Goal: Communication & Community: Answer question/provide support

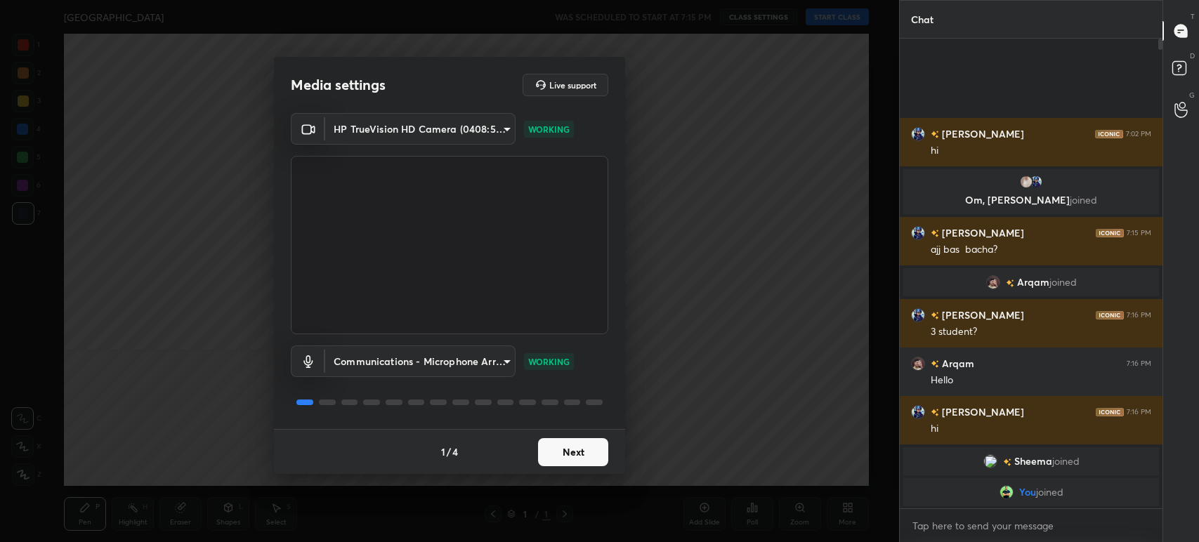
click at [568, 456] on button "Next" at bounding box center [573, 452] width 70 height 28
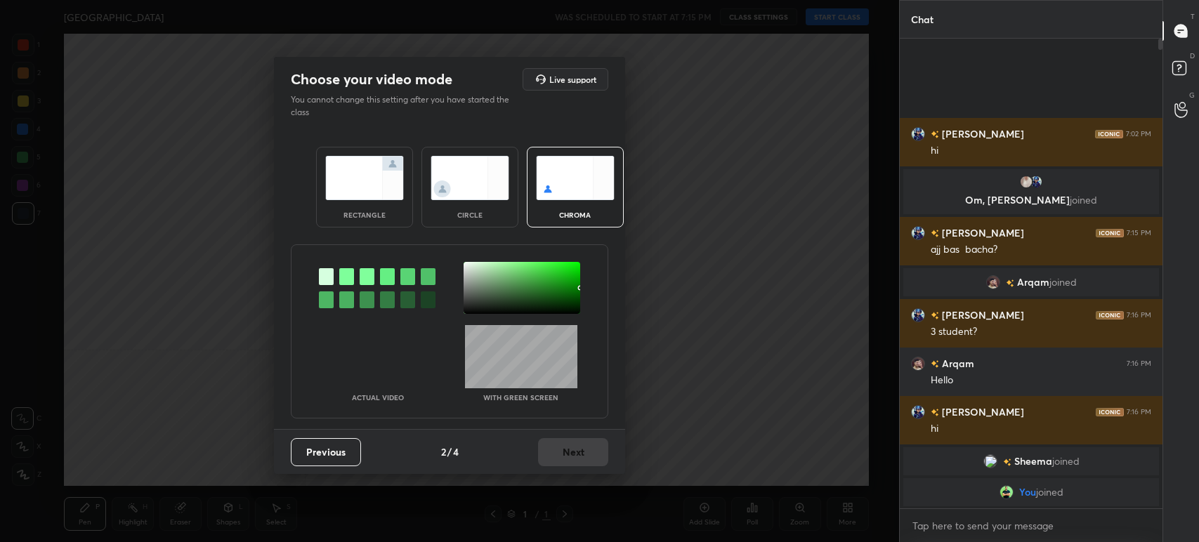
click at [349, 273] on div at bounding box center [346, 276] width 15 height 17
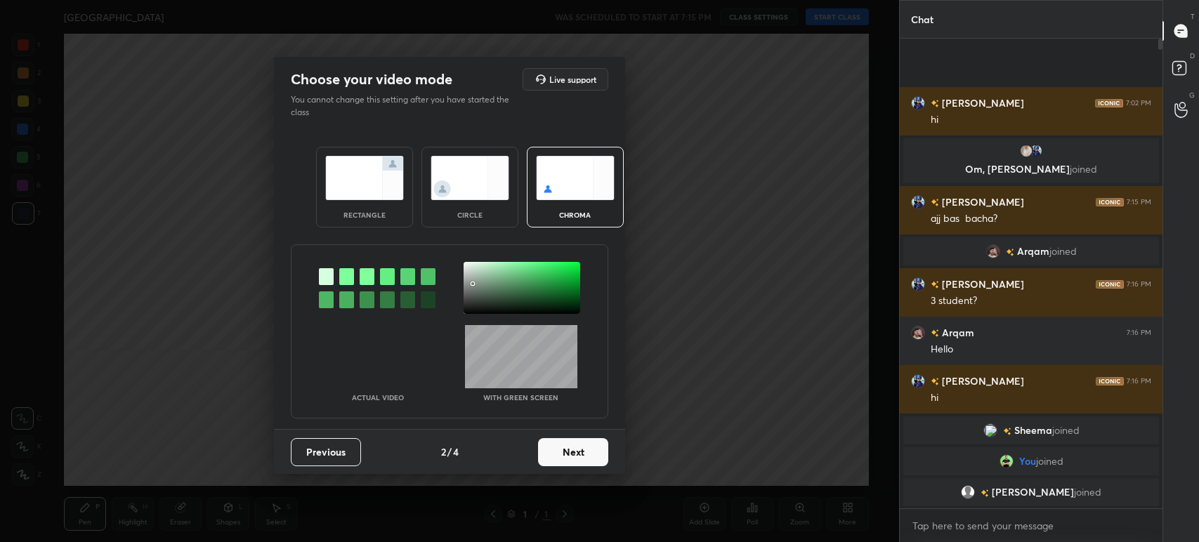
click at [473, 284] on div at bounding box center [522, 288] width 117 height 52
click at [556, 454] on button "Next" at bounding box center [573, 452] width 70 height 28
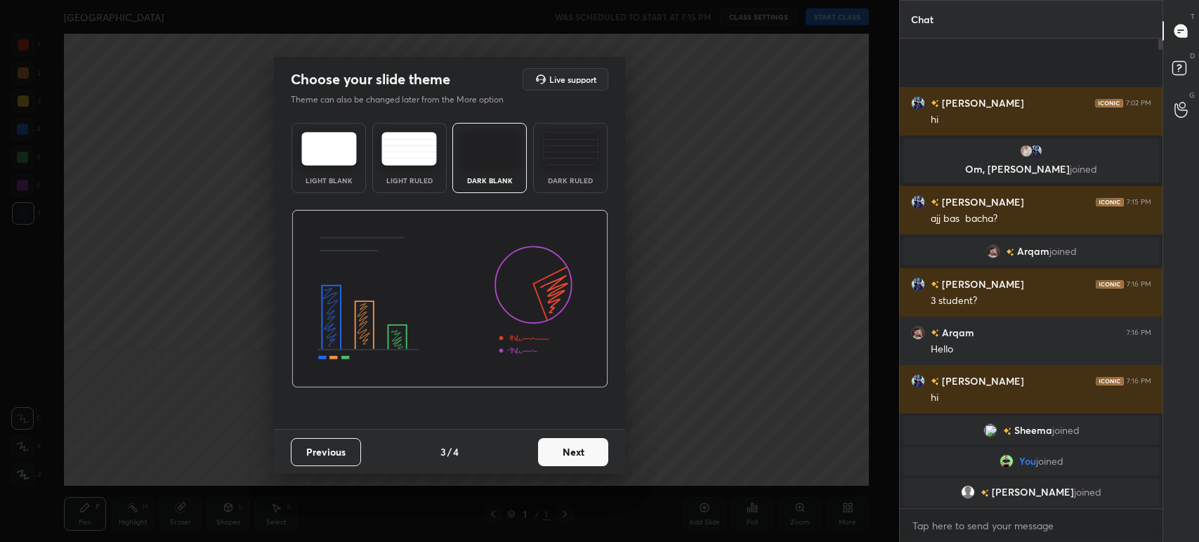
click at [556, 454] on button "Next" at bounding box center [573, 452] width 70 height 28
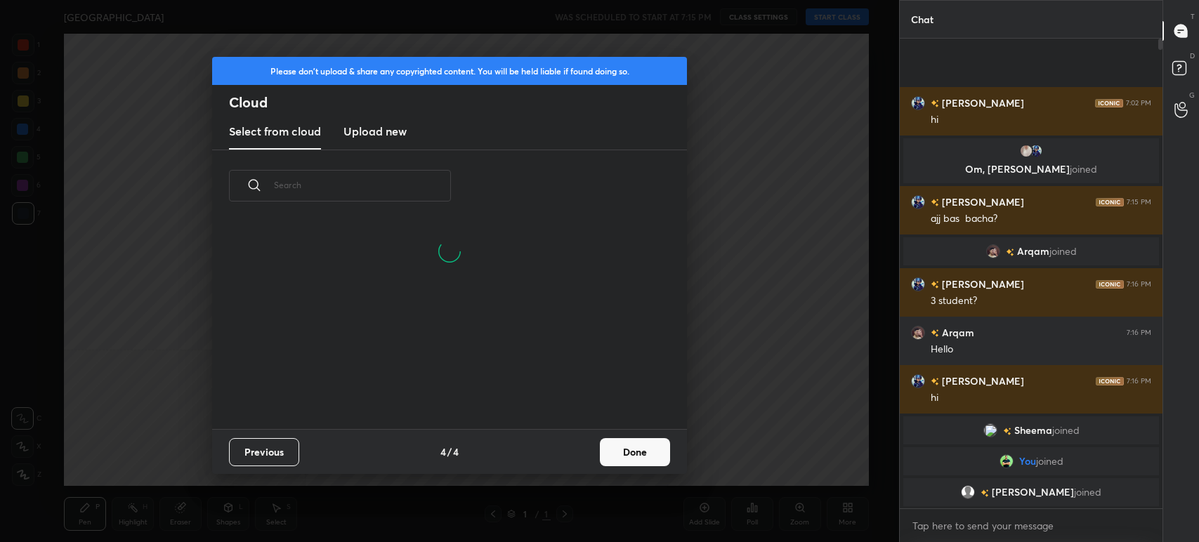
click at [651, 451] on button "Done" at bounding box center [635, 452] width 70 height 28
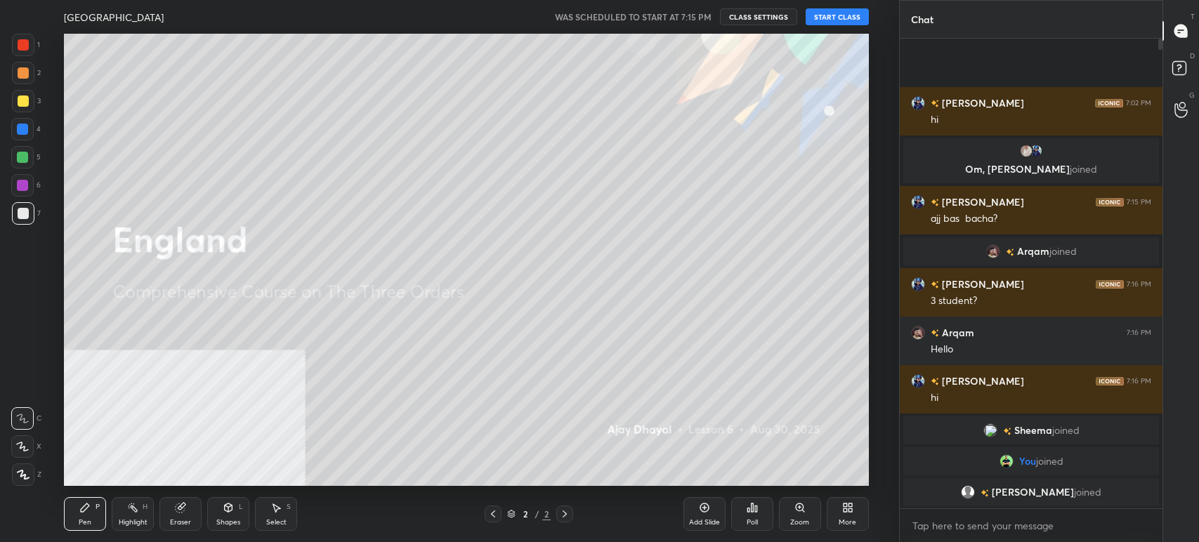
click at [827, 15] on button "START CLASS" at bounding box center [837, 16] width 63 height 17
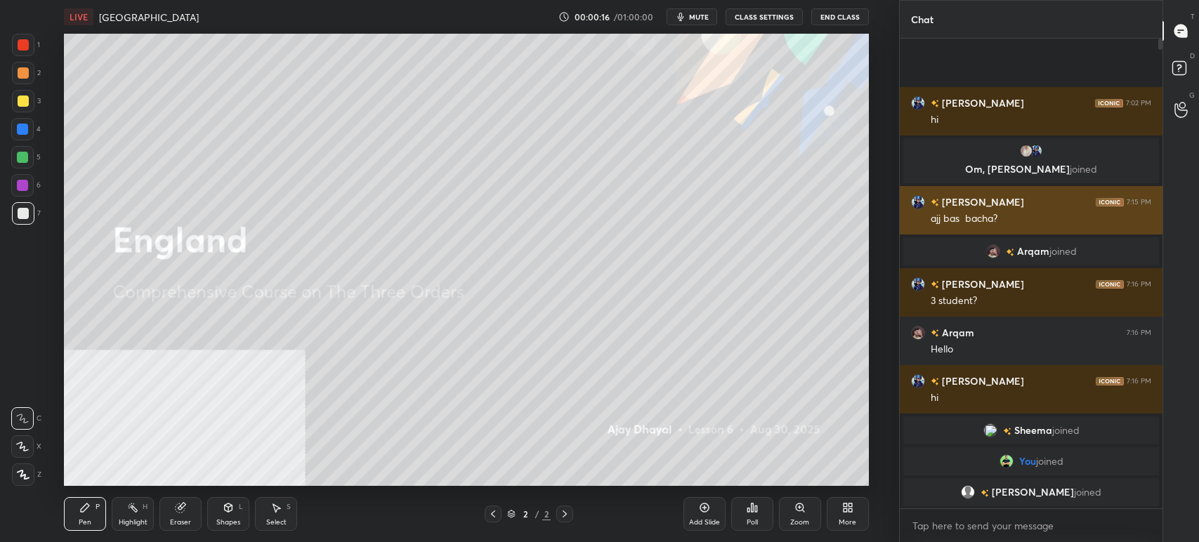
drag, startPoint x: 1159, startPoint y: 46, endPoint x: 1139, endPoint y: 219, distance: 174.6
click at [1140, 209] on div "Pranav 7:02 PM hi Om, Pranav joined Pranav 7:15 PM ajj bas bacha? Arqam joined …" at bounding box center [1031, 274] width 263 height 470
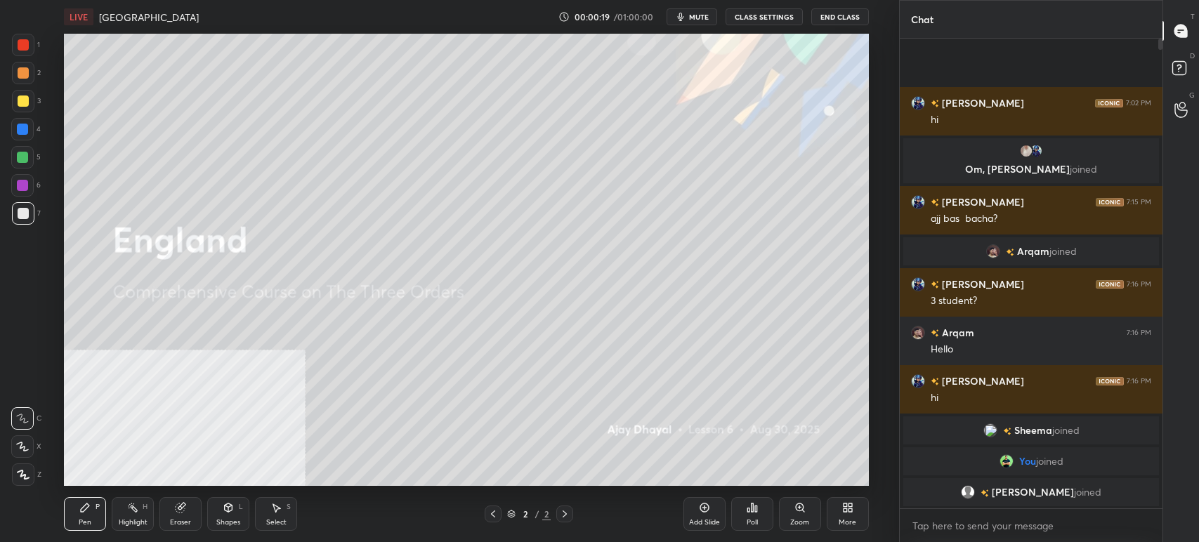
click at [860, 521] on div "More" at bounding box center [848, 514] width 42 height 34
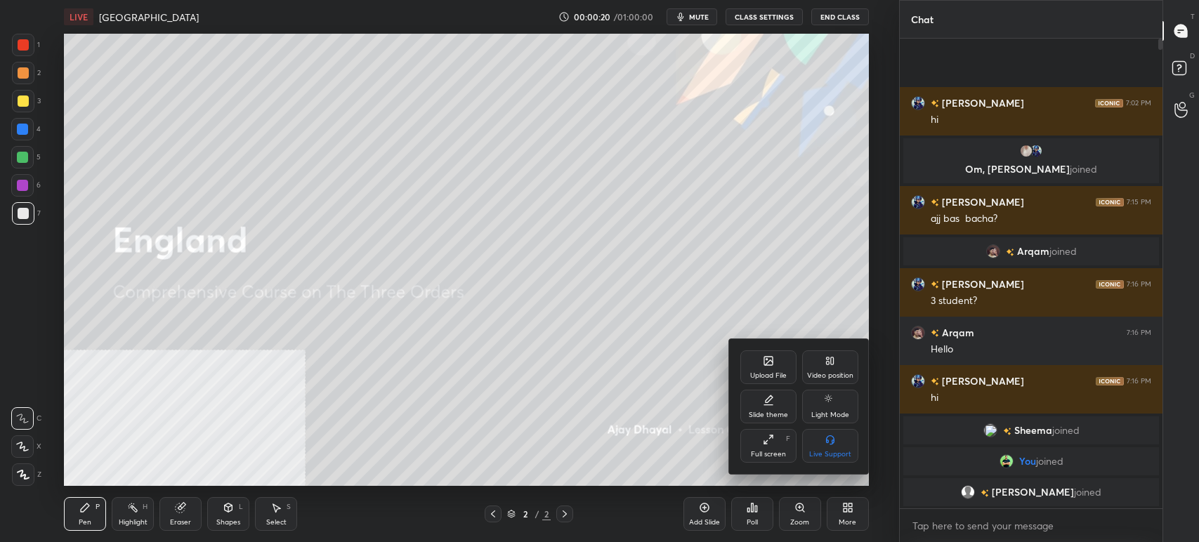
click at [821, 376] on div "Video position" at bounding box center [830, 375] width 46 height 7
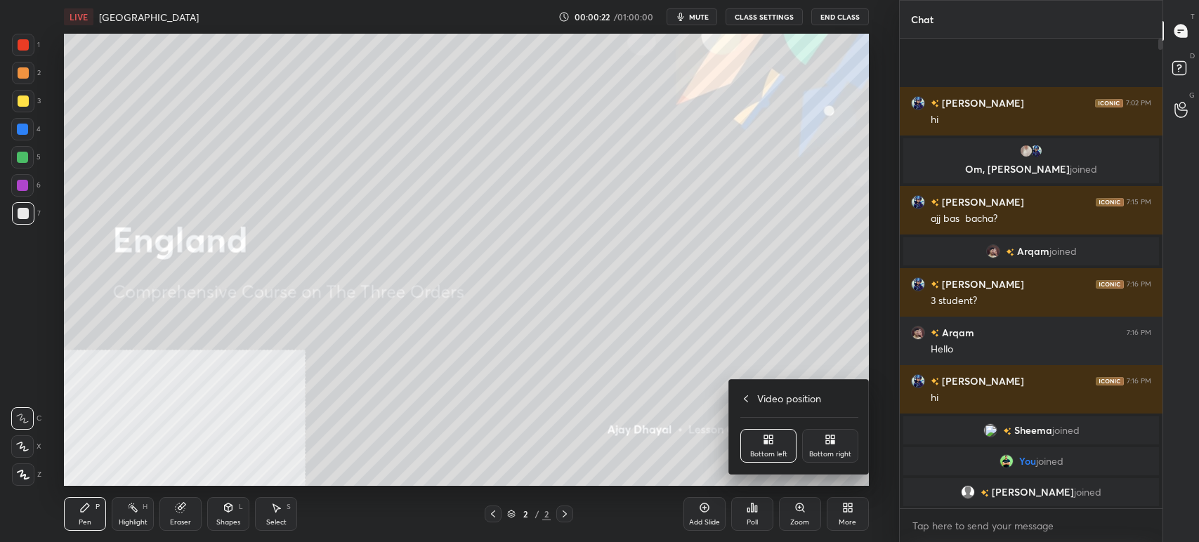
click at [827, 445] on icon at bounding box center [830, 439] width 11 height 11
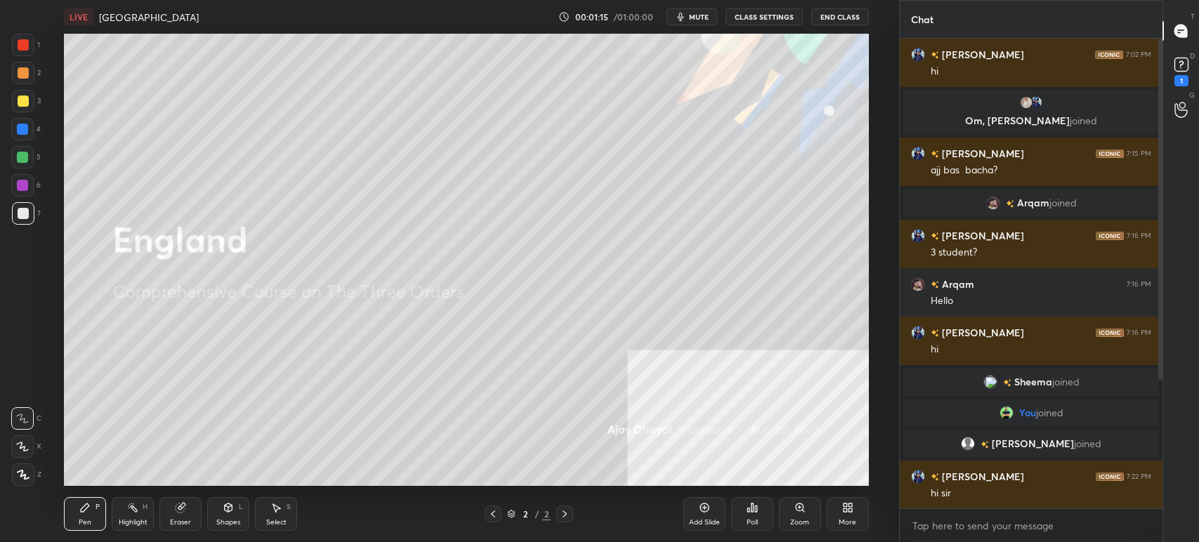
scroll to position [191, 0]
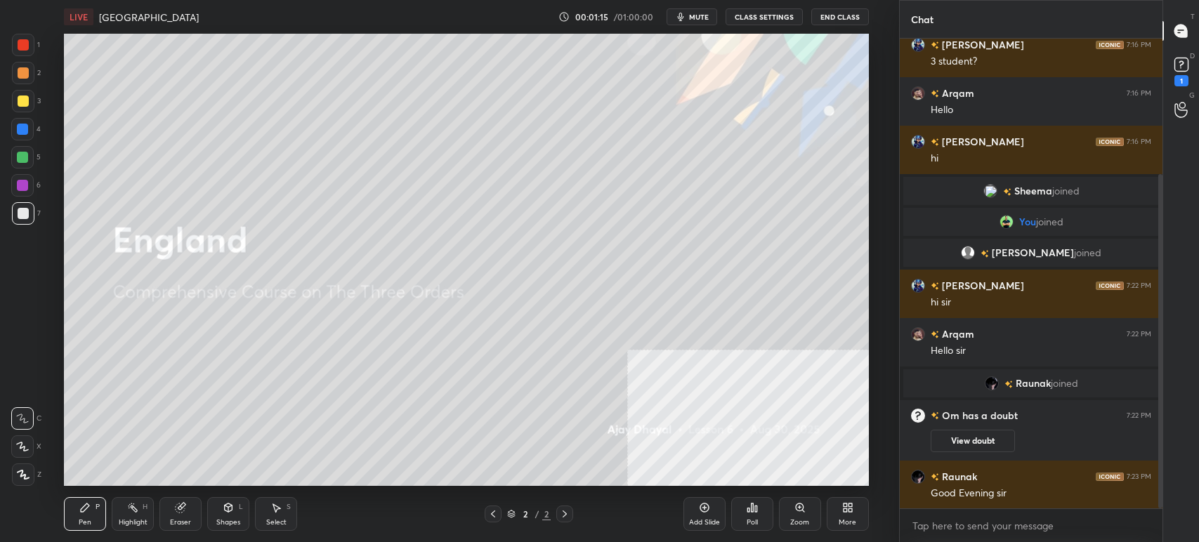
drag, startPoint x: 1158, startPoint y: 355, endPoint x: 1153, endPoint y: 458, distance: 103.4
click at [1154, 458] on div at bounding box center [1158, 274] width 8 height 470
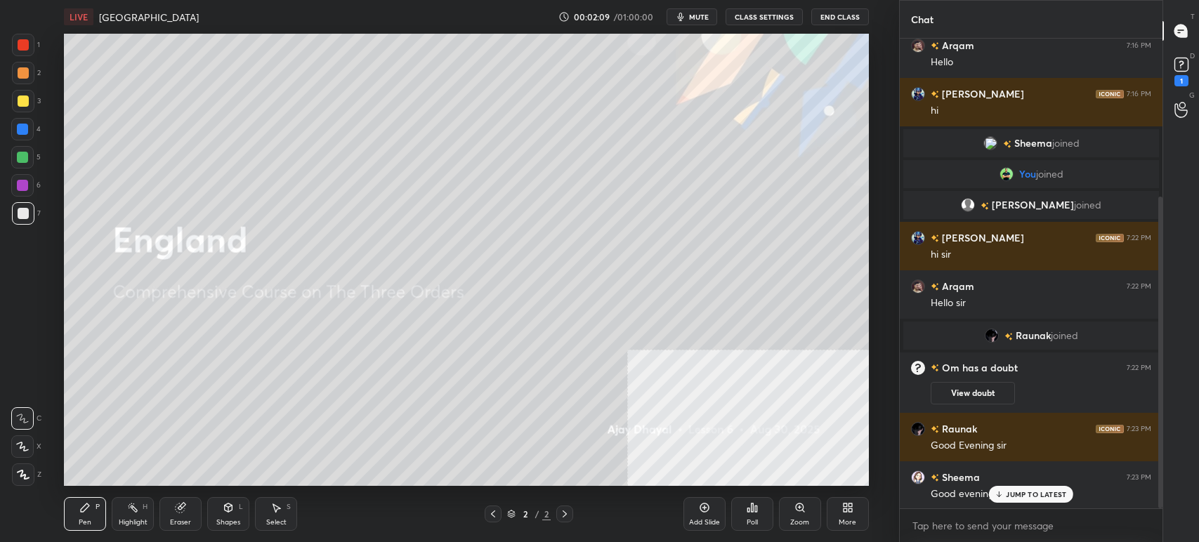
click at [1020, 492] on p "JUMP TO LATEST" at bounding box center [1036, 494] width 60 height 8
click at [706, 15] on span "mute" at bounding box center [699, 17] width 20 height 10
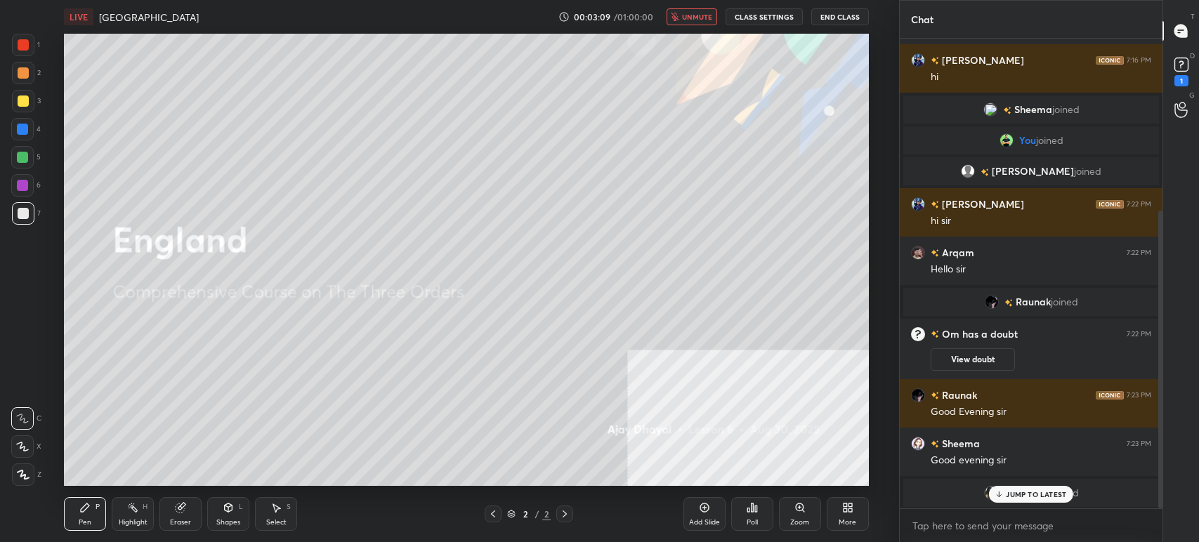
click at [702, 15] on span "unmute" at bounding box center [697, 17] width 30 height 10
click at [1014, 491] on p "JUMP TO LATEST" at bounding box center [1036, 494] width 60 height 8
click at [854, 506] on div "More" at bounding box center [848, 514] width 42 height 34
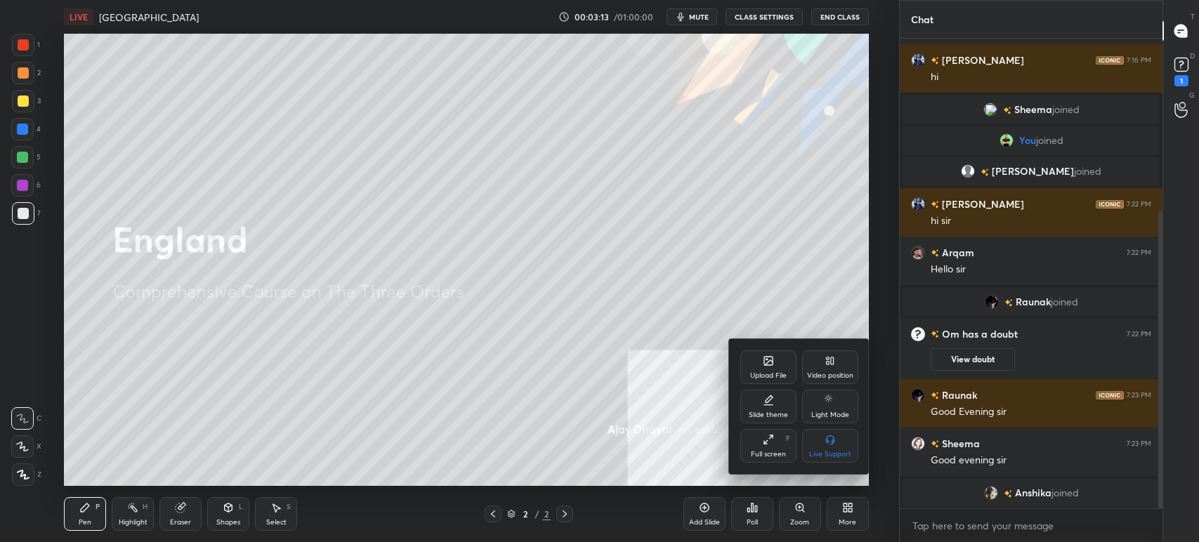
click at [759, 370] on div "Upload File" at bounding box center [768, 368] width 56 height 34
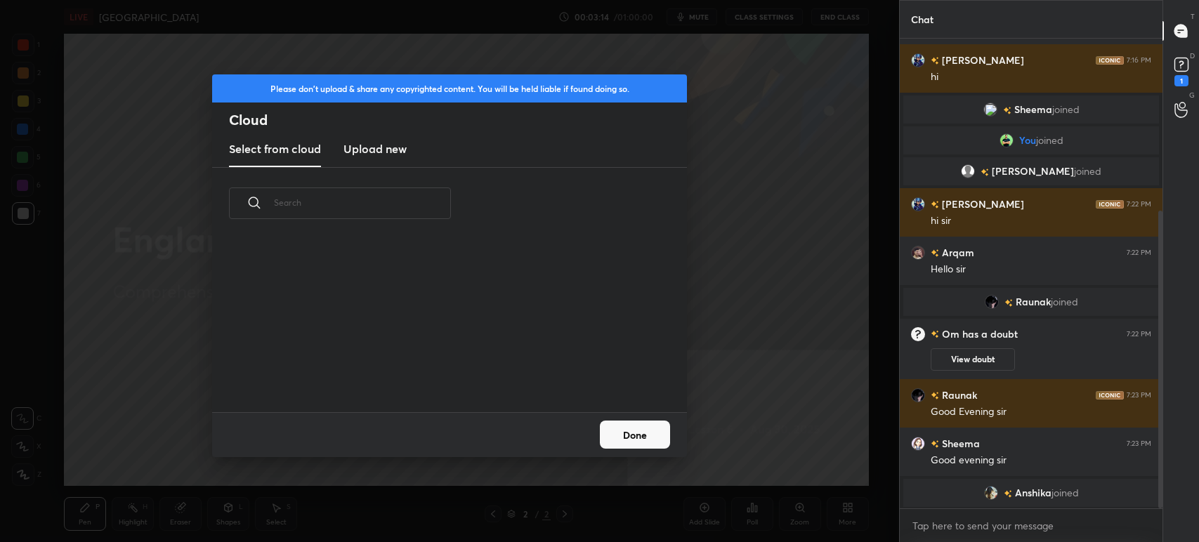
scroll to position [173, 450]
click at [374, 157] on new "Upload new" at bounding box center [374, 149] width 63 height 35
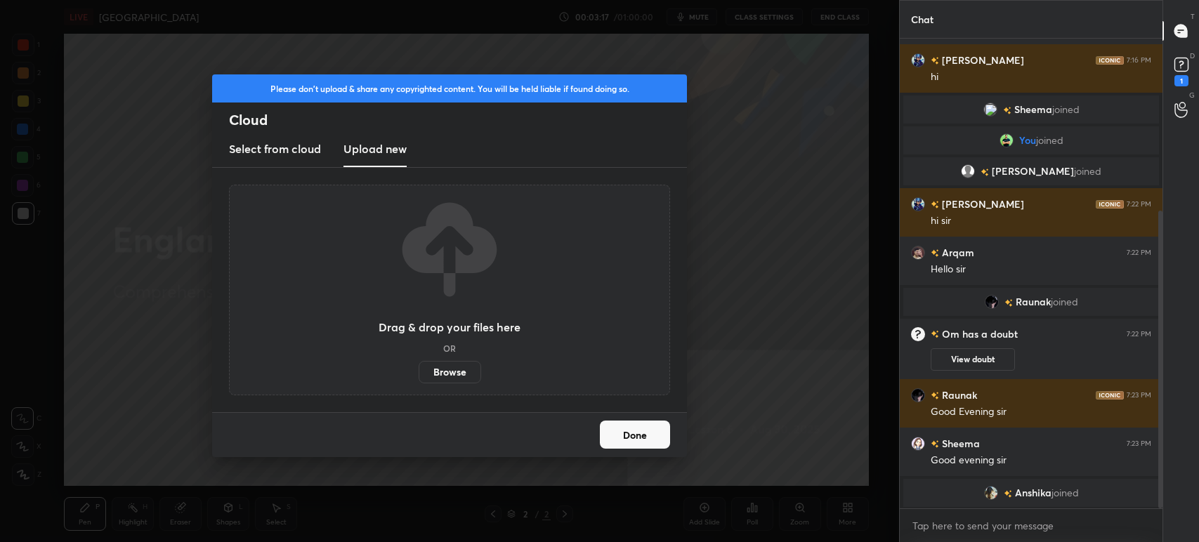
click at [449, 376] on label "Browse" at bounding box center [450, 372] width 63 height 22
click at [419, 376] on input "Browse" at bounding box center [419, 372] width 0 height 22
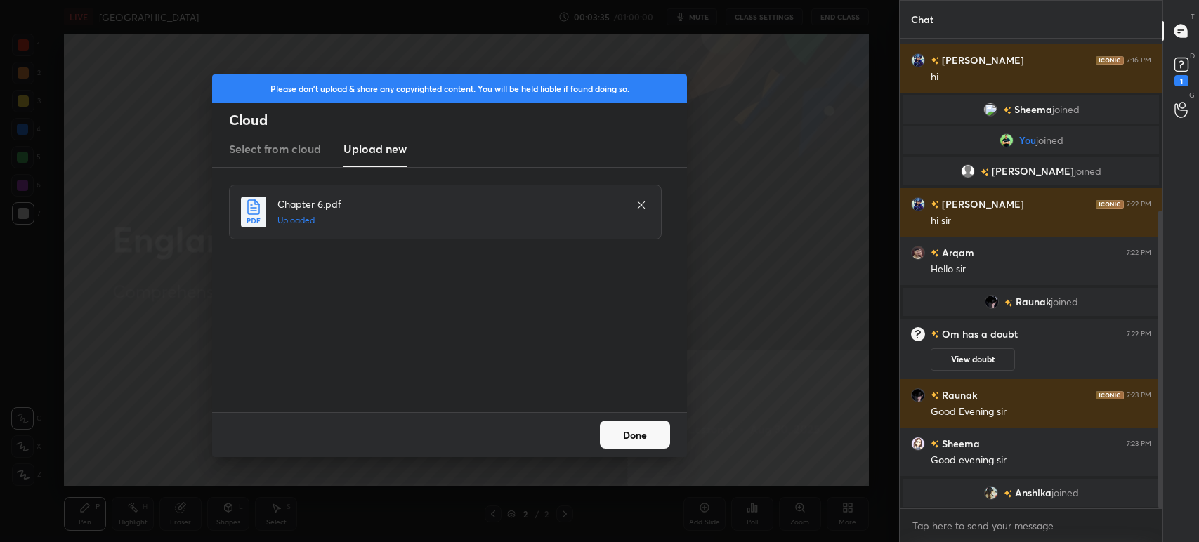
click at [627, 429] on button "Done" at bounding box center [635, 435] width 70 height 28
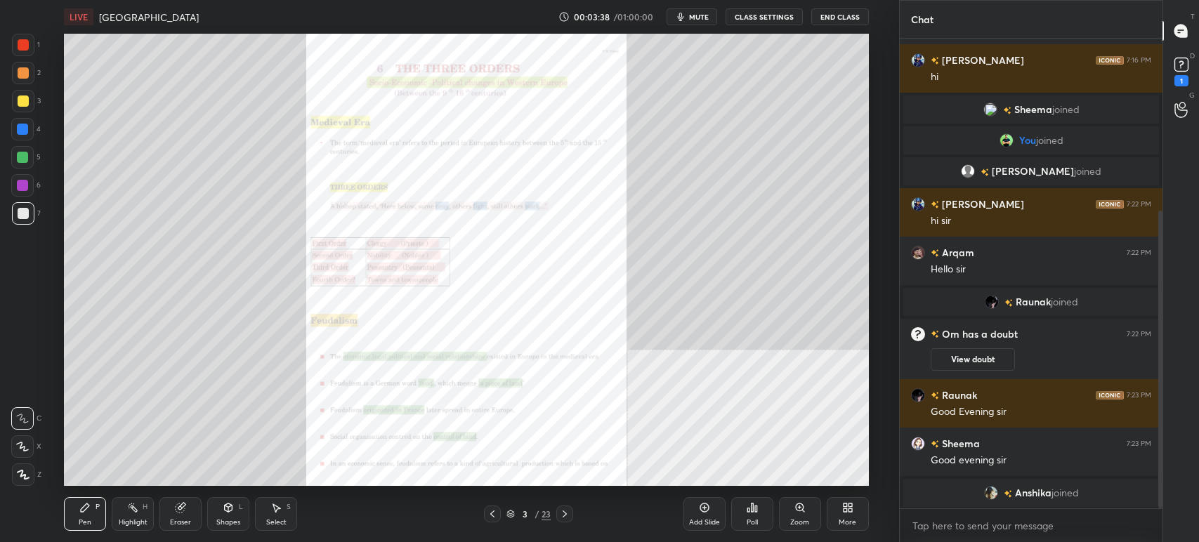
click at [695, 13] on span "mute" at bounding box center [699, 17] width 20 height 10
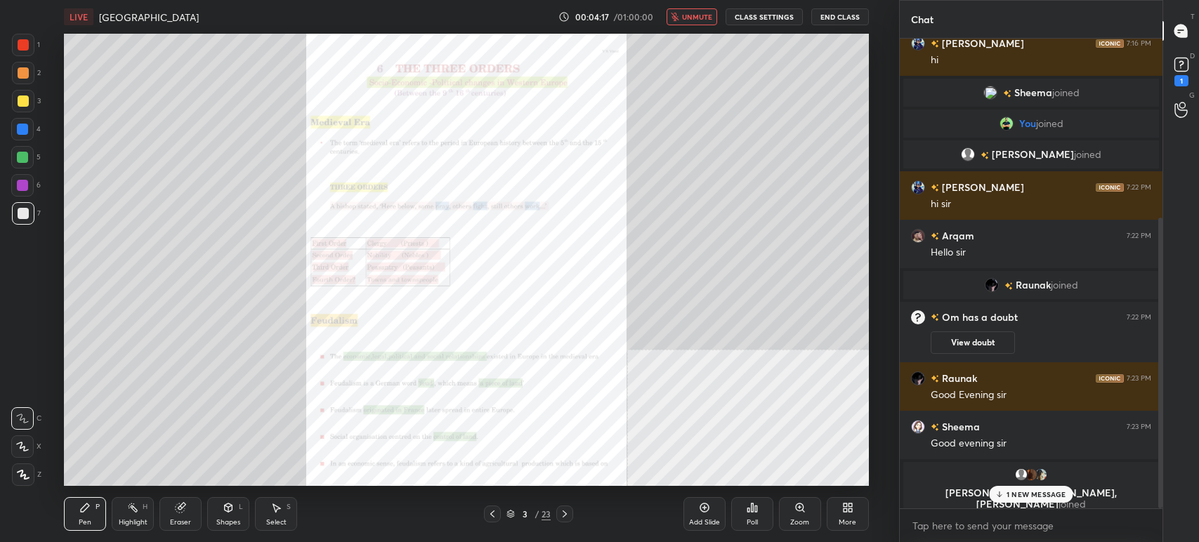
click at [700, 13] on span "unmute" at bounding box center [697, 17] width 30 height 10
click at [567, 513] on icon at bounding box center [564, 514] width 11 height 11
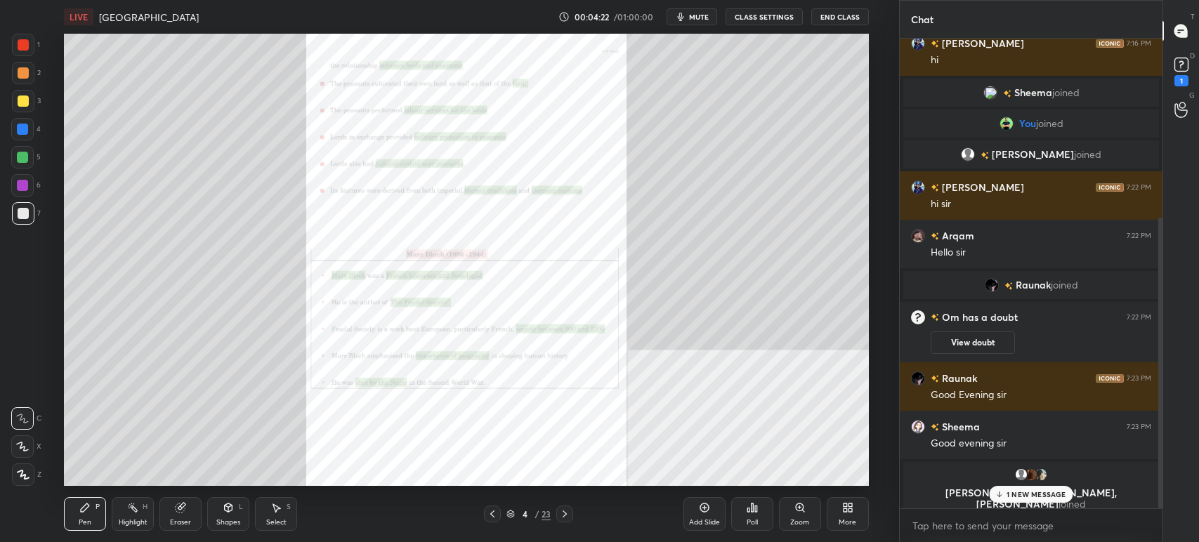
click at [567, 513] on icon at bounding box center [564, 514] width 11 height 11
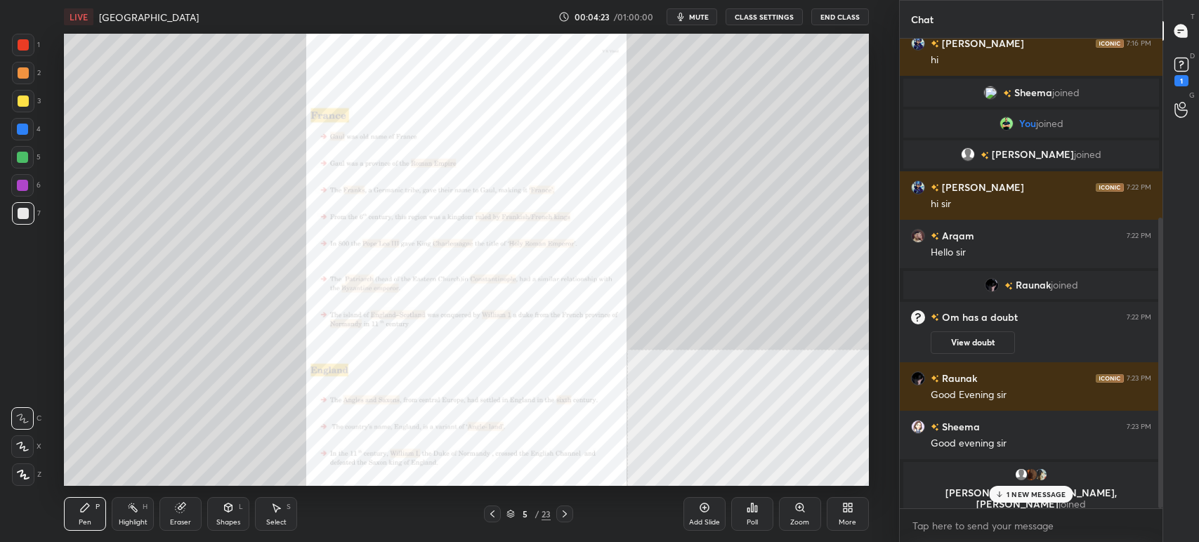
click at [567, 513] on icon at bounding box center [564, 514] width 11 height 11
click at [809, 510] on div "Zoom" at bounding box center [800, 514] width 42 height 34
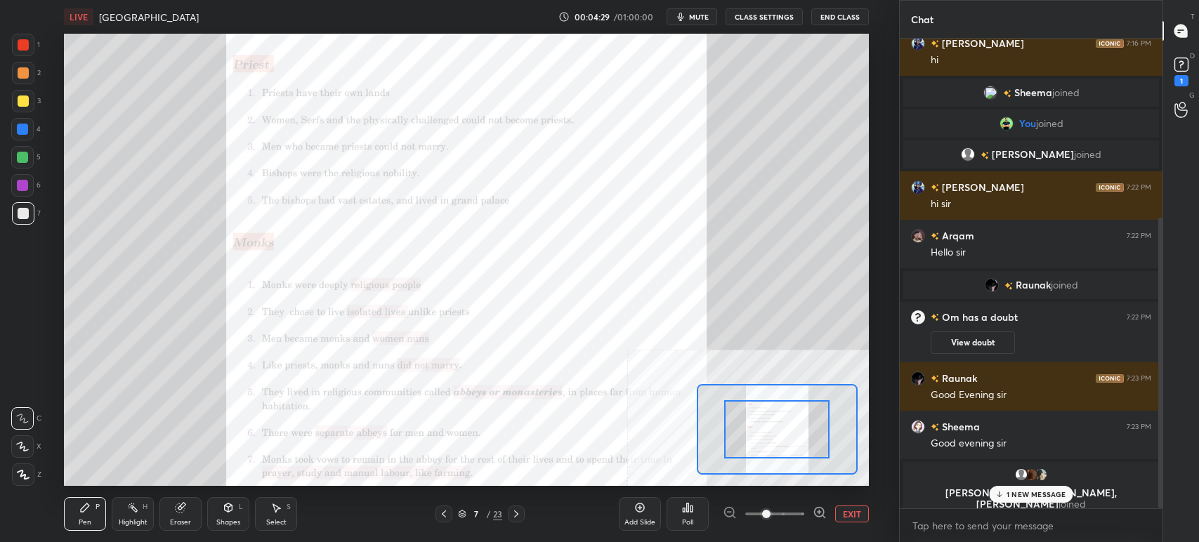
click at [809, 510] on div at bounding box center [775, 514] width 104 height 17
drag, startPoint x: 774, startPoint y: 412, endPoint x: 773, endPoint y: 431, distance: 19.0
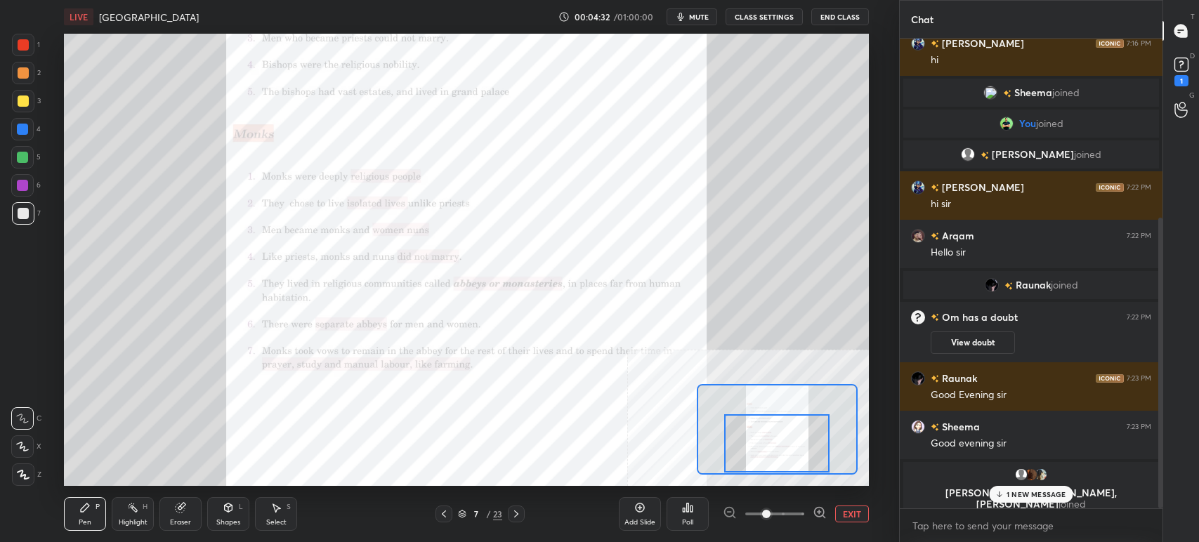
drag, startPoint x: 773, startPoint y: 429, endPoint x: 773, endPoint y: 447, distance: 17.6
click at [773, 447] on div at bounding box center [776, 443] width 105 height 58
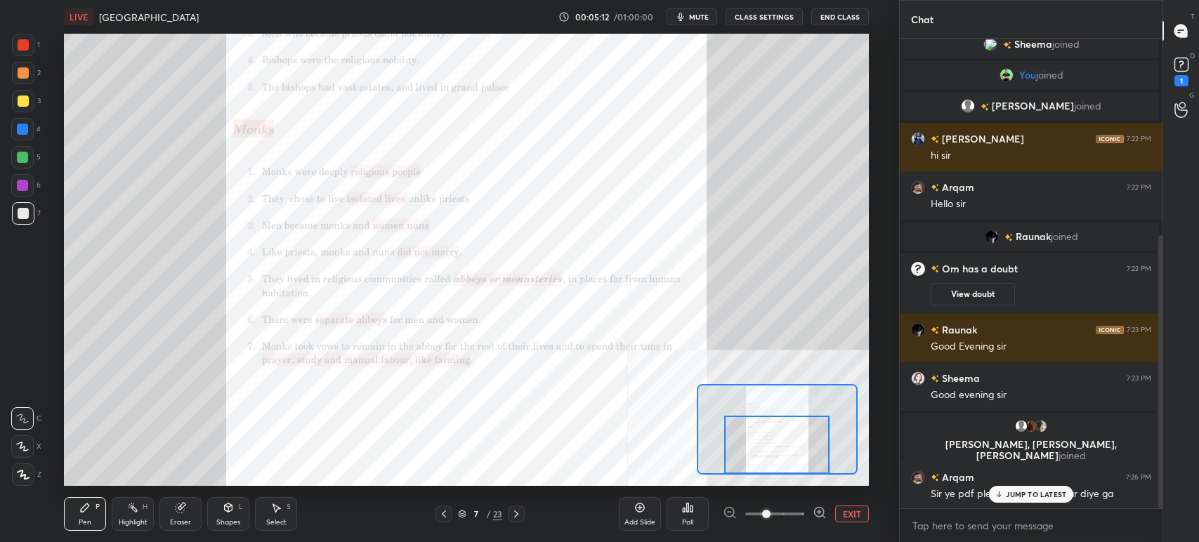
click at [519, 516] on icon at bounding box center [516, 514] width 11 height 11
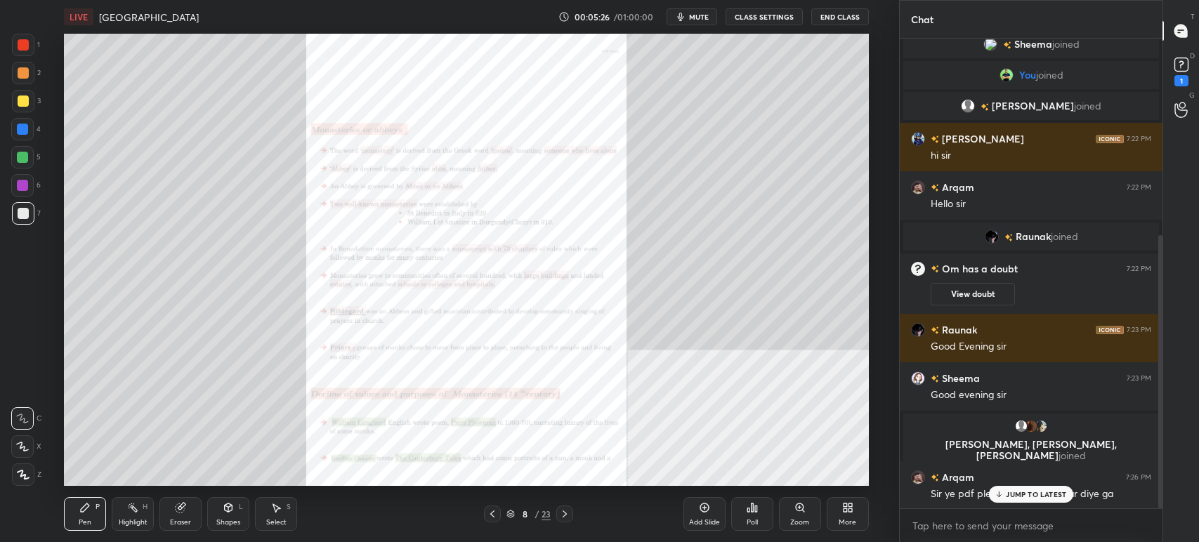
click at [804, 516] on div "Zoom" at bounding box center [800, 514] width 42 height 34
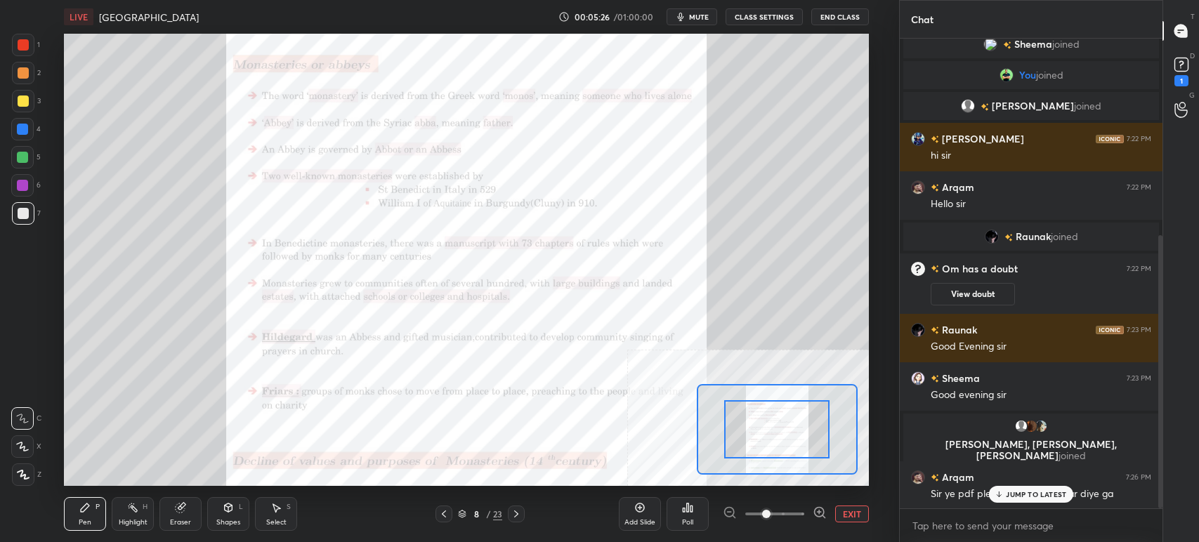
click at [804, 516] on div at bounding box center [775, 514] width 104 height 17
click at [820, 514] on icon at bounding box center [820, 513] width 14 height 14
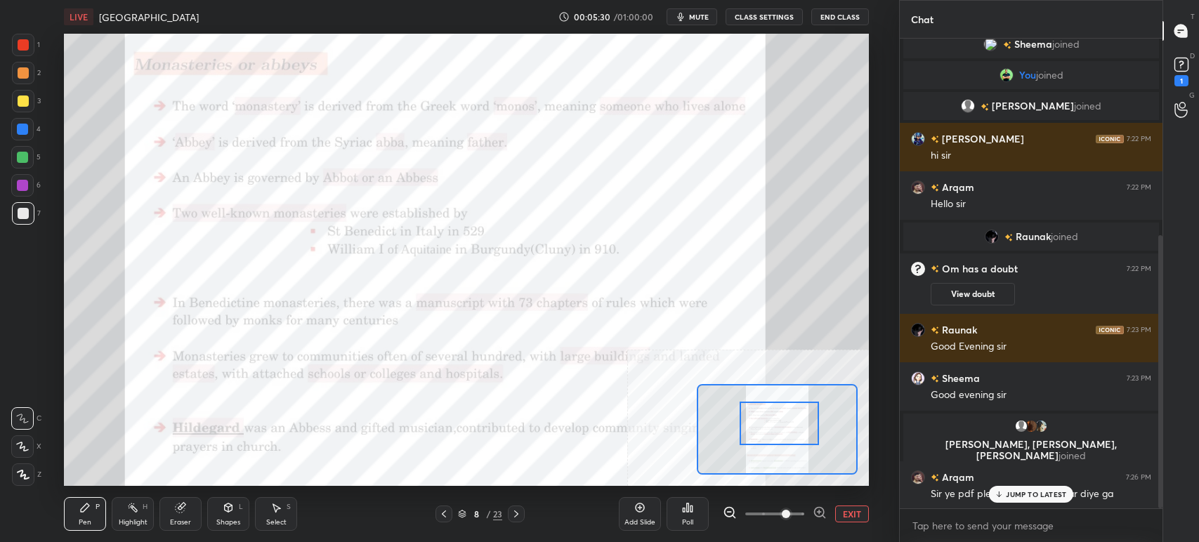
click at [773, 418] on div at bounding box center [779, 424] width 79 height 44
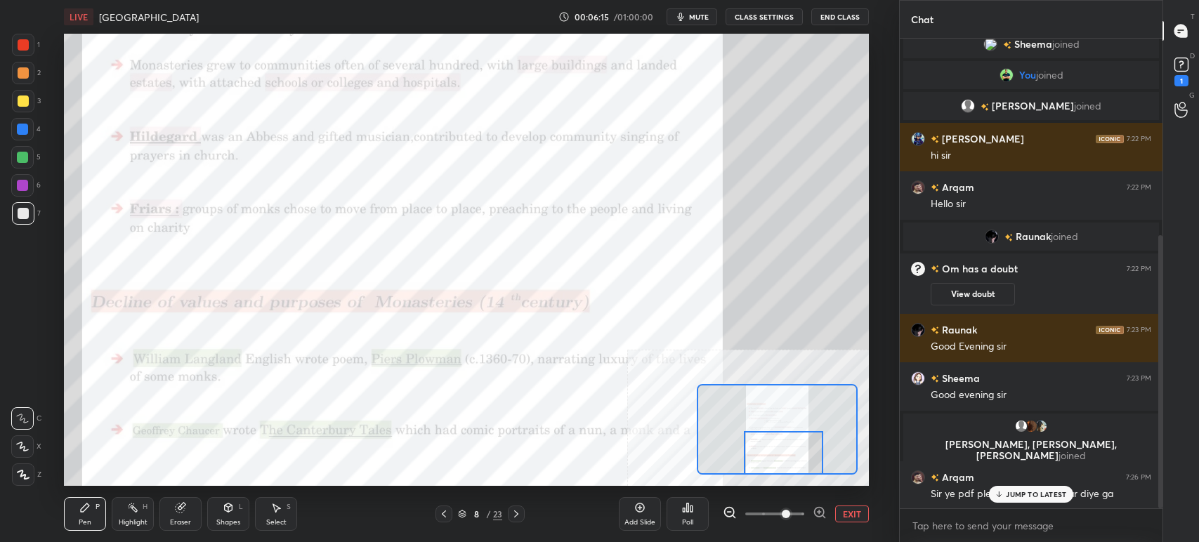
drag, startPoint x: 794, startPoint y: 426, endPoint x: 799, endPoint y: 458, distance: 32.6
click at [799, 458] on div at bounding box center [783, 453] width 79 height 44
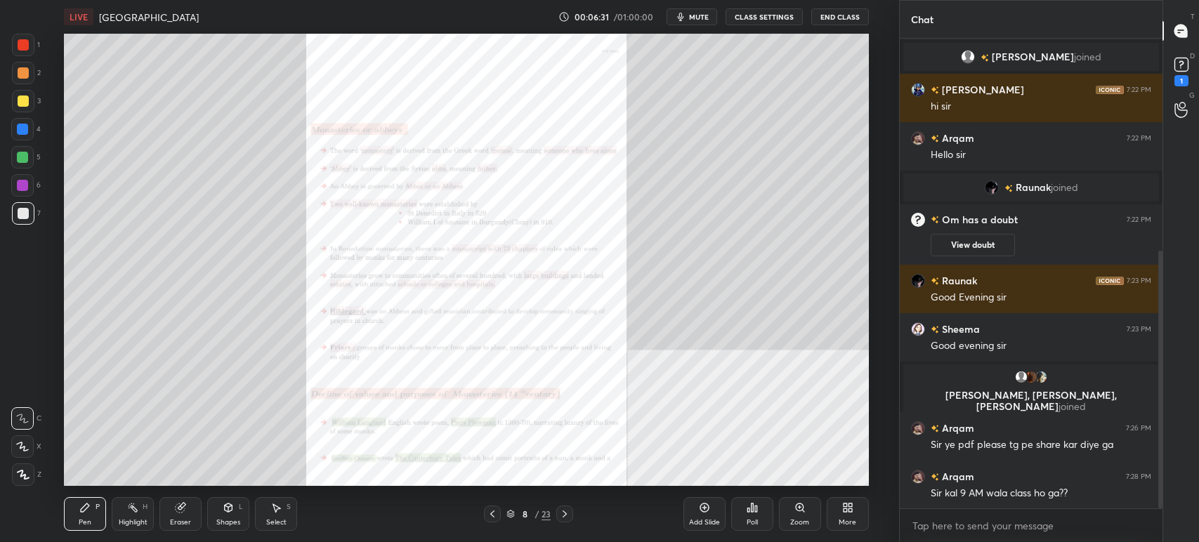
click at [518, 516] on div "8" at bounding box center [525, 514] width 14 height 8
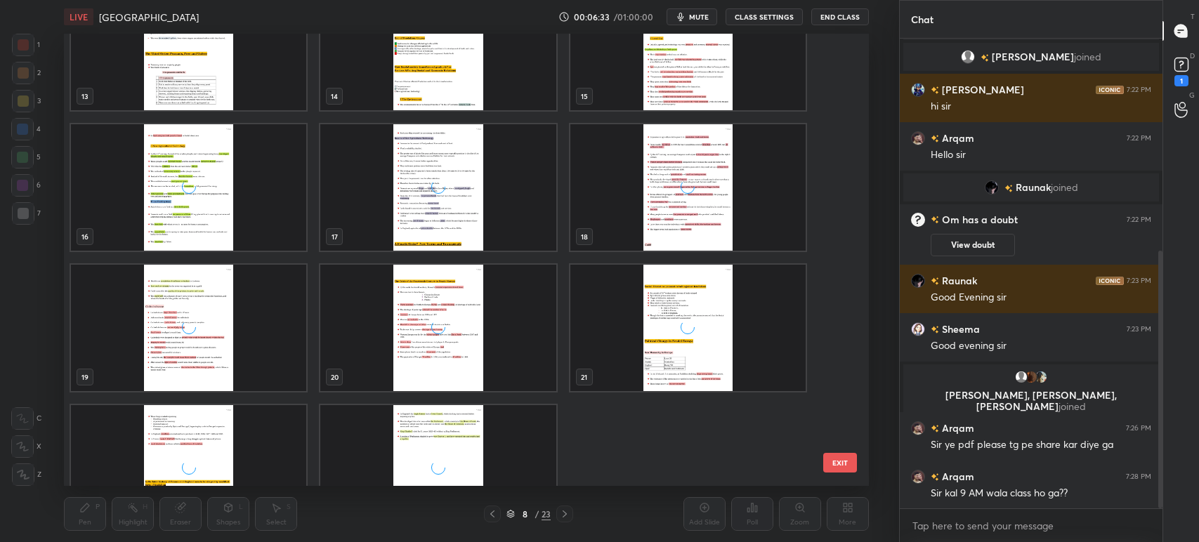
scroll to position [670, 0]
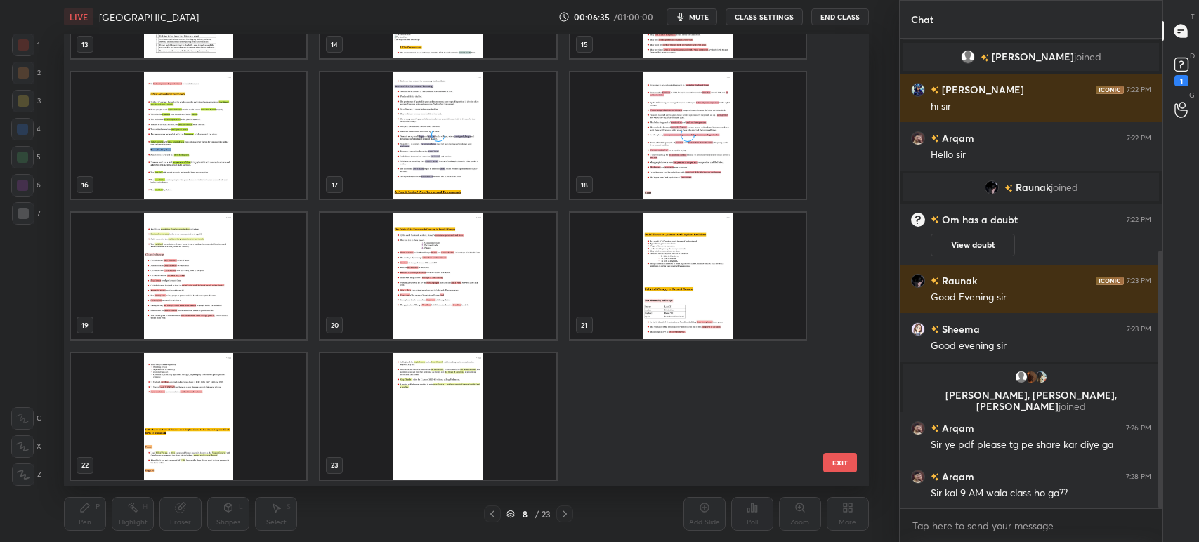
click at [487, 426] on img "grid" at bounding box center [438, 416] width 235 height 126
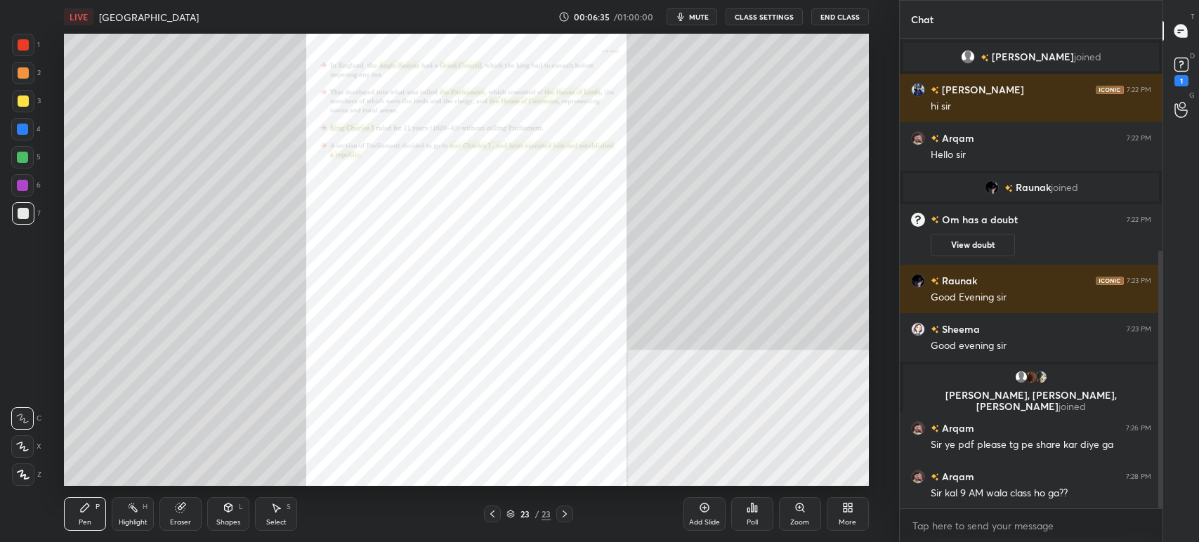
click at [487, 426] on img "grid" at bounding box center [438, 416] width 235 height 126
click at [846, 520] on div "More" at bounding box center [848, 522] width 18 height 7
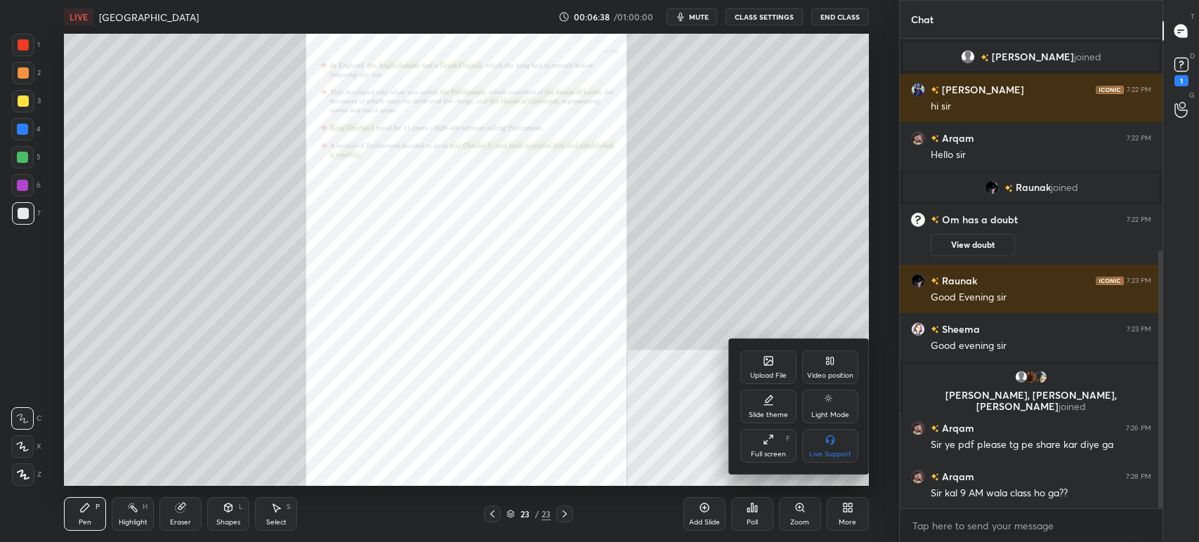
click at [778, 374] on div "Upload File" at bounding box center [768, 375] width 37 height 7
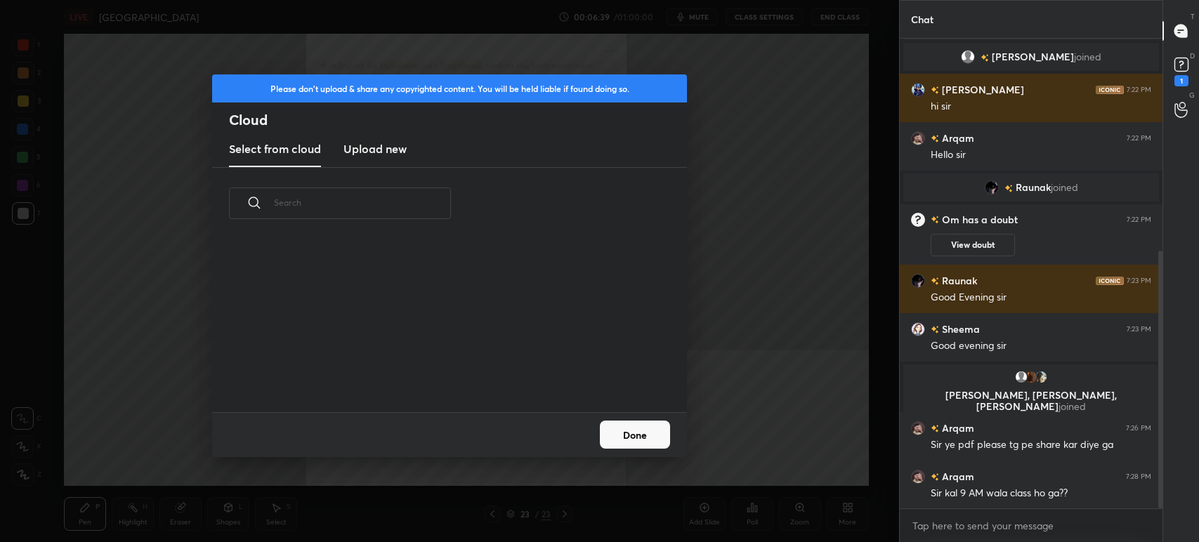
scroll to position [173, 450]
click at [386, 148] on h3 "Upload new" at bounding box center [374, 148] width 63 height 17
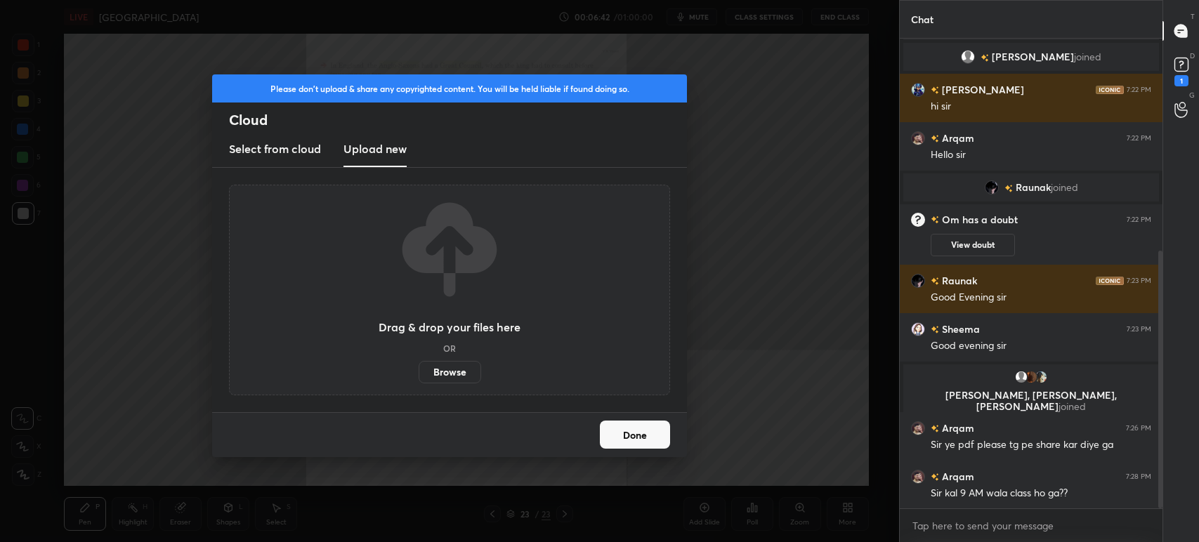
click at [452, 369] on label "Browse" at bounding box center [450, 372] width 63 height 22
click at [419, 369] on input "Browse" at bounding box center [419, 372] width 0 height 22
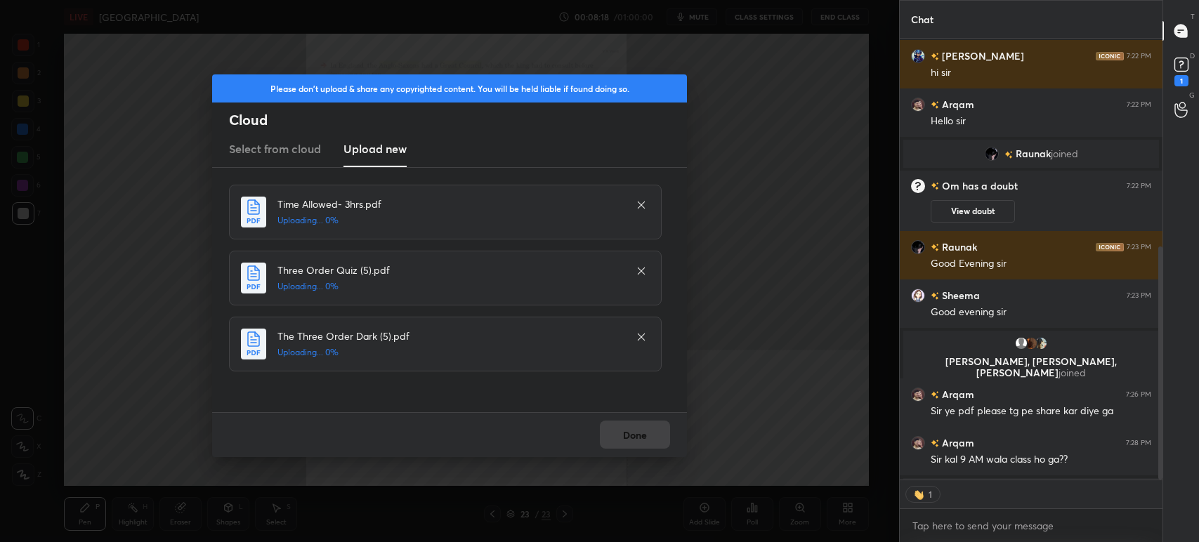
scroll to position [5, 4]
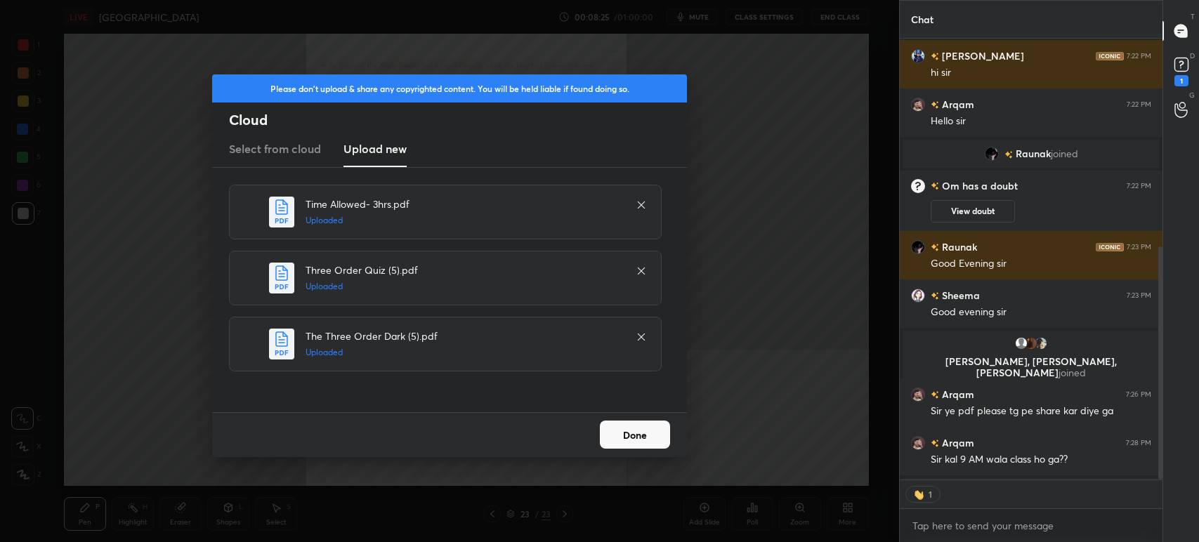
click at [643, 200] on icon at bounding box center [641, 204] width 11 height 11
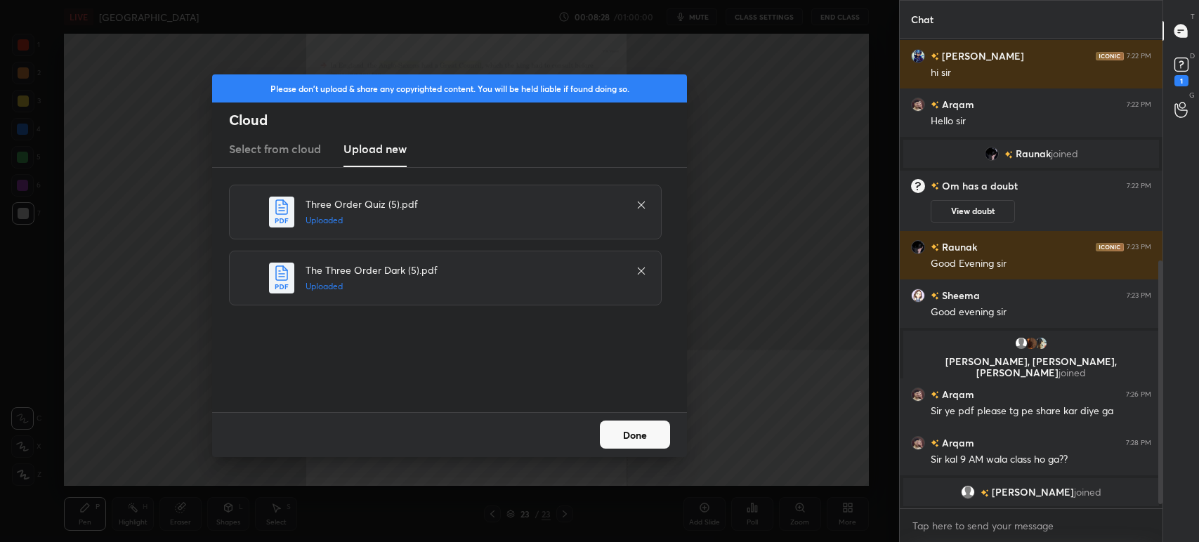
scroll to position [466, 258]
click at [646, 436] on button "Done" at bounding box center [635, 435] width 70 height 28
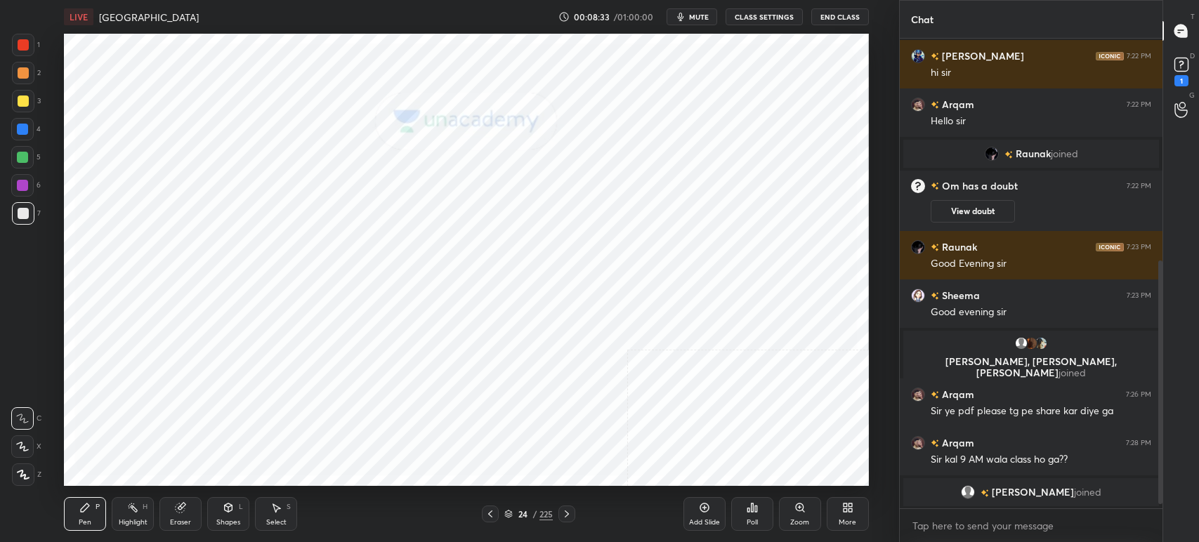
click at [686, 18] on icon "button" at bounding box center [680, 16] width 11 height 11
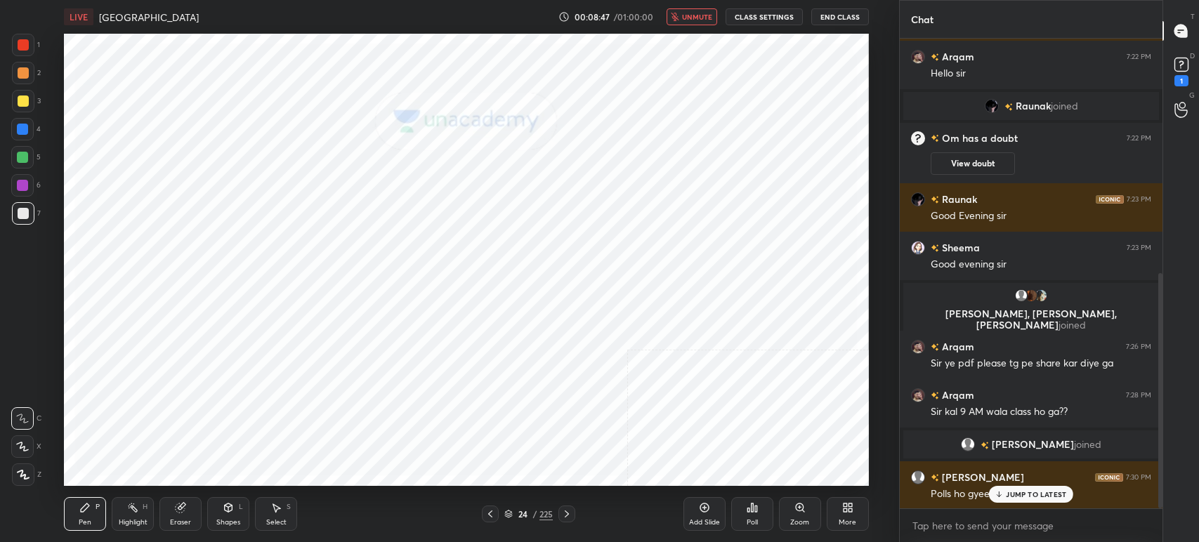
click at [1023, 498] on p "JUMP TO LATEST" at bounding box center [1036, 494] width 60 height 8
click at [511, 515] on icon at bounding box center [508, 514] width 8 height 8
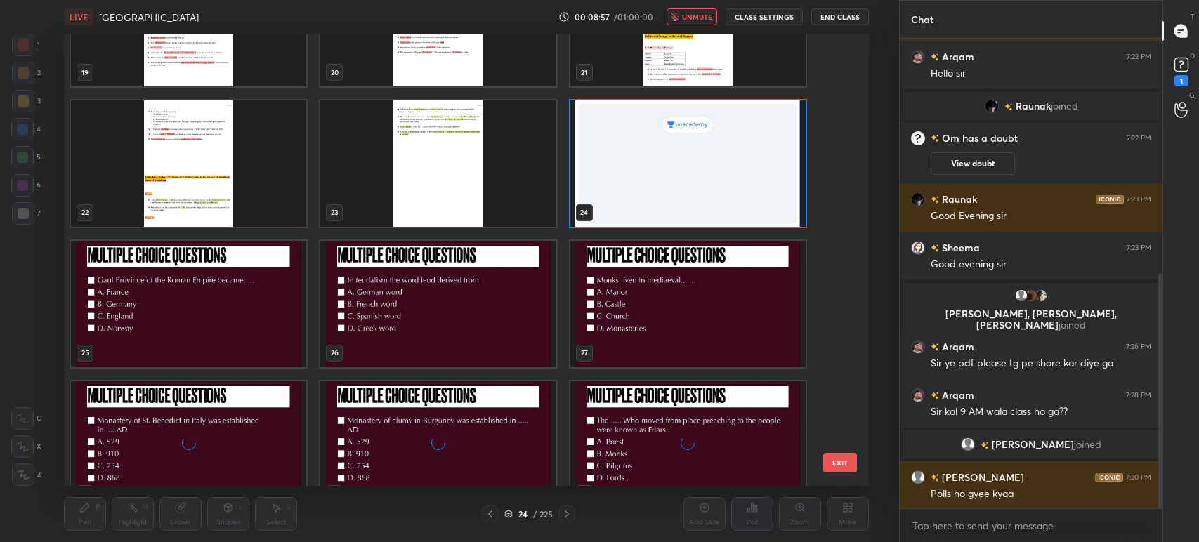
scroll to position [974, 0]
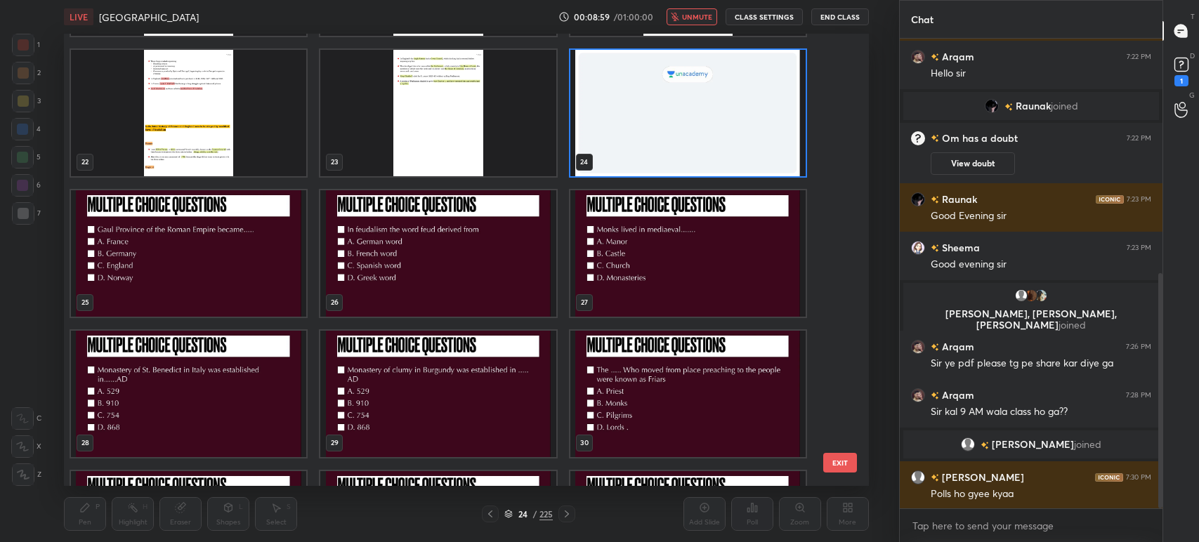
click at [692, 251] on img "grid" at bounding box center [687, 253] width 235 height 126
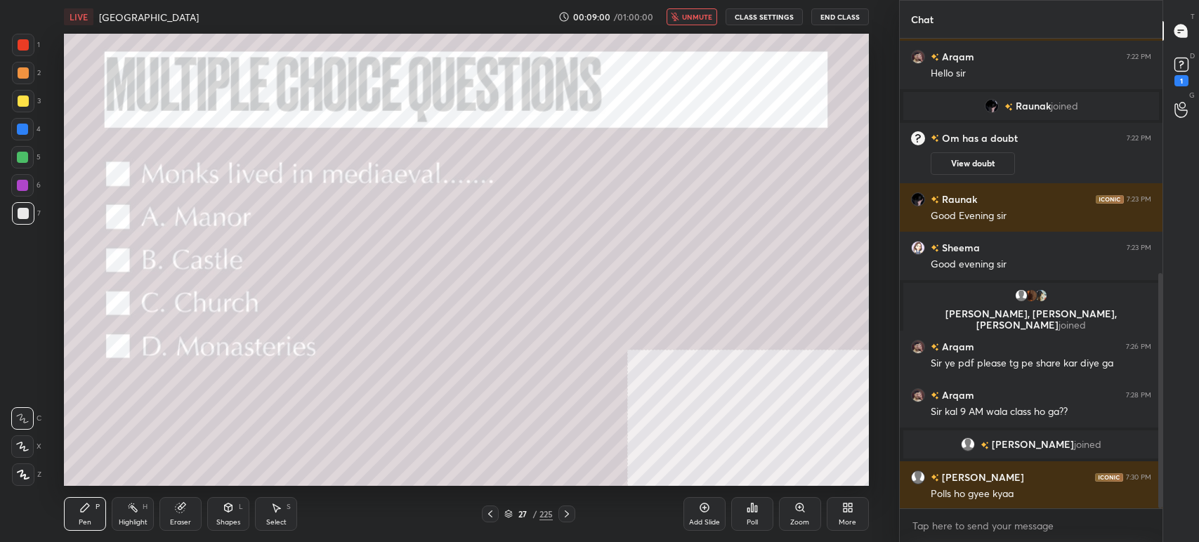
click at [692, 251] on img "grid" at bounding box center [687, 253] width 235 height 126
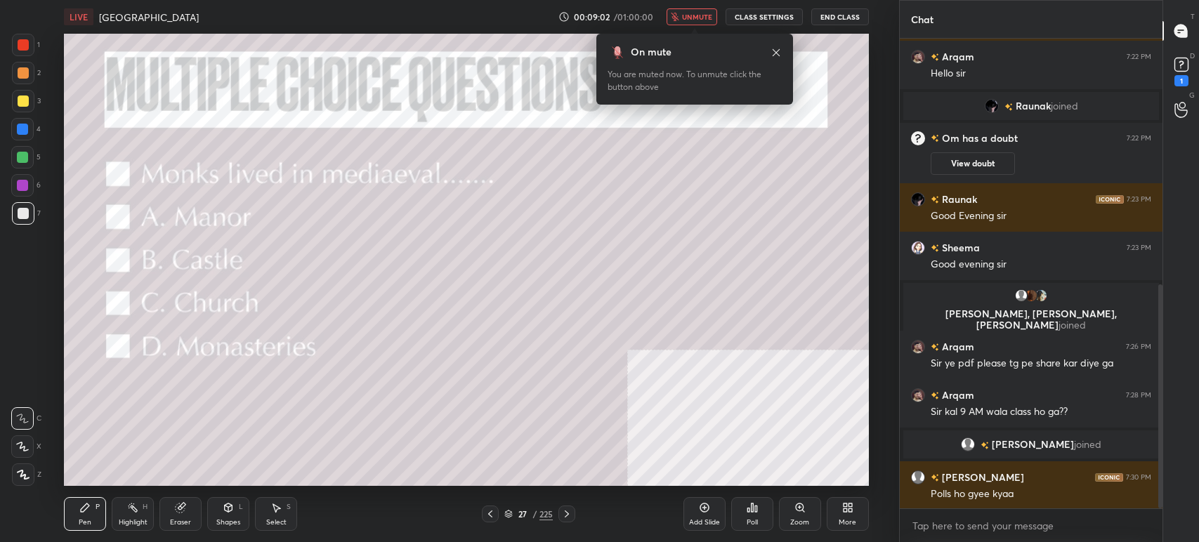
scroll to position [517, 0]
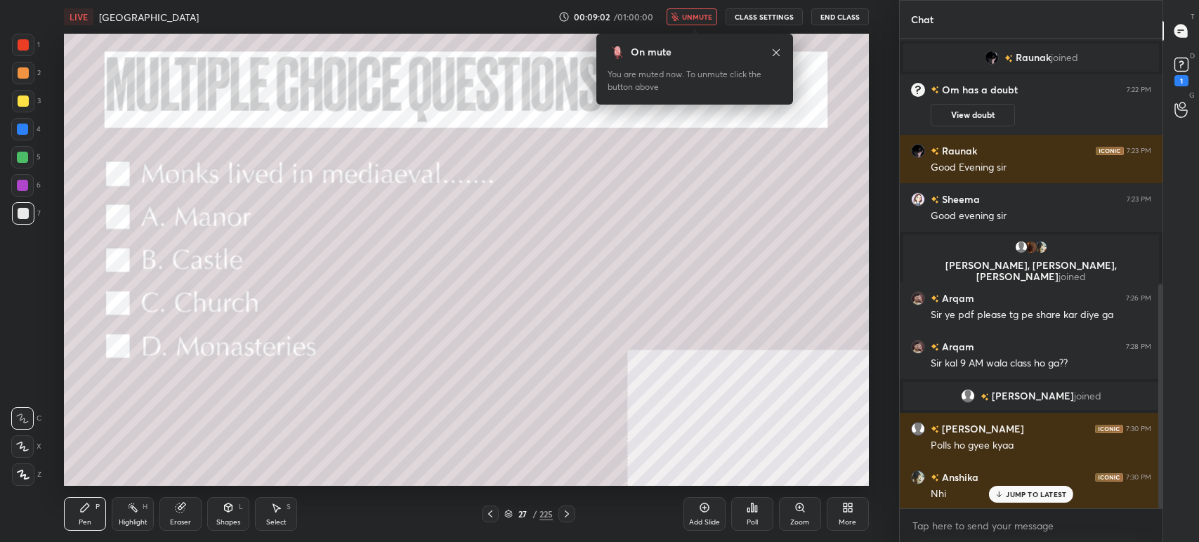
click at [679, 13] on icon "button" at bounding box center [675, 17] width 8 height 8
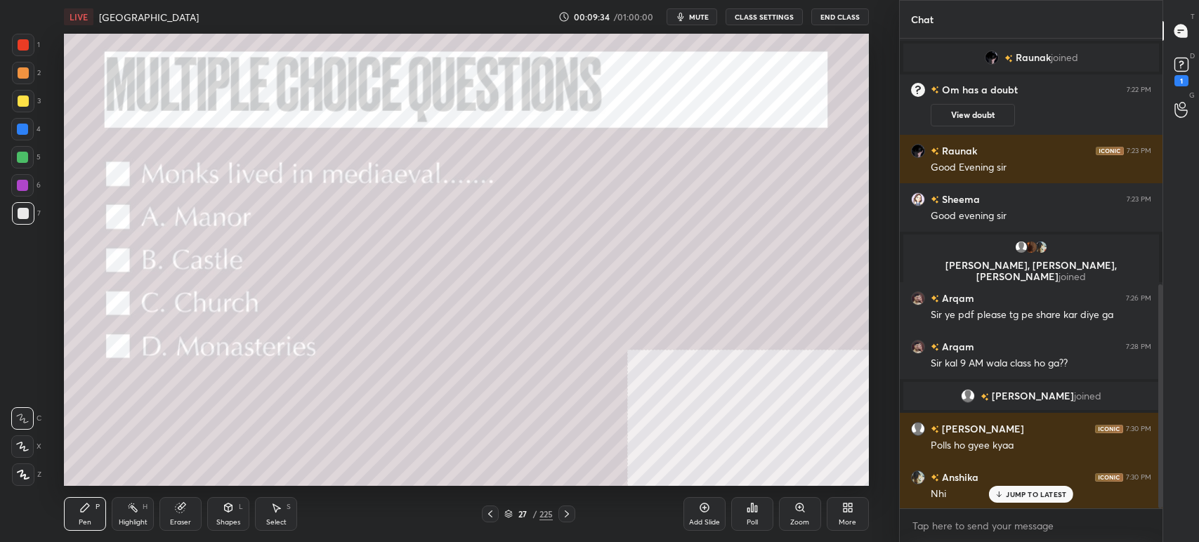
scroll to position [566, 0]
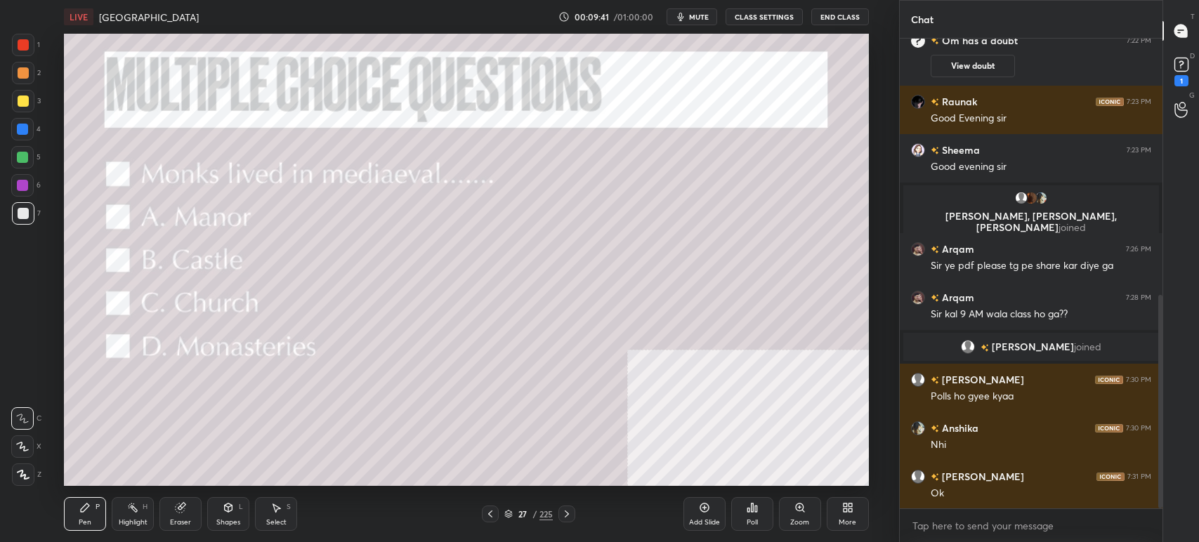
click at [763, 524] on div "Poll" at bounding box center [752, 514] width 42 height 34
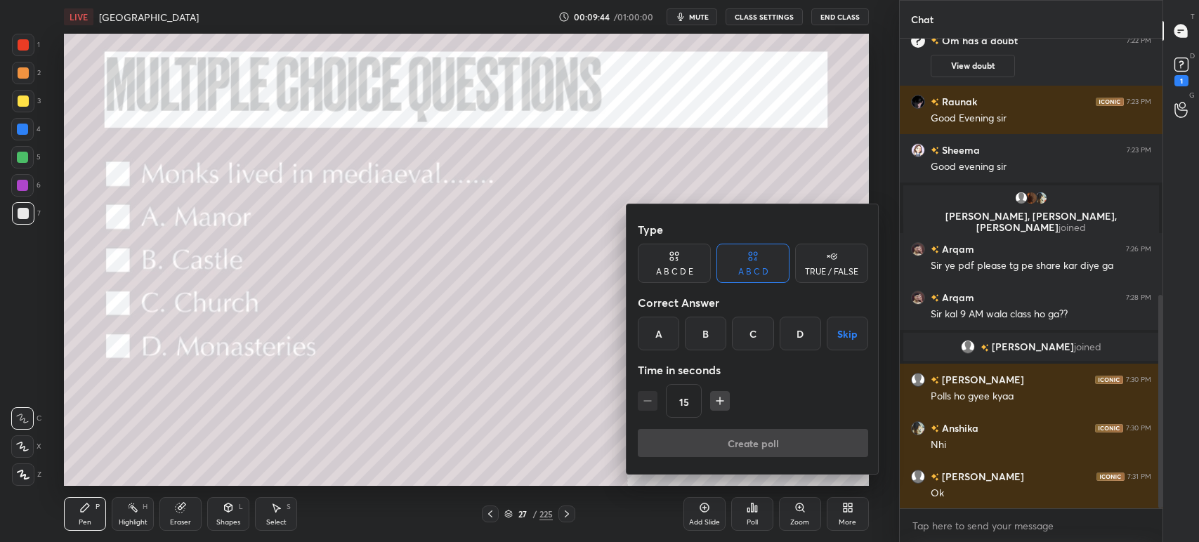
click at [801, 336] on div "D" at bounding box center [800, 334] width 41 height 34
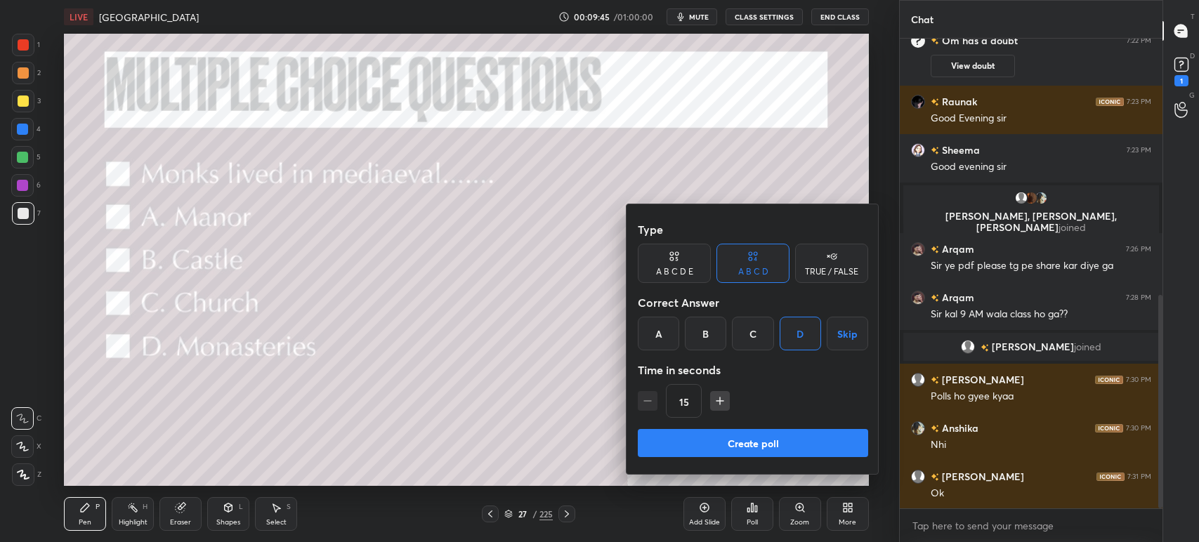
click at [775, 437] on button "Create poll" at bounding box center [753, 443] width 230 height 28
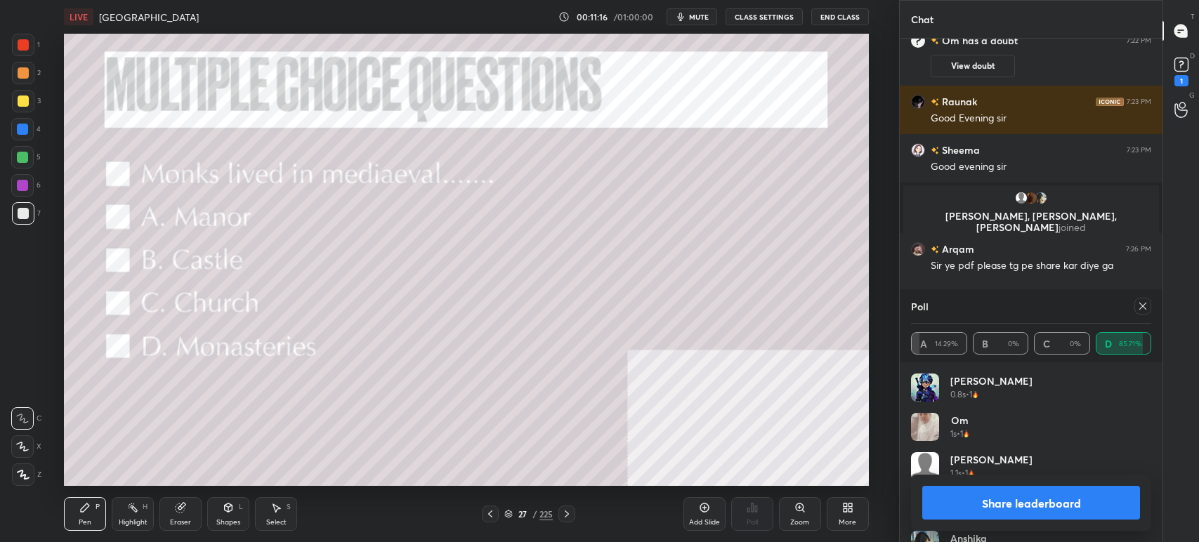
scroll to position [687, 0]
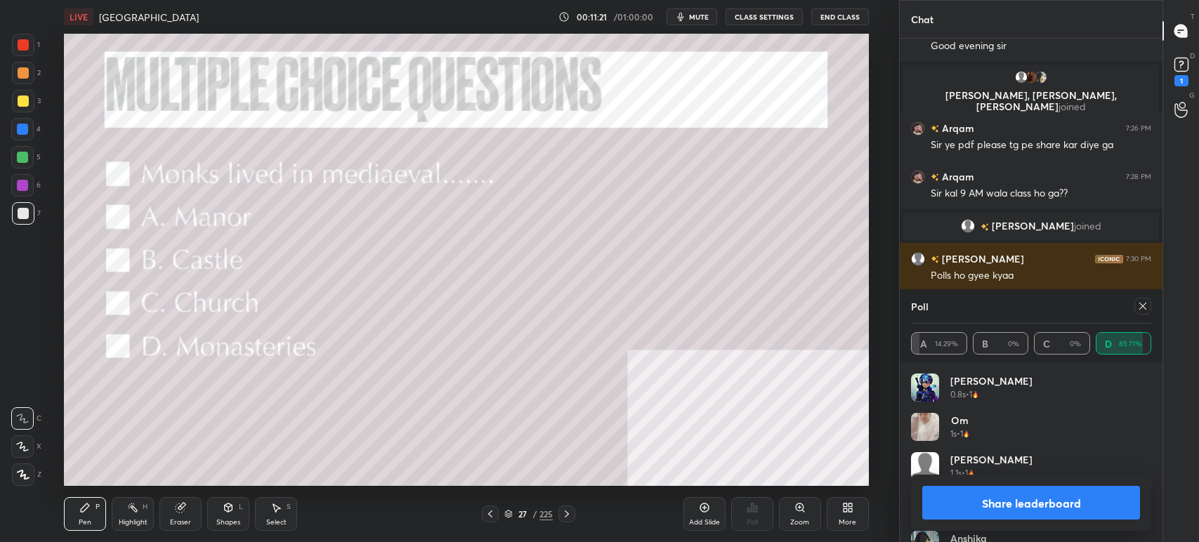
click at [1082, 491] on button "Share leaderboard" at bounding box center [1031, 503] width 218 height 34
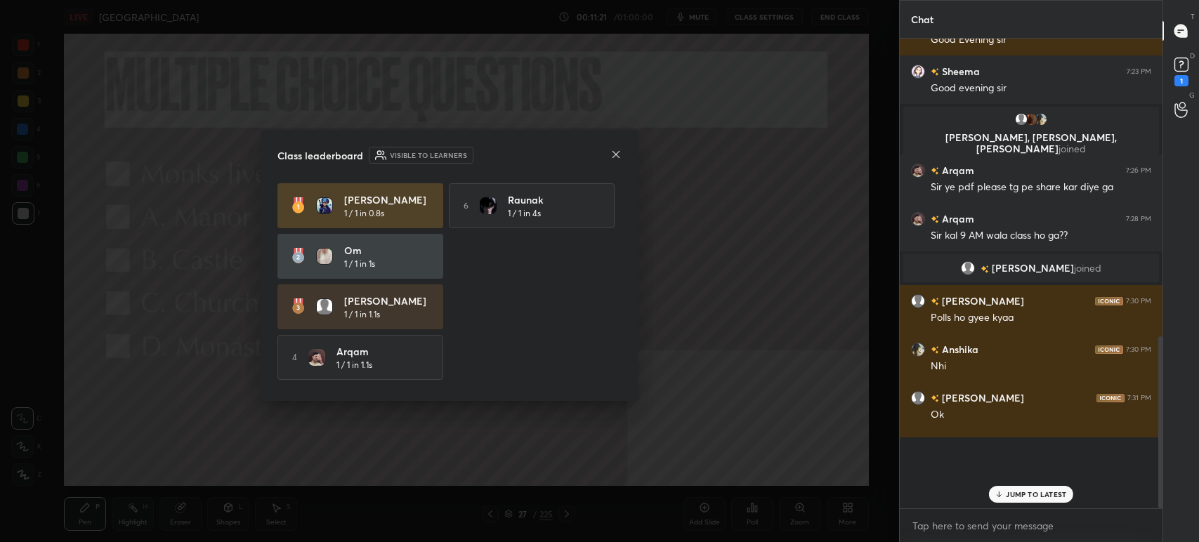
scroll to position [4, 4]
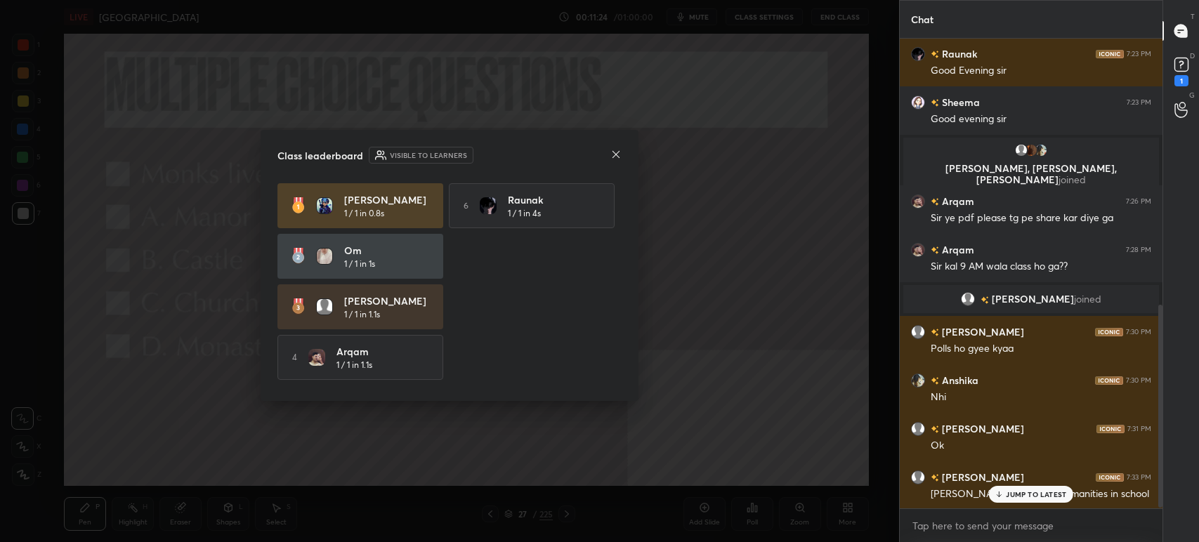
click at [614, 148] on div at bounding box center [615, 155] width 11 height 15
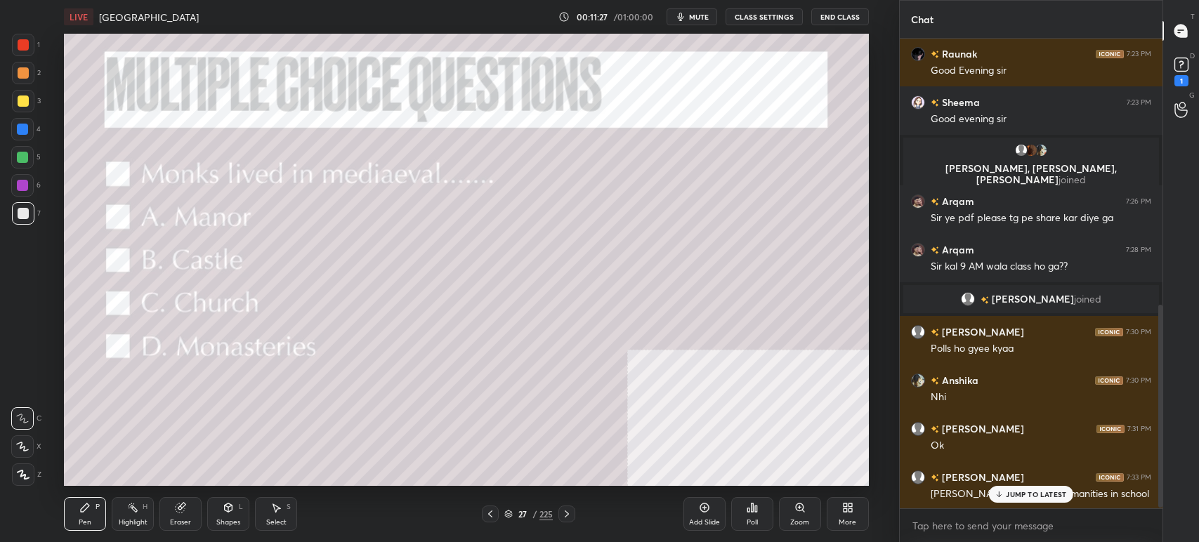
click at [1030, 495] on p "JUMP TO LATEST" at bounding box center [1036, 494] width 60 height 8
click at [513, 511] on div "27 / 225" at bounding box center [528, 514] width 48 height 13
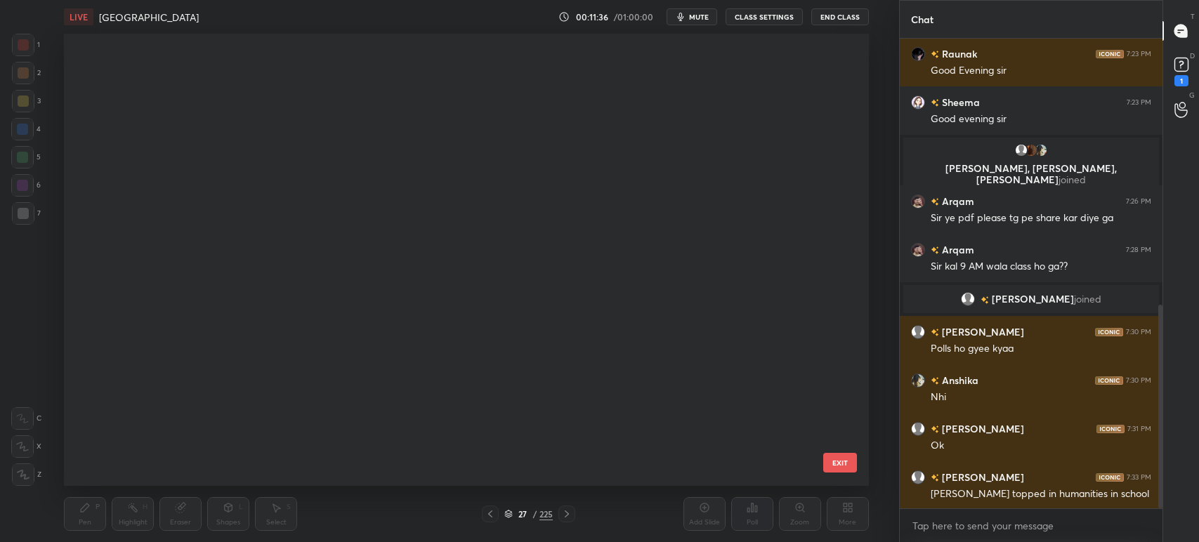
scroll to position [811, 0]
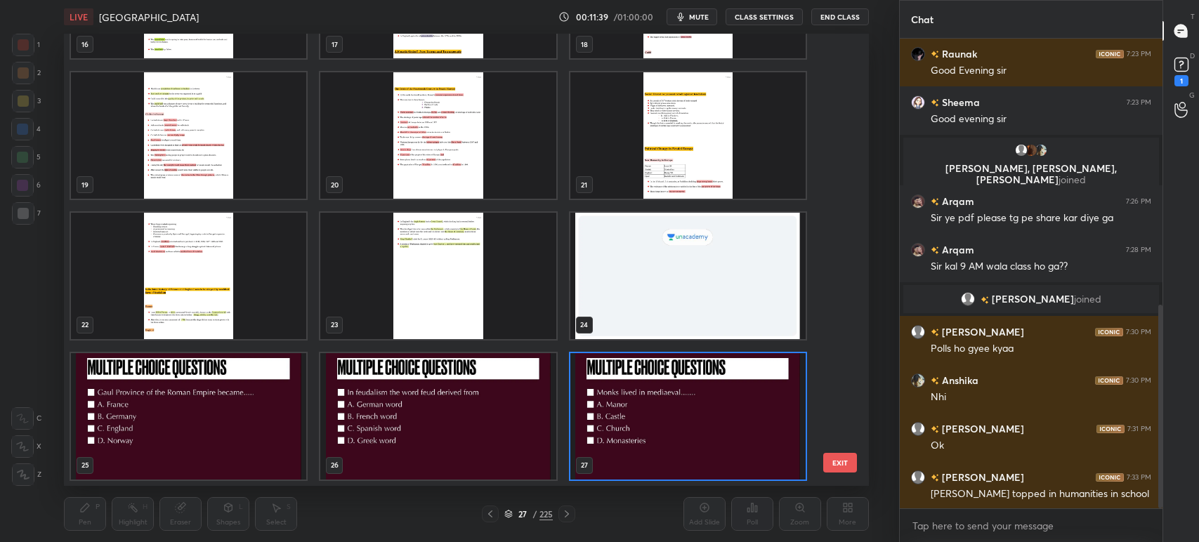
drag, startPoint x: 845, startPoint y: 87, endPoint x: 844, endPoint y: 95, distance: 7.9
click at [844, 95] on div "13 14 15 16 17 18 19 20 21 22 23 24 25 26 27 EXIT" at bounding box center [466, 260] width 805 height 452
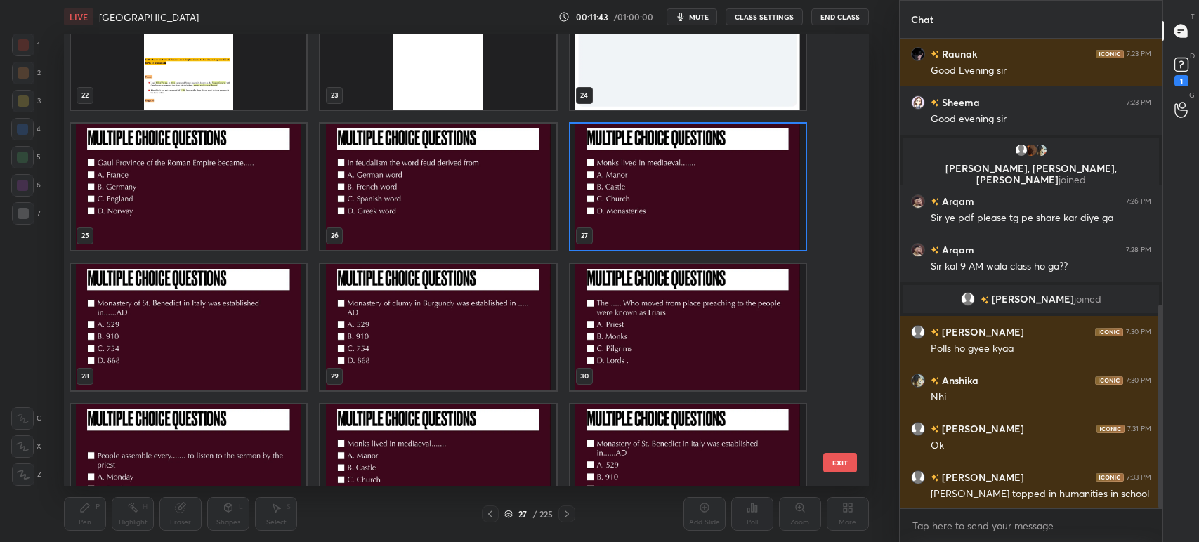
scroll to position [663, 0]
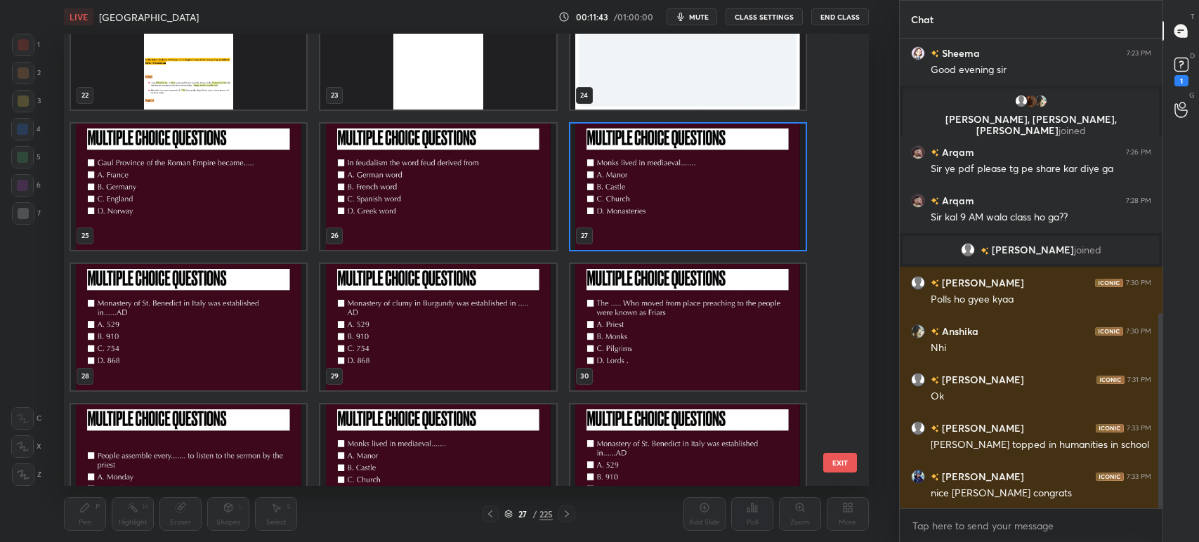
click at [159, 343] on img "grid" at bounding box center [188, 327] width 235 height 126
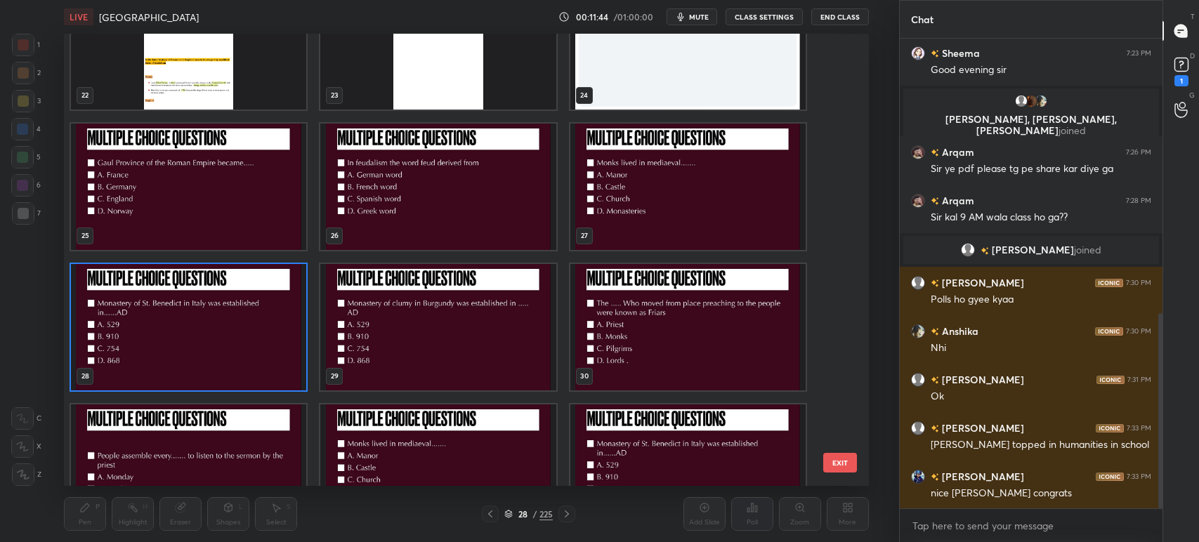
click at [159, 343] on img "grid" at bounding box center [188, 327] width 235 height 126
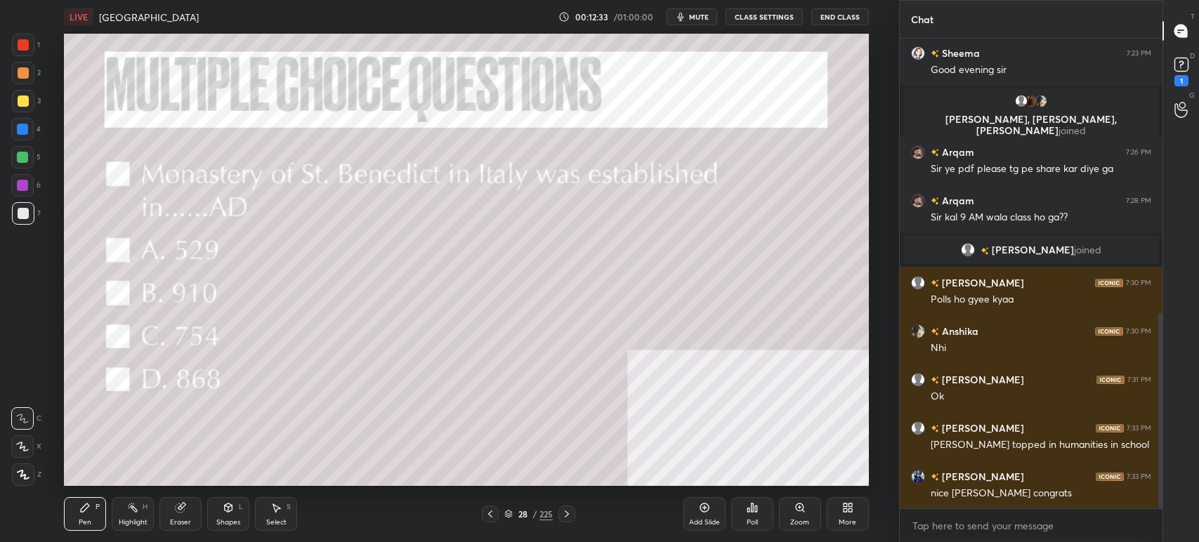
click at [745, 513] on div "Poll" at bounding box center [752, 514] width 42 height 34
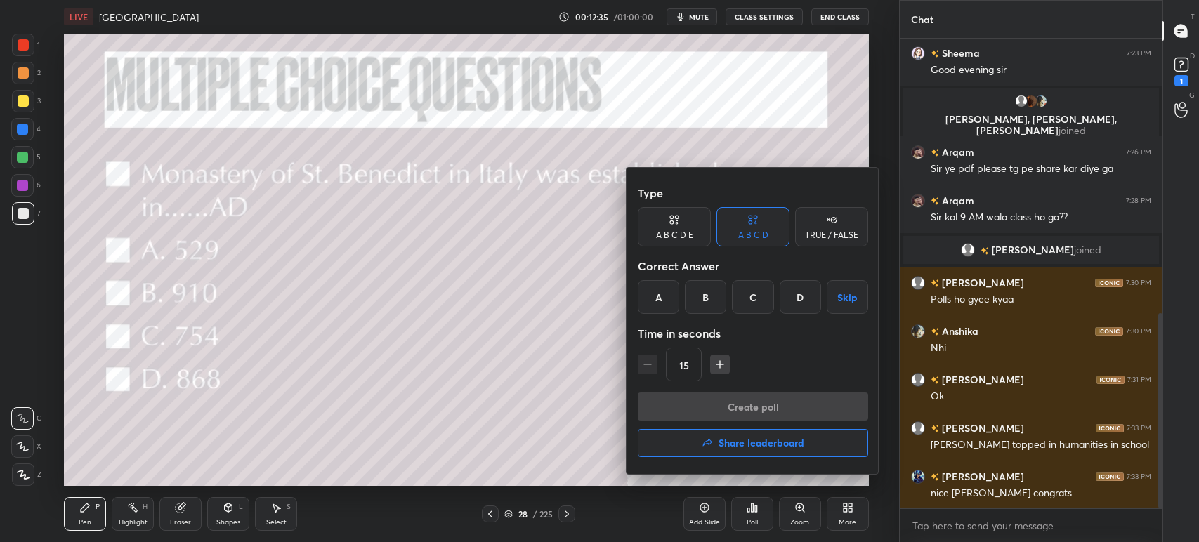
click at [657, 284] on div "A" at bounding box center [658, 297] width 41 height 34
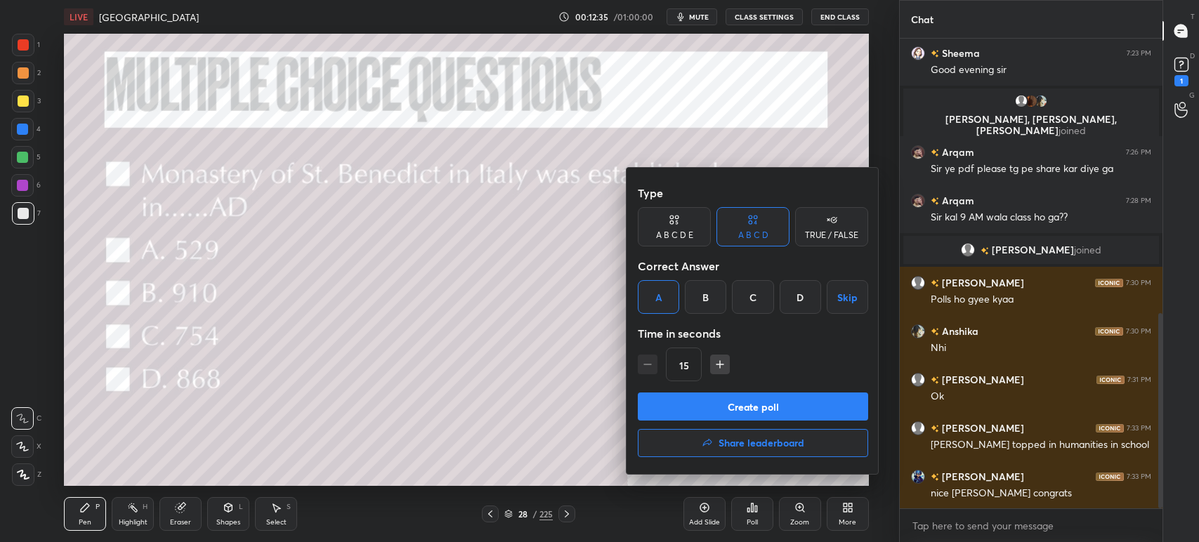
scroll to position [711, 0]
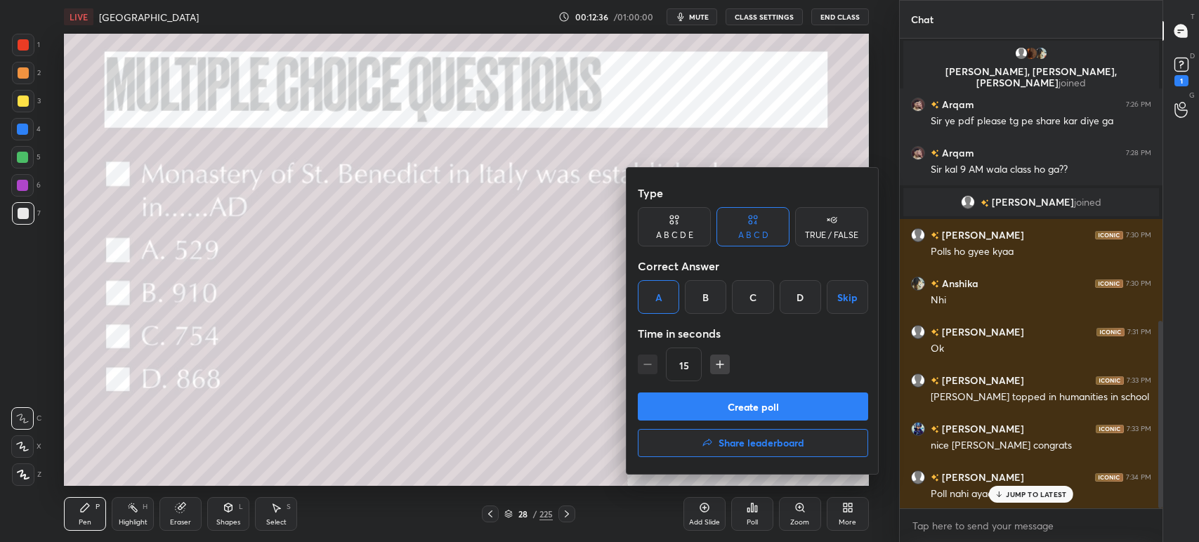
click at [715, 398] on button "Create poll" at bounding box center [753, 407] width 230 height 28
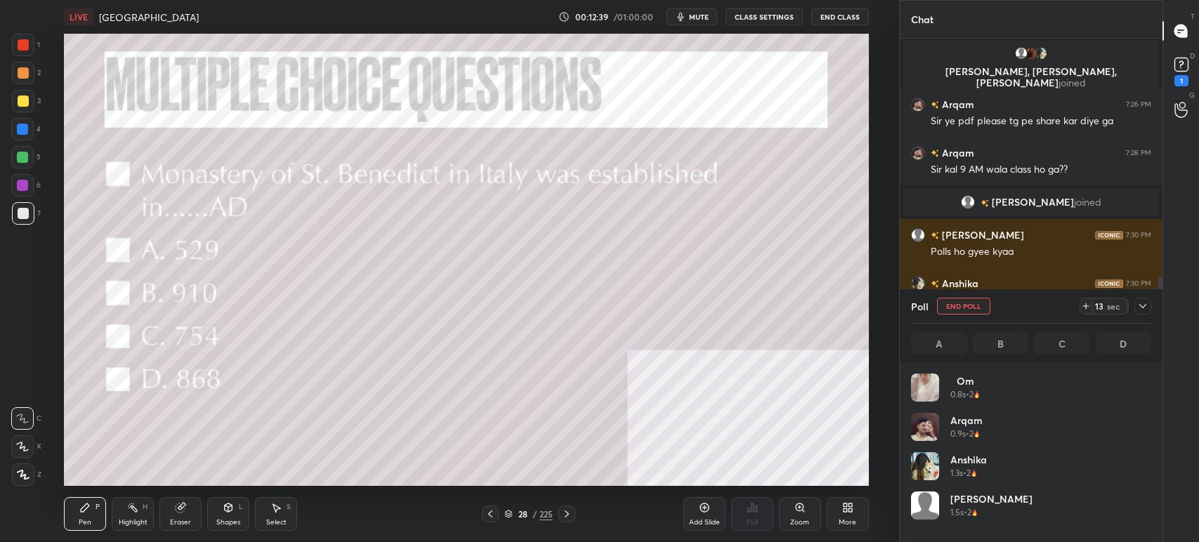
scroll to position [164, 236]
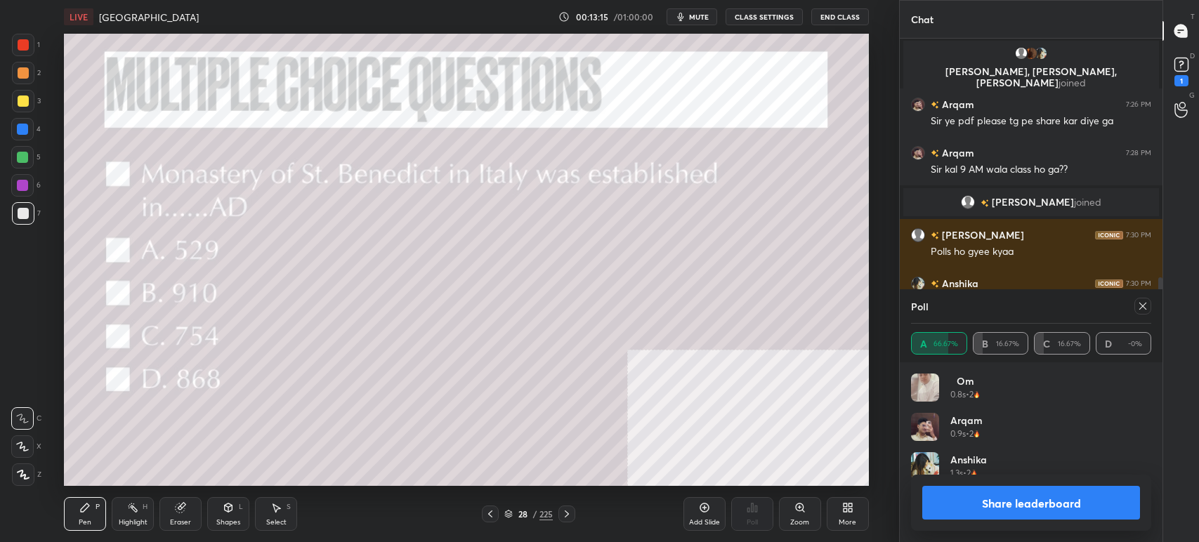
click at [1004, 506] on button "Share leaderboard" at bounding box center [1031, 503] width 218 height 34
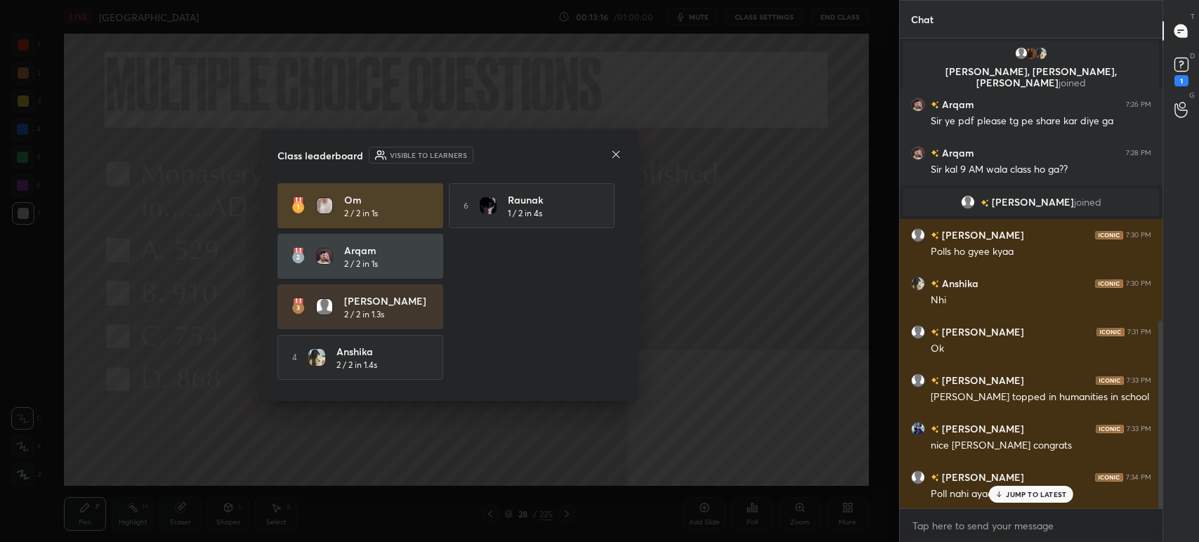
scroll to position [5, 4]
click at [617, 153] on icon at bounding box center [616, 153] width 7 height 7
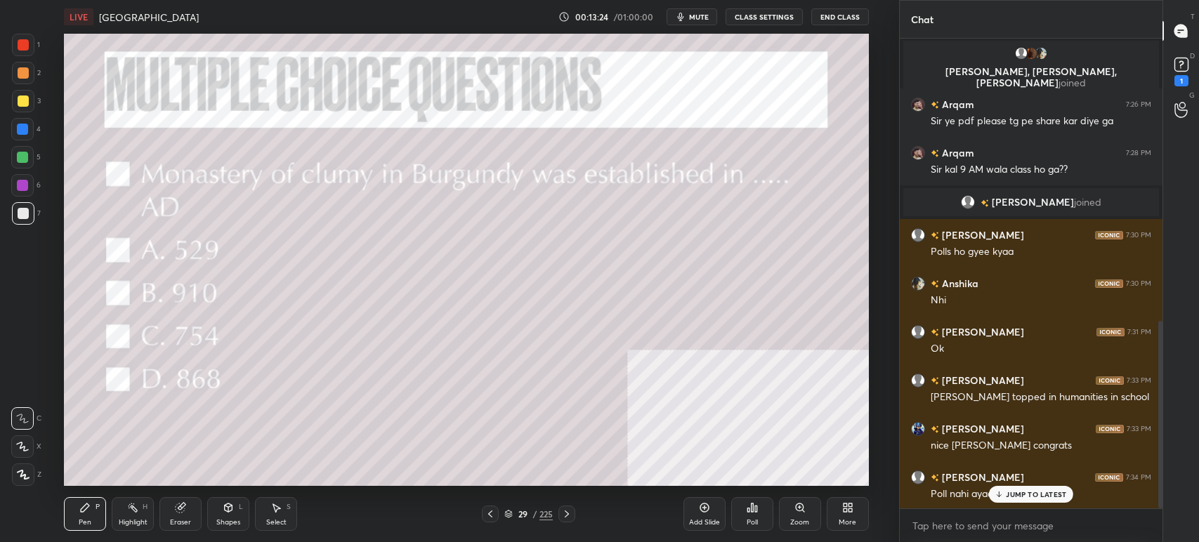
click at [715, 15] on button "mute" at bounding box center [692, 16] width 51 height 17
click at [757, 511] on icon at bounding box center [756, 509] width 2 height 6
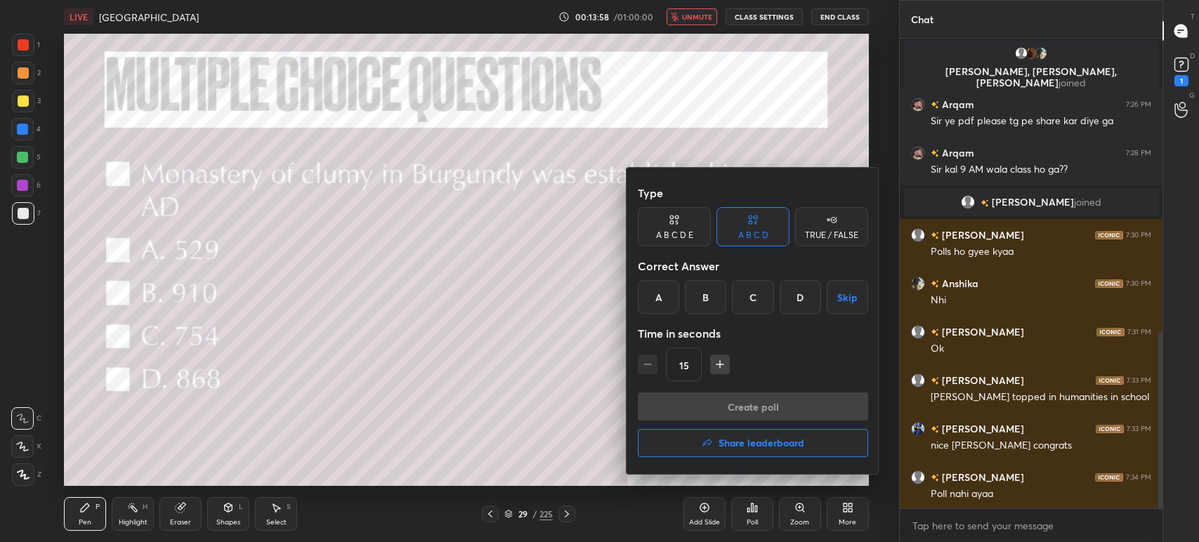
scroll to position [785, 0]
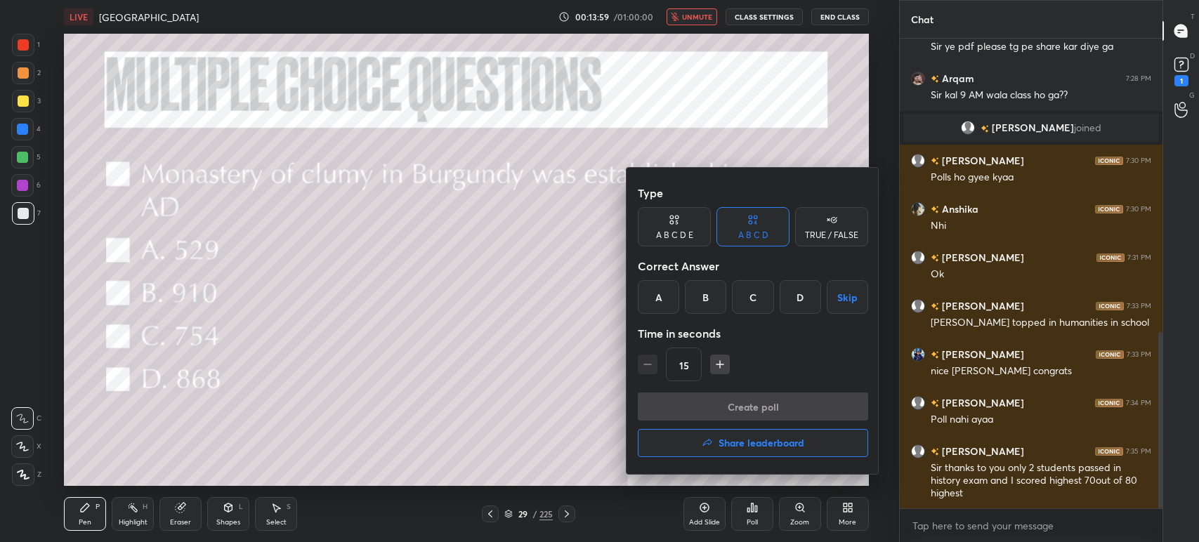
click at [712, 294] on div "B" at bounding box center [705, 297] width 41 height 34
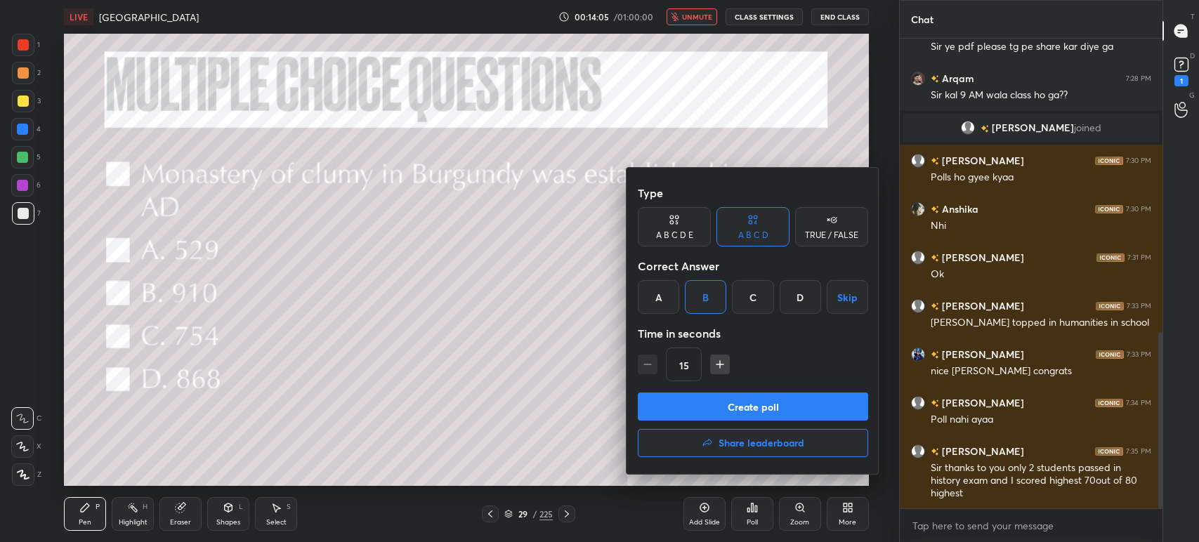
click at [753, 405] on button "Create poll" at bounding box center [753, 407] width 230 height 28
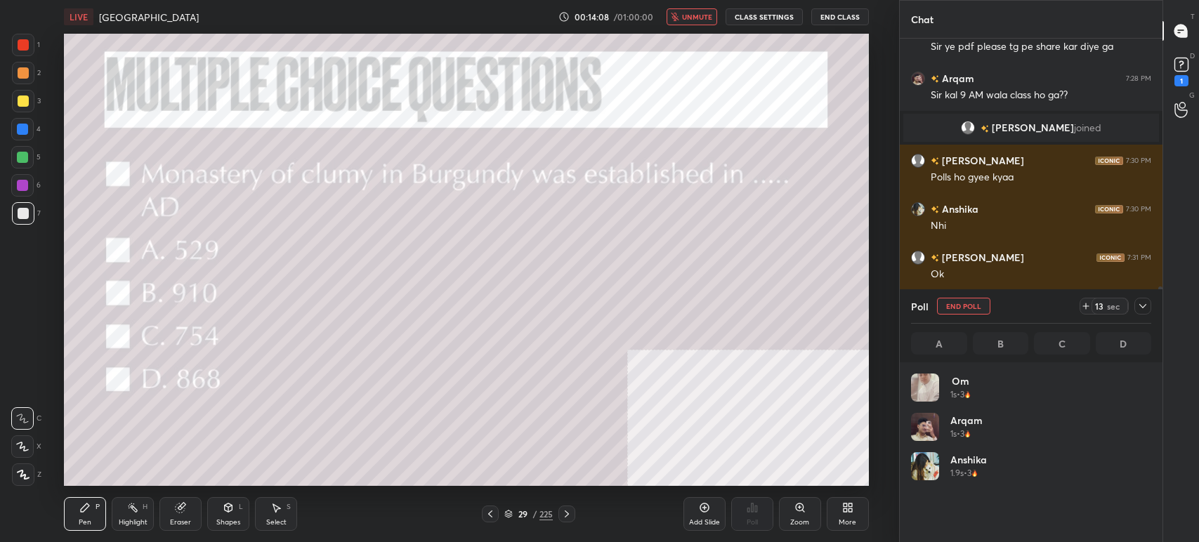
scroll to position [164, 236]
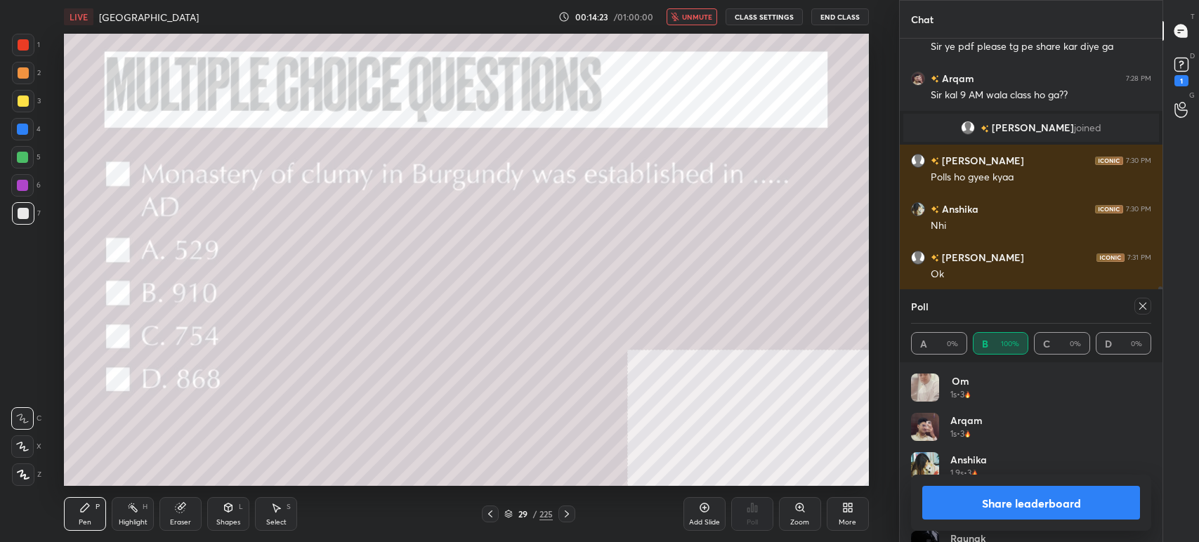
click at [1028, 495] on button "Share leaderboard" at bounding box center [1031, 503] width 218 height 34
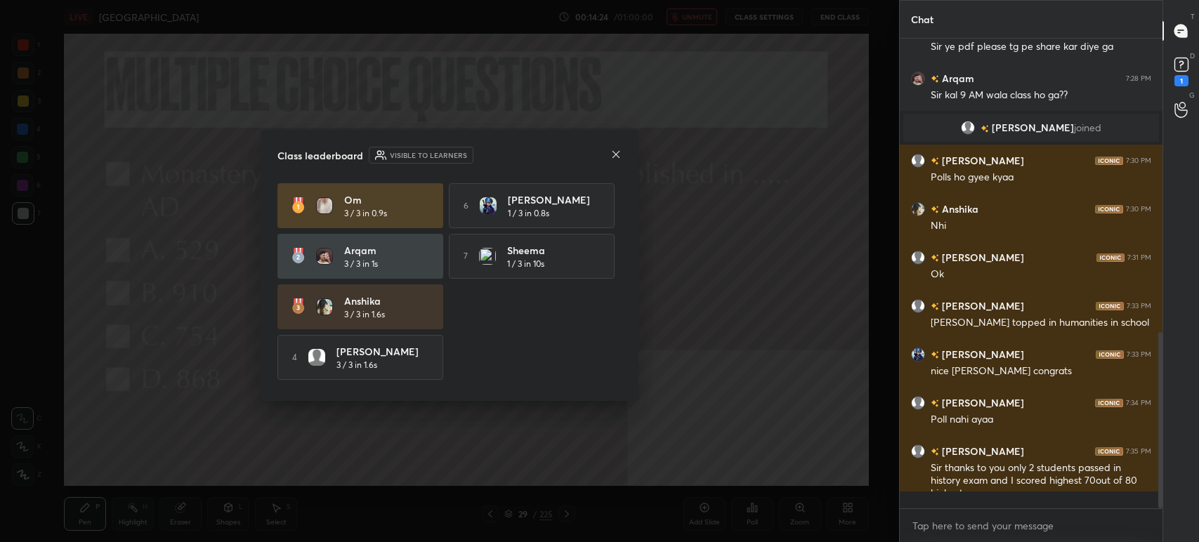
scroll to position [4, 4]
click at [616, 154] on icon at bounding box center [616, 153] width 7 height 7
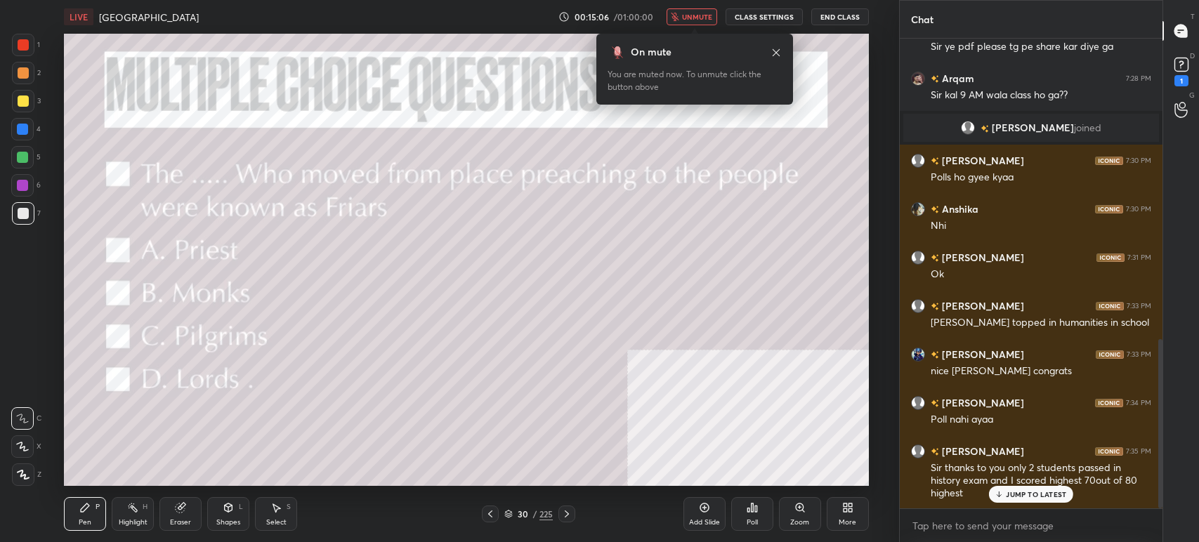
scroll to position [833, 0]
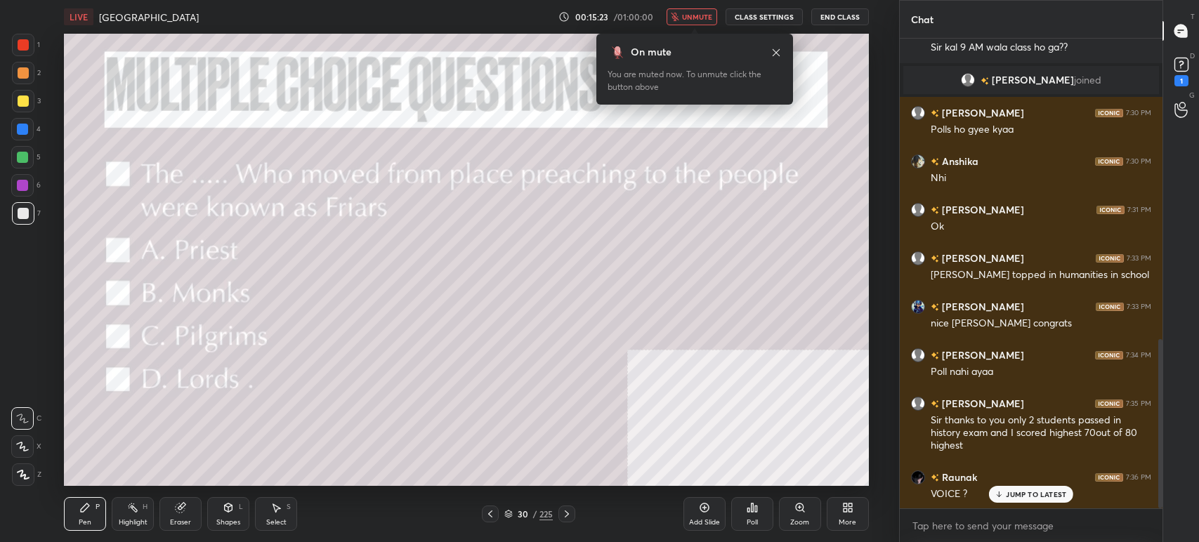
click at [702, 13] on span "unmute" at bounding box center [697, 17] width 30 height 10
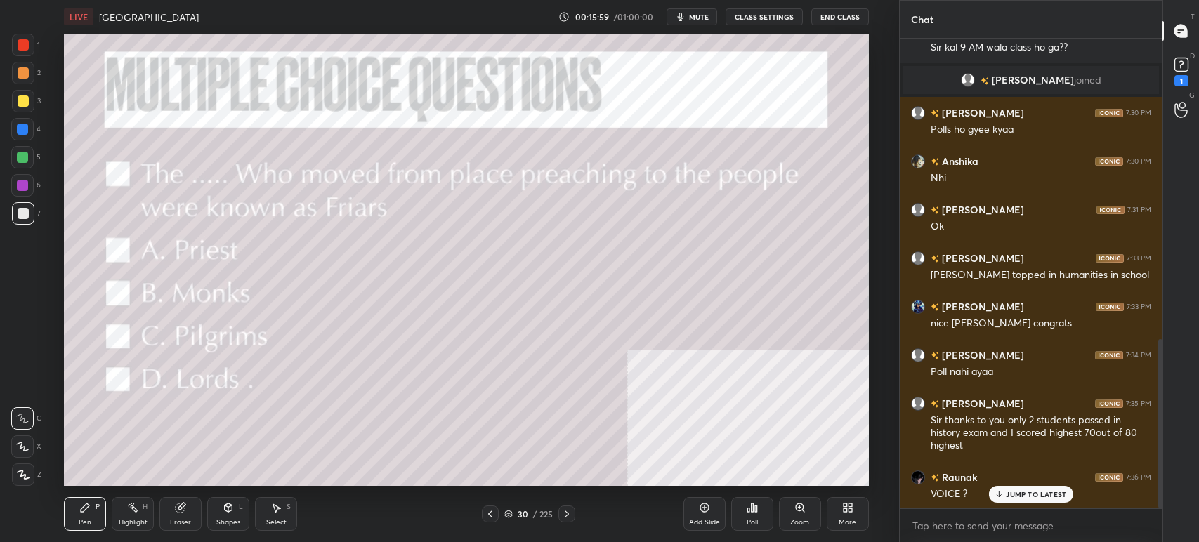
click at [753, 511] on icon at bounding box center [752, 507] width 11 height 11
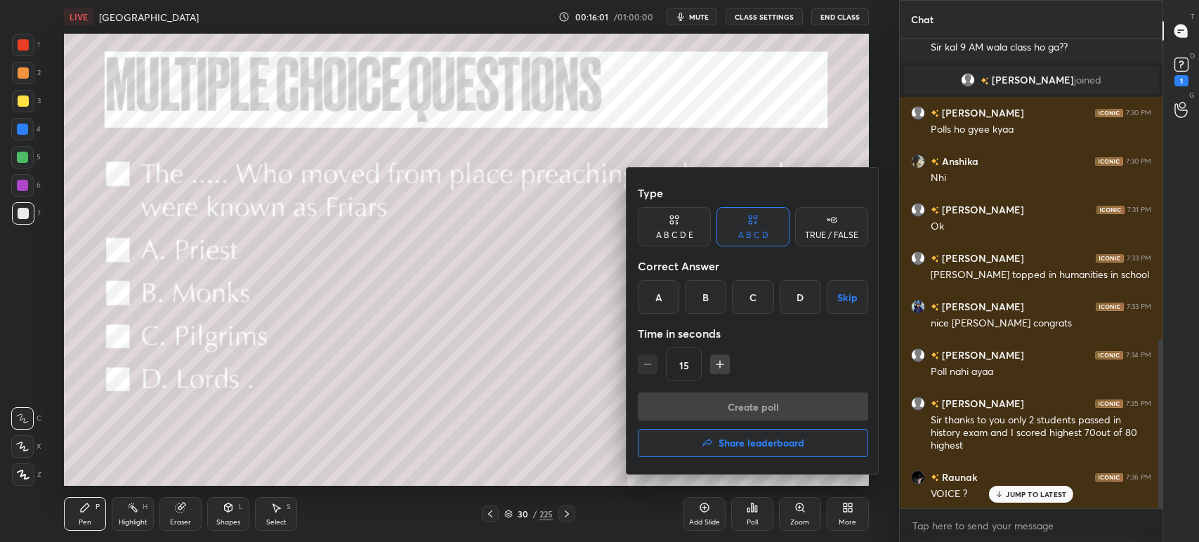
click at [712, 289] on div "B" at bounding box center [705, 297] width 41 height 34
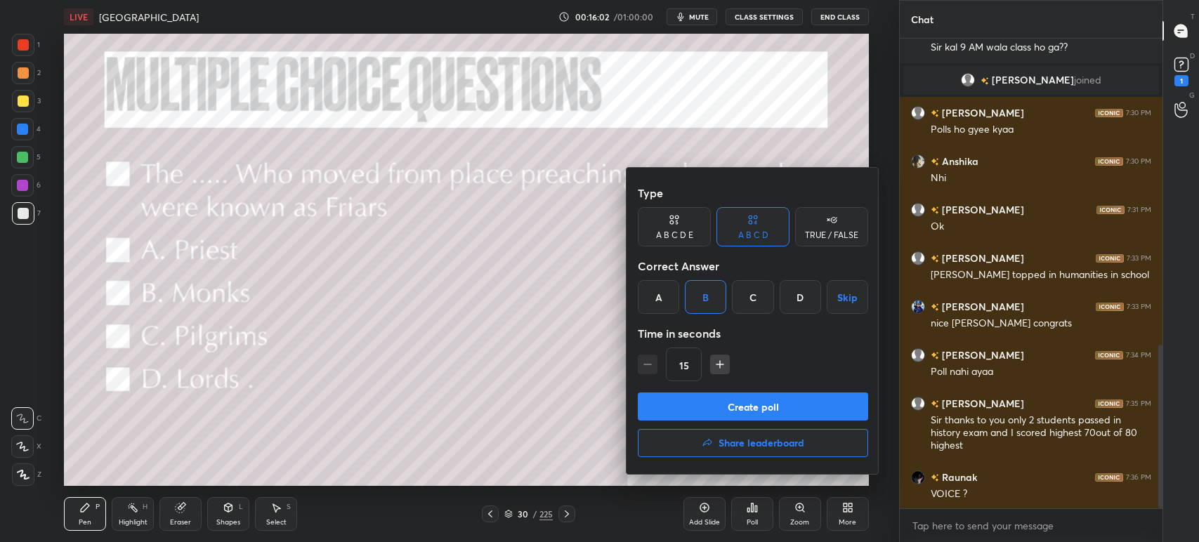
scroll to position [882, 0]
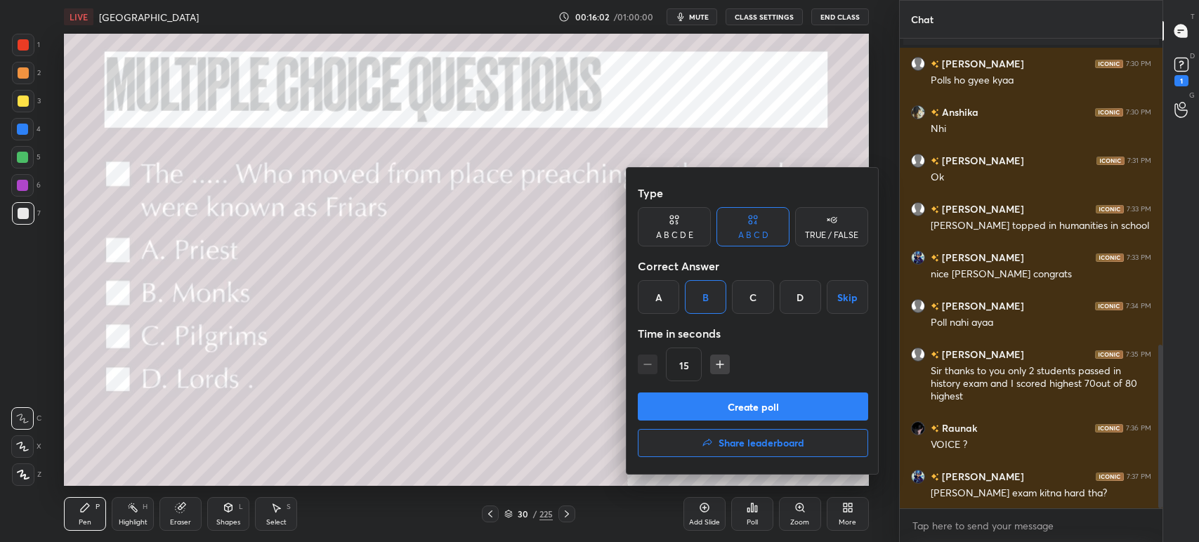
click at [740, 409] on button "Create poll" at bounding box center [753, 407] width 230 height 28
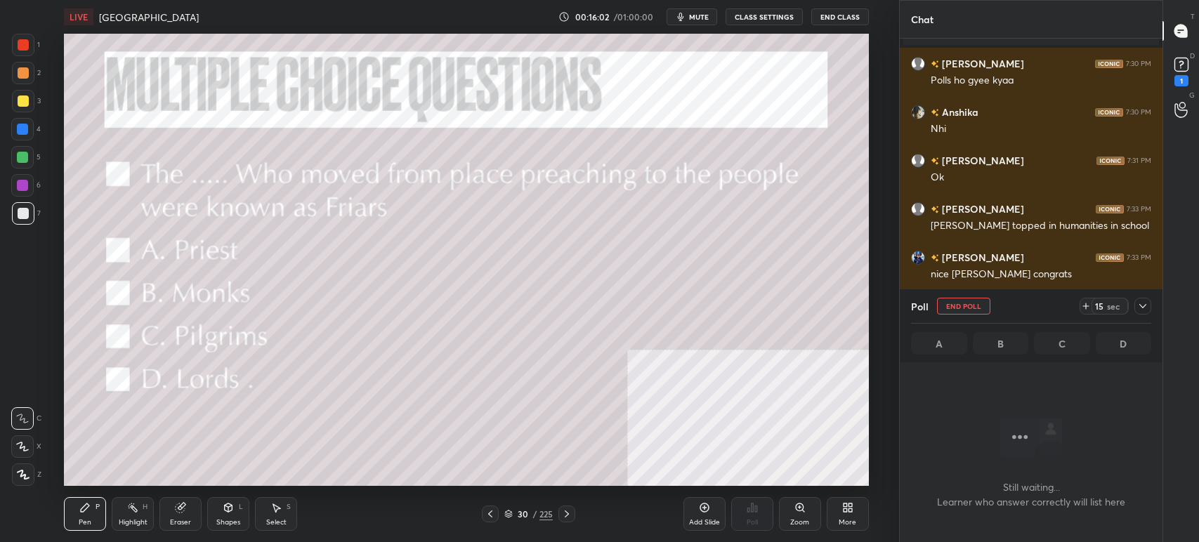
scroll to position [5, 4]
click at [697, 15] on span "mute" at bounding box center [699, 17] width 20 height 10
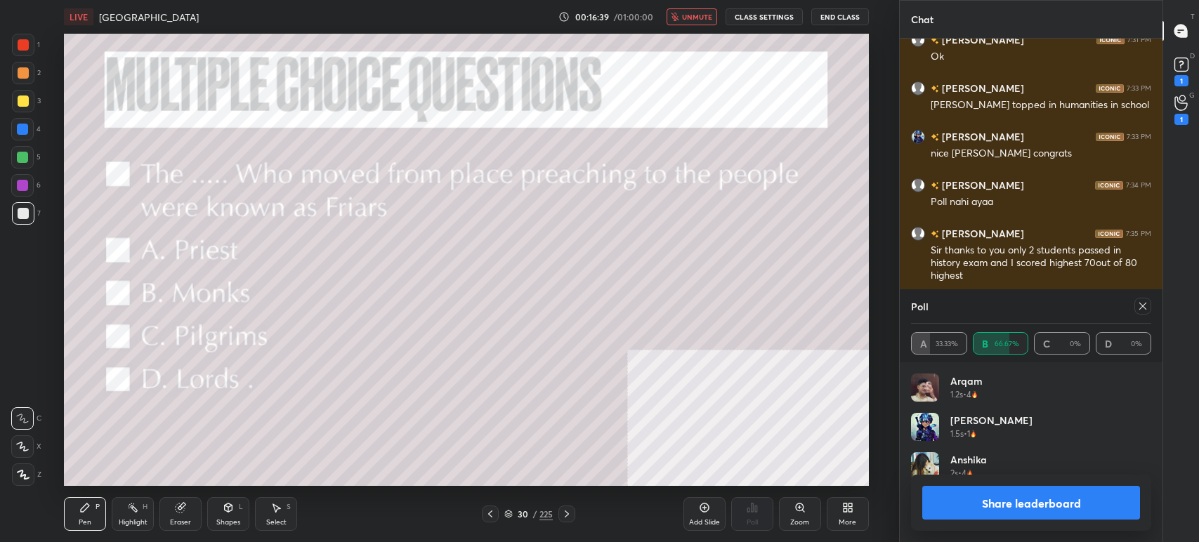
scroll to position [1017, 0]
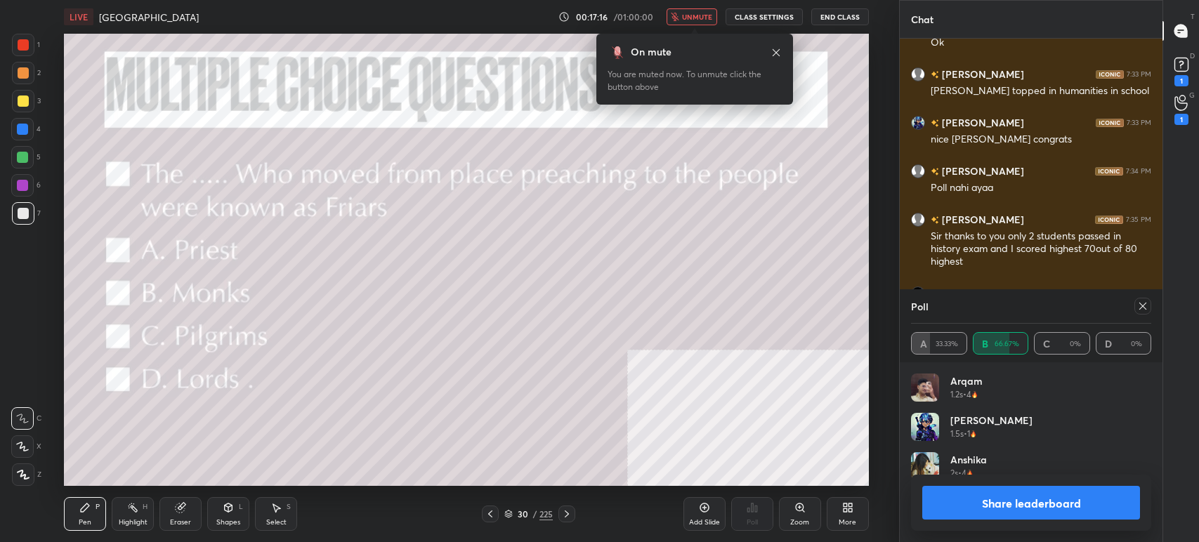
click at [693, 23] on button "unmute" at bounding box center [692, 16] width 51 height 17
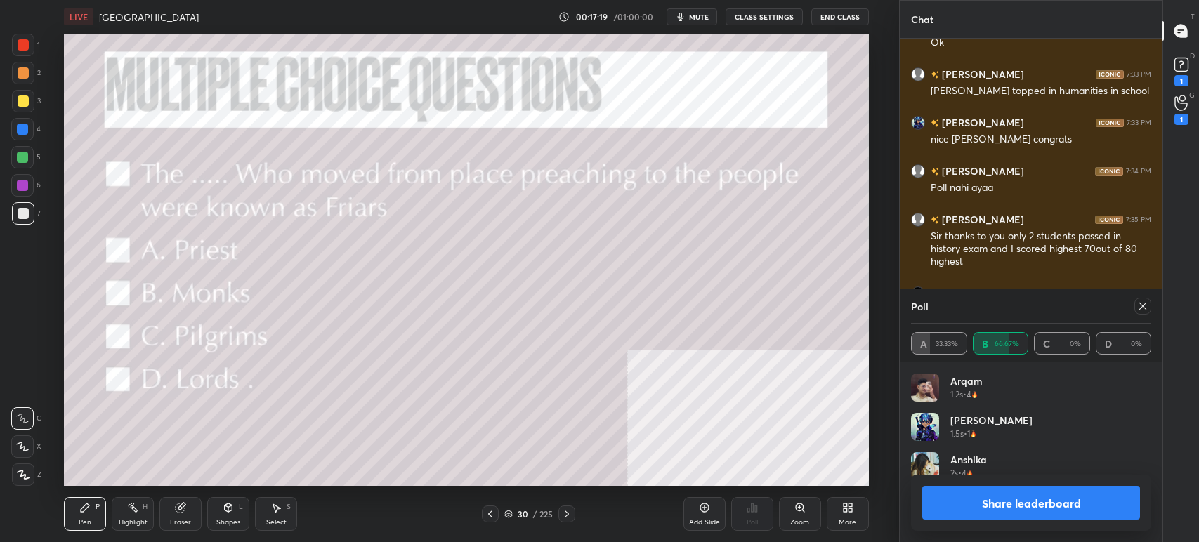
click at [980, 499] on button "Share leaderboard" at bounding box center [1031, 503] width 218 height 34
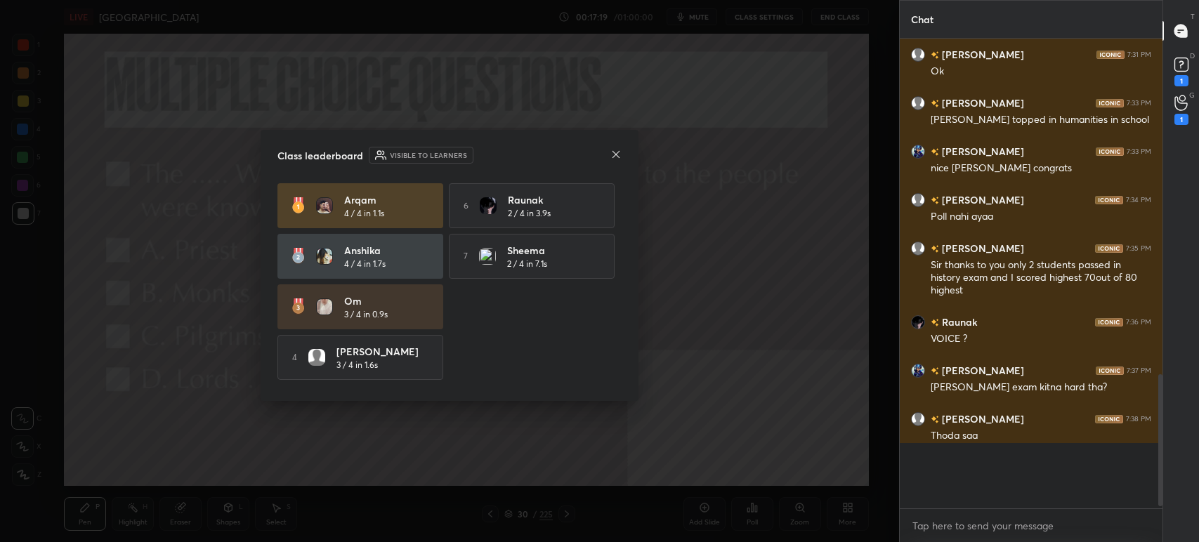
scroll to position [949, 0]
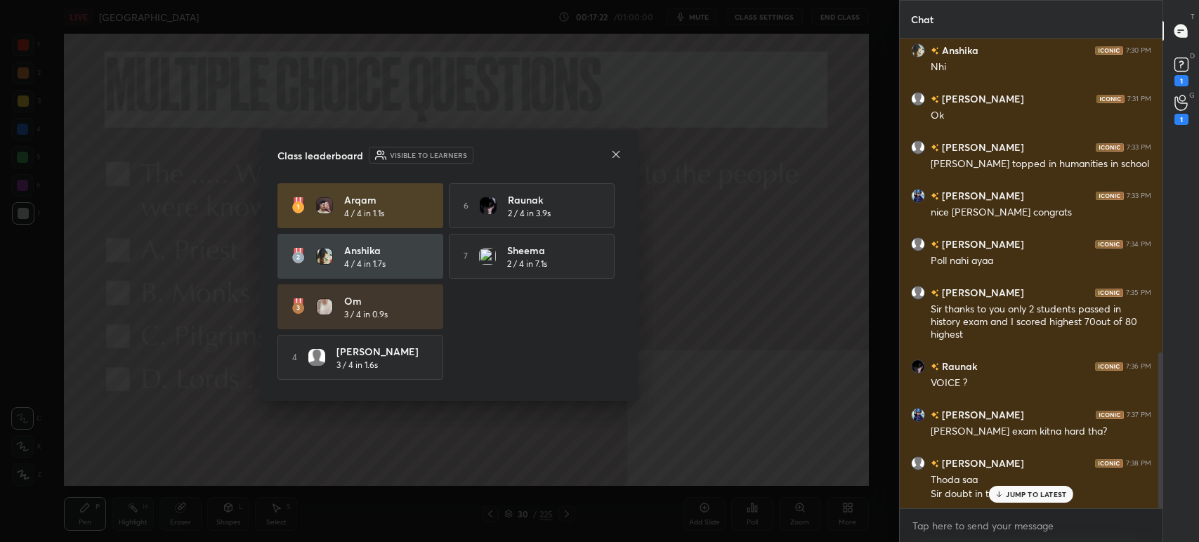
click at [1007, 501] on div "JUMP TO LATEST" at bounding box center [1031, 494] width 84 height 17
click at [616, 153] on icon at bounding box center [616, 153] width 7 height 7
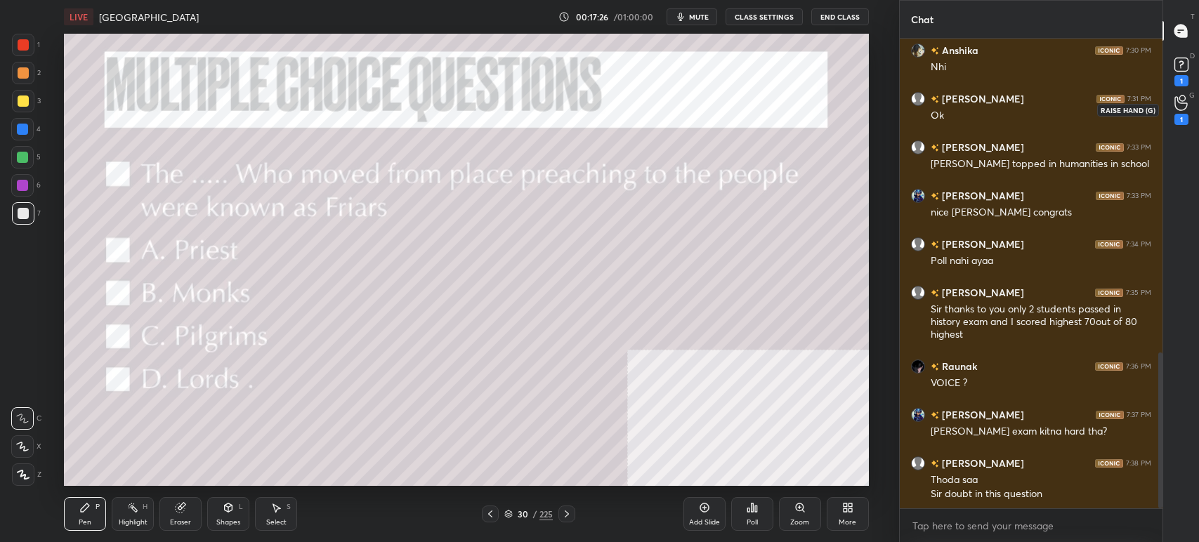
click at [1184, 105] on icon at bounding box center [1180, 103] width 13 height 16
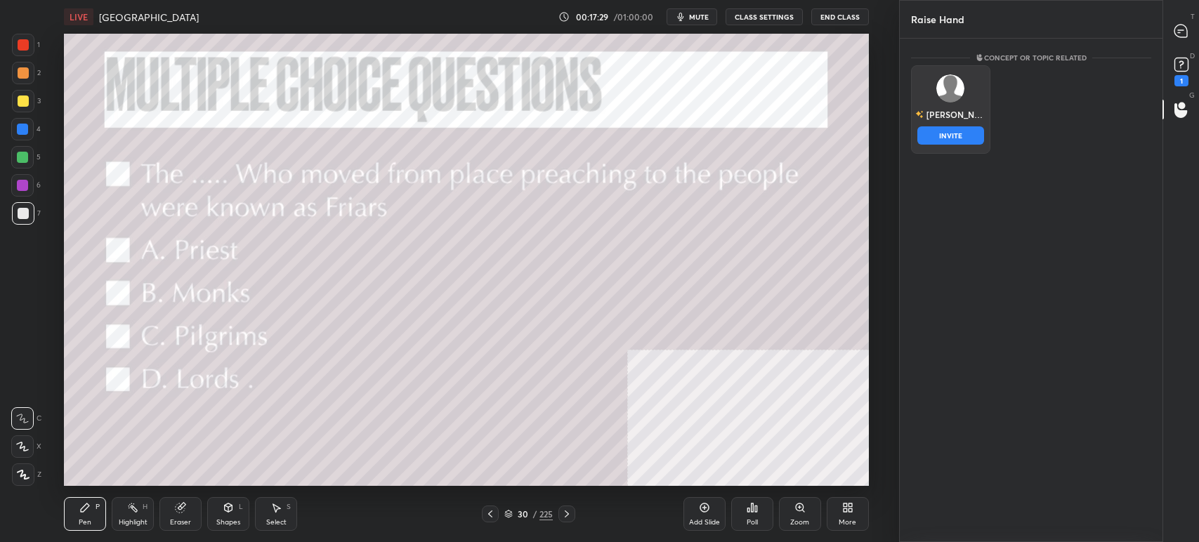
click at [955, 140] on button "INVITE" at bounding box center [950, 135] width 67 height 18
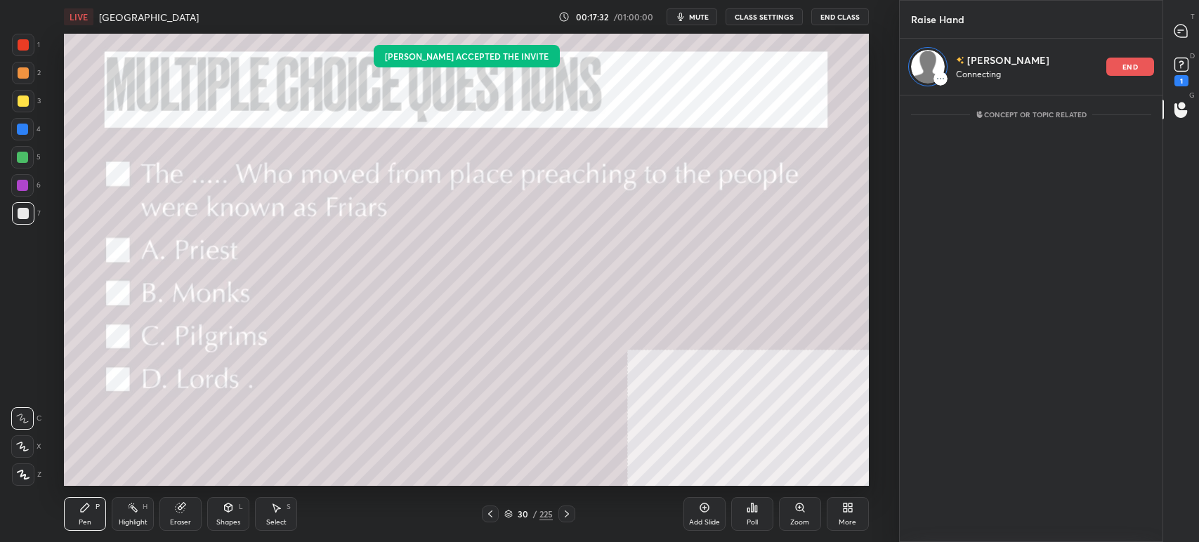
click at [572, 518] on icon at bounding box center [566, 514] width 11 height 11
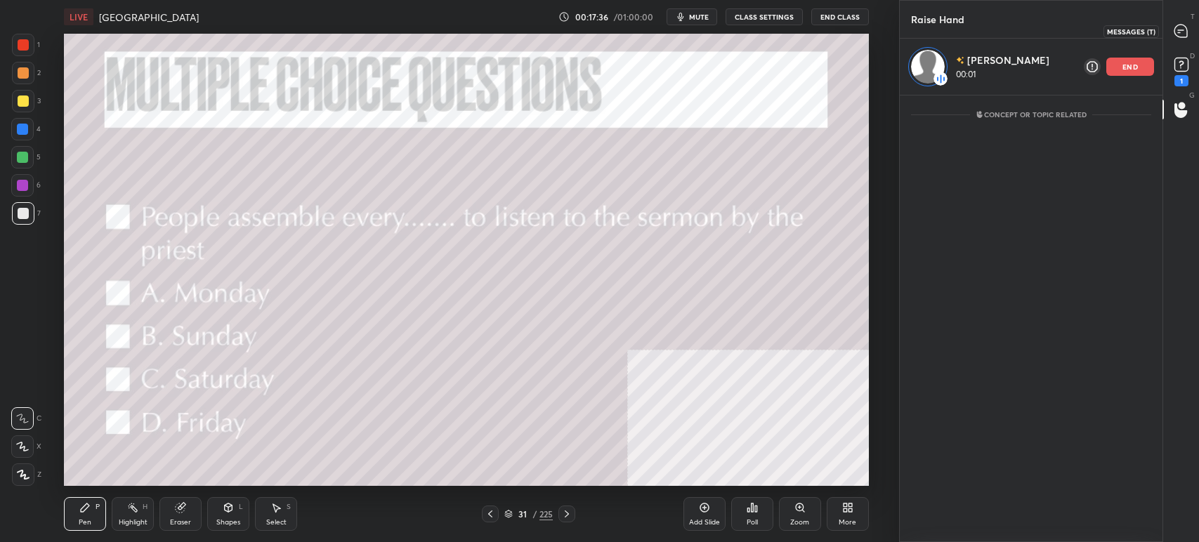
click at [1180, 32] on icon at bounding box center [1180, 31] width 13 height 13
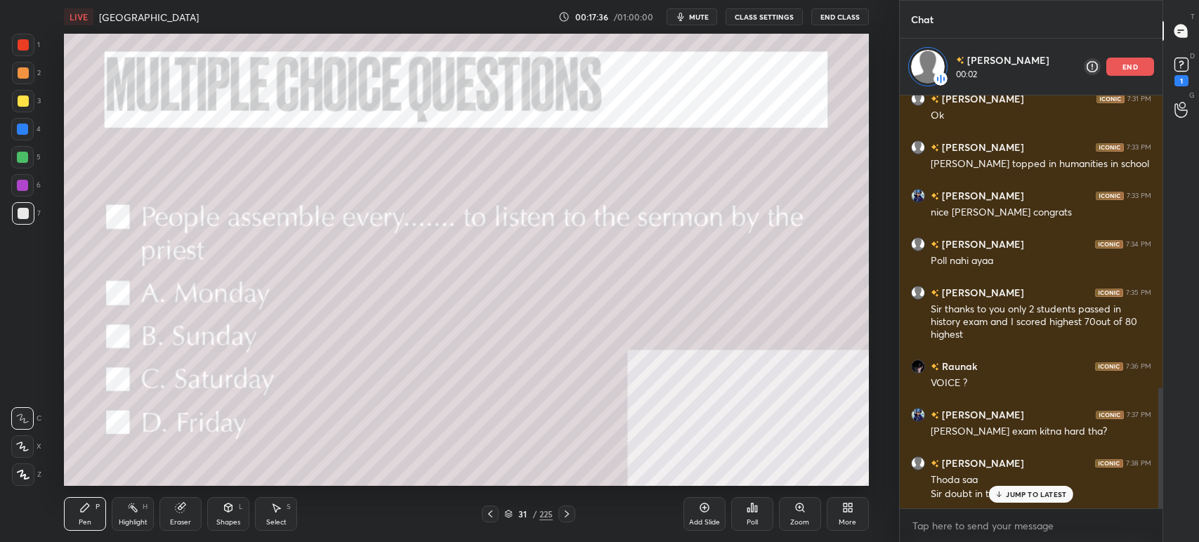
scroll to position [410, 258]
click at [1011, 494] on p "JUMP TO LATEST" at bounding box center [1036, 494] width 60 height 8
click at [506, 520] on div "31 / 225" at bounding box center [528, 514] width 48 height 13
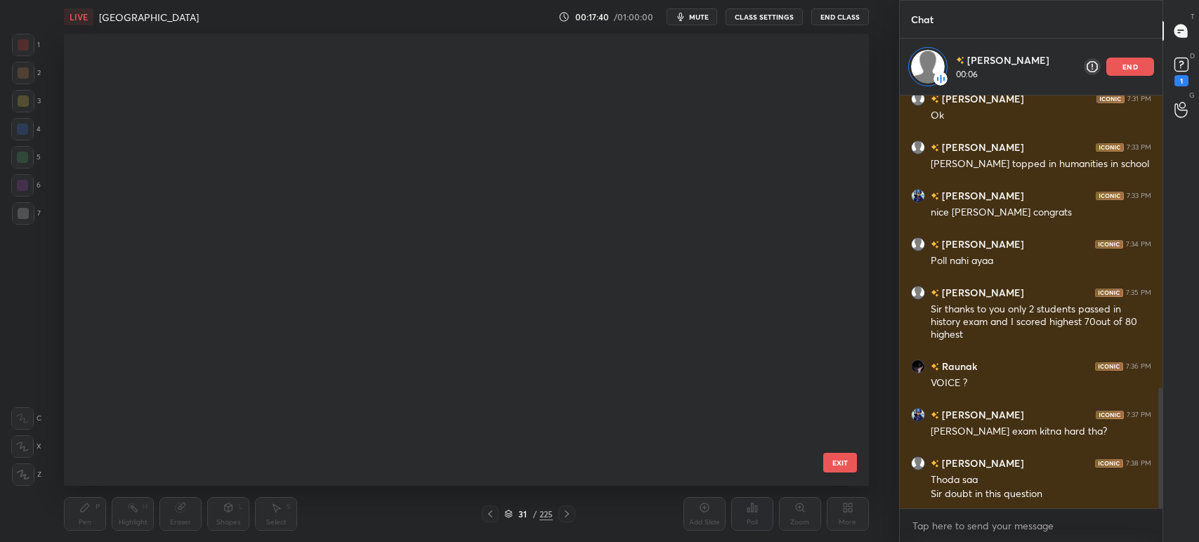
scroll to position [449, 798]
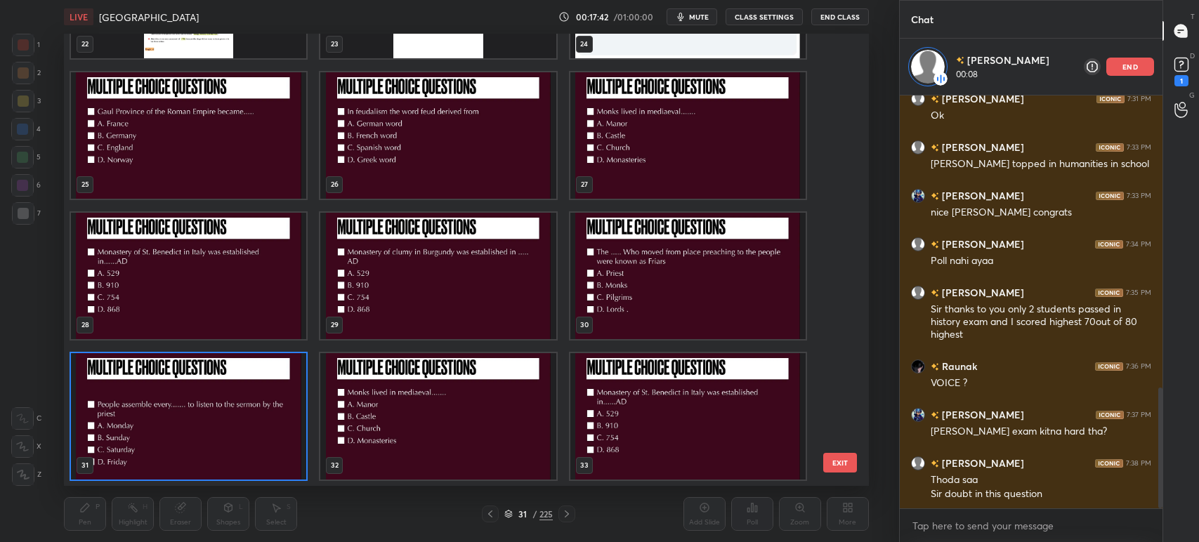
click at [664, 301] on img "grid" at bounding box center [687, 276] width 235 height 126
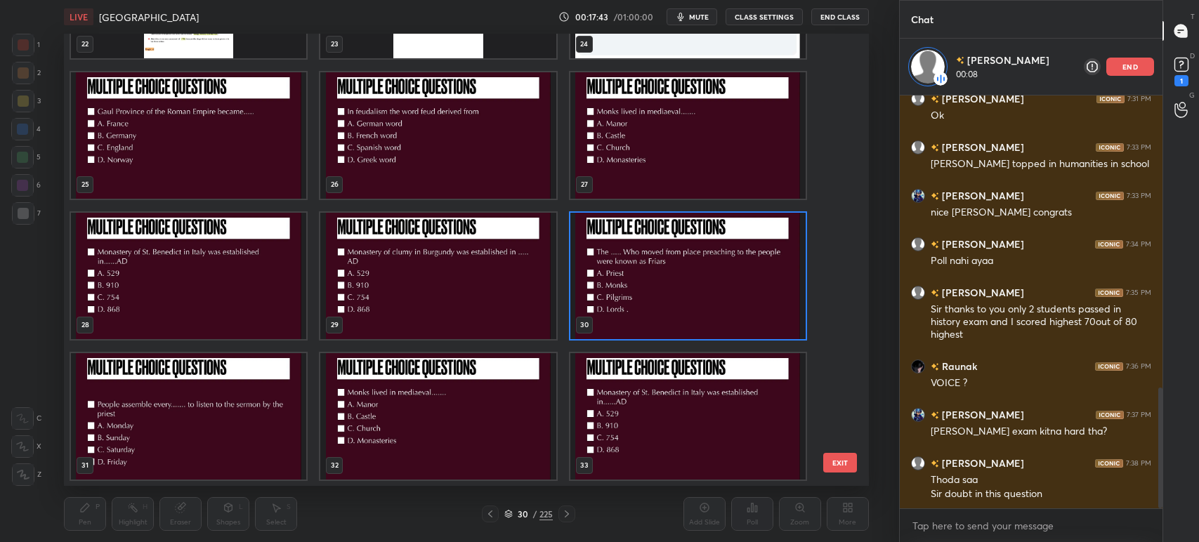
click at [664, 301] on img "grid" at bounding box center [687, 276] width 235 height 126
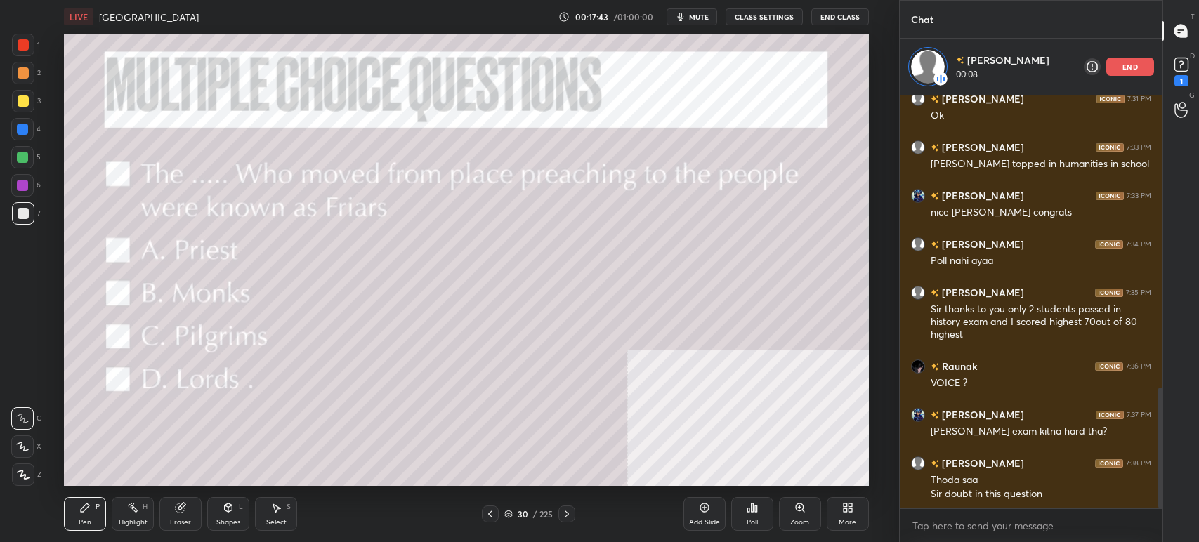
click at [664, 301] on img "grid" at bounding box center [687, 276] width 235 height 126
click at [514, 513] on div "30 / 225" at bounding box center [528, 514] width 48 height 13
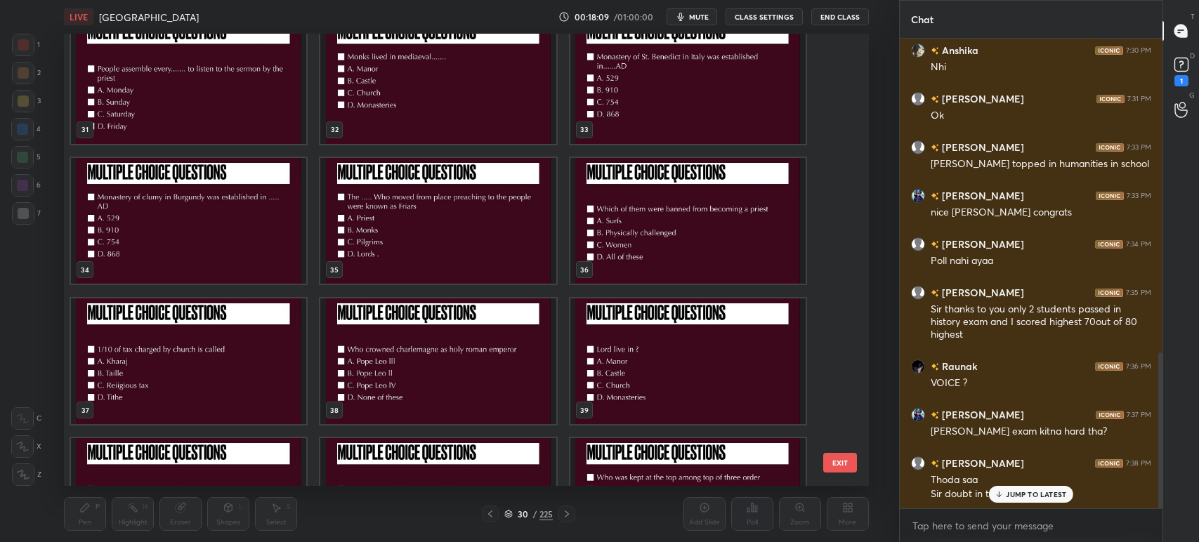
click at [499, 382] on img "grid" at bounding box center [438, 361] width 235 height 126
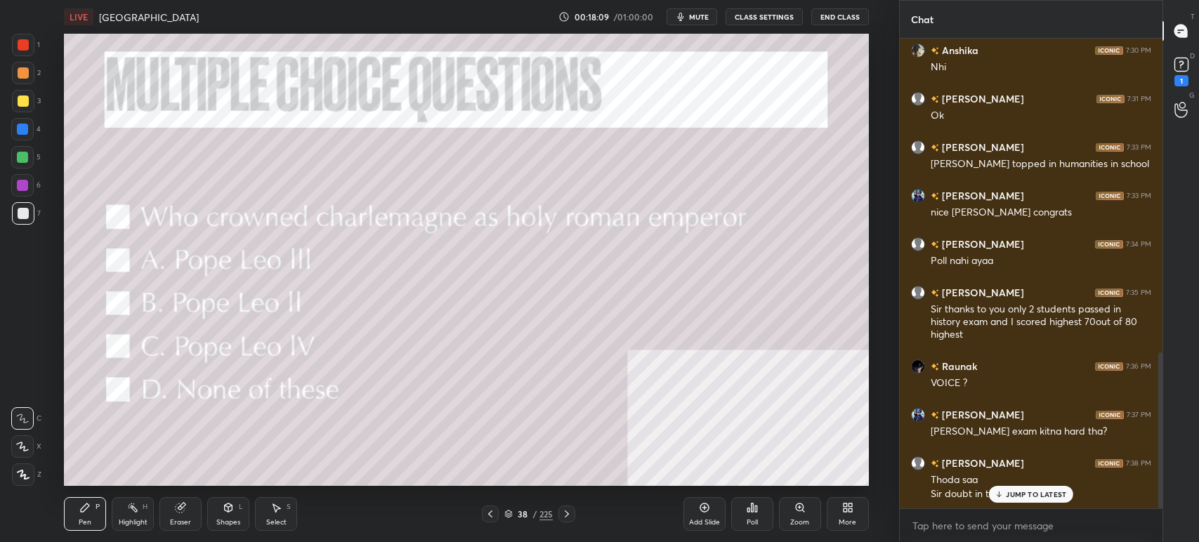
click at [499, 382] on img "grid" at bounding box center [438, 361] width 235 height 126
click at [706, 22] on button "mute" at bounding box center [692, 16] width 51 height 17
click at [747, 509] on icon at bounding box center [752, 507] width 11 height 11
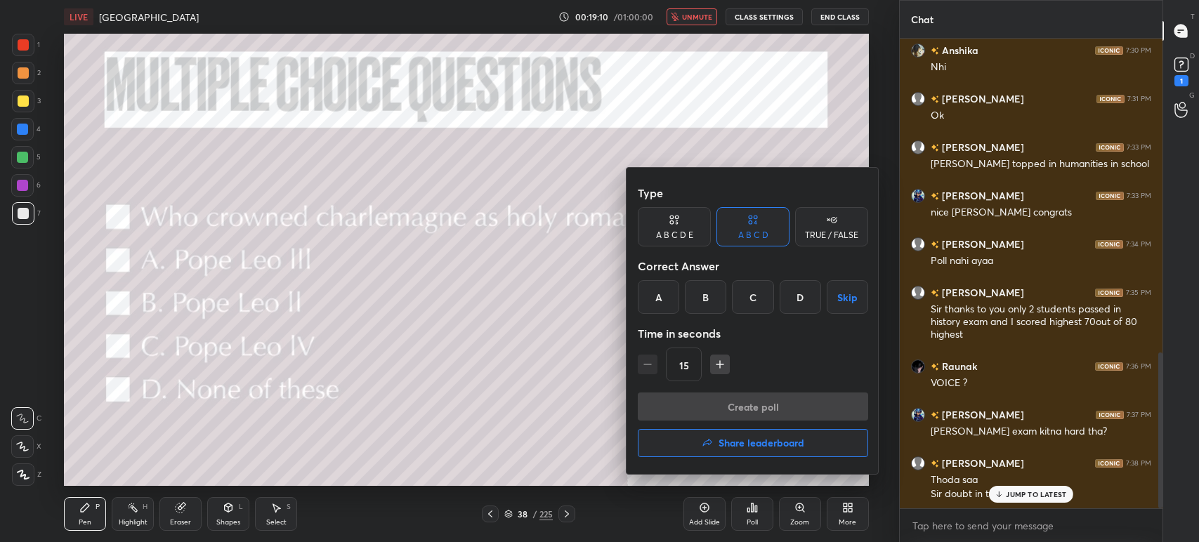
click at [655, 303] on div "A" at bounding box center [658, 297] width 41 height 34
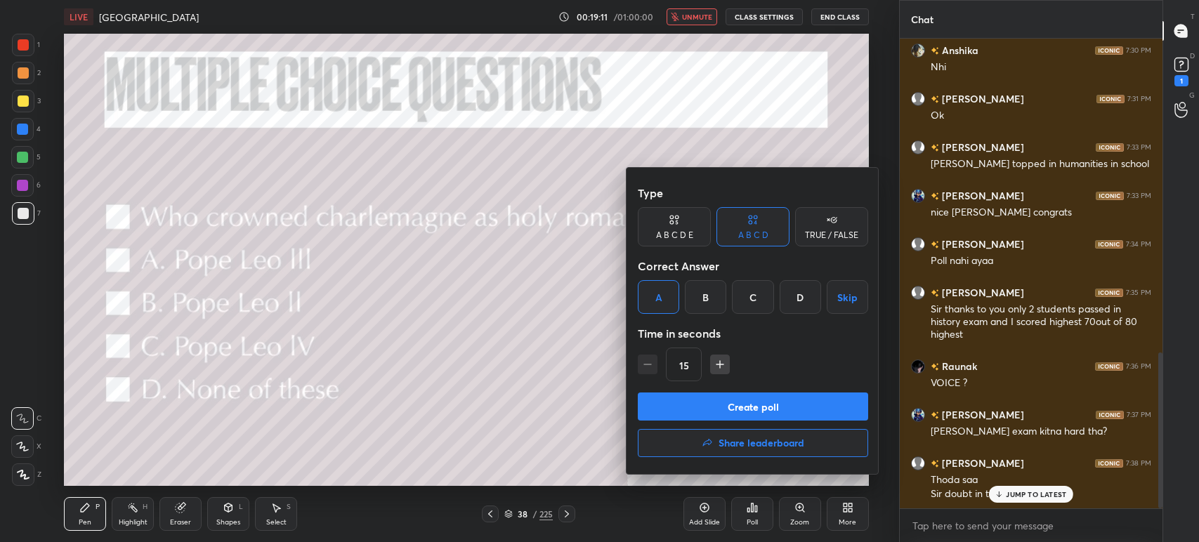
click at [699, 402] on button "Create poll" at bounding box center [753, 407] width 230 height 28
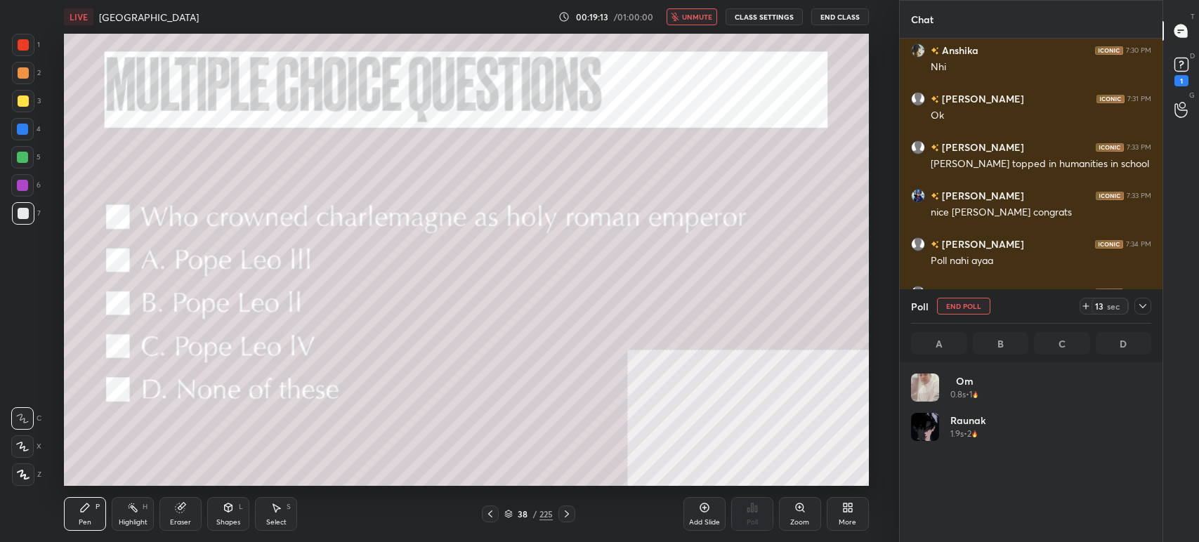
scroll to position [164, 236]
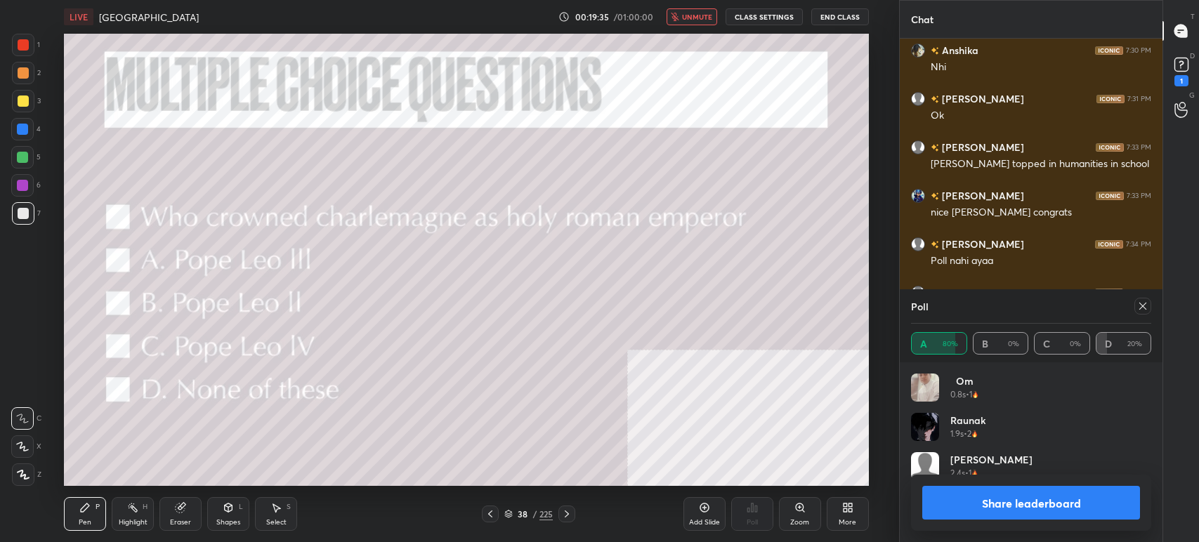
click at [706, 19] on span "unmute" at bounding box center [697, 17] width 30 height 10
click at [563, 511] on icon at bounding box center [566, 514] width 11 height 11
click at [502, 514] on div "40 / 225" at bounding box center [528, 514] width 93 height 17
click at [516, 510] on div "40" at bounding box center [523, 514] width 14 height 8
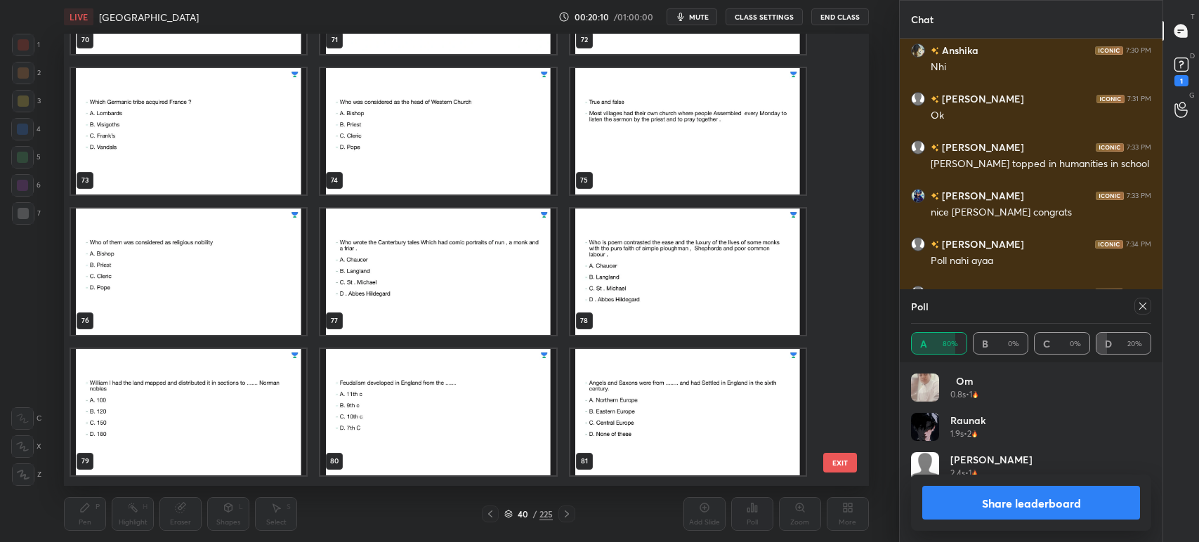
scroll to position [3359, 0]
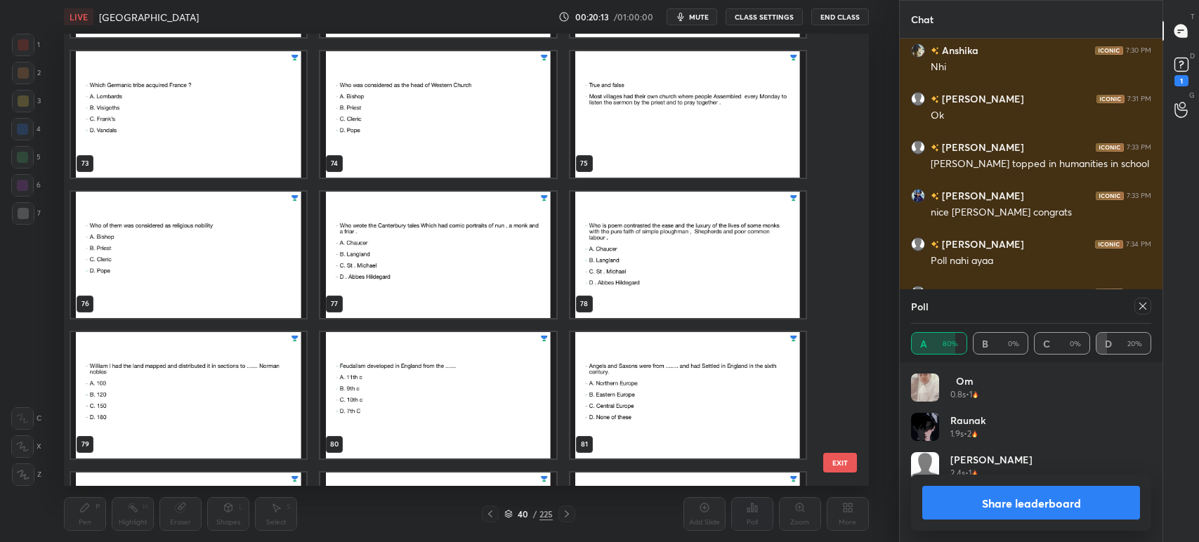
click at [434, 95] on img "grid" at bounding box center [438, 114] width 235 height 126
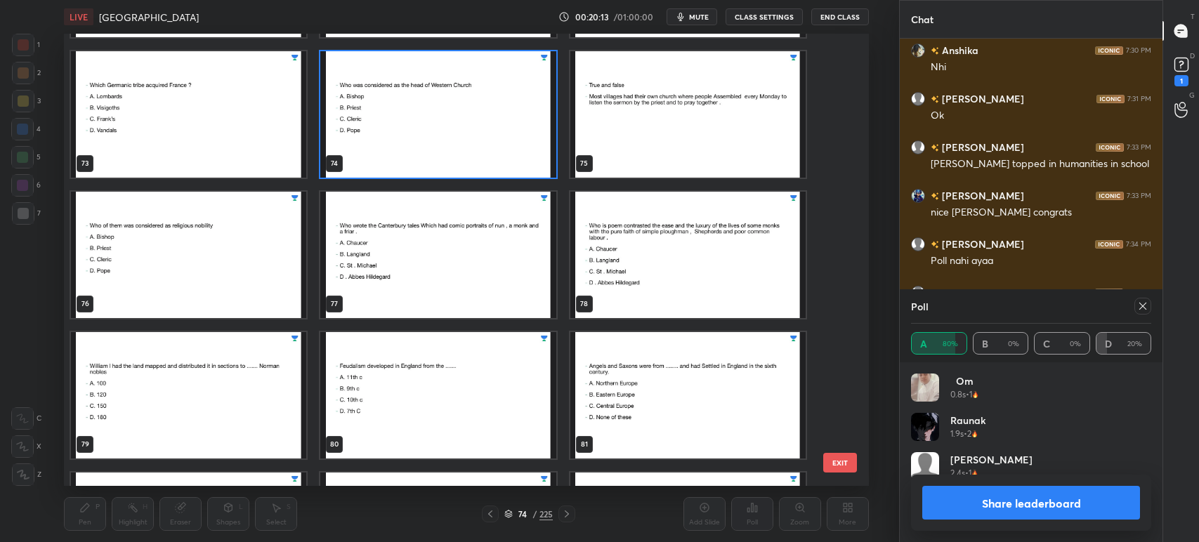
click at [434, 95] on img "grid" at bounding box center [438, 114] width 235 height 126
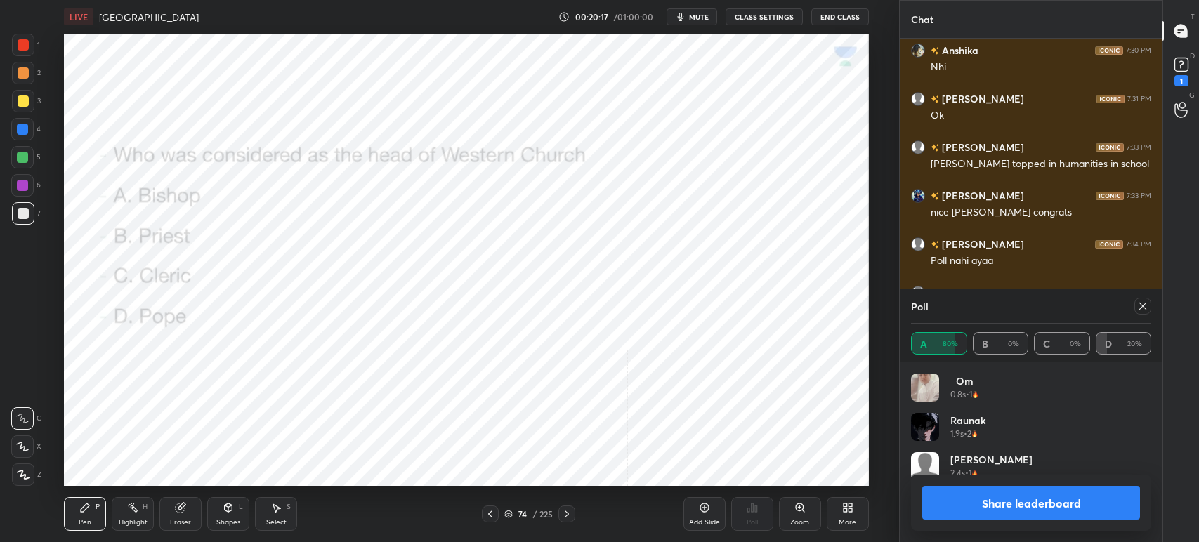
click at [1066, 493] on button "Share leaderboard" at bounding box center [1031, 503] width 218 height 34
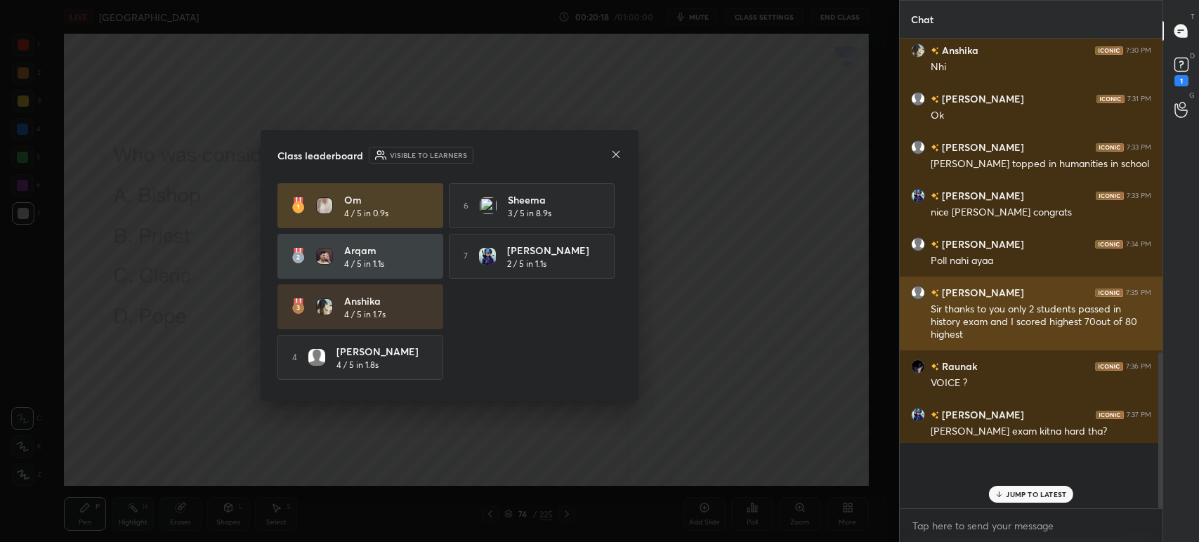
scroll to position [5, 4]
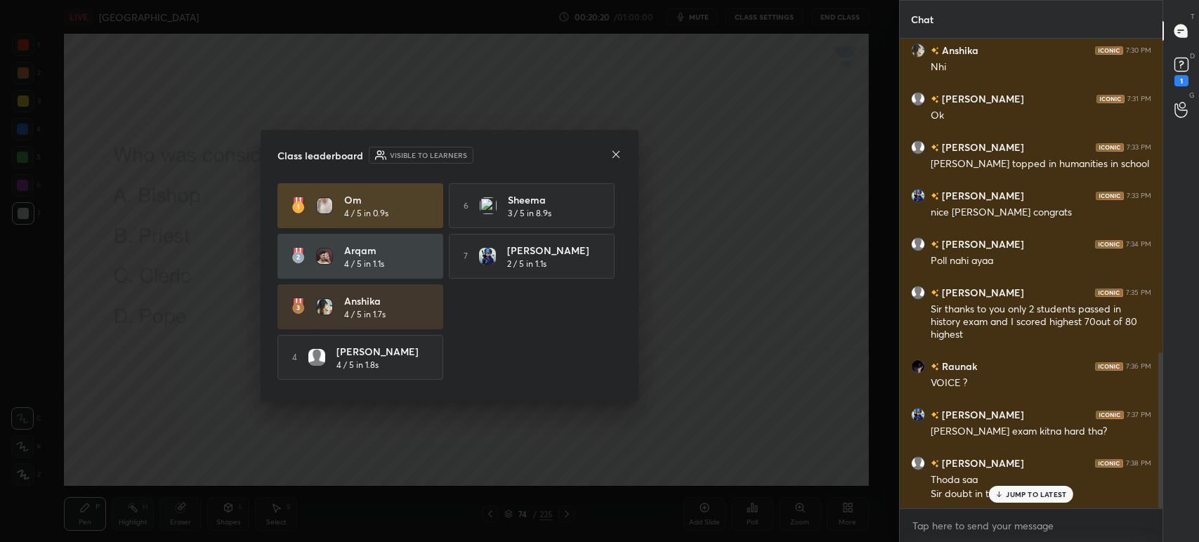
click at [613, 152] on icon at bounding box center [615, 154] width 11 height 11
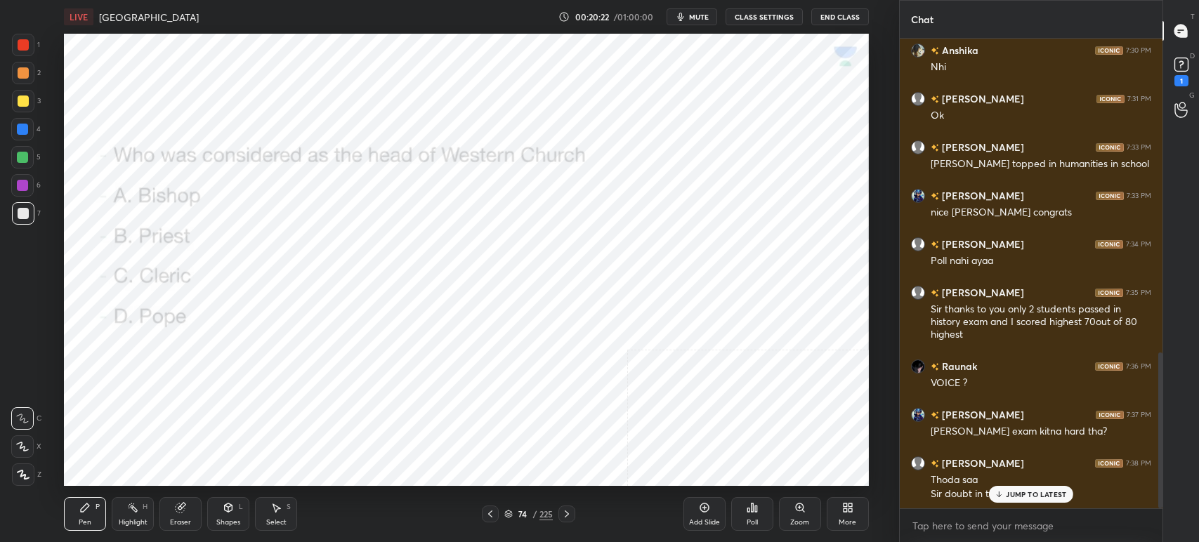
click at [749, 513] on icon at bounding box center [752, 507] width 11 height 11
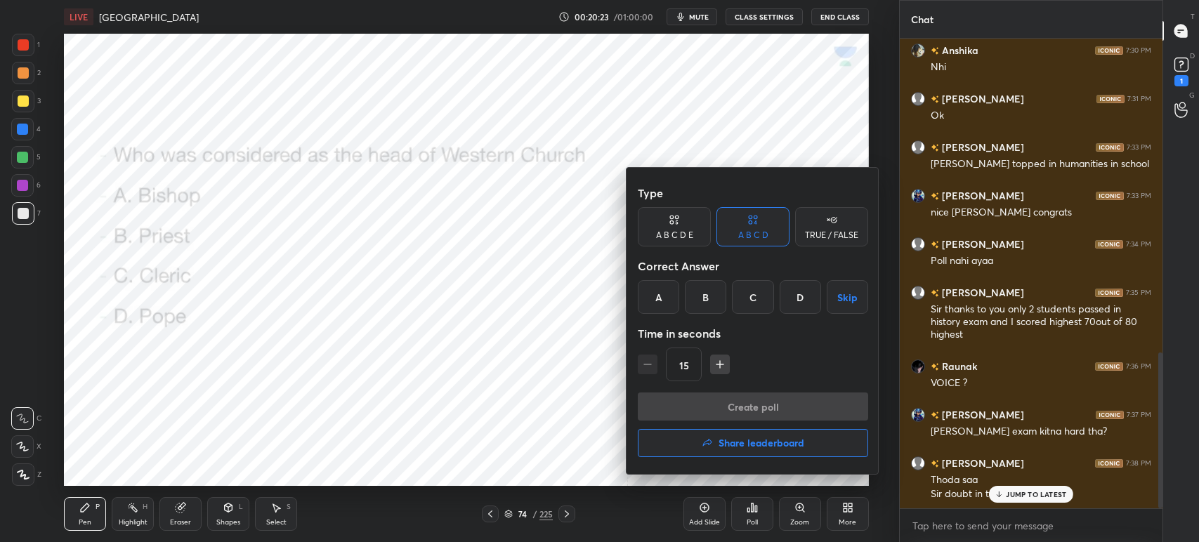
click at [797, 281] on div "D" at bounding box center [800, 297] width 41 height 34
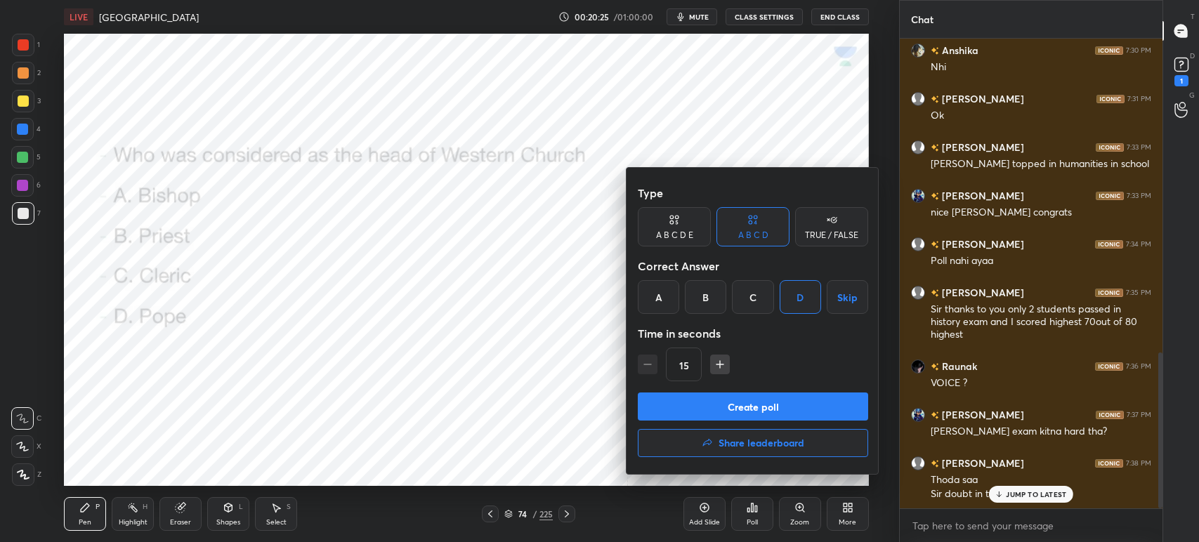
click at [776, 416] on button "Create poll" at bounding box center [753, 407] width 230 height 28
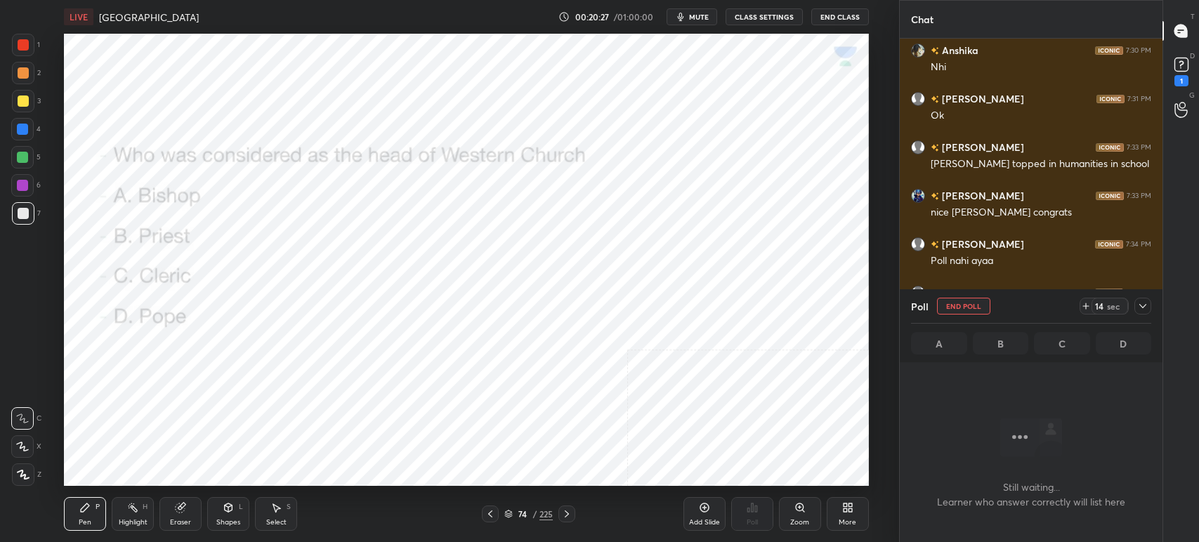
click at [697, 16] on span "mute" at bounding box center [699, 17] width 20 height 10
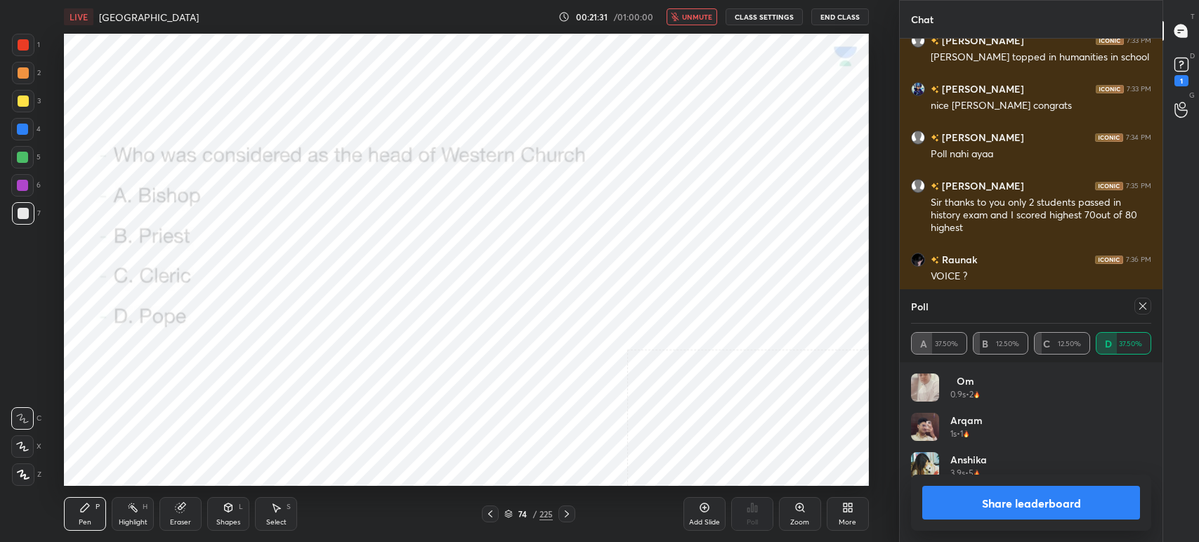
click at [997, 490] on button "Share leaderboard" at bounding box center [1031, 503] width 218 height 34
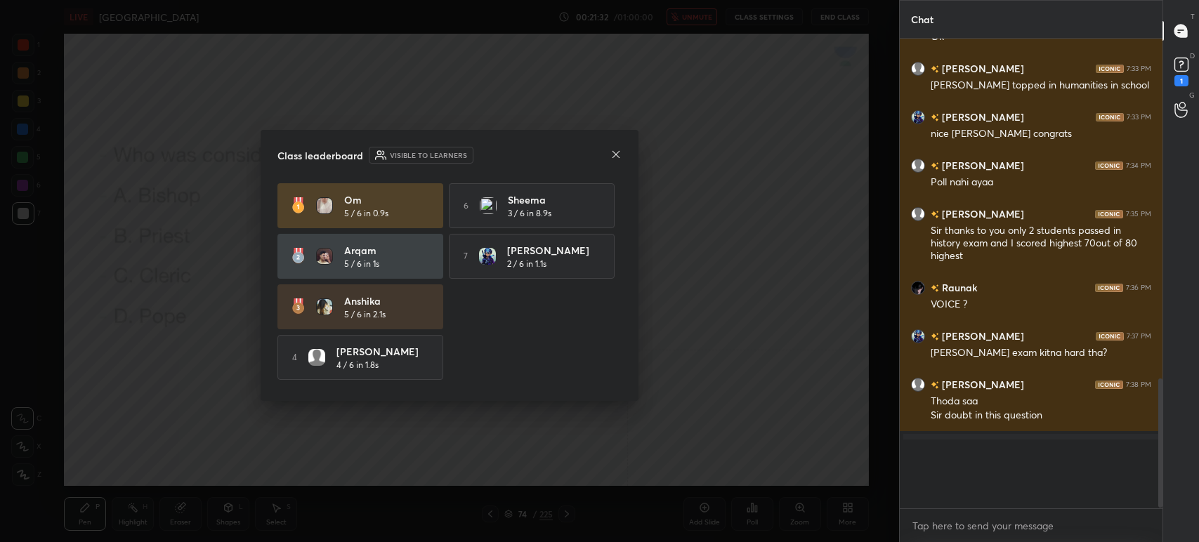
scroll to position [978, 0]
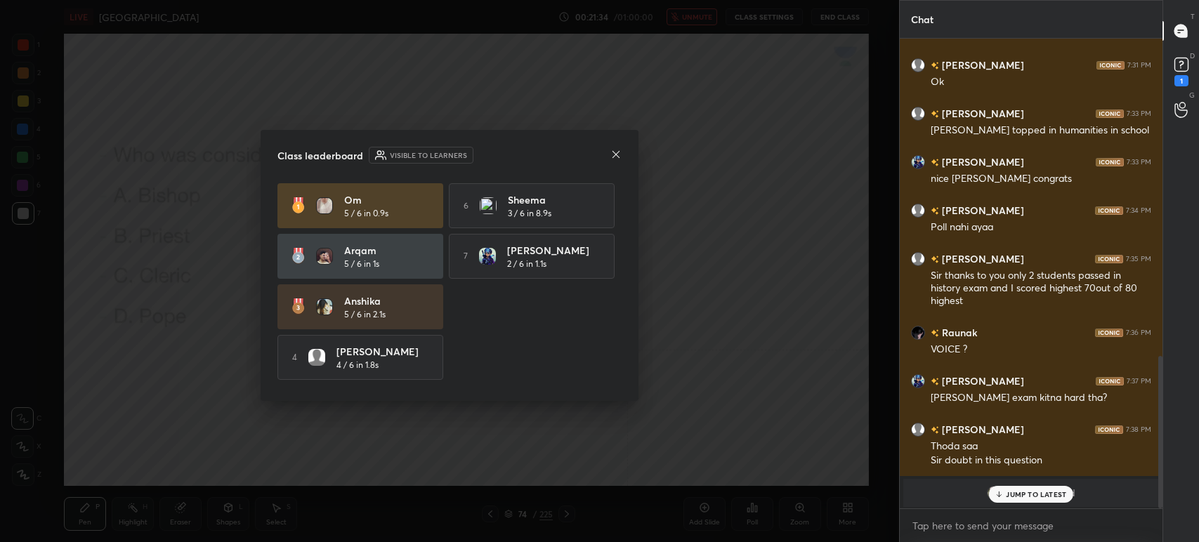
click at [614, 156] on icon at bounding box center [615, 154] width 11 height 11
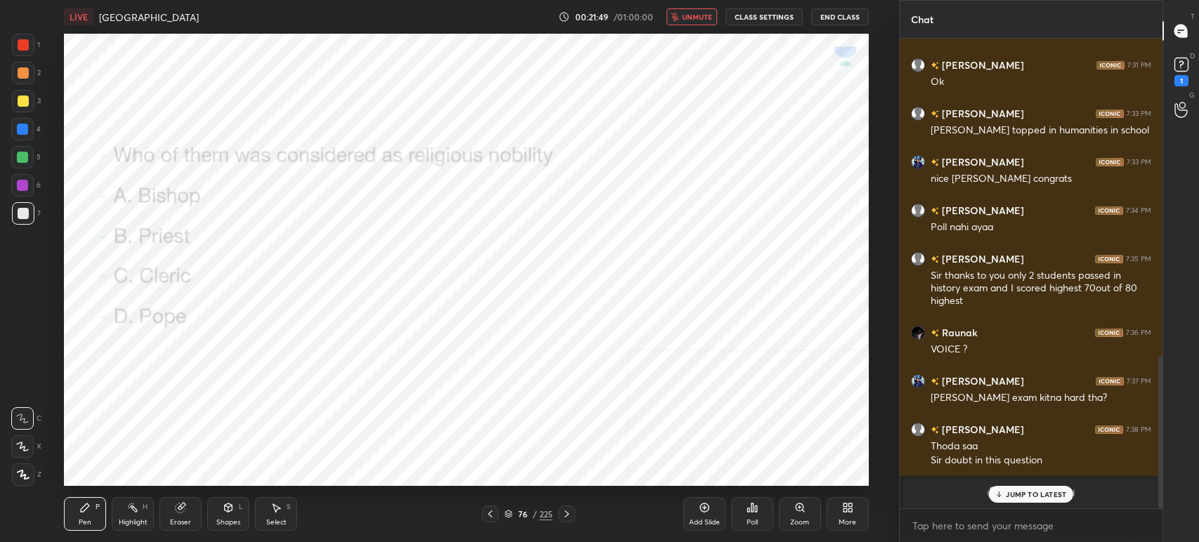
click at [18, 47] on div at bounding box center [23, 44] width 11 height 11
click at [742, 518] on div "Poll" at bounding box center [752, 514] width 42 height 34
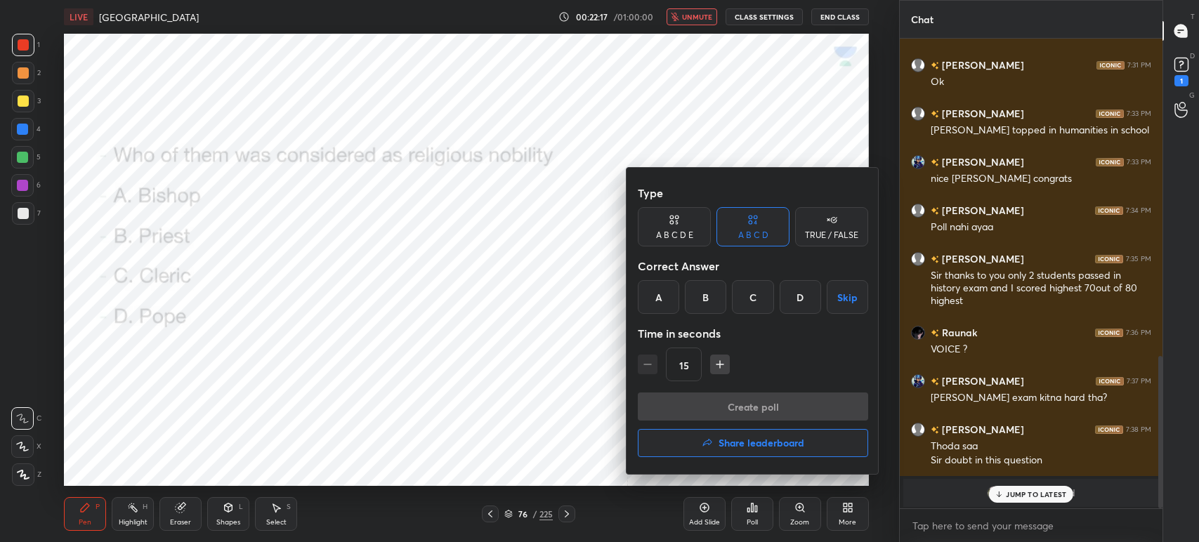
click at [658, 293] on div "A" at bounding box center [658, 297] width 41 height 34
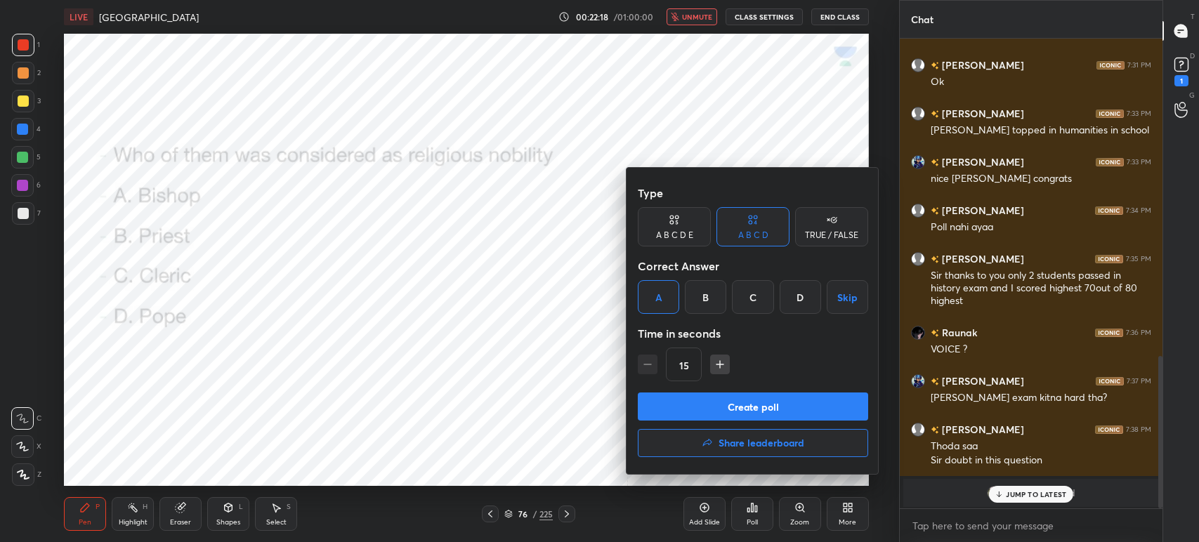
click at [704, 404] on button "Create poll" at bounding box center [753, 407] width 230 height 28
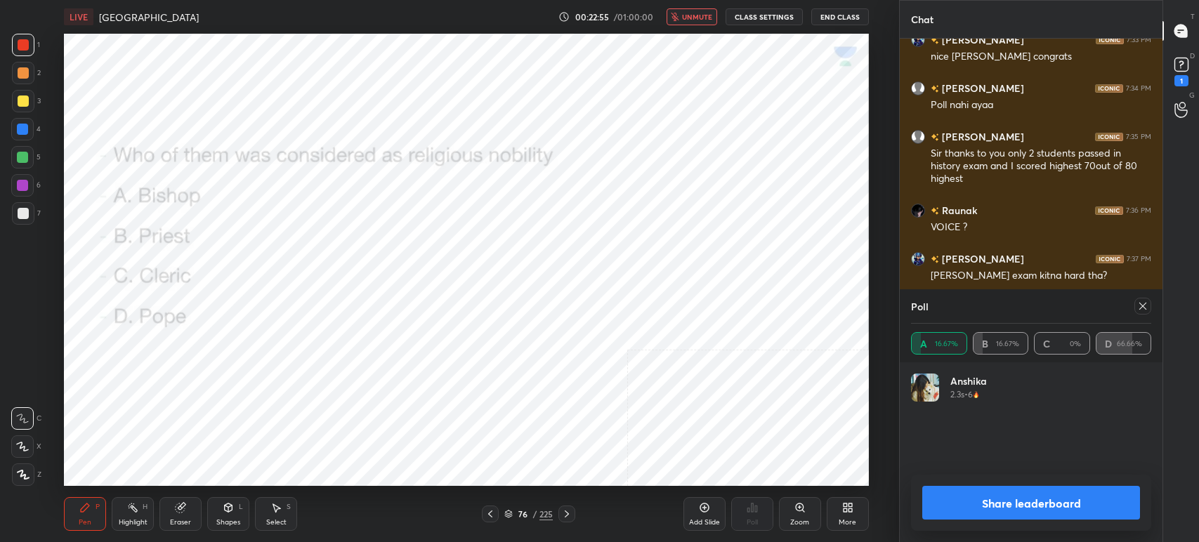
scroll to position [1148, 0]
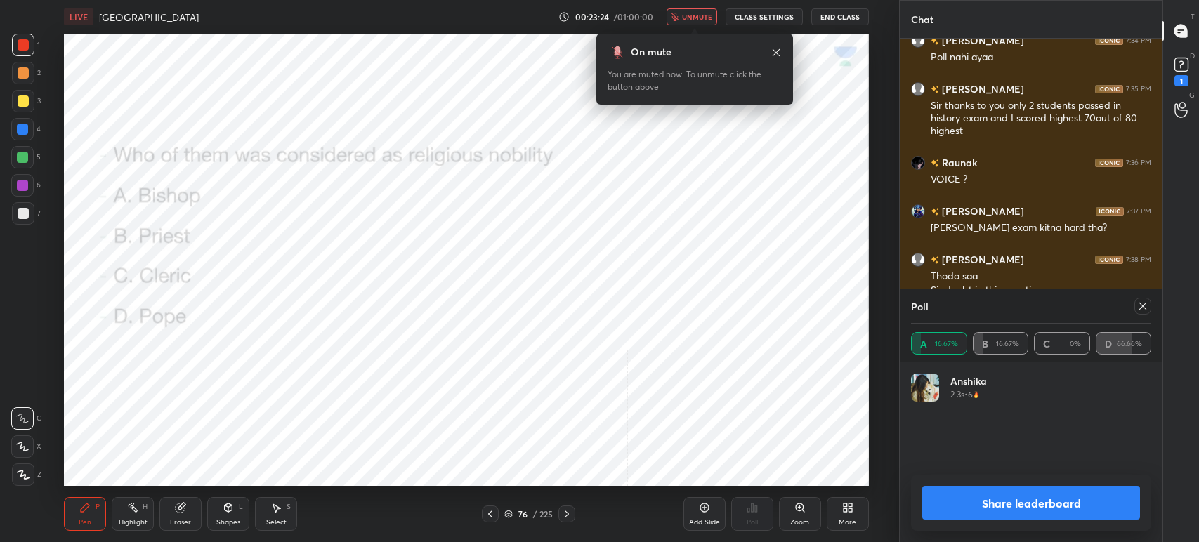
click at [685, 15] on span "unmute" at bounding box center [697, 17] width 30 height 10
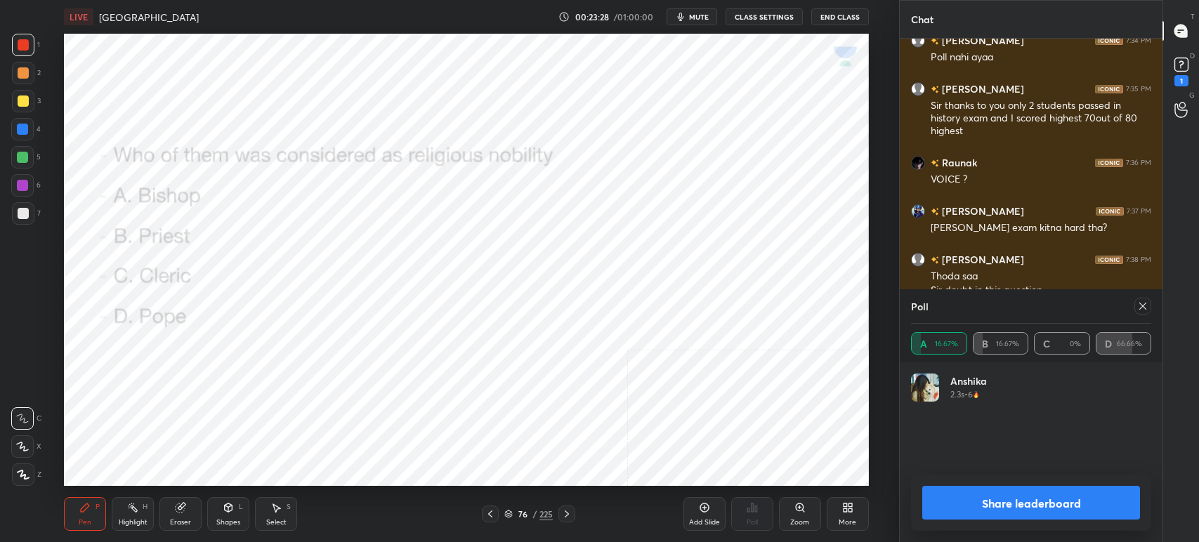
click at [978, 487] on button "Share leaderboard" at bounding box center [1031, 503] width 218 height 34
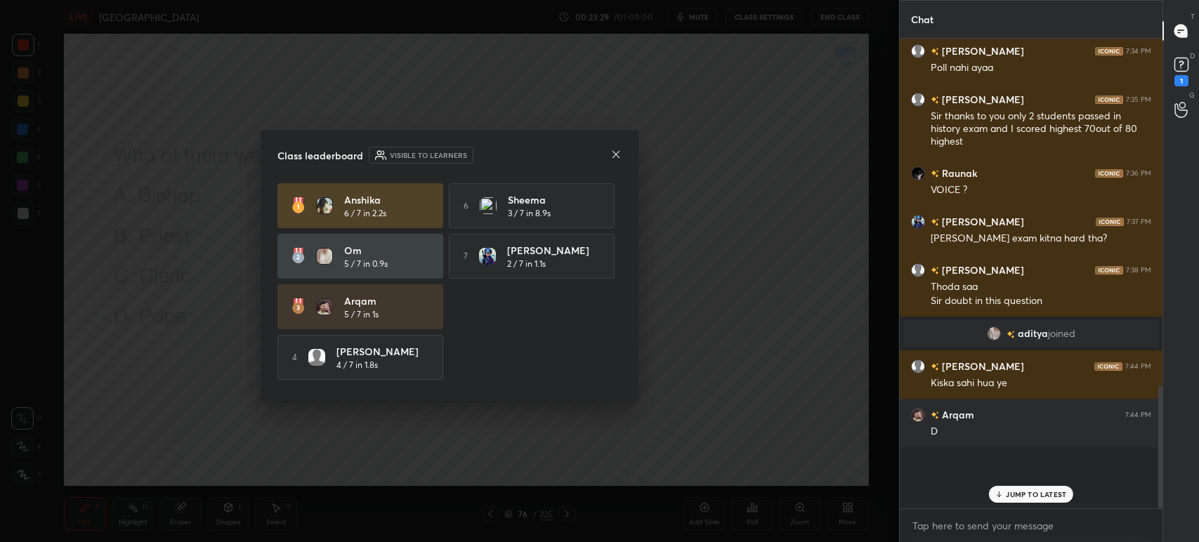
scroll to position [1075, 0]
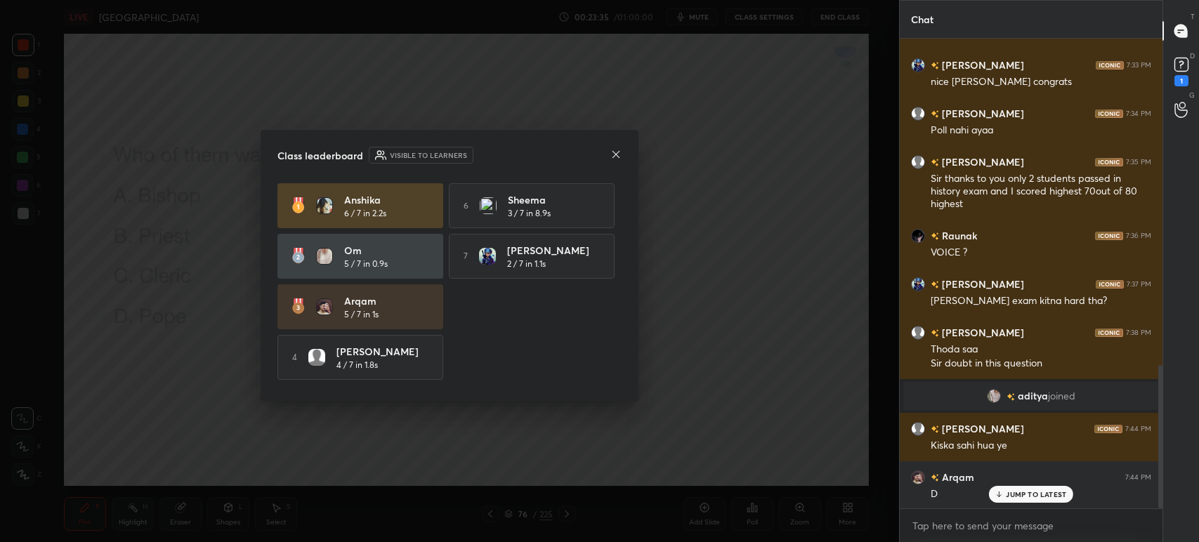
click at [613, 154] on icon at bounding box center [615, 154] width 11 height 11
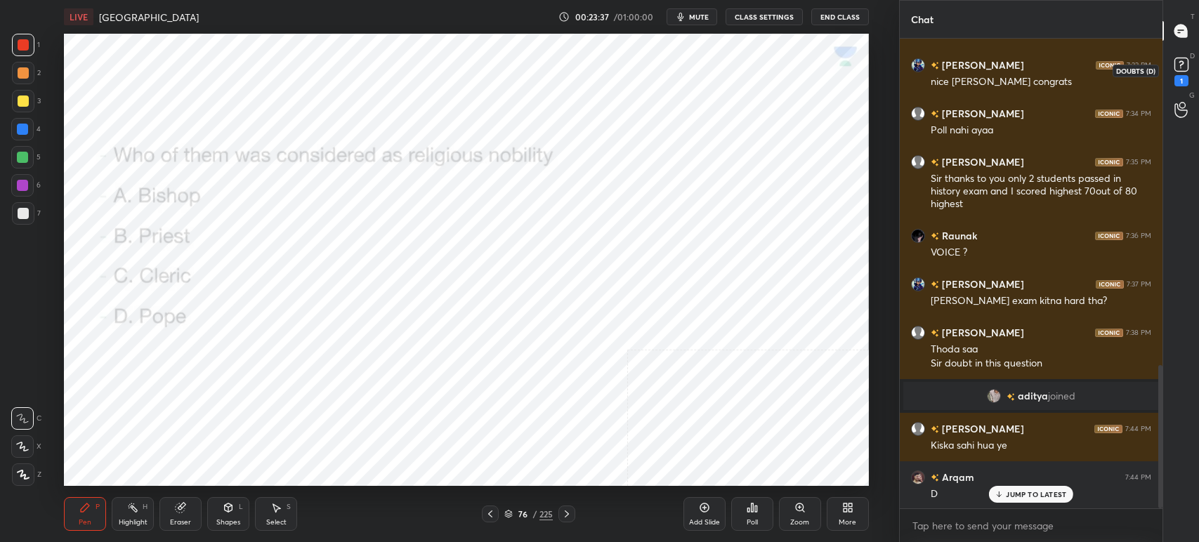
click at [1189, 69] on icon at bounding box center [1181, 64] width 21 height 21
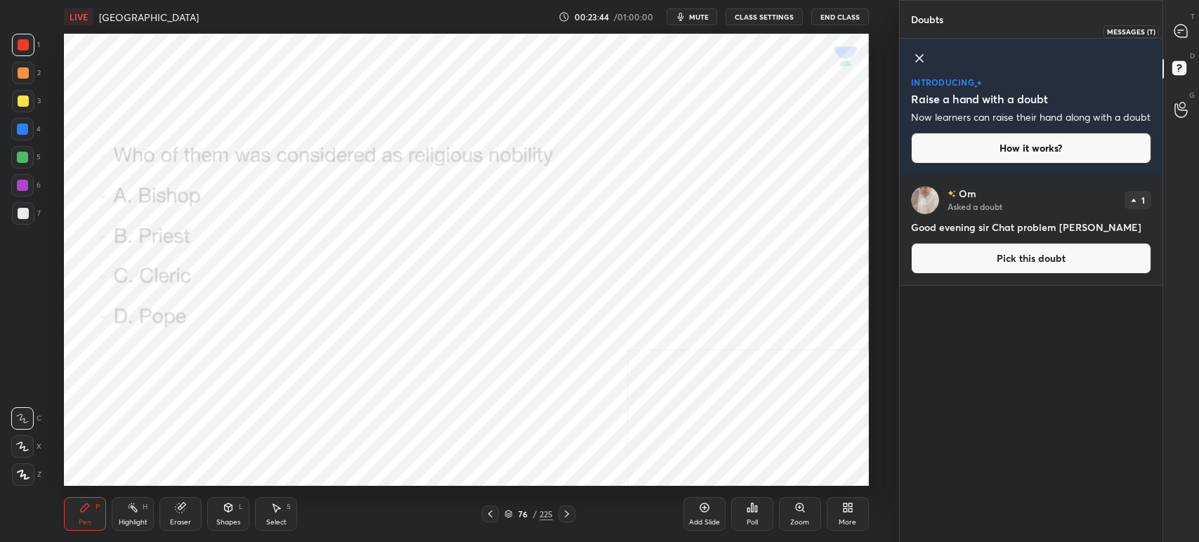
click at [1177, 32] on icon at bounding box center [1180, 31] width 13 height 13
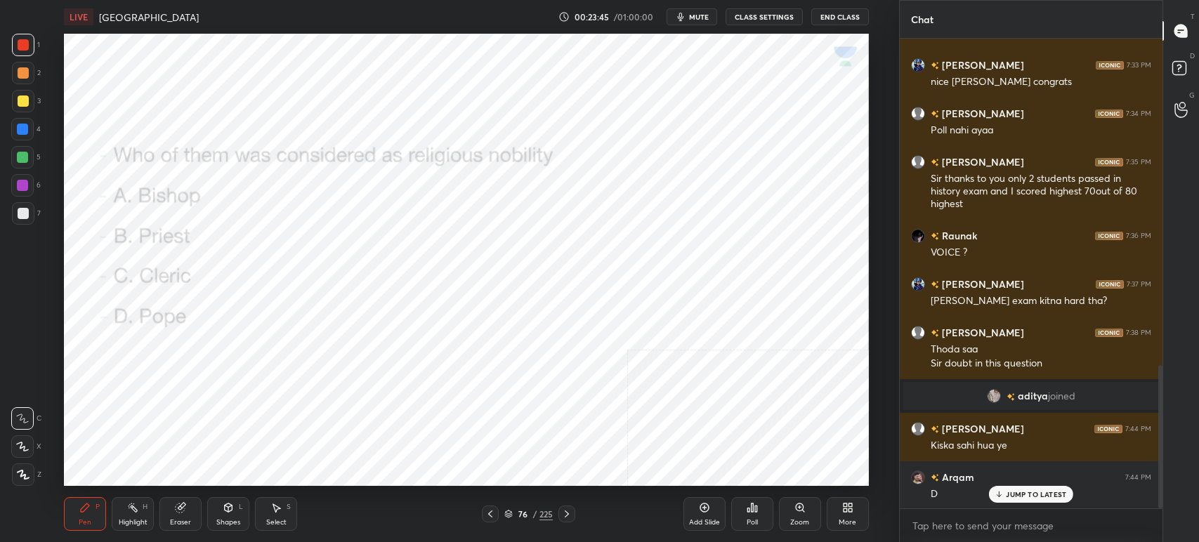
scroll to position [466, 258]
click at [1023, 501] on div "JUMP TO LATEST" at bounding box center [1031, 494] width 84 height 17
click at [842, 513] on icon at bounding box center [847, 507] width 11 height 11
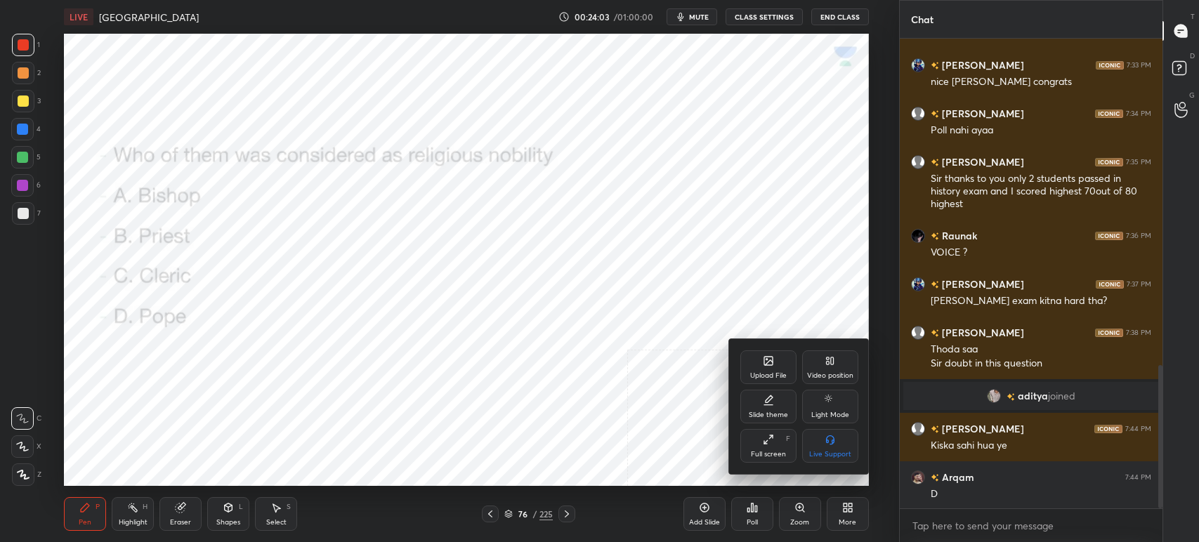
click at [772, 364] on icon at bounding box center [768, 361] width 8 height 8
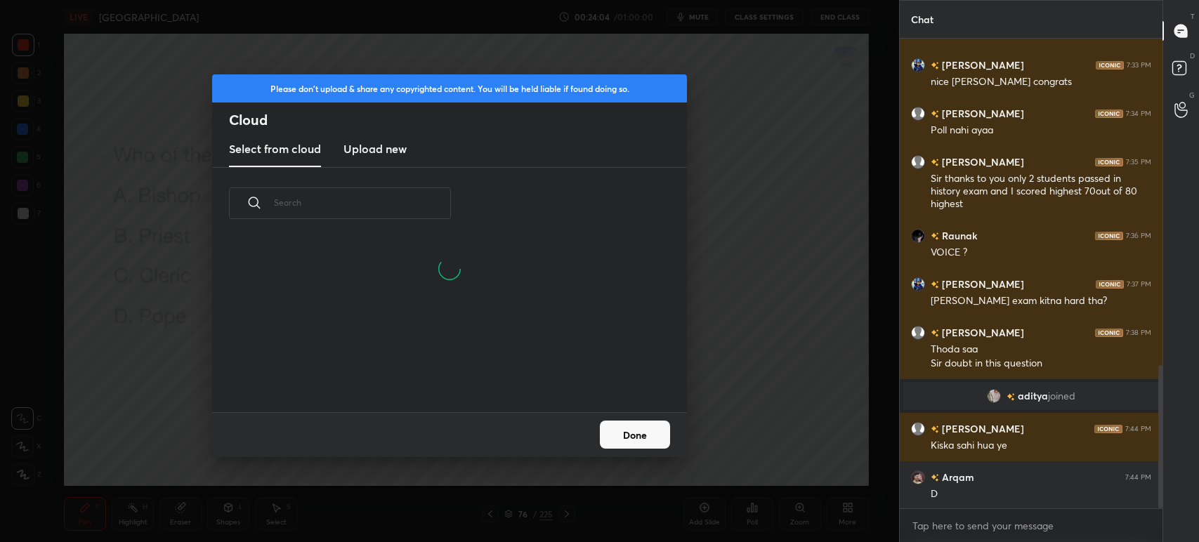
scroll to position [173, 450]
click at [371, 148] on h3 "Upload new" at bounding box center [374, 148] width 63 height 17
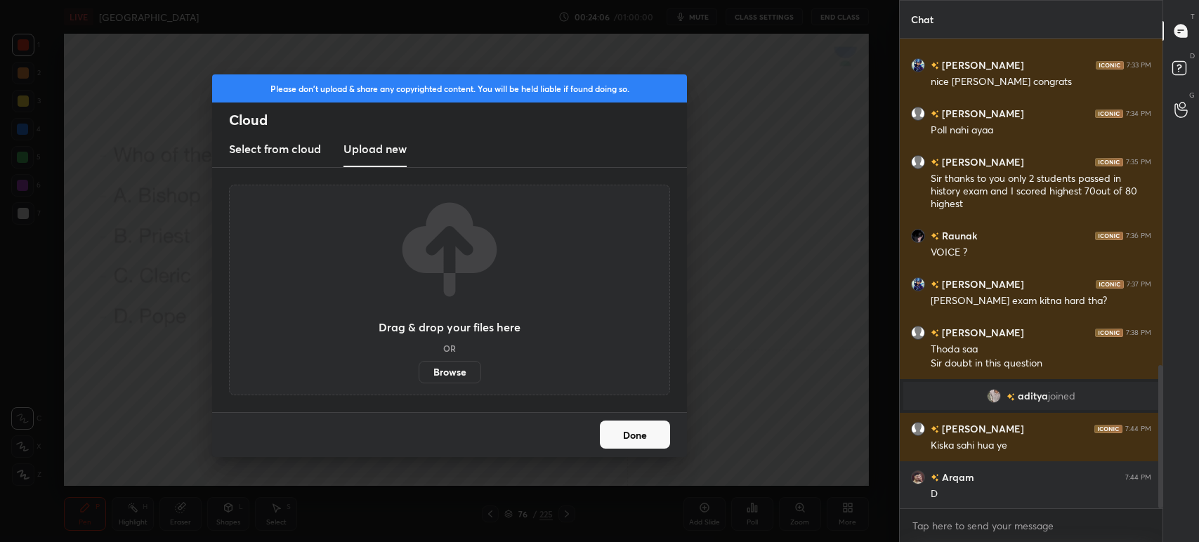
click at [443, 368] on label "Browse" at bounding box center [450, 372] width 63 height 22
click at [419, 368] on input "Browse" at bounding box center [419, 372] width 0 height 22
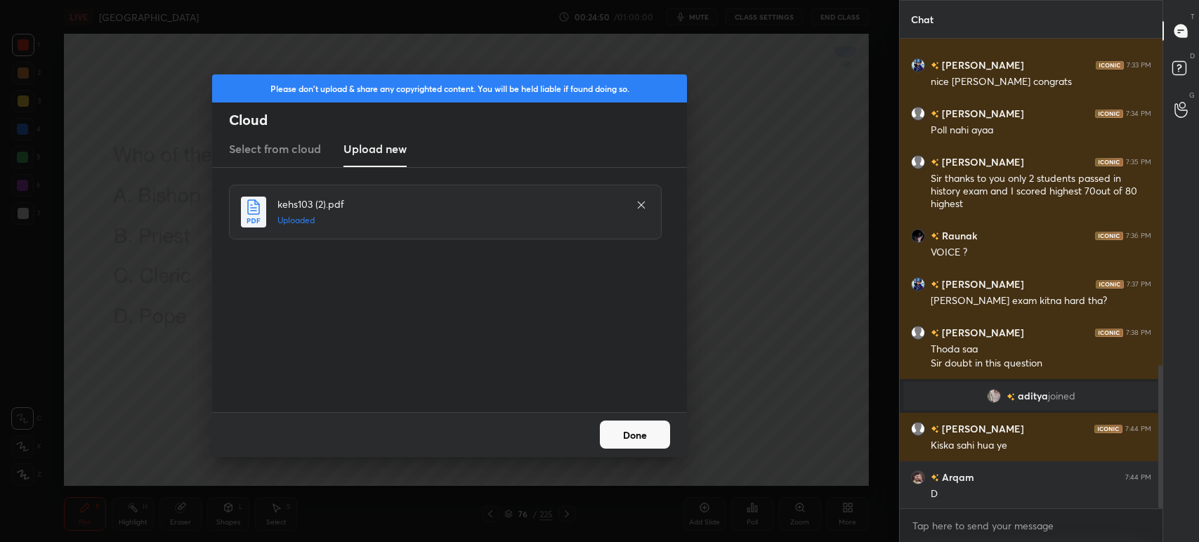
click at [636, 430] on button "Done" at bounding box center [635, 435] width 70 height 28
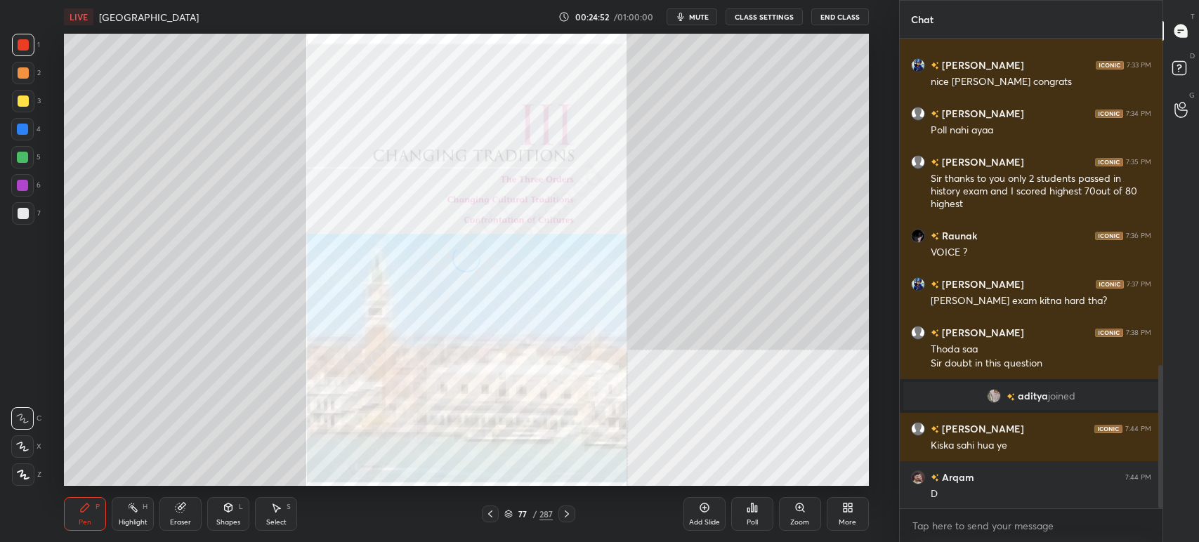
click at [709, 18] on span "mute" at bounding box center [699, 17] width 20 height 10
click at [710, 18] on span "unmute" at bounding box center [697, 17] width 30 height 10
click at [709, 18] on span "mute" at bounding box center [699, 17] width 20 height 10
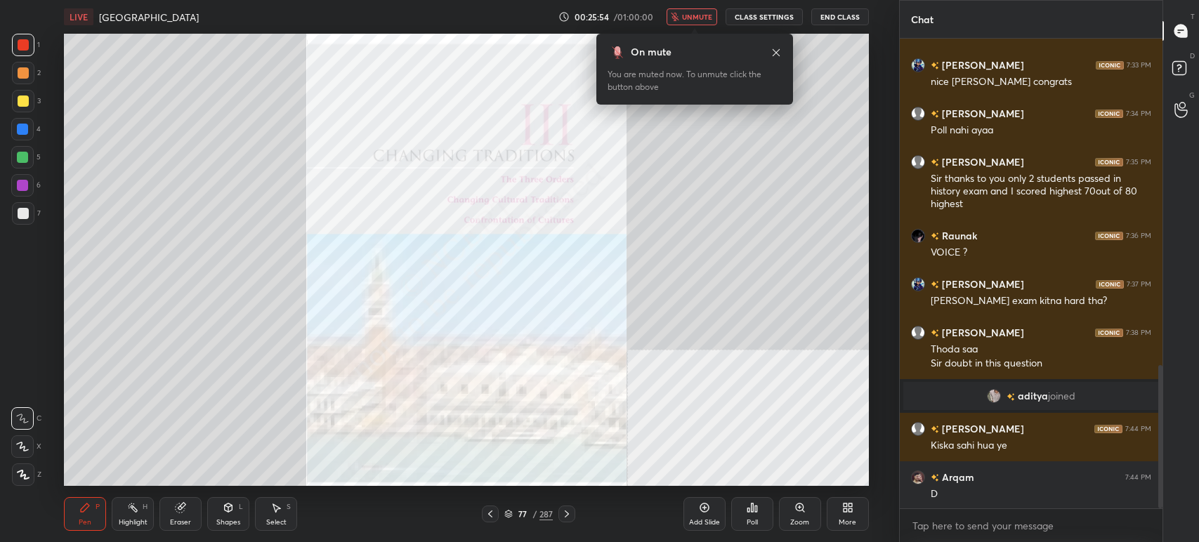
click at [710, 18] on span "unmute" at bounding box center [697, 17] width 30 height 10
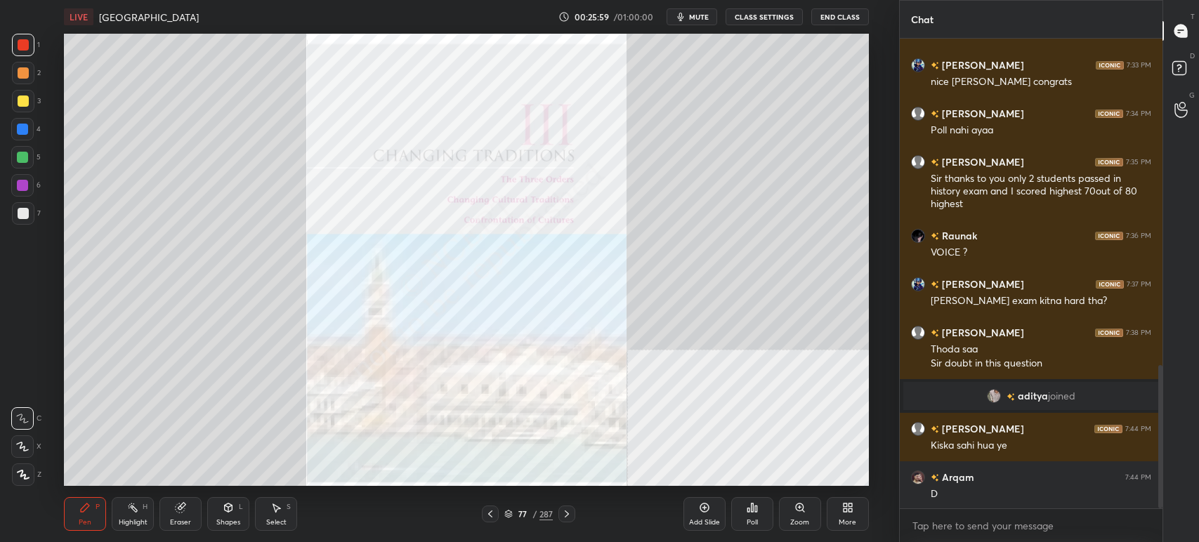
click at [512, 509] on div "77 / 287" at bounding box center [528, 514] width 48 height 13
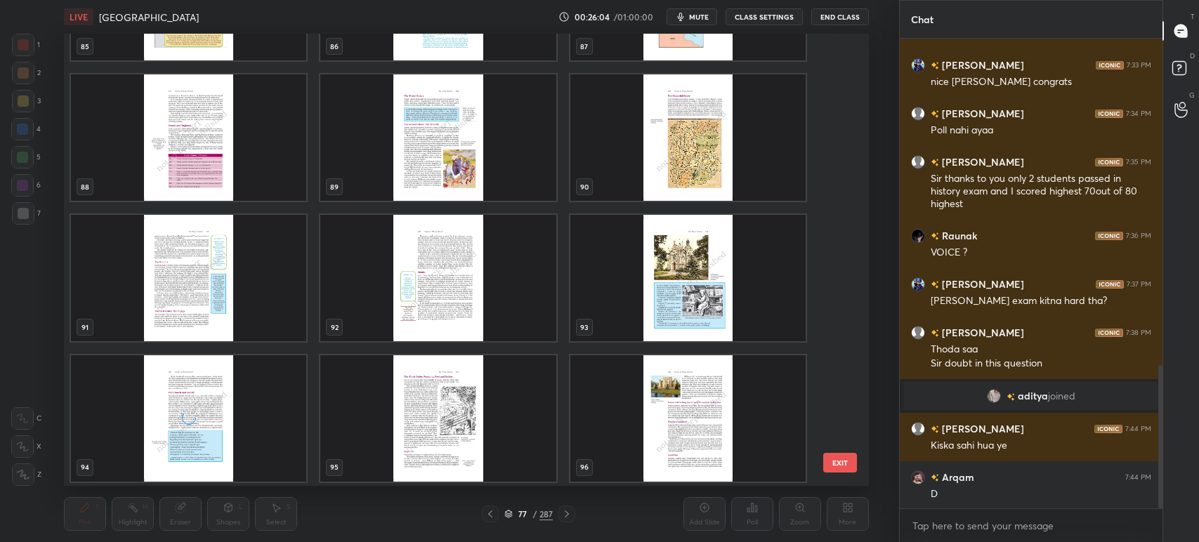
scroll to position [4059, 0]
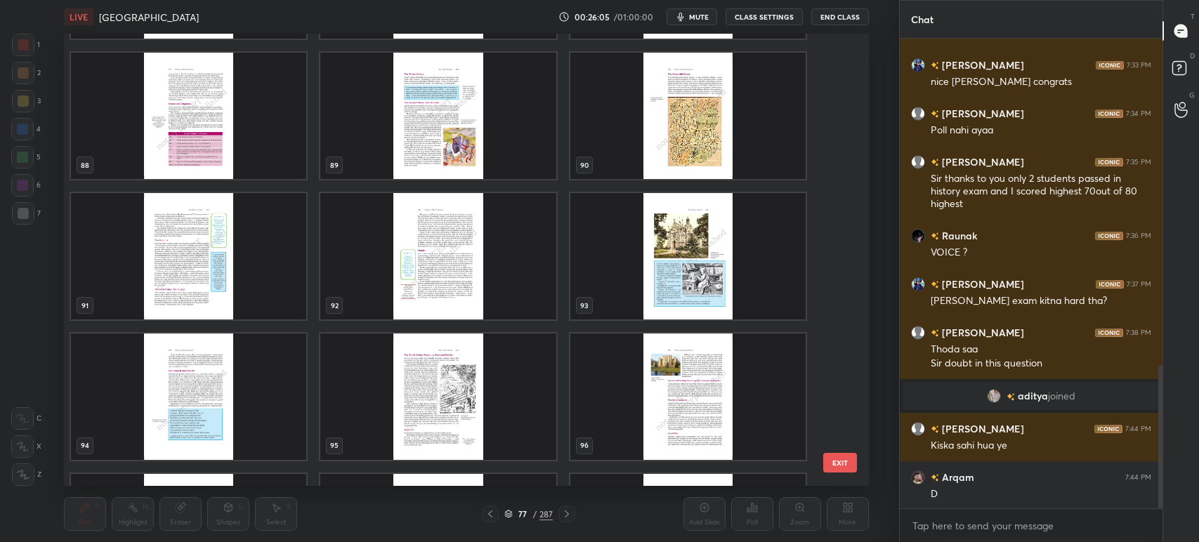
click at [518, 216] on img "grid" at bounding box center [438, 256] width 235 height 126
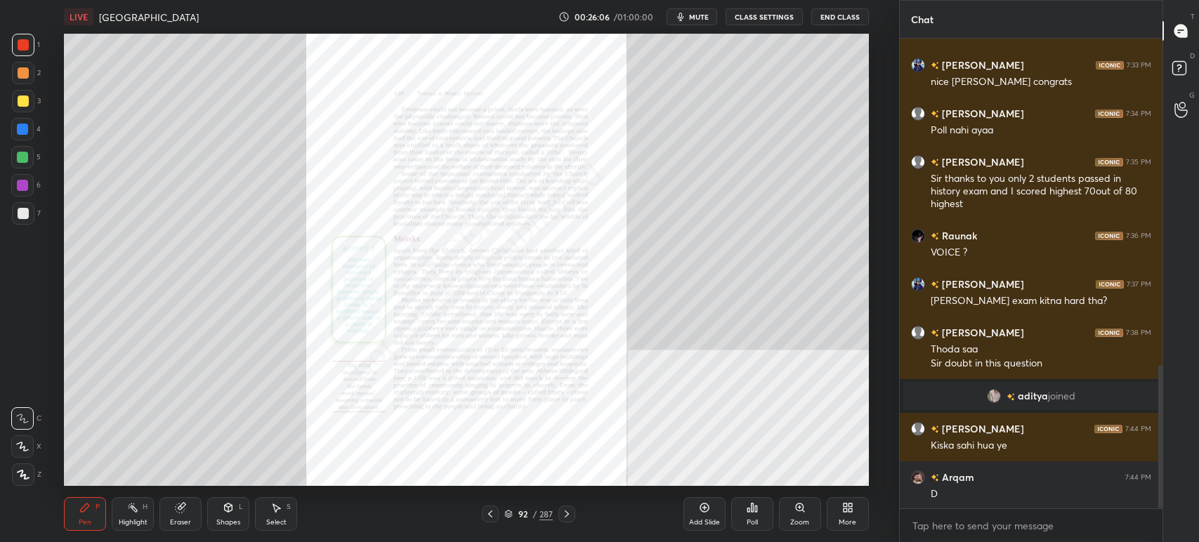
click at [518, 216] on img "grid" at bounding box center [438, 256] width 235 height 126
click at [792, 513] on div "Zoom" at bounding box center [800, 514] width 42 height 34
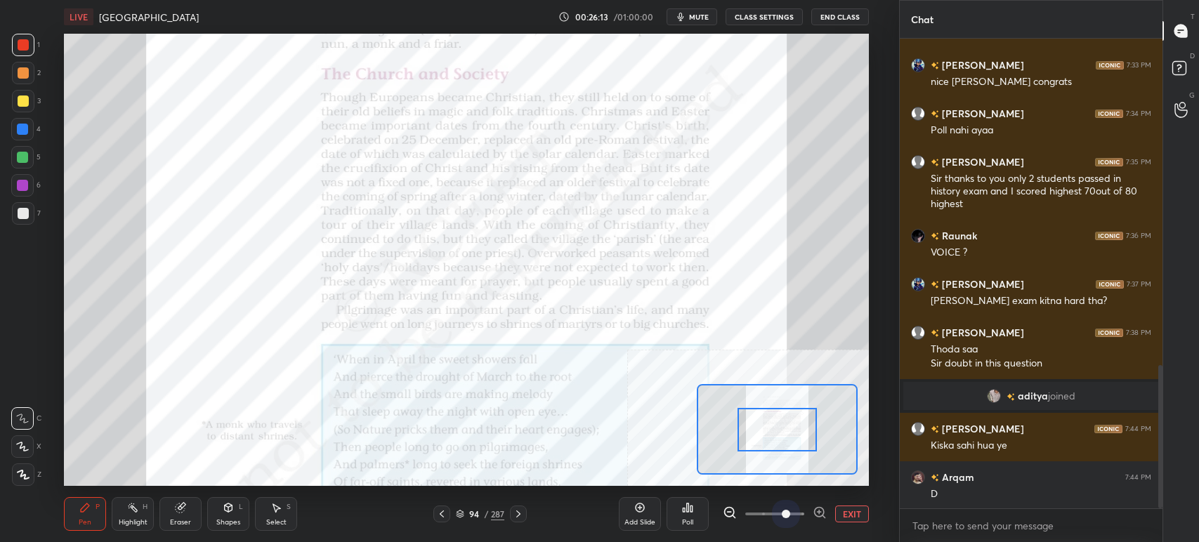
click at [792, 513] on span at bounding box center [774, 514] width 59 height 21
click at [790, 513] on span at bounding box center [786, 514] width 8 height 8
click at [823, 513] on icon at bounding box center [818, 512] width 9 height 9
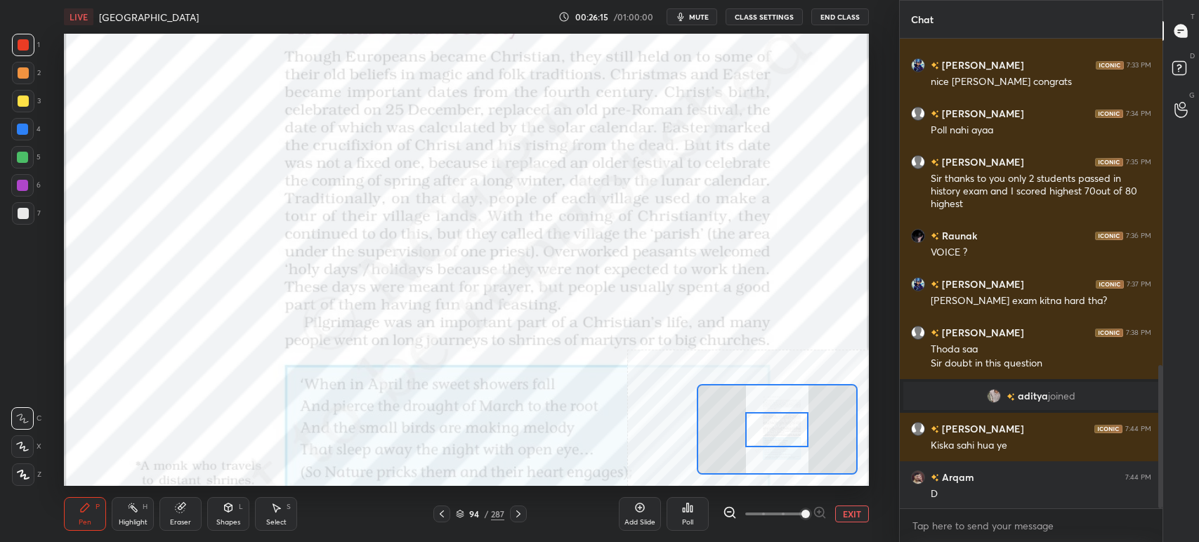
click at [823, 513] on div at bounding box center [775, 514] width 104 height 17
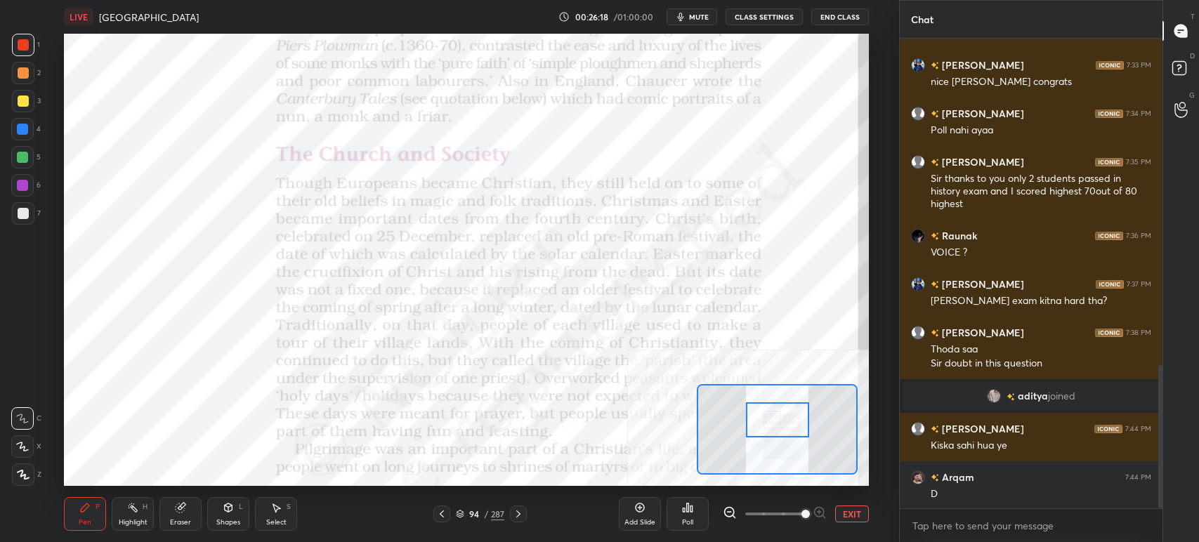
drag, startPoint x: 771, startPoint y: 430, endPoint x: 771, endPoint y: 420, distance: 9.9
click at [771, 420] on div at bounding box center [777, 419] width 63 height 35
click at [20, 47] on div at bounding box center [23, 44] width 11 height 11
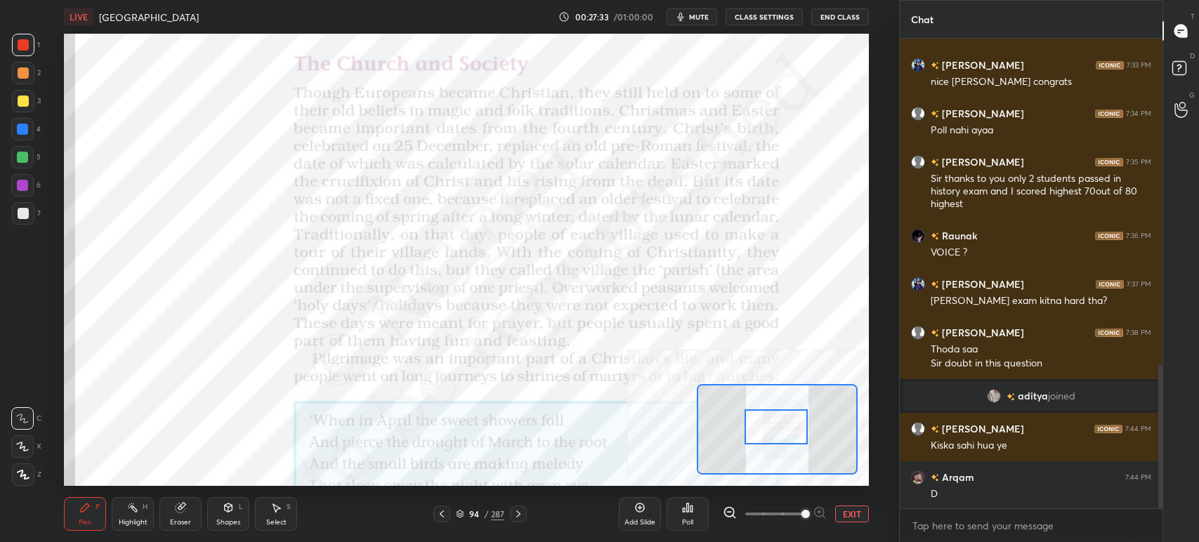
click at [777, 427] on div at bounding box center [776, 427] width 63 height 35
click at [180, 513] on icon at bounding box center [180, 507] width 11 height 11
drag, startPoint x: 29, startPoint y: 478, endPoint x: 36, endPoint y: 475, distance: 7.9
click at [30, 478] on span "Erase all" at bounding box center [22, 475] width 21 height 10
click at [778, 434] on div at bounding box center [776, 427] width 63 height 35
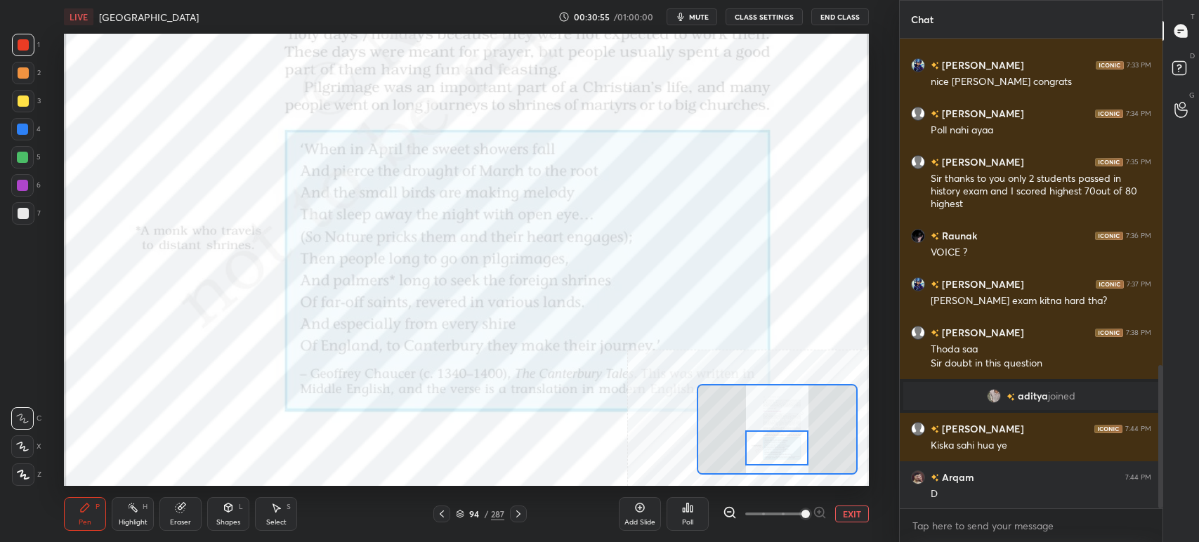
drag, startPoint x: 768, startPoint y: 426, endPoint x: 770, endPoint y: 443, distance: 16.9
click at [770, 443] on div at bounding box center [776, 448] width 63 height 35
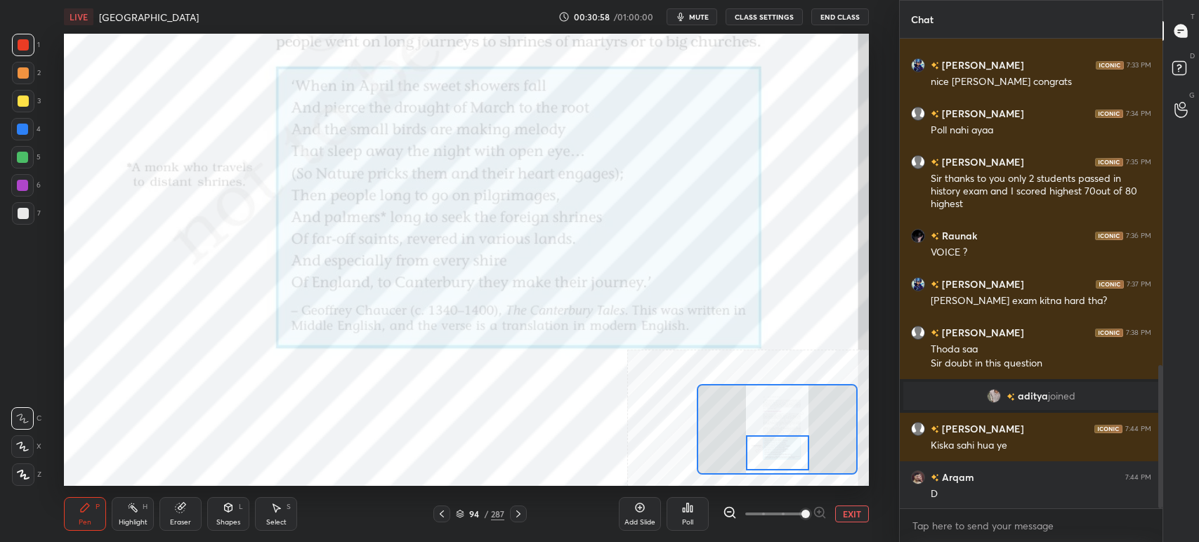
drag, startPoint x: 514, startPoint y: 519, endPoint x: 523, endPoint y: 509, distance: 13.4
click at [515, 516] on icon at bounding box center [518, 514] width 11 height 11
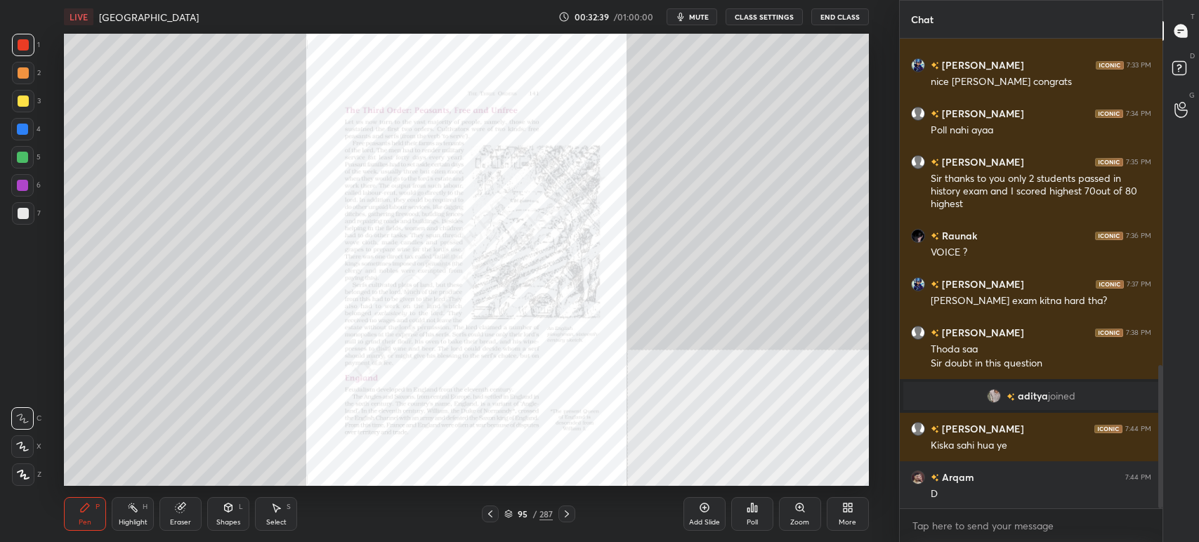
click at [683, 19] on icon "button" at bounding box center [680, 17] width 6 height 8
click at [703, 18] on button "unmute" at bounding box center [692, 16] width 51 height 17
click at [807, 513] on div "Zoom" at bounding box center [800, 514] width 42 height 34
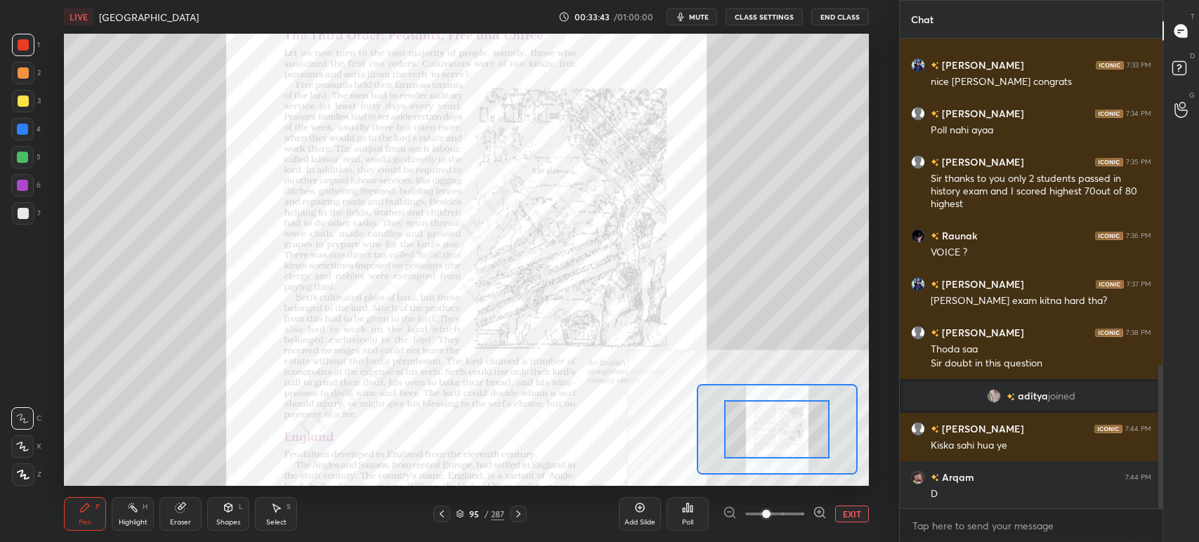
click at [809, 511] on div at bounding box center [775, 514] width 104 height 17
click at [815, 512] on icon at bounding box center [820, 513] width 14 height 14
click at [819, 513] on icon at bounding box center [820, 513] width 14 height 14
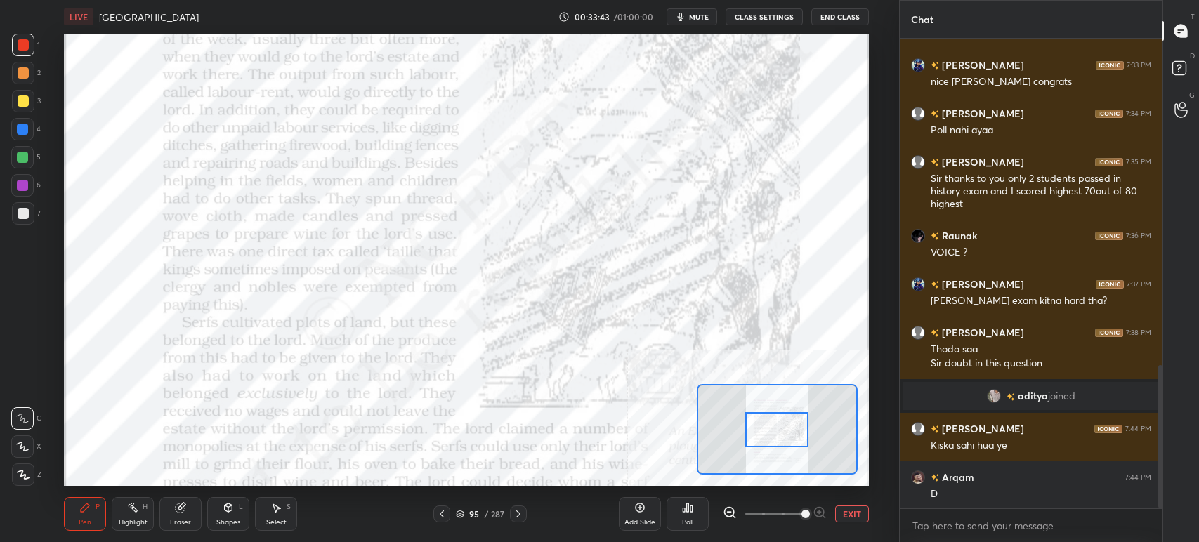
click at [820, 516] on div at bounding box center [775, 514] width 104 height 17
click at [821, 513] on div at bounding box center [775, 514] width 104 height 17
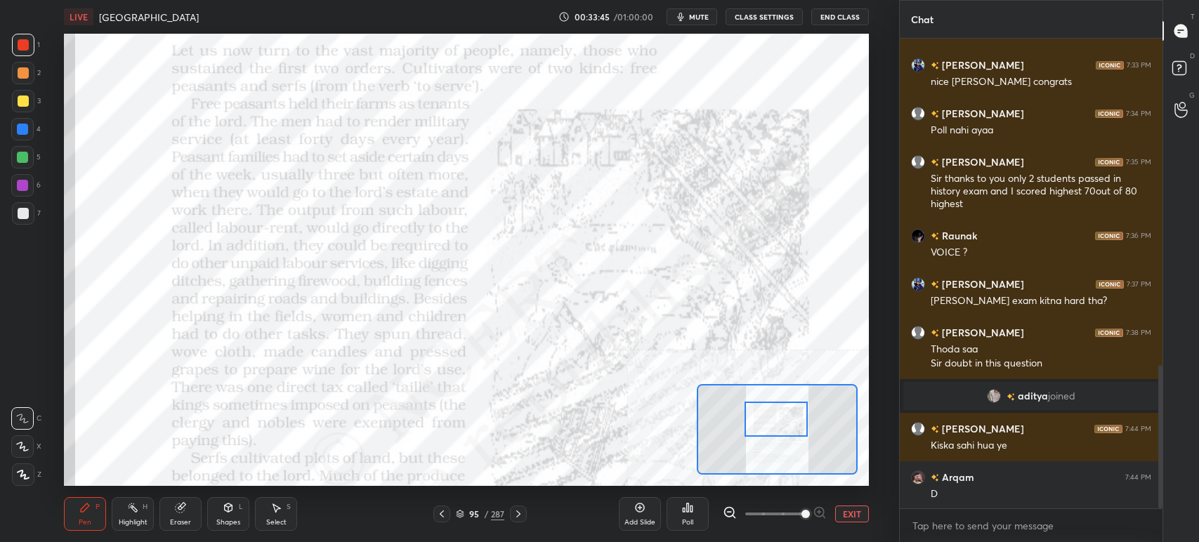
drag, startPoint x: 768, startPoint y: 410, endPoint x: 770, endPoint y: 399, distance: 10.6
click at [770, 402] on div at bounding box center [776, 419] width 63 height 35
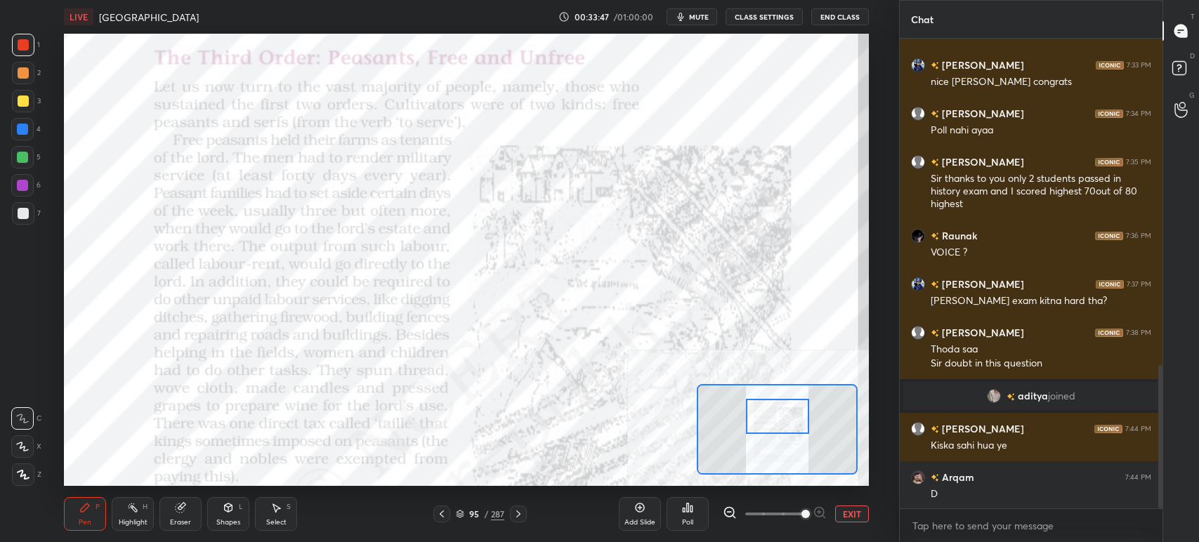
click at [185, 516] on div "Eraser" at bounding box center [180, 514] width 42 height 34
click at [27, 482] on div "Erase all" at bounding box center [22, 475] width 22 height 22
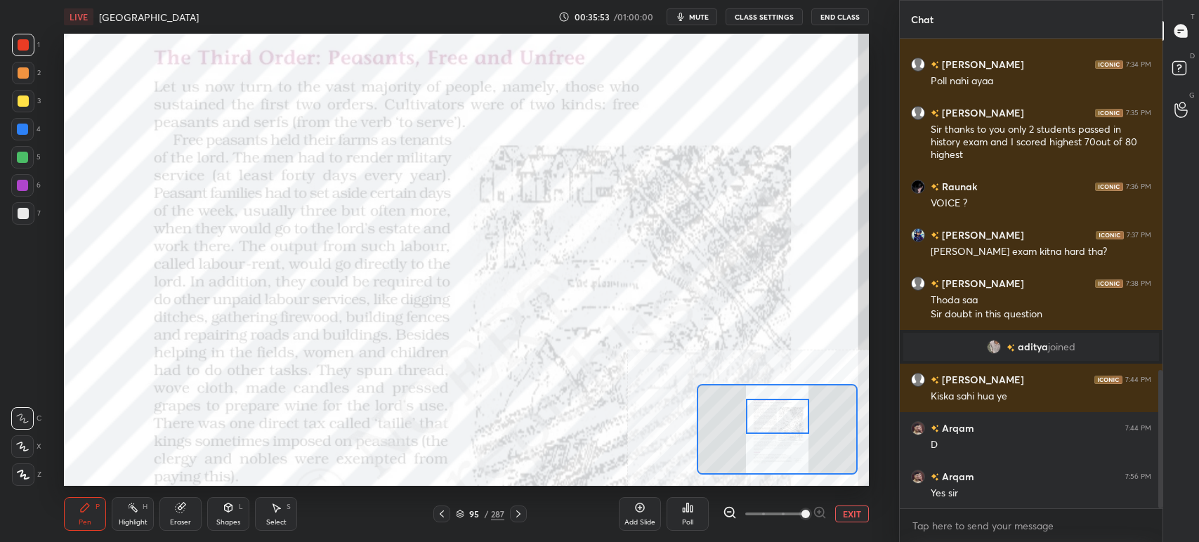
click at [197, 510] on div "Eraser" at bounding box center [180, 514] width 42 height 34
click at [25, 471] on span "Erase all" at bounding box center [22, 475] width 21 height 10
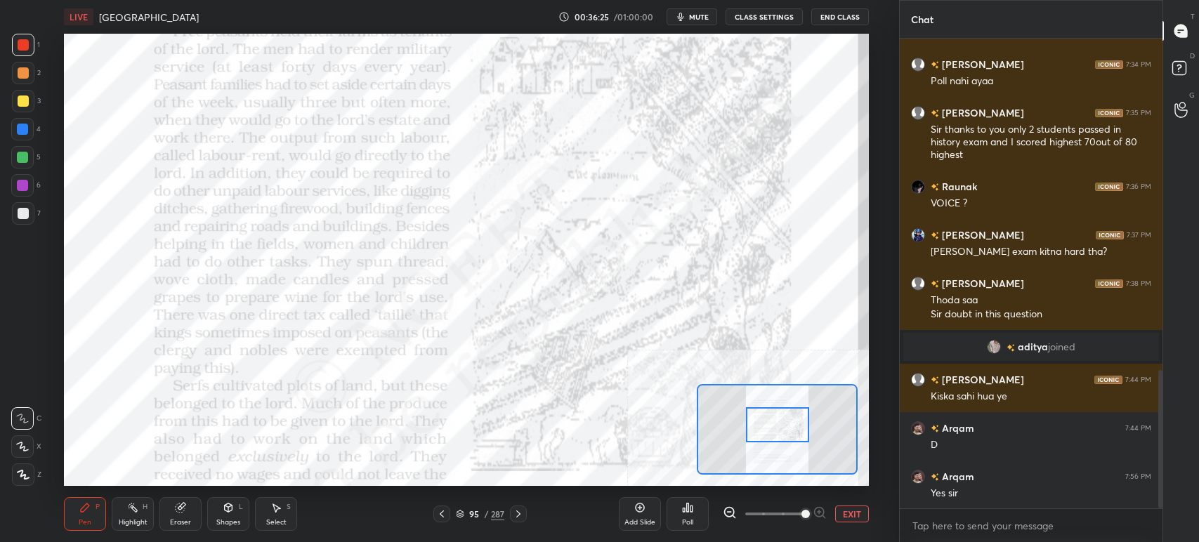
drag, startPoint x: 781, startPoint y: 417, endPoint x: 782, endPoint y: 426, distance: 9.2
click at [781, 428] on div at bounding box center [777, 424] width 63 height 35
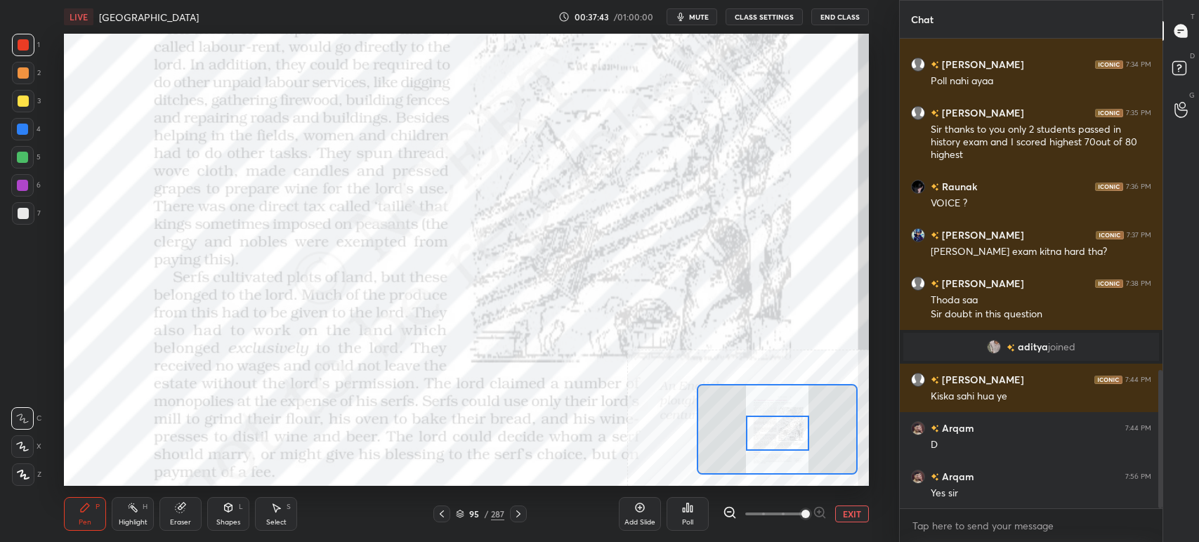
drag, startPoint x: 795, startPoint y: 424, endPoint x: 795, endPoint y: 432, distance: 8.4
click at [795, 432] on div at bounding box center [777, 433] width 63 height 35
click at [698, 15] on span "mute" at bounding box center [699, 17] width 20 height 10
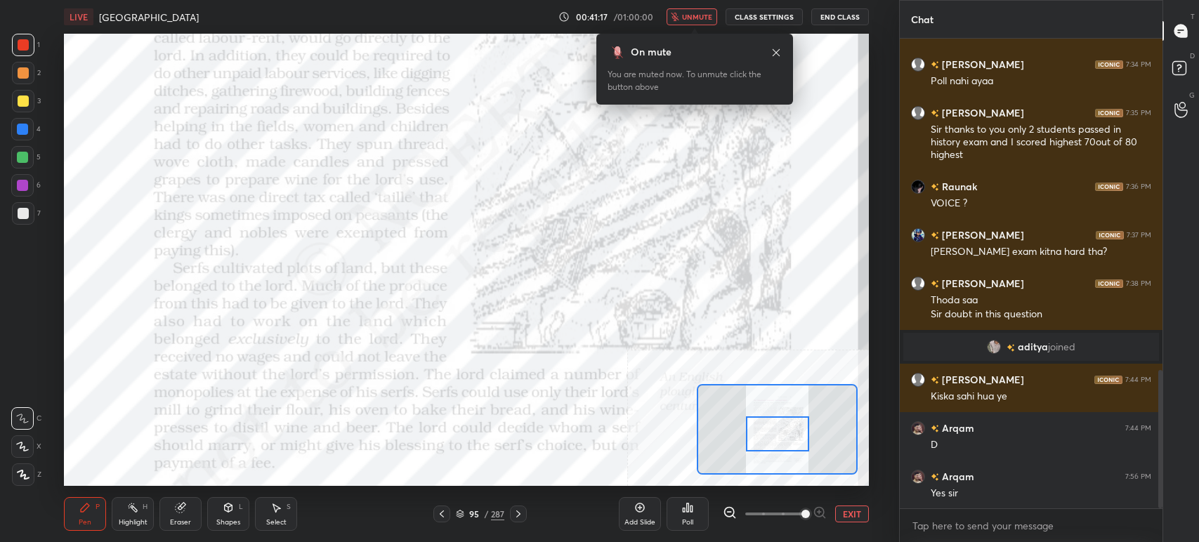
click at [775, 53] on icon at bounding box center [776, 52] width 11 height 11
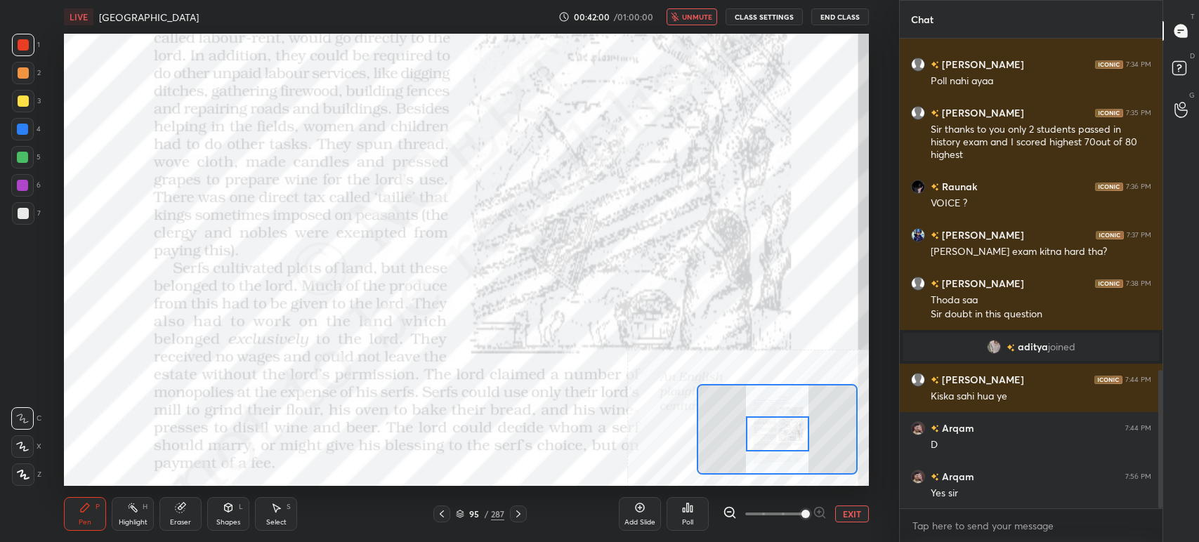
click at [690, 18] on span "unmute" at bounding box center [697, 17] width 30 height 10
drag, startPoint x: 770, startPoint y: 436, endPoint x: 770, endPoint y: 443, distance: 7.7
click at [770, 444] on div at bounding box center [777, 434] width 63 height 35
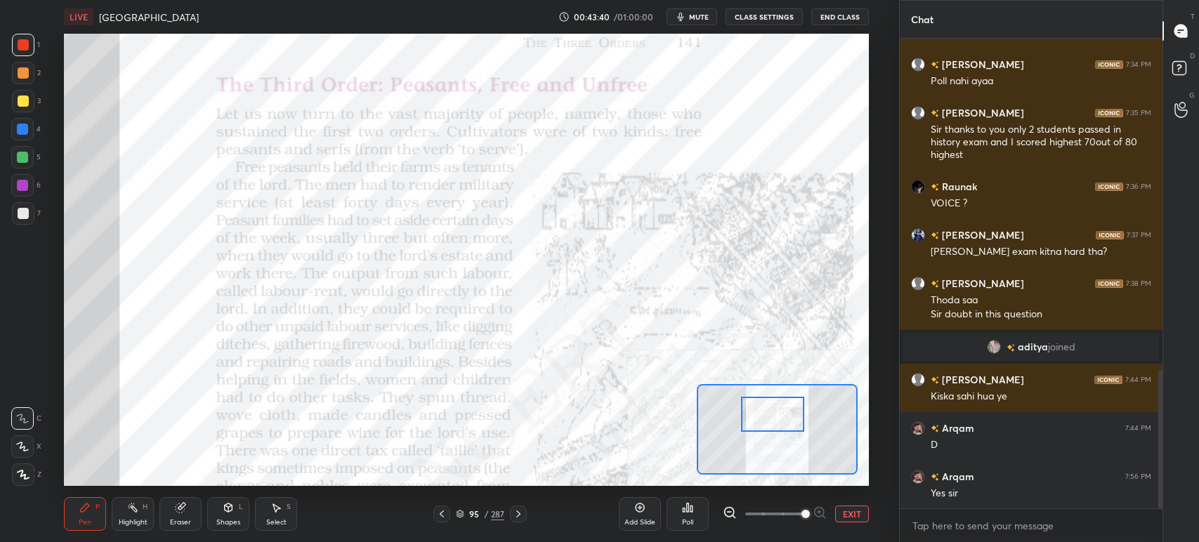
drag, startPoint x: 753, startPoint y: 440, endPoint x: 745, endPoint y: 416, distance: 25.8
click at [745, 416] on div at bounding box center [772, 414] width 63 height 35
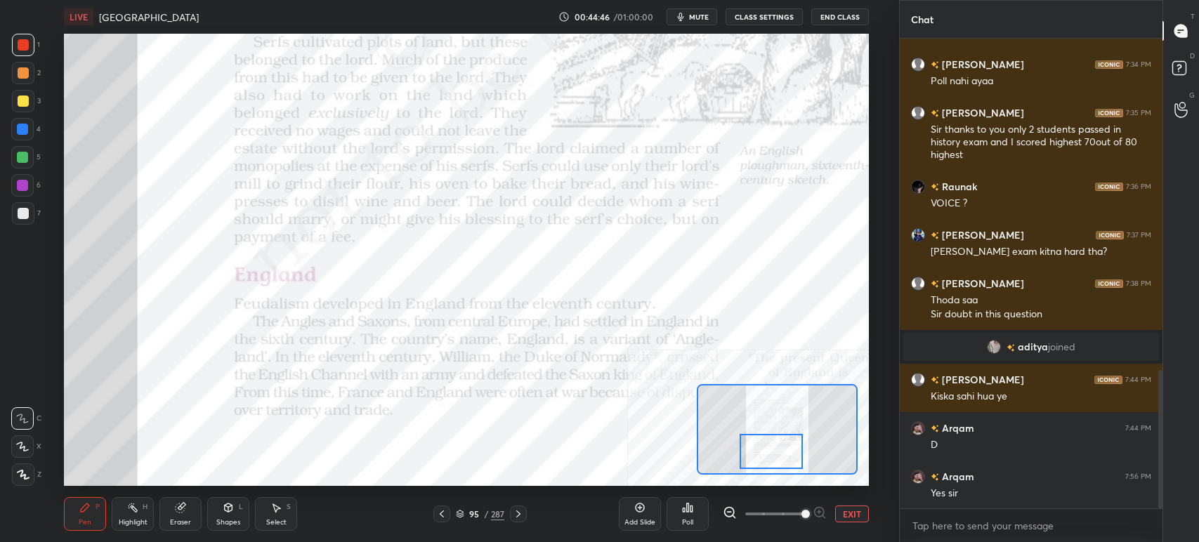
drag, startPoint x: 771, startPoint y: 434, endPoint x: 771, endPoint y: 442, distance: 7.8
click at [771, 447] on div at bounding box center [771, 451] width 63 height 35
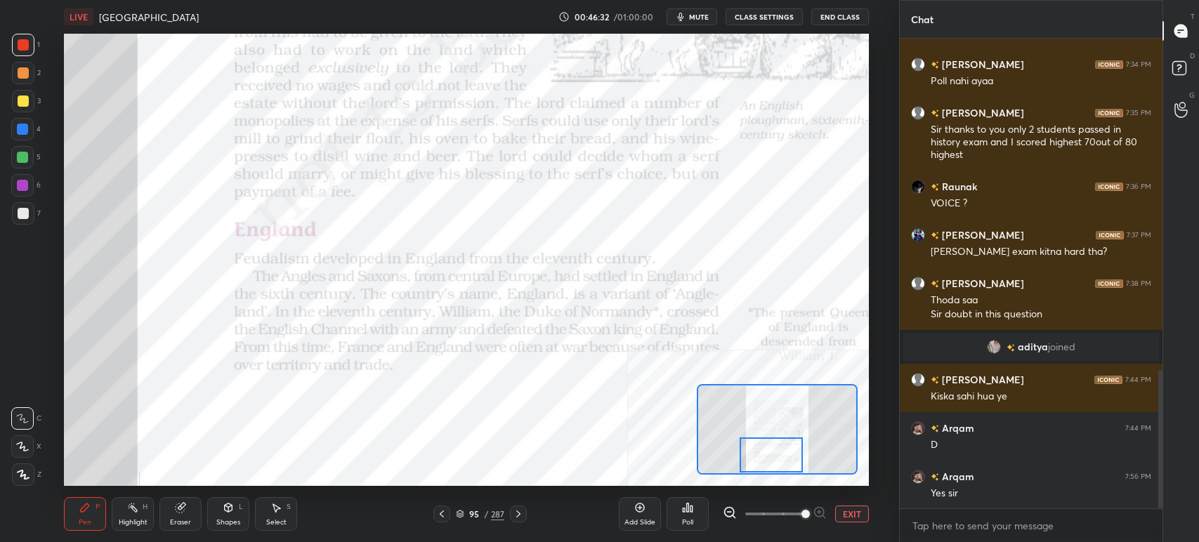
click at [780, 461] on div at bounding box center [771, 455] width 63 height 35
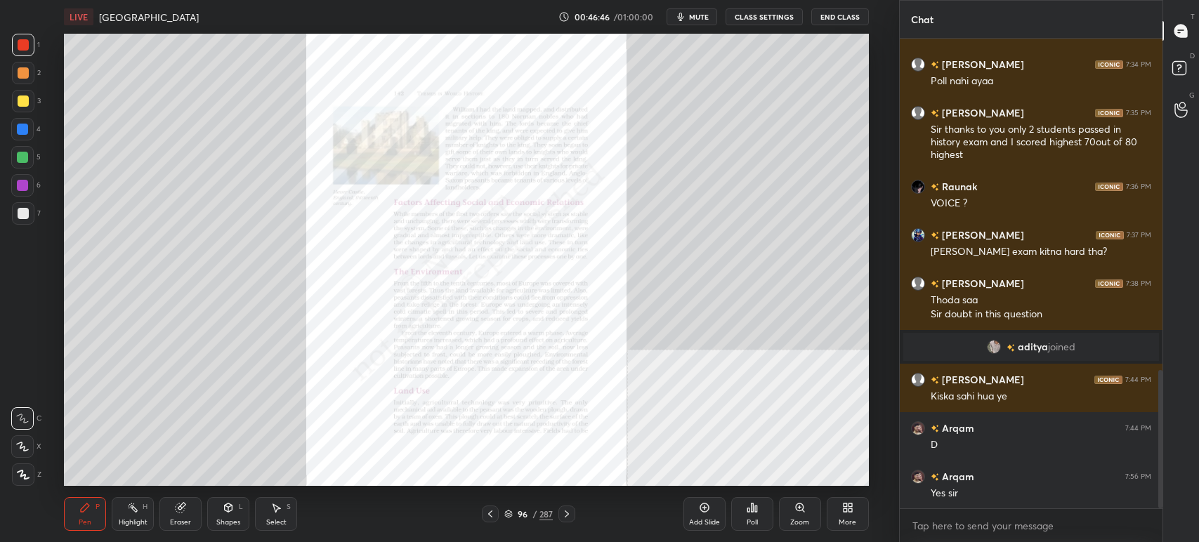
click at [816, 511] on div "Zoom" at bounding box center [800, 514] width 42 height 34
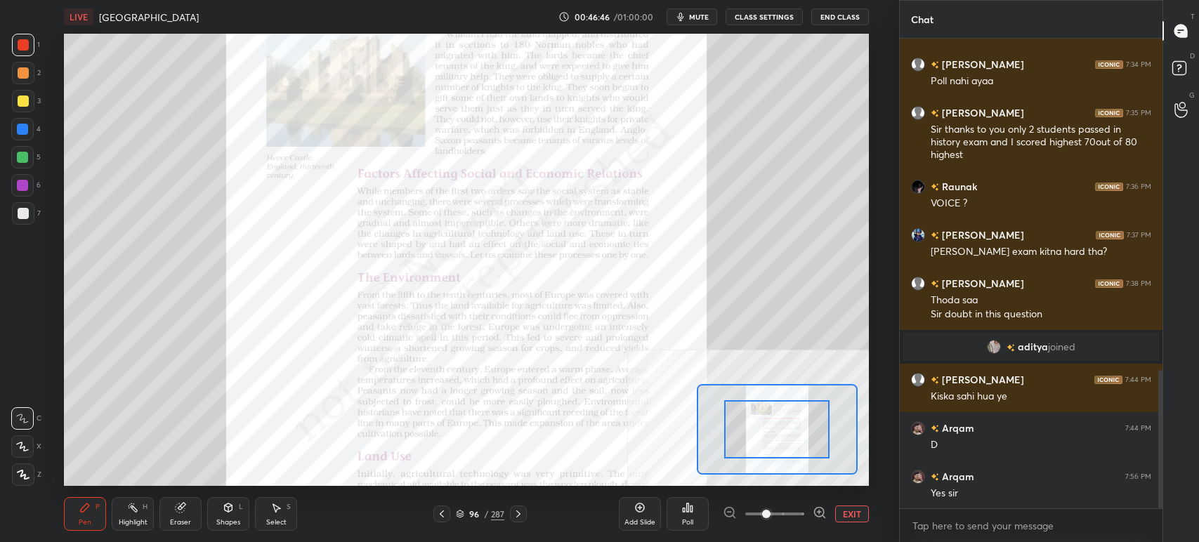
click at [817, 515] on icon at bounding box center [820, 513] width 14 height 14
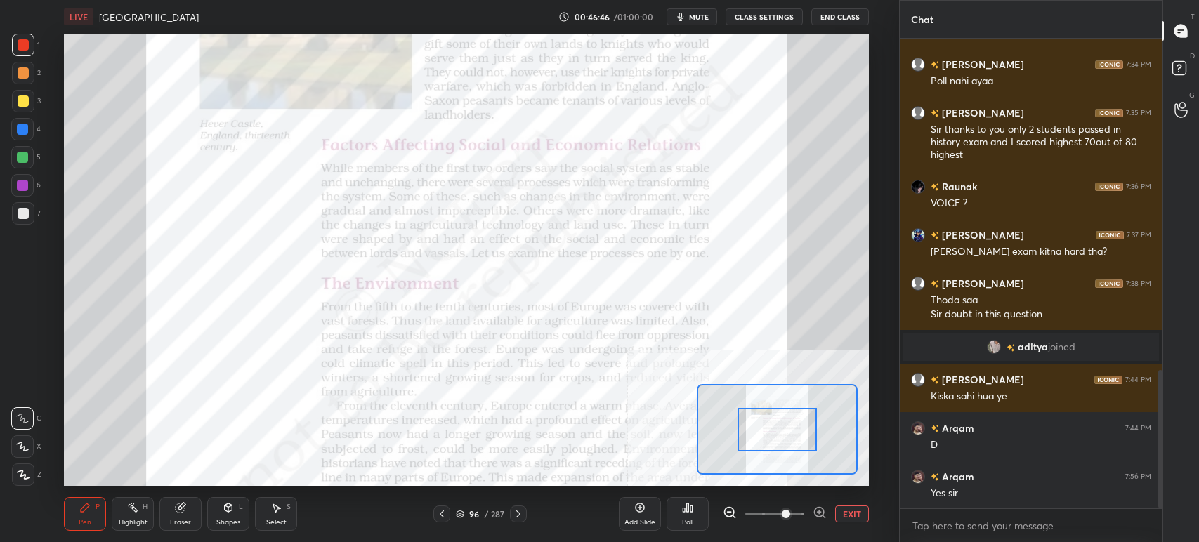
click at [819, 516] on icon at bounding box center [820, 513] width 14 height 14
click at [790, 516] on span at bounding box center [786, 514] width 8 height 8
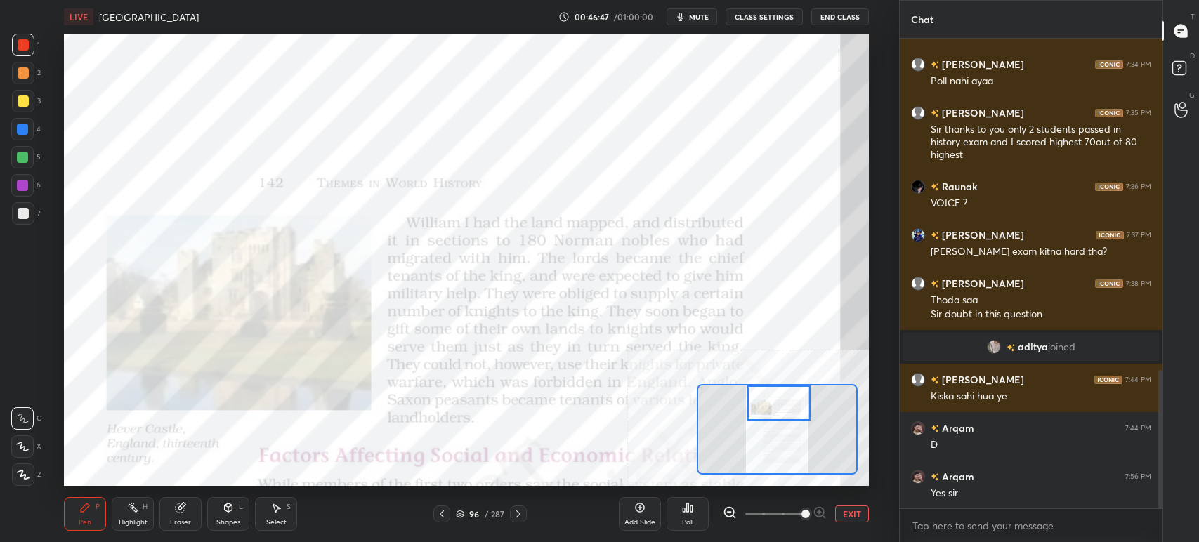
drag, startPoint x: 790, startPoint y: 424, endPoint x: 789, endPoint y: 393, distance: 30.2
click at [791, 393] on div at bounding box center [778, 403] width 63 height 35
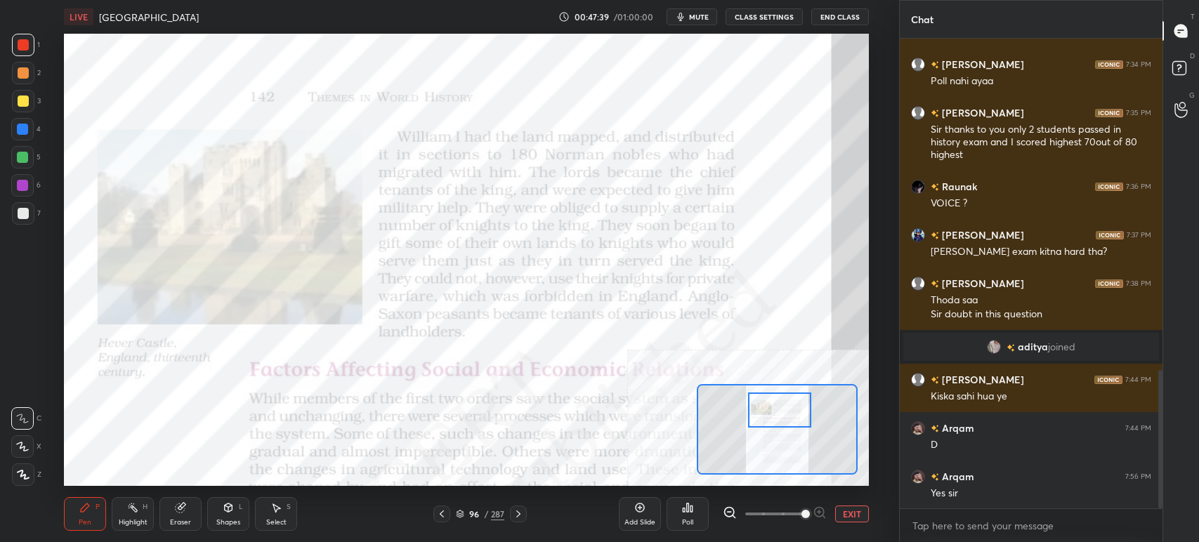
click at [773, 417] on div at bounding box center [779, 410] width 63 height 35
click at [464, 511] on icon at bounding box center [460, 514] width 8 height 8
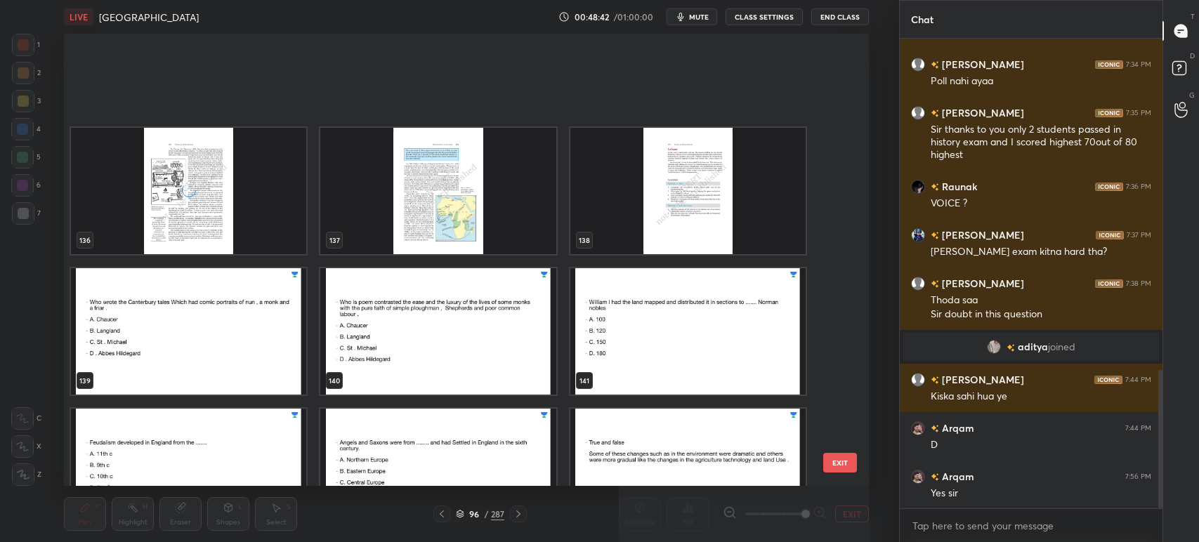
scroll to position [6448, 0]
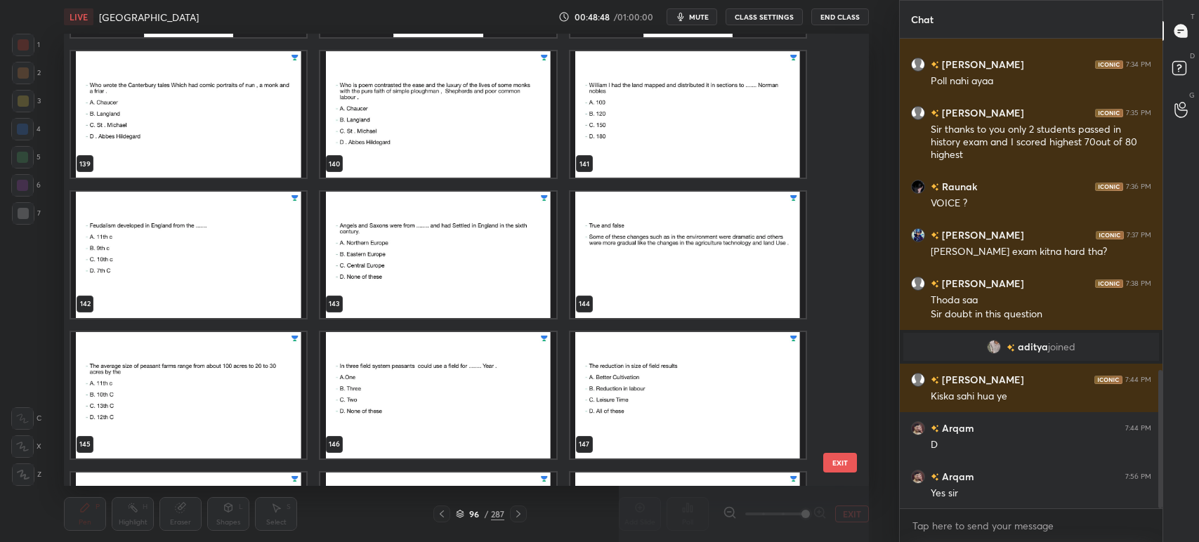
click at [464, 251] on img "grid" at bounding box center [438, 255] width 235 height 126
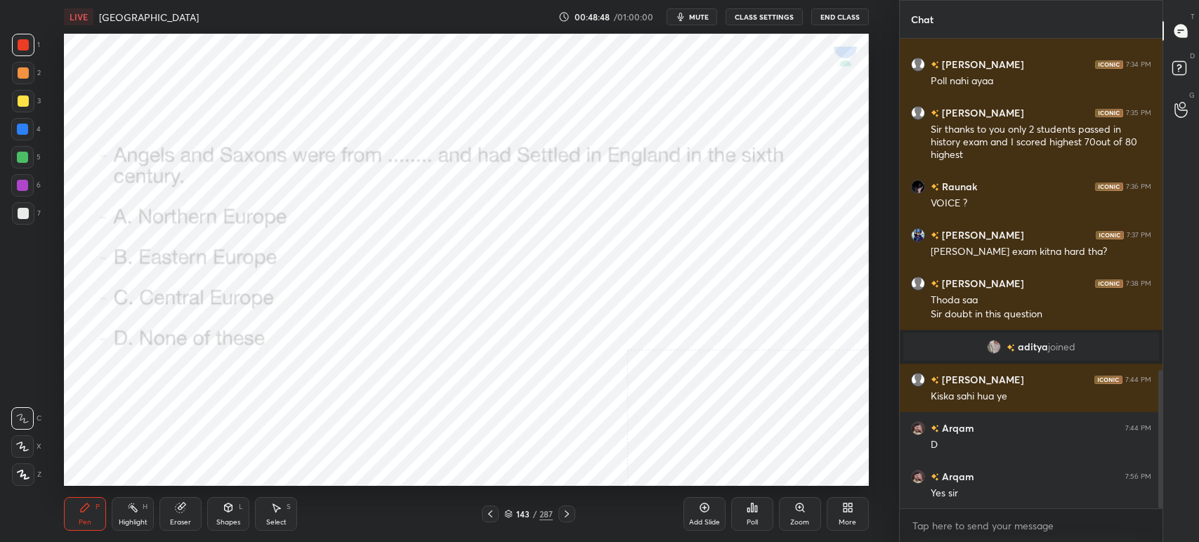
click at [464, 251] on img "grid" at bounding box center [438, 255] width 235 height 126
click at [462, 252] on img "grid" at bounding box center [438, 255] width 235 height 126
click at [708, 21] on button "mute" at bounding box center [692, 16] width 51 height 17
click at [708, 14] on span "unmute" at bounding box center [697, 17] width 30 height 10
click at [742, 516] on div "Poll" at bounding box center [752, 514] width 42 height 34
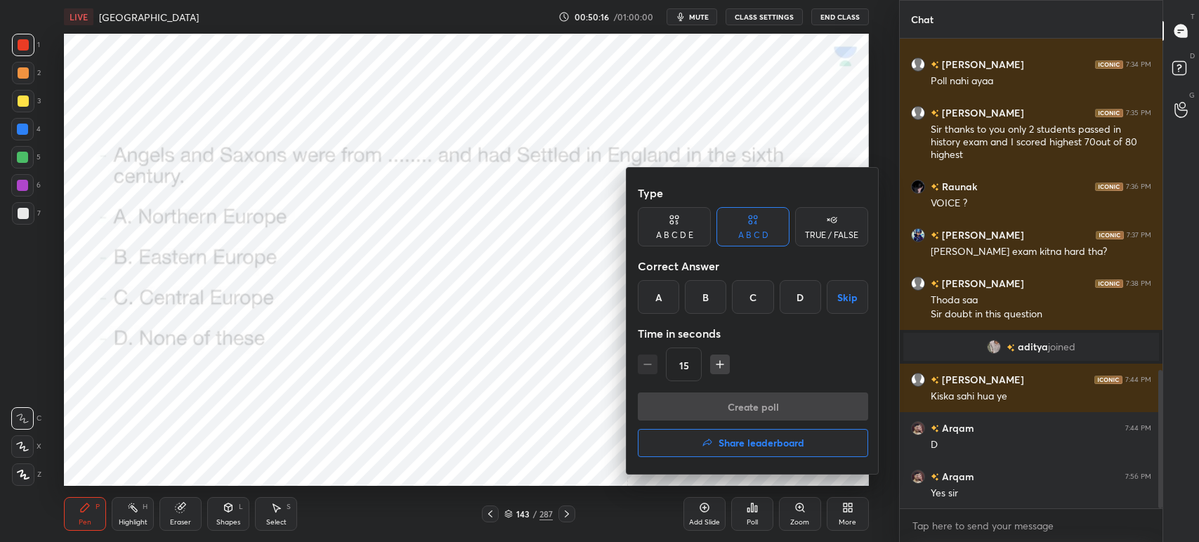
click at [752, 298] on div "C" at bounding box center [752, 297] width 41 height 34
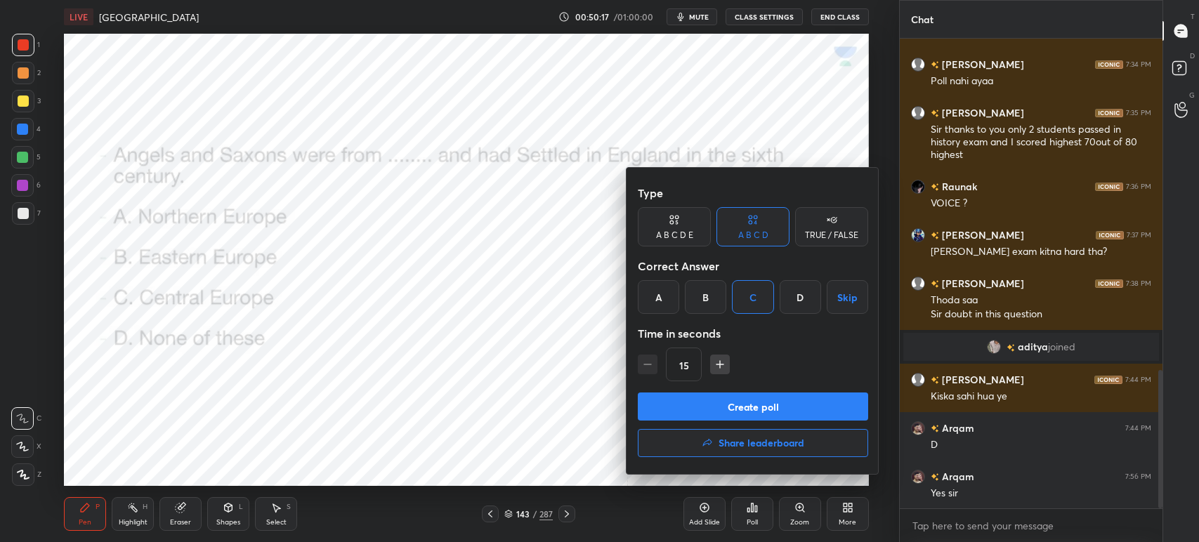
click at [748, 402] on button "Create poll" at bounding box center [753, 407] width 230 height 28
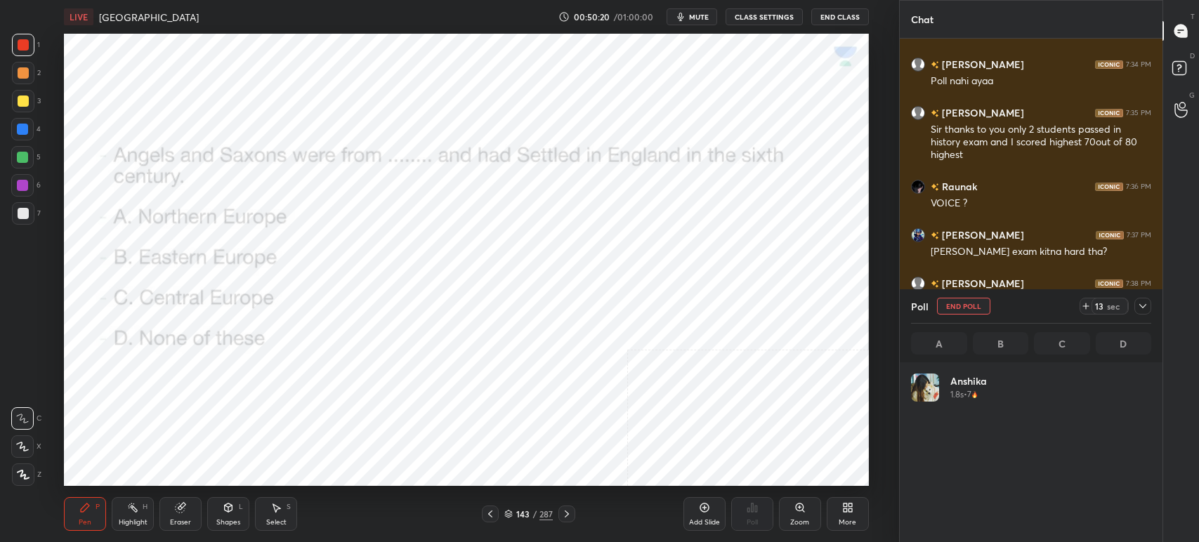
scroll to position [164, 236]
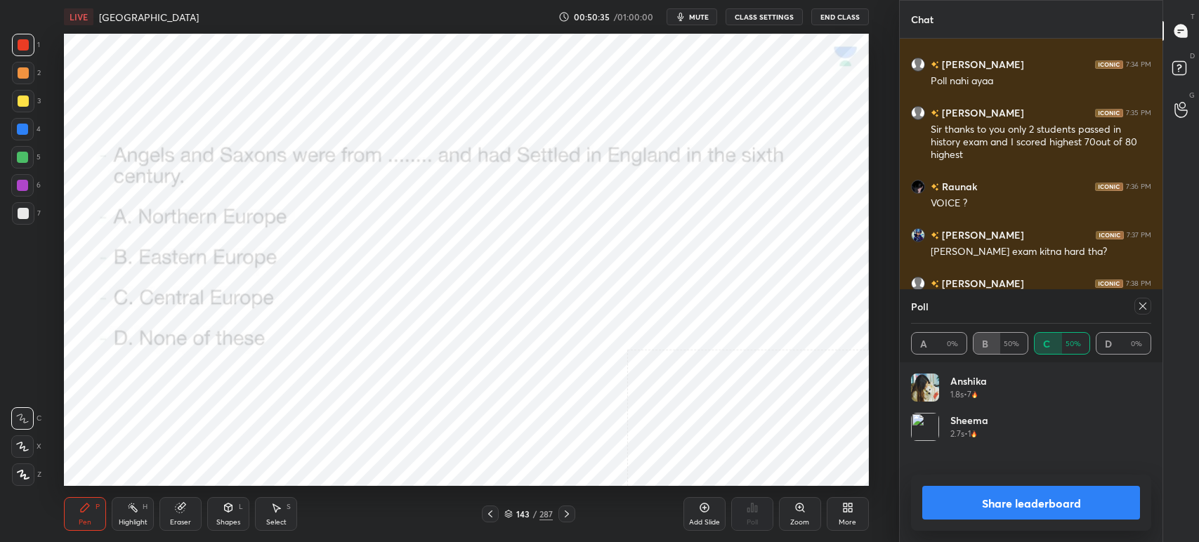
click at [697, 15] on span "mute" at bounding box center [699, 17] width 20 height 10
click at [1146, 304] on icon at bounding box center [1142, 306] width 11 height 11
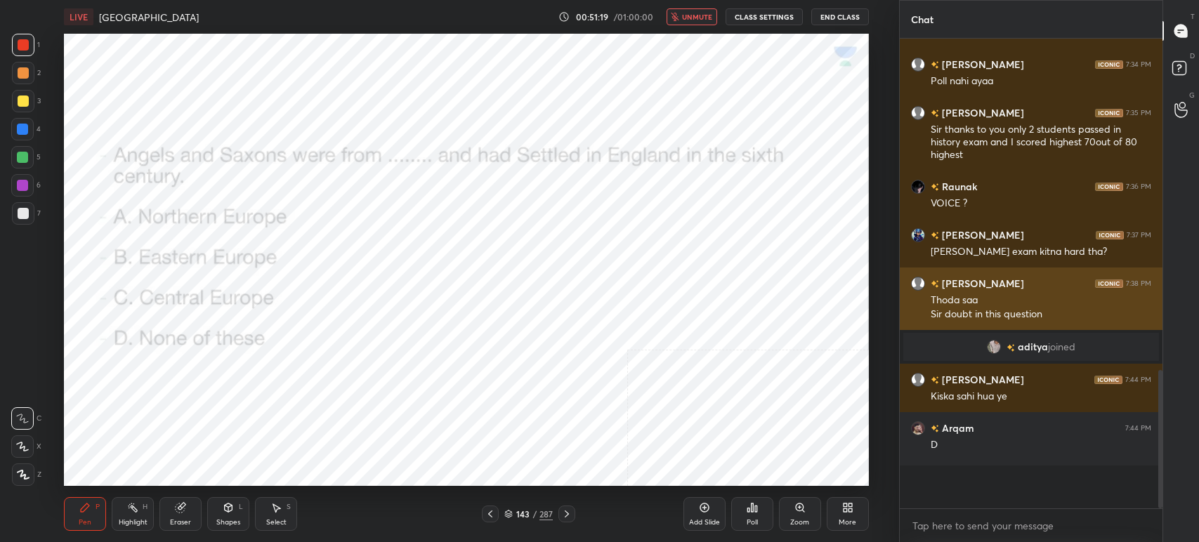
scroll to position [4, 4]
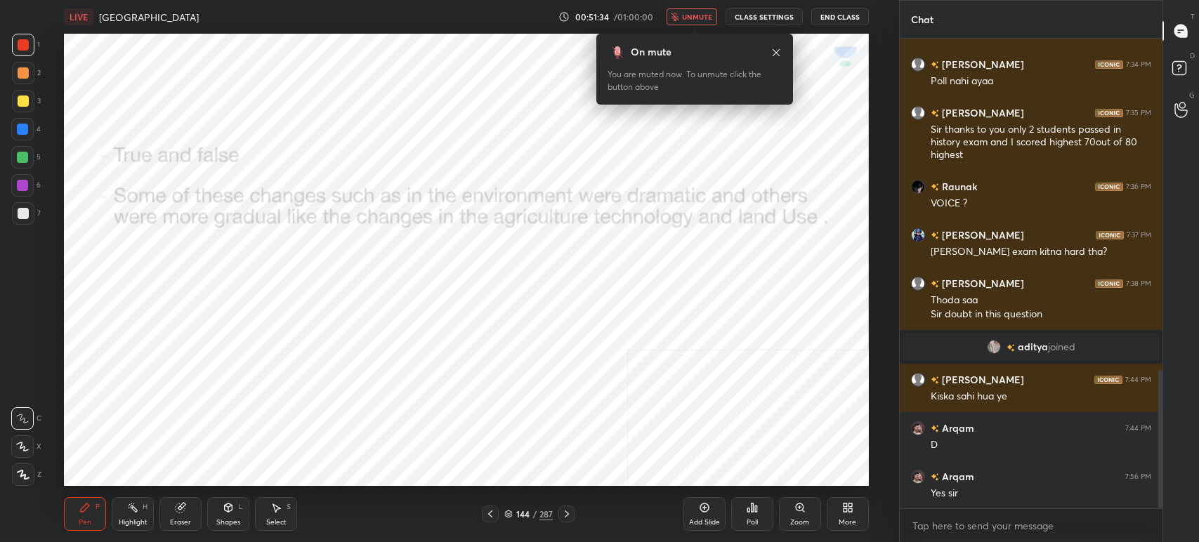
click at [568, 509] on icon at bounding box center [566, 514] width 11 height 11
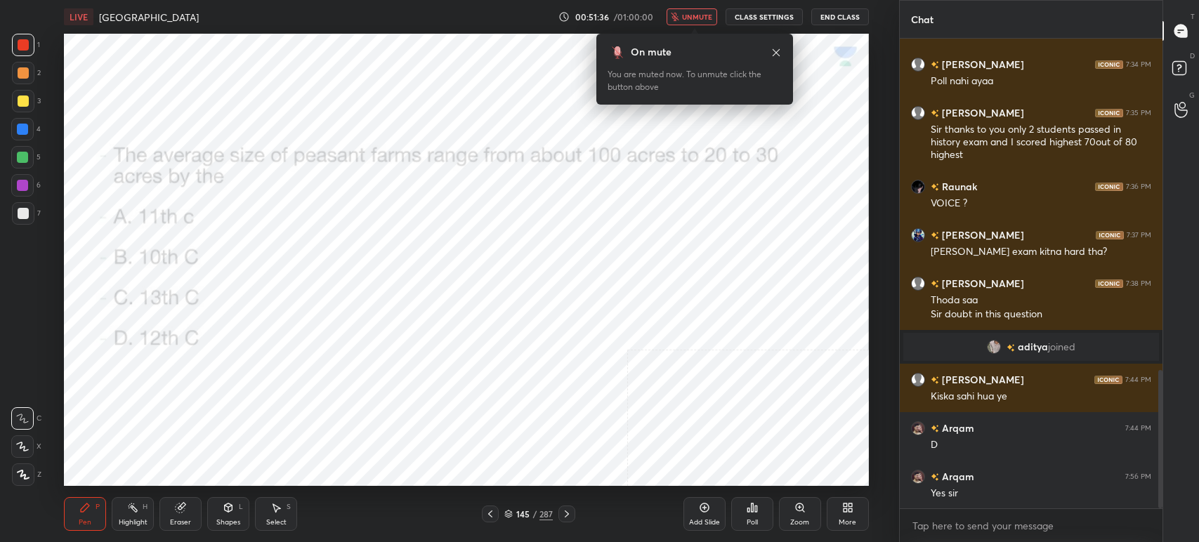
click at [499, 517] on div "145 / 287" at bounding box center [528, 514] width 93 height 17
click at [493, 511] on icon at bounding box center [490, 514] width 11 height 11
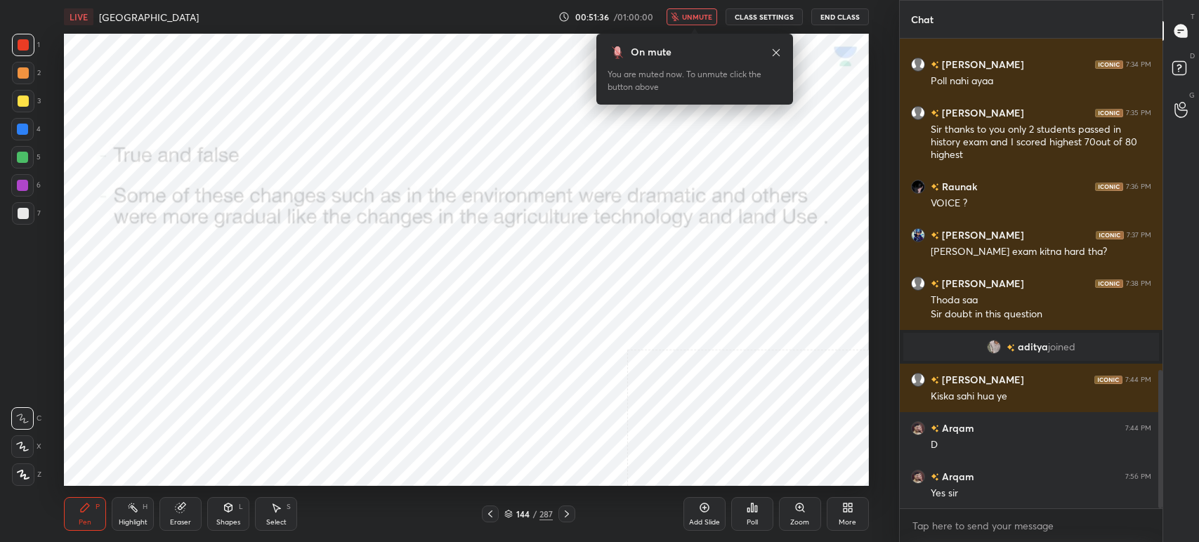
click at [492, 511] on icon at bounding box center [490, 514] width 11 height 11
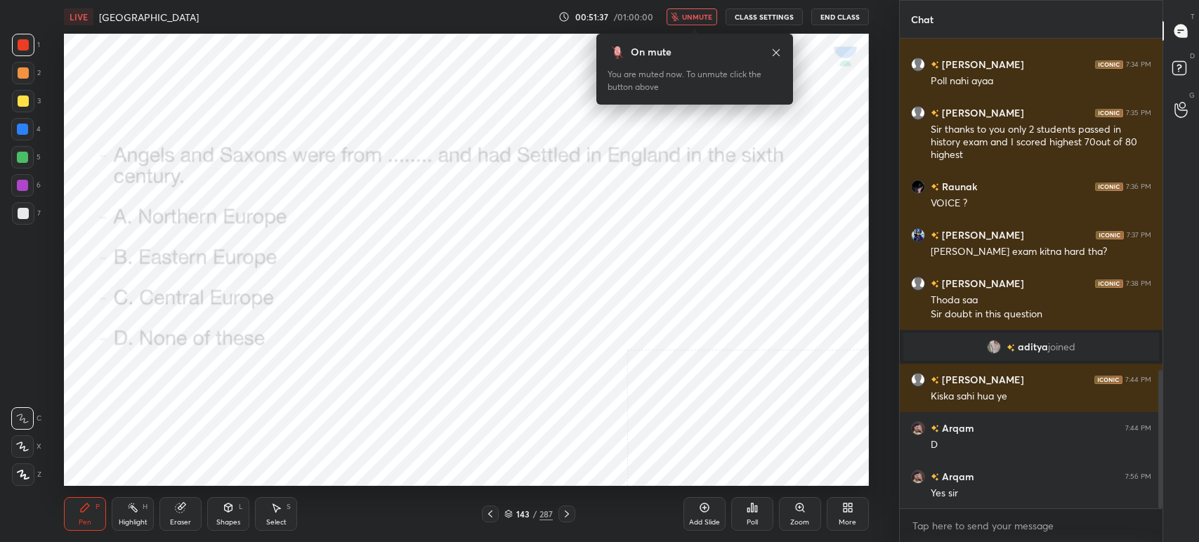
click at [492, 511] on icon at bounding box center [490, 514] width 11 height 11
click at [749, 513] on icon at bounding box center [752, 507] width 11 height 11
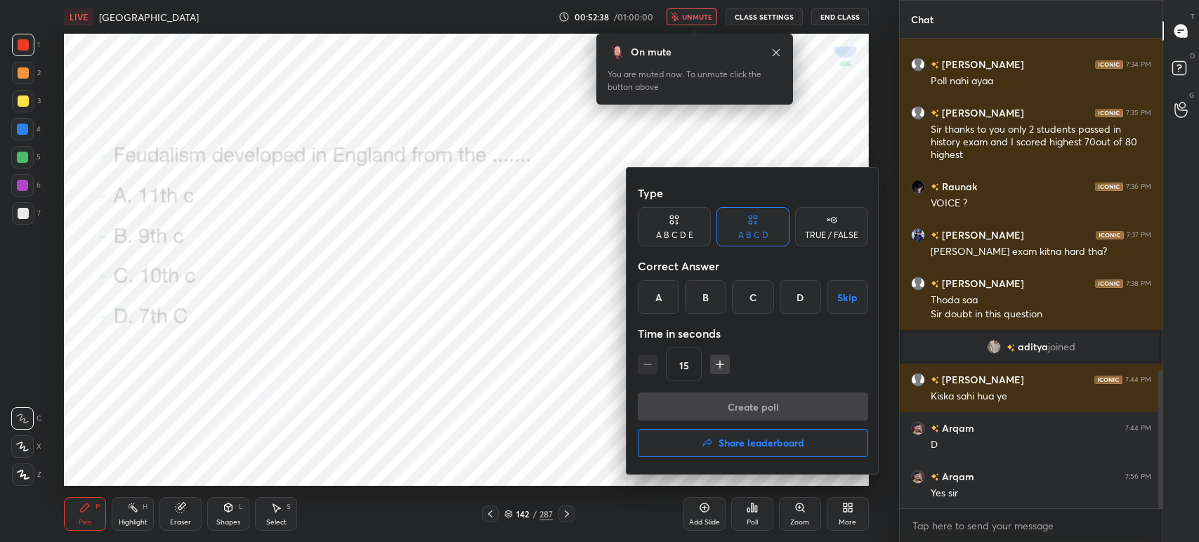
drag, startPoint x: 663, startPoint y: 288, endPoint x: 670, endPoint y: 313, distance: 25.6
click at [663, 292] on div "A" at bounding box center [658, 297] width 41 height 34
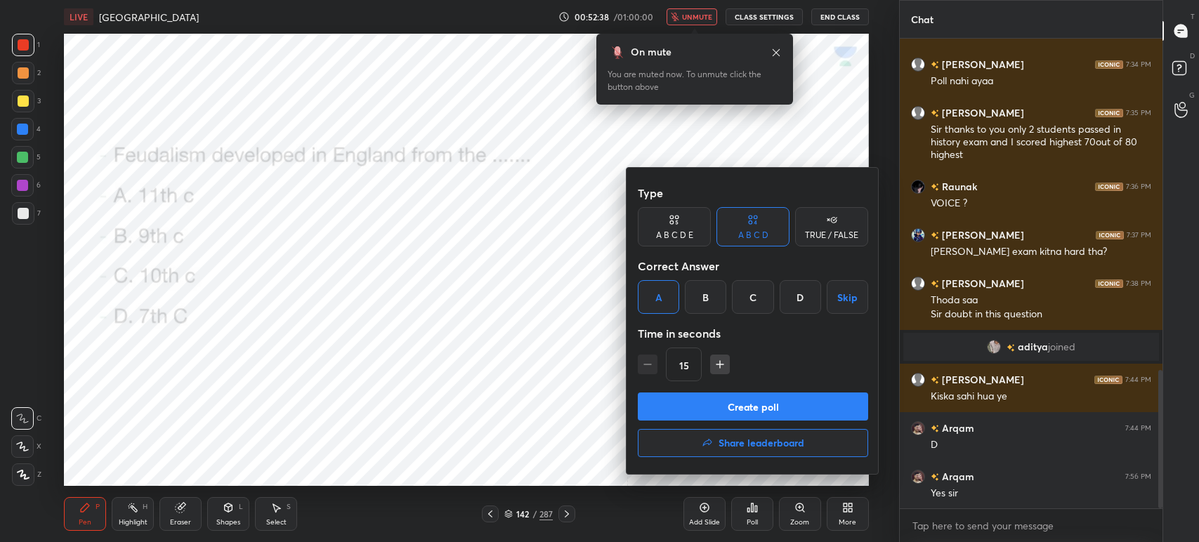
click at [695, 405] on button "Create poll" at bounding box center [753, 407] width 230 height 28
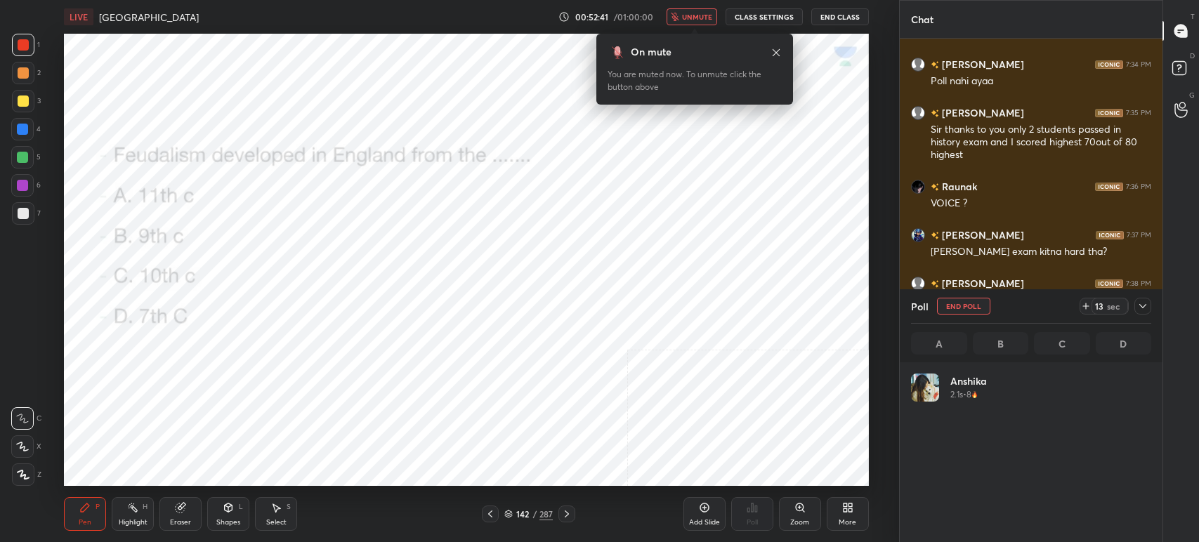
scroll to position [164, 236]
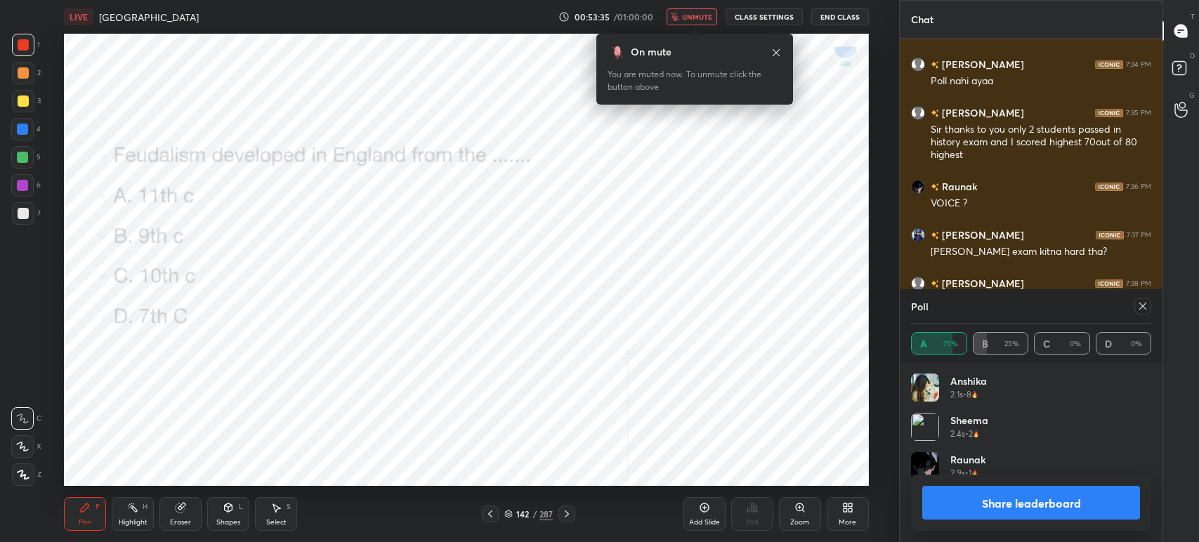
drag, startPoint x: 1029, startPoint y: 497, endPoint x: 1023, endPoint y: 506, distance: 10.7
click at [1029, 498] on button "Share leaderboard" at bounding box center [1031, 503] width 218 height 34
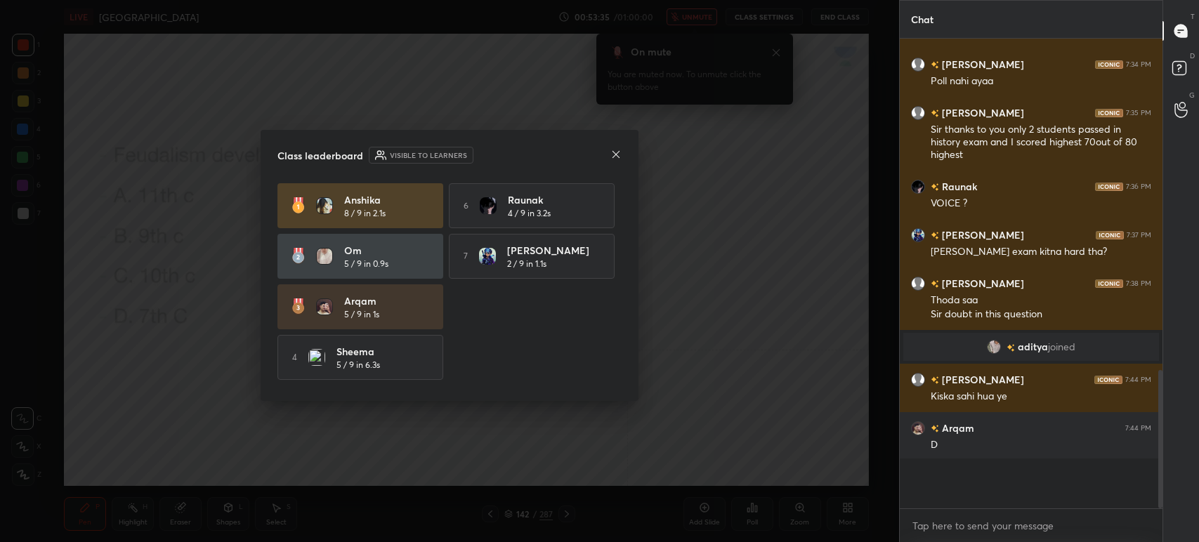
scroll to position [349, 258]
click at [617, 155] on icon at bounding box center [615, 154] width 11 height 11
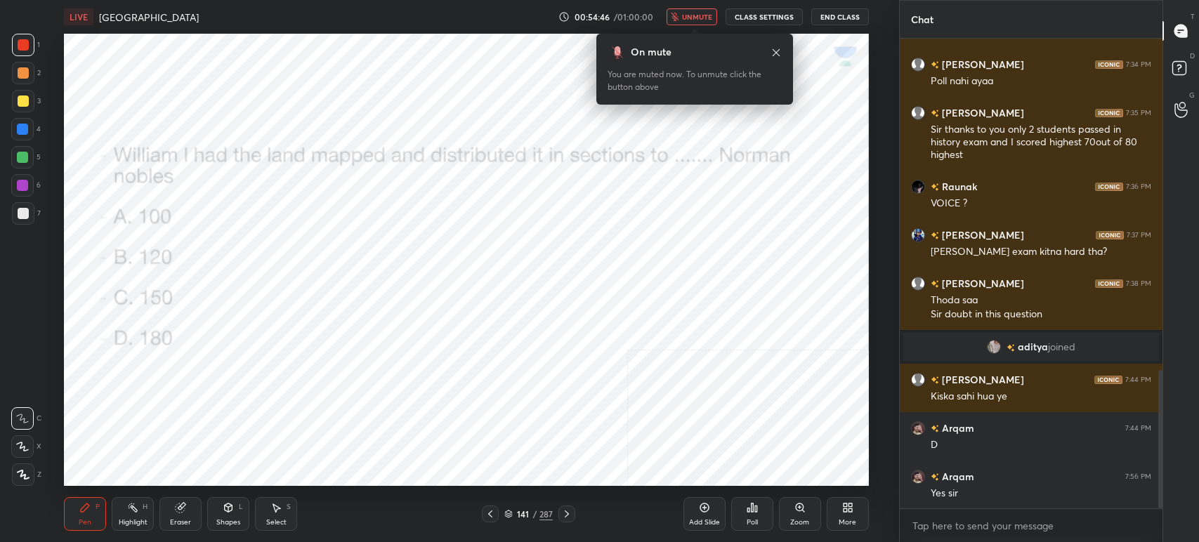
click at [741, 525] on div "Poll" at bounding box center [752, 514] width 42 height 34
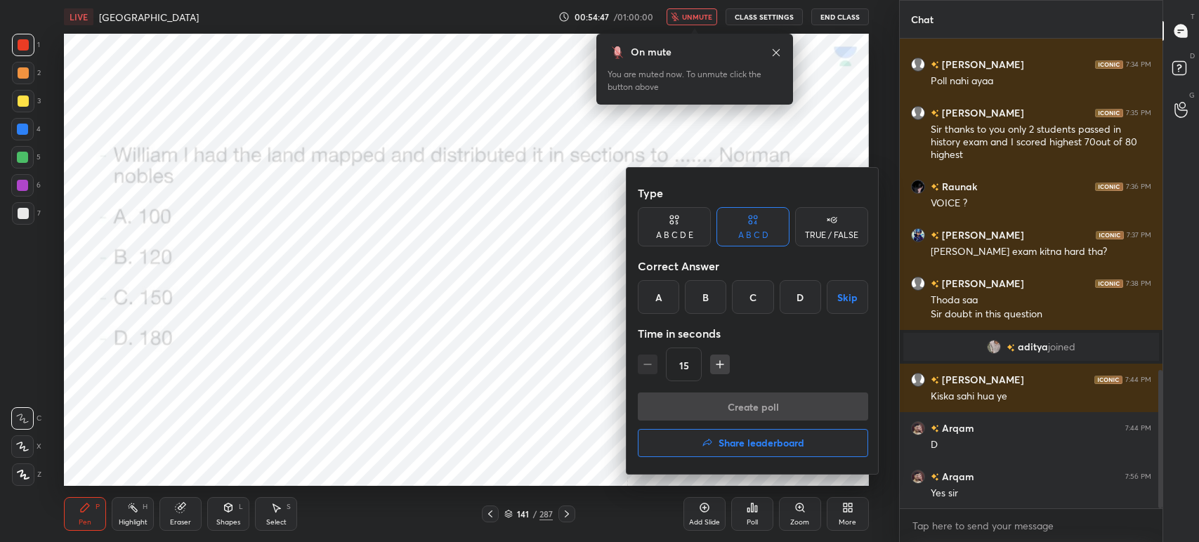
click at [798, 302] on div "D" at bounding box center [800, 297] width 41 height 34
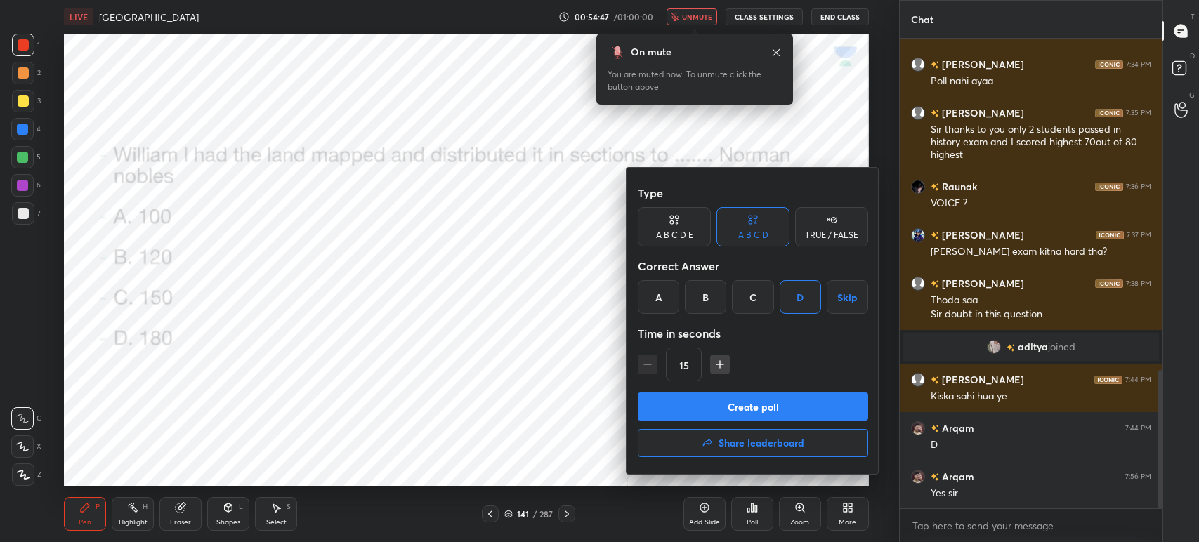
click at [775, 409] on button "Create poll" at bounding box center [753, 407] width 230 height 28
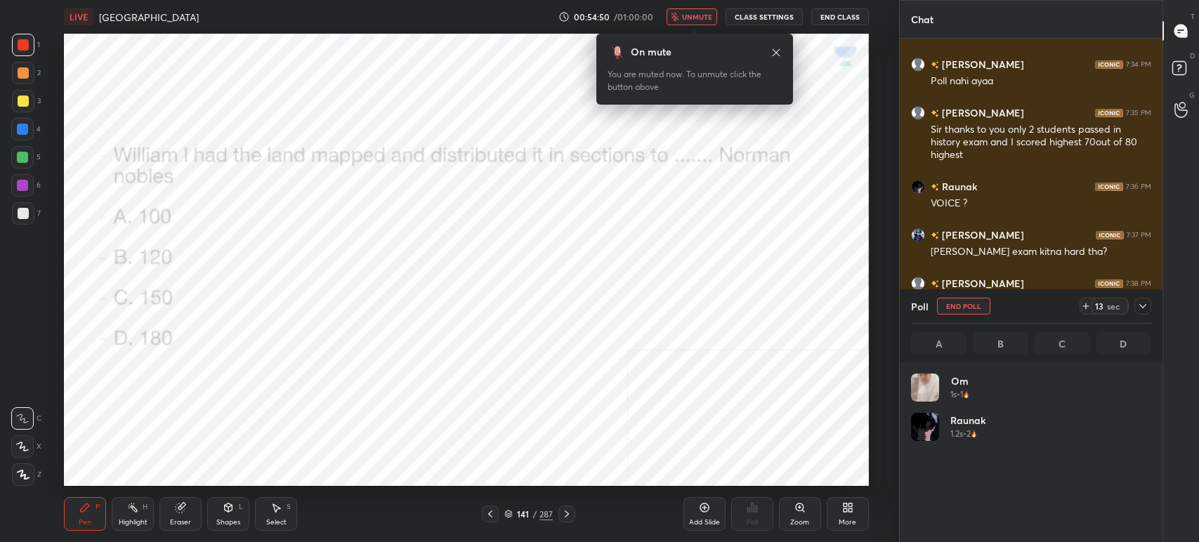
scroll to position [164, 236]
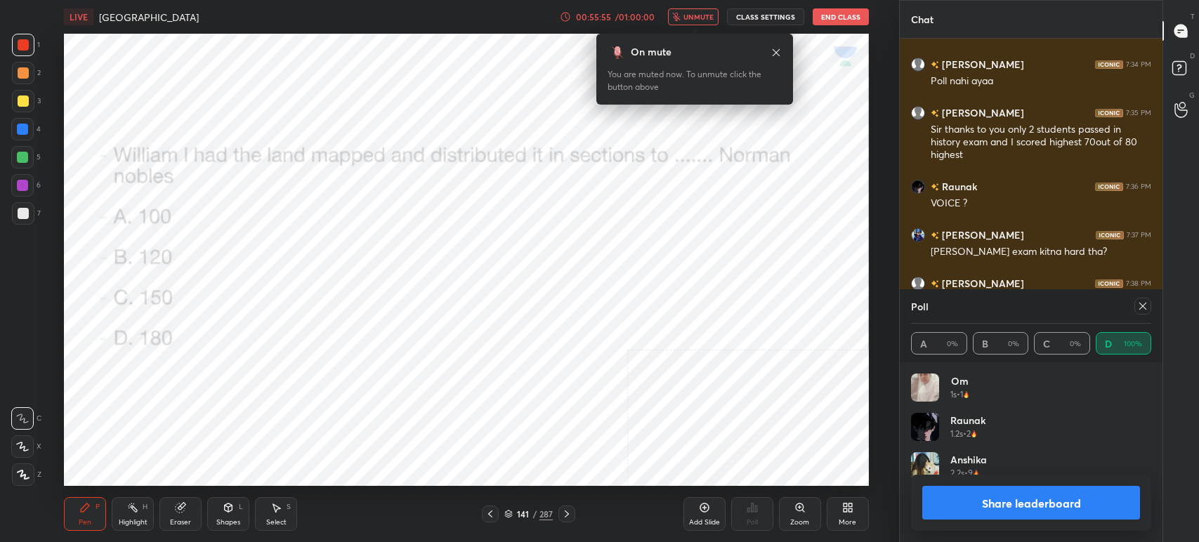
click at [700, 18] on span "unmute" at bounding box center [698, 17] width 30 height 10
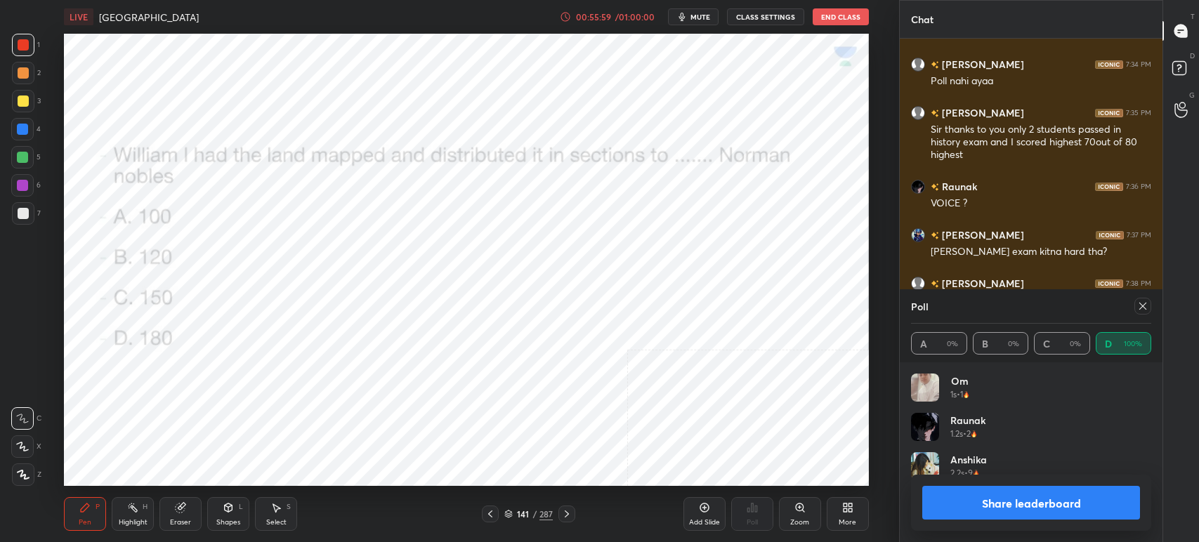
click at [1093, 509] on button "Share leaderboard" at bounding box center [1031, 503] width 218 height 34
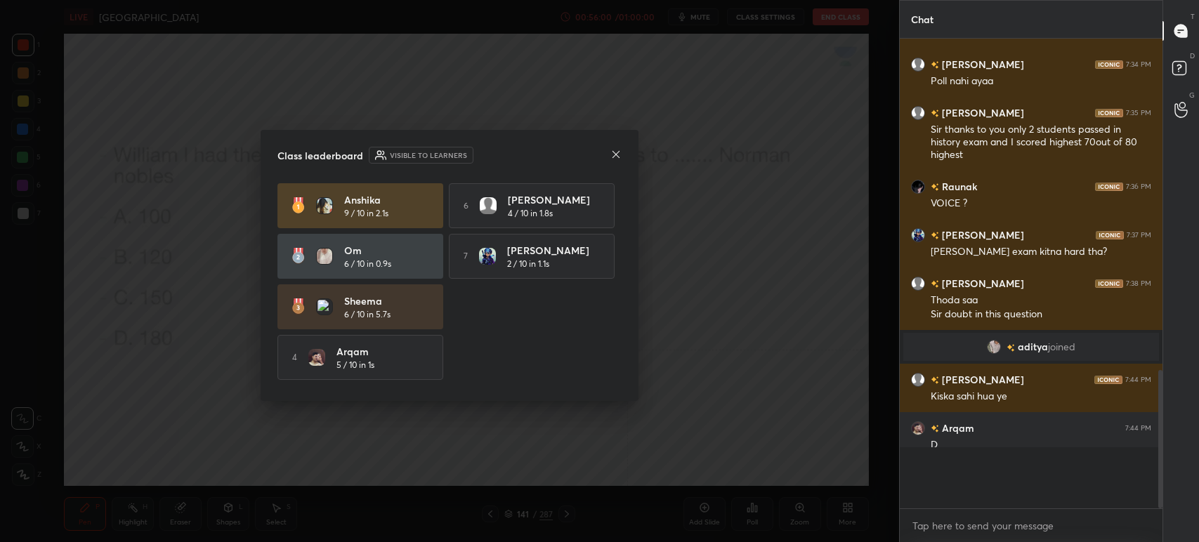
scroll to position [348, 258]
click at [615, 155] on icon at bounding box center [615, 154] width 11 height 11
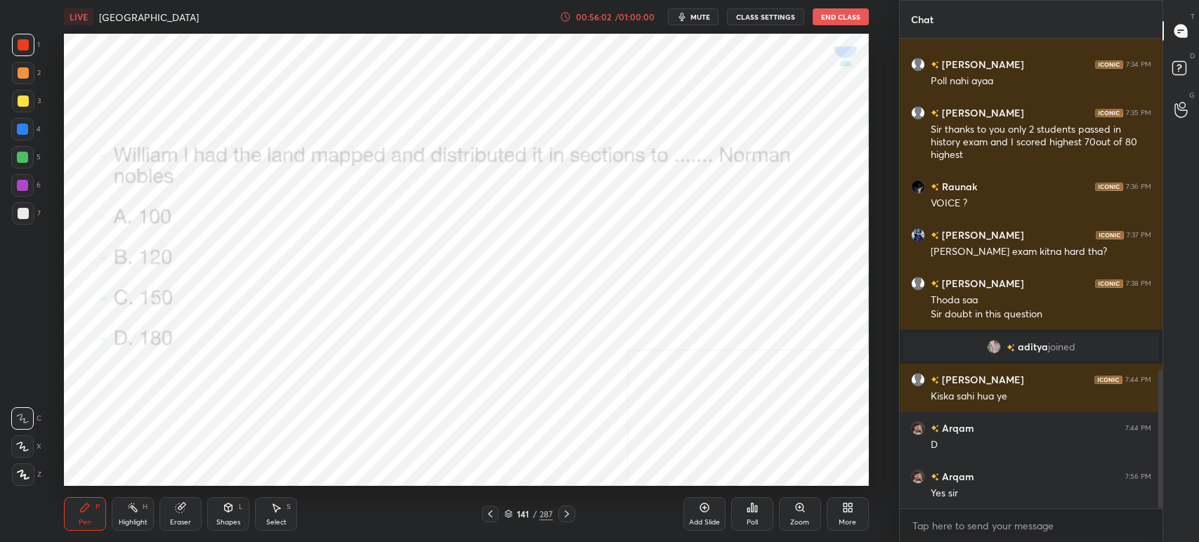
click at [492, 515] on icon at bounding box center [490, 514] width 11 height 11
click at [499, 515] on div "140 / 287" at bounding box center [528, 514] width 93 height 17
click at [497, 516] on div at bounding box center [490, 514] width 17 height 17
click at [495, 519] on icon at bounding box center [490, 514] width 11 height 11
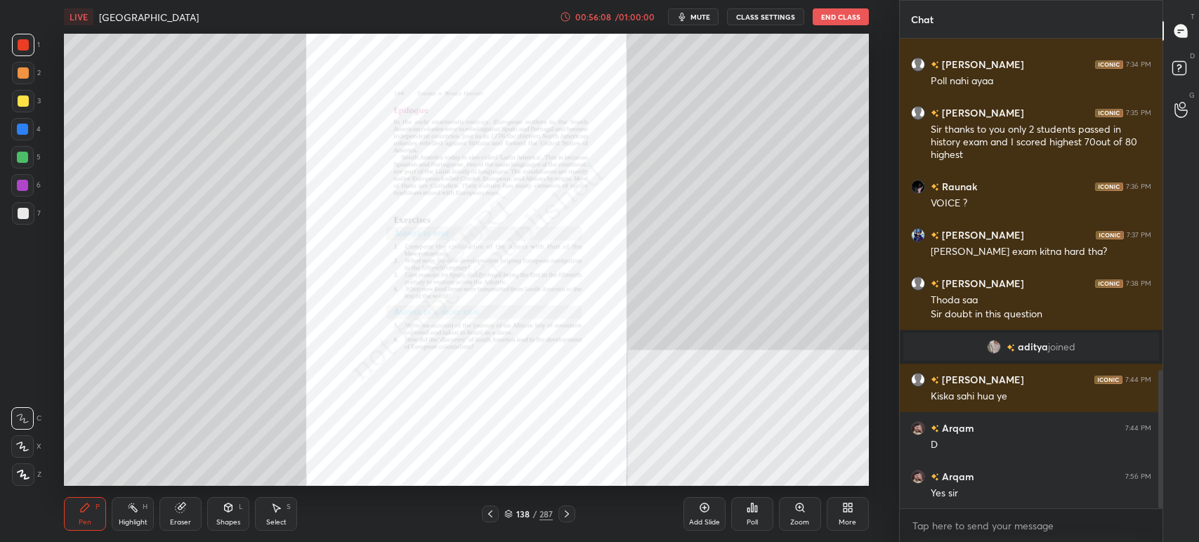
click at [529, 508] on div "138 / 287" at bounding box center [528, 514] width 48 height 13
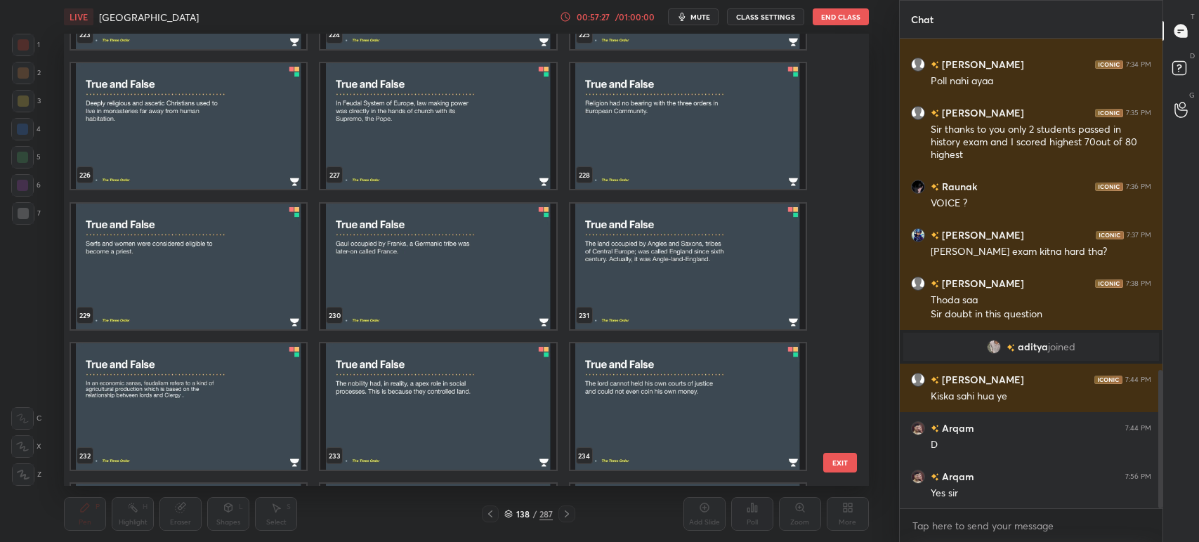
scroll to position [10486, 0]
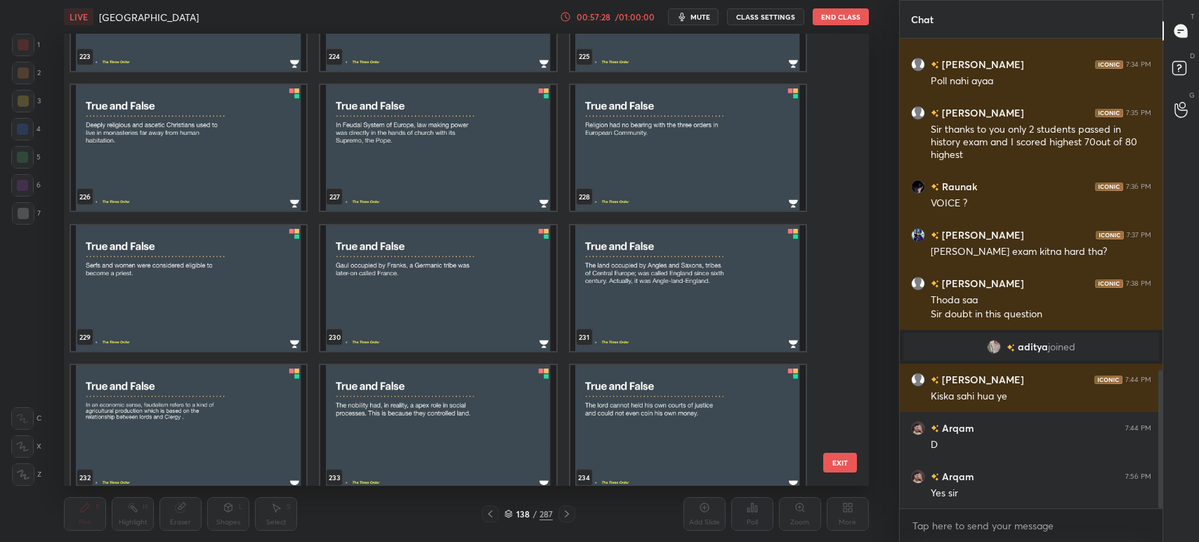
click at [605, 298] on img "grid" at bounding box center [687, 288] width 235 height 126
click at [604, 298] on img "grid" at bounding box center [687, 288] width 235 height 126
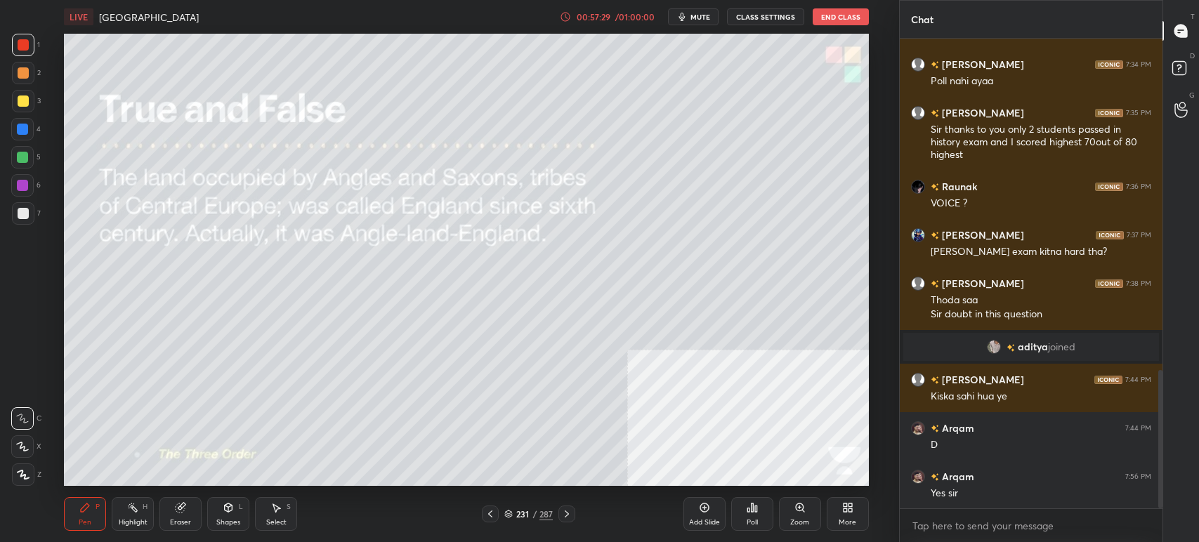
click at [603, 298] on img "grid" at bounding box center [687, 288] width 235 height 126
click at [748, 516] on div "Poll" at bounding box center [752, 514] width 42 height 34
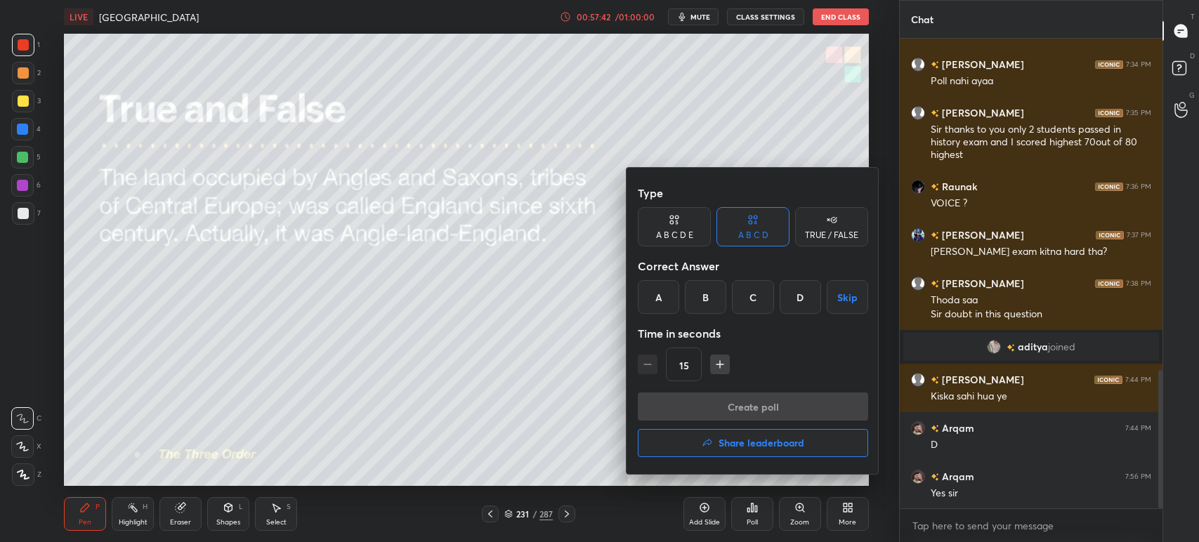
click at [793, 252] on div "Correct Answer" at bounding box center [753, 266] width 230 height 28
click at [807, 243] on div "TRUE / FALSE" at bounding box center [831, 226] width 73 height 39
drag, startPoint x: 673, startPoint y: 292, endPoint x: 675, endPoint y: 305, distance: 13.5
click at [675, 294] on div "True" at bounding box center [674, 297] width 73 height 34
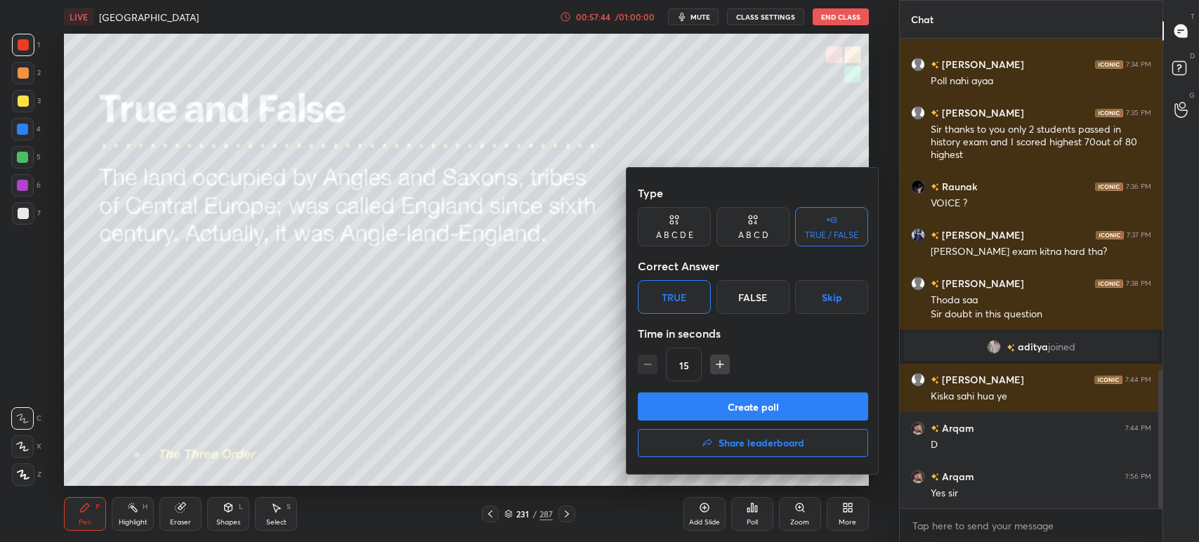
click at [716, 405] on button "Create poll" at bounding box center [753, 407] width 230 height 28
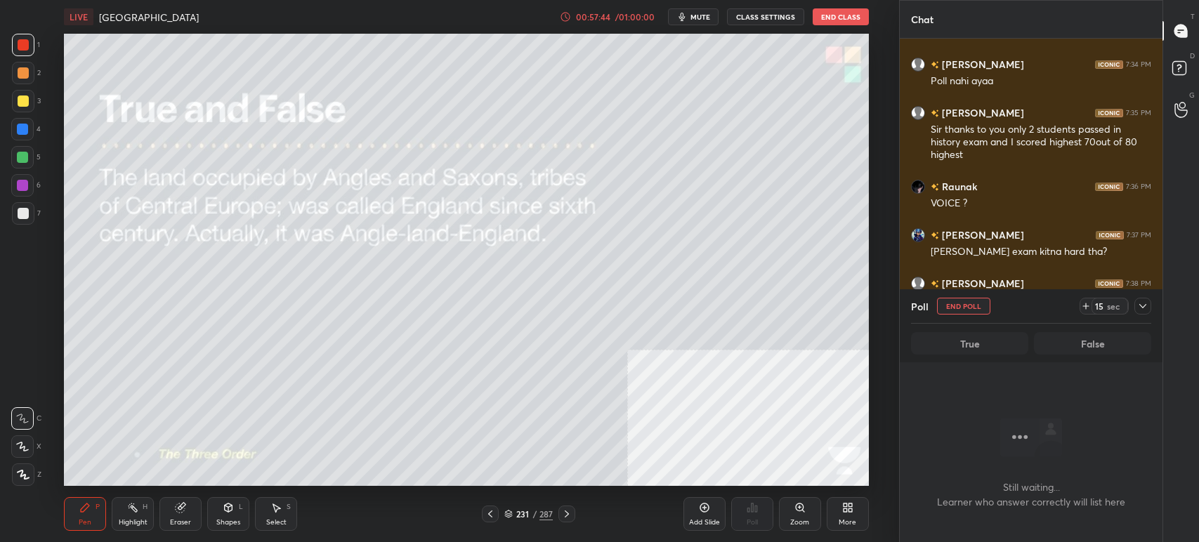
scroll to position [276, 258]
drag, startPoint x: 693, startPoint y: 14, endPoint x: 694, endPoint y: 21, distance: 7.1
click at [693, 15] on span "mute" at bounding box center [700, 17] width 20 height 10
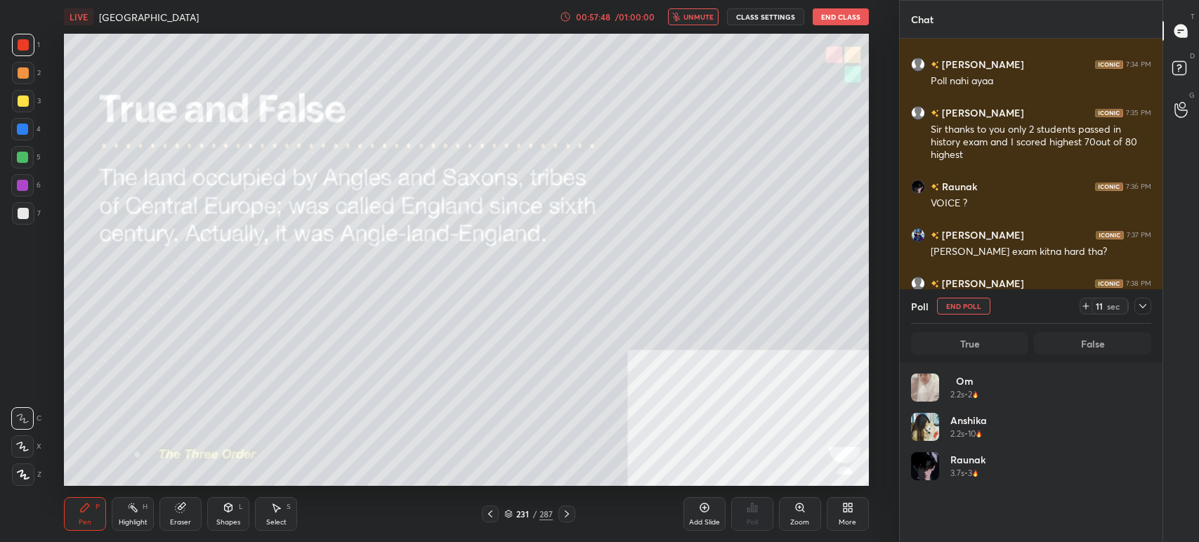
scroll to position [164, 236]
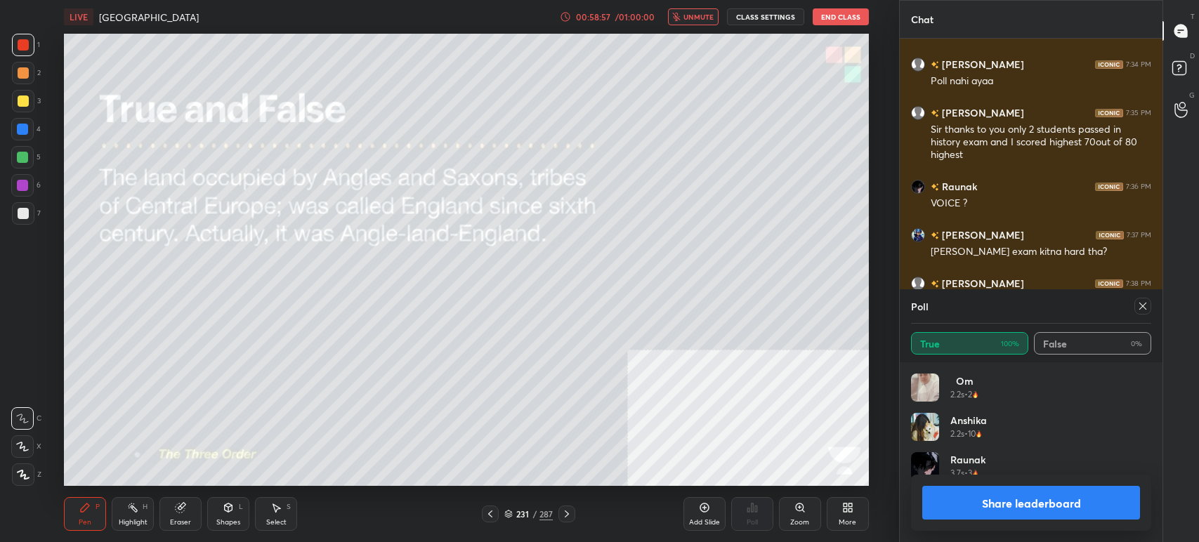
click at [964, 504] on button "Share leaderboard" at bounding box center [1031, 503] width 218 height 34
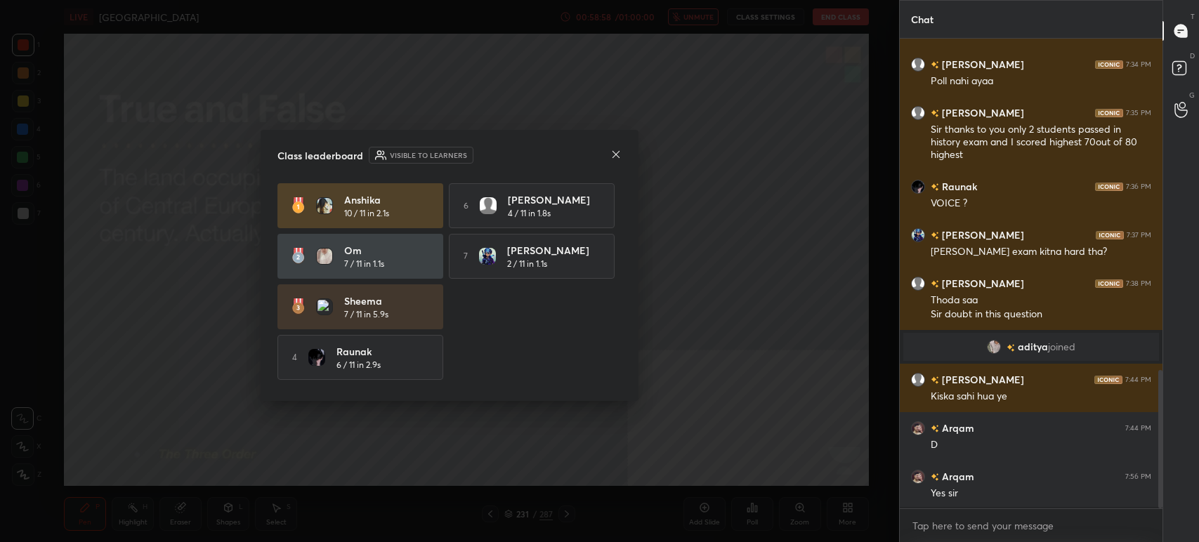
scroll to position [349, 258]
click at [617, 153] on icon at bounding box center [616, 153] width 7 height 7
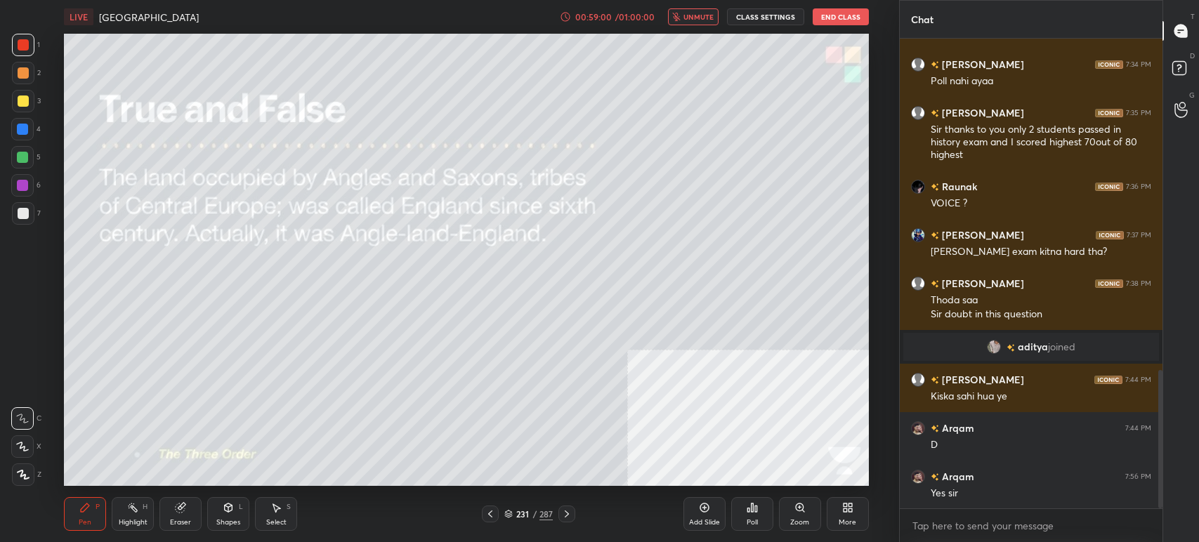
click at [574, 513] on div at bounding box center [566, 514] width 17 height 17
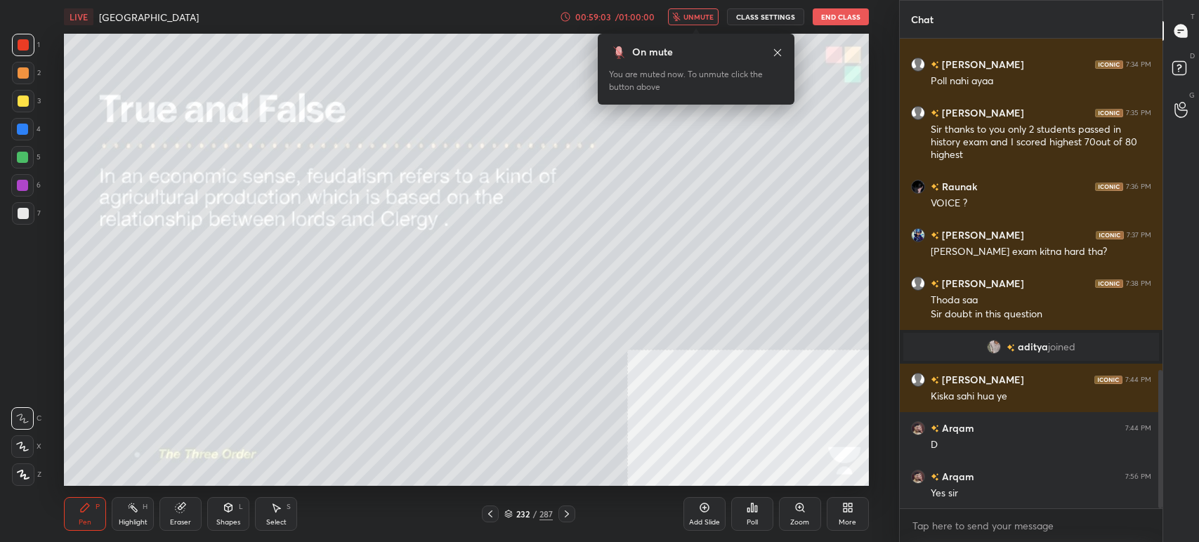
click at [520, 513] on div "232" at bounding box center [523, 514] width 14 height 8
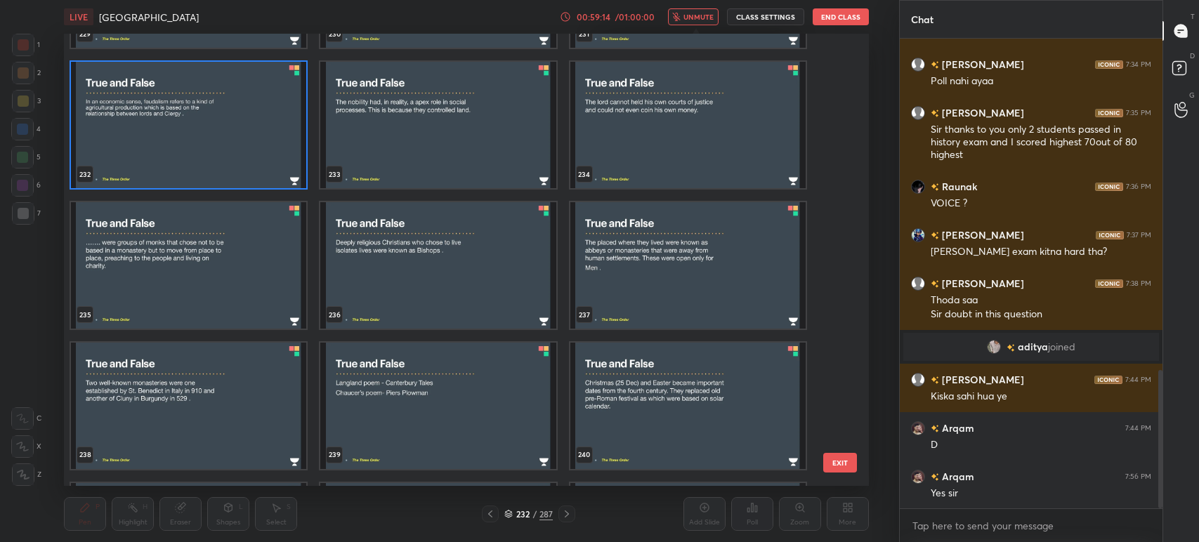
scroll to position [10898, 0]
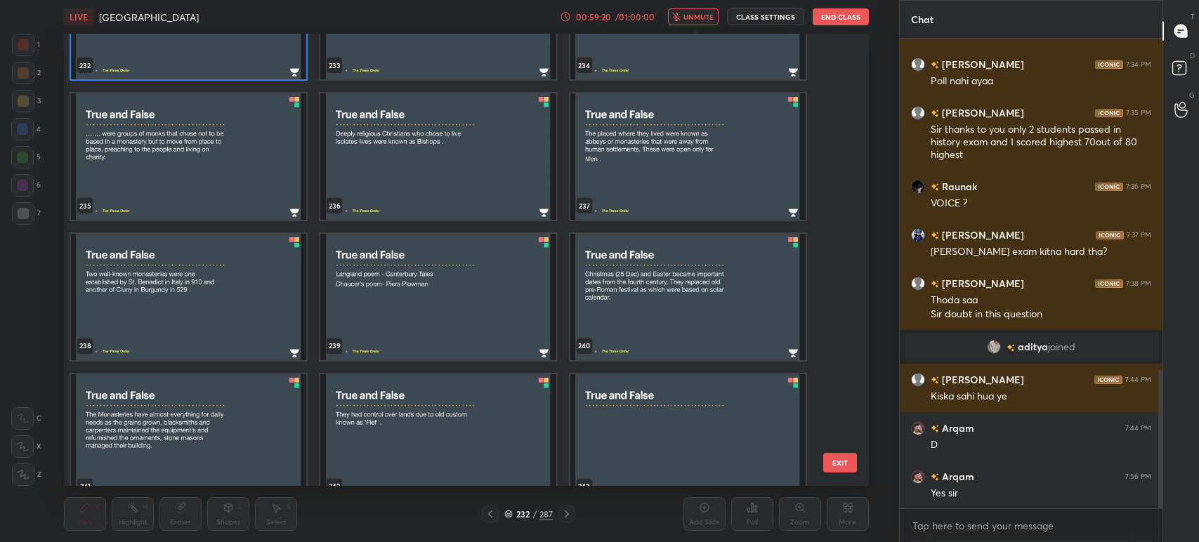
click at [844, 369] on div "232 233 234 235 236 237 238 239 240 241 242 243 244 245 246 EXIT" at bounding box center [466, 260] width 805 height 452
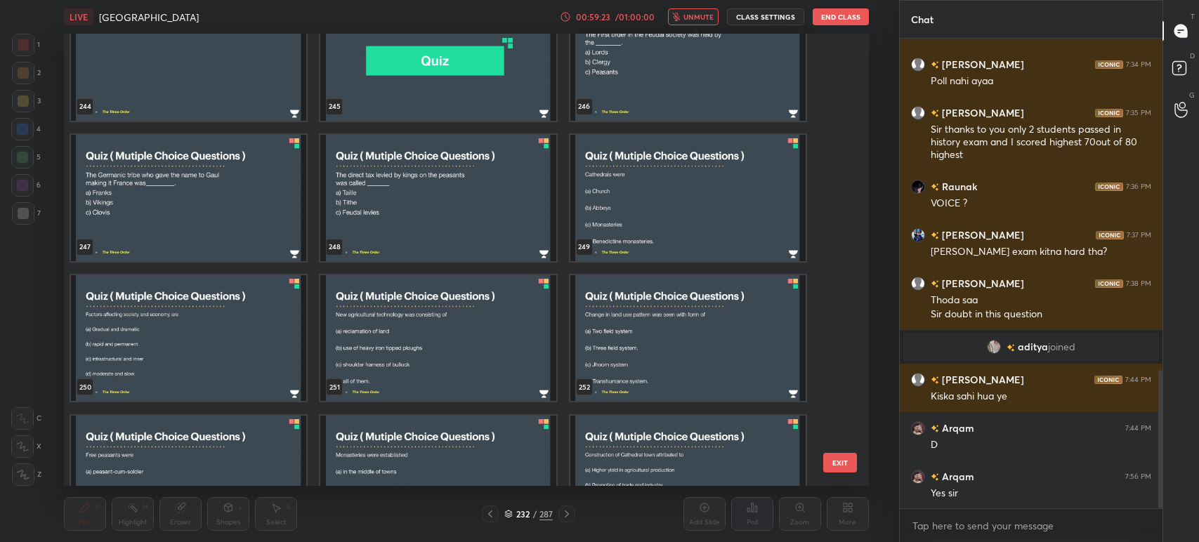
scroll to position [11354, 0]
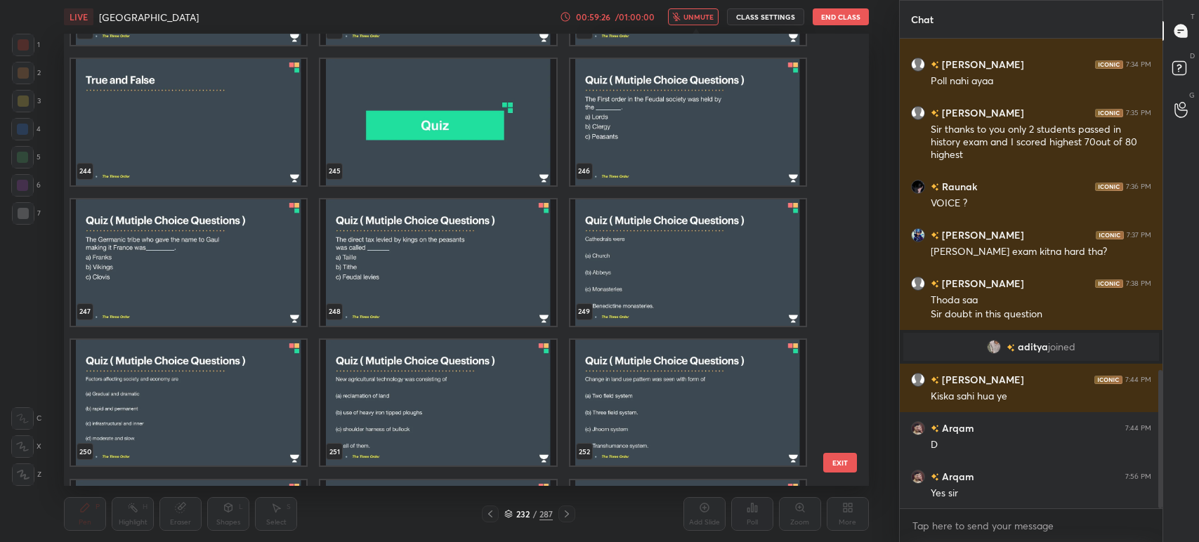
click at [395, 256] on img "grid" at bounding box center [438, 262] width 235 height 126
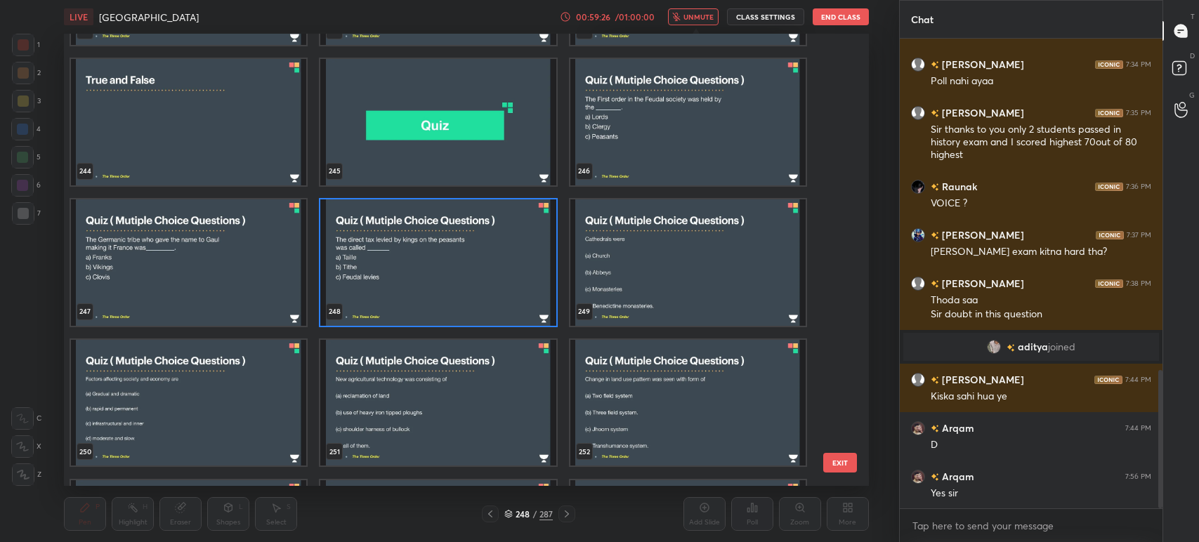
click at [395, 256] on img "grid" at bounding box center [438, 262] width 235 height 126
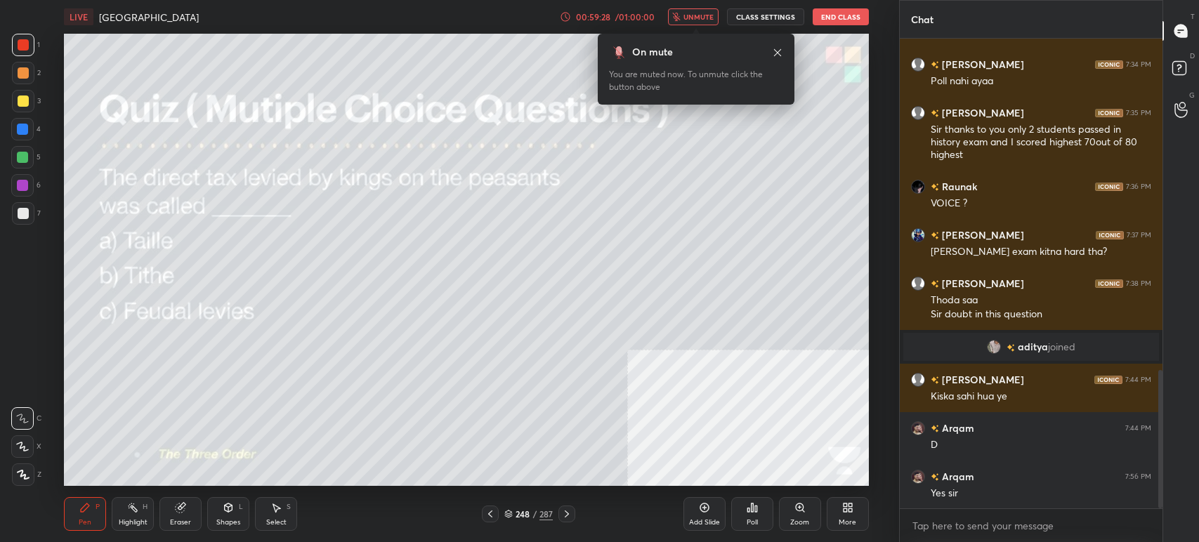
click at [698, 13] on div "00:59:28 / 01:00:00 unmute CLASS SETTINGS End Class" at bounding box center [714, 16] width 309 height 17
drag, startPoint x: 702, startPoint y: 13, endPoint x: 701, endPoint y: 20, distance: 7.1
click at [701, 13] on span "unmute" at bounding box center [698, 17] width 30 height 10
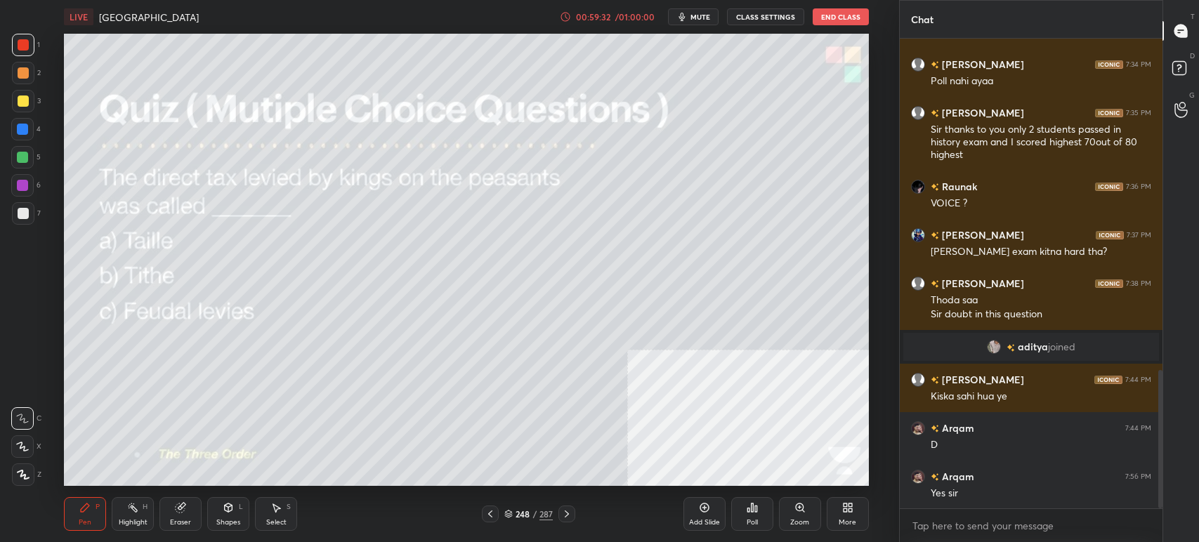
click at [753, 499] on div "Poll" at bounding box center [752, 514] width 42 height 34
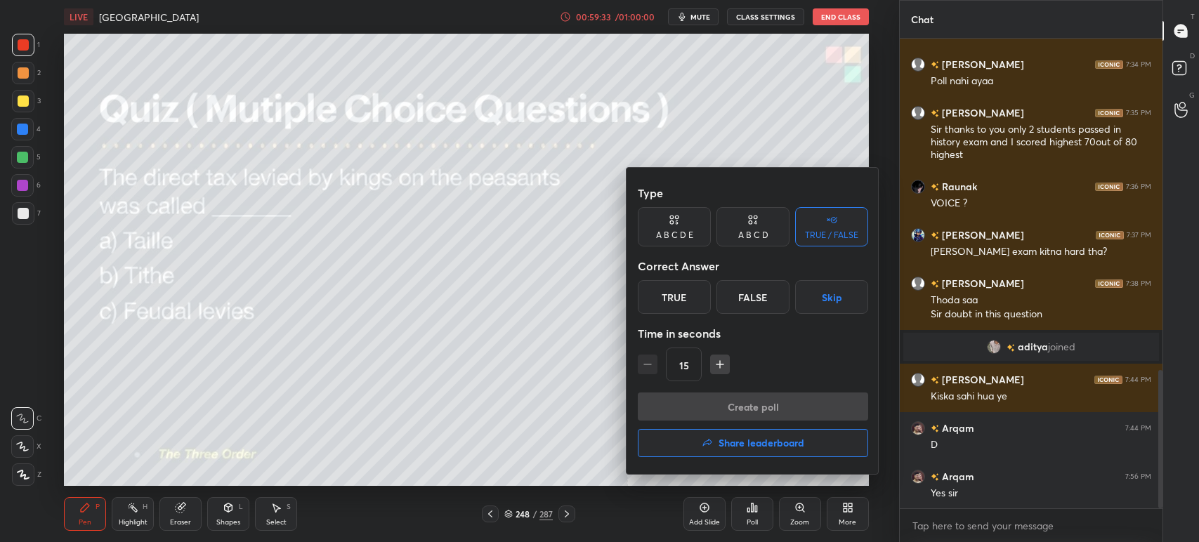
click at [674, 293] on div "True" at bounding box center [674, 297] width 73 height 34
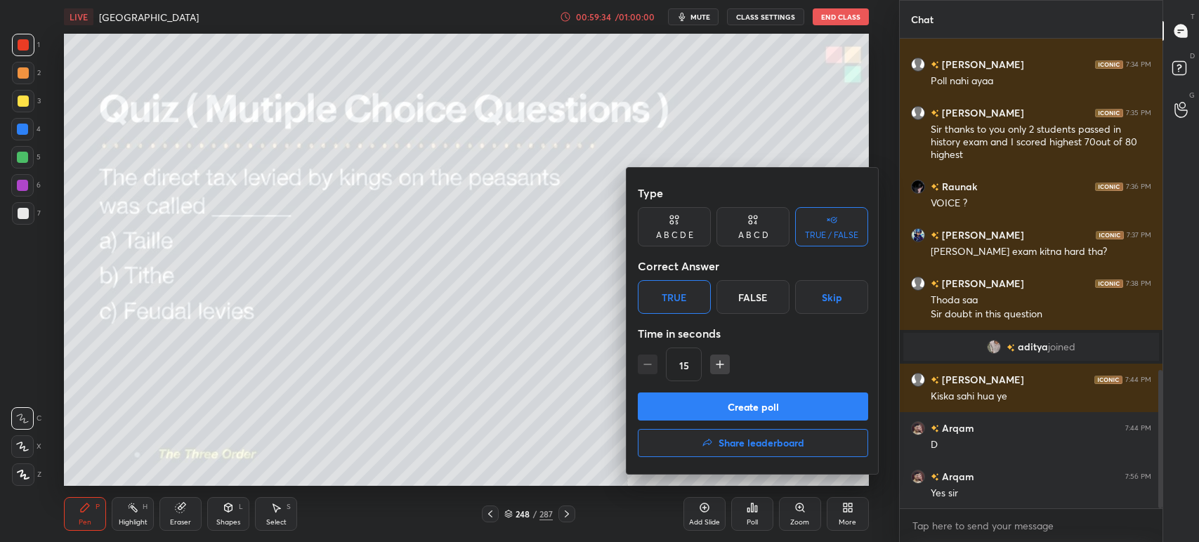
click at [752, 244] on div "A B C D" at bounding box center [752, 226] width 73 height 39
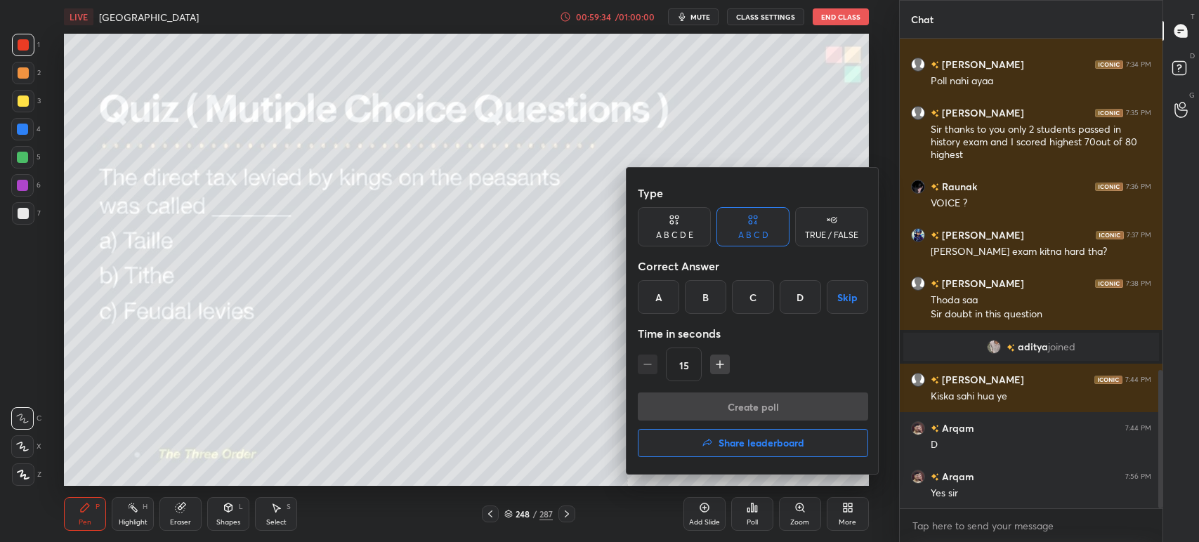
drag, startPoint x: 663, startPoint y: 295, endPoint x: 672, endPoint y: 310, distance: 17.6
click at [664, 296] on div "A" at bounding box center [658, 297] width 41 height 34
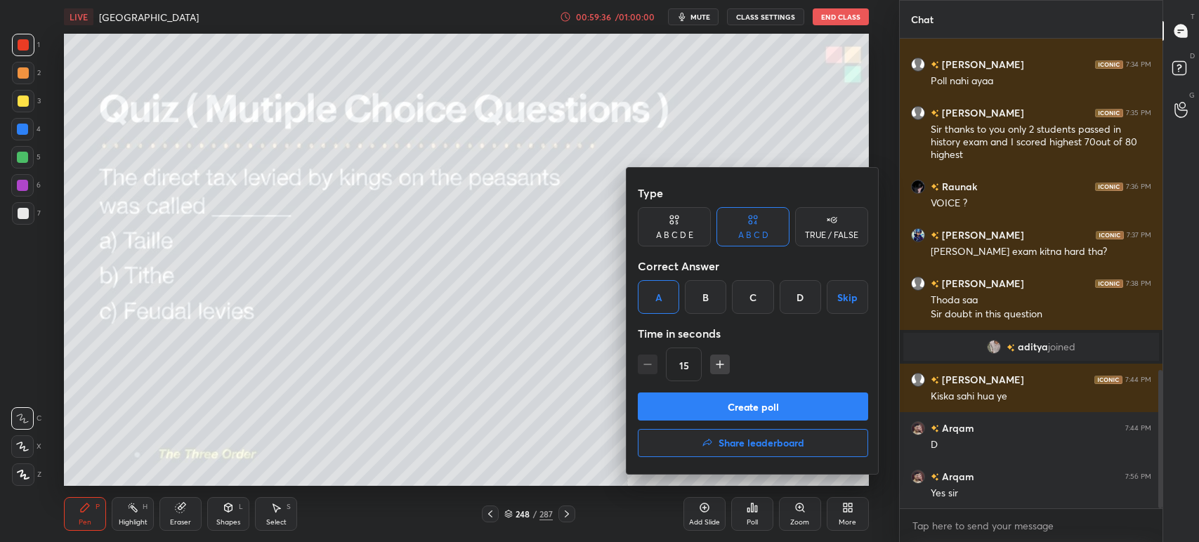
click at [714, 410] on button "Create poll" at bounding box center [753, 407] width 230 height 28
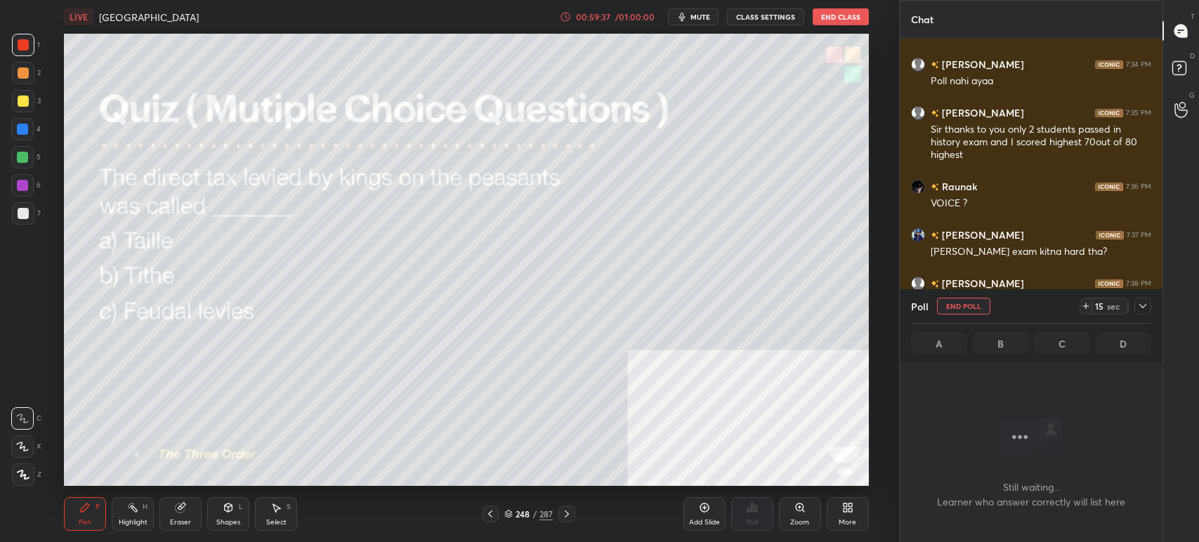
scroll to position [276, 258]
click at [695, 11] on button "mute" at bounding box center [693, 16] width 51 height 17
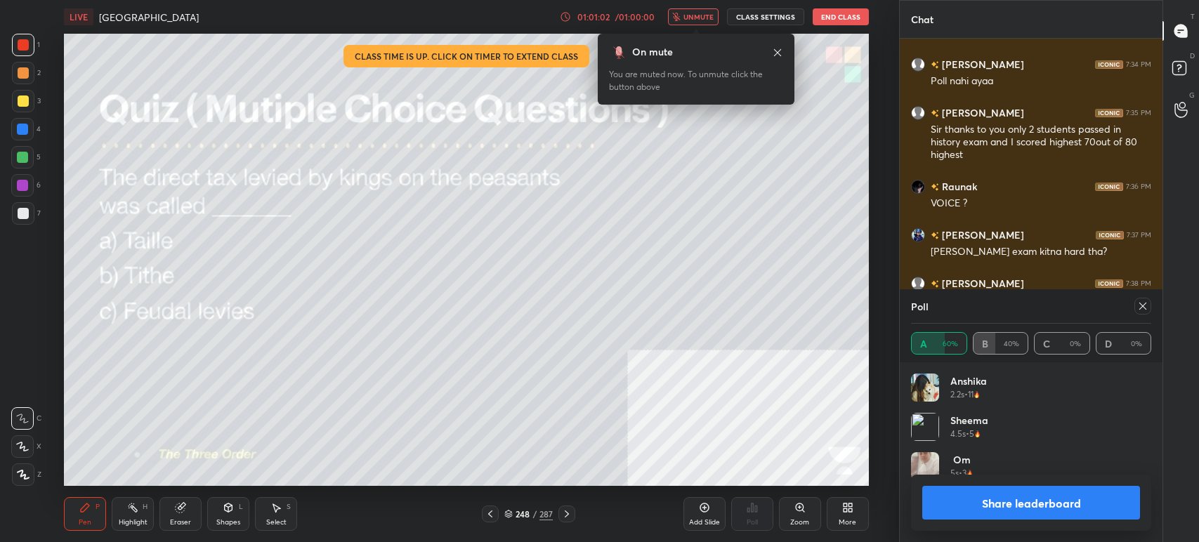
click at [708, 13] on span "unmute" at bounding box center [698, 17] width 30 height 10
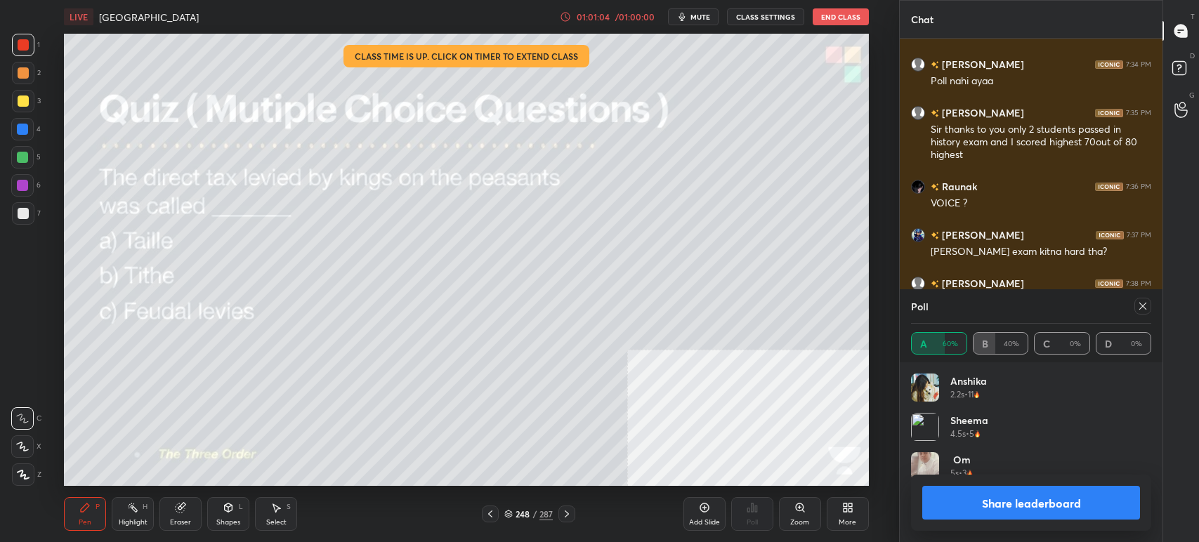
scroll to position [1245, 0]
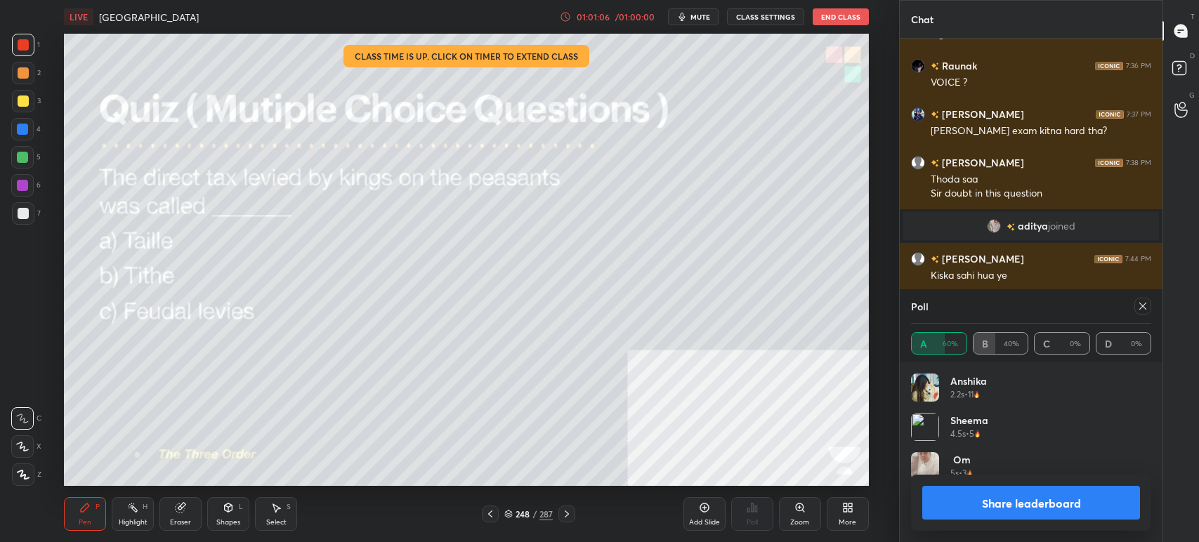
click at [1056, 507] on button "Share leaderboard" at bounding box center [1031, 503] width 218 height 34
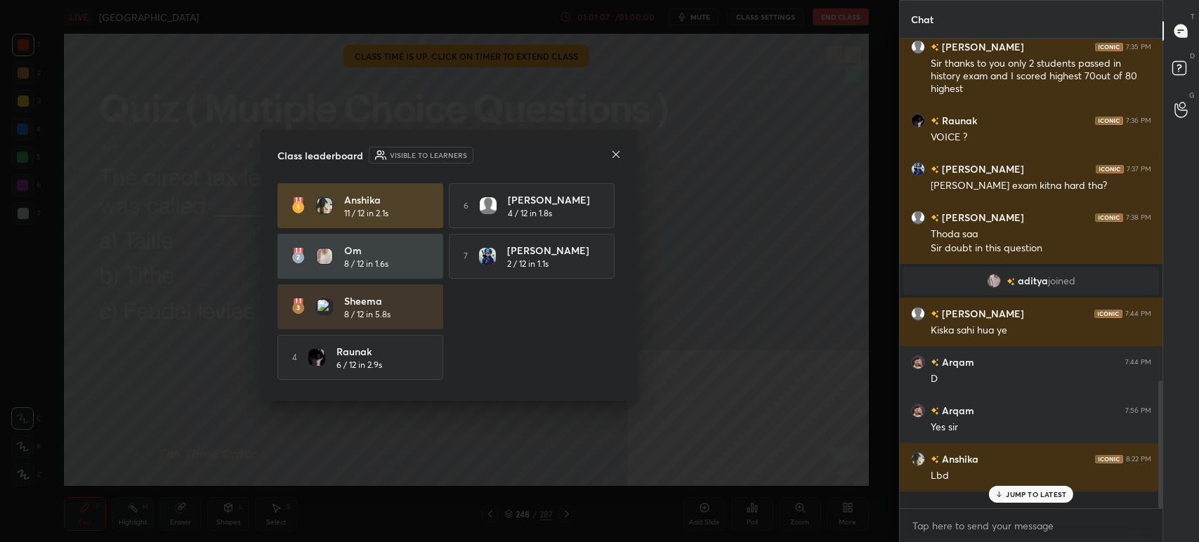
scroll to position [465, 258]
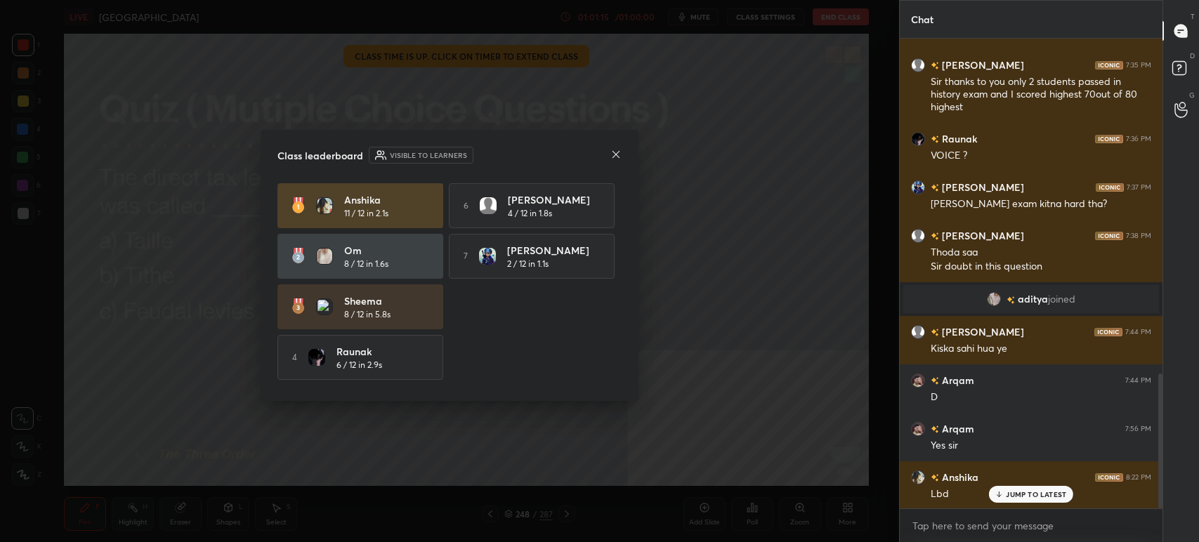
click at [615, 152] on icon at bounding box center [615, 154] width 11 height 11
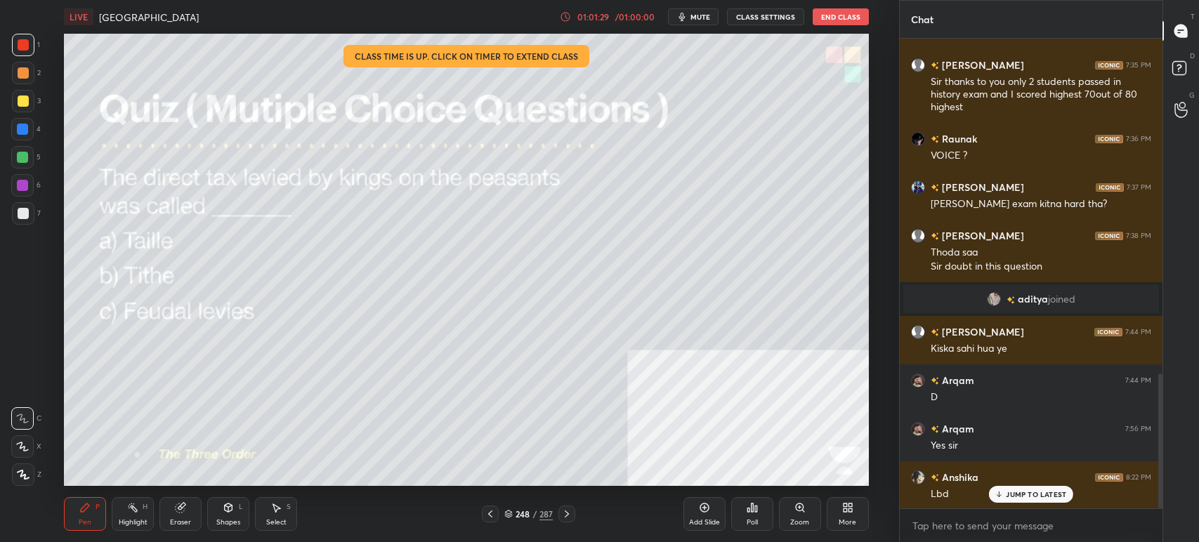
click at [844, 15] on button "End Class" at bounding box center [841, 16] width 56 height 17
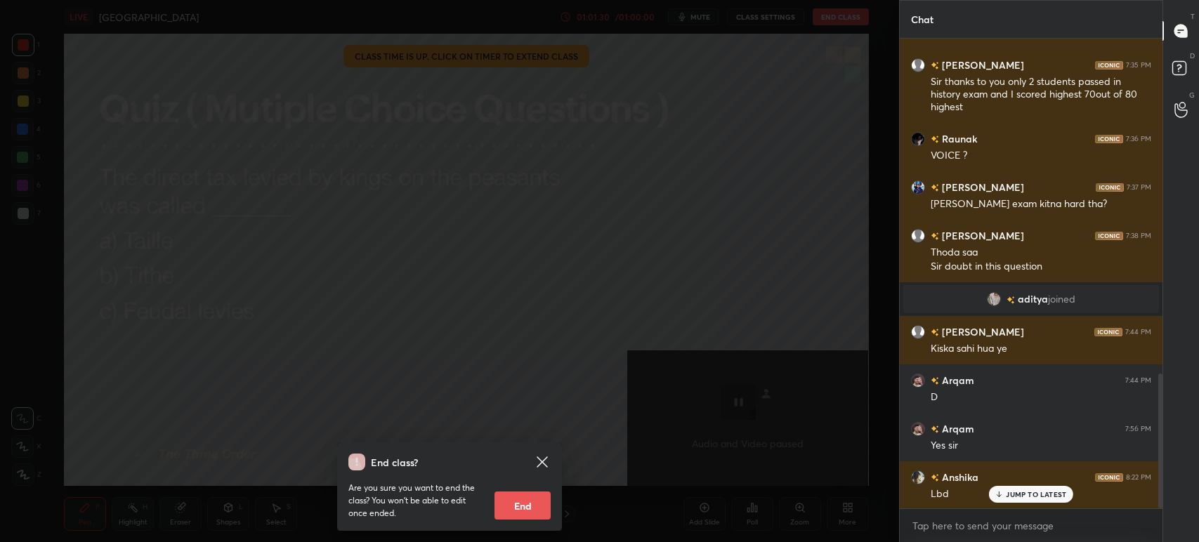
click at [507, 508] on button "End" at bounding box center [523, 506] width 56 height 28
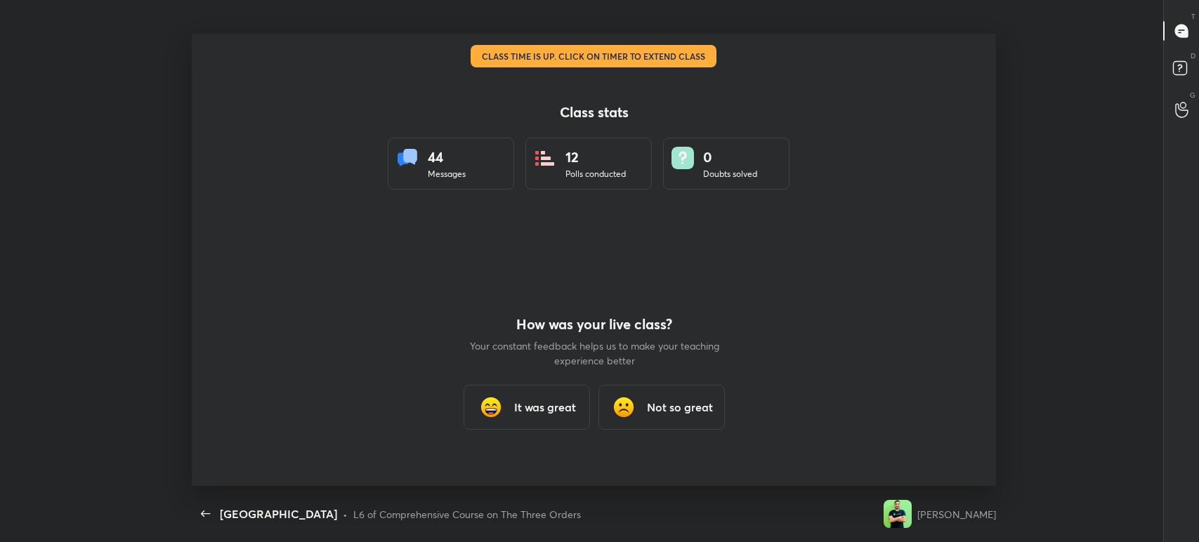
scroll to position [0, 0]
click at [546, 402] on h3 "It was great" at bounding box center [544, 407] width 62 height 17
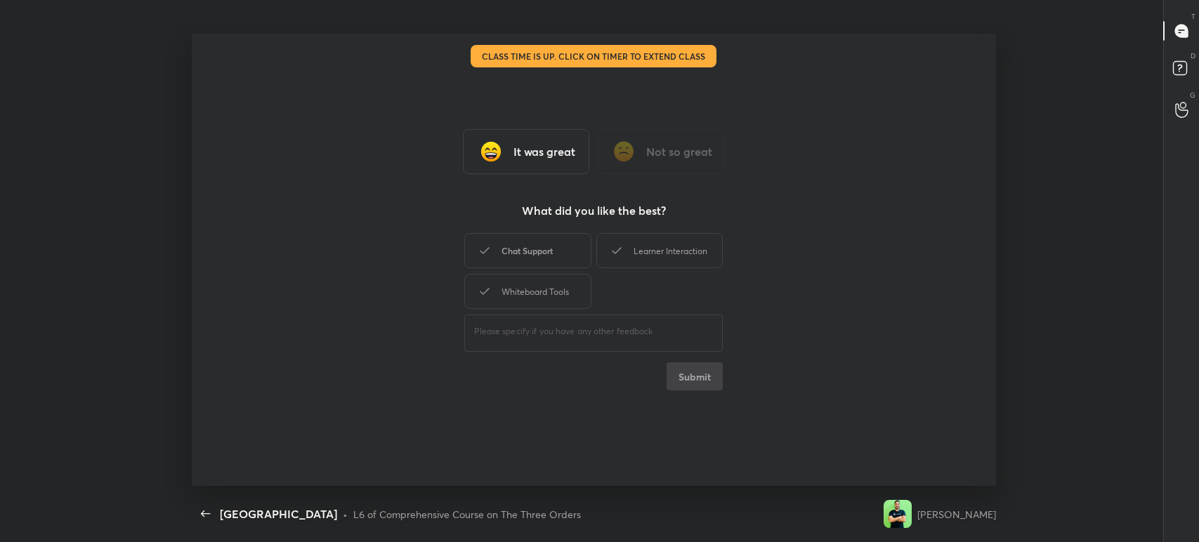
click at [542, 263] on div "Chat Support" at bounding box center [527, 250] width 126 height 35
click at [638, 261] on div "Learner Interaction" at bounding box center [659, 250] width 126 height 35
drag, startPoint x: 545, startPoint y: 282, endPoint x: 587, endPoint y: 300, distance: 45.7
click at [549, 285] on div "Whiteboard Tools" at bounding box center [527, 291] width 126 height 35
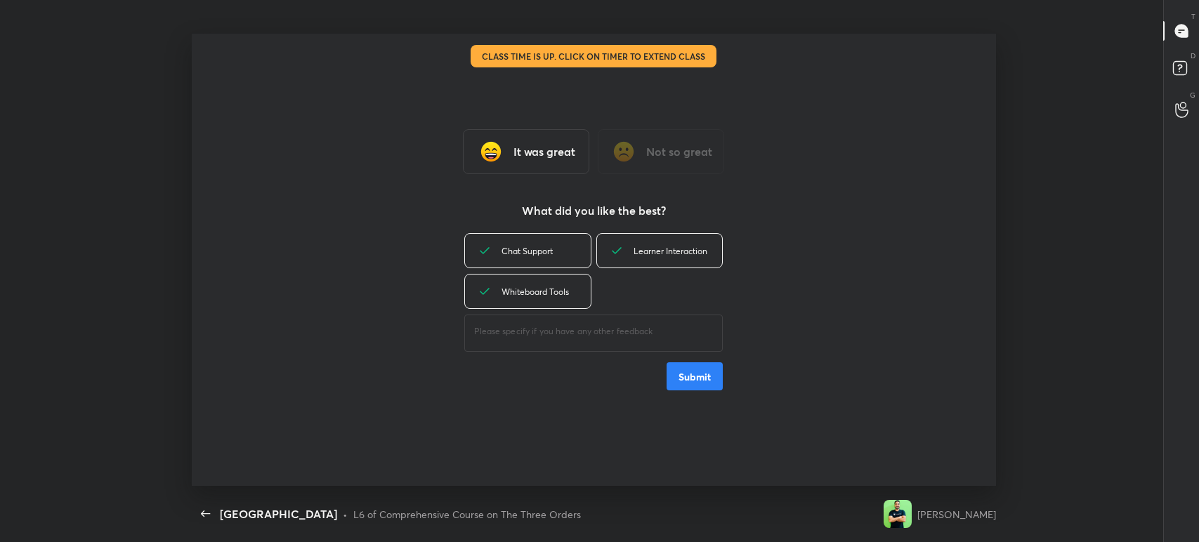
click at [687, 386] on button "Submit" at bounding box center [695, 376] width 56 height 28
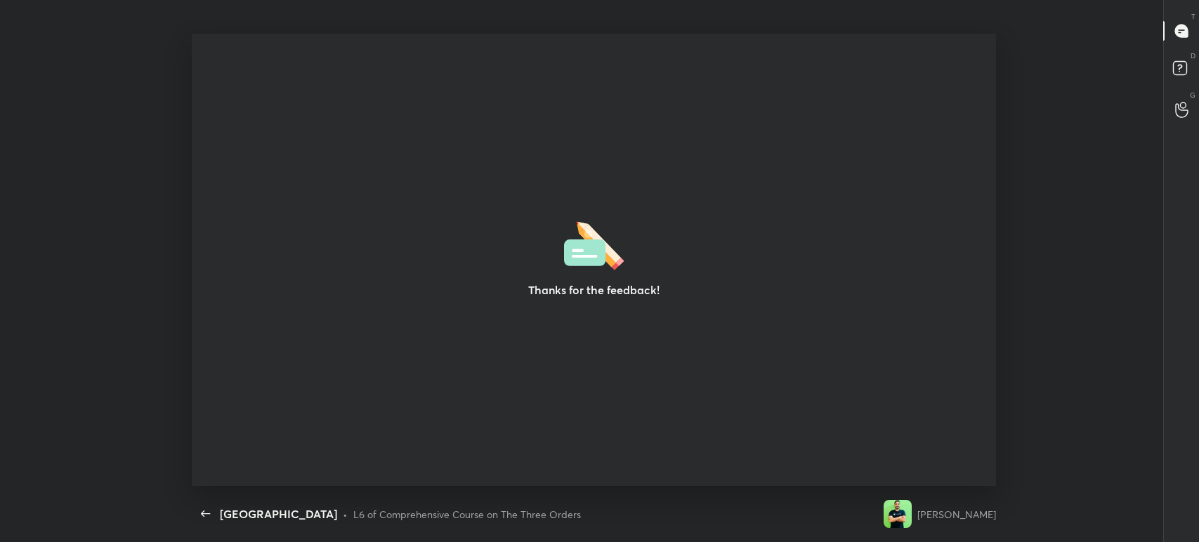
type textarea "x"
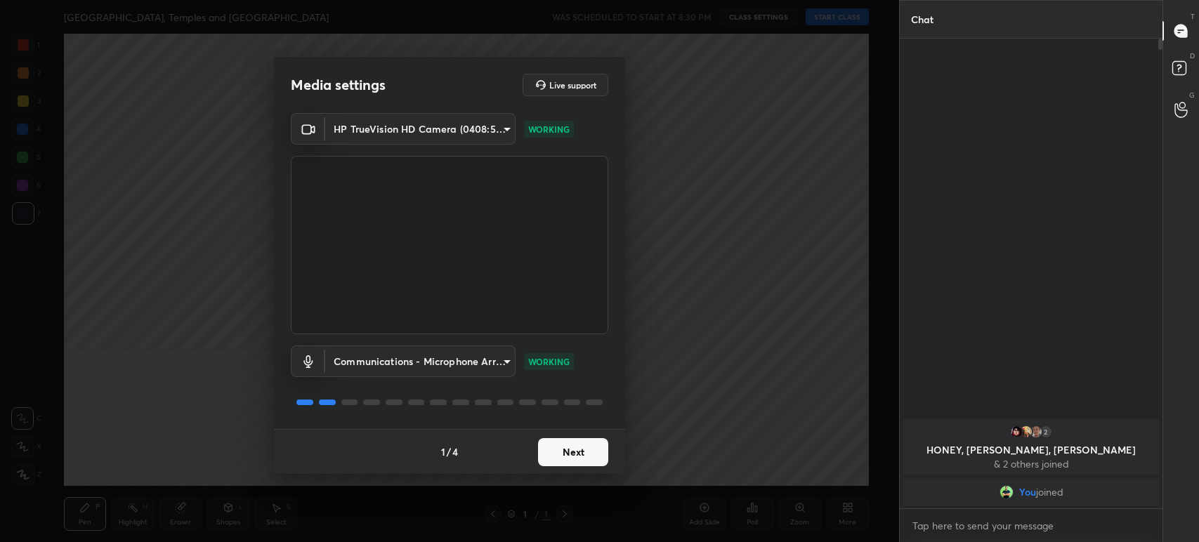
click at [572, 459] on button "Next" at bounding box center [573, 452] width 70 height 28
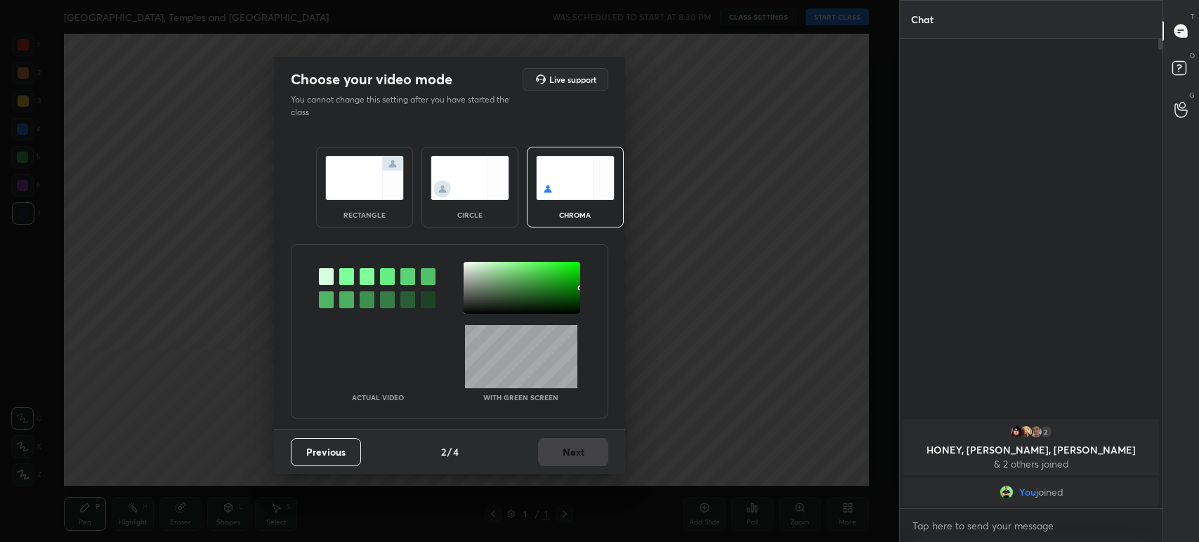
click at [348, 277] on div at bounding box center [346, 276] width 15 height 17
click at [482, 281] on div at bounding box center [522, 288] width 117 height 52
click at [591, 452] on button "Next" at bounding box center [573, 452] width 70 height 28
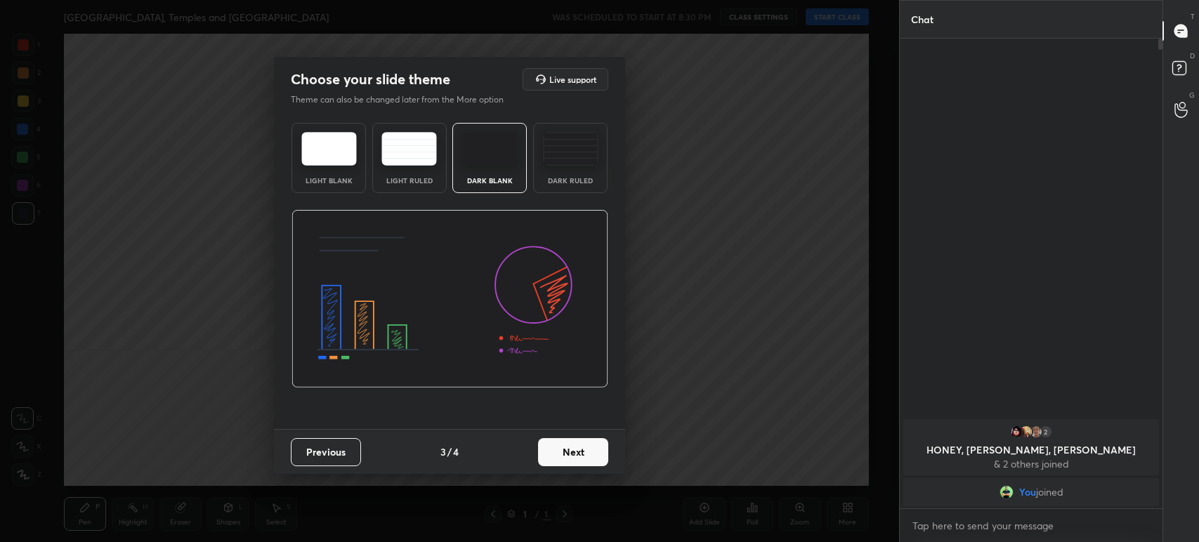
click at [591, 452] on button "Next" at bounding box center [573, 452] width 70 height 28
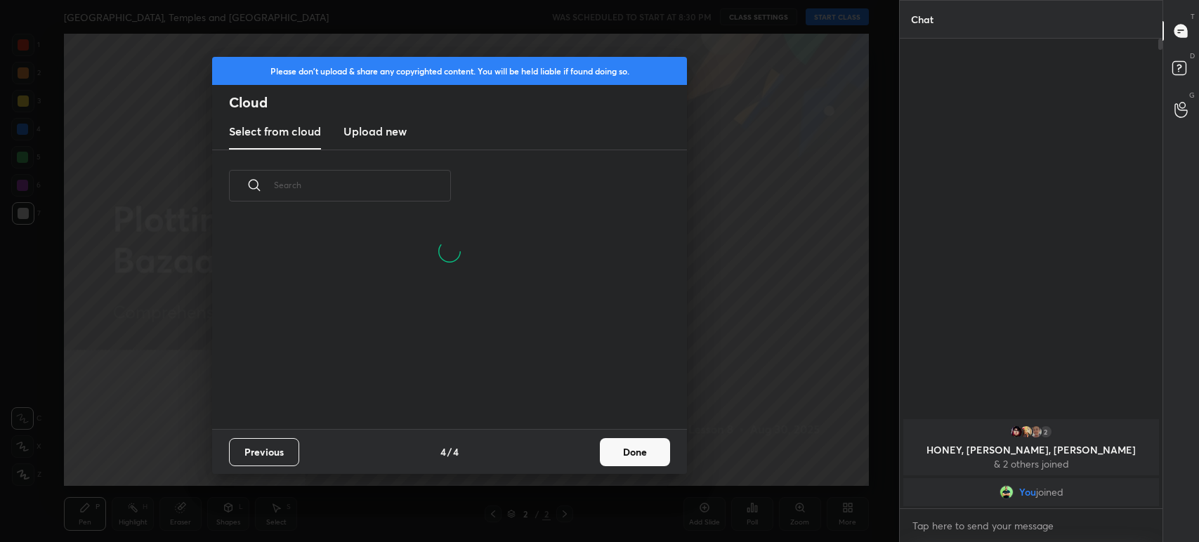
click at [640, 464] on button "Done" at bounding box center [635, 452] width 70 height 28
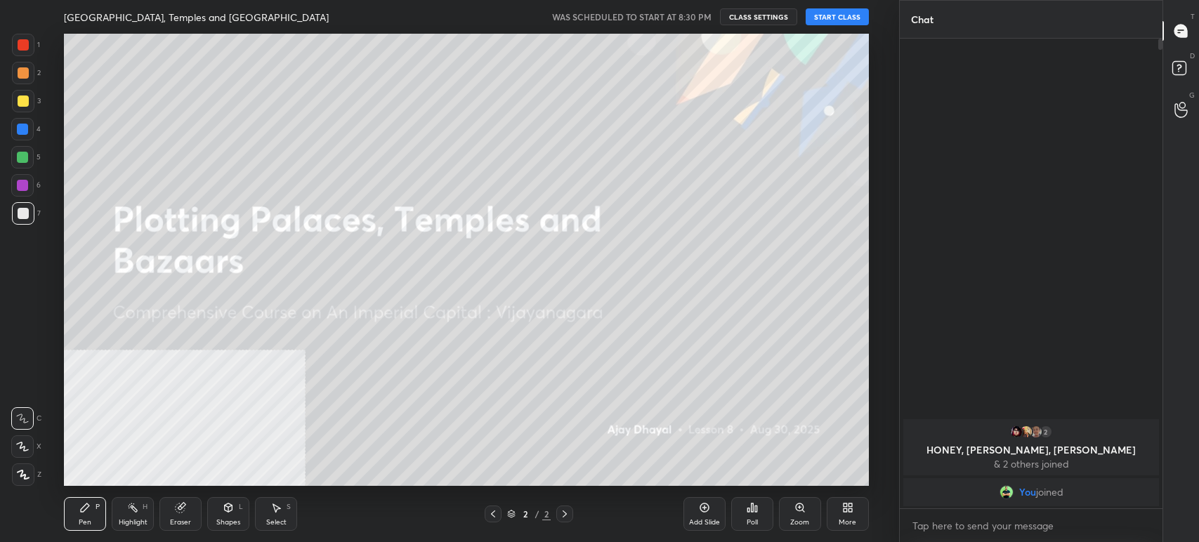
click at [830, 20] on button "START CLASS" at bounding box center [837, 16] width 63 height 17
click at [703, 15] on span "mute" at bounding box center [699, 17] width 20 height 10
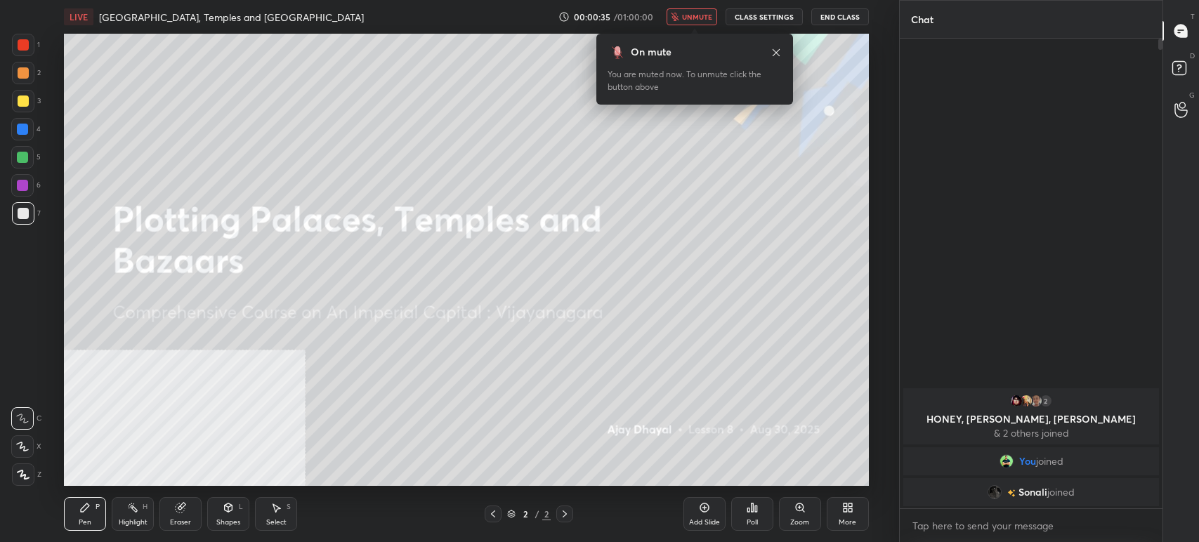
click at [703, 15] on span "unmute" at bounding box center [697, 17] width 30 height 10
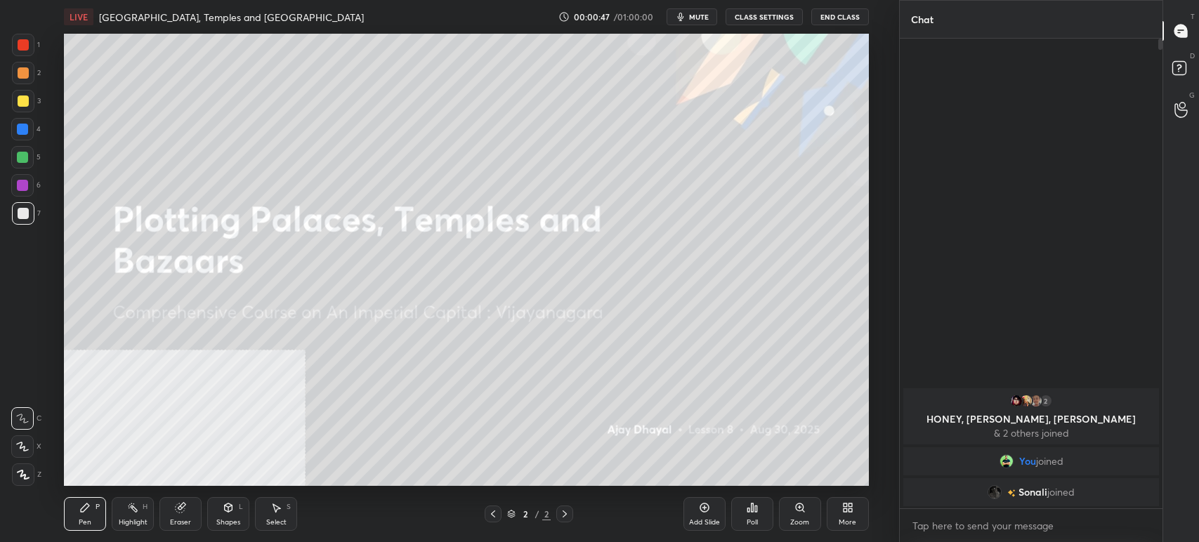
click at [854, 497] on div "Add Slide Poll Zoom More" at bounding box center [775, 514] width 185 height 79
click at [837, 503] on div "More" at bounding box center [848, 514] width 42 height 34
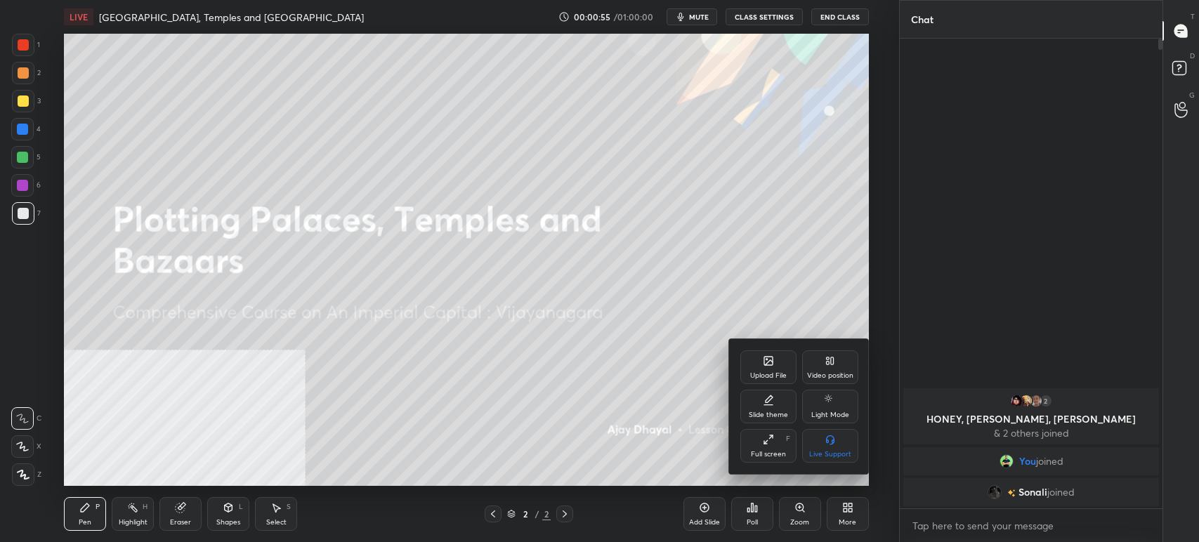
click at [832, 378] on div "Video position" at bounding box center [830, 375] width 46 height 7
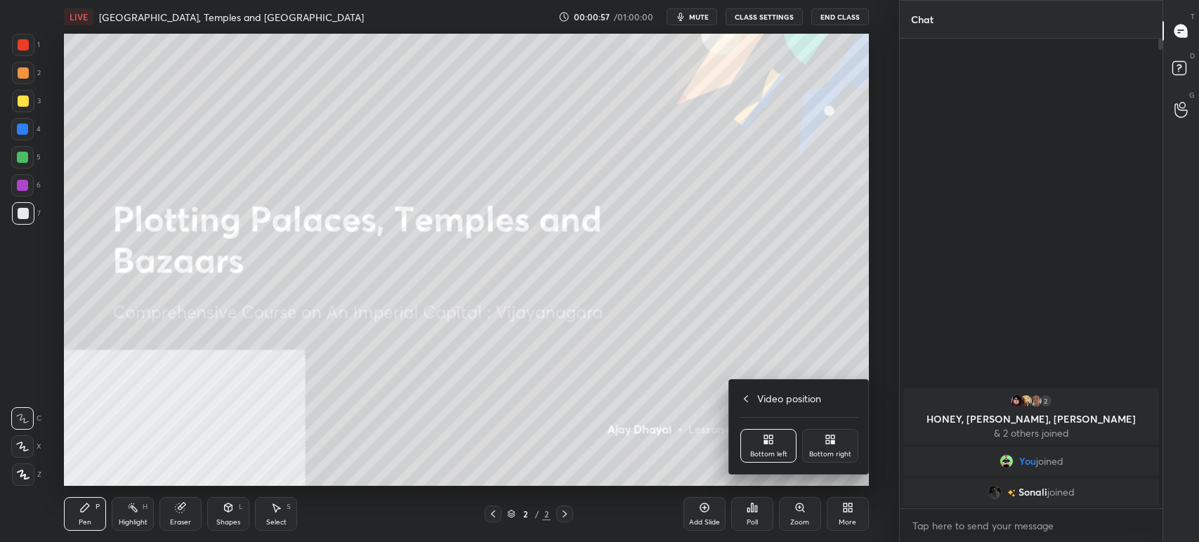
click at [825, 444] on icon at bounding box center [830, 439] width 11 height 11
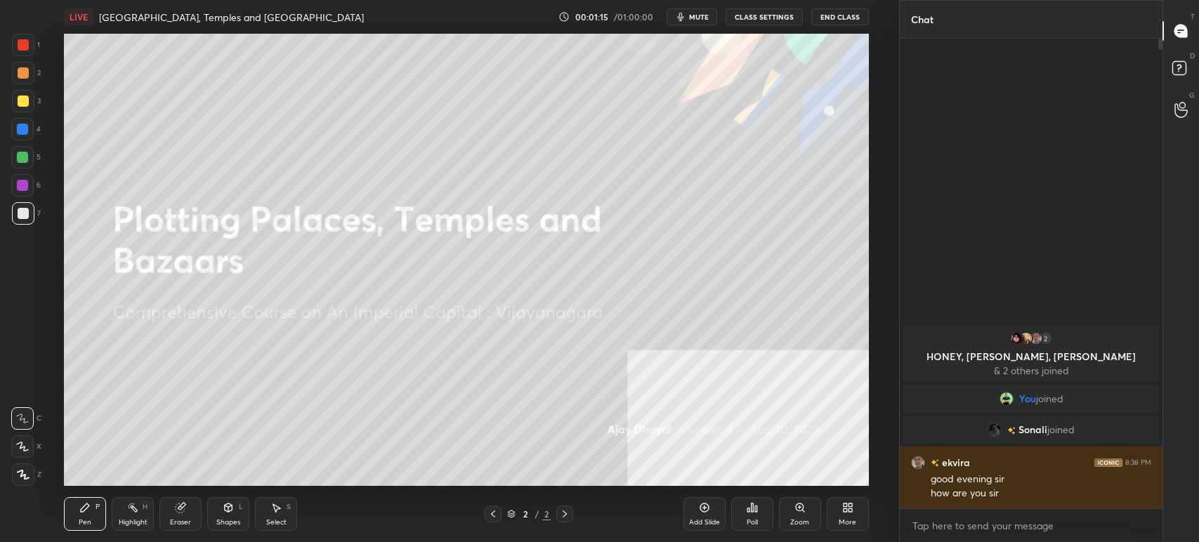
click at [693, 15] on span "mute" at bounding box center [699, 17] width 20 height 10
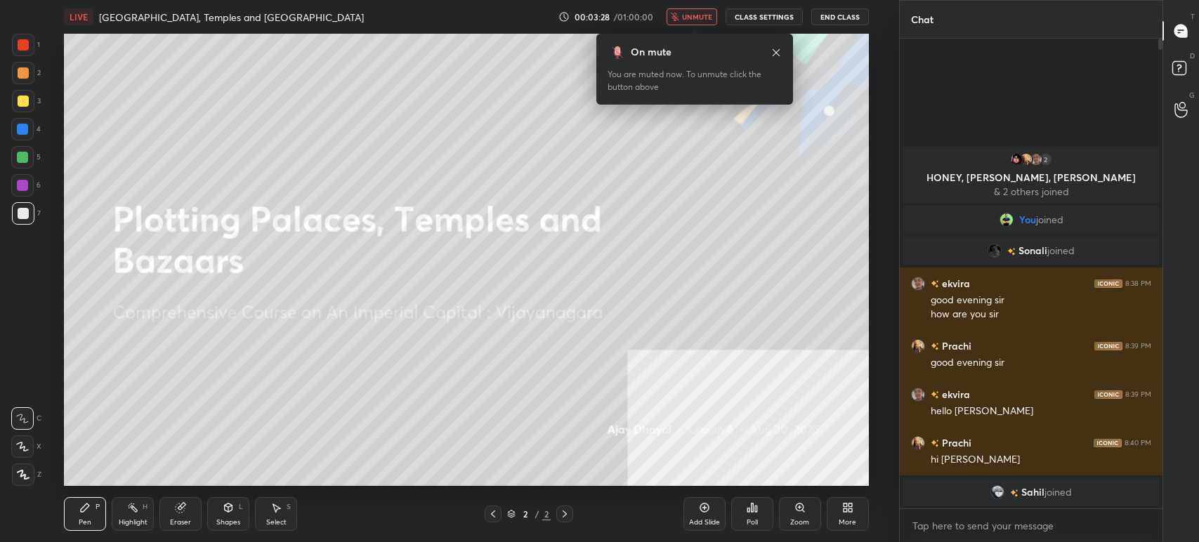
click at [698, 21] on button "unmute" at bounding box center [692, 16] width 51 height 17
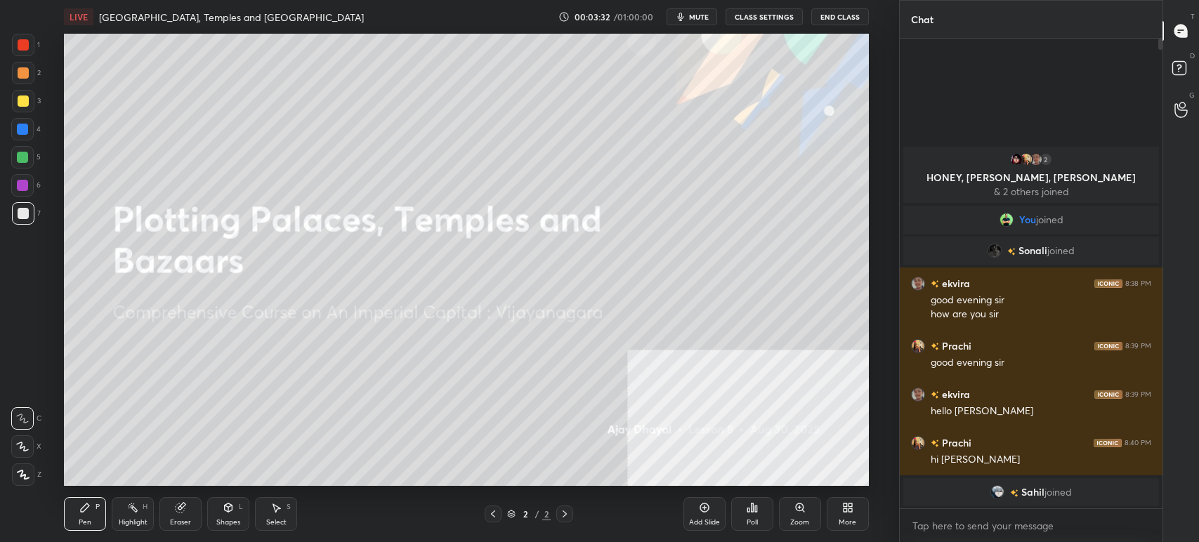
click at [862, 516] on div "More" at bounding box center [848, 514] width 42 height 34
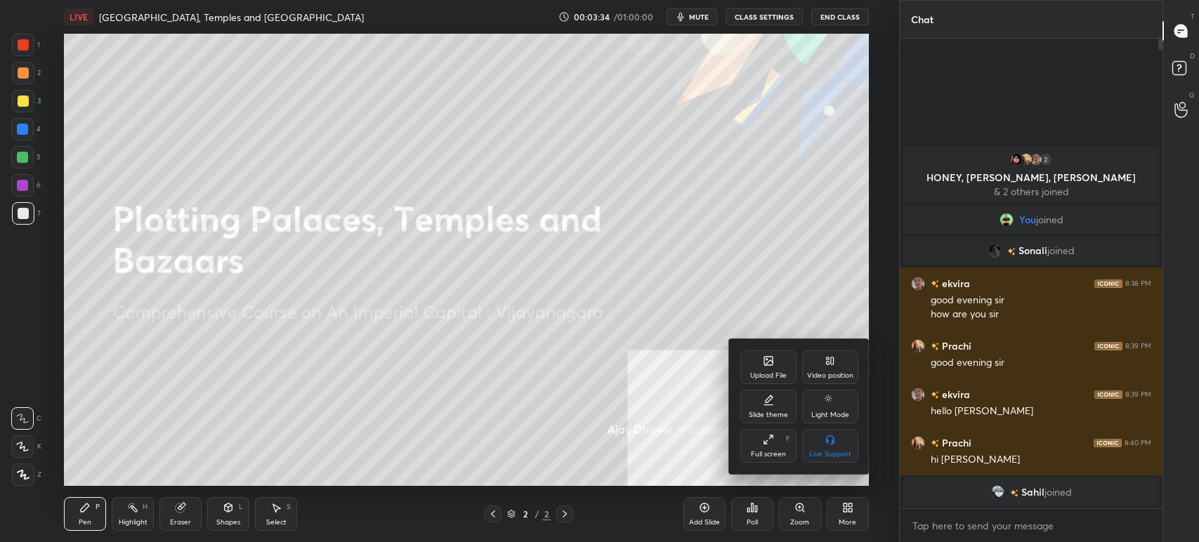
click at [831, 364] on icon at bounding box center [832, 361] width 3 height 7
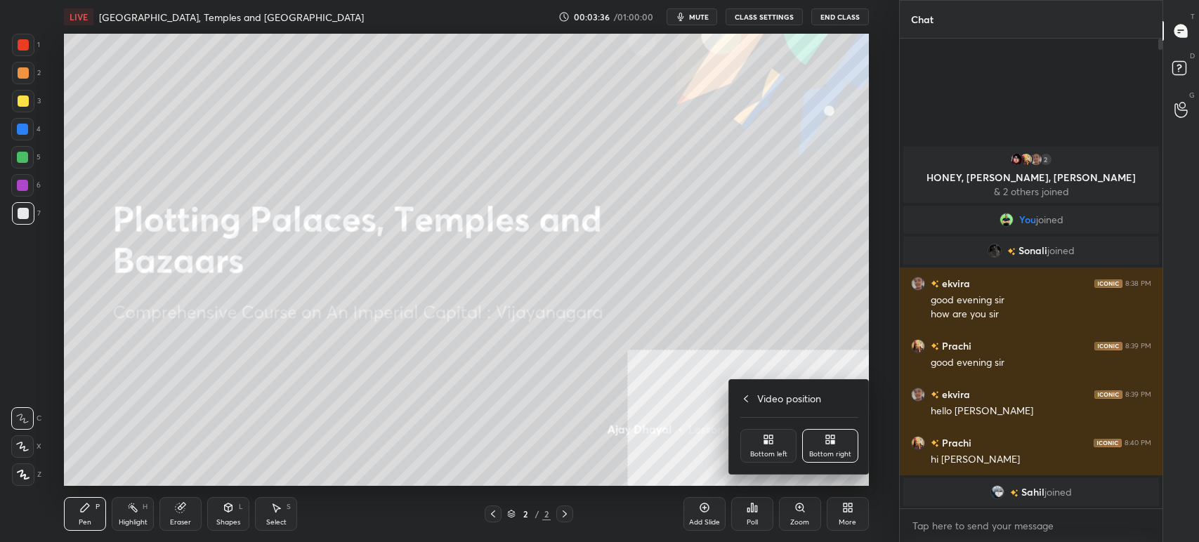
click at [833, 437] on icon at bounding box center [833, 438] width 4 height 4
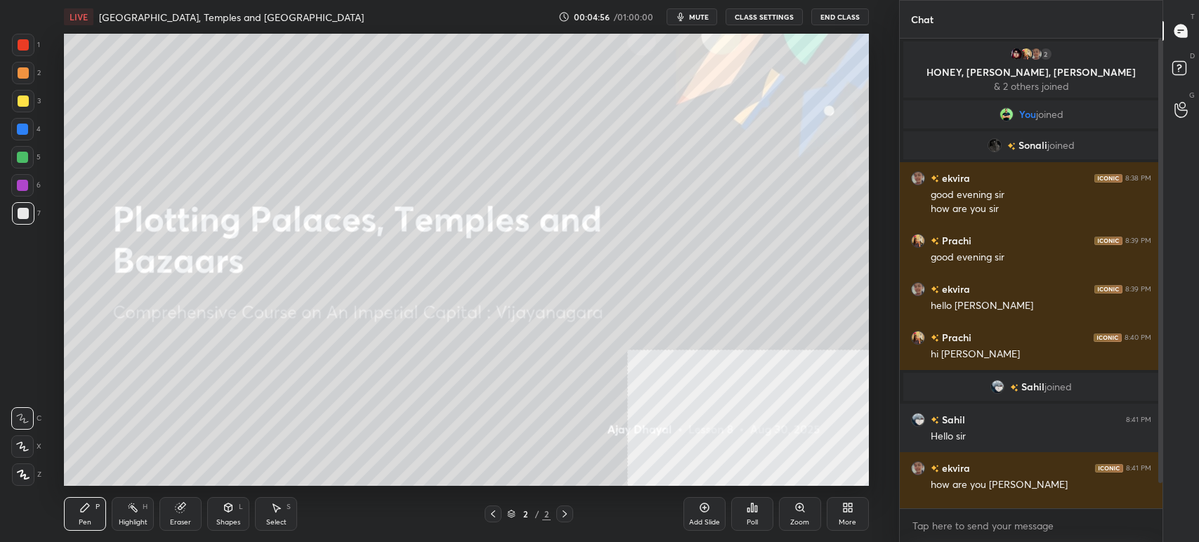
click at [840, 508] on div "More" at bounding box center [848, 514] width 42 height 34
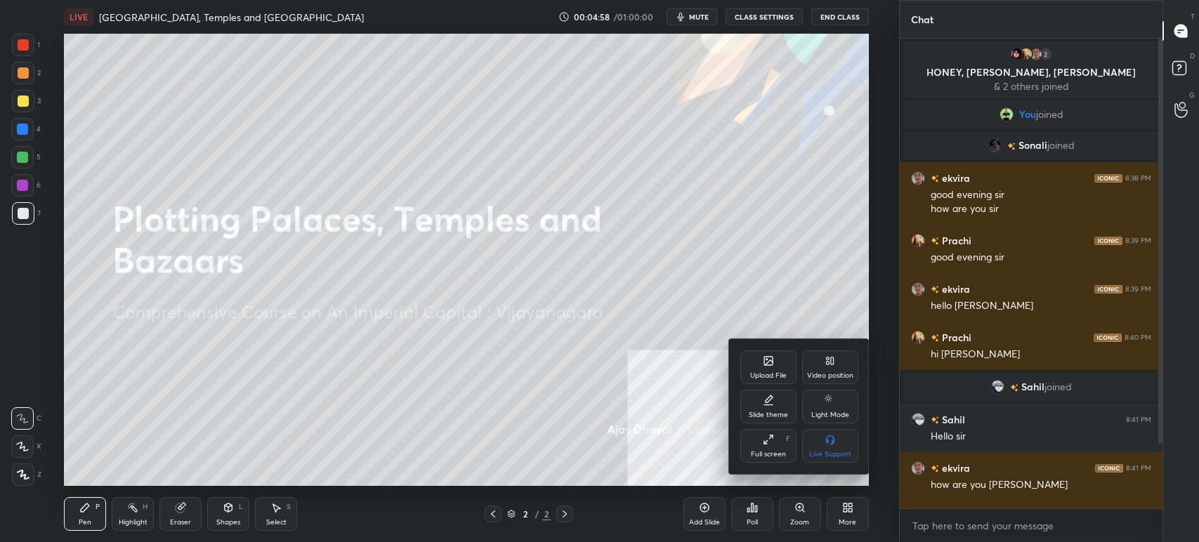
click at [759, 366] on div "Upload File" at bounding box center [768, 368] width 56 height 34
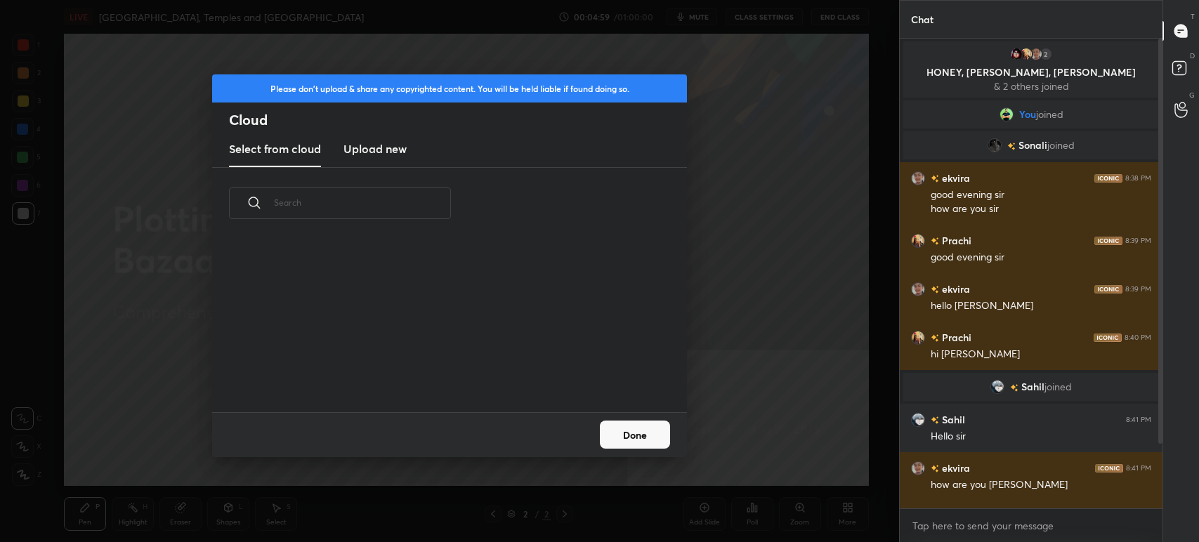
click at [399, 157] on new "Upload new" at bounding box center [374, 149] width 63 height 35
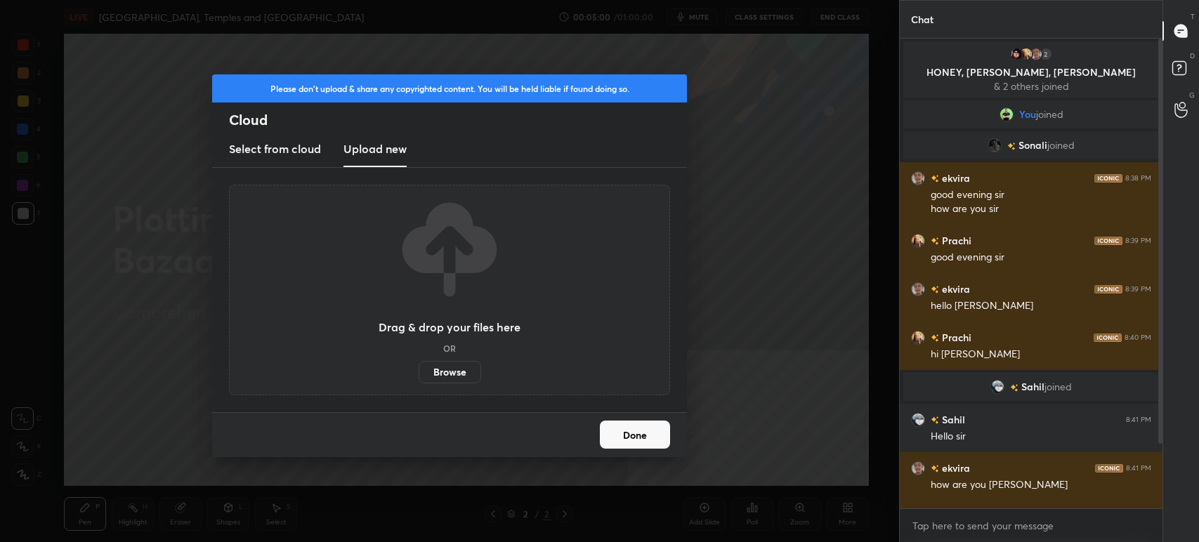
click at [468, 362] on label "Browse" at bounding box center [450, 372] width 63 height 22
click at [419, 362] on input "Browse" at bounding box center [419, 372] width 0 height 22
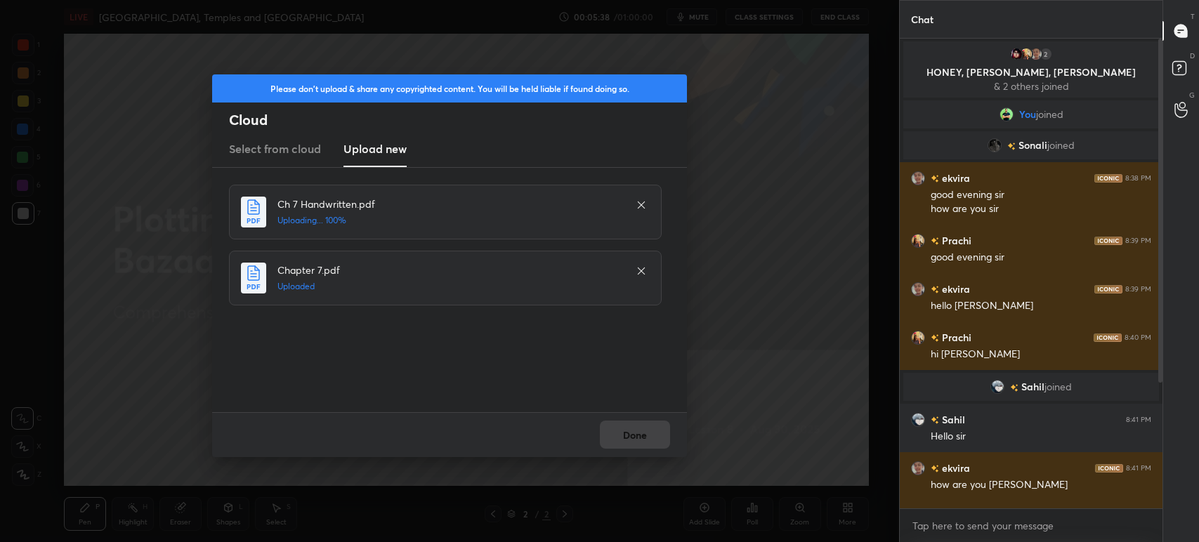
drag, startPoint x: 1161, startPoint y: 307, endPoint x: 1170, endPoint y: 414, distance: 107.2
click at [1171, 415] on div "T Messages (T) D Doubts (D) G Raise Hand (G)" at bounding box center [1181, 271] width 37 height 542
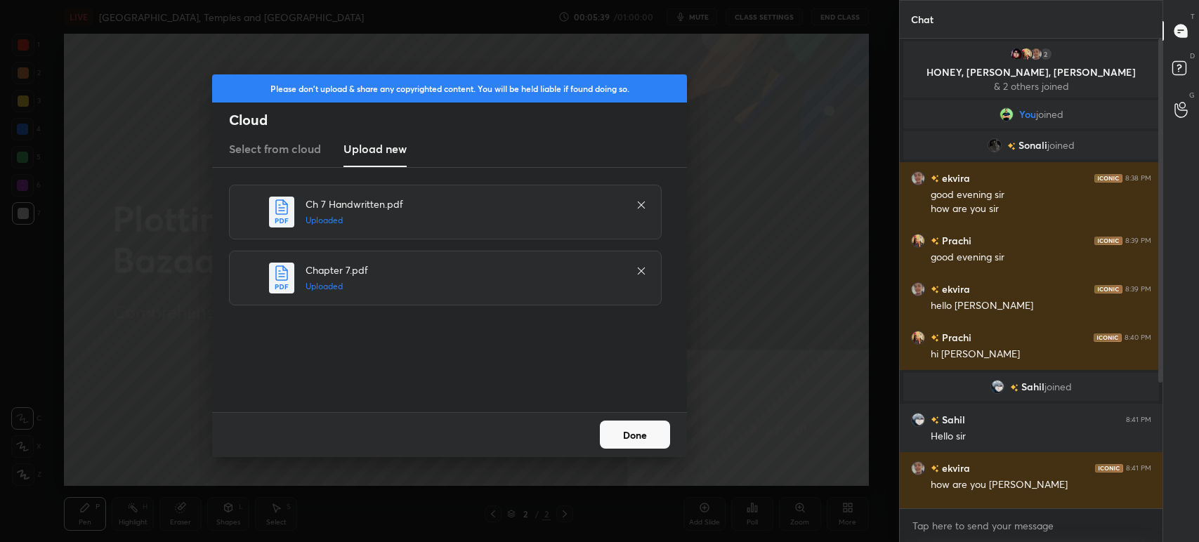
click at [1156, 383] on div at bounding box center [1158, 274] width 8 height 470
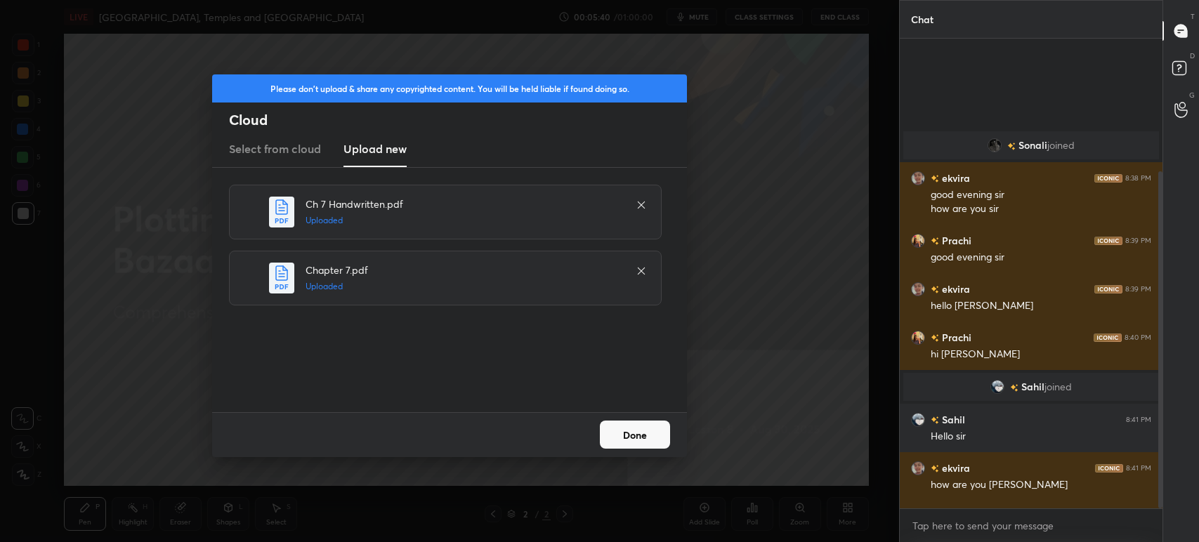
scroll to position [185, 0]
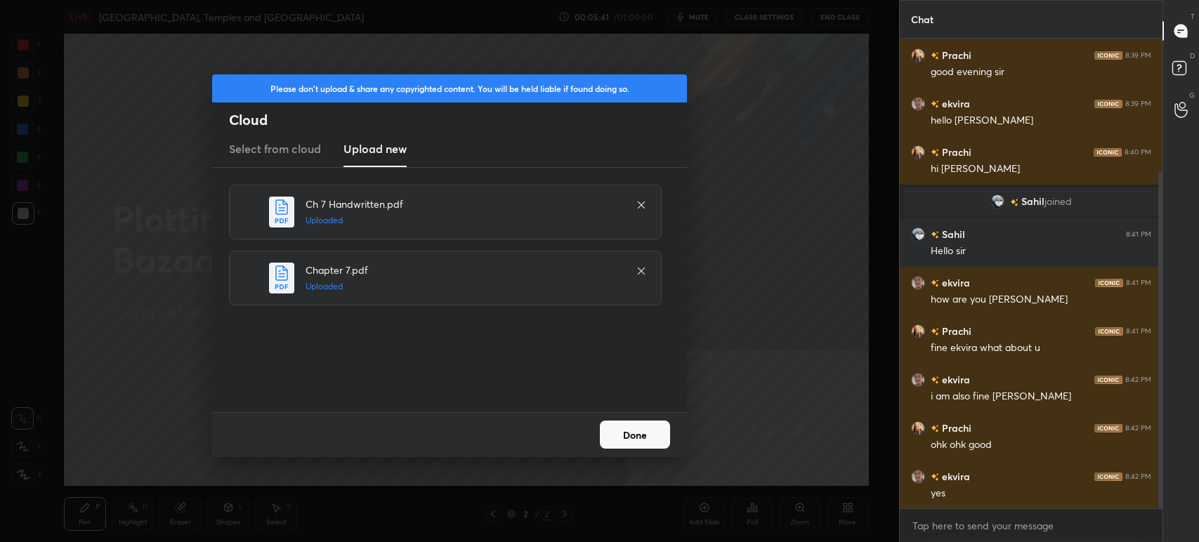
drag, startPoint x: 1160, startPoint y: 365, endPoint x: 1170, endPoint y: 445, distance: 81.3
click at [1170, 446] on div "Chat [PERSON_NAME] joined ekvira 8:38 PM good evening sir how are you [PERSON_N…" at bounding box center [1049, 271] width 300 height 542
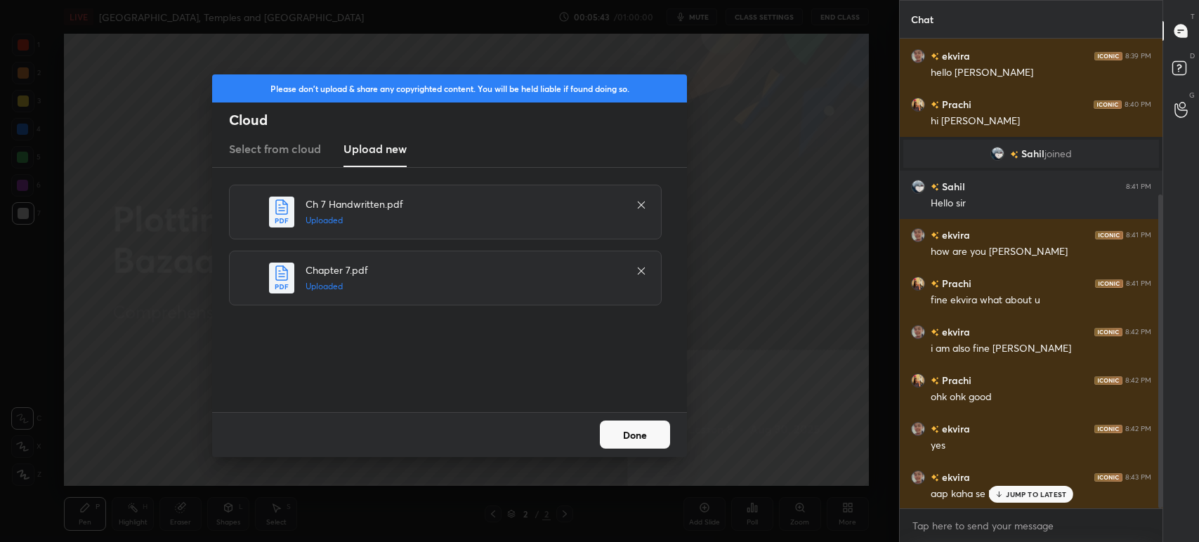
click at [632, 448] on button "Done" at bounding box center [635, 435] width 70 height 28
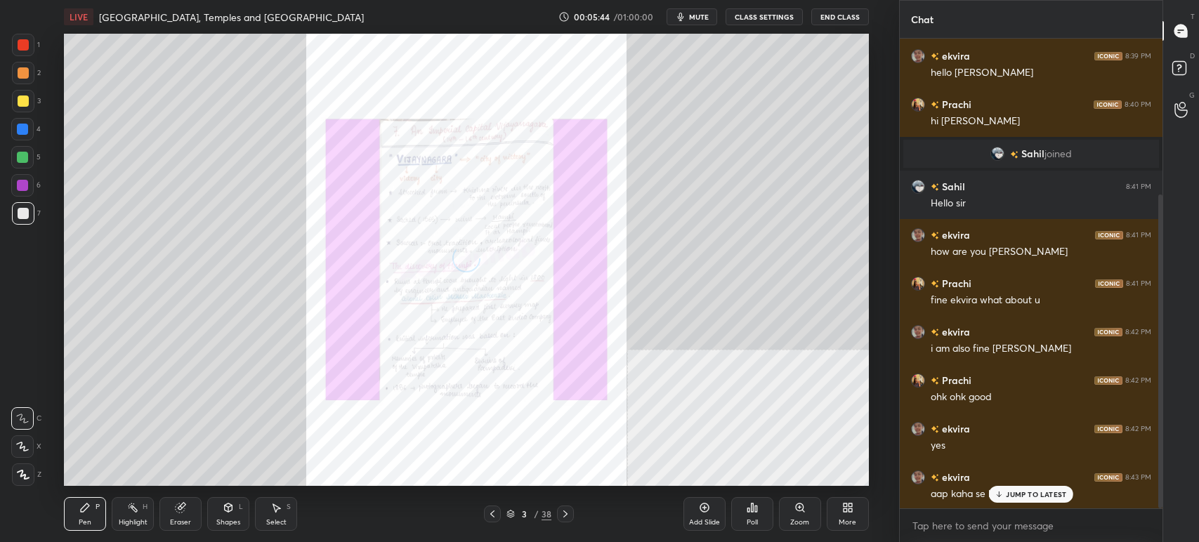
click at [686, 21] on icon "button" at bounding box center [680, 16] width 11 height 11
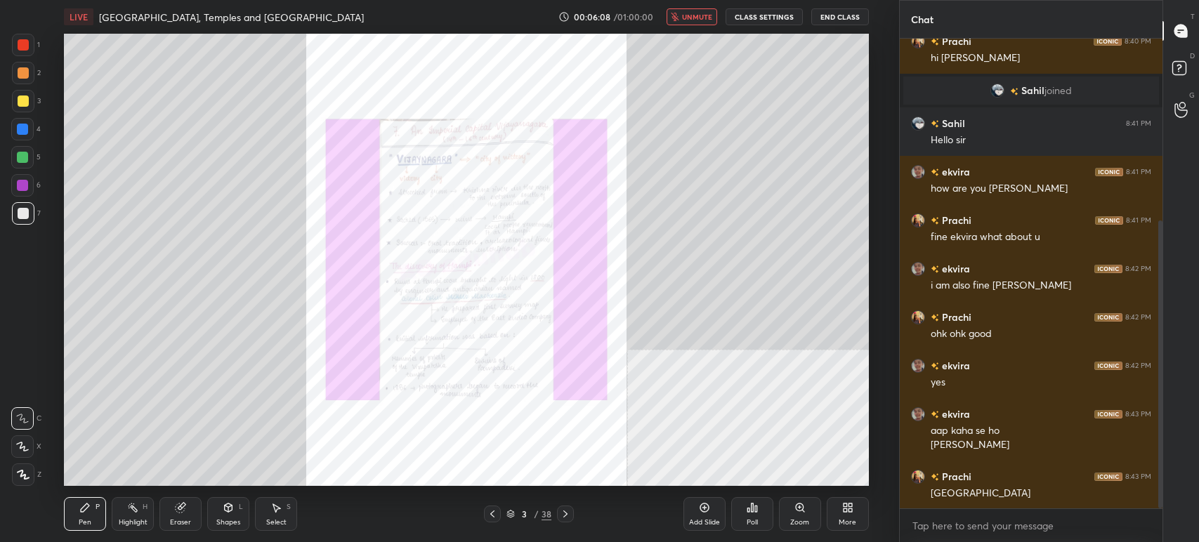
scroll to position [344, 0]
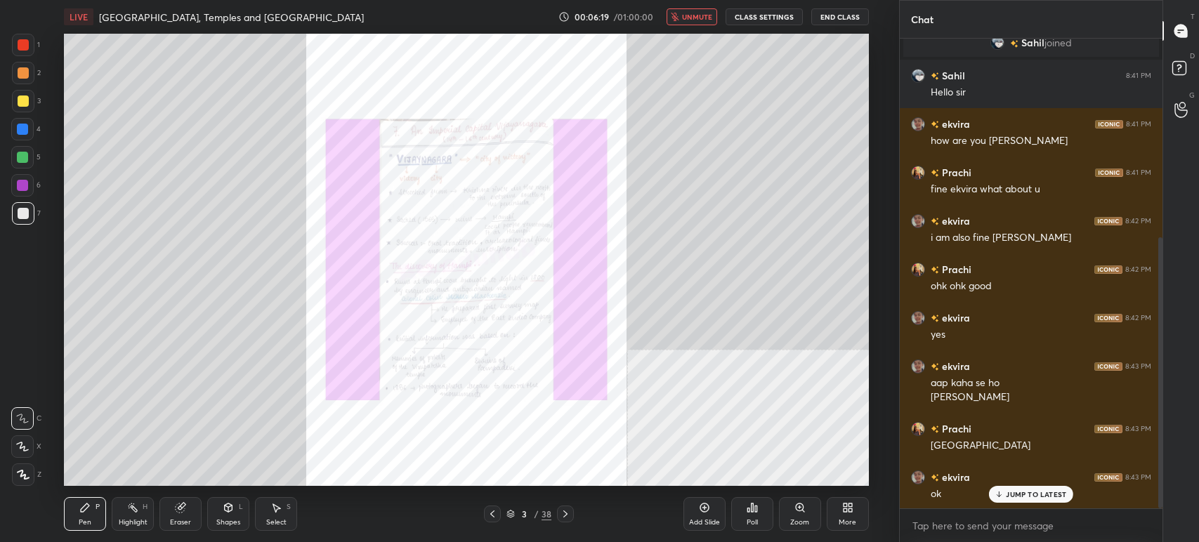
click at [517, 507] on div "3 / 38" at bounding box center [529, 514] width 90 height 17
click at [512, 514] on icon at bounding box center [510, 514] width 8 height 8
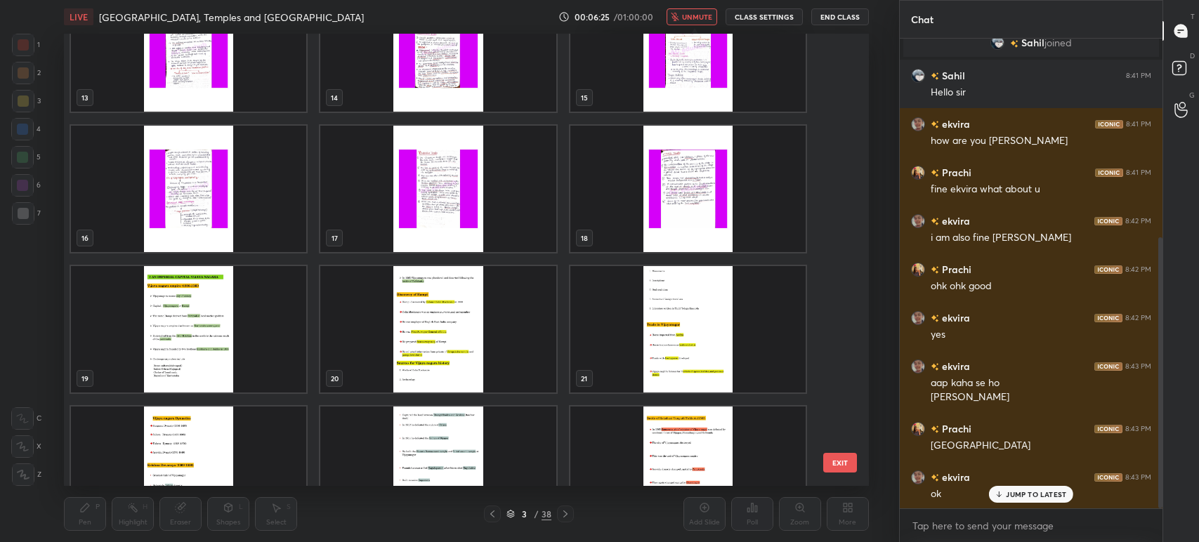
scroll to position [619, 0]
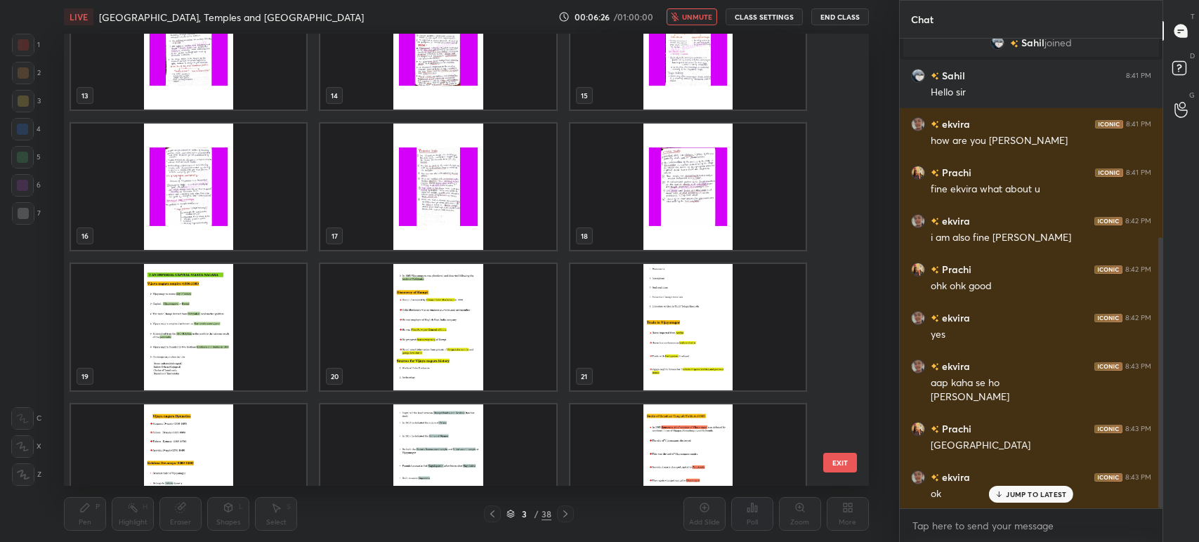
click at [244, 356] on img "grid" at bounding box center [188, 327] width 235 height 126
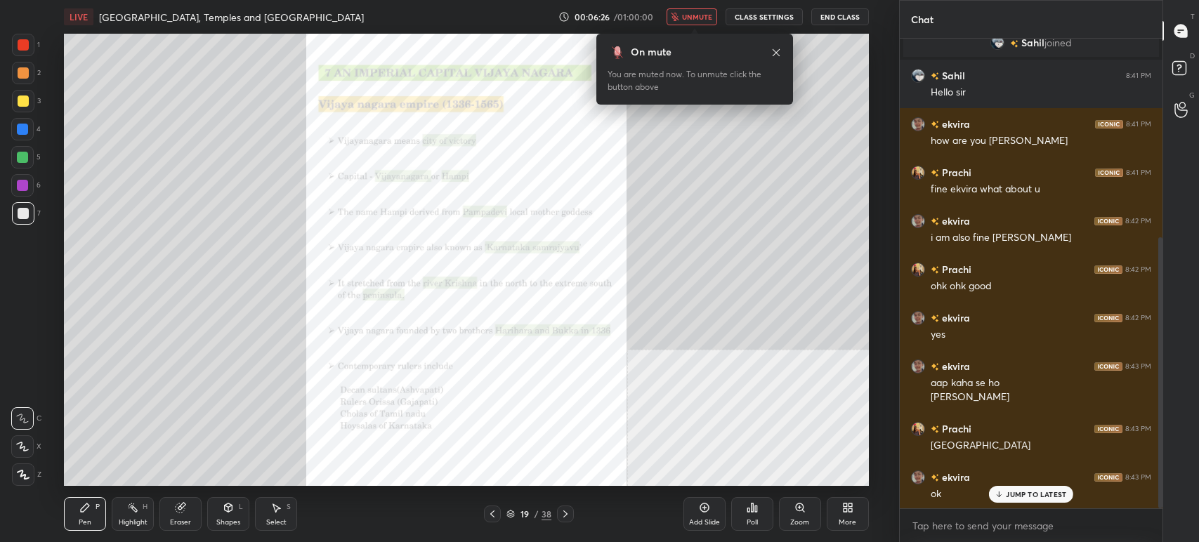
click at [244, 356] on img "grid" at bounding box center [188, 327] width 235 height 126
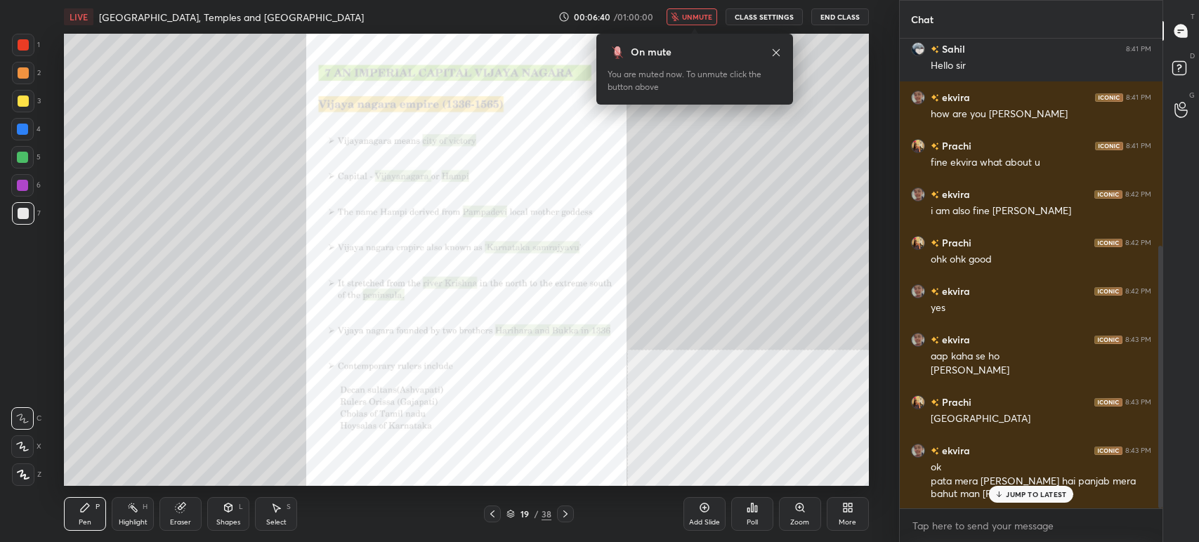
click at [776, 55] on icon at bounding box center [776, 52] width 11 height 11
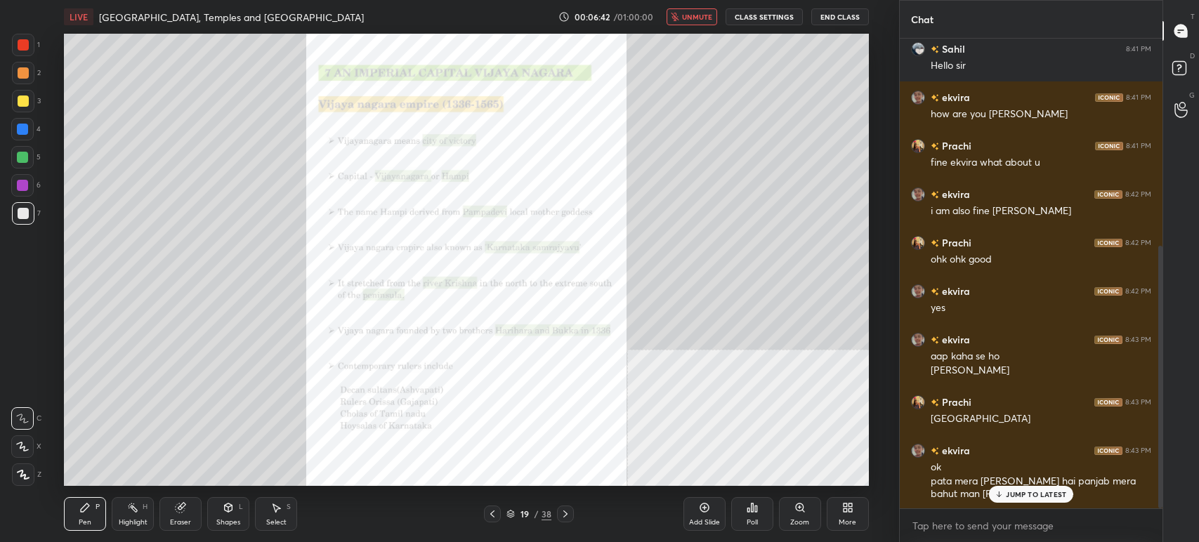
click at [997, 493] on icon at bounding box center [999, 494] width 9 height 8
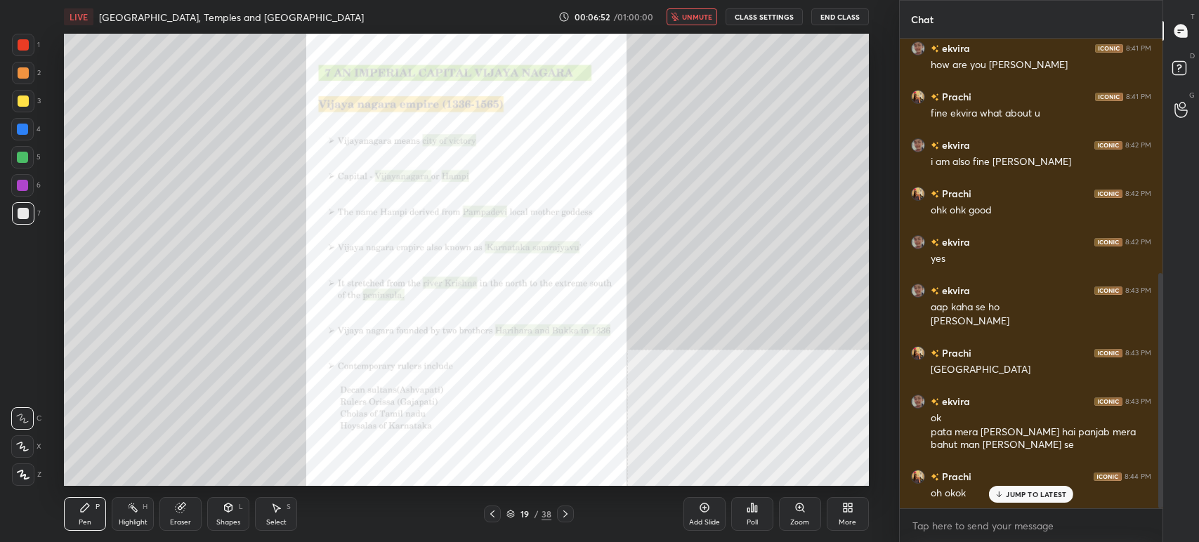
scroll to position [468, 0]
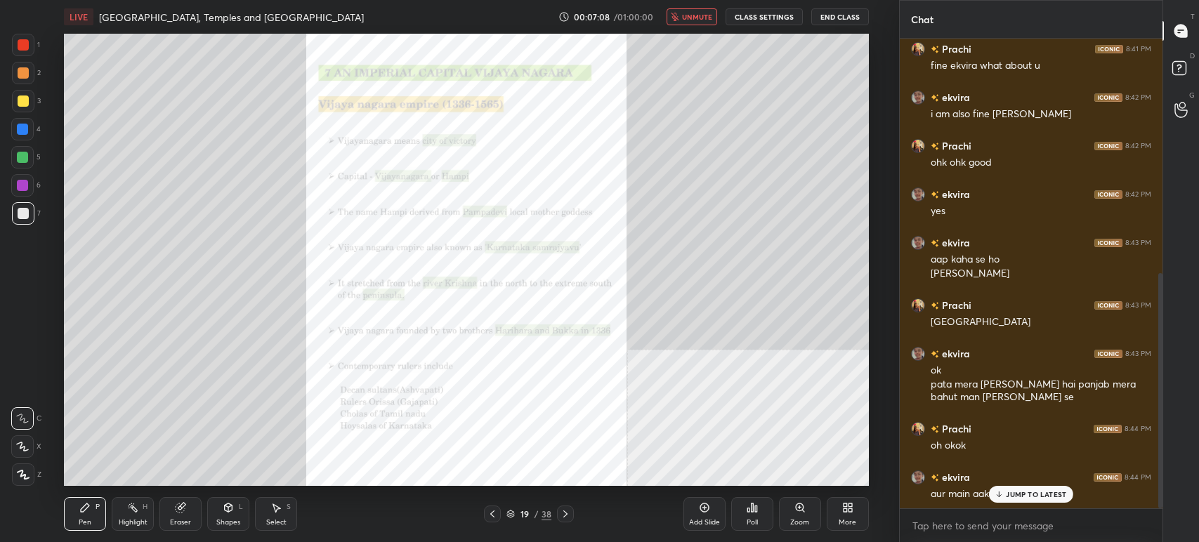
click at [511, 516] on icon at bounding box center [510, 517] width 7 height 2
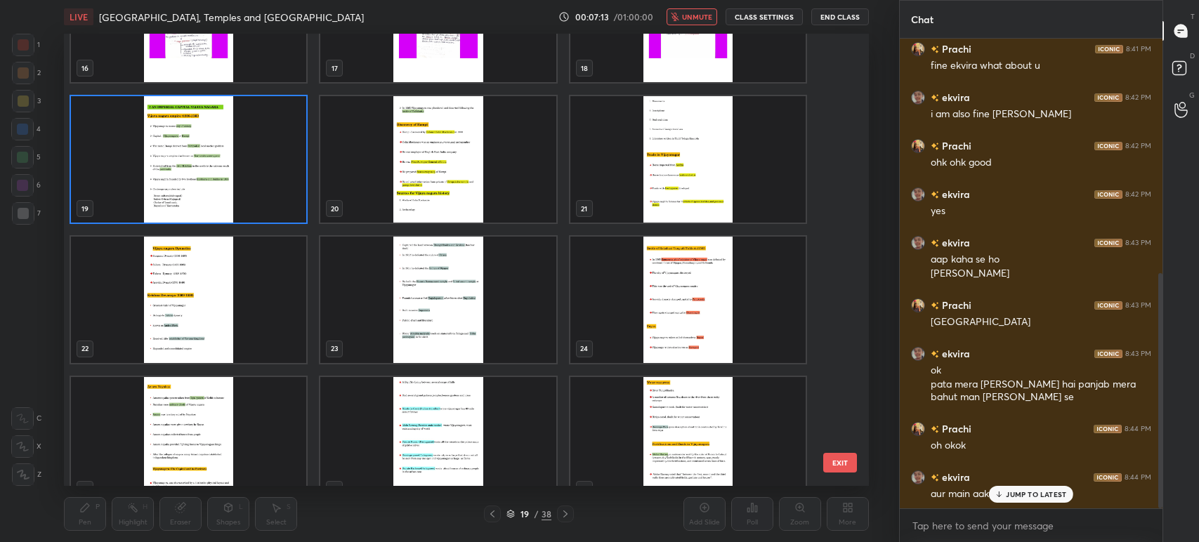
scroll to position [795, 0]
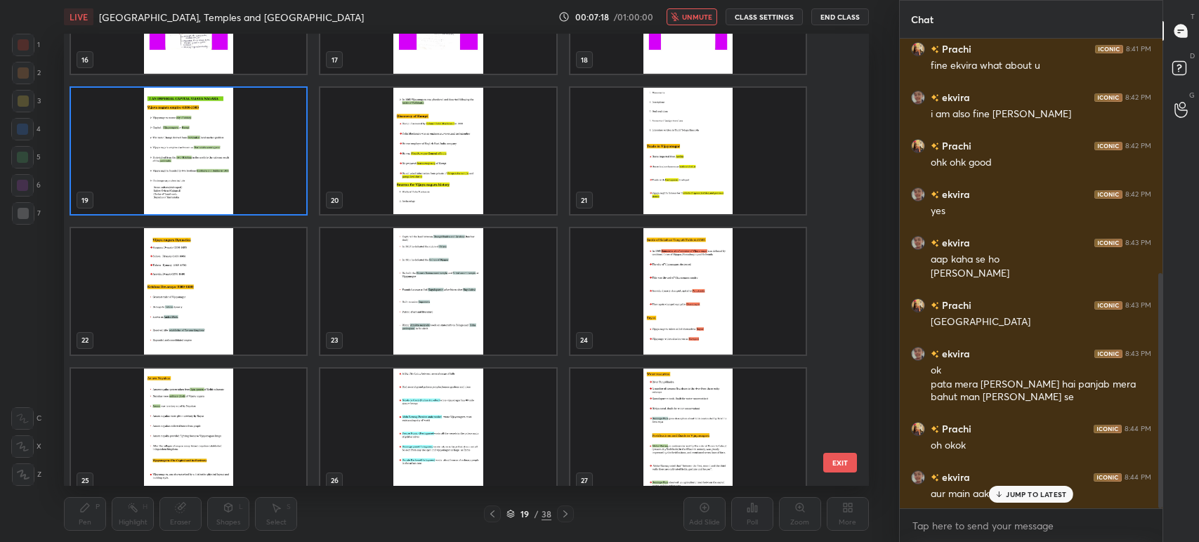
click at [700, 301] on img "grid" at bounding box center [687, 291] width 235 height 126
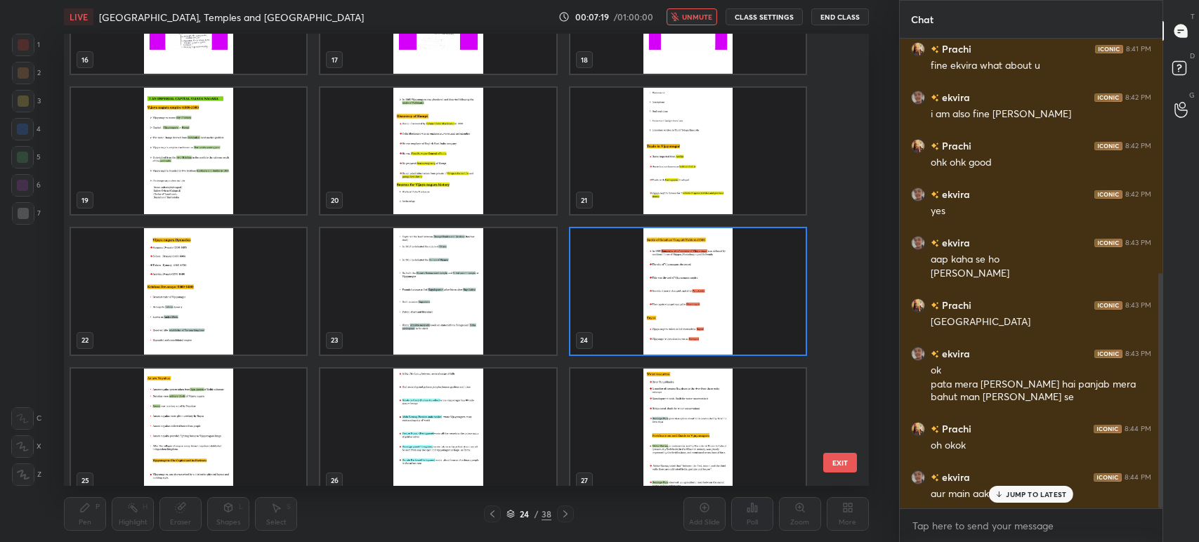
click at [700, 301] on img "grid" at bounding box center [687, 291] width 235 height 126
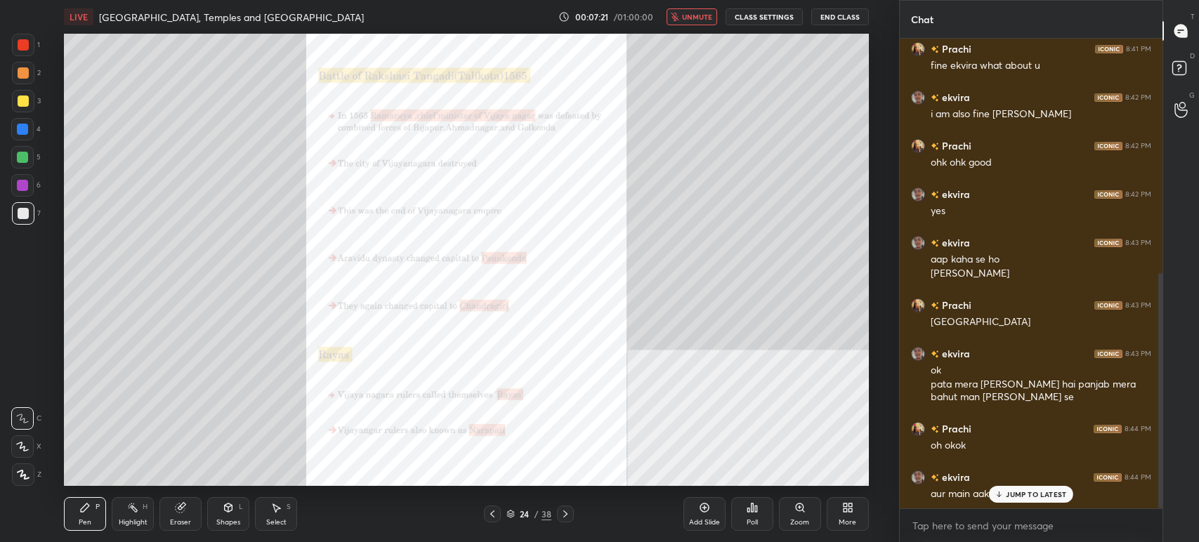
click at [679, 10] on button "unmute" at bounding box center [692, 16] width 51 height 17
click at [568, 513] on icon at bounding box center [565, 514] width 11 height 11
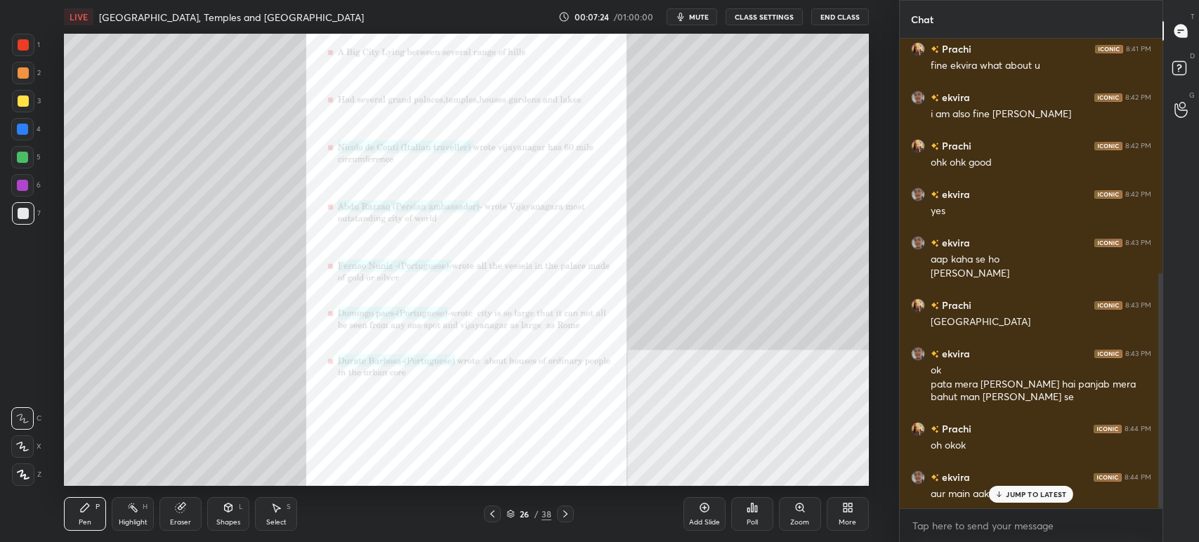
click at [568, 513] on icon at bounding box center [565, 514] width 11 height 11
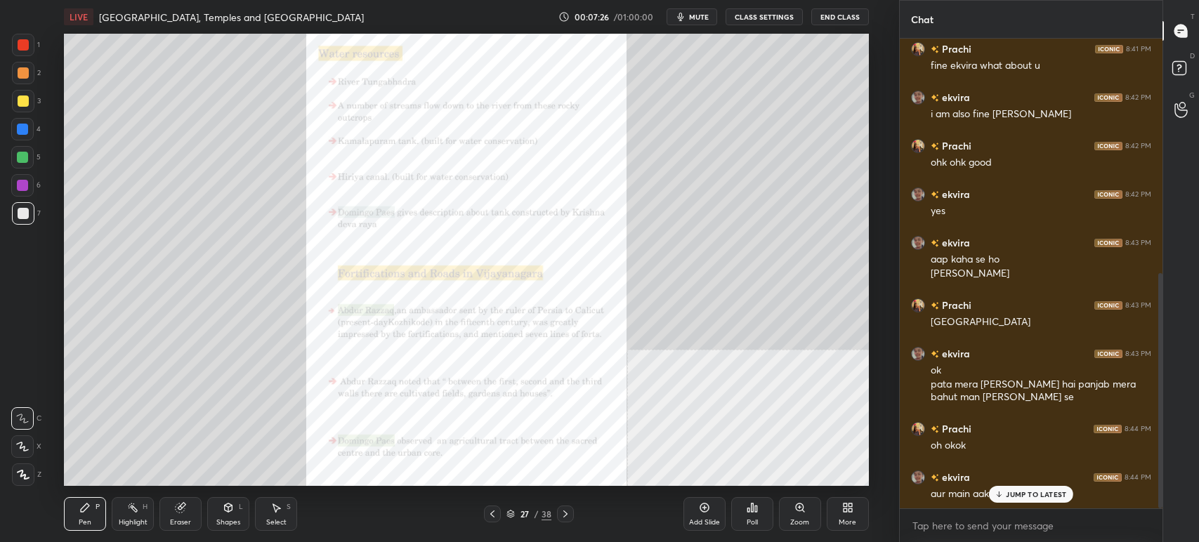
click at [568, 513] on icon at bounding box center [565, 514] width 11 height 11
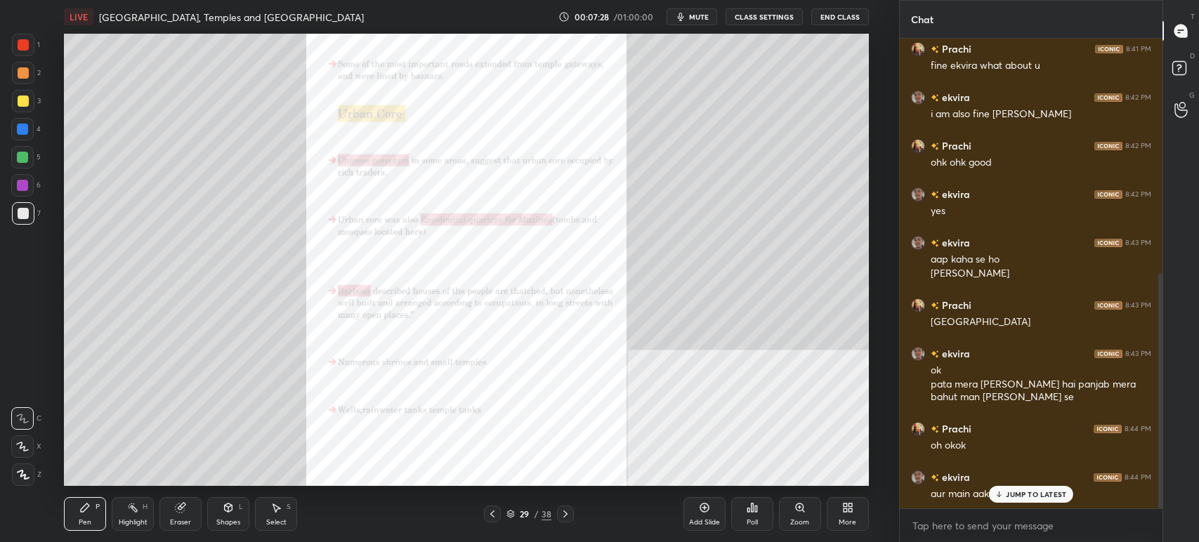
scroll to position [517, 0]
click at [568, 513] on icon at bounding box center [565, 514] width 11 height 11
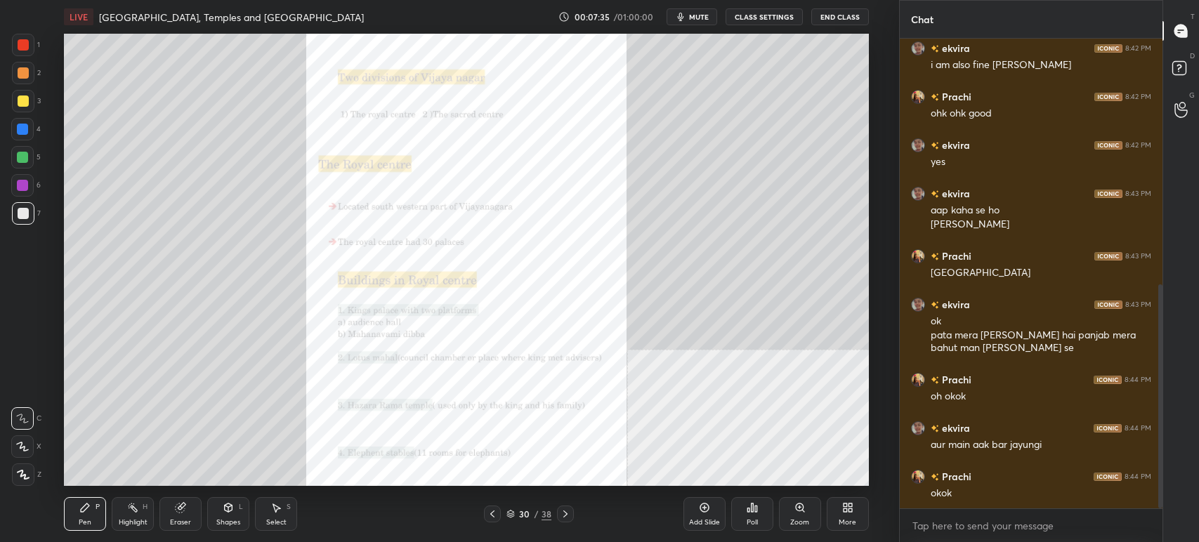
click at [20, 41] on div at bounding box center [23, 44] width 11 height 11
click at [16, 39] on div at bounding box center [23, 45] width 22 height 22
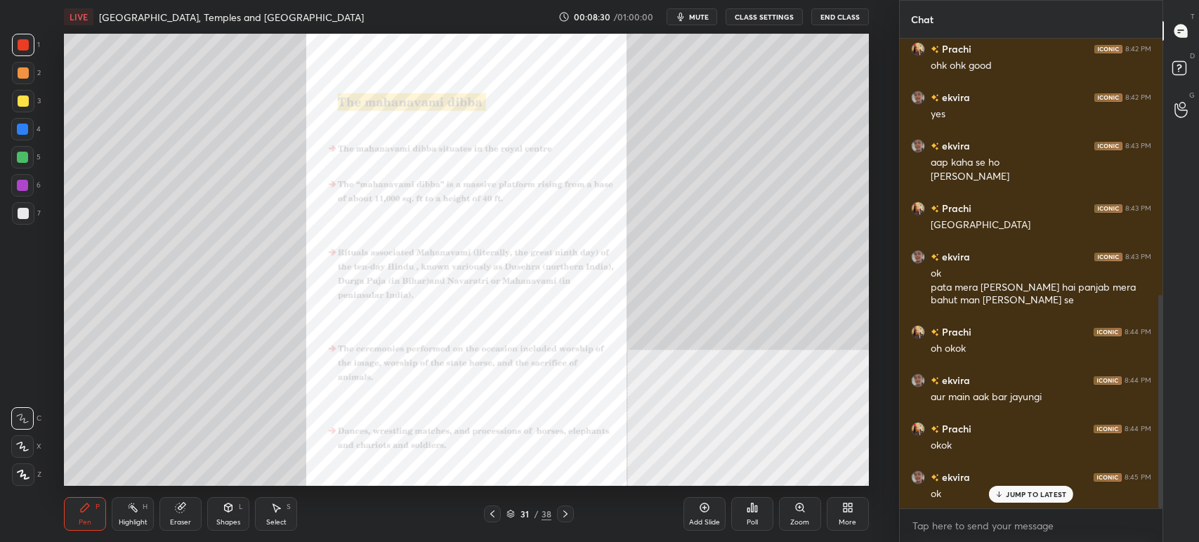
click at [794, 512] on icon at bounding box center [799, 507] width 11 height 11
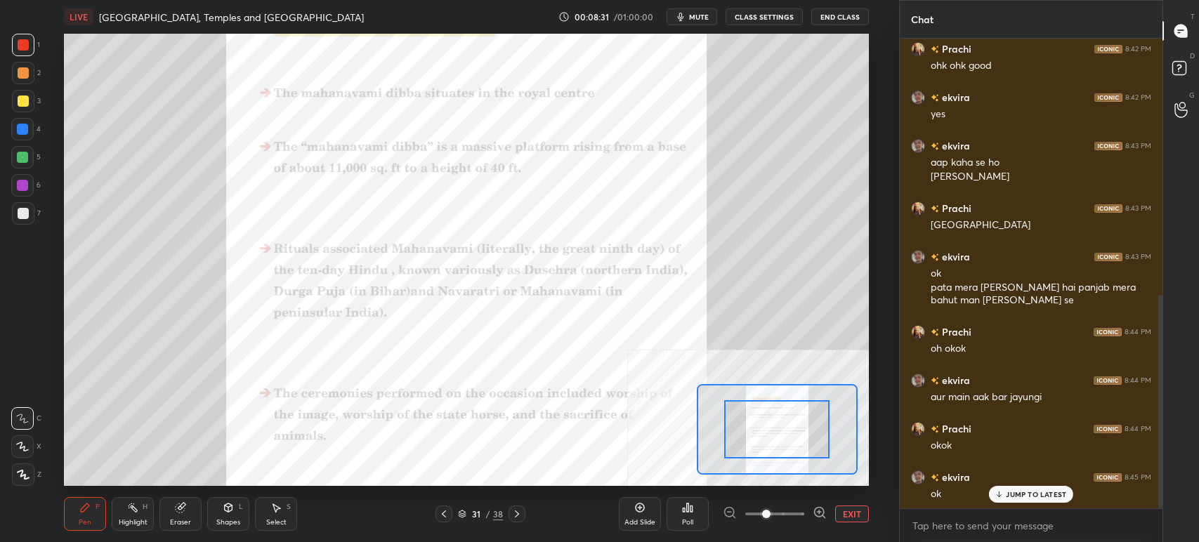
click at [811, 518] on div at bounding box center [775, 514] width 104 height 17
click at [818, 519] on icon at bounding box center [820, 513] width 14 height 14
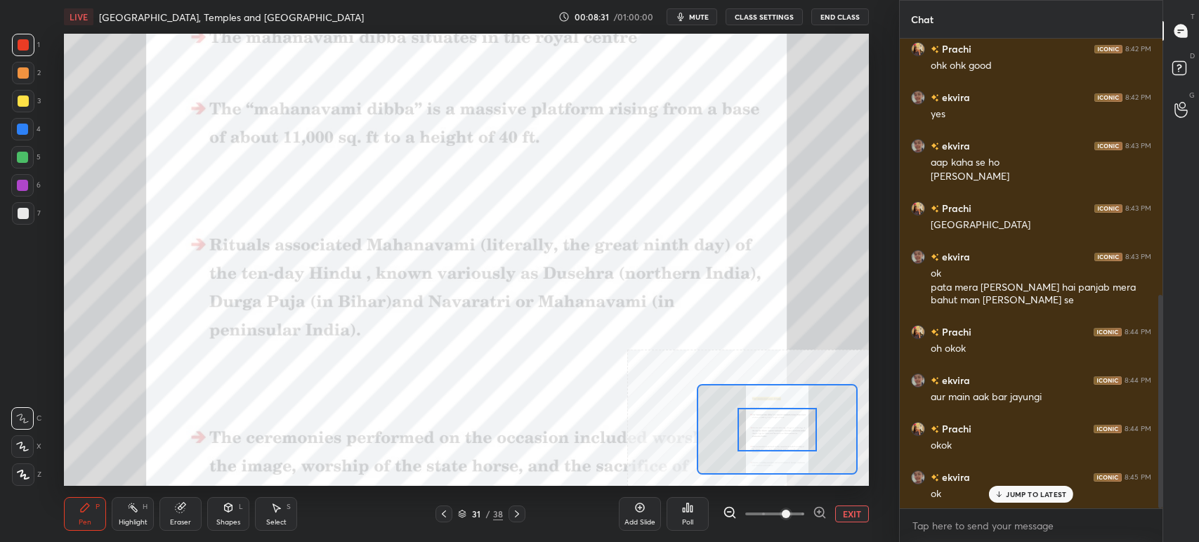
click at [820, 518] on icon at bounding box center [820, 513] width 14 height 14
click at [822, 515] on div at bounding box center [775, 514] width 104 height 17
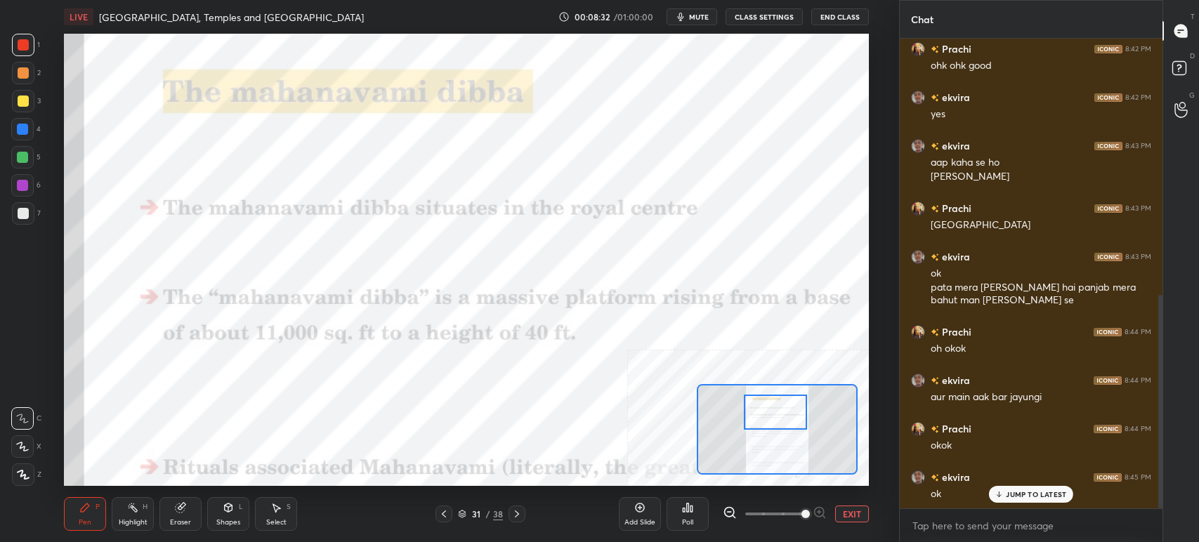
drag, startPoint x: 792, startPoint y: 417, endPoint x: 791, endPoint y: 394, distance: 22.5
click at [789, 398] on div at bounding box center [775, 412] width 63 height 35
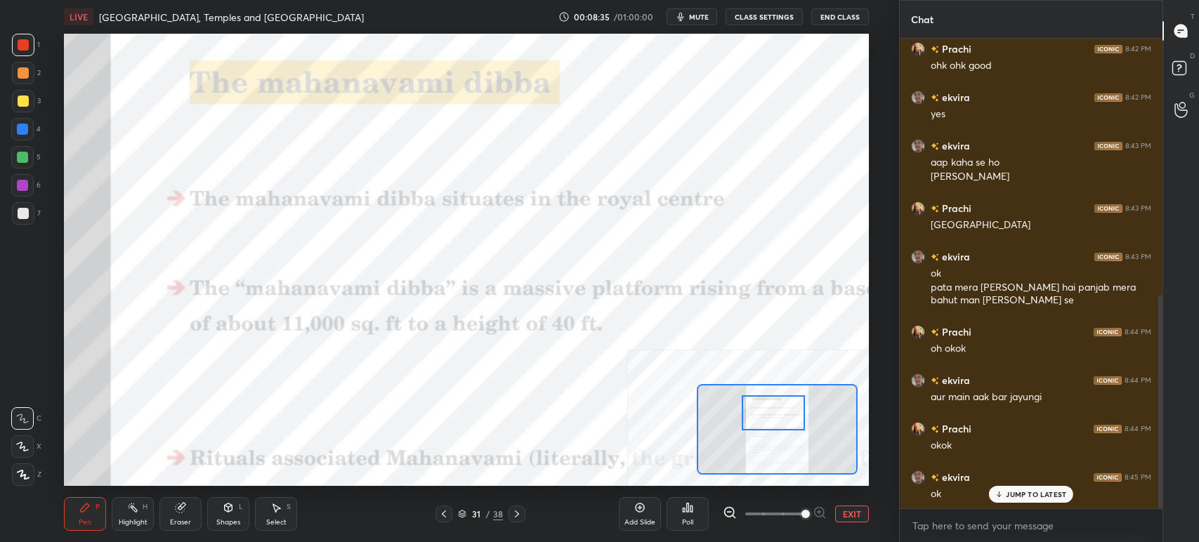
drag, startPoint x: 771, startPoint y: 420, endPoint x: 770, endPoint y: 428, distance: 7.9
click at [770, 428] on div at bounding box center [773, 412] width 63 height 35
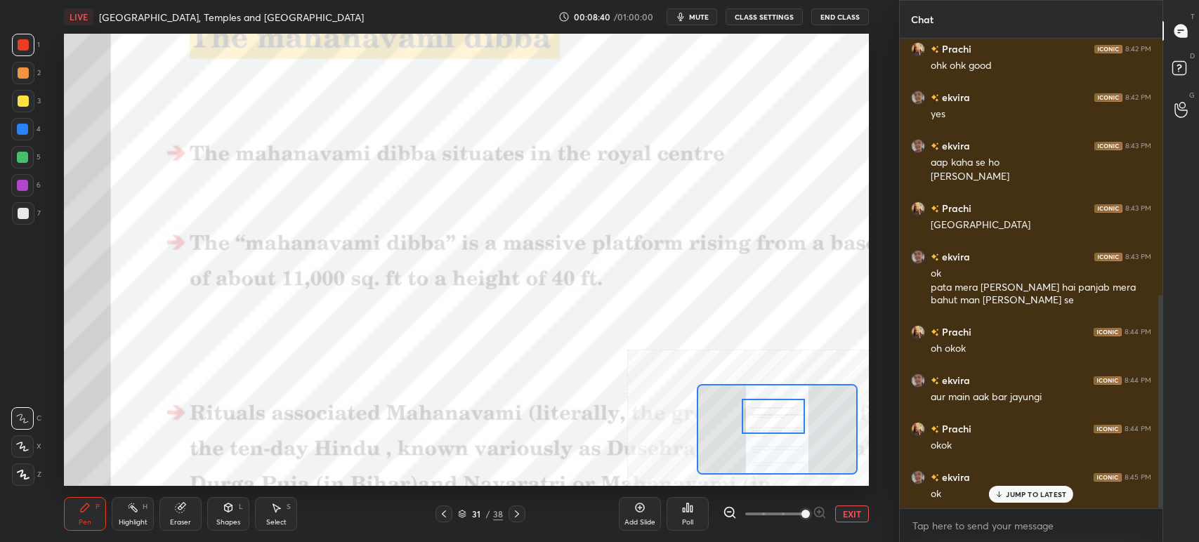
click at [771, 418] on div at bounding box center [773, 416] width 63 height 35
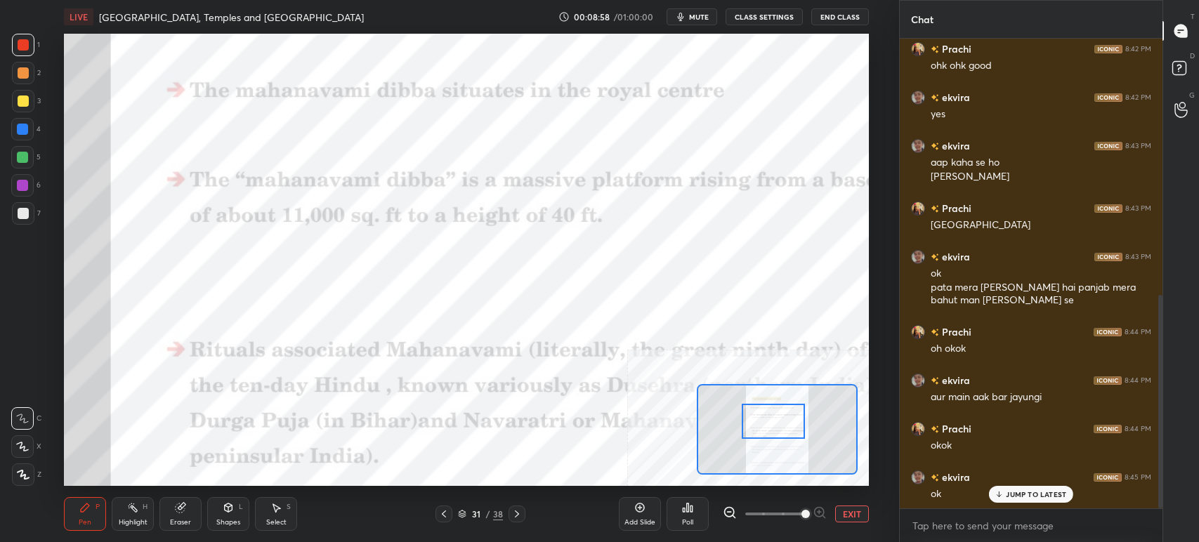
click at [772, 427] on div at bounding box center [773, 421] width 63 height 35
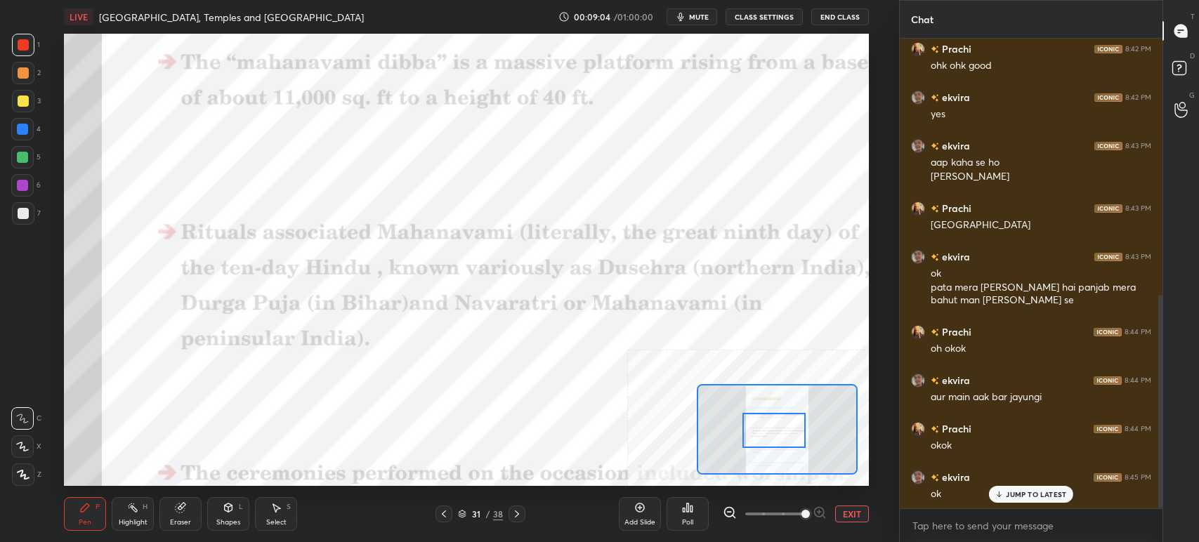
click at [773, 426] on div at bounding box center [773, 430] width 63 height 35
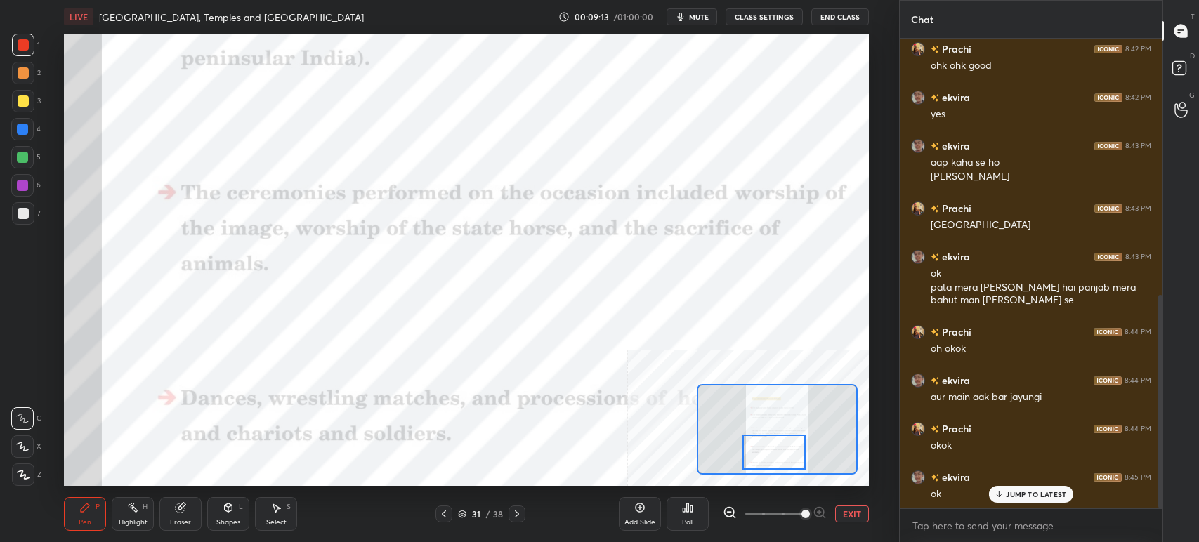
drag, startPoint x: 775, startPoint y: 436, endPoint x: 775, endPoint y: 447, distance: 11.9
click at [775, 447] on div at bounding box center [773, 452] width 63 height 35
drag, startPoint x: 768, startPoint y: 439, endPoint x: 769, endPoint y: 449, distance: 9.9
click at [769, 449] on div at bounding box center [773, 452] width 63 height 35
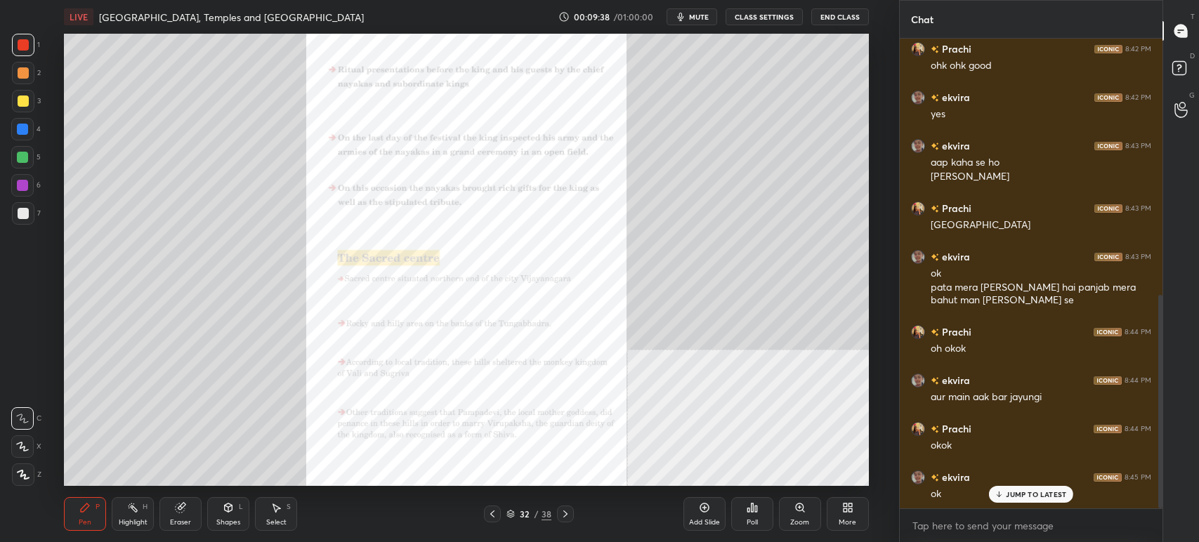
click at [794, 516] on div "Zoom" at bounding box center [800, 514] width 42 height 34
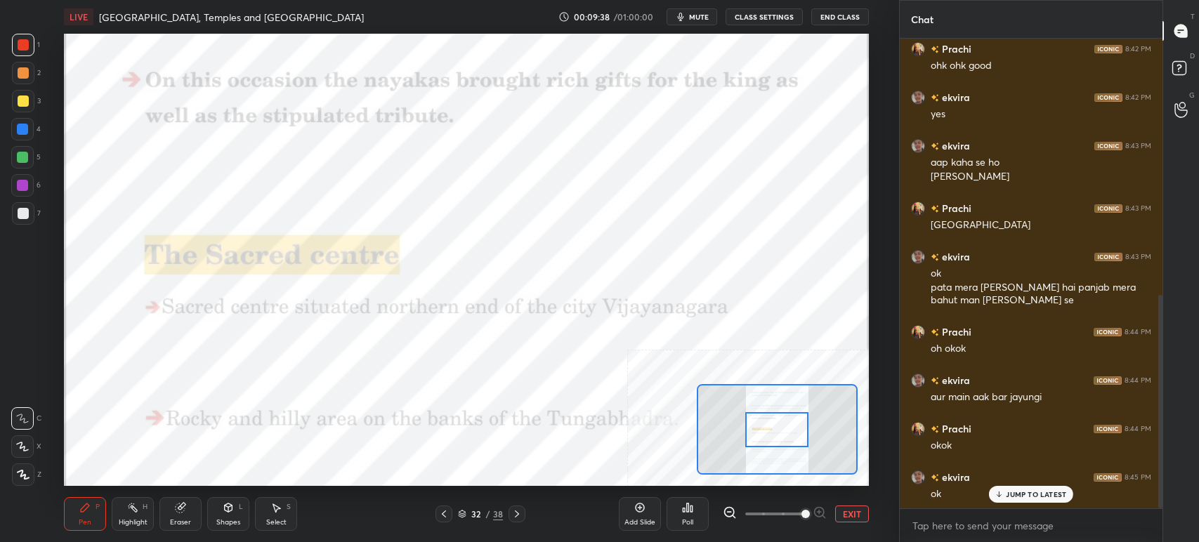
click at [804, 515] on span at bounding box center [774, 514] width 59 height 21
click at [810, 515] on span at bounding box center [805, 514] width 8 height 8
click at [810, 516] on span at bounding box center [805, 514] width 8 height 8
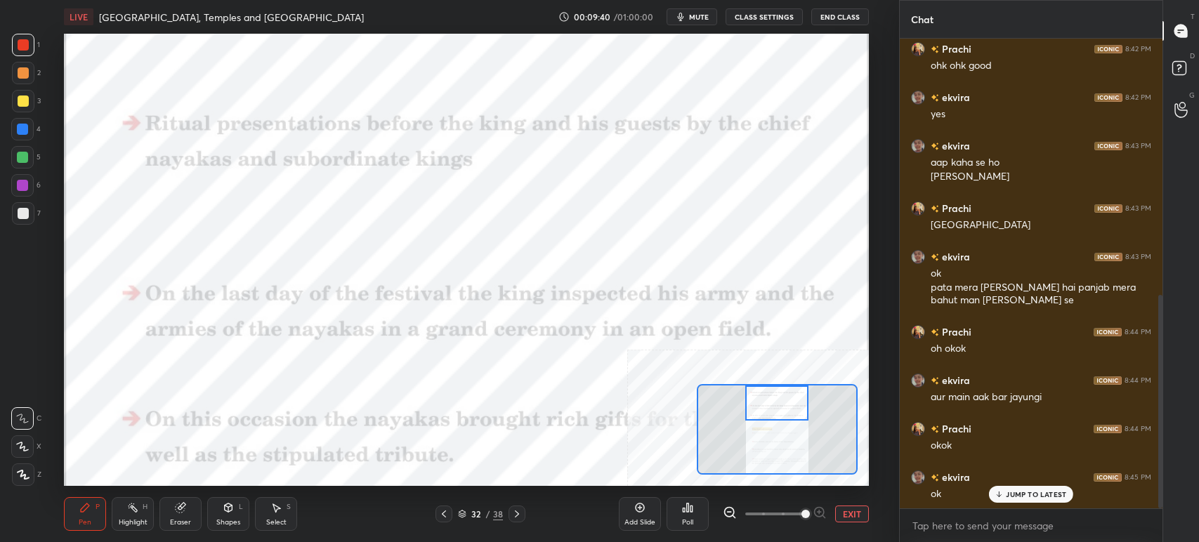
drag, startPoint x: 778, startPoint y: 438, endPoint x: 784, endPoint y: 419, distance: 20.7
click at [778, 414] on div at bounding box center [776, 403] width 63 height 35
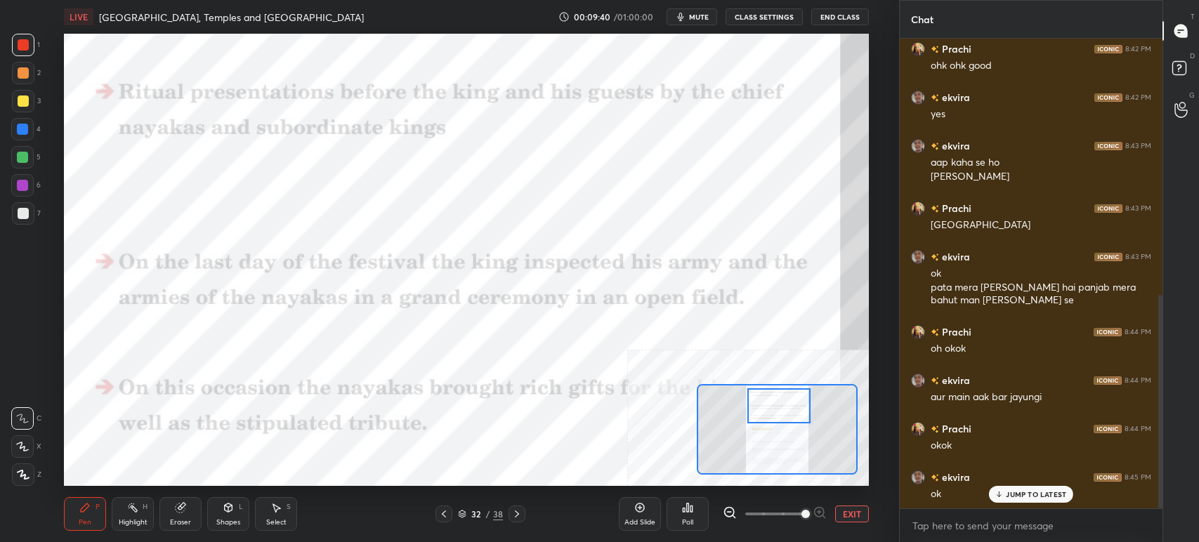
click at [786, 420] on div at bounding box center [778, 405] width 63 height 35
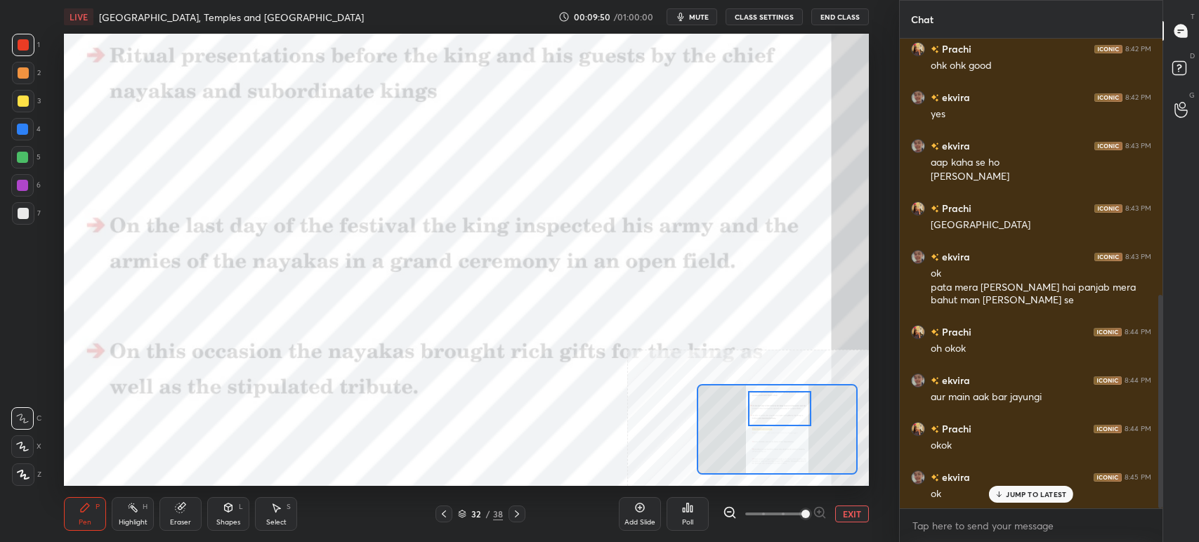
drag, startPoint x: 771, startPoint y: 413, endPoint x: 770, endPoint y: 420, distance: 7.1
click at [771, 420] on div at bounding box center [779, 408] width 63 height 35
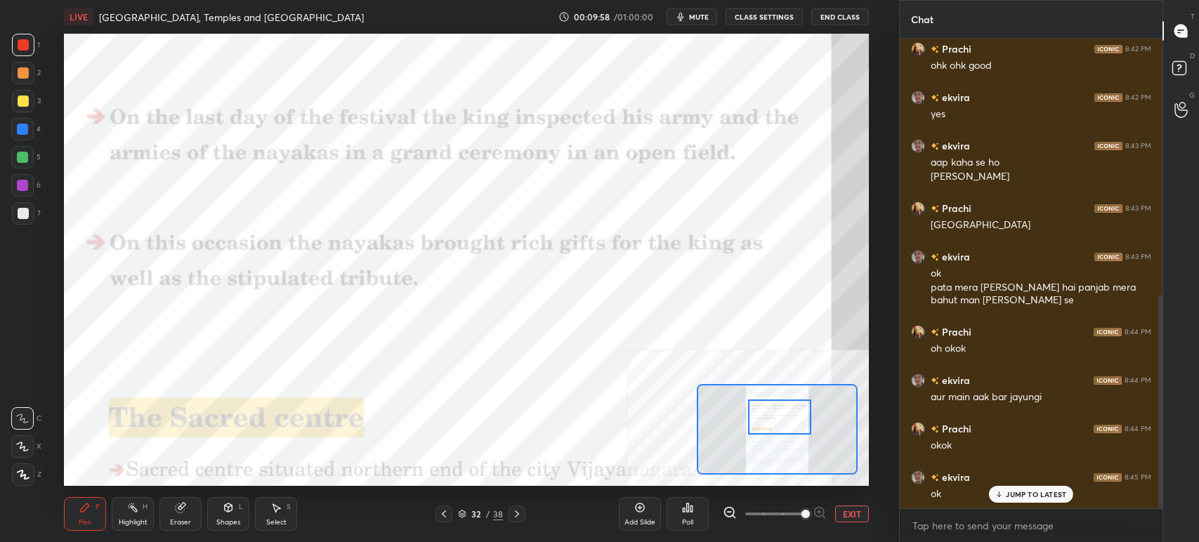
click at [468, 516] on div "32 / 38" at bounding box center [480, 514] width 45 height 13
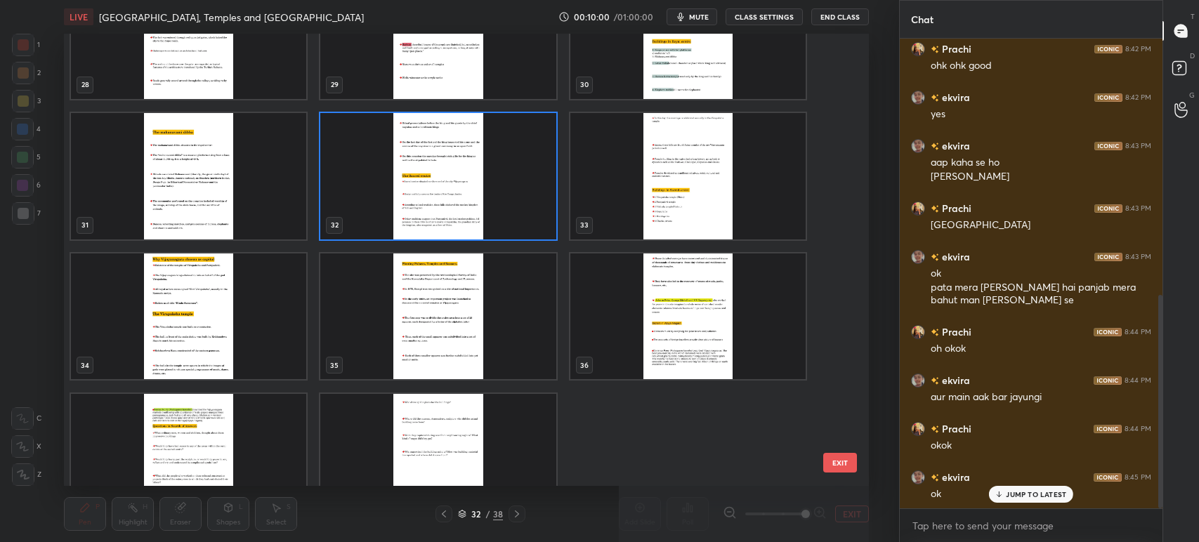
scroll to position [1372, 0]
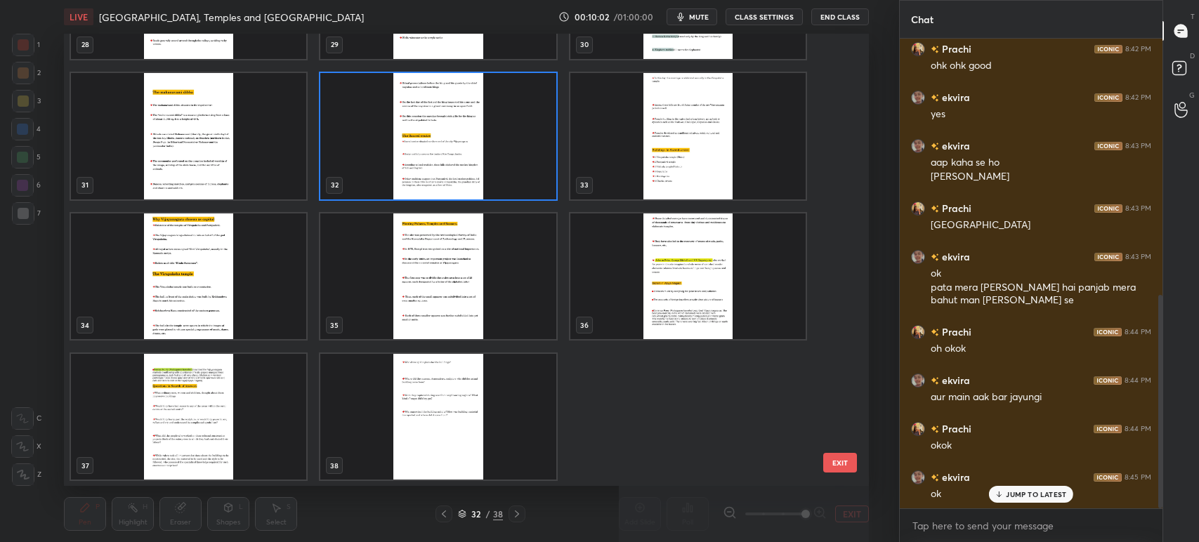
click at [835, 465] on button "EXIT" at bounding box center [840, 463] width 34 height 20
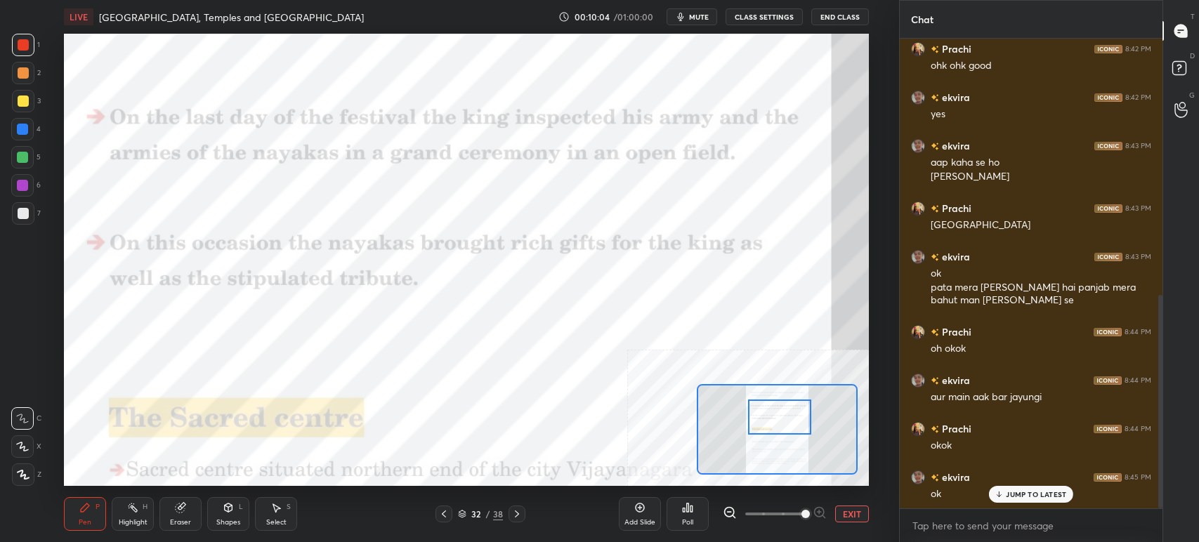
click at [473, 513] on div "32" at bounding box center [476, 514] width 14 height 8
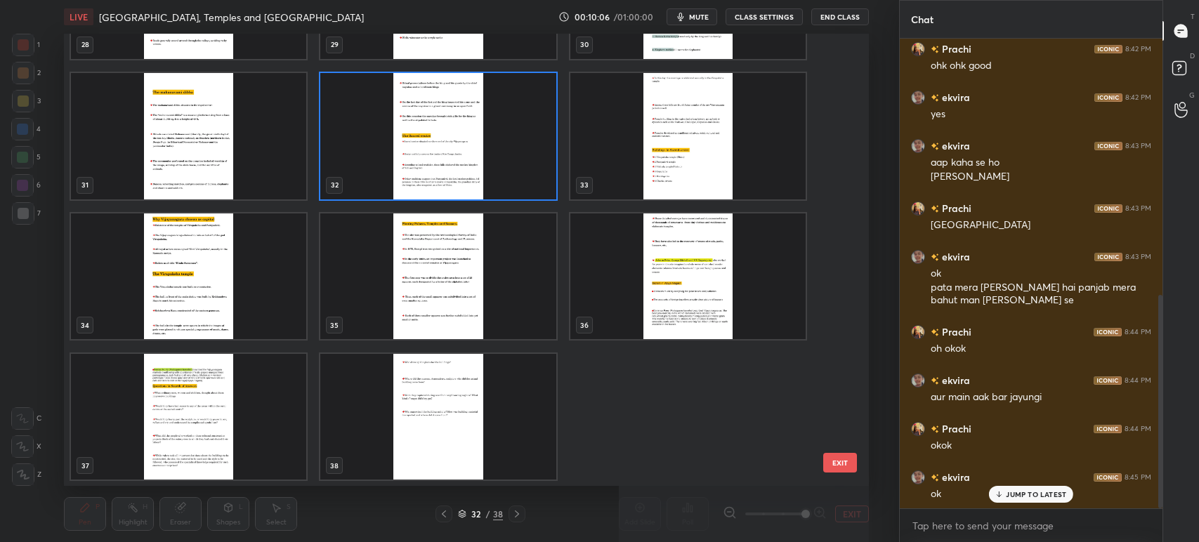
click at [525, 419] on img "grid" at bounding box center [438, 416] width 235 height 126
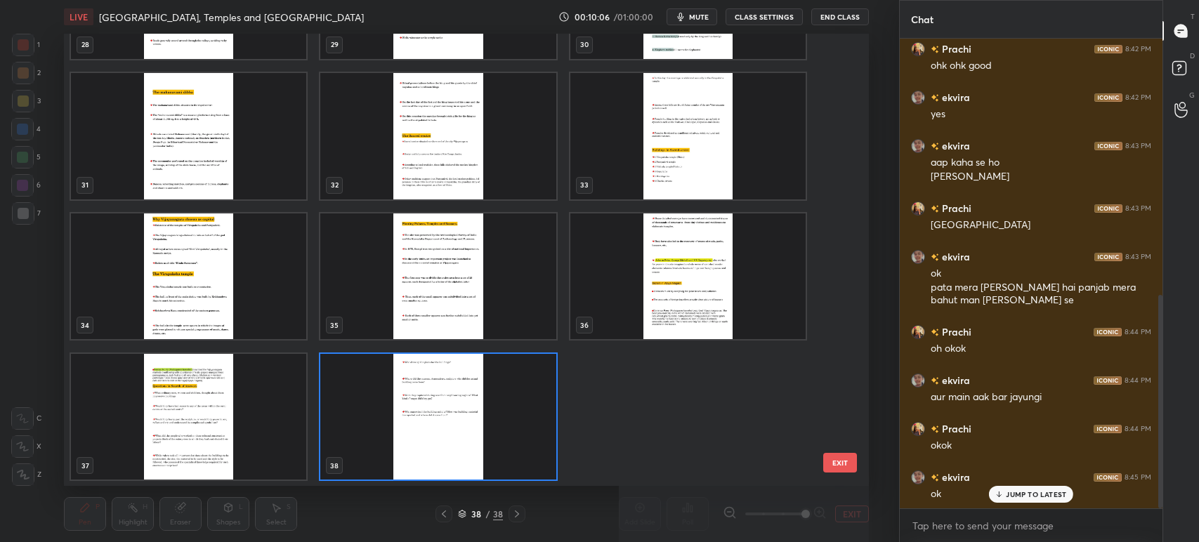
click at [525, 420] on img "grid" at bounding box center [438, 416] width 235 height 126
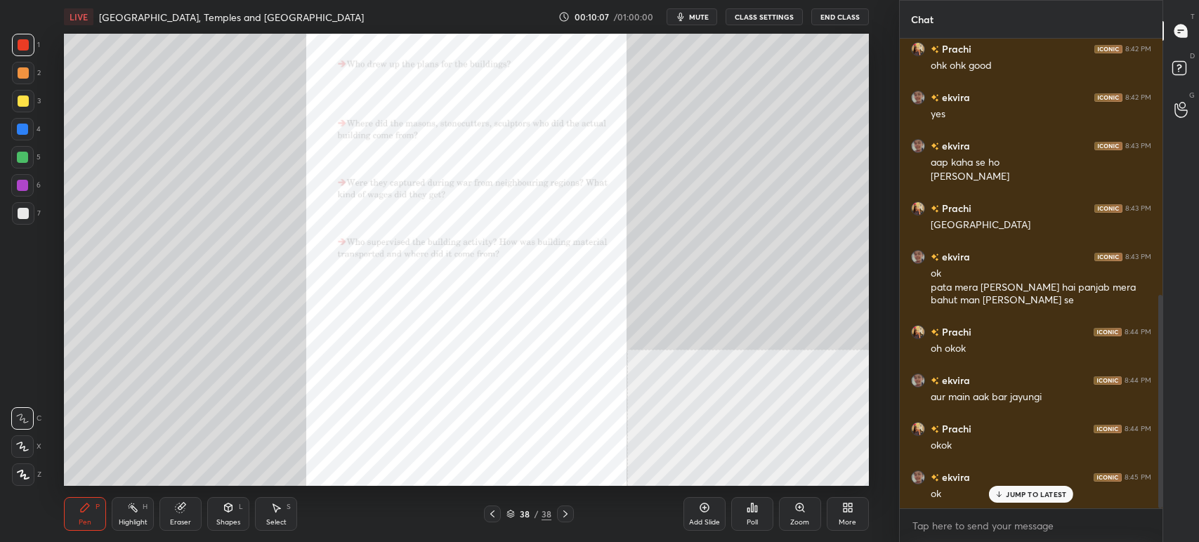
click at [851, 511] on icon at bounding box center [851, 511] width 4 height 4
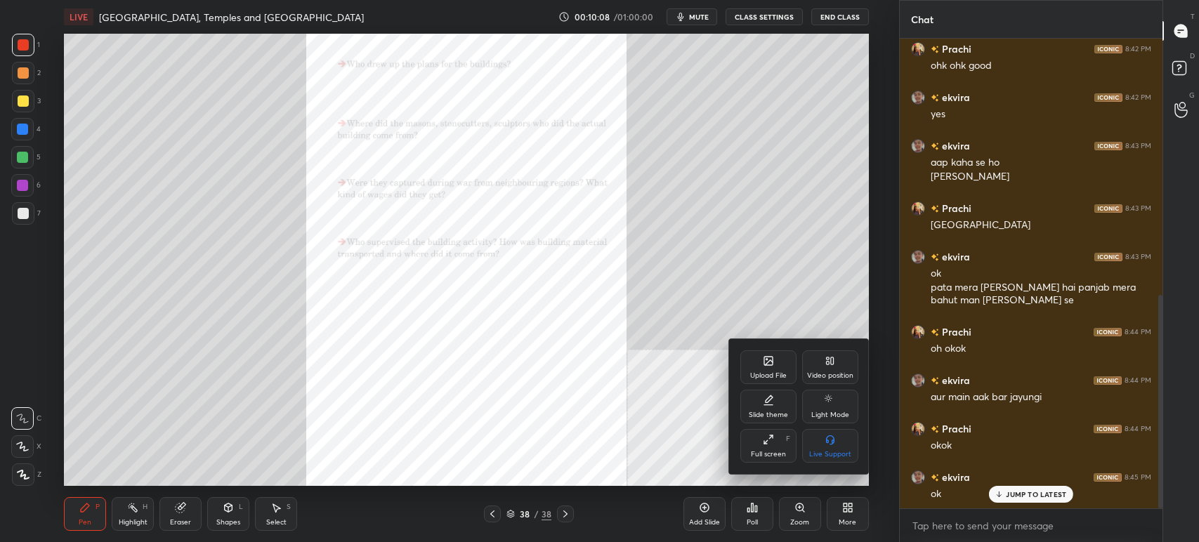
click at [762, 365] on div "Upload File" at bounding box center [768, 368] width 56 height 34
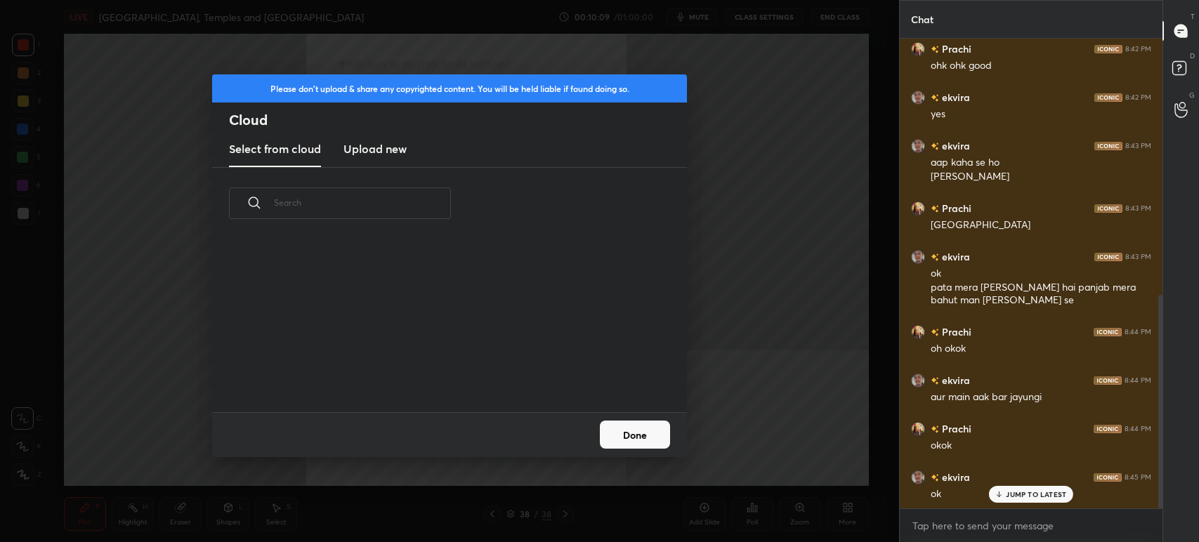
scroll to position [173, 450]
click at [374, 156] on h3 "Upload new" at bounding box center [374, 148] width 63 height 17
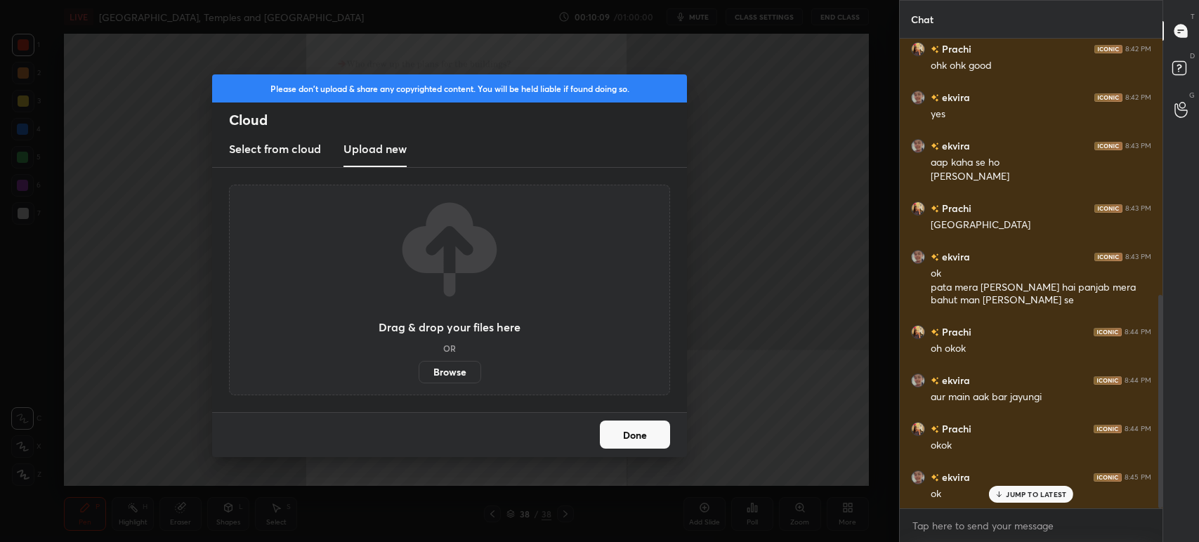
scroll to position [613, 0]
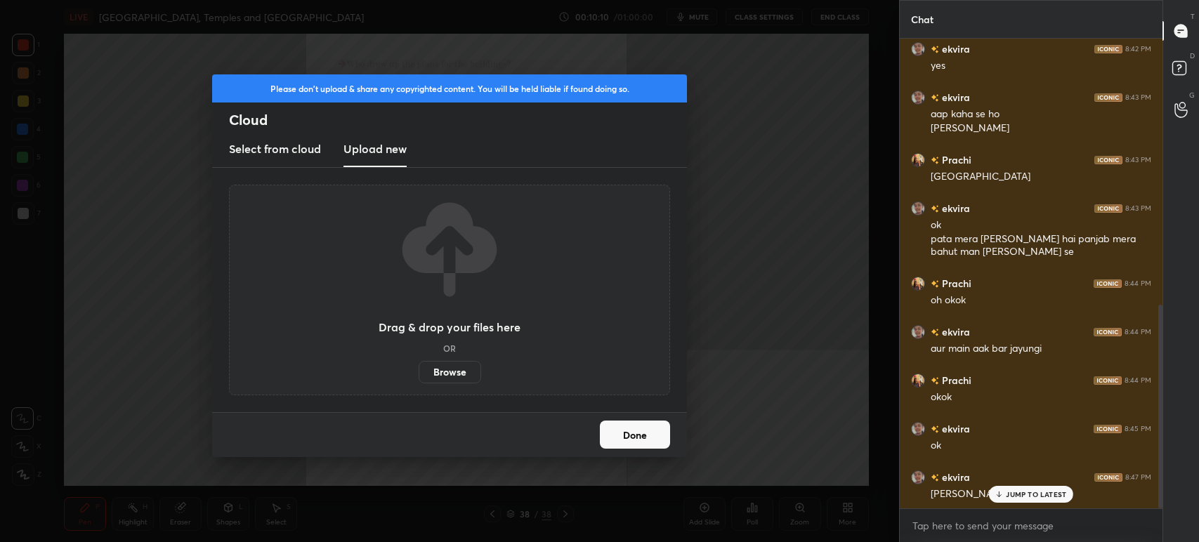
click at [465, 374] on label "Browse" at bounding box center [450, 372] width 63 height 22
click at [419, 374] on input "Browse" at bounding box center [419, 372] width 0 height 22
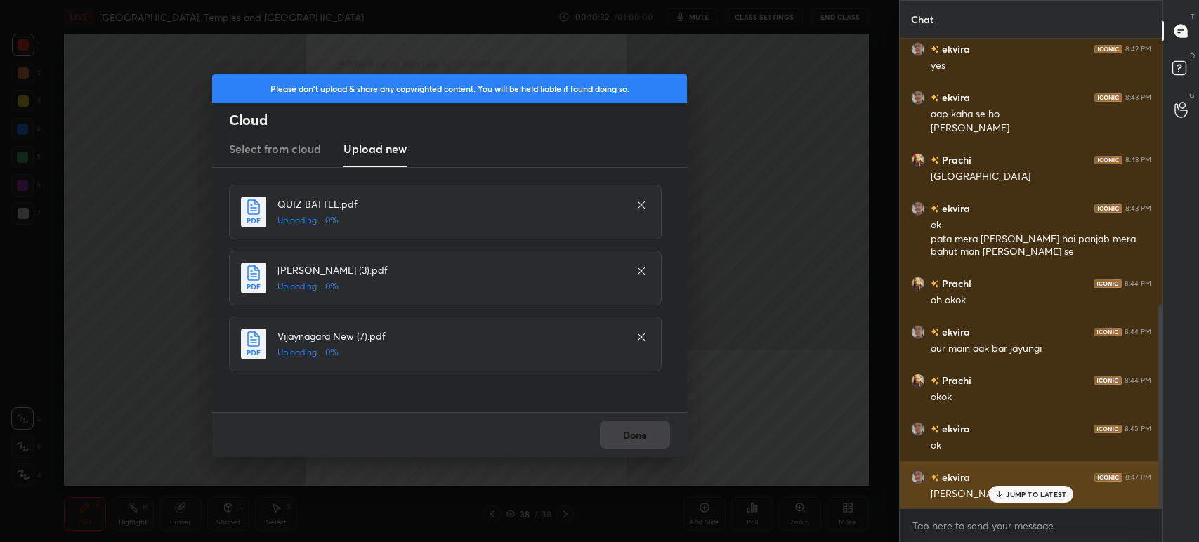
click at [1021, 504] on div "ekvira 8:38 PM good evening sir how are you [PERSON_NAME] 8:39 PM good evening …" at bounding box center [1031, 274] width 263 height 470
click at [1021, 493] on p "JUMP TO LATEST" at bounding box center [1036, 494] width 60 height 8
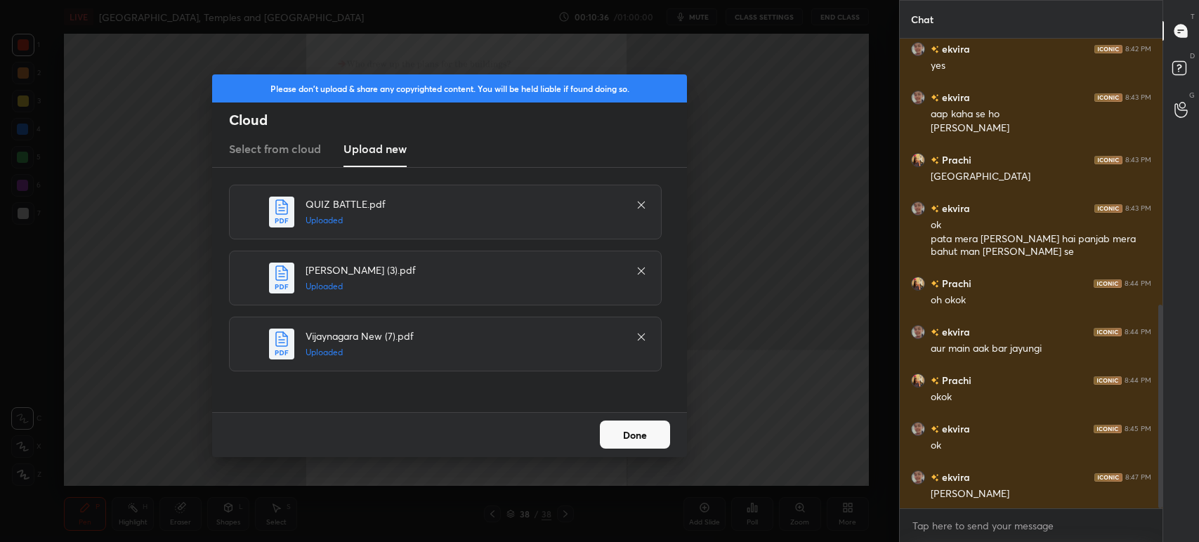
click at [640, 202] on icon at bounding box center [641, 204] width 11 height 11
click at [618, 429] on button "Done" at bounding box center [635, 435] width 70 height 28
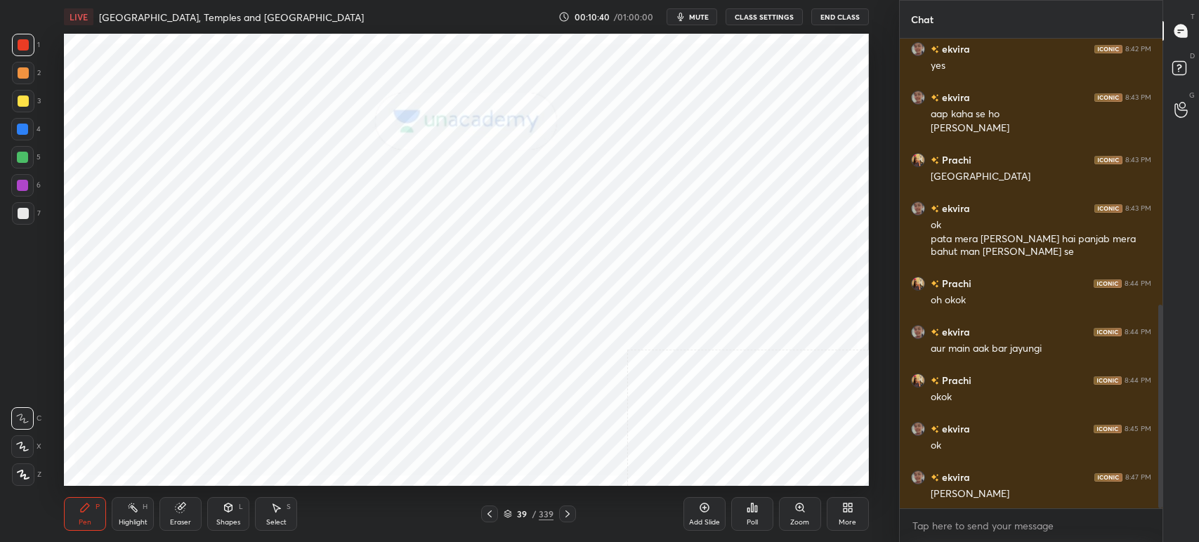
click at [697, 16] on span "mute" at bounding box center [699, 17] width 20 height 10
click at [563, 513] on icon at bounding box center [567, 514] width 11 height 11
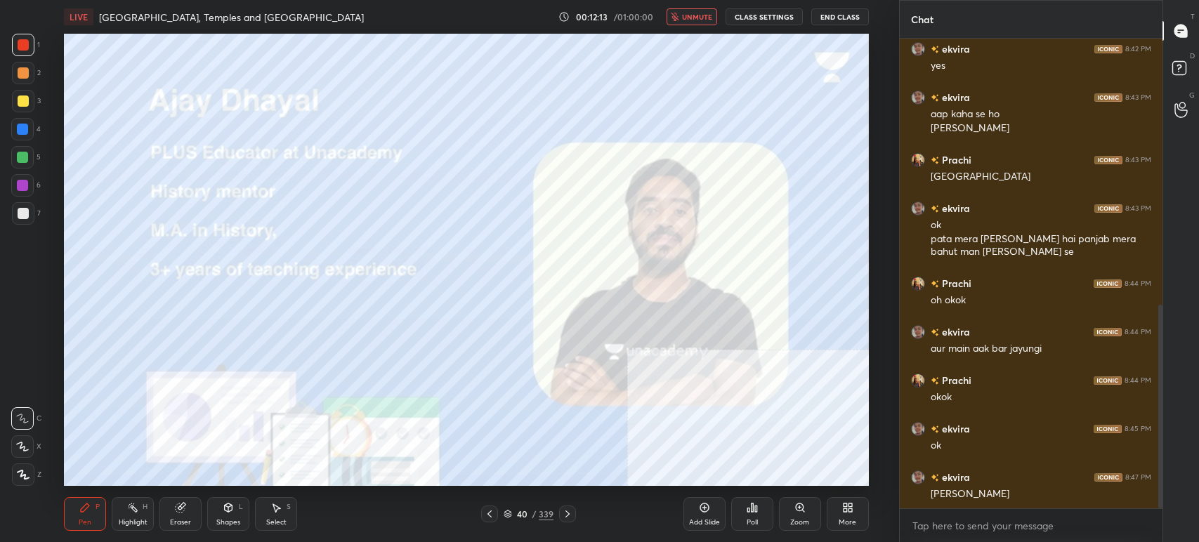
click at [519, 513] on div "40" at bounding box center [522, 514] width 14 height 8
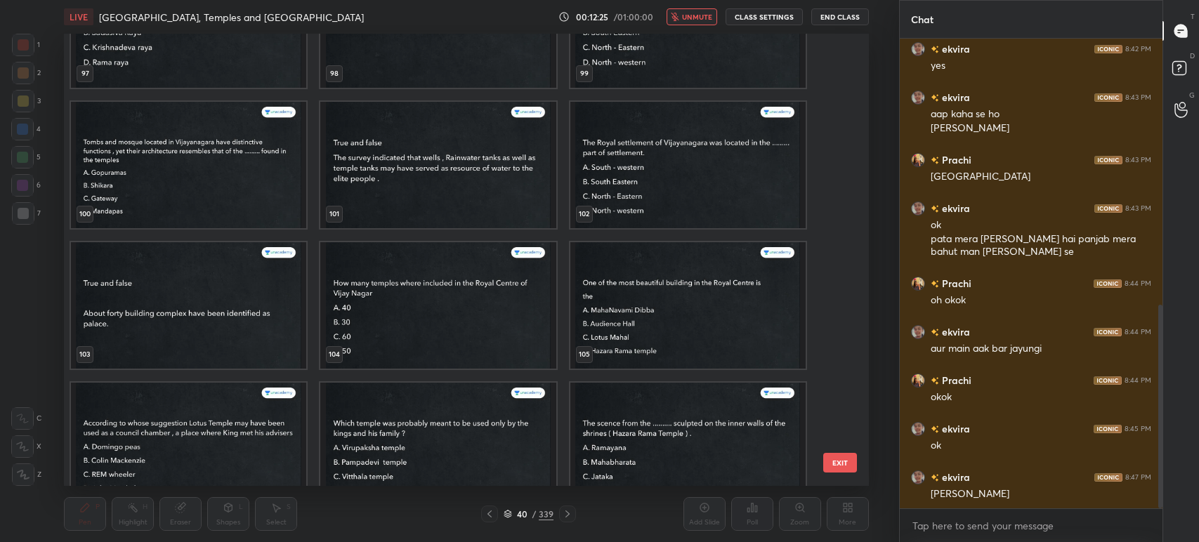
scroll to position [4546, 0]
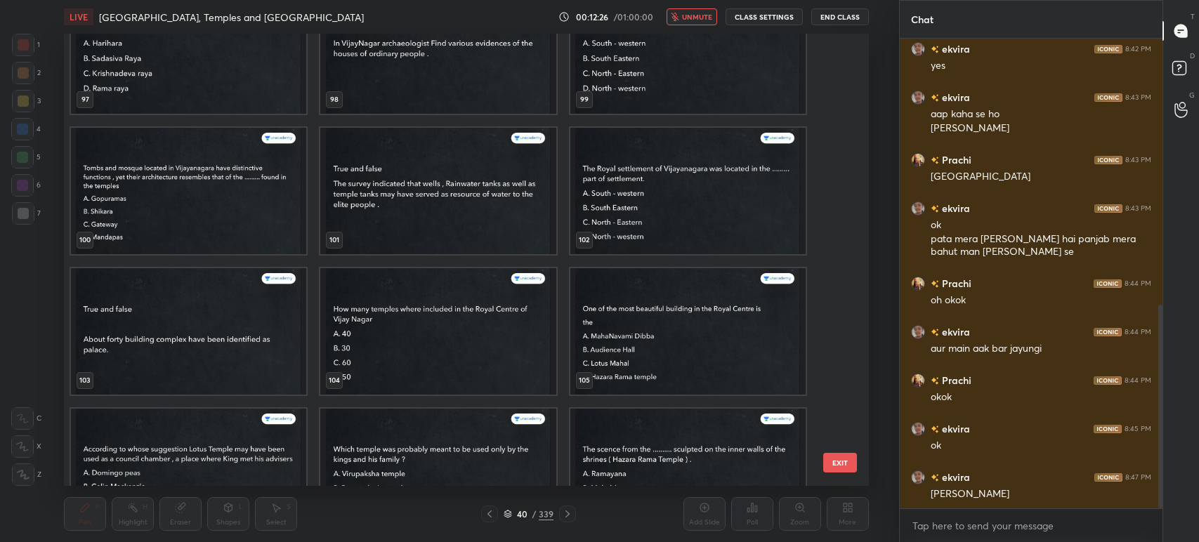
click at [506, 349] on img "grid" at bounding box center [438, 331] width 235 height 126
click at [504, 351] on img "grid" at bounding box center [438, 331] width 235 height 126
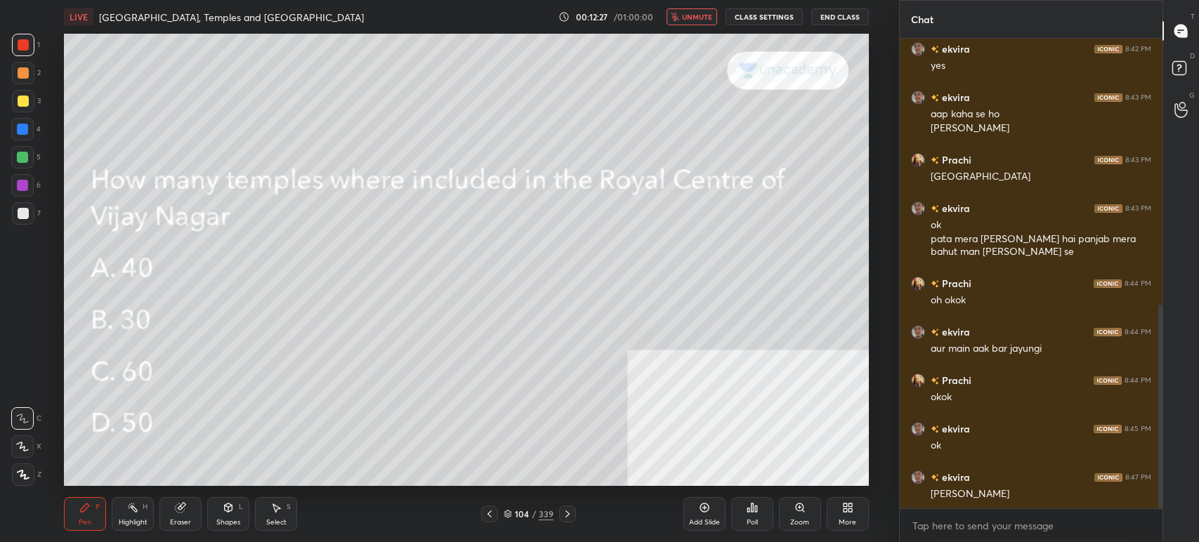
click at [504, 353] on img "grid" at bounding box center [438, 331] width 235 height 126
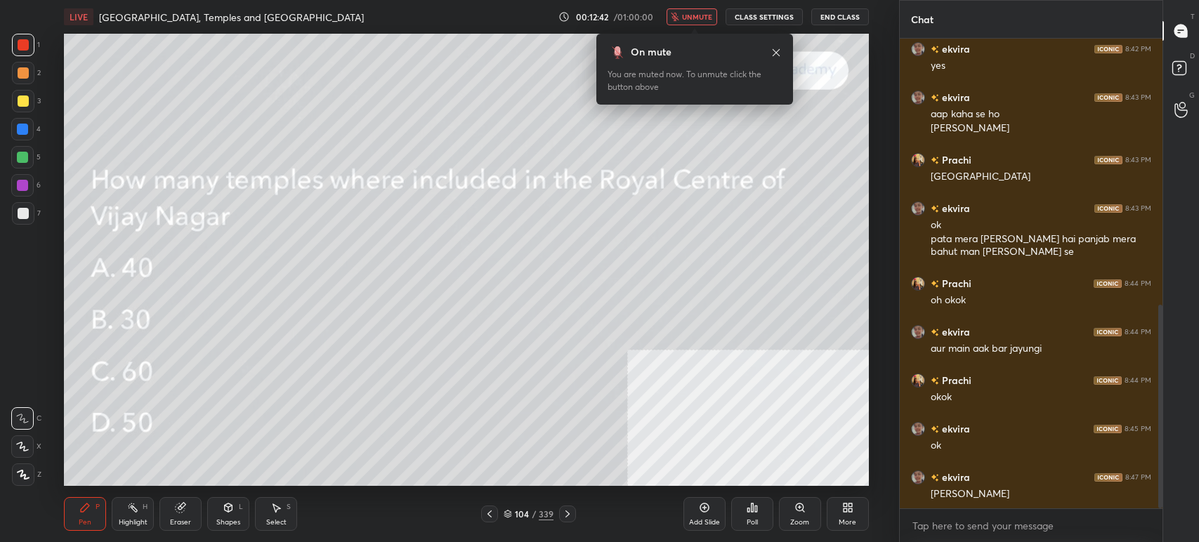
click at [691, 18] on span "unmute" at bounding box center [697, 17] width 30 height 10
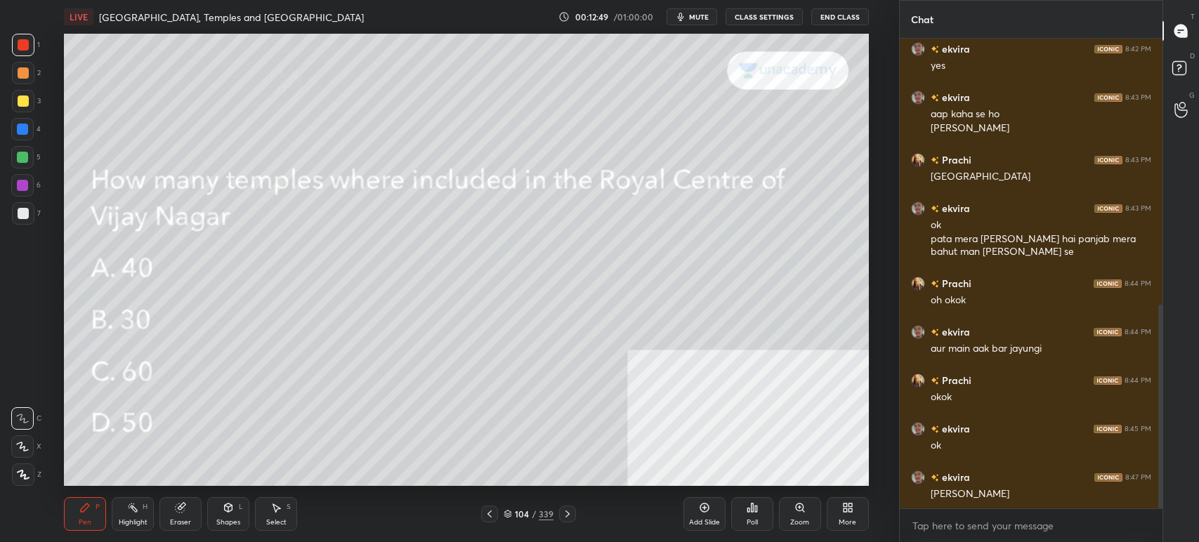
click at [709, 13] on button "mute" at bounding box center [692, 16] width 51 height 17
click at [696, 21] on button "unmute" at bounding box center [692, 16] width 51 height 17
click at [733, 506] on div "Poll" at bounding box center [752, 514] width 42 height 34
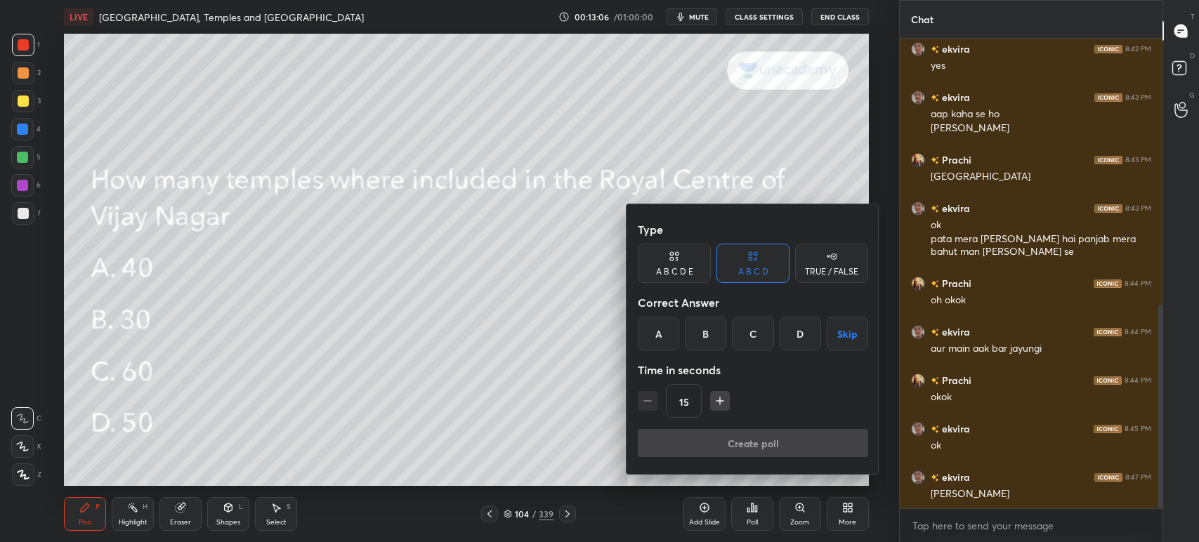
click at [700, 20] on div at bounding box center [599, 271] width 1199 height 542
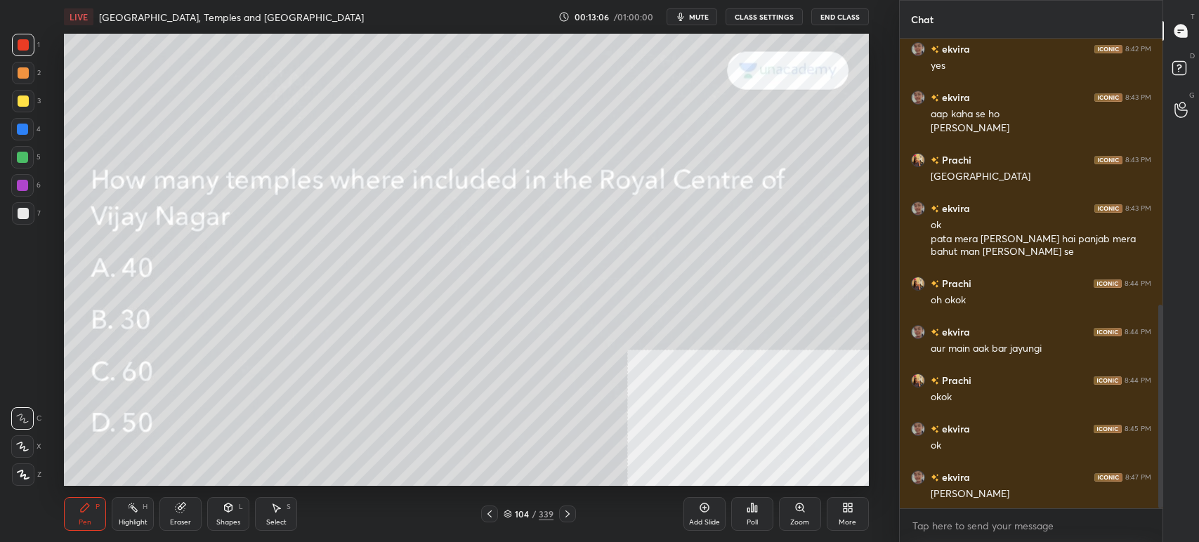
click at [702, 15] on div "Type A B C D E A B C D TRUE / FALSE Correct Answer A B C D Skip Time in seconds…" at bounding box center [599, 271] width 1199 height 542
click at [702, 17] on span "mute" at bounding box center [699, 17] width 20 height 10
click at [695, 19] on span "unmute" at bounding box center [697, 17] width 30 height 10
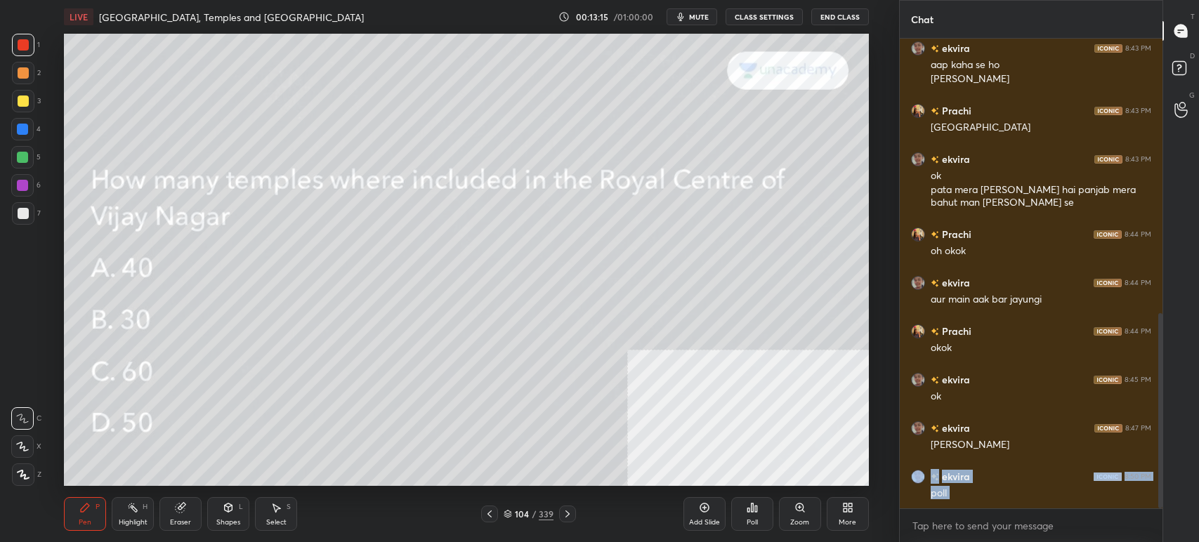
click at [757, 515] on div "Poll" at bounding box center [752, 514] width 42 height 34
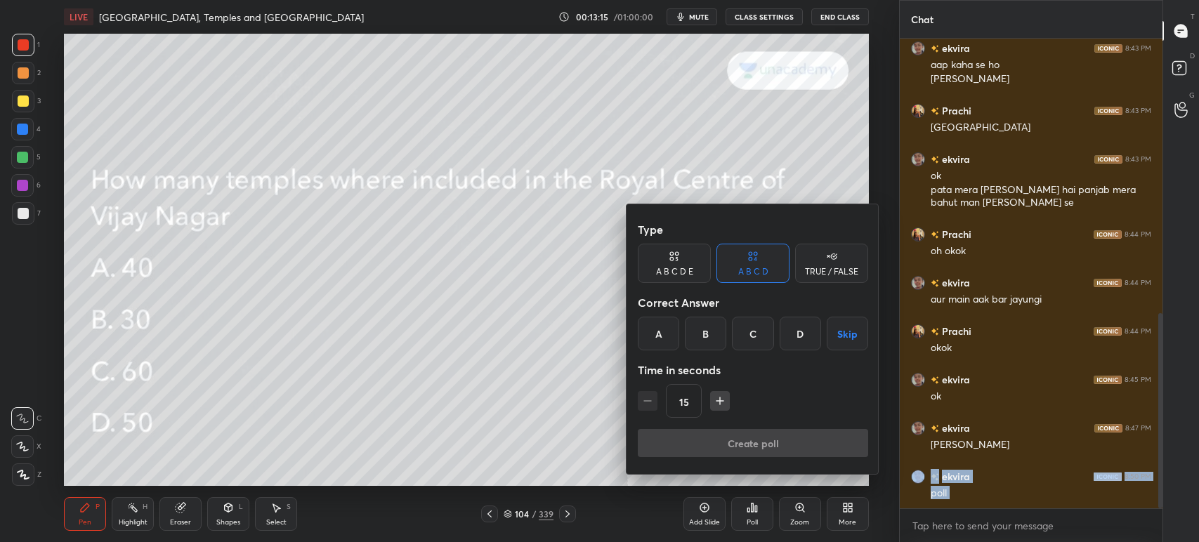
click at [699, 344] on div "B" at bounding box center [705, 334] width 41 height 34
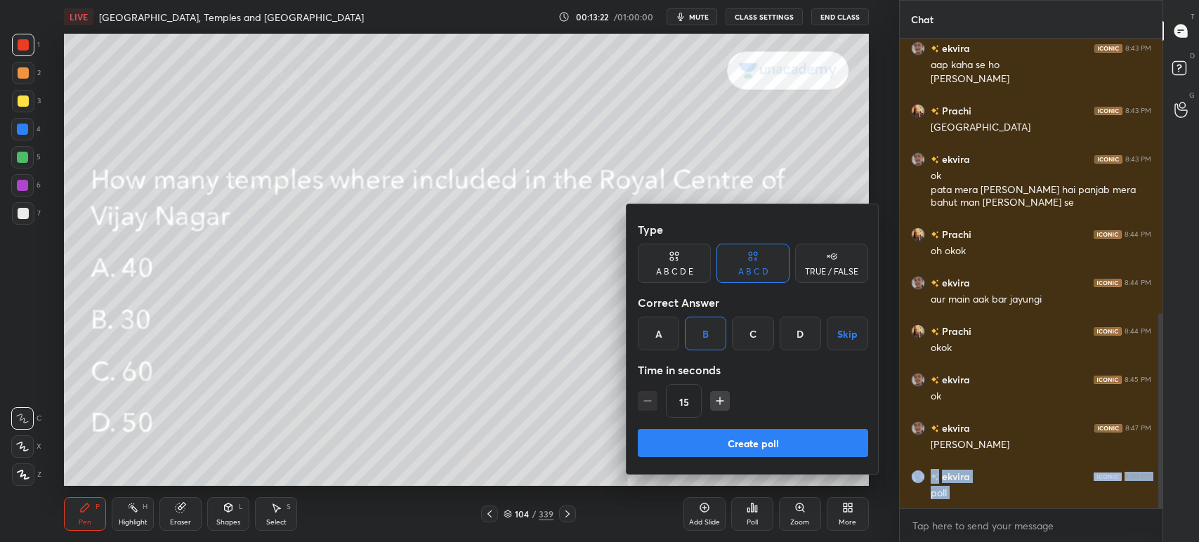
click at [733, 450] on button "Create poll" at bounding box center [753, 443] width 230 height 28
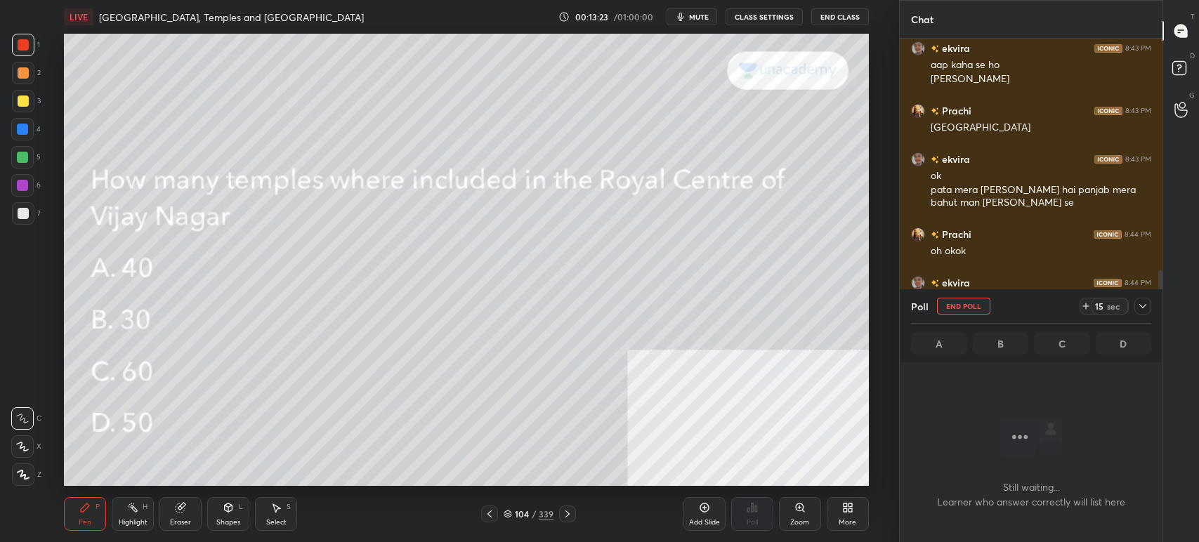
scroll to position [5, 4]
click at [688, 27] on div "LIVE Plotting Palaces, Temples and Bazaars 00:13:24 / 01:00:00 mute CLASS SETTI…" at bounding box center [466, 17] width 805 height 34
click at [686, 13] on icon "button" at bounding box center [680, 16] width 11 height 11
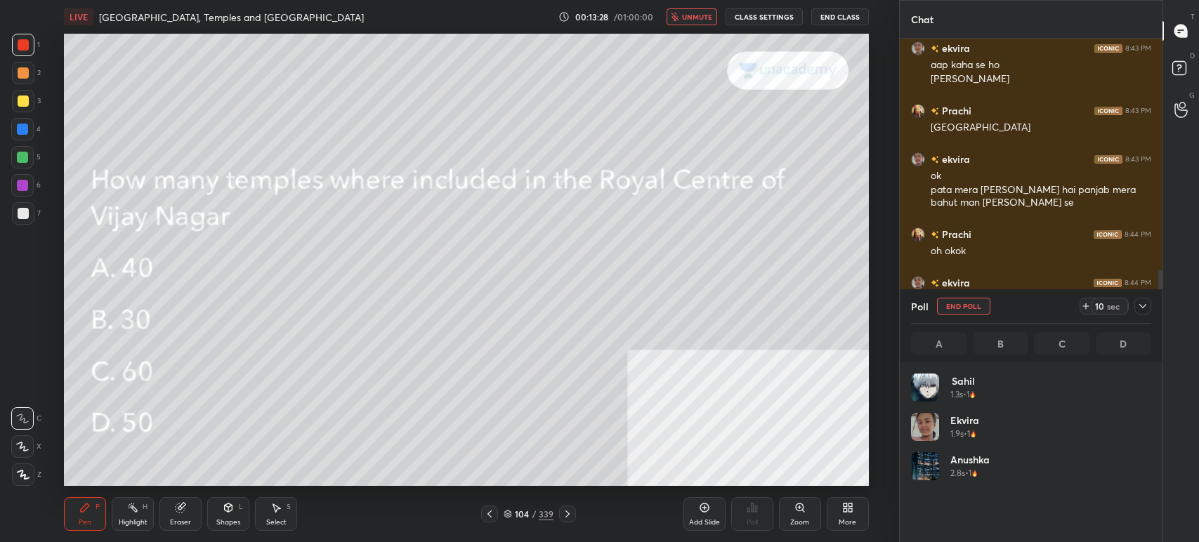
scroll to position [769, 0]
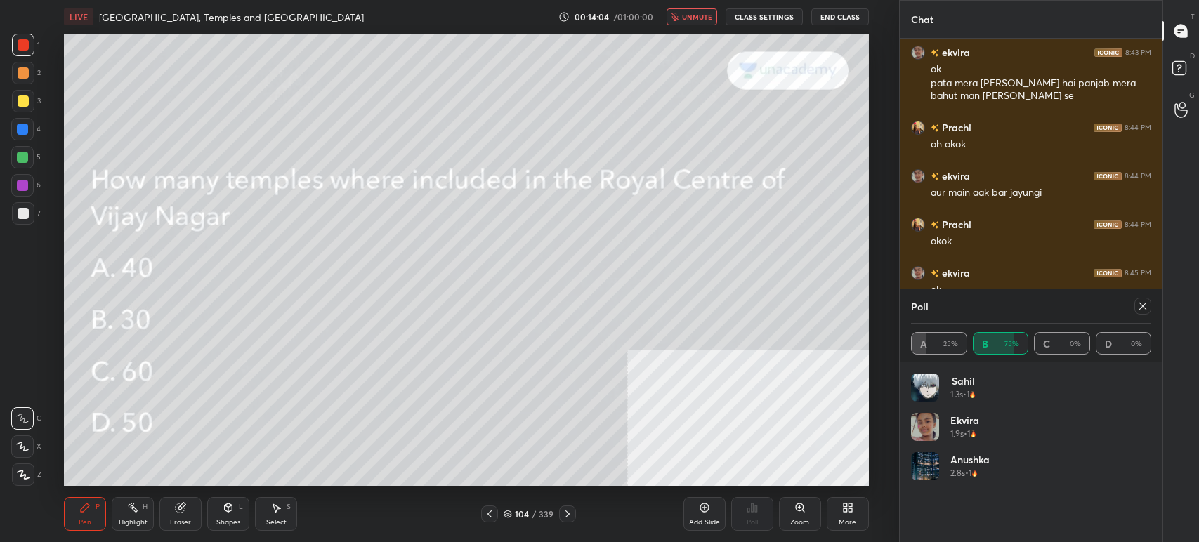
click at [690, 12] on span "unmute" at bounding box center [697, 17] width 30 height 10
click at [1139, 312] on icon at bounding box center [1142, 306] width 11 height 11
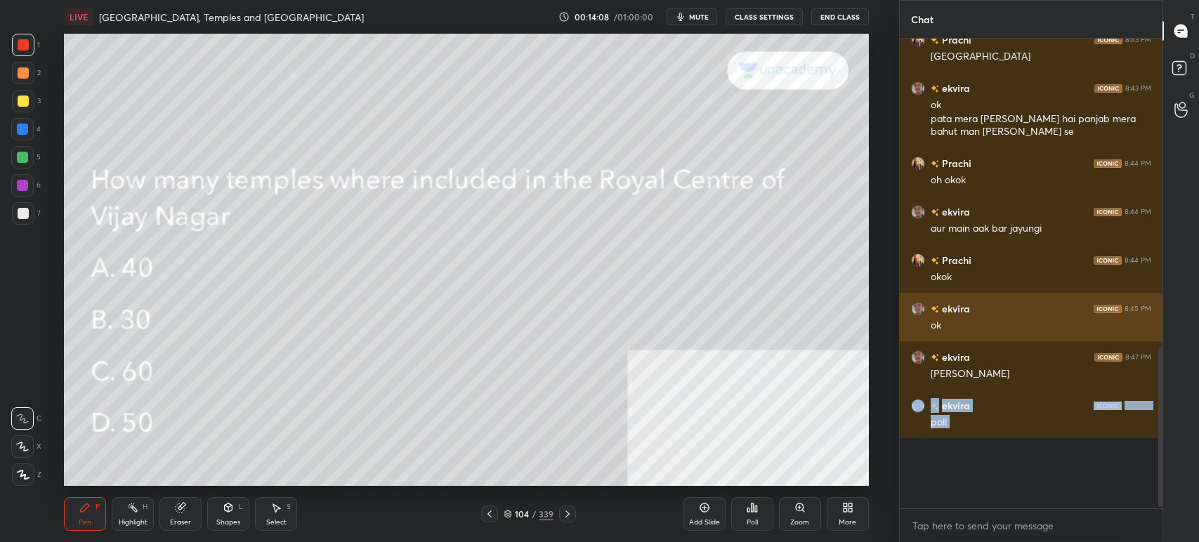
scroll to position [465, 258]
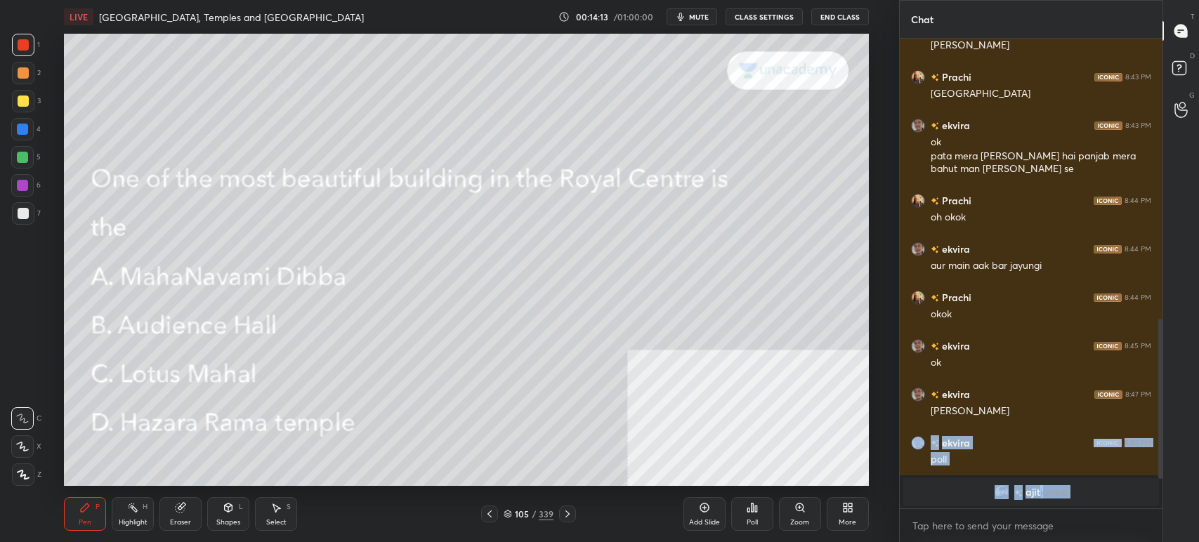
click at [693, 19] on button "mute" at bounding box center [692, 16] width 51 height 17
click at [751, 506] on icon at bounding box center [752, 507] width 11 height 11
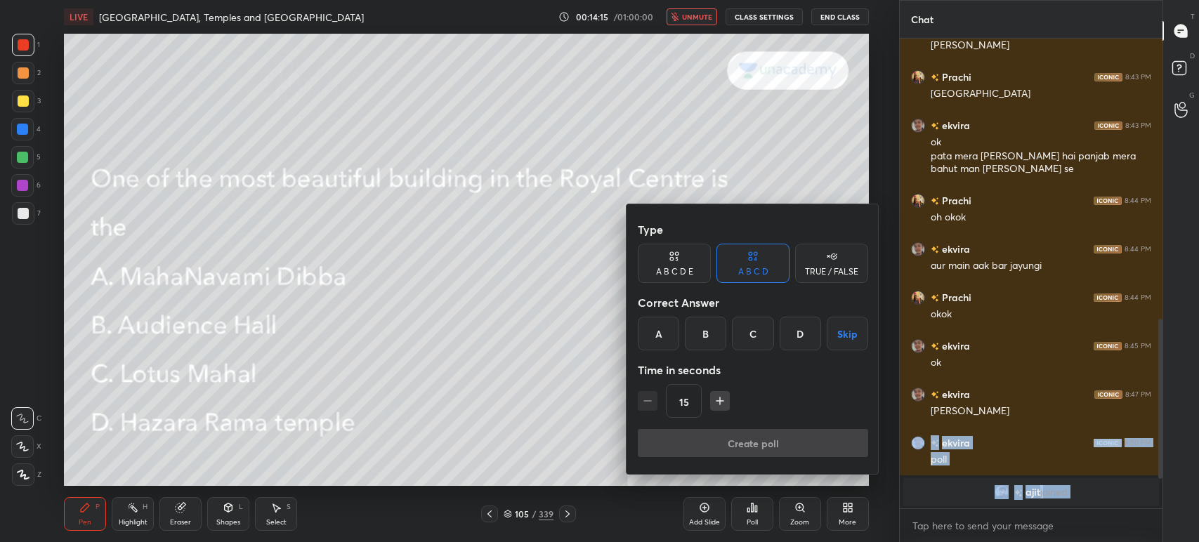
click at [762, 336] on div "C" at bounding box center [752, 334] width 41 height 34
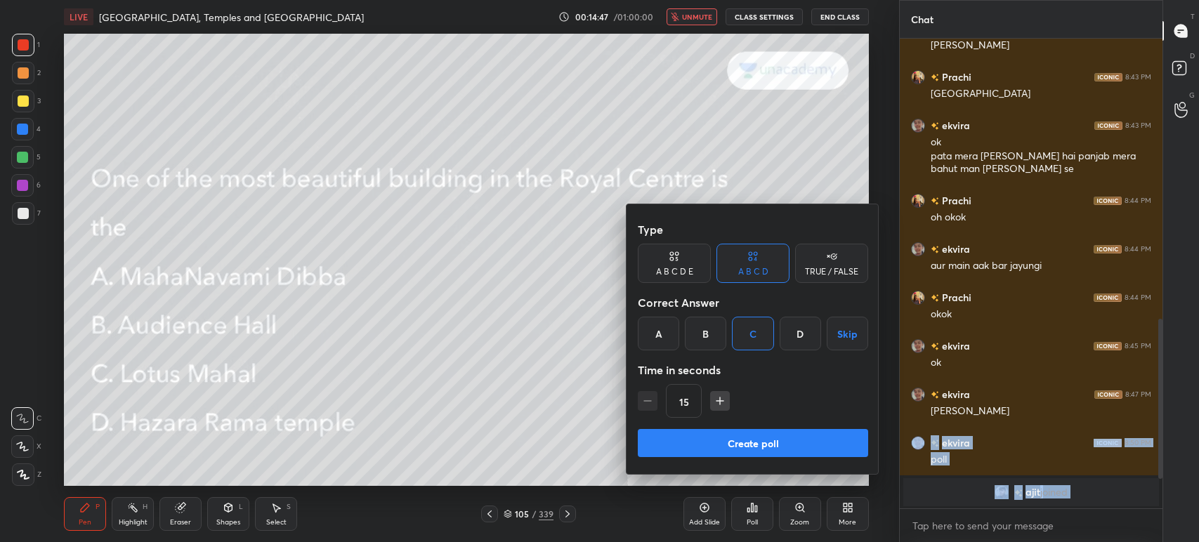
click at [778, 443] on button "Create poll" at bounding box center [753, 443] width 230 height 28
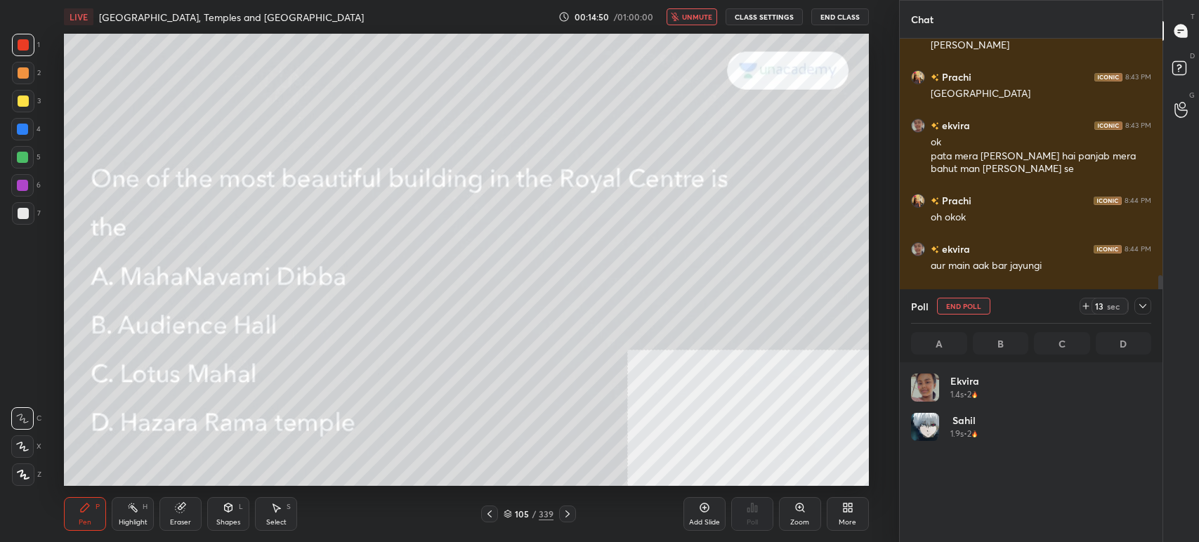
scroll to position [164, 236]
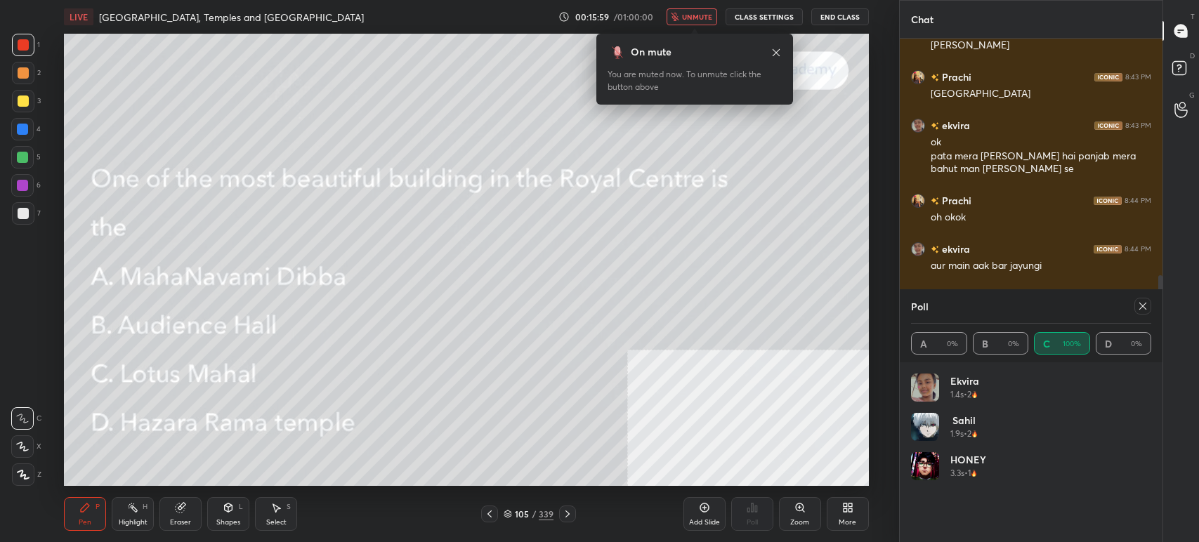
click at [568, 510] on icon at bounding box center [567, 514] width 11 height 11
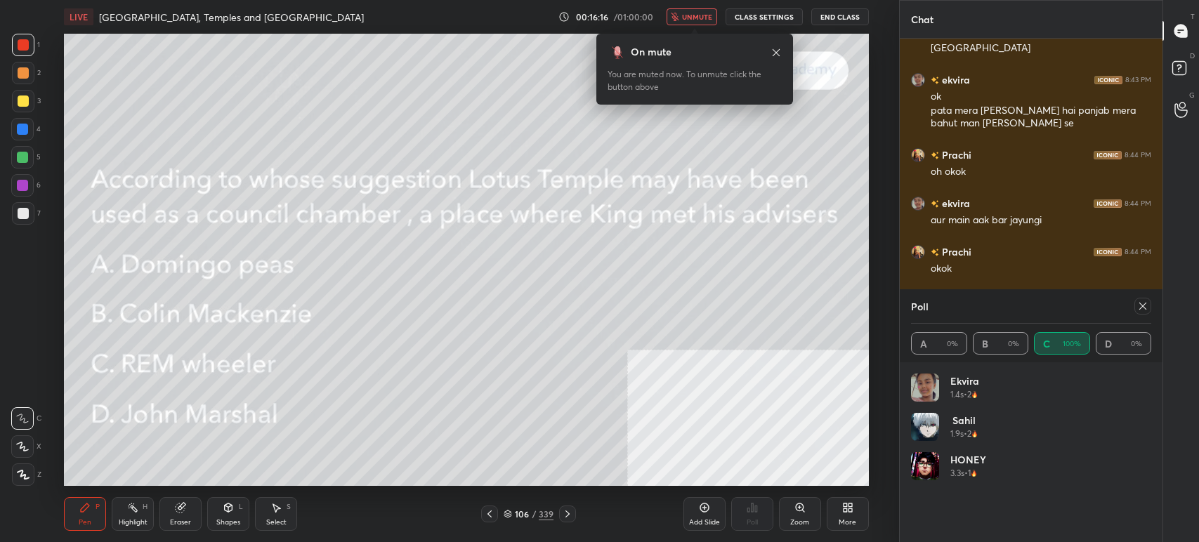
scroll to position [771, 0]
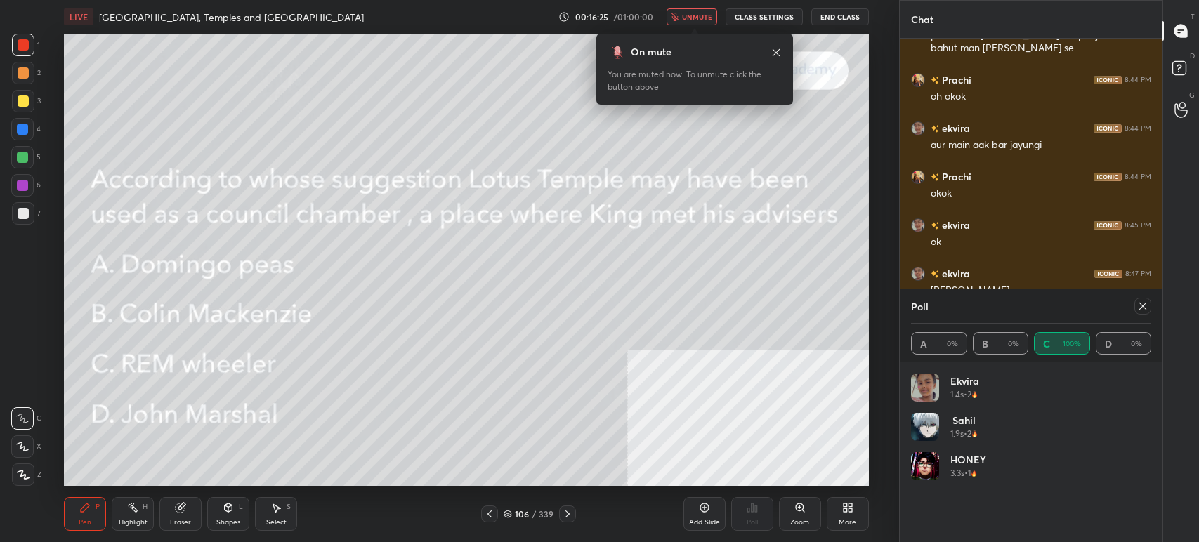
drag, startPoint x: 669, startPoint y: 16, endPoint x: 680, endPoint y: 20, distance: 11.8
click at [669, 18] on div "00:16:25 / 01:00:00 unmute CLASS SETTINGS End Class" at bounding box center [713, 16] width 310 height 17
click at [690, 20] on span "unmute" at bounding box center [697, 17] width 30 height 10
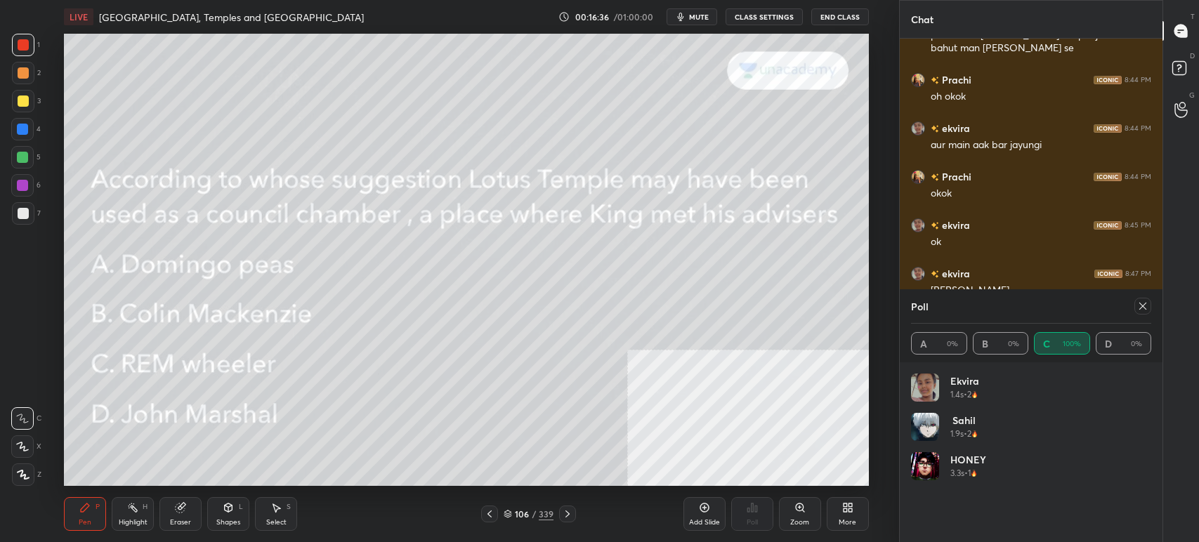
click at [1140, 307] on icon at bounding box center [1142, 306] width 11 height 11
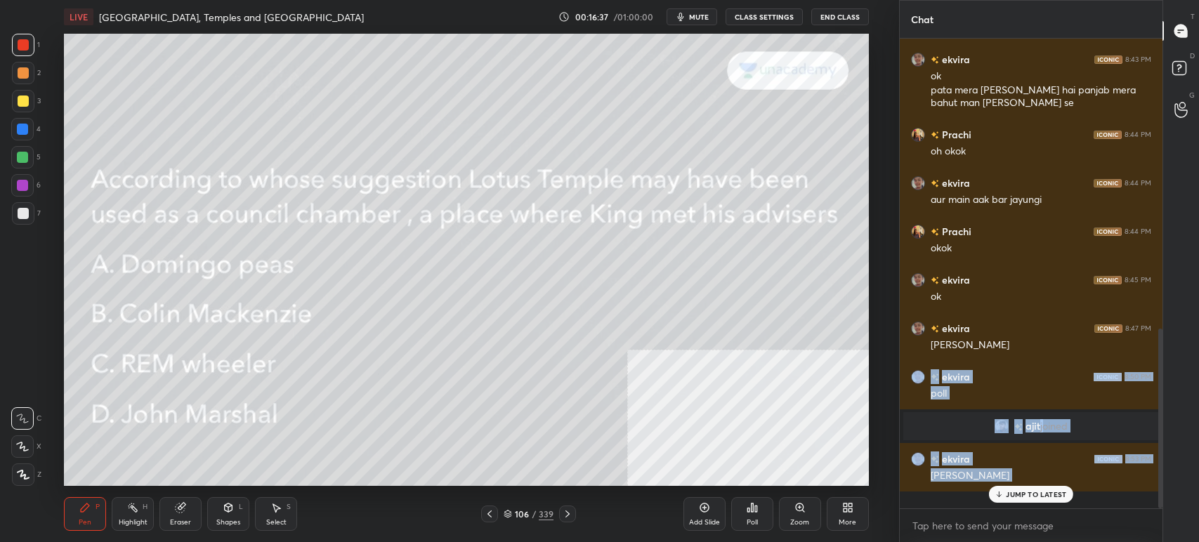
scroll to position [702, 0]
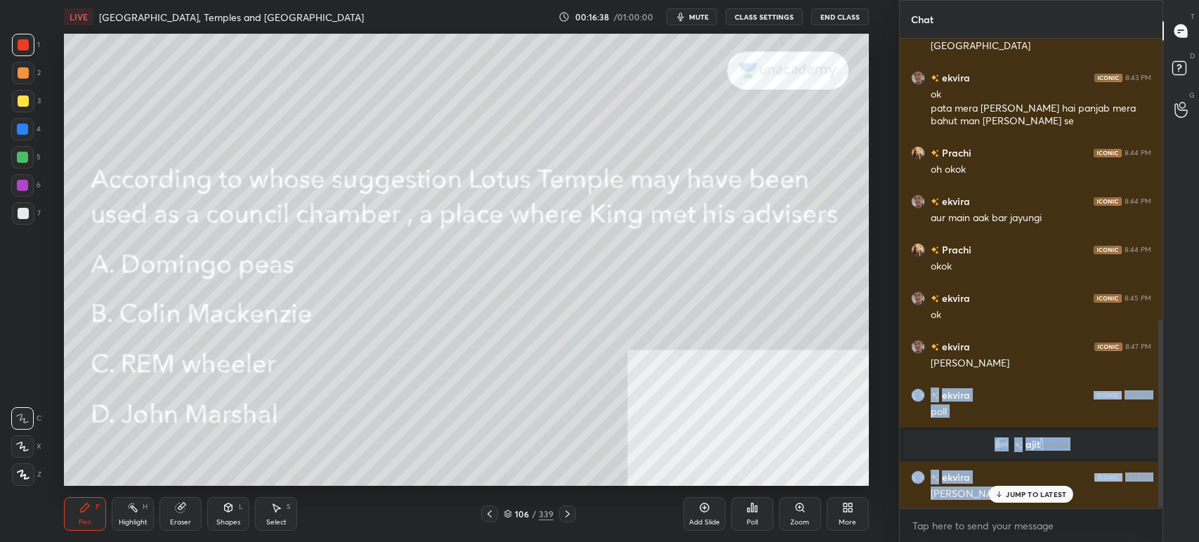
click at [742, 513] on div "Poll" at bounding box center [752, 514] width 42 height 34
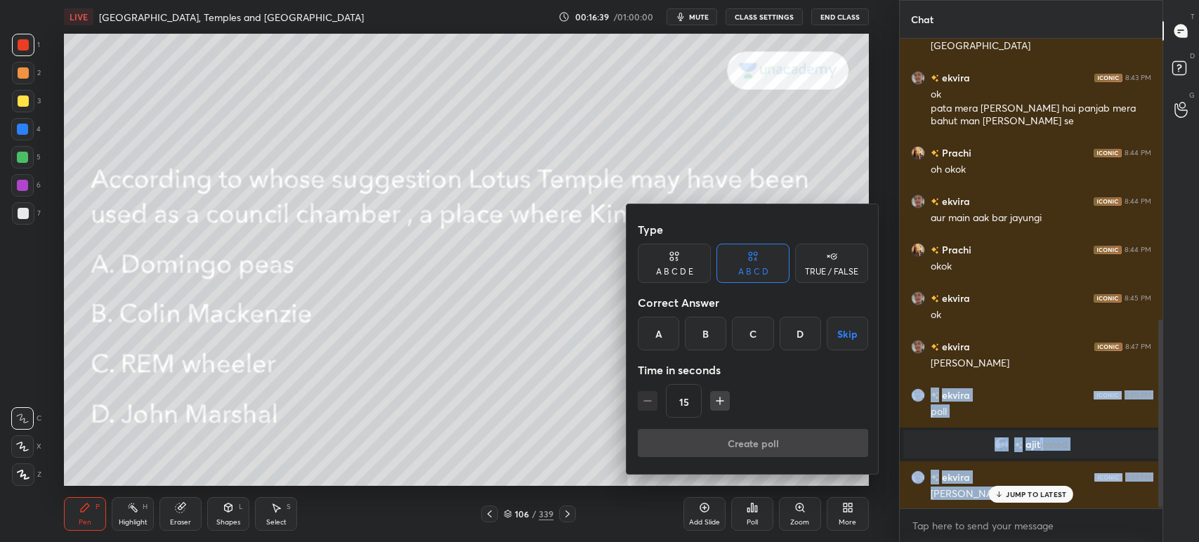
drag, startPoint x: 695, startPoint y: 329, endPoint x: 713, endPoint y: 399, distance: 72.4
click at [697, 330] on div "B" at bounding box center [705, 334] width 41 height 34
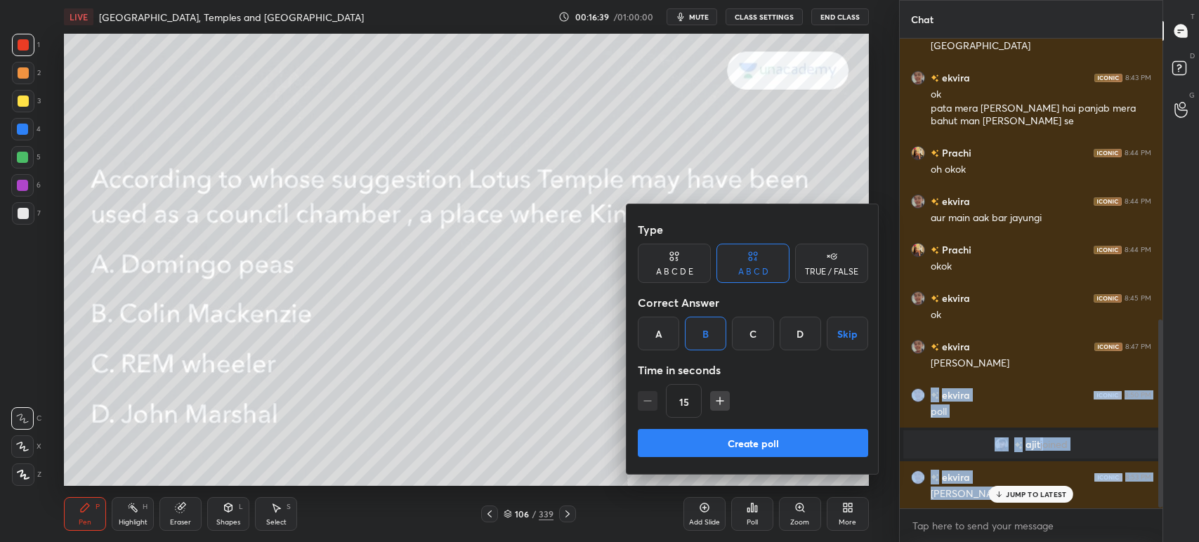
click at [719, 433] on button "Create poll" at bounding box center [753, 443] width 230 height 28
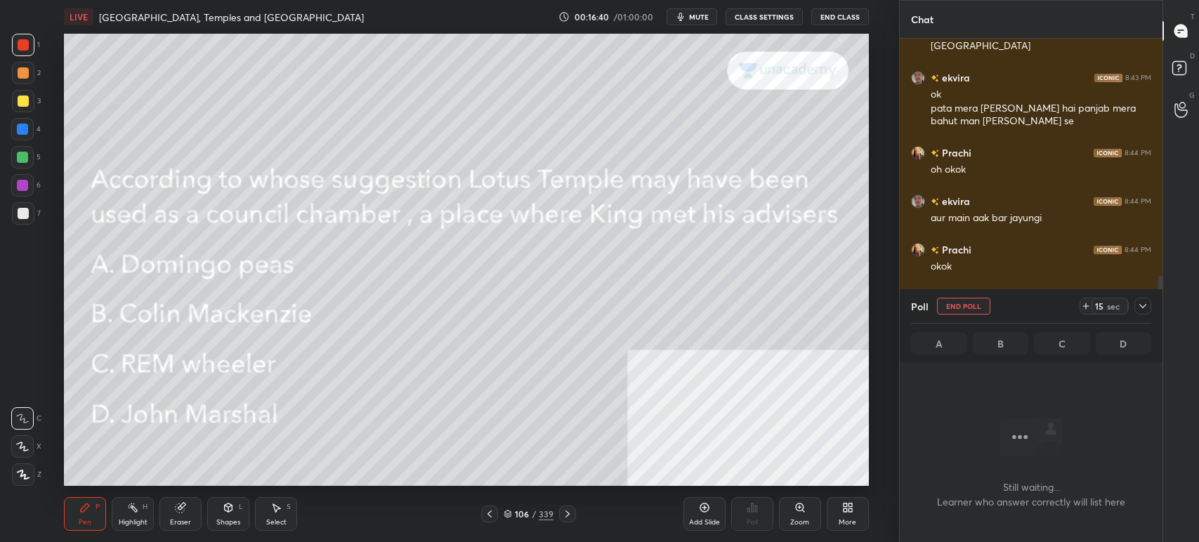
scroll to position [5, 4]
click at [700, 21] on span "mute" at bounding box center [699, 17] width 20 height 10
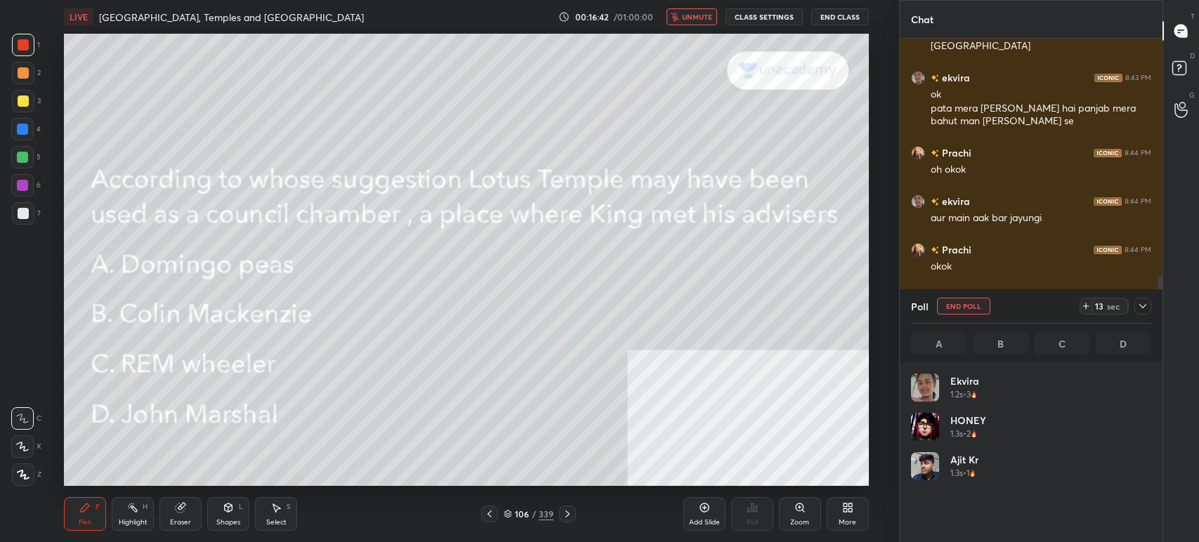
scroll to position [164, 236]
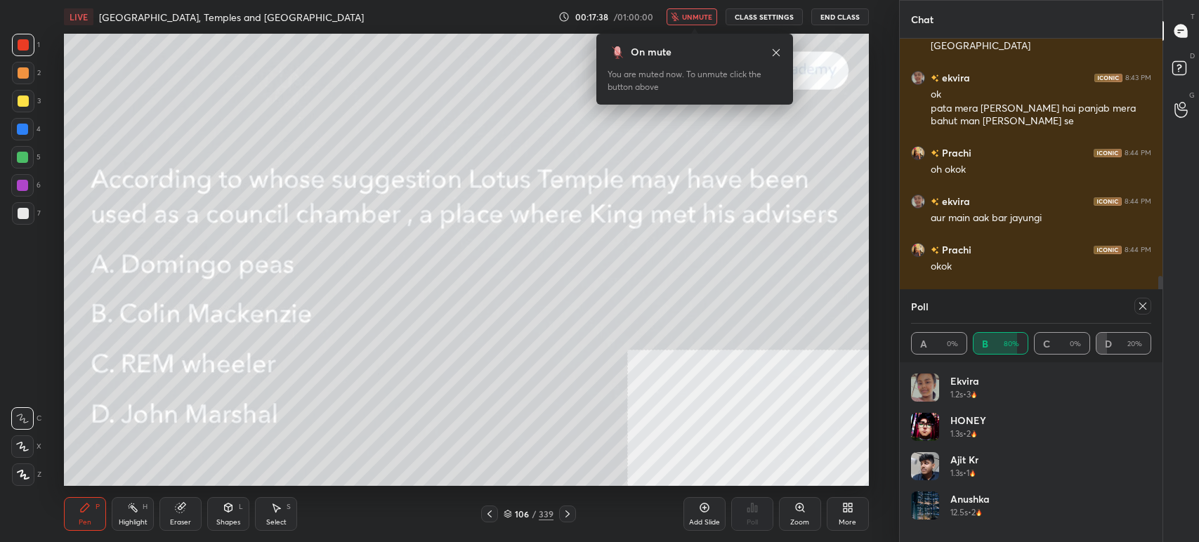
click at [567, 516] on icon at bounding box center [567, 514] width 11 height 11
click at [694, 18] on span "unmute" at bounding box center [697, 17] width 30 height 10
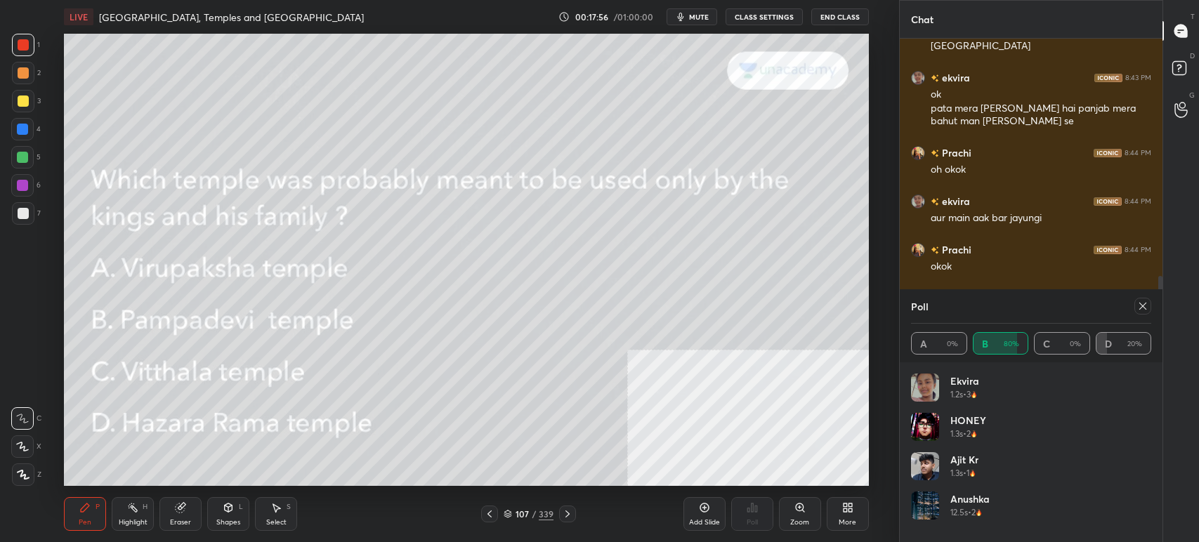
click at [494, 513] on icon at bounding box center [489, 514] width 11 height 11
drag, startPoint x: 565, startPoint y: 504, endPoint x: 571, endPoint y: 510, distance: 7.9
click at [568, 510] on icon at bounding box center [567, 514] width 11 height 11
click at [713, 15] on button "mute" at bounding box center [692, 16] width 51 height 17
drag, startPoint x: 1121, startPoint y: 311, endPoint x: 1131, endPoint y: 311, distance: 9.8
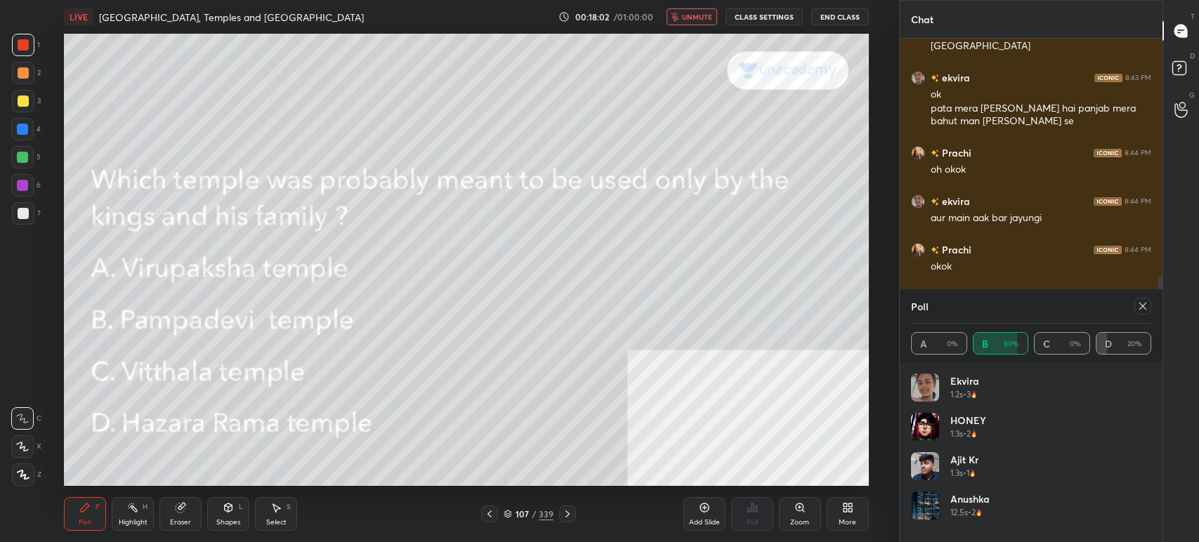
click at [1130, 311] on div "Poll" at bounding box center [1031, 306] width 240 height 34
click at [1137, 308] on icon at bounding box center [1142, 306] width 11 height 11
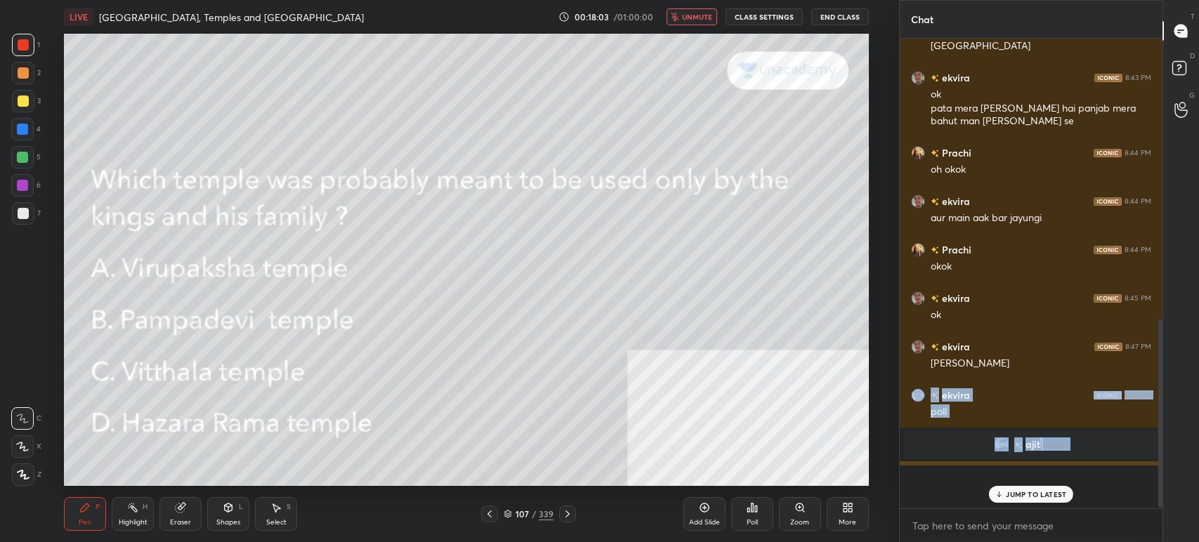
scroll to position [4, 4]
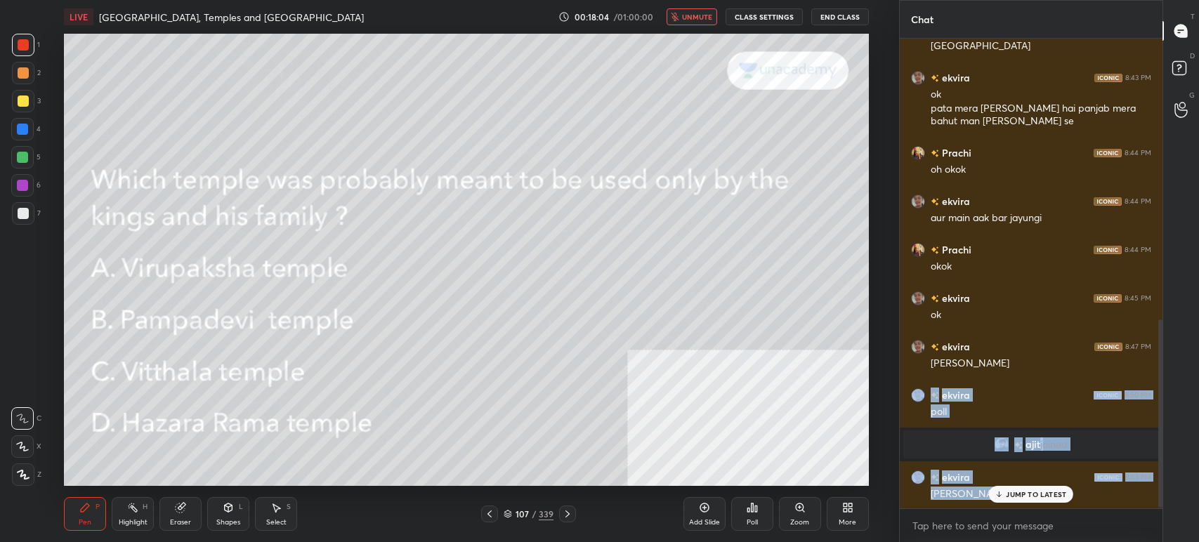
click at [755, 506] on icon at bounding box center [756, 509] width 2 height 6
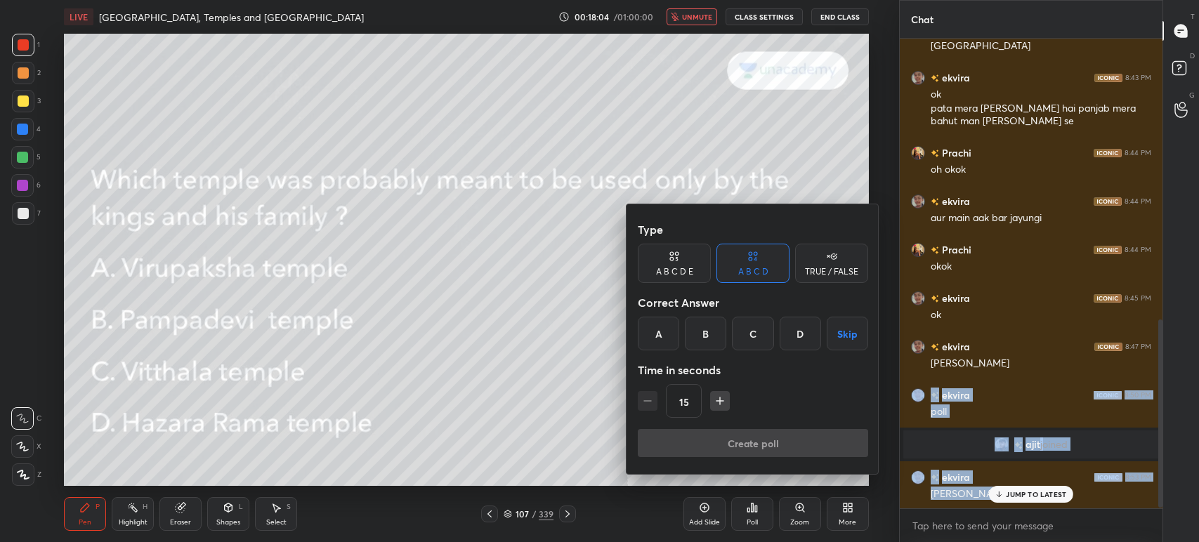
click at [804, 322] on div "D" at bounding box center [800, 334] width 41 height 34
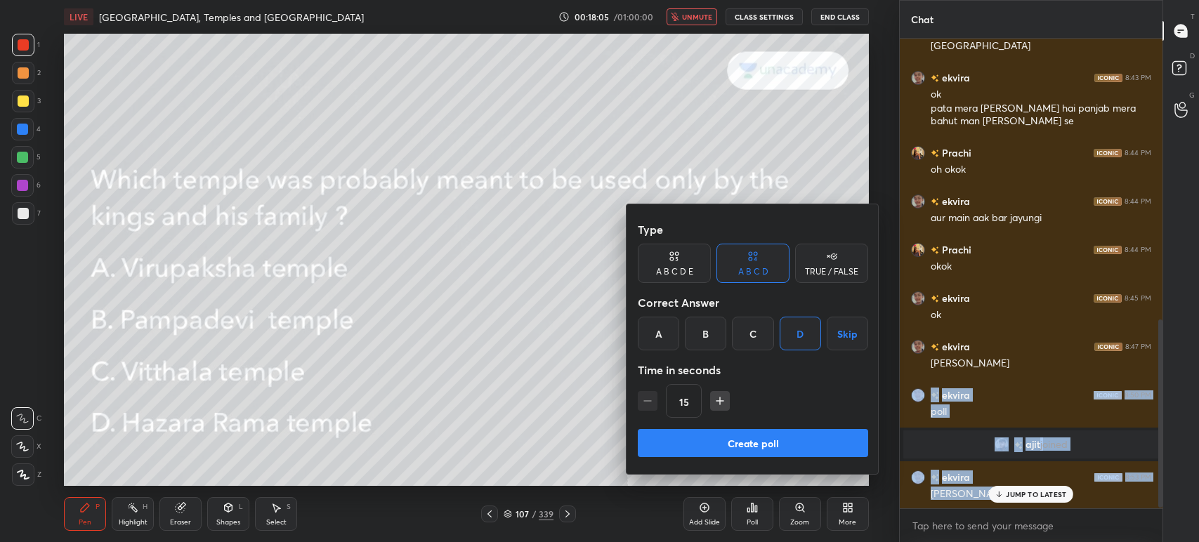
click at [771, 440] on button "Create poll" at bounding box center [753, 443] width 230 height 28
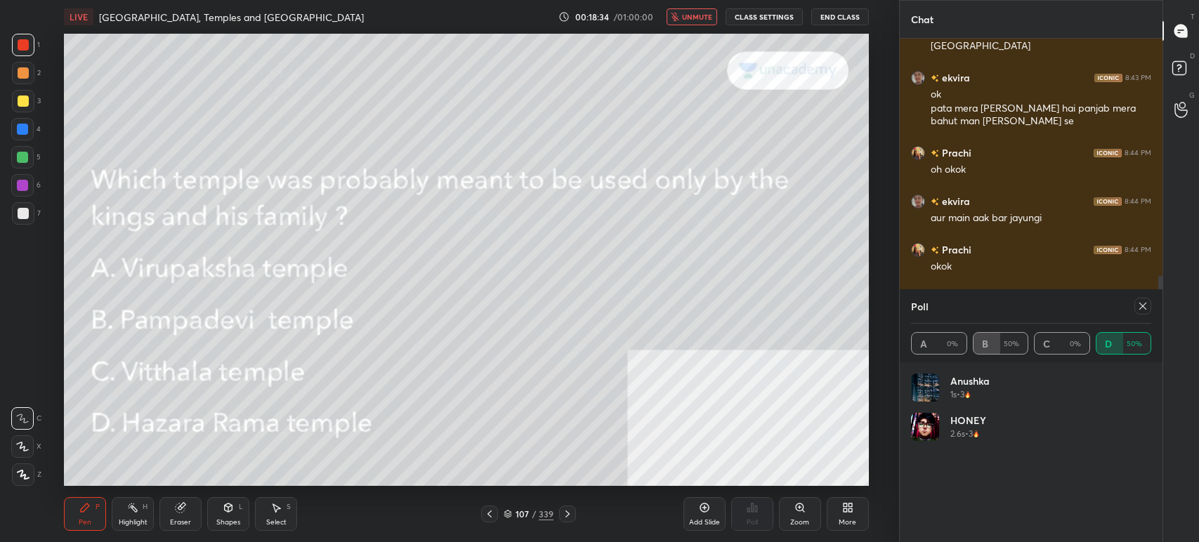
scroll to position [820, 0]
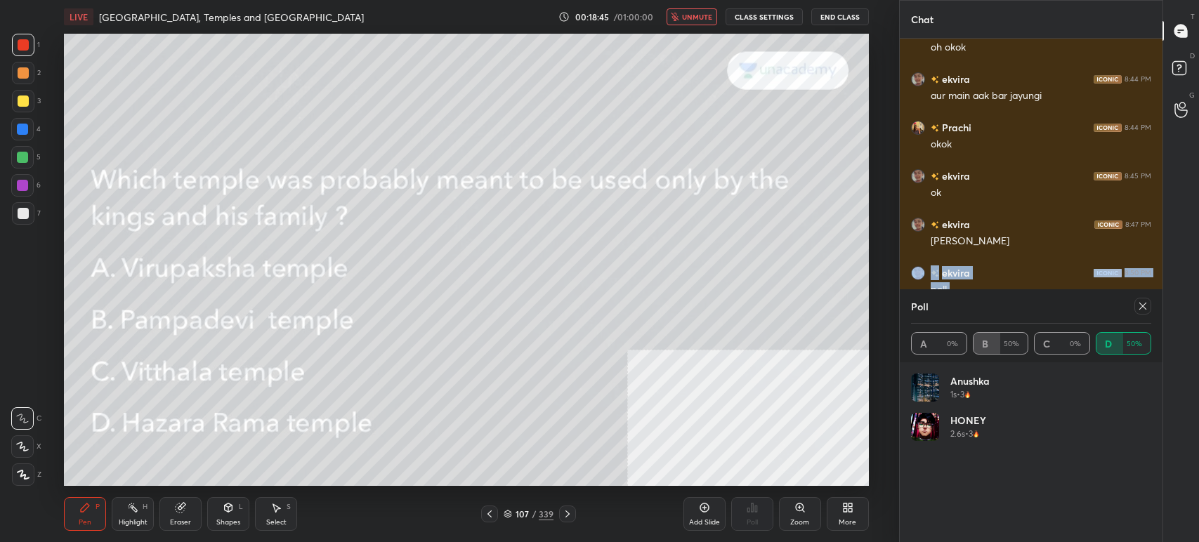
click at [566, 516] on icon at bounding box center [567, 514] width 11 height 11
click at [1138, 309] on icon at bounding box center [1142, 306] width 11 height 11
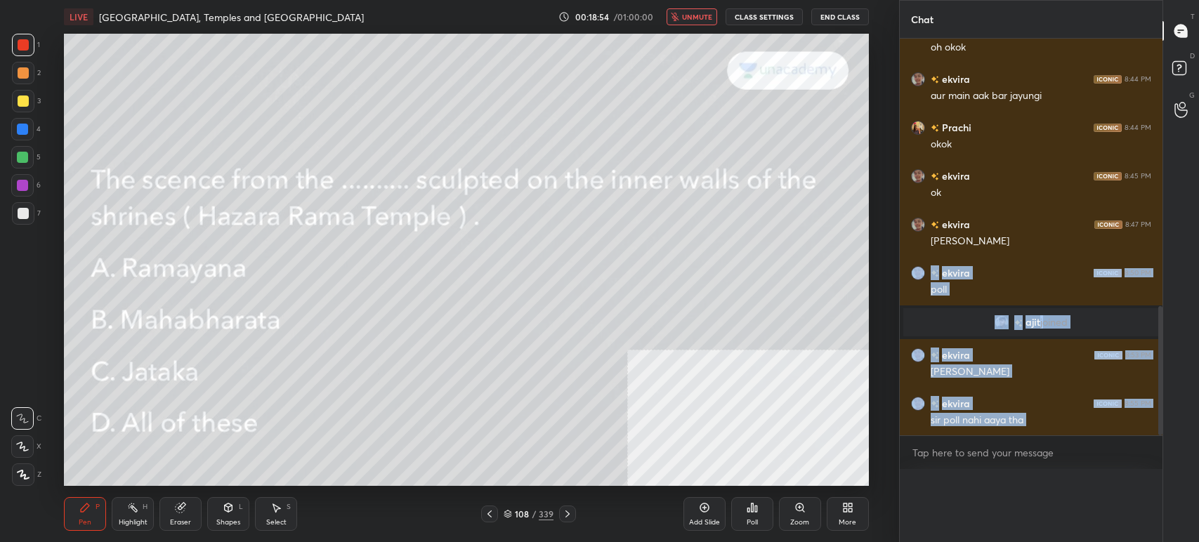
scroll to position [4, 4]
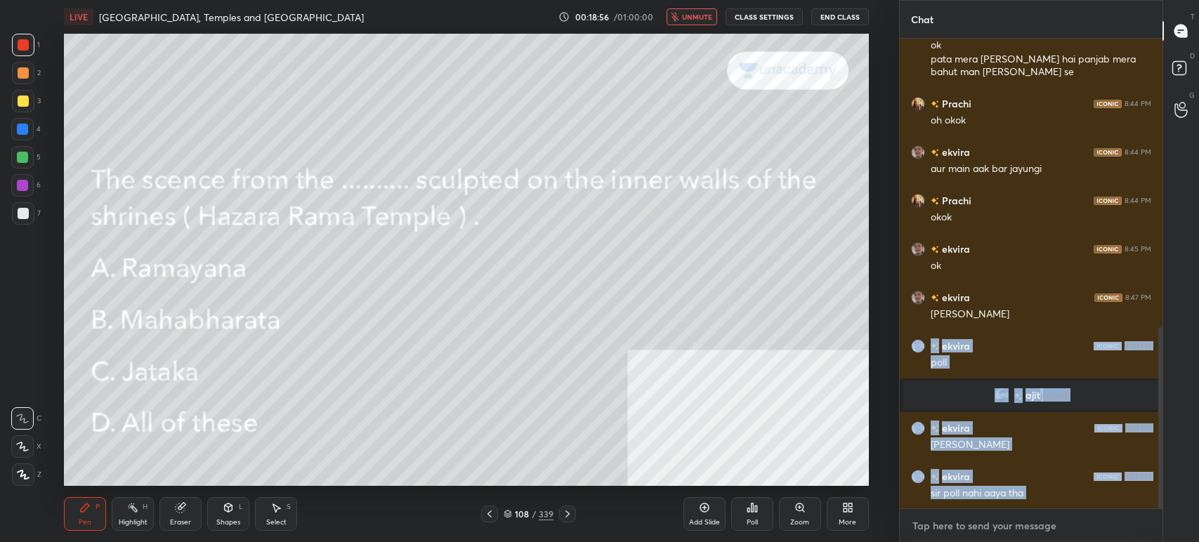
click at [972, 518] on textarea at bounding box center [1031, 526] width 240 height 22
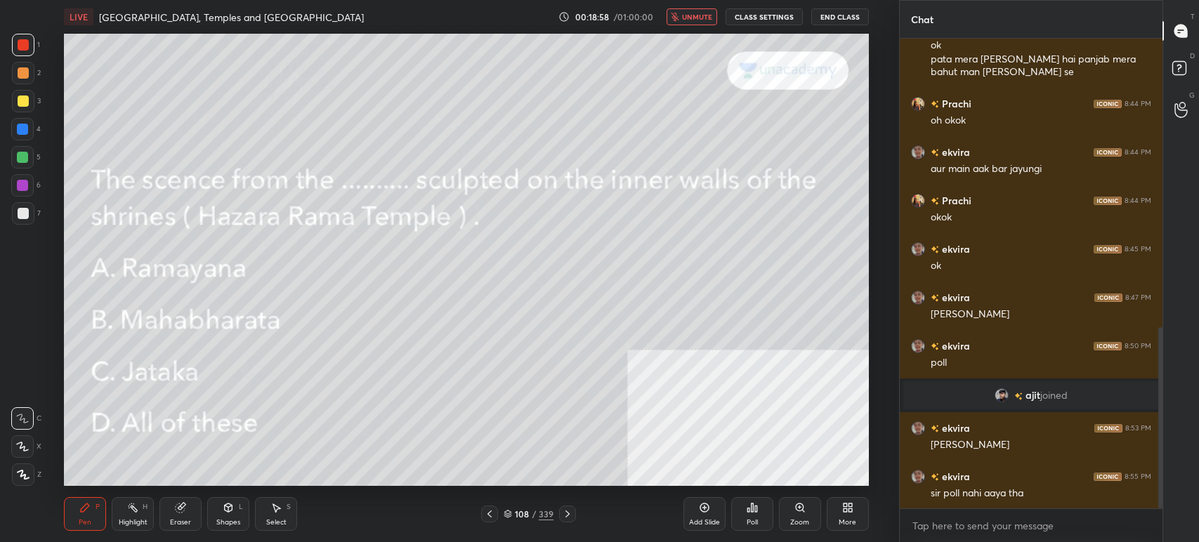
click at [755, 509] on icon at bounding box center [756, 509] width 2 height 6
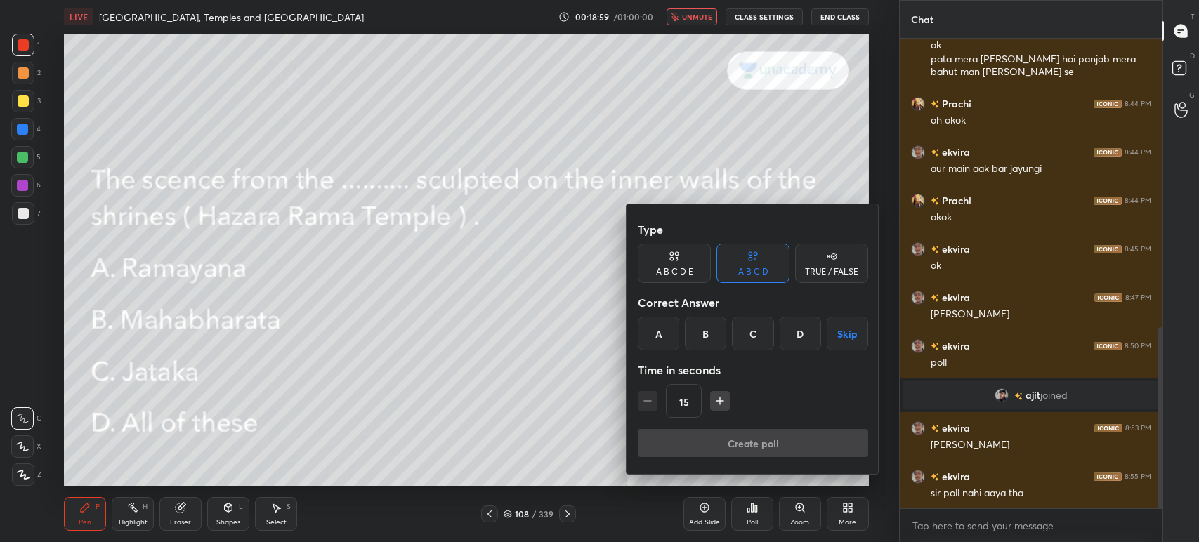
drag, startPoint x: 663, startPoint y: 337, endPoint x: 669, endPoint y: 345, distance: 9.6
click at [663, 338] on div "A" at bounding box center [658, 334] width 41 height 34
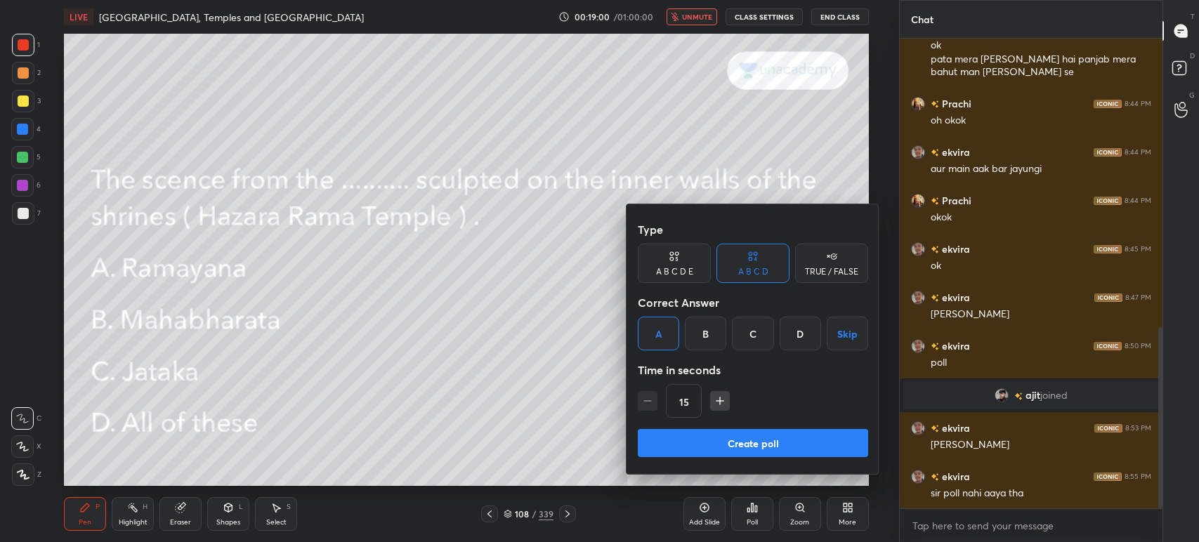
click at [724, 441] on button "Create poll" at bounding box center [753, 443] width 230 height 28
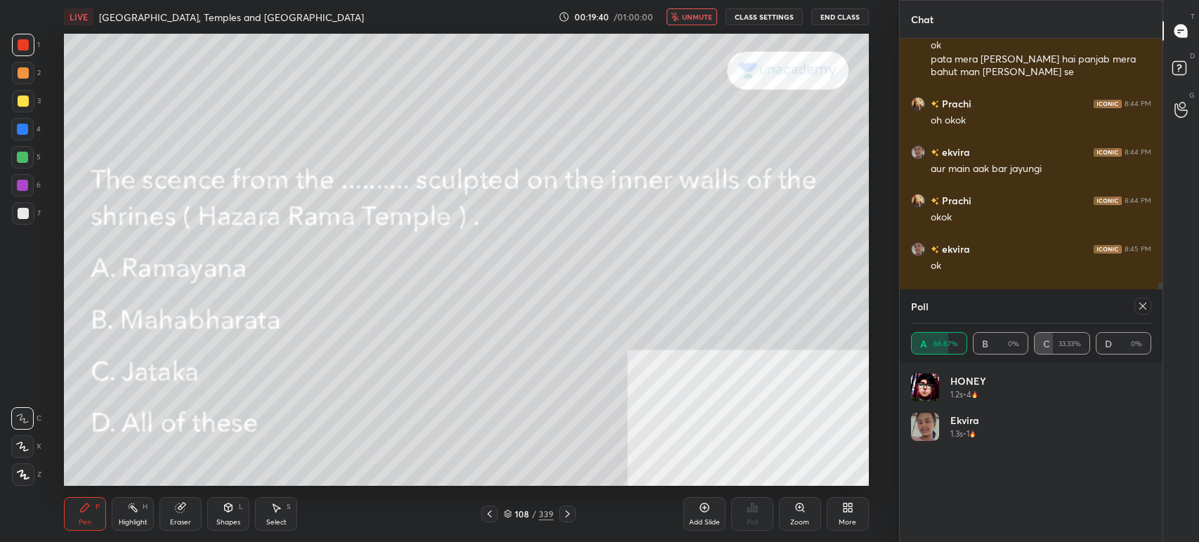
click at [697, 22] on button "unmute" at bounding box center [692, 16] width 51 height 17
click at [1144, 305] on icon at bounding box center [1142, 306] width 11 height 11
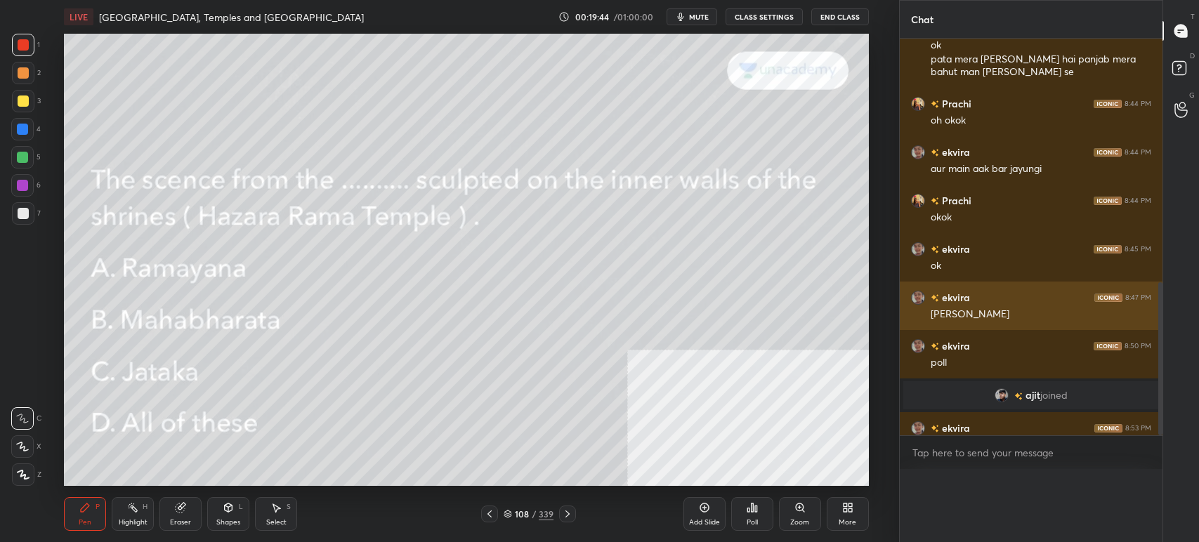
scroll to position [5, 4]
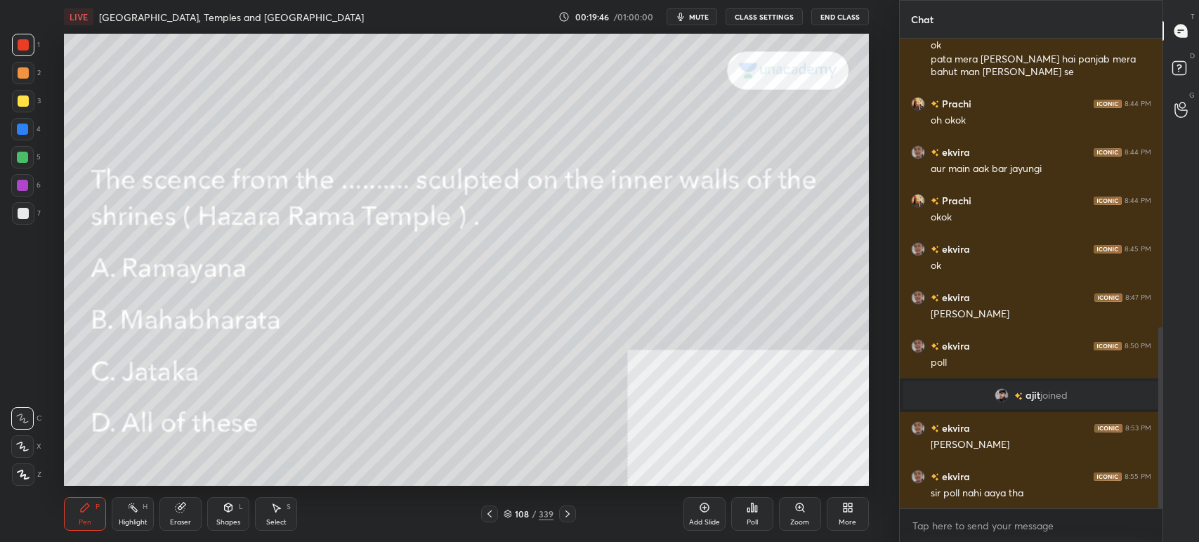
click at [565, 513] on icon at bounding box center [567, 514] width 11 height 11
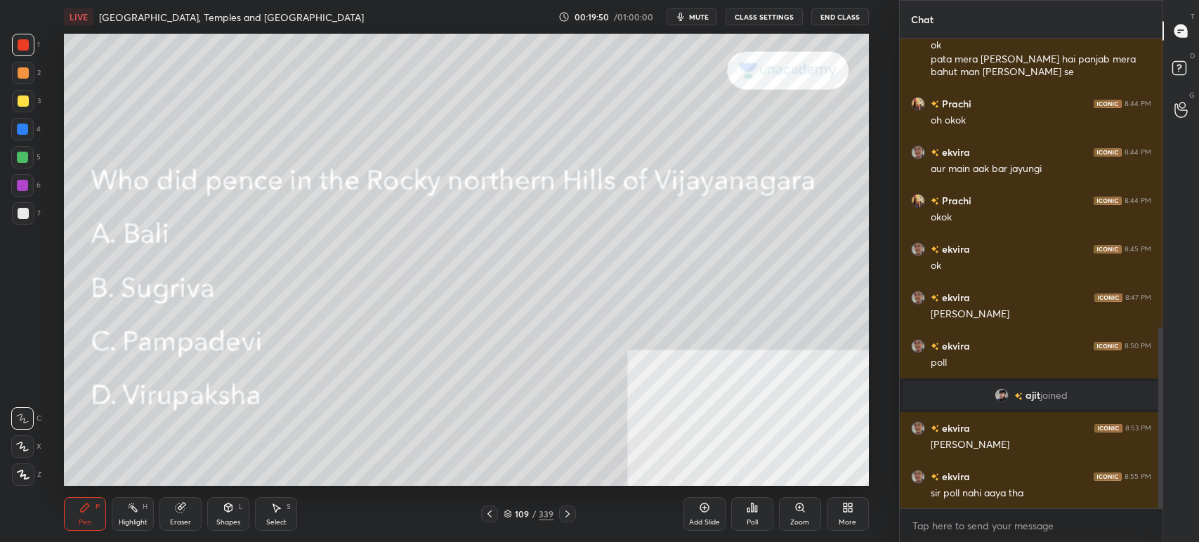
click at [521, 516] on div "109" at bounding box center [522, 514] width 14 height 8
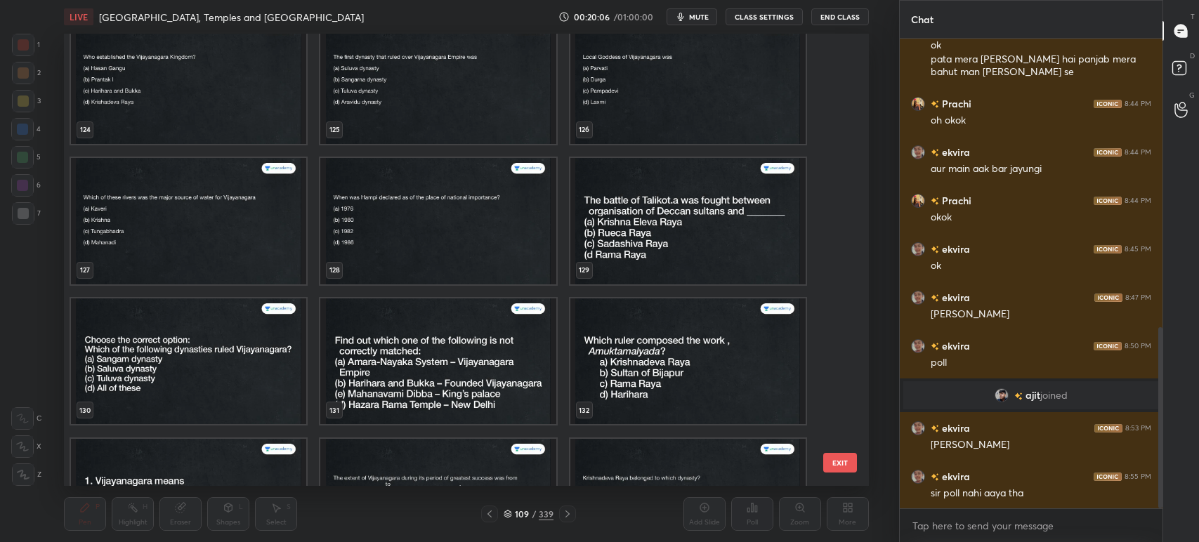
scroll to position [5831, 0]
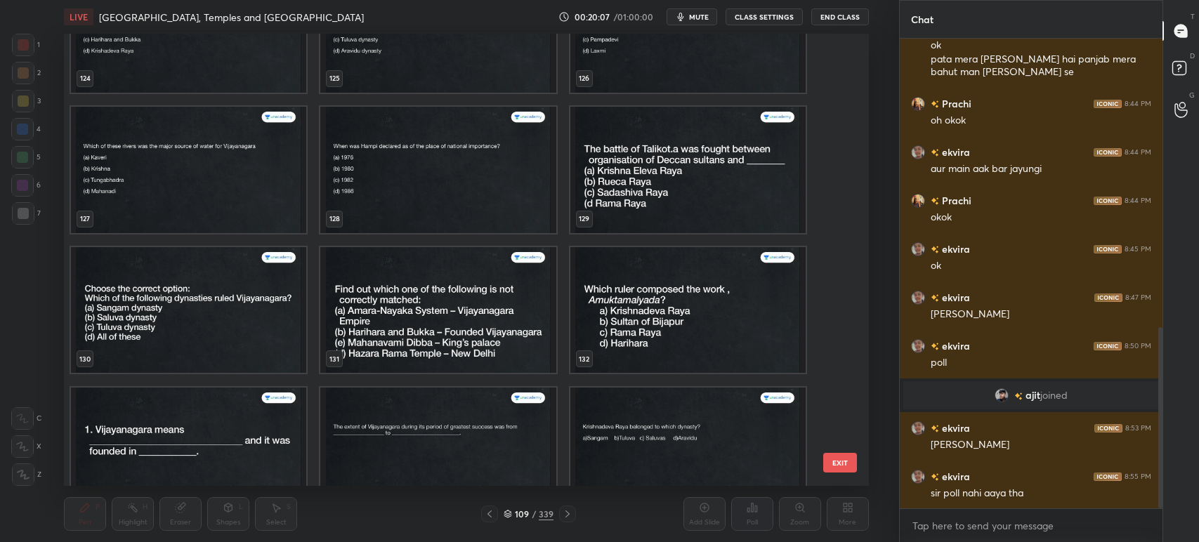
click at [509, 308] on img "grid" at bounding box center [438, 310] width 235 height 126
click at [510, 308] on img "grid" at bounding box center [438, 310] width 235 height 126
click at [509, 308] on img "grid" at bounding box center [438, 310] width 235 height 126
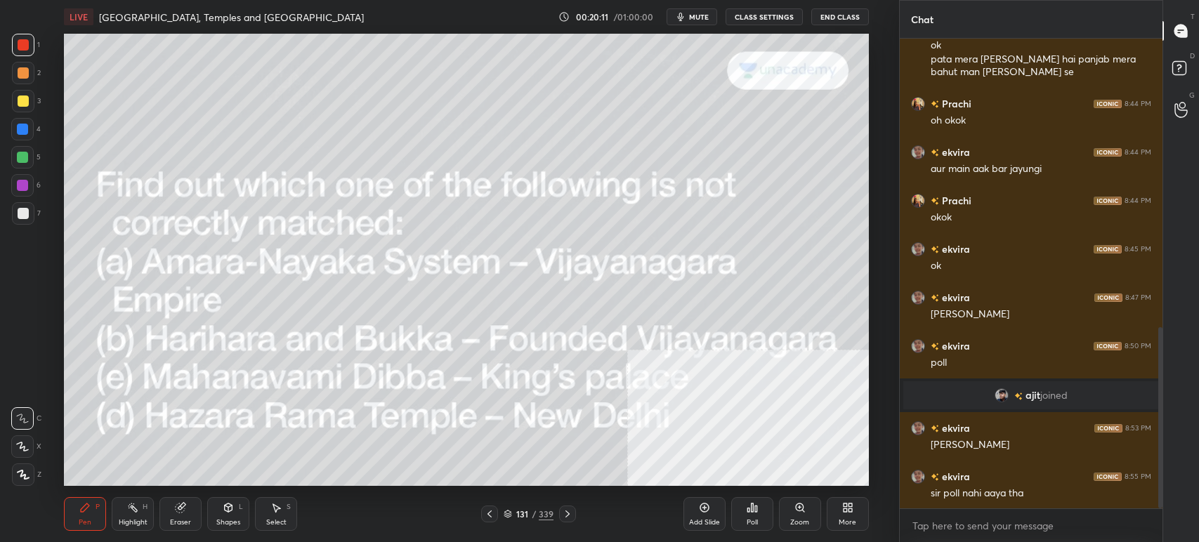
click at [701, 18] on span "mute" at bounding box center [699, 17] width 20 height 10
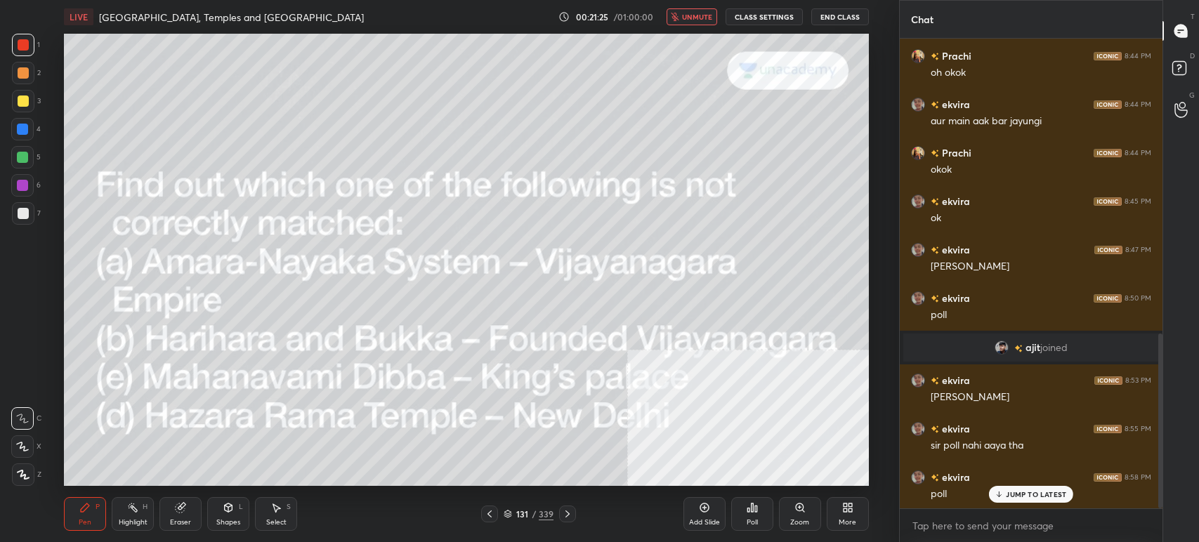
click at [748, 516] on div "Poll" at bounding box center [752, 514] width 42 height 34
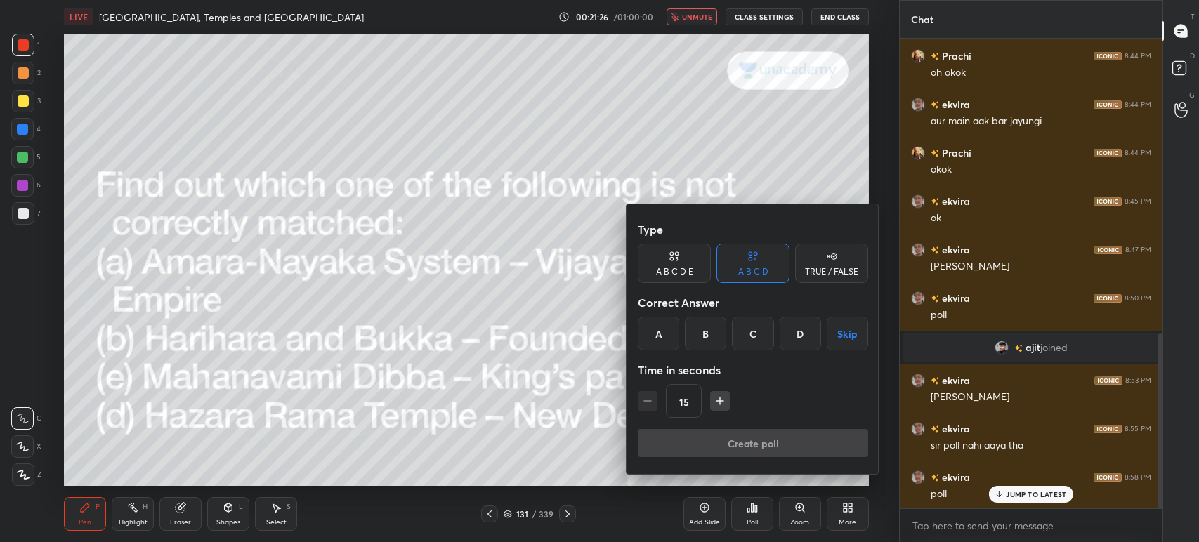
click at [798, 335] on div "D" at bounding box center [800, 334] width 41 height 34
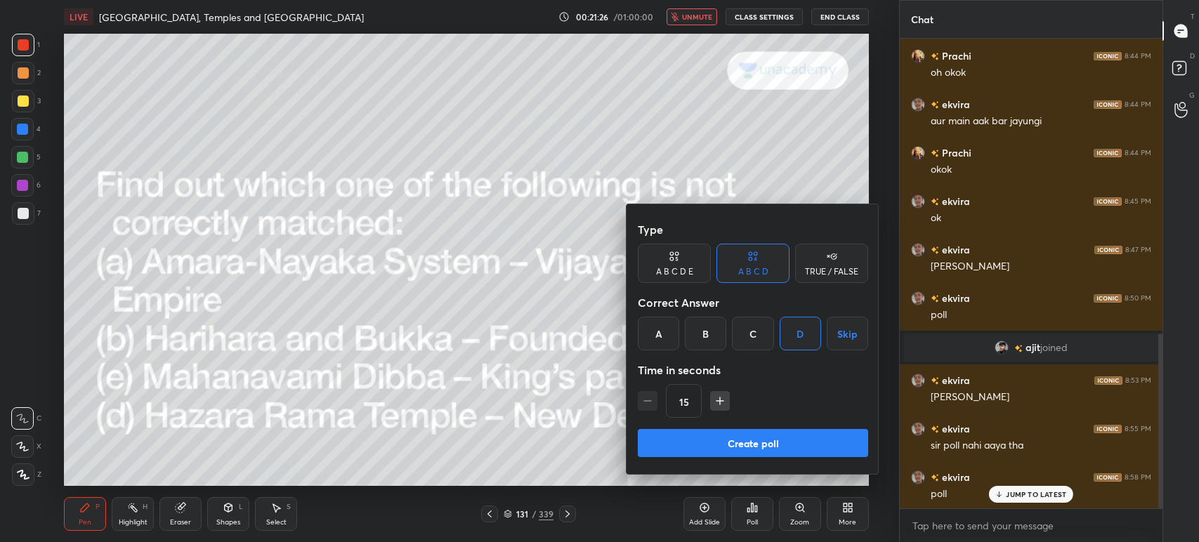
click at [775, 419] on div "Type A B C D E A B C D TRUE / FALSE Correct Answer A B C D Skip Time in seconds…" at bounding box center [753, 323] width 230 height 214
click at [768, 438] on button "Create poll" at bounding box center [753, 443] width 230 height 28
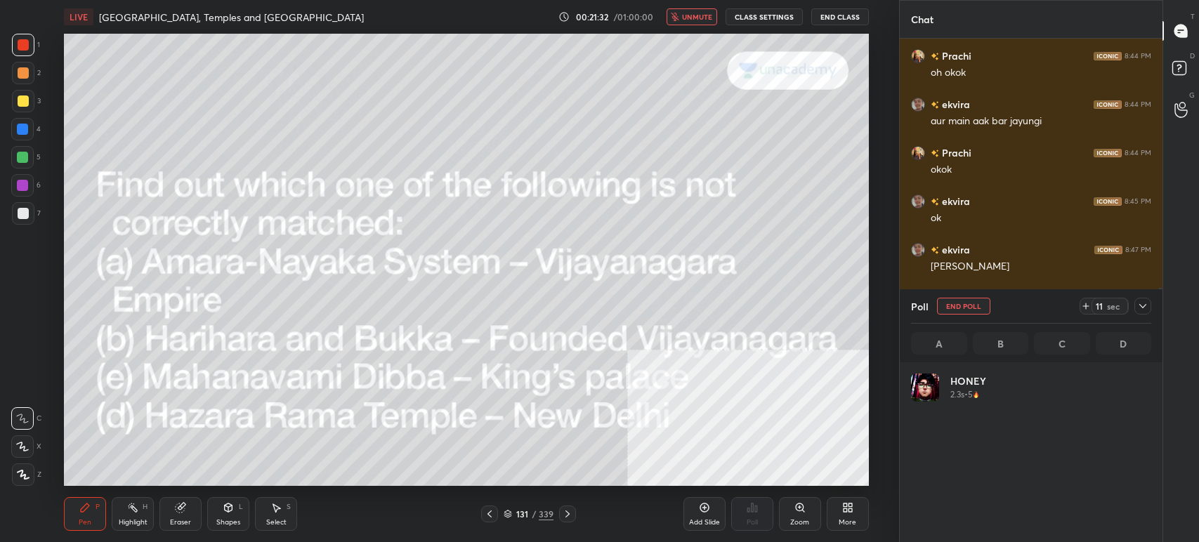
scroll to position [164, 236]
click at [697, 15] on span "unmute" at bounding box center [697, 17] width 30 height 10
drag, startPoint x: 1139, startPoint y: 303, endPoint x: 1134, endPoint y: 313, distance: 11.3
click at [1136, 306] on div at bounding box center [1142, 306] width 17 height 17
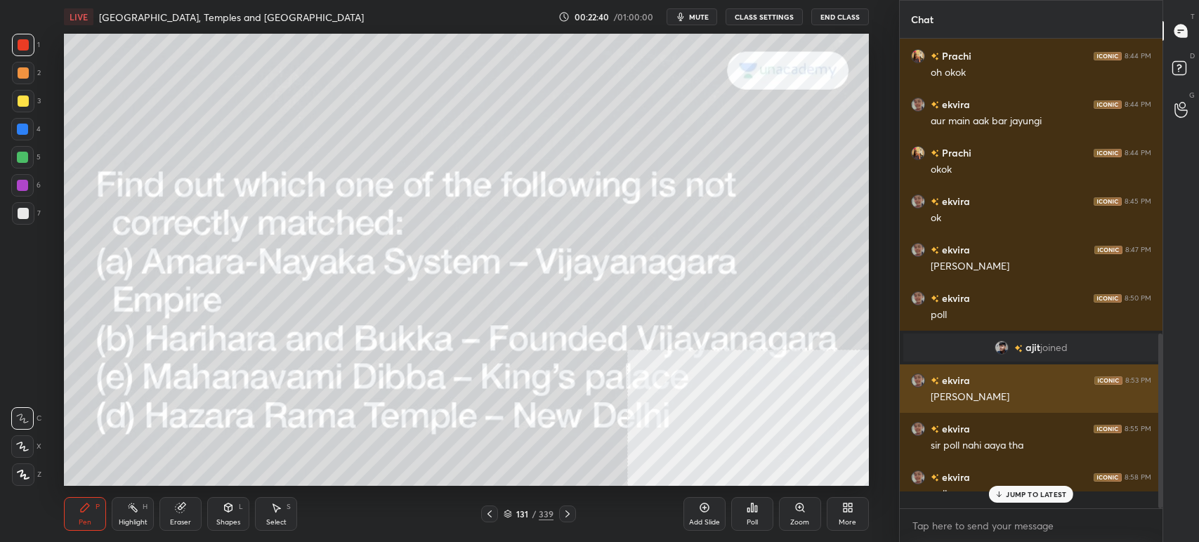
scroll to position [4, 4]
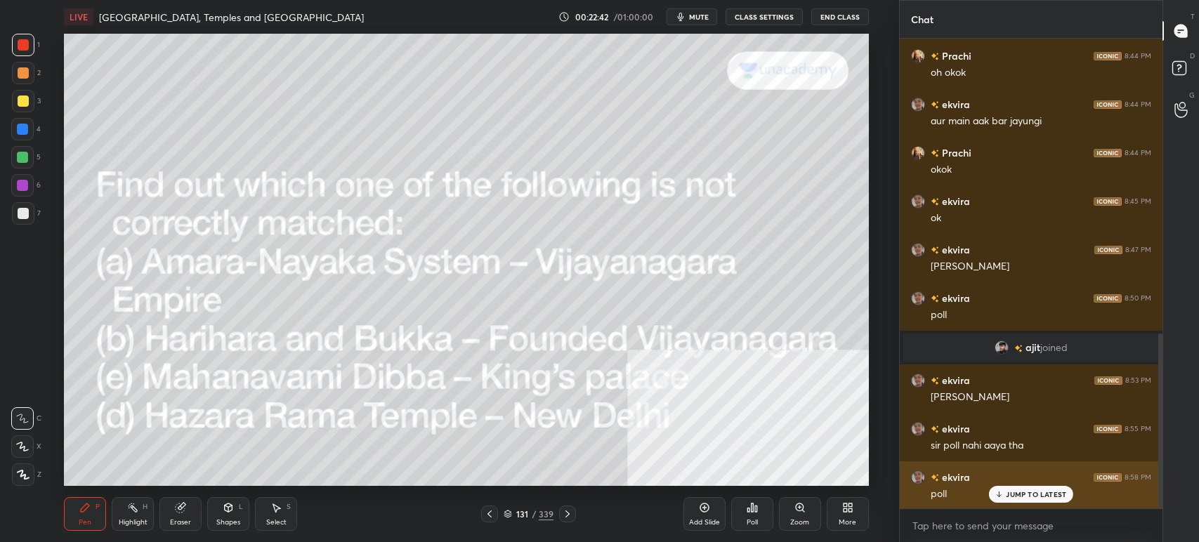
click at [1009, 502] on div "JUMP TO LATEST" at bounding box center [1031, 494] width 84 height 17
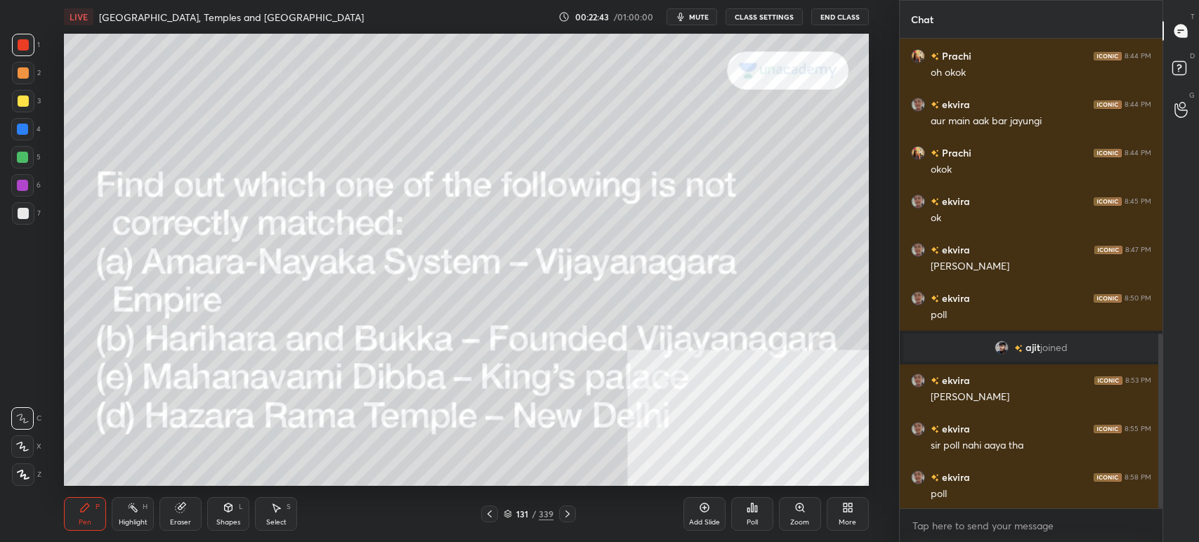
click at [514, 517] on div "131 / 339" at bounding box center [529, 514] width 50 height 13
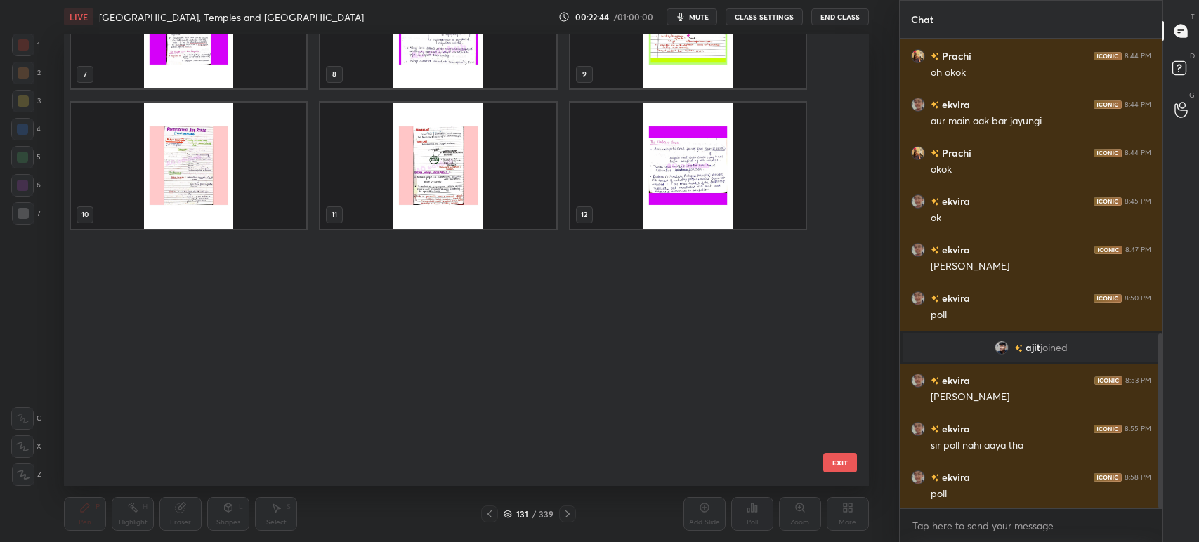
scroll to position [0, 0]
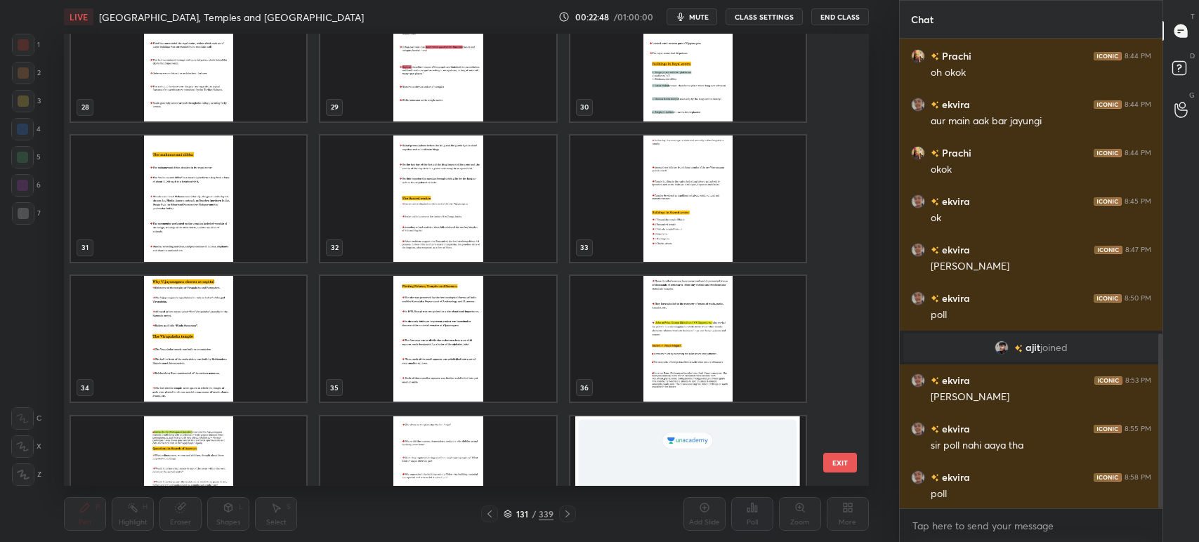
click at [681, 450] on img "grid" at bounding box center [687, 479] width 235 height 126
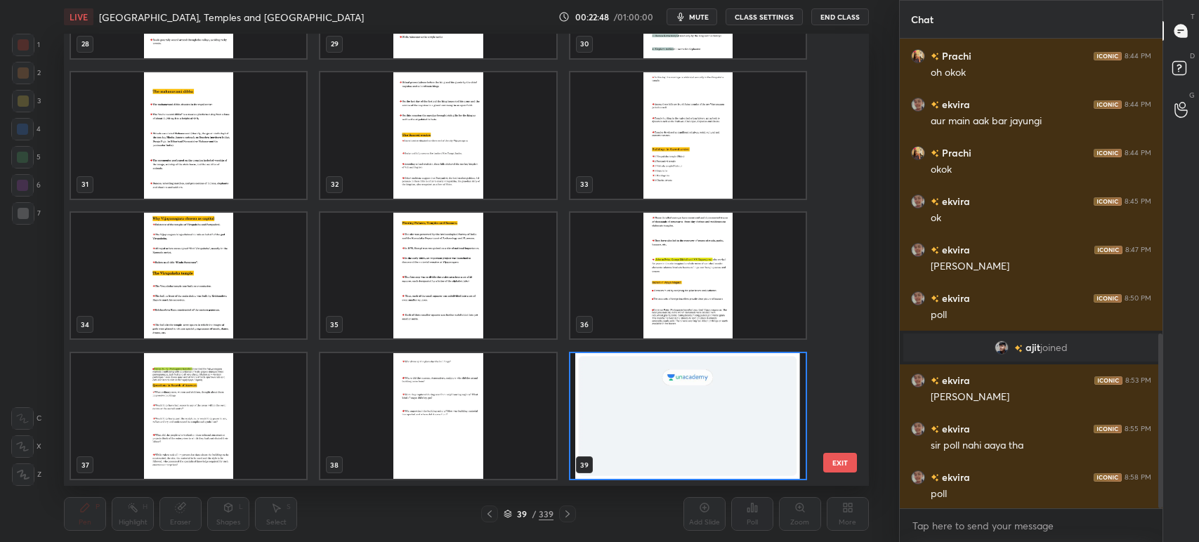
click at [682, 450] on div "28 29 30 31 32 33 34 35 36 37 38 39 40 41 42 43 44 45" at bounding box center [454, 260] width 780 height 452
click at [682, 449] on img "grid" at bounding box center [687, 416] width 235 height 126
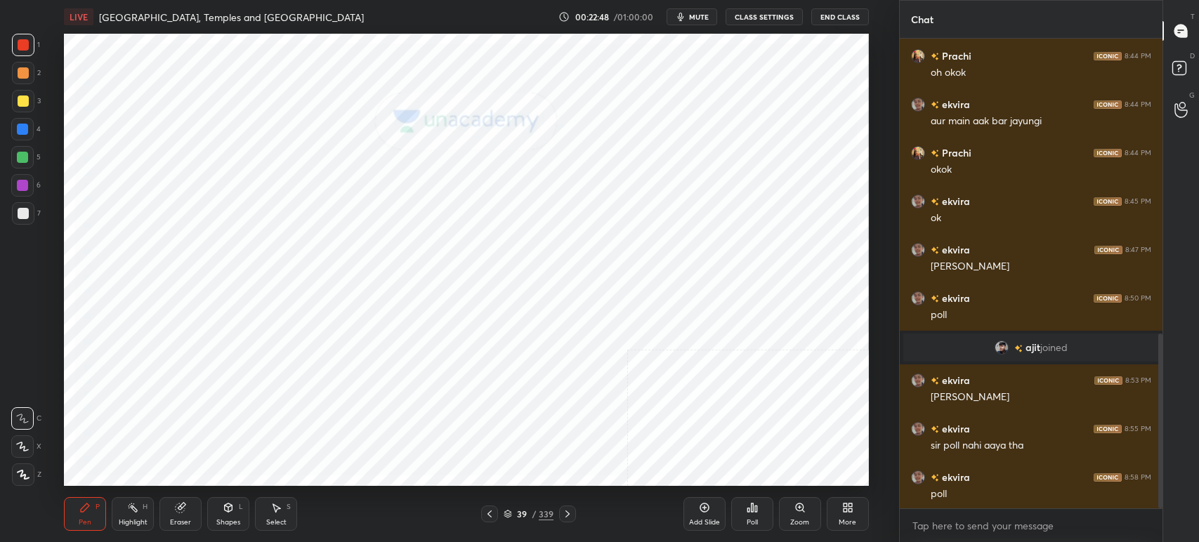
click at [683, 447] on img "grid" at bounding box center [687, 416] width 235 height 126
click at [841, 499] on div "More" at bounding box center [848, 514] width 42 height 34
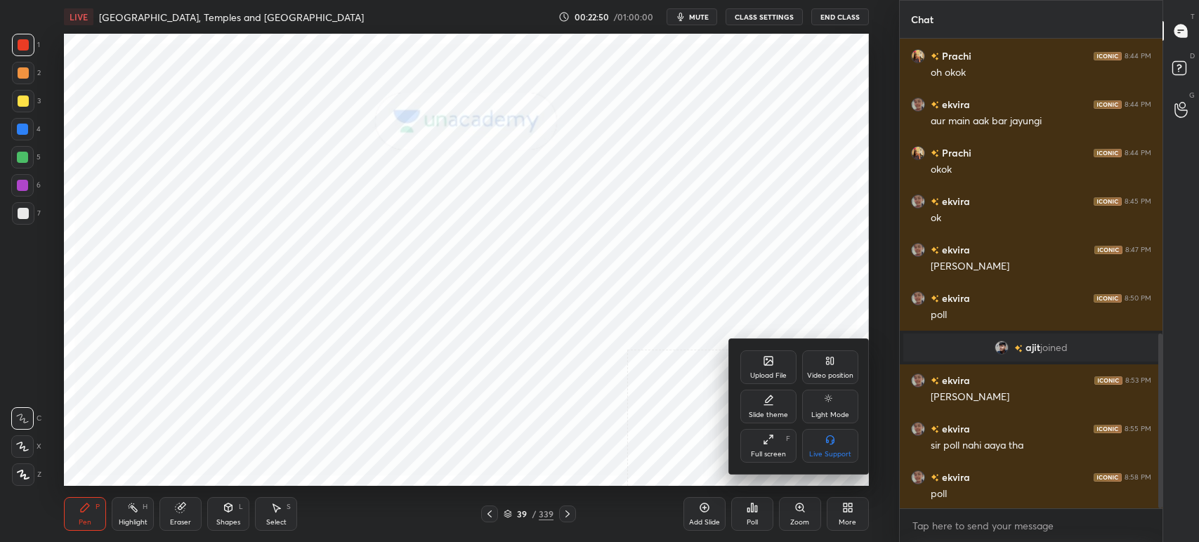
click at [841, 510] on div at bounding box center [599, 271] width 1199 height 542
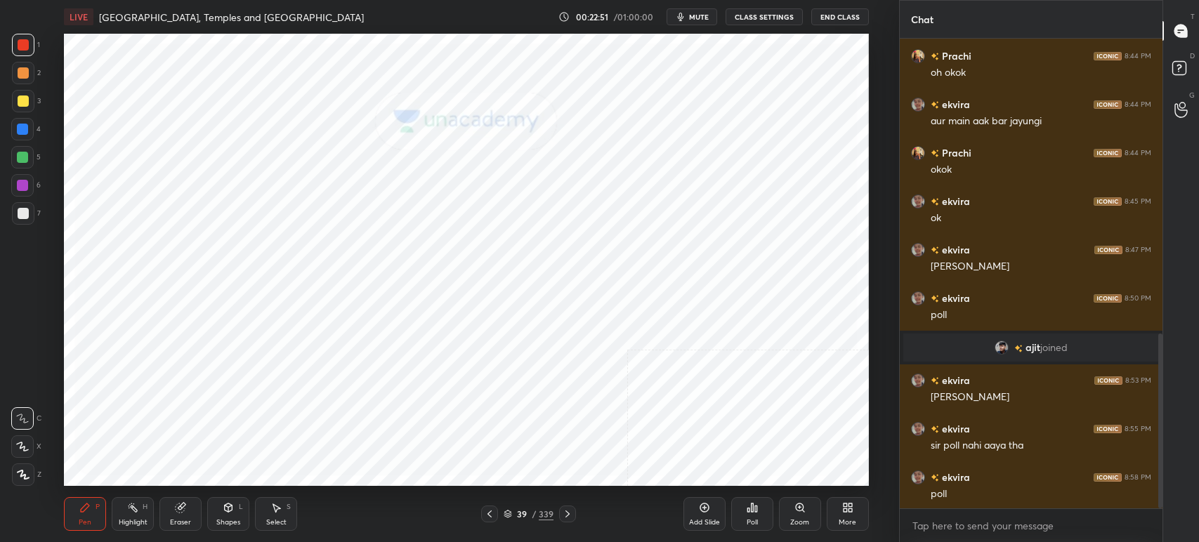
click at [848, 513] on icon at bounding box center [847, 507] width 11 height 11
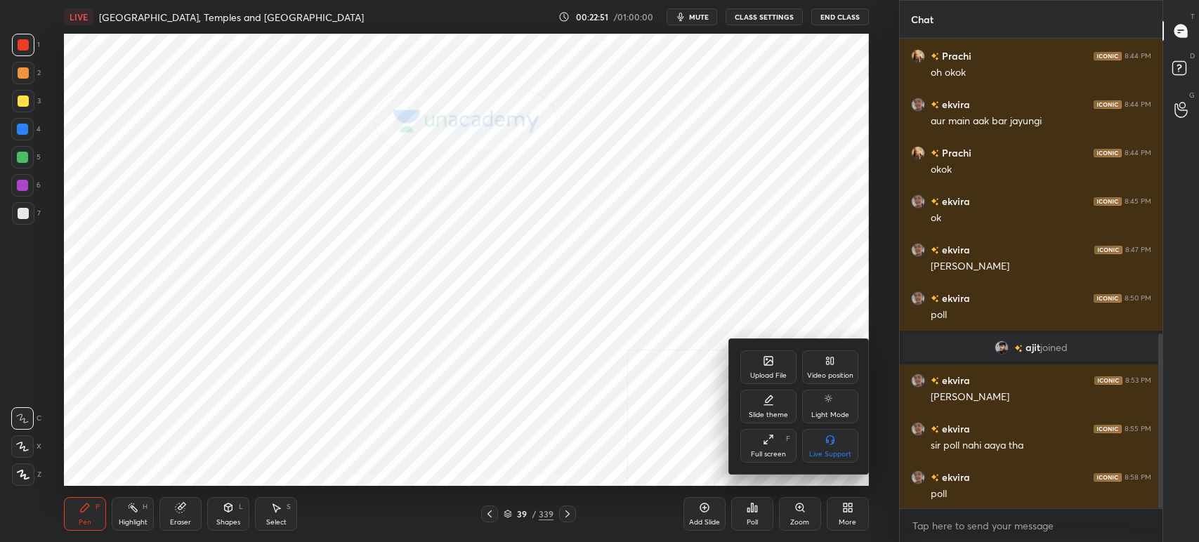
click at [763, 376] on div "Upload File" at bounding box center [768, 375] width 37 height 7
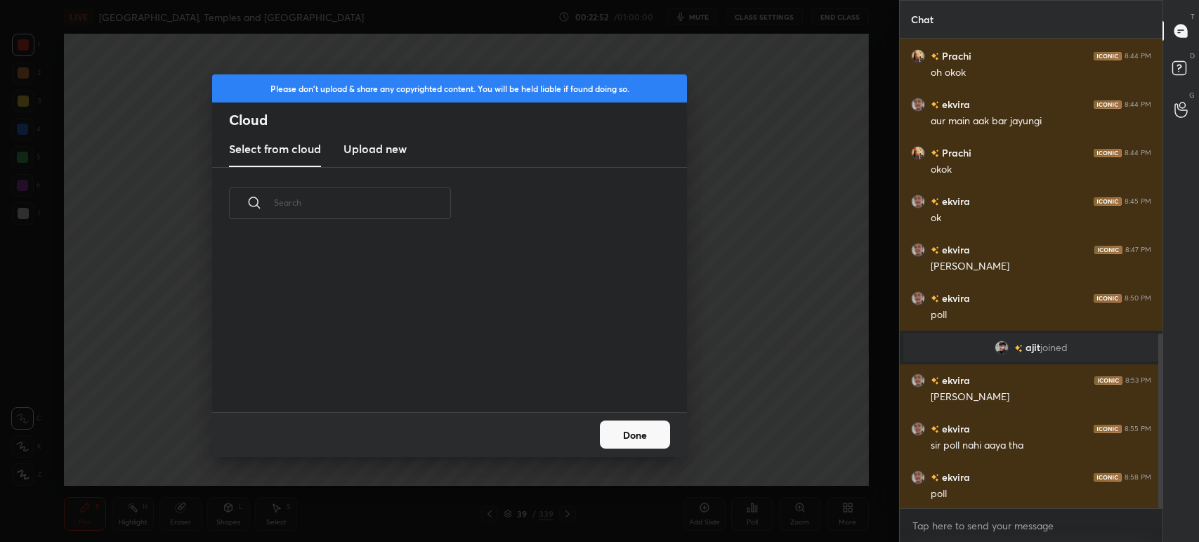
scroll to position [173, 450]
click at [369, 147] on h3 "Upload new" at bounding box center [374, 148] width 63 height 17
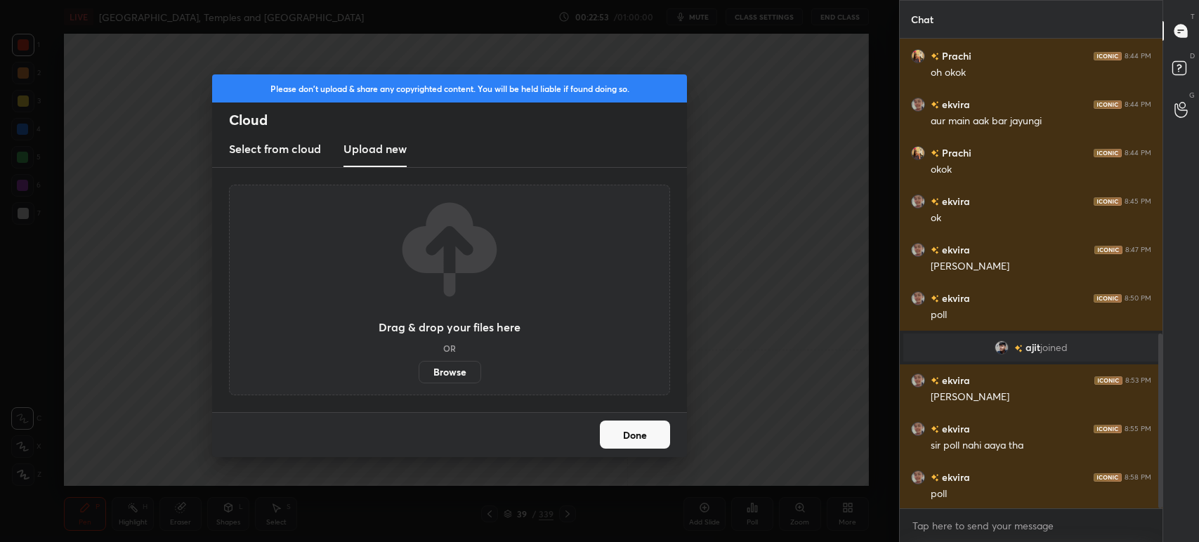
click at [448, 379] on label "Browse" at bounding box center [450, 372] width 63 height 22
click at [419, 379] on input "Browse" at bounding box center [419, 372] width 0 height 22
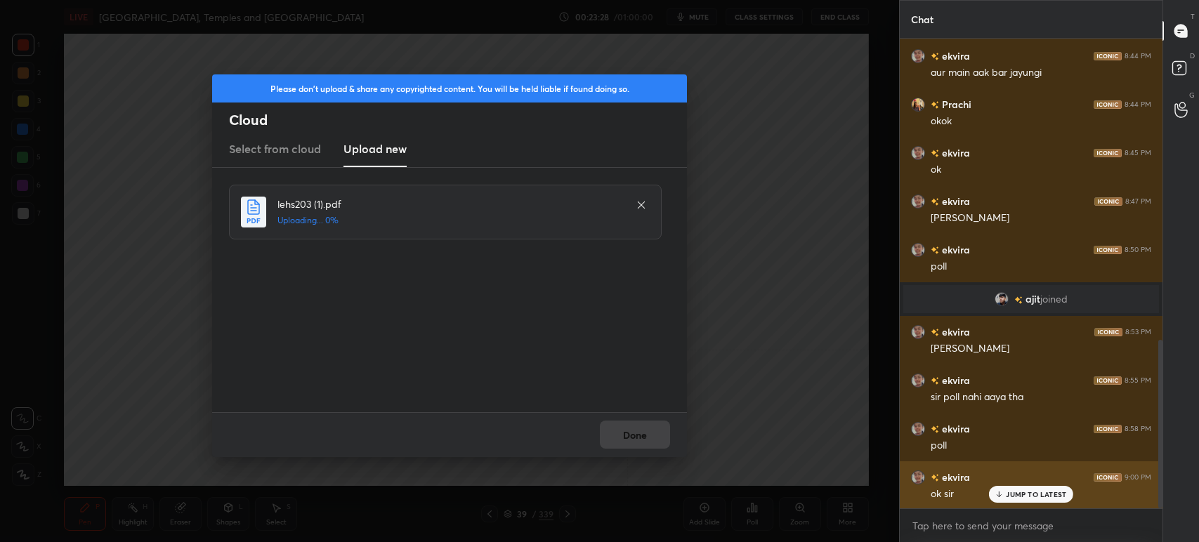
click at [1033, 495] on p "JUMP TO LATEST" at bounding box center [1036, 494] width 60 height 8
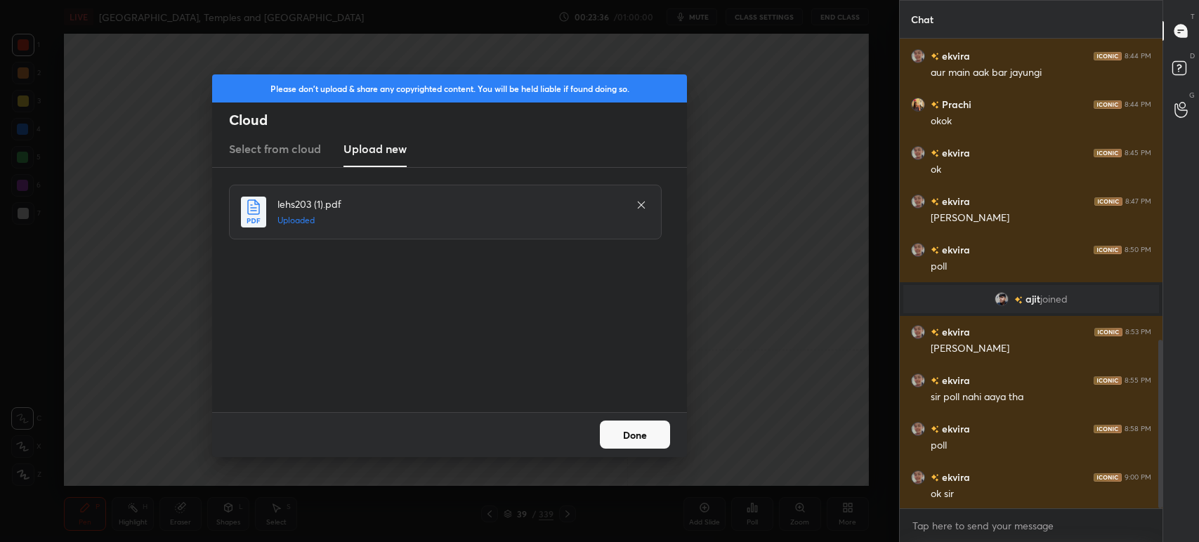
click at [622, 437] on button "Done" at bounding box center [635, 435] width 70 height 28
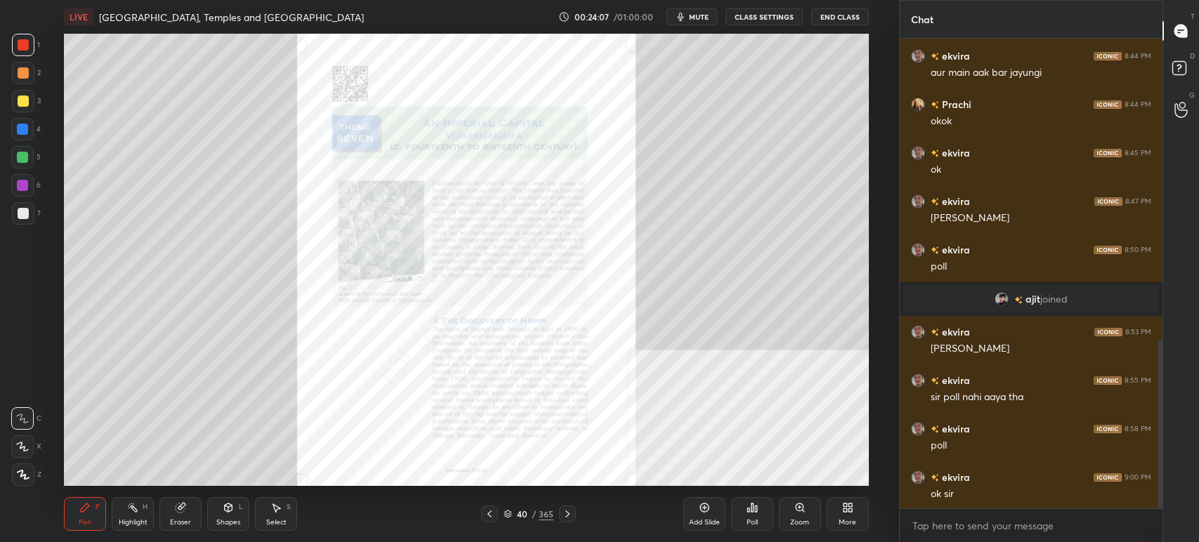
click at [520, 521] on div "Pen P Highlight H Eraser Shapes L Select S 40 / 365 Add Slide Poll Zoom More" at bounding box center [466, 514] width 805 height 56
click at [518, 511] on div "40" at bounding box center [522, 514] width 14 height 8
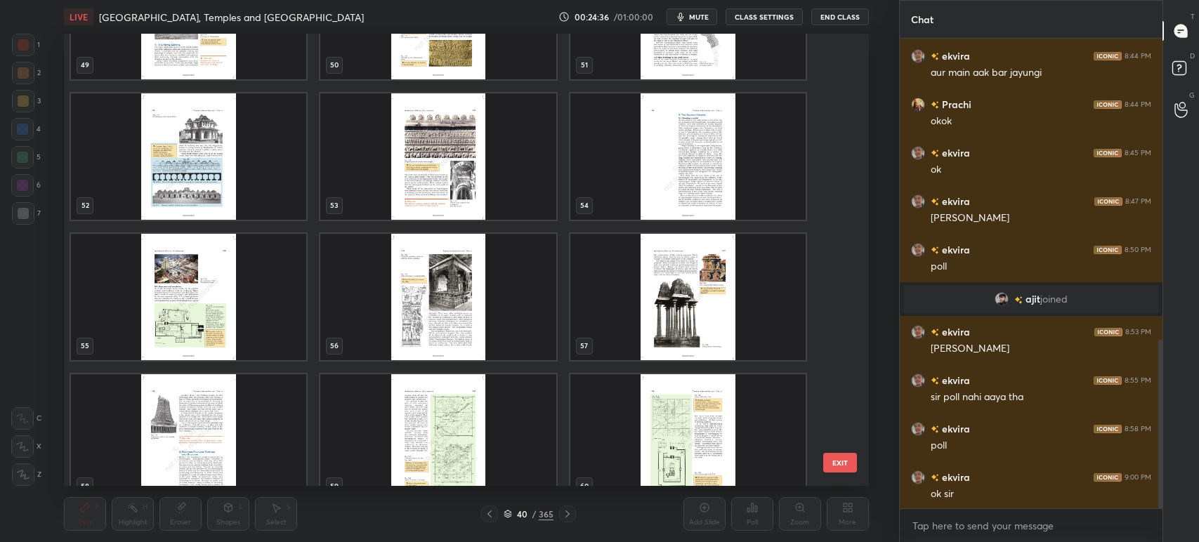
scroll to position [2390, 0]
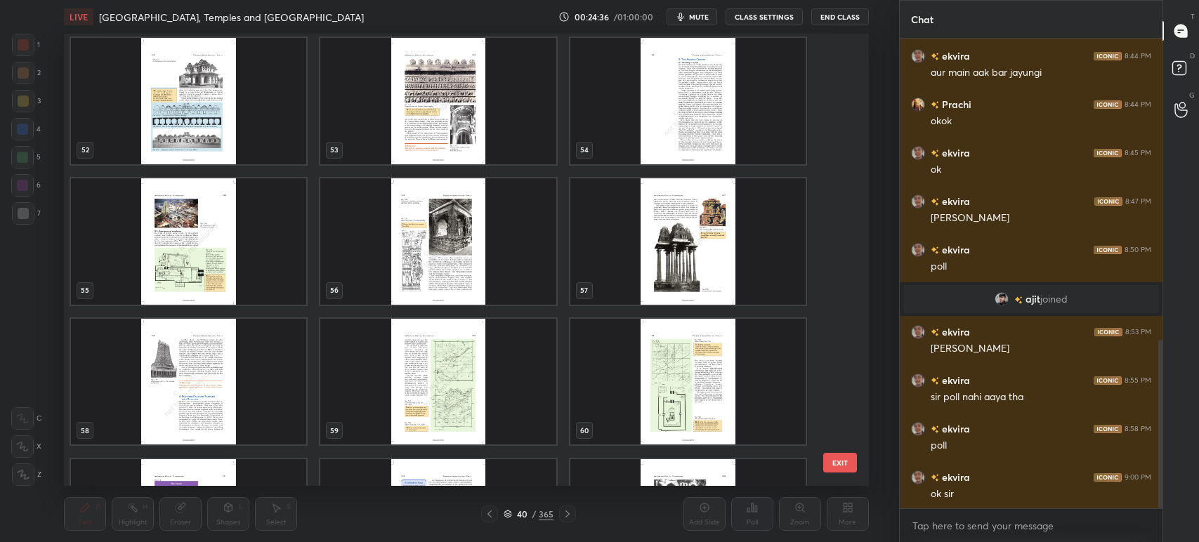
click at [516, 121] on img "grid" at bounding box center [438, 101] width 235 height 126
click at [516, 121] on div "52 53 54 55 56 57 58 59 60 61 62 63 64 65 66" at bounding box center [454, 260] width 780 height 452
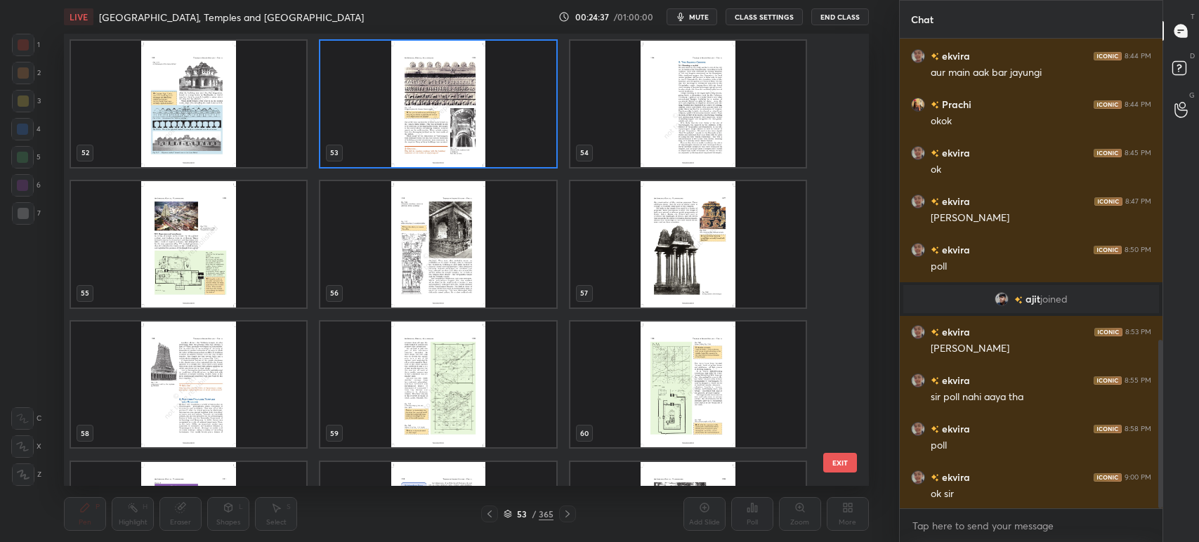
click at [516, 120] on img "grid" at bounding box center [438, 104] width 235 height 126
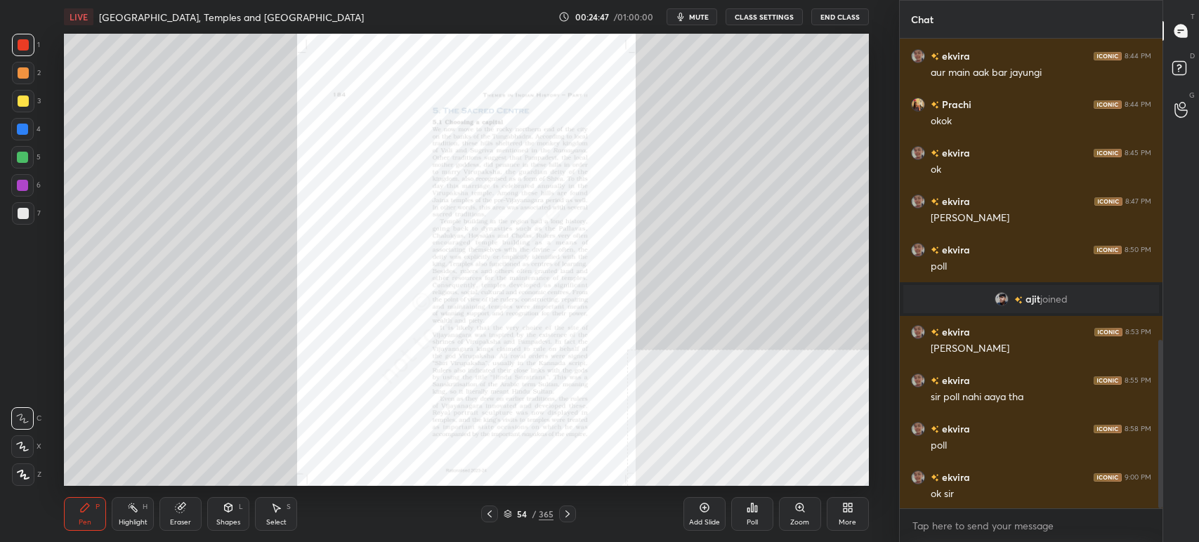
click at [798, 516] on div "Zoom" at bounding box center [800, 514] width 42 height 34
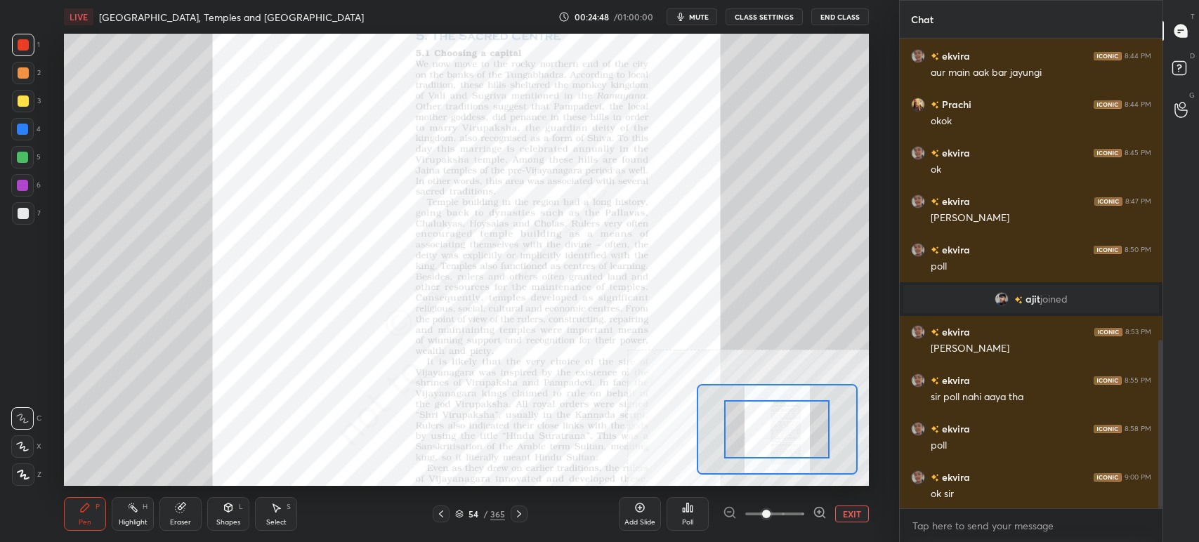
click at [813, 517] on icon at bounding box center [820, 513] width 14 height 14
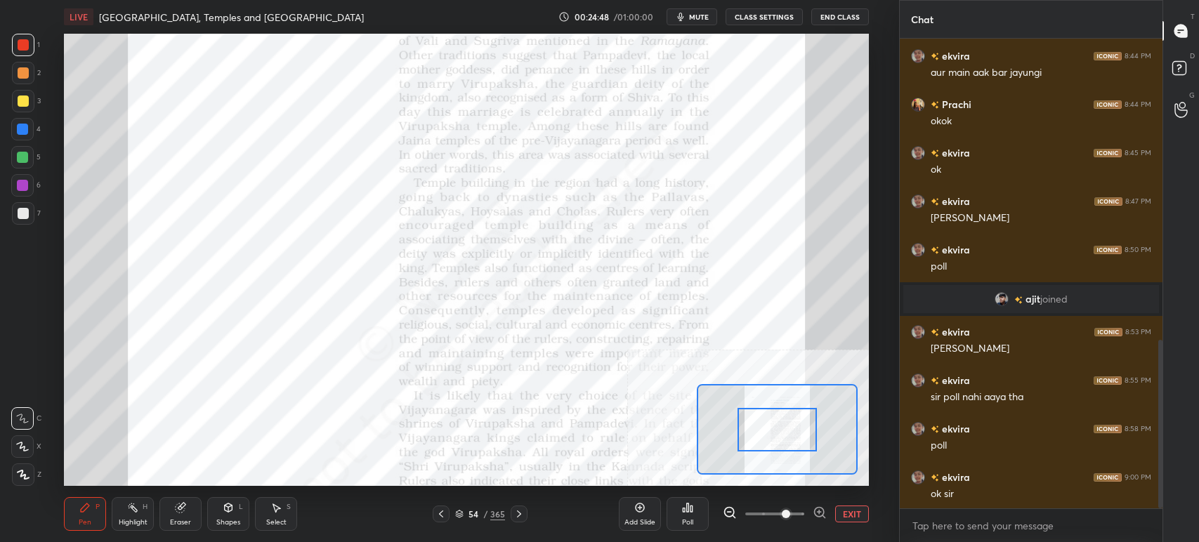
click at [818, 513] on icon at bounding box center [820, 513] width 14 height 14
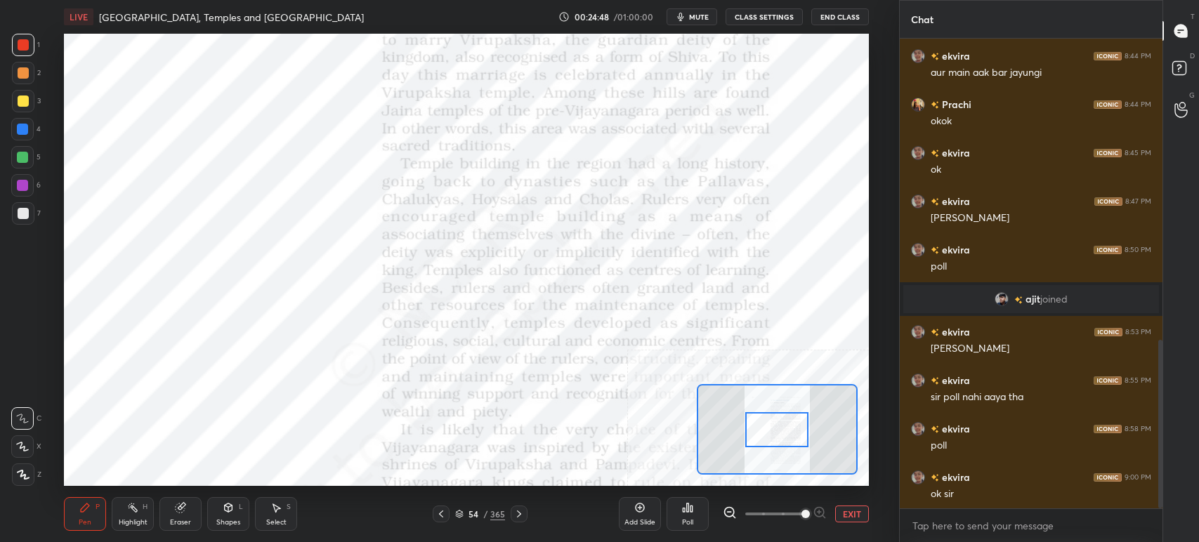
drag, startPoint x: 820, startPoint y: 511, endPoint x: 811, endPoint y: 476, distance: 35.6
click at [820, 510] on div at bounding box center [775, 514] width 104 height 17
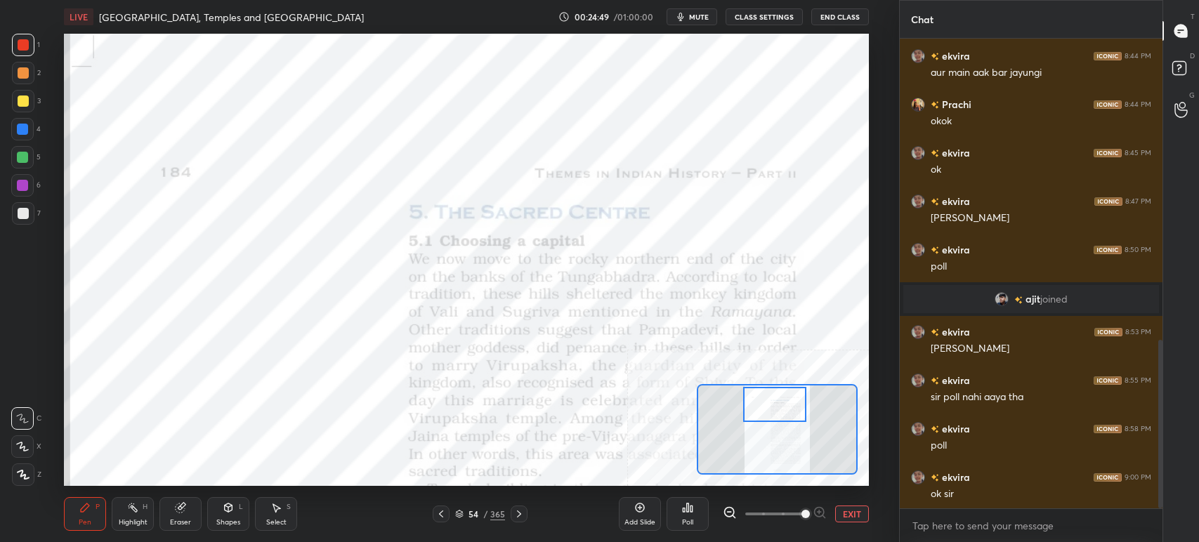
drag, startPoint x: 782, startPoint y: 428, endPoint x: 782, endPoint y: 410, distance: 19.0
click at [782, 410] on div at bounding box center [774, 404] width 63 height 35
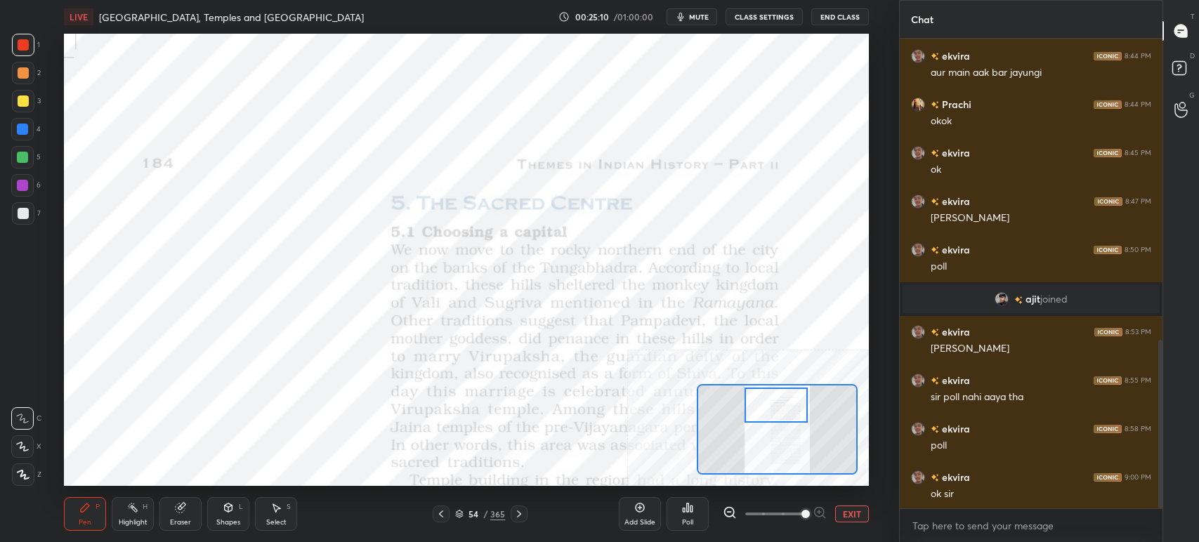
click at [782, 417] on div at bounding box center [776, 405] width 63 height 35
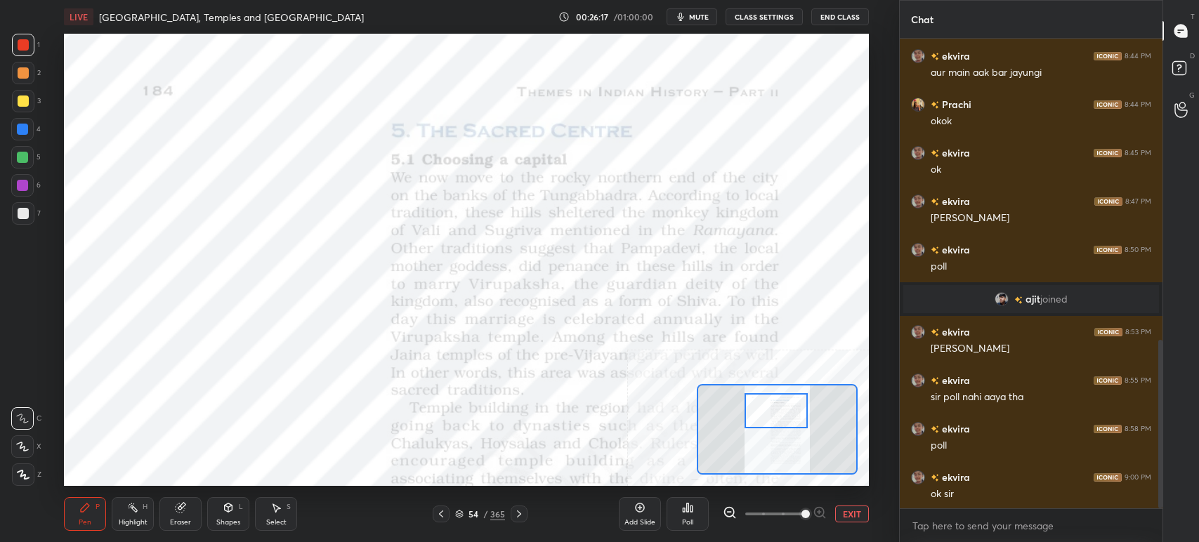
click at [786, 424] on div at bounding box center [776, 410] width 63 height 35
click at [773, 427] on div at bounding box center [777, 422] width 63 height 35
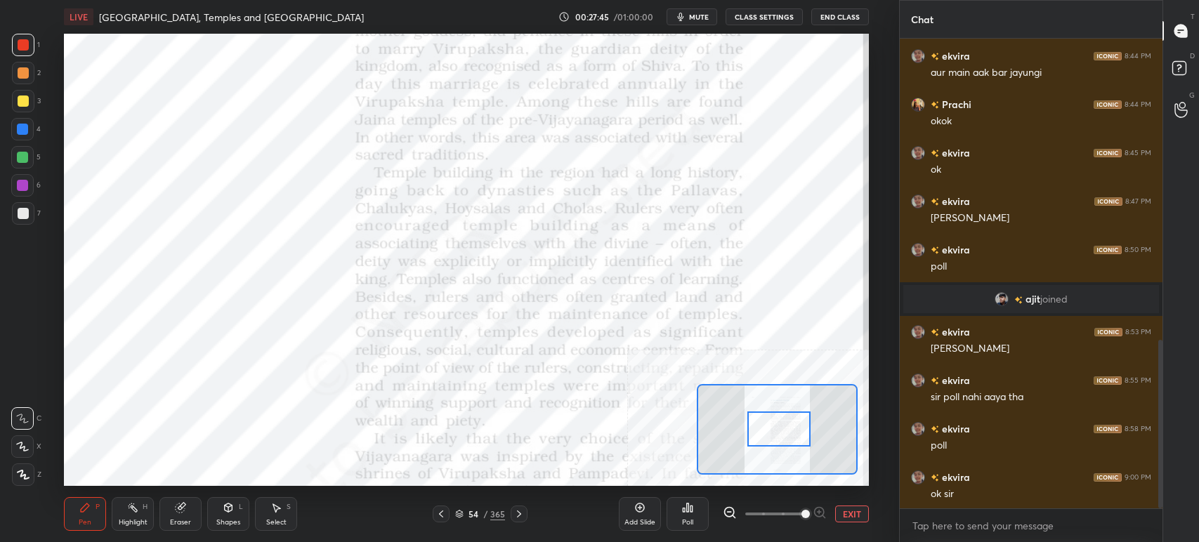
click at [774, 424] on div at bounding box center [778, 429] width 63 height 35
click at [779, 440] on div at bounding box center [779, 432] width 63 height 35
click at [770, 438] on div at bounding box center [778, 443] width 63 height 35
click at [777, 464] on div at bounding box center [778, 456] width 63 height 35
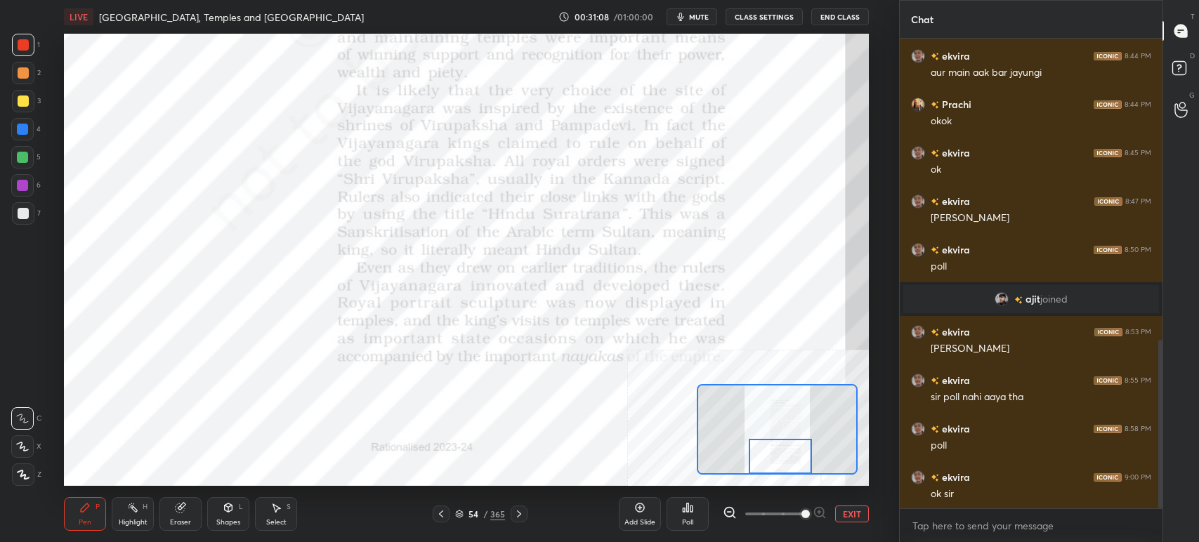
click at [770, 464] on div at bounding box center [780, 456] width 63 height 35
click at [517, 513] on icon at bounding box center [518, 514] width 11 height 11
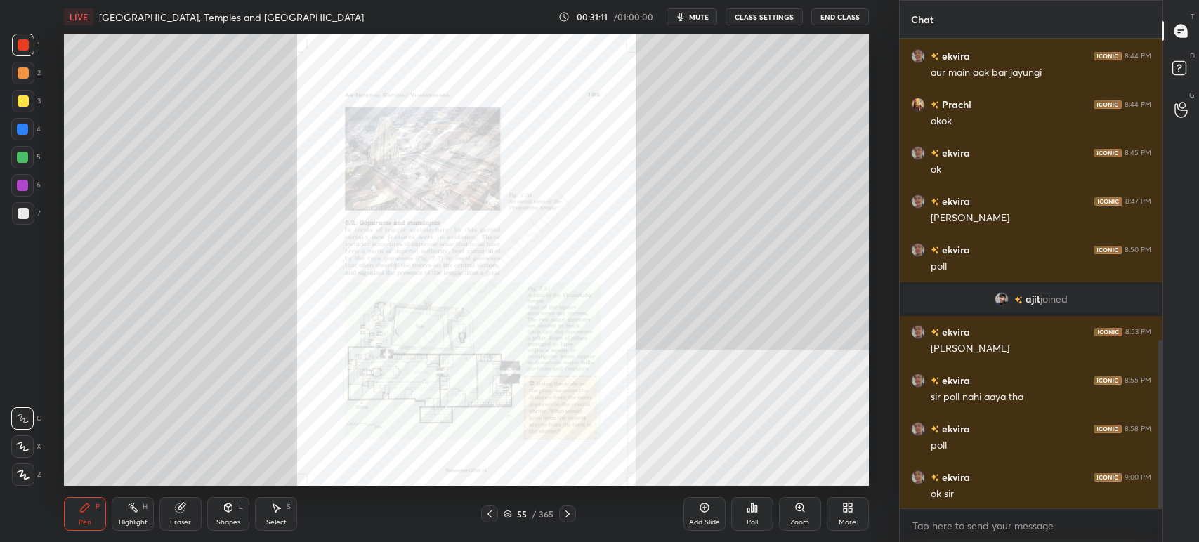
click at [813, 515] on div "Zoom" at bounding box center [800, 514] width 42 height 34
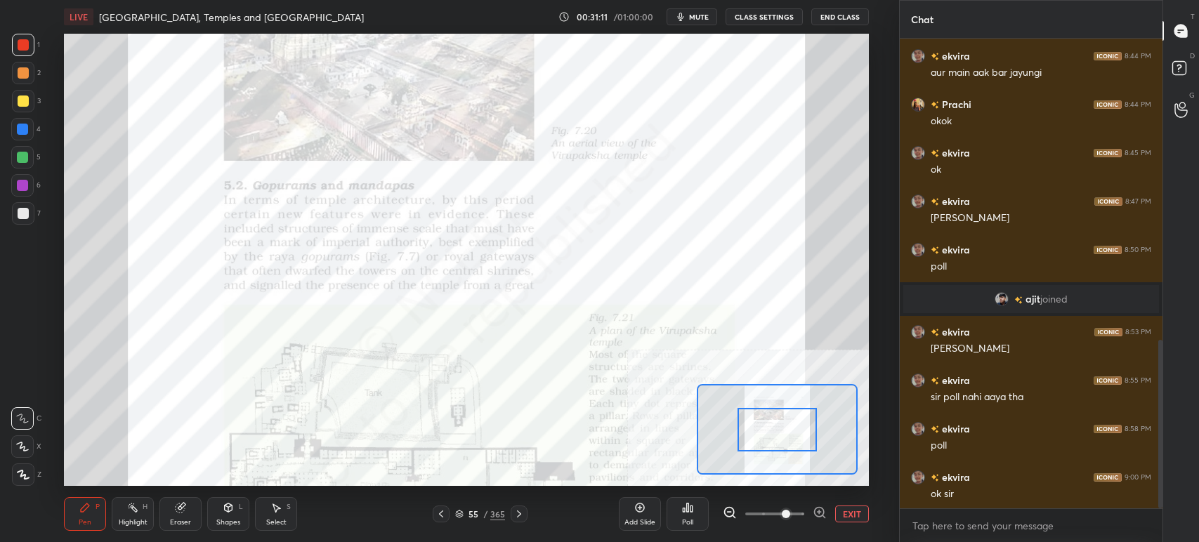
click at [830, 509] on div "EXIT" at bounding box center [796, 514] width 146 height 17
click at [825, 512] on div "EXIT" at bounding box center [796, 514] width 146 height 17
click at [819, 516] on icon at bounding box center [820, 513] width 14 height 14
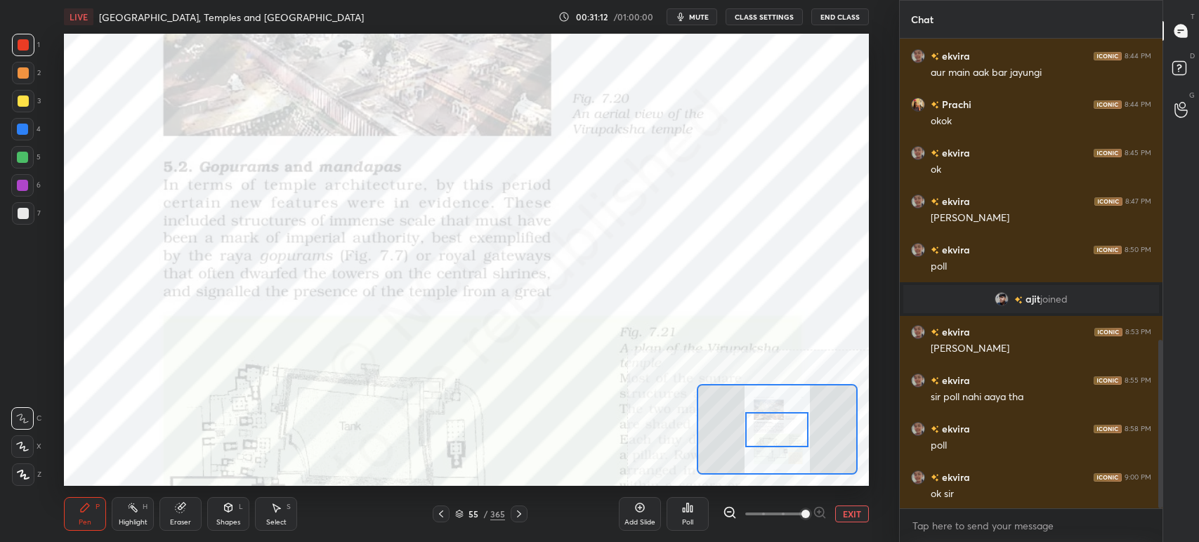
click at [810, 516] on span at bounding box center [805, 514] width 8 height 8
click at [810, 510] on span at bounding box center [805, 514] width 8 height 8
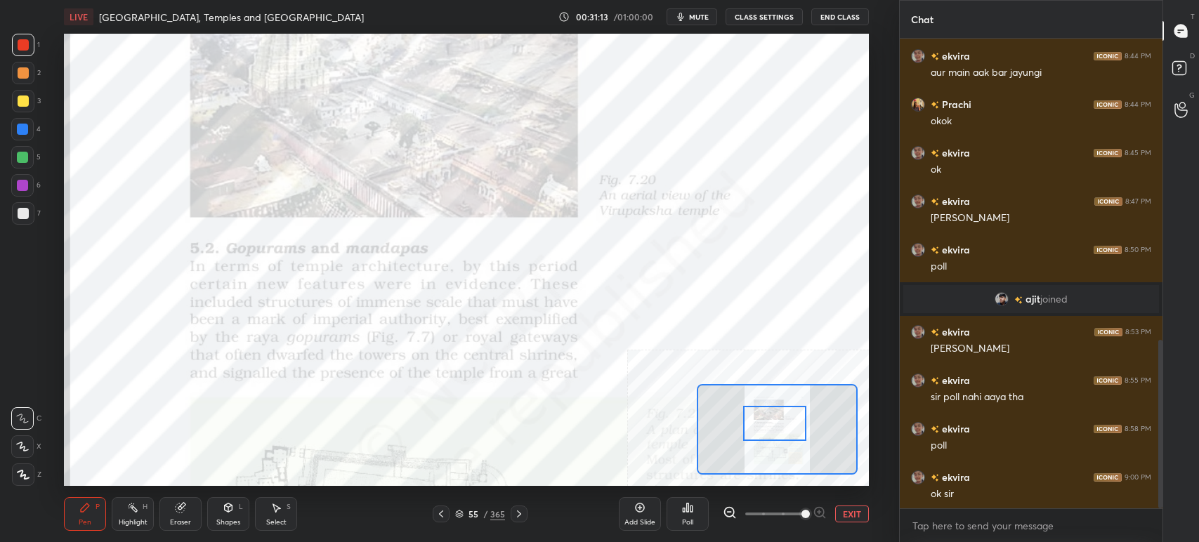
click at [784, 435] on div at bounding box center [774, 423] width 63 height 35
click at [699, 15] on span "mute" at bounding box center [699, 17] width 20 height 10
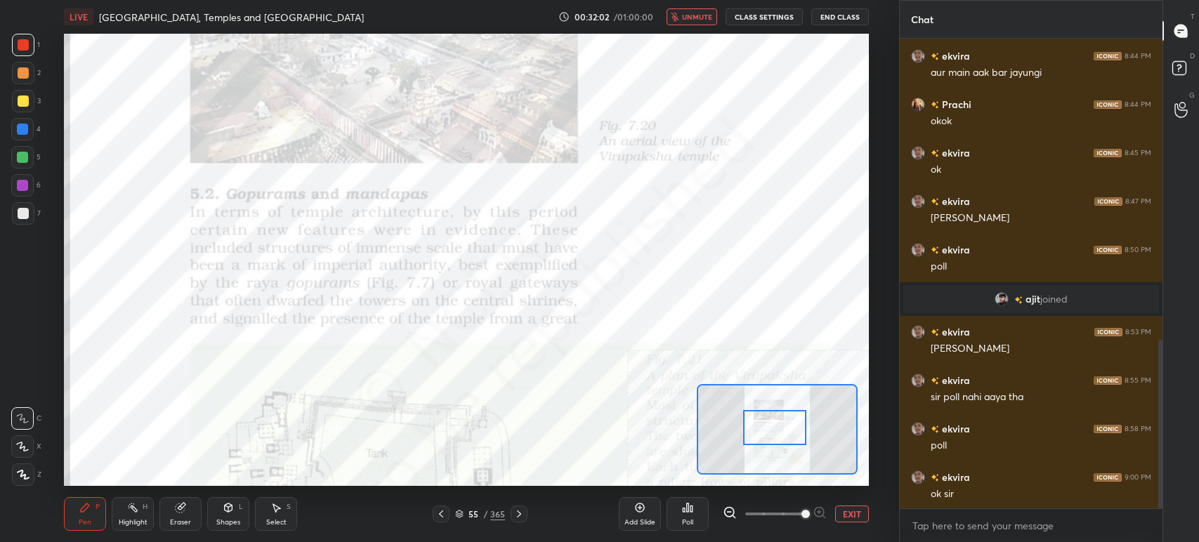
click at [787, 428] on div at bounding box center [774, 427] width 63 height 35
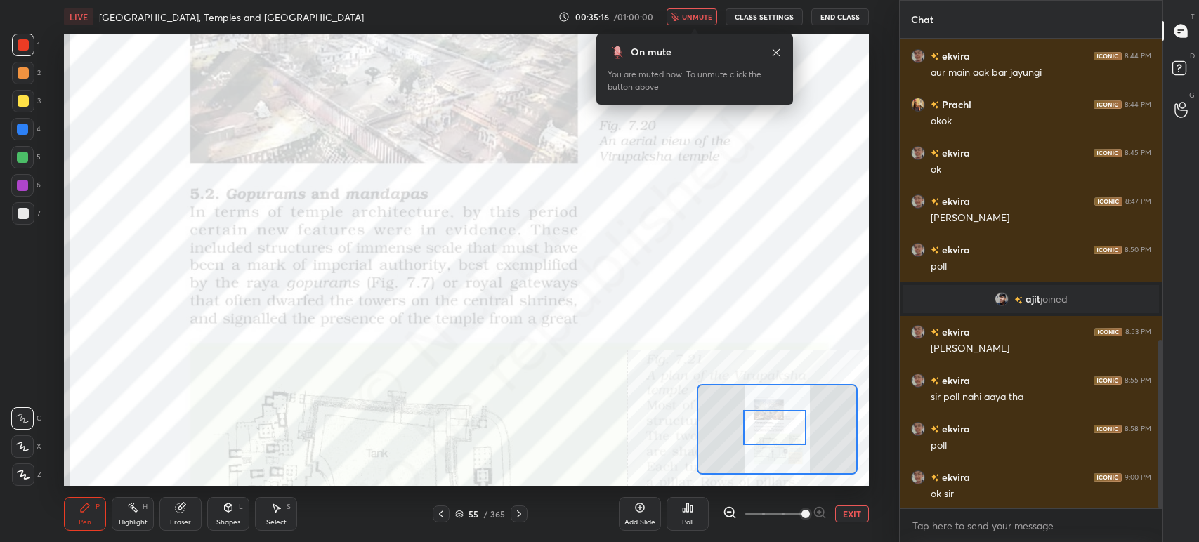
click at [695, 20] on span "unmute" at bounding box center [697, 17] width 30 height 10
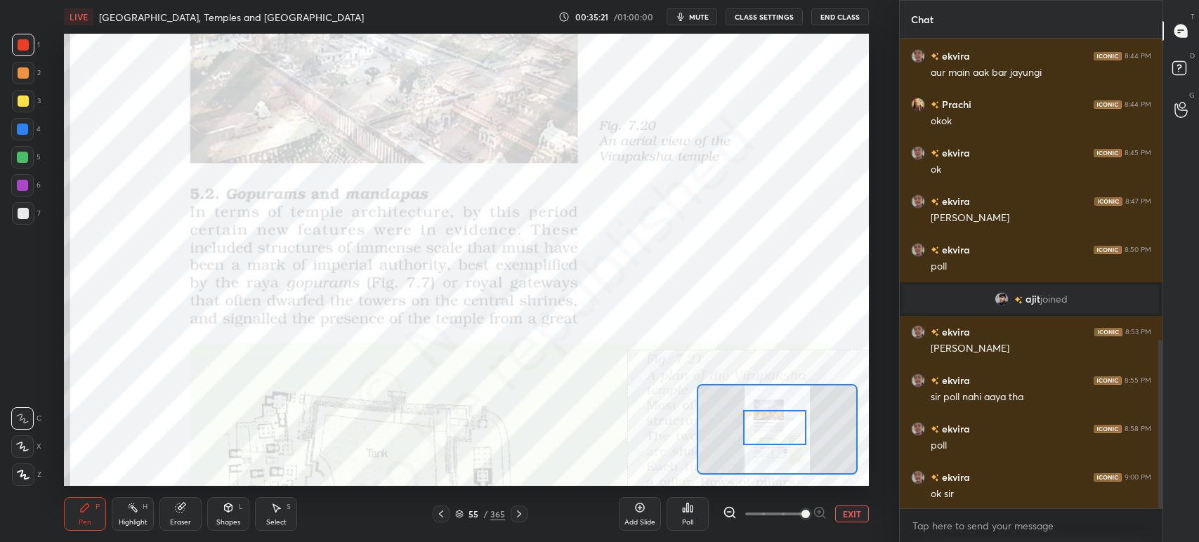
click at [186, 521] on div "Eraser" at bounding box center [180, 522] width 21 height 7
click at [25, 470] on span "Erase all" at bounding box center [22, 475] width 21 height 10
click at [781, 444] on div at bounding box center [774, 427] width 63 height 35
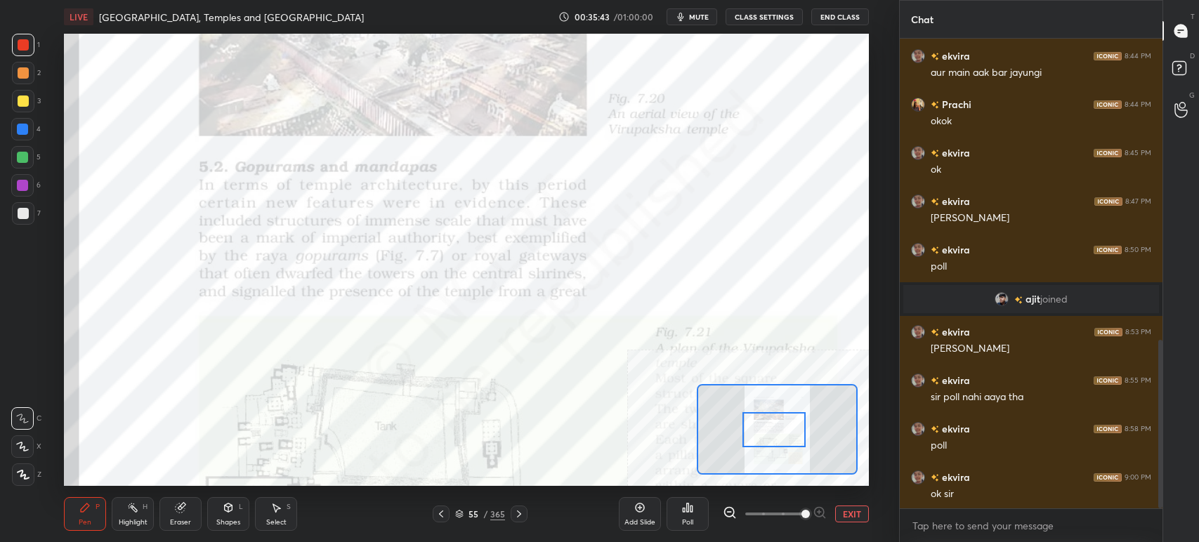
click at [518, 512] on icon at bounding box center [518, 514] width 11 height 11
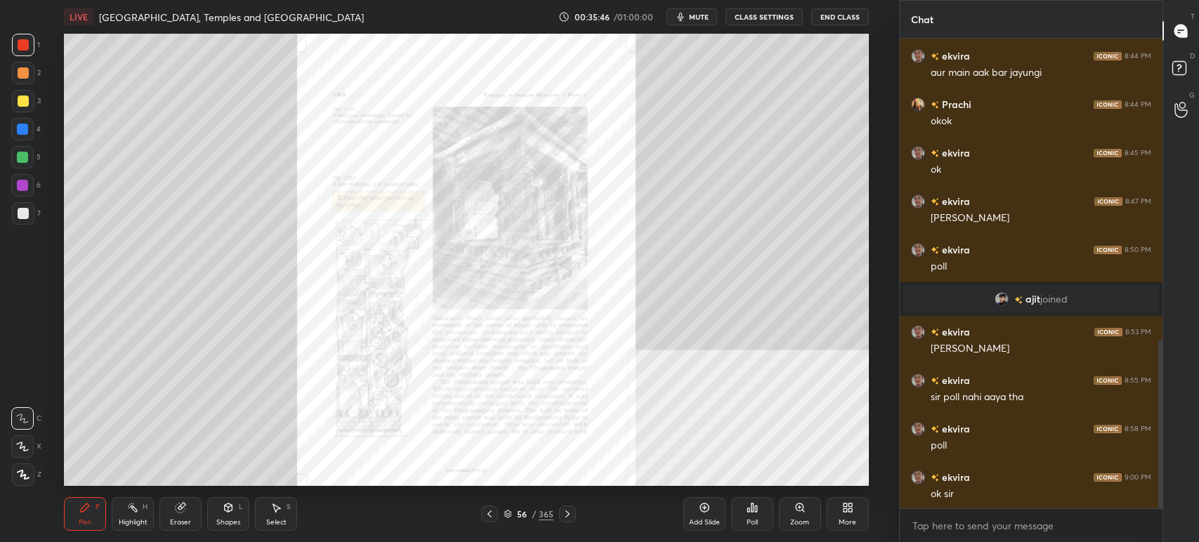
click at [781, 513] on div "Zoom" at bounding box center [800, 514] width 42 height 34
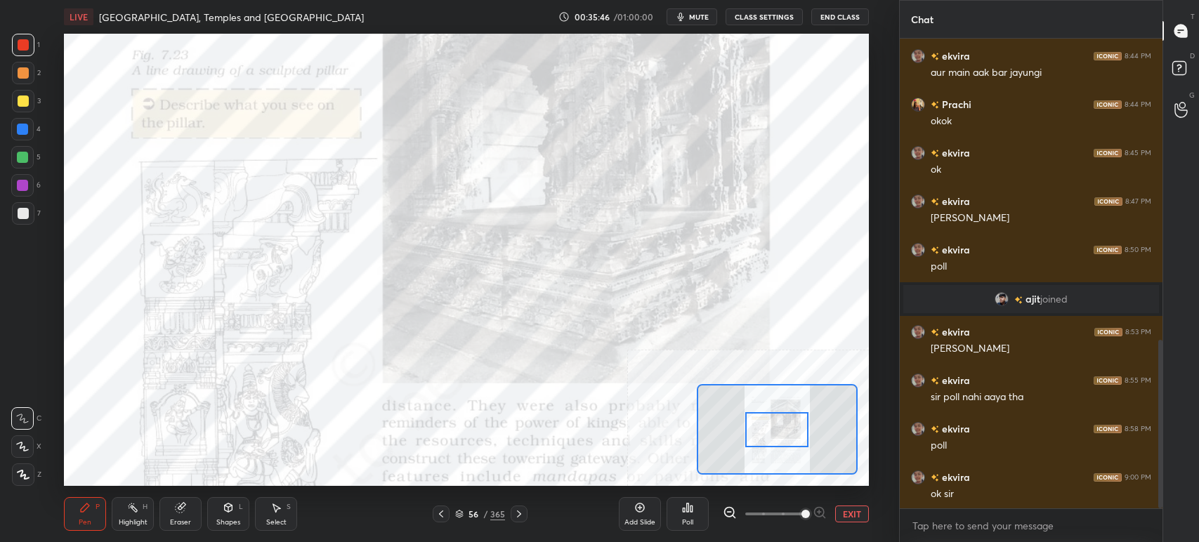
click at [804, 516] on span at bounding box center [774, 514] width 59 height 21
click at [809, 516] on span at bounding box center [805, 514] width 8 height 8
click at [810, 516] on span at bounding box center [805, 514] width 8 height 8
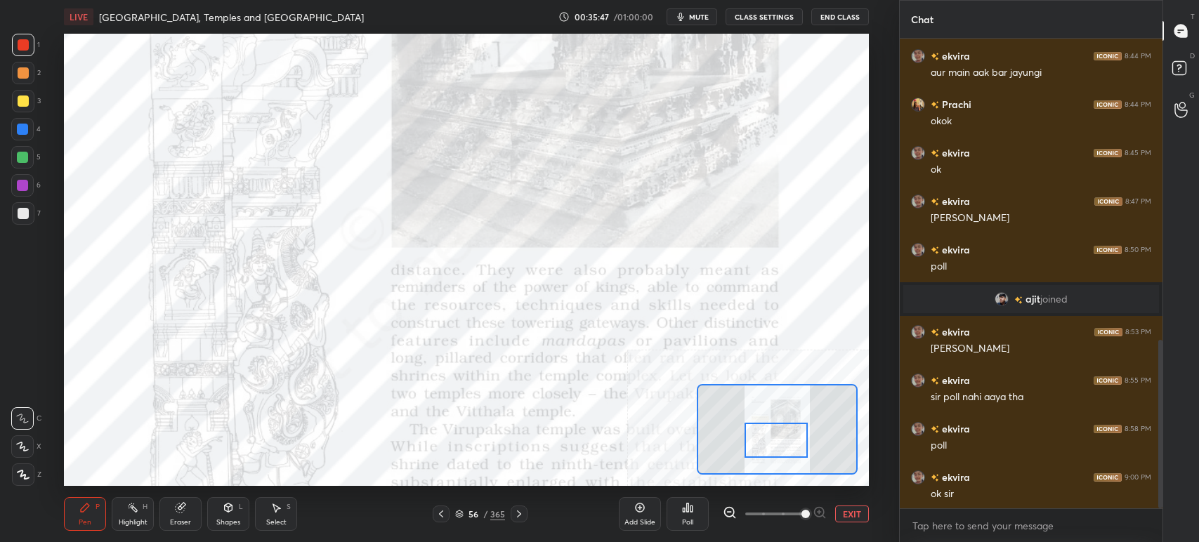
click at [776, 431] on div at bounding box center [776, 440] width 63 height 35
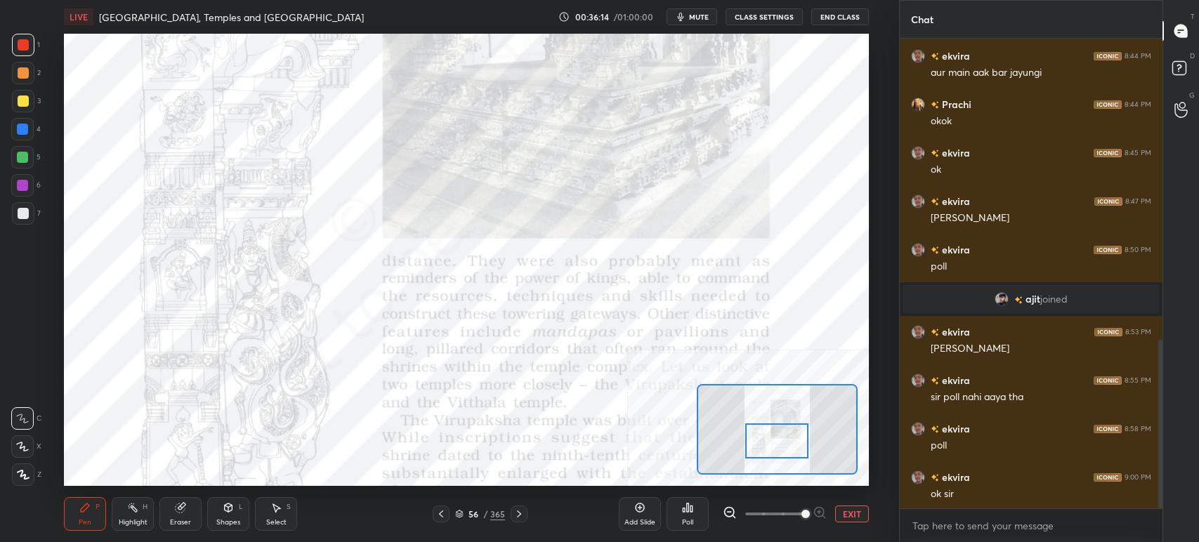
scroll to position [877, 0]
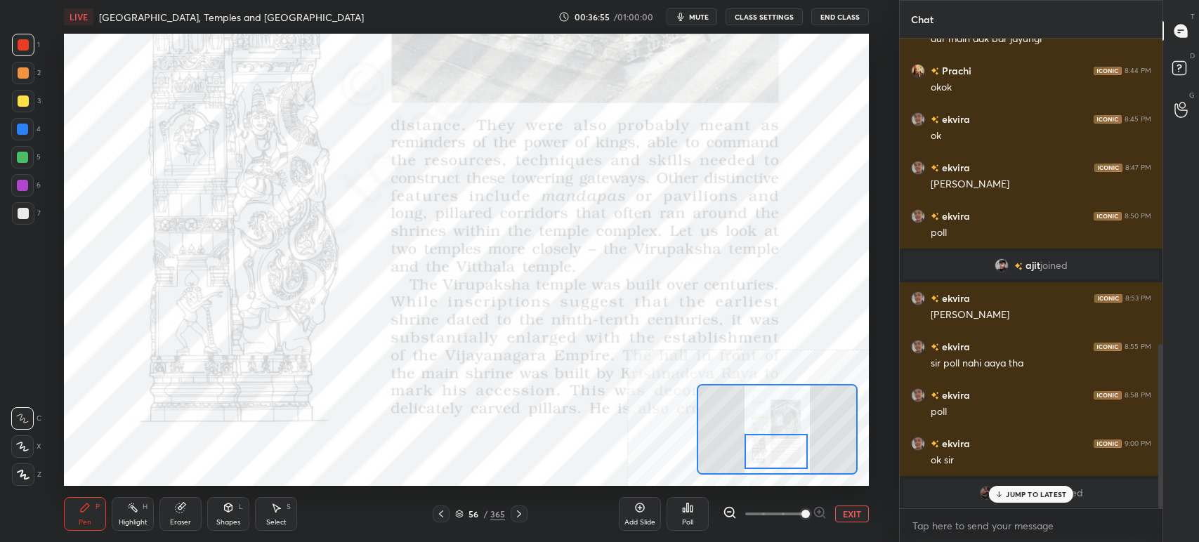
drag, startPoint x: 791, startPoint y: 439, endPoint x: 791, endPoint y: 450, distance: 10.5
click at [791, 450] on div at bounding box center [776, 451] width 63 height 35
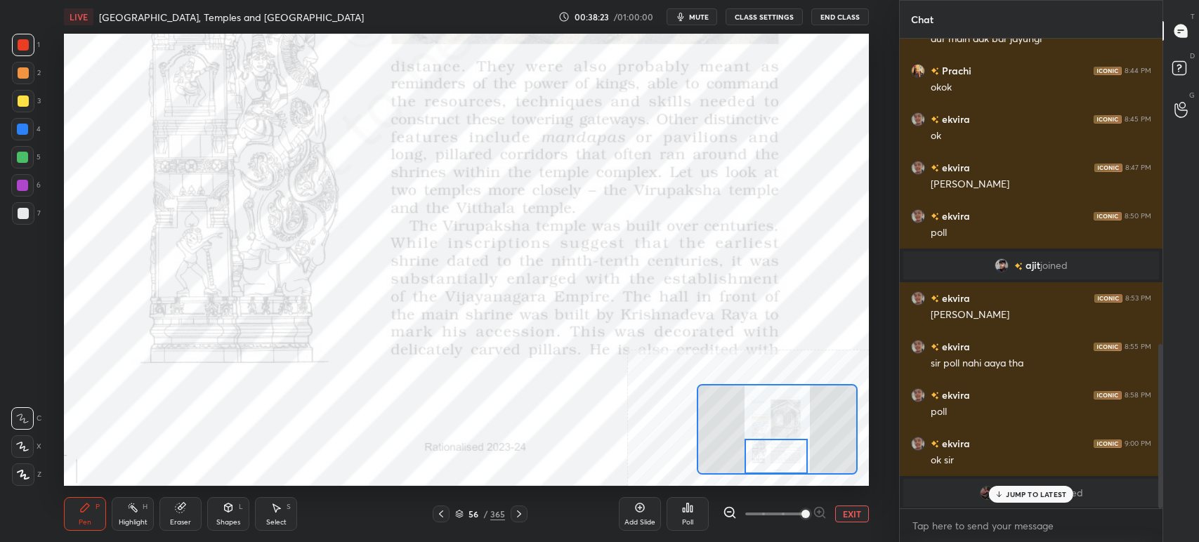
click at [762, 454] on div at bounding box center [776, 456] width 63 height 35
click at [695, 18] on span "mute" at bounding box center [699, 17] width 20 height 10
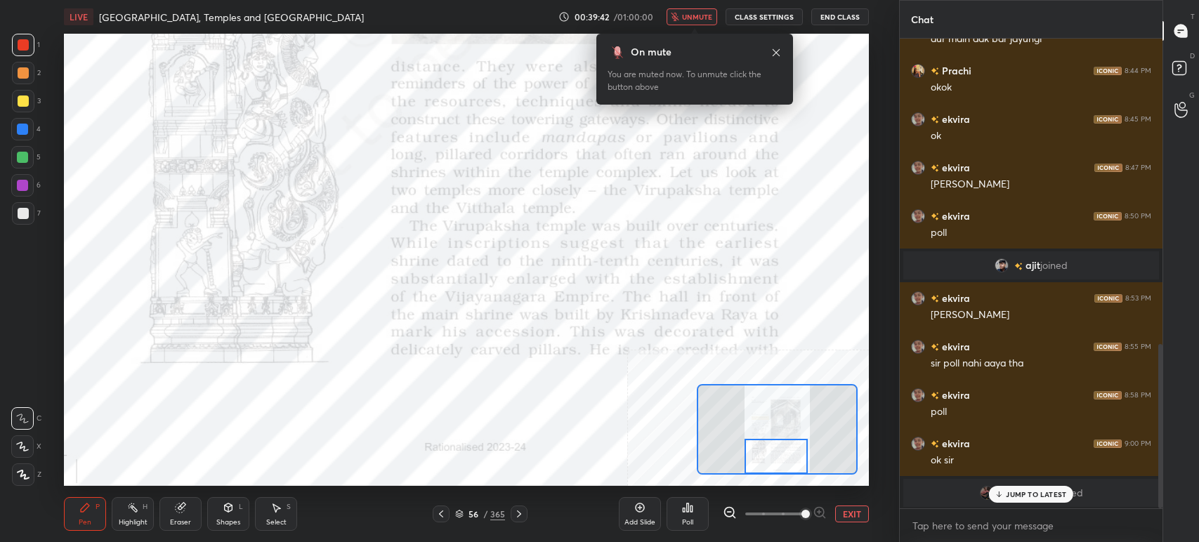
click at [696, 8] on button "unmute" at bounding box center [692, 16] width 51 height 17
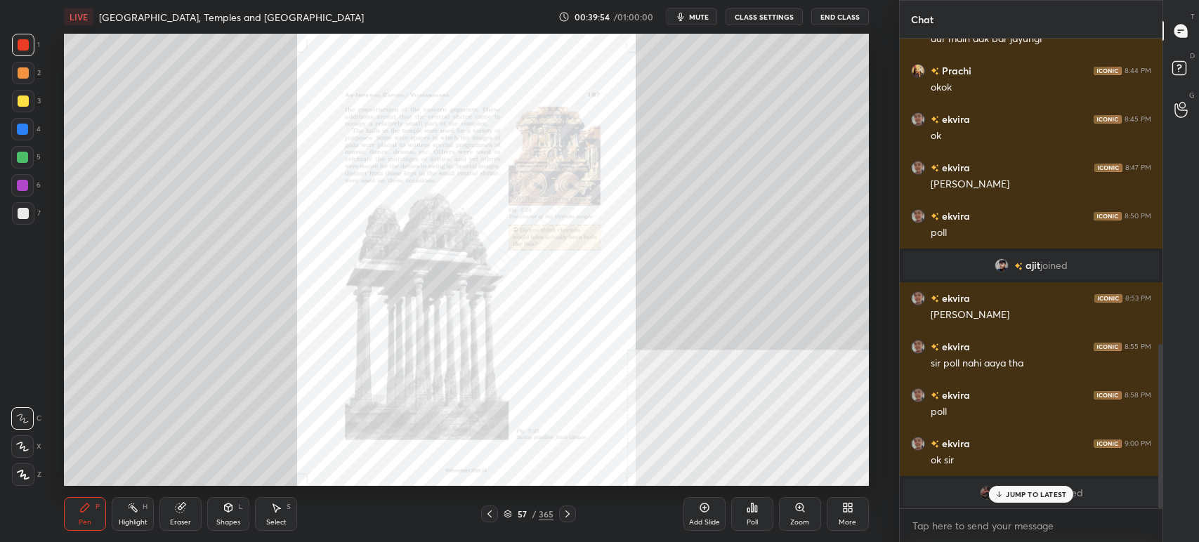
click at [792, 511] on div "Zoom" at bounding box center [800, 514] width 42 height 34
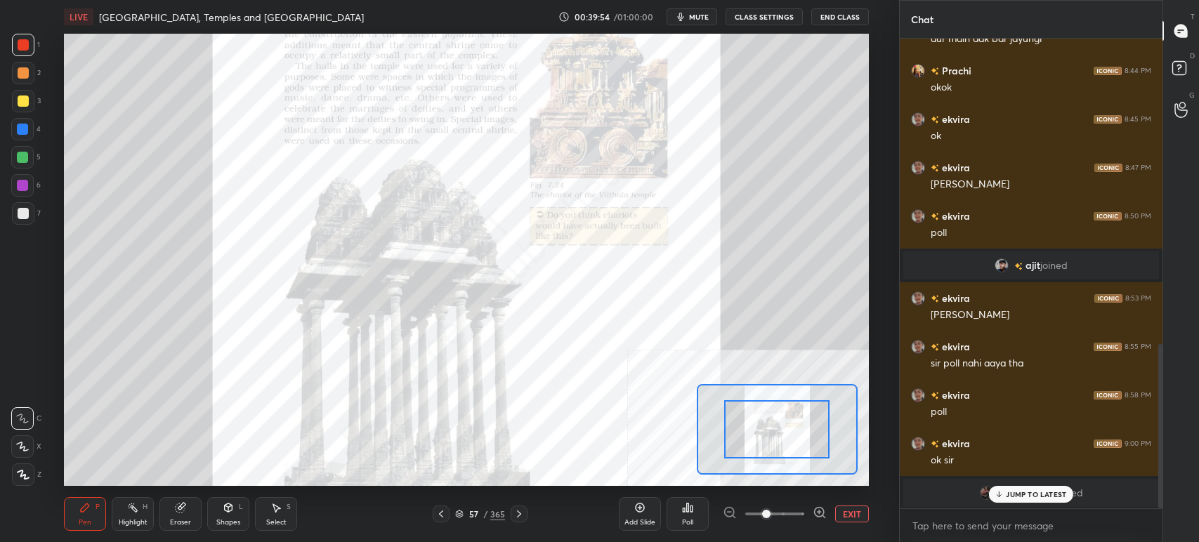
click at [802, 511] on span at bounding box center [774, 514] width 59 height 21
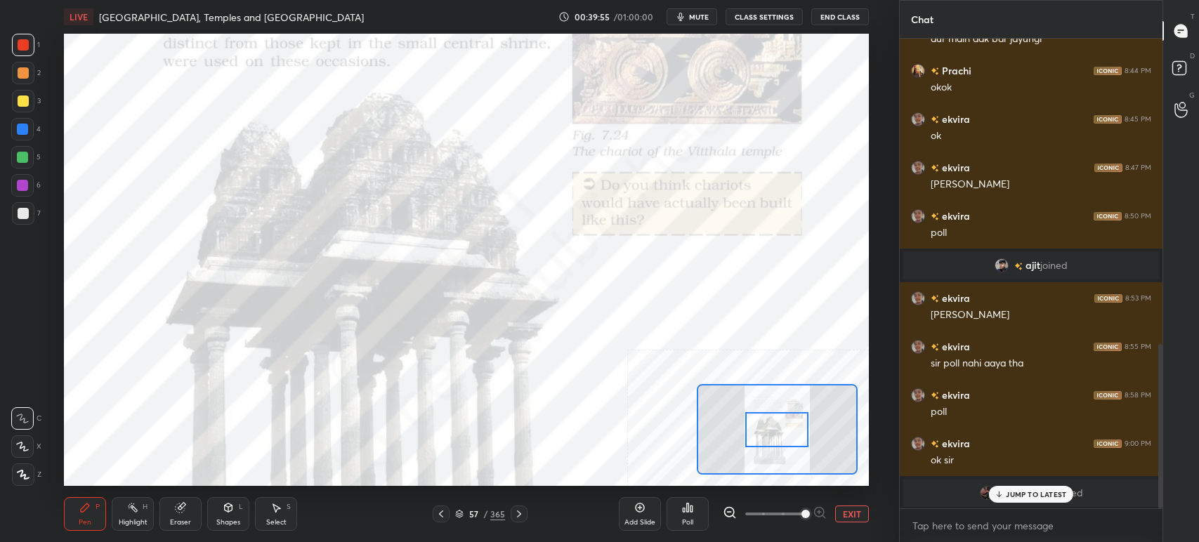
click at [810, 511] on span at bounding box center [805, 514] width 8 height 8
click at [820, 511] on div at bounding box center [775, 514] width 104 height 17
click at [820, 510] on div at bounding box center [775, 514] width 104 height 17
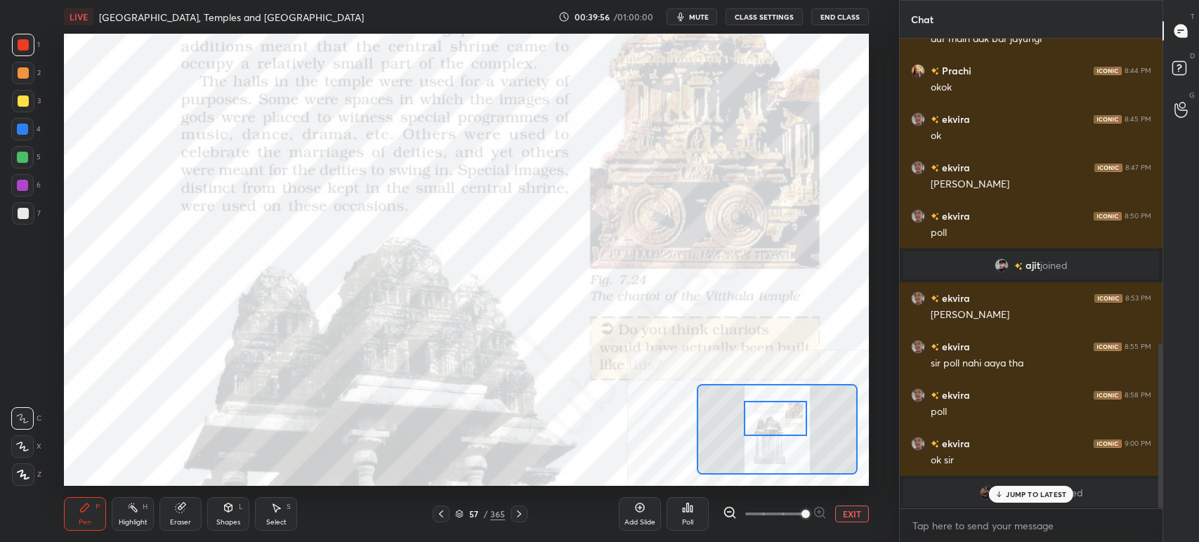
click at [784, 410] on div at bounding box center [775, 418] width 63 height 35
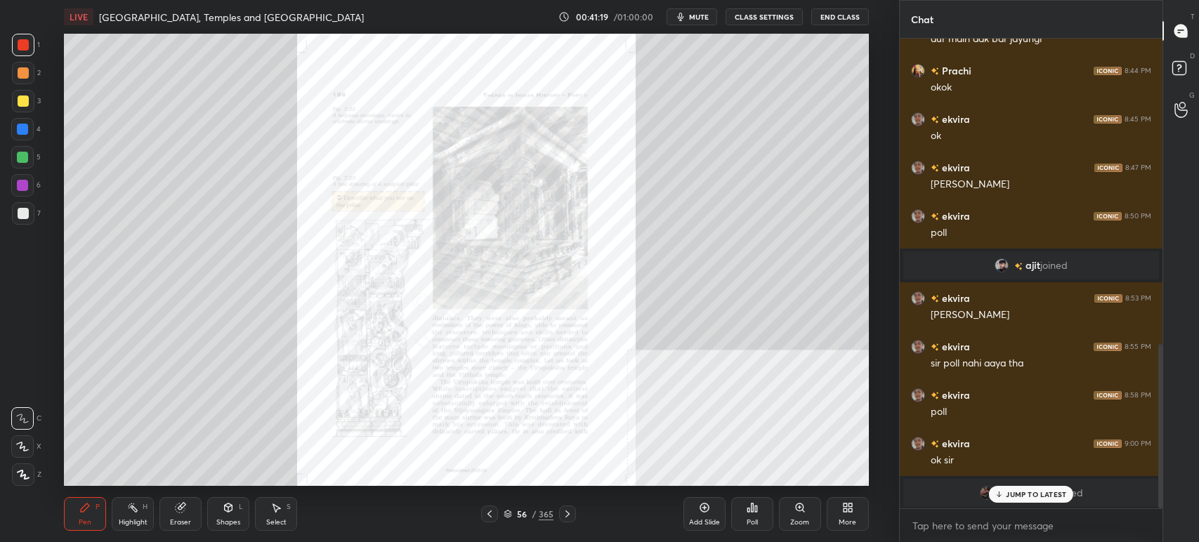
click at [809, 516] on div "Zoom" at bounding box center [800, 514] width 42 height 34
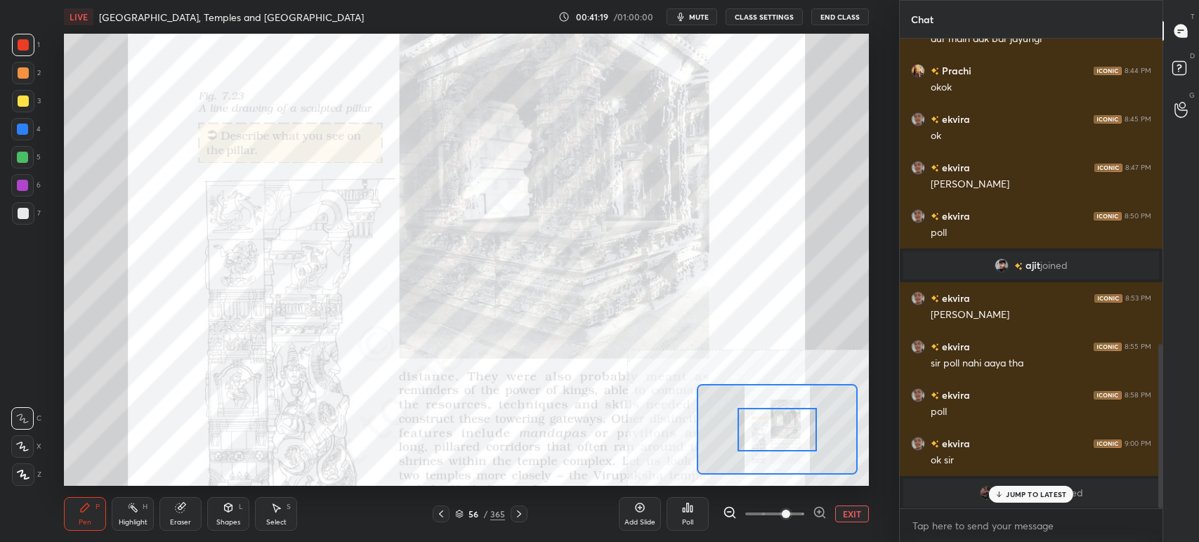
click at [825, 514] on icon at bounding box center [820, 513] width 14 height 14
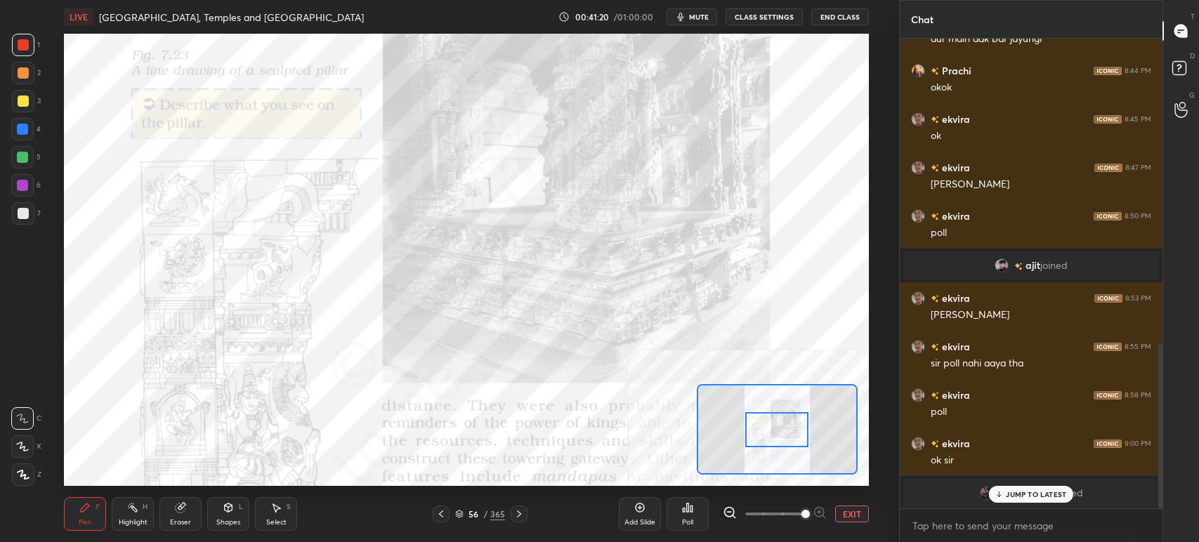
click at [823, 515] on div "EXIT" at bounding box center [796, 514] width 146 height 17
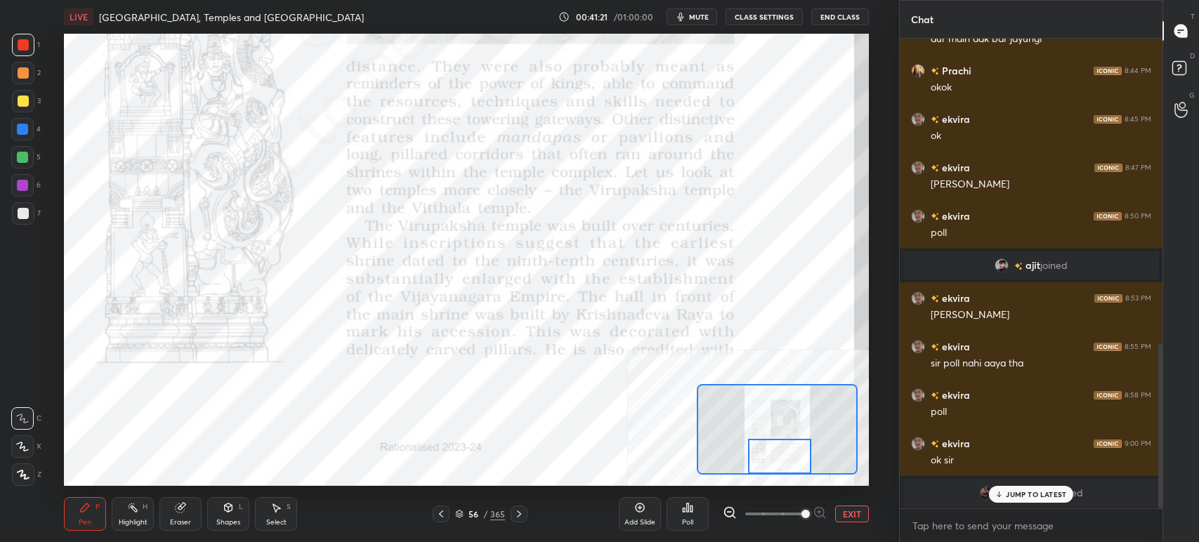
drag, startPoint x: 784, startPoint y: 428, endPoint x: 787, endPoint y: 459, distance: 31.8
click at [787, 460] on div at bounding box center [779, 456] width 63 height 35
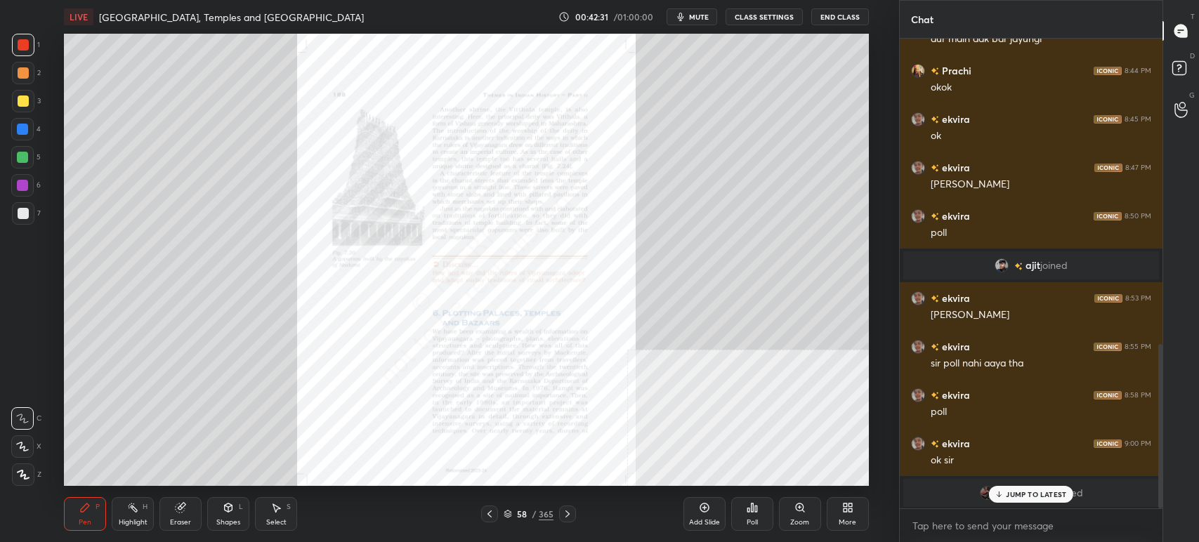
click at [817, 519] on div "Zoom" at bounding box center [800, 514] width 42 height 34
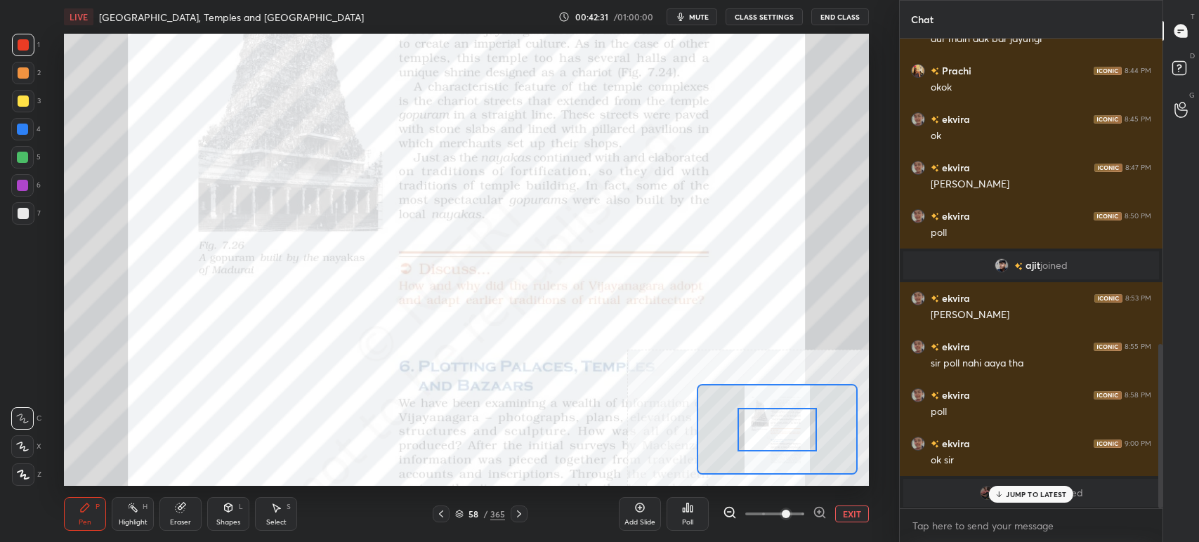
click at [820, 520] on div at bounding box center [820, 514] width 14 height 17
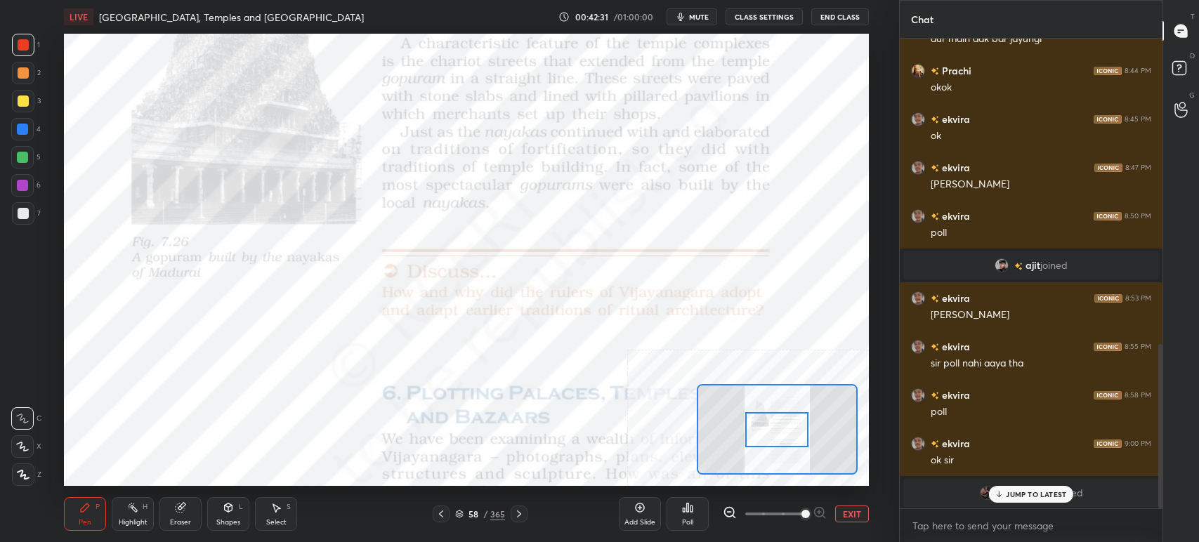
click at [823, 517] on div at bounding box center [775, 514] width 104 height 17
click at [824, 511] on div at bounding box center [775, 514] width 104 height 17
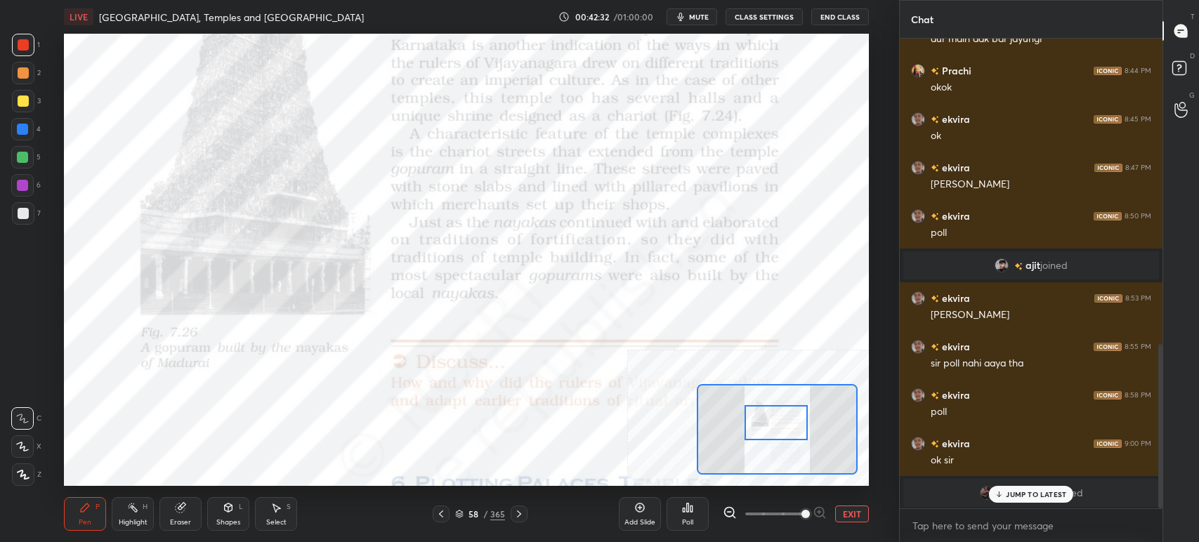
click at [788, 415] on div at bounding box center [776, 422] width 63 height 35
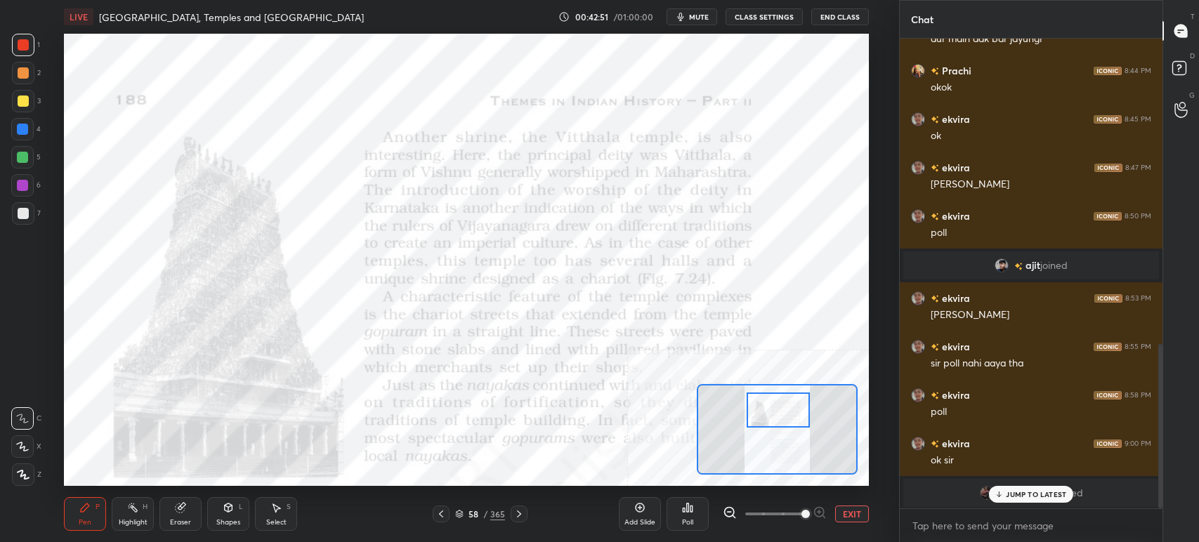
click at [781, 412] on div at bounding box center [778, 410] width 63 height 35
click at [705, 20] on span "mute" at bounding box center [699, 17] width 20 height 10
click at [697, 15] on span "unmute" at bounding box center [697, 17] width 30 height 10
click at [705, 21] on span "mute" at bounding box center [699, 17] width 20 height 10
click at [700, 15] on span "unmute" at bounding box center [697, 17] width 30 height 10
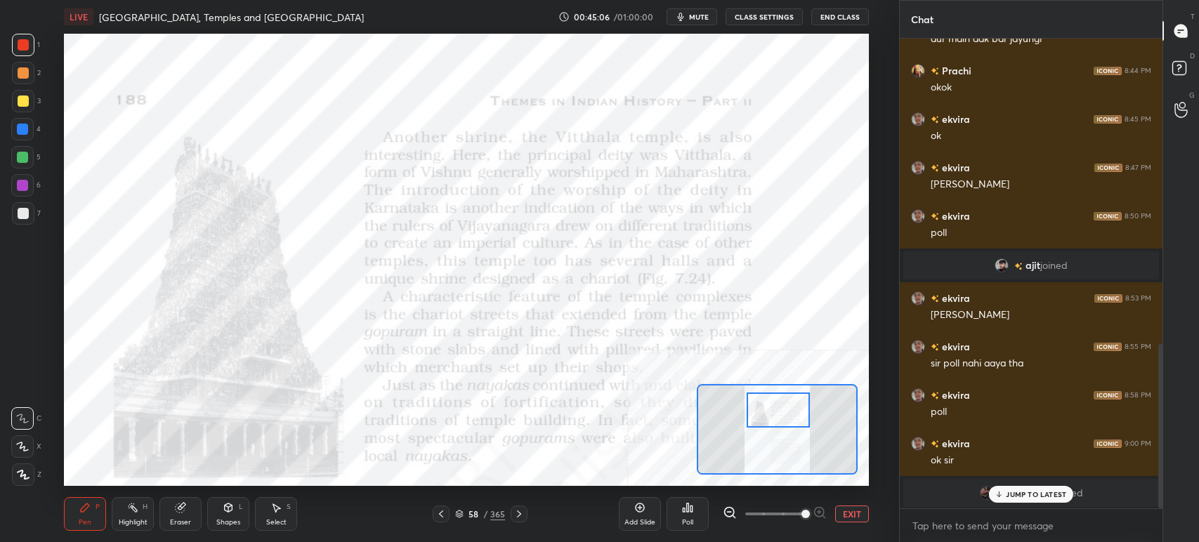
click at [782, 425] on div at bounding box center [778, 410] width 63 height 35
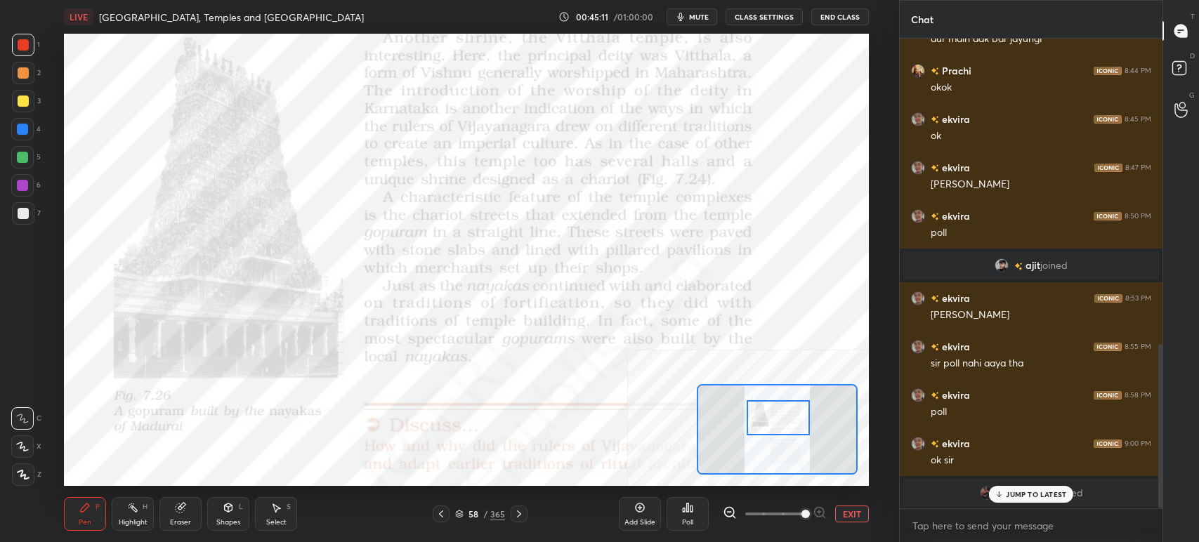
click at [180, 510] on icon at bounding box center [180, 508] width 9 height 9
click at [22, 483] on div "Erase all" at bounding box center [22, 475] width 22 height 22
click at [639, 510] on icon at bounding box center [639, 507] width 11 height 11
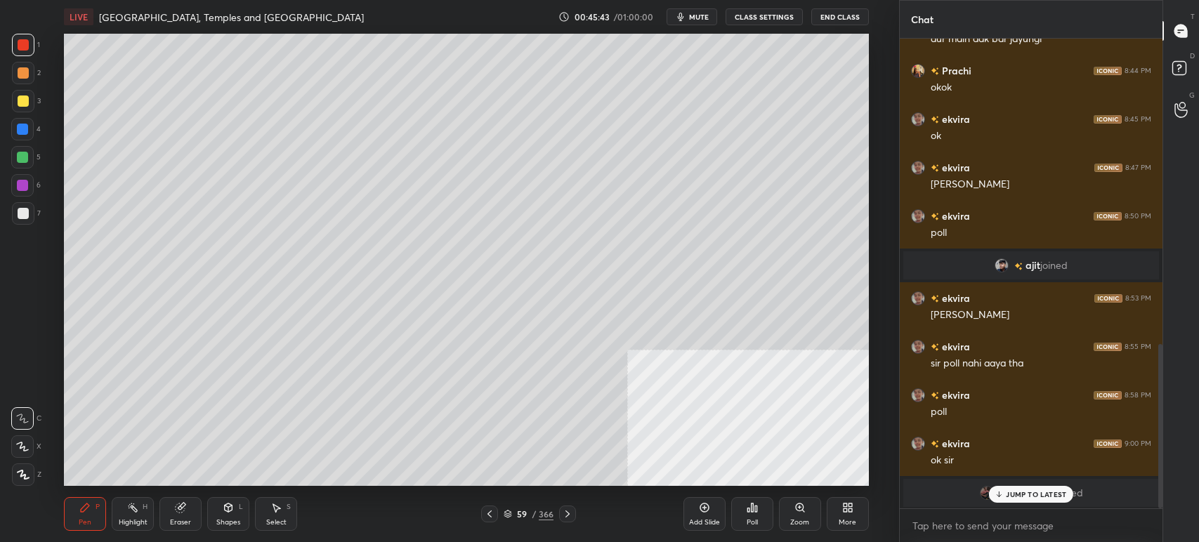
click at [197, 502] on div "Eraser" at bounding box center [180, 514] width 42 height 34
drag, startPoint x: 18, startPoint y: 470, endPoint x: 41, endPoint y: 464, distance: 23.3
click at [21, 473] on span "Erase all" at bounding box center [22, 475] width 21 height 10
click at [493, 520] on icon at bounding box center [489, 514] width 11 height 11
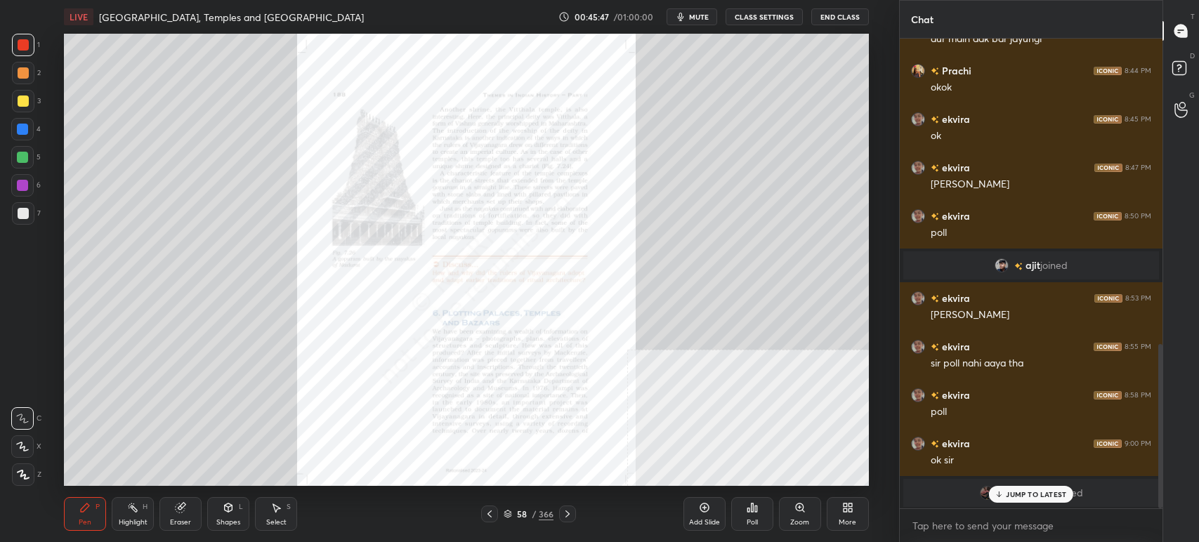
click at [797, 504] on icon at bounding box center [799, 507] width 11 height 11
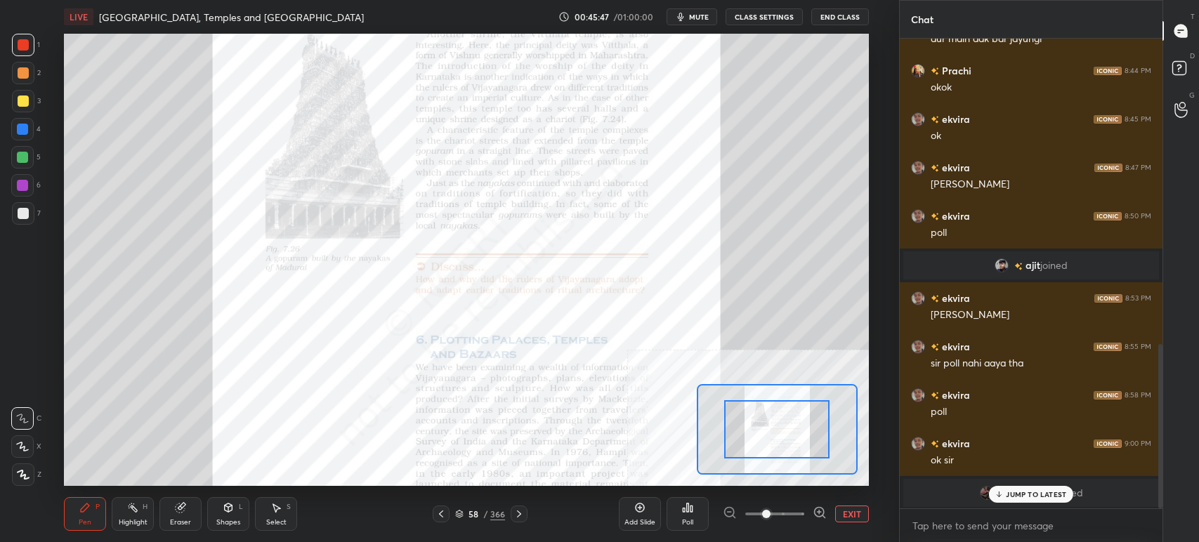
click at [804, 513] on span at bounding box center [774, 514] width 59 height 21
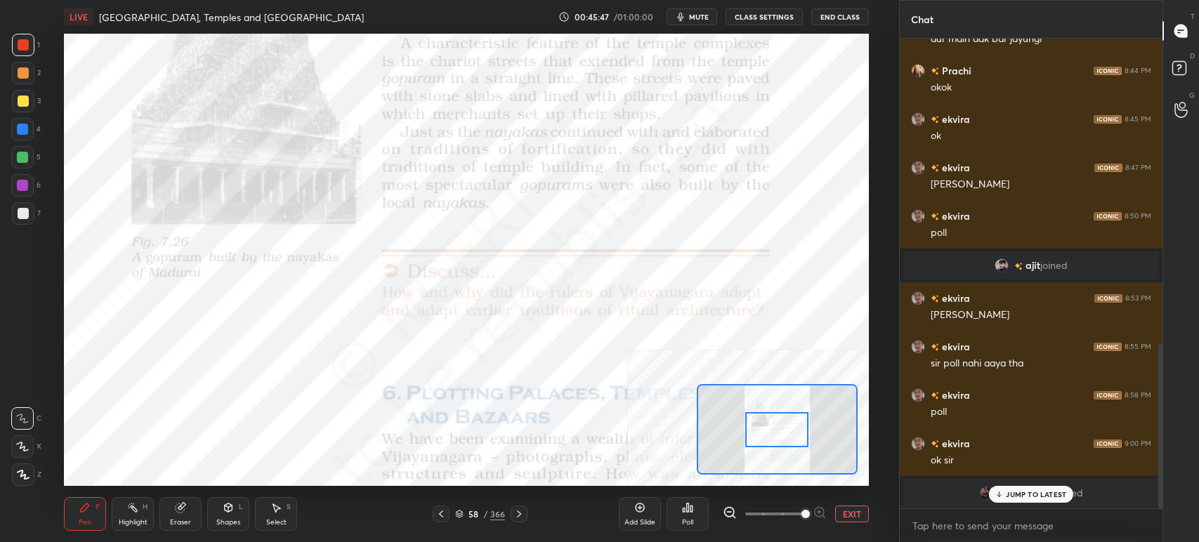
click at [810, 513] on span at bounding box center [805, 514] width 8 height 8
click at [824, 513] on div at bounding box center [775, 514] width 104 height 17
click at [773, 437] on div at bounding box center [776, 429] width 63 height 35
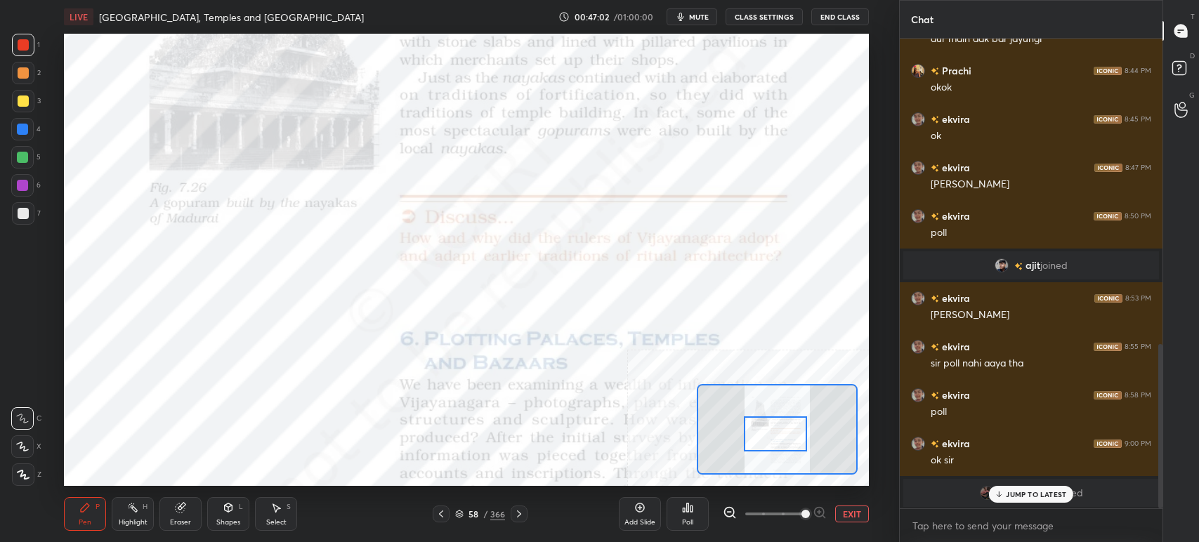
click at [1026, 501] on div "JUMP TO LATEST" at bounding box center [1031, 494] width 84 height 17
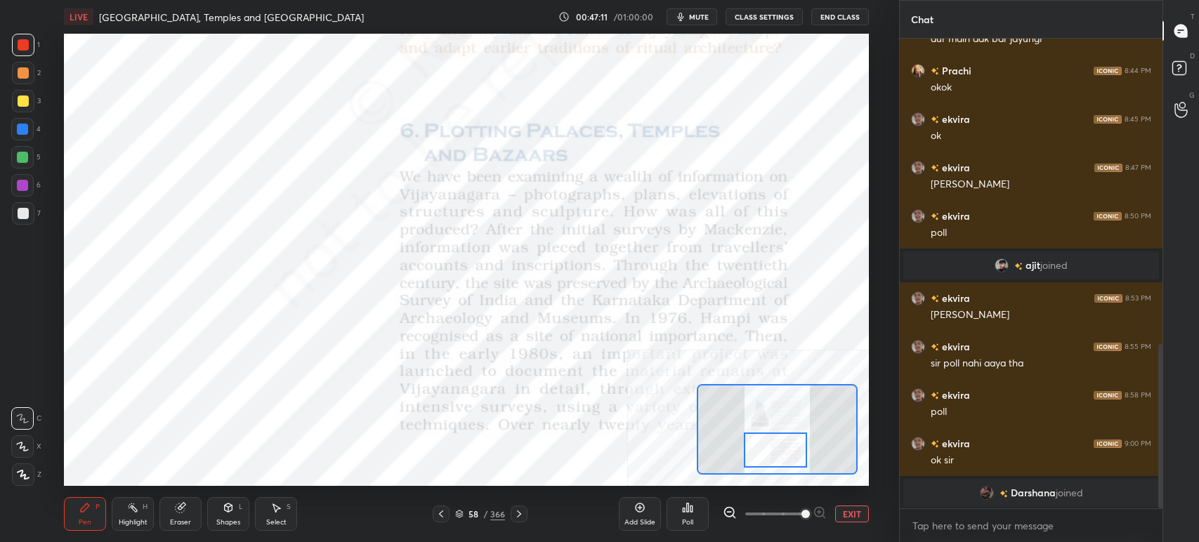
click at [775, 438] on div at bounding box center [775, 450] width 63 height 35
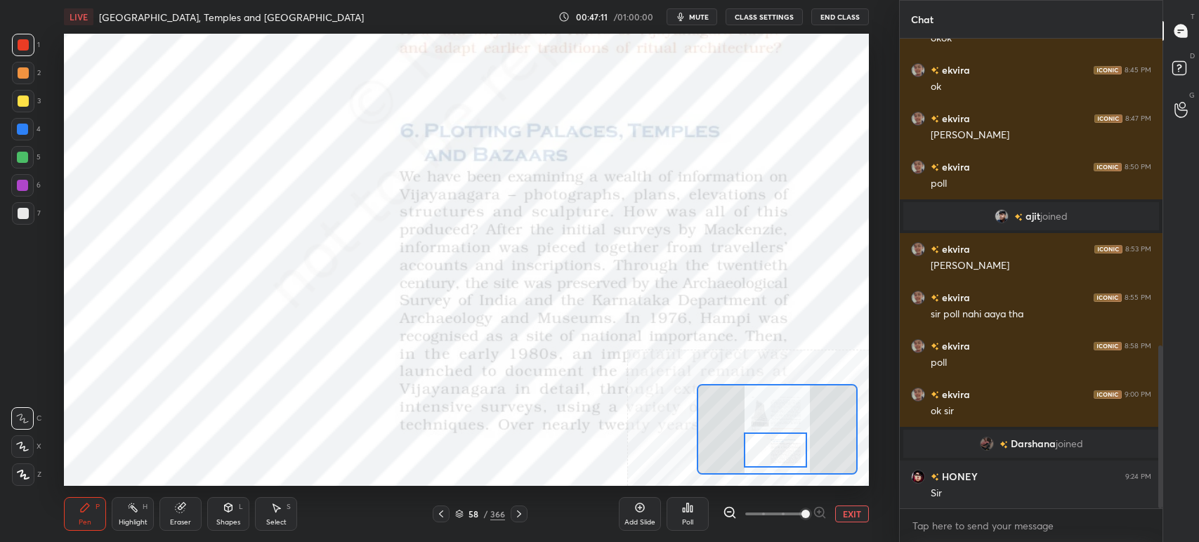
click at [461, 511] on icon at bounding box center [459, 514] width 8 height 8
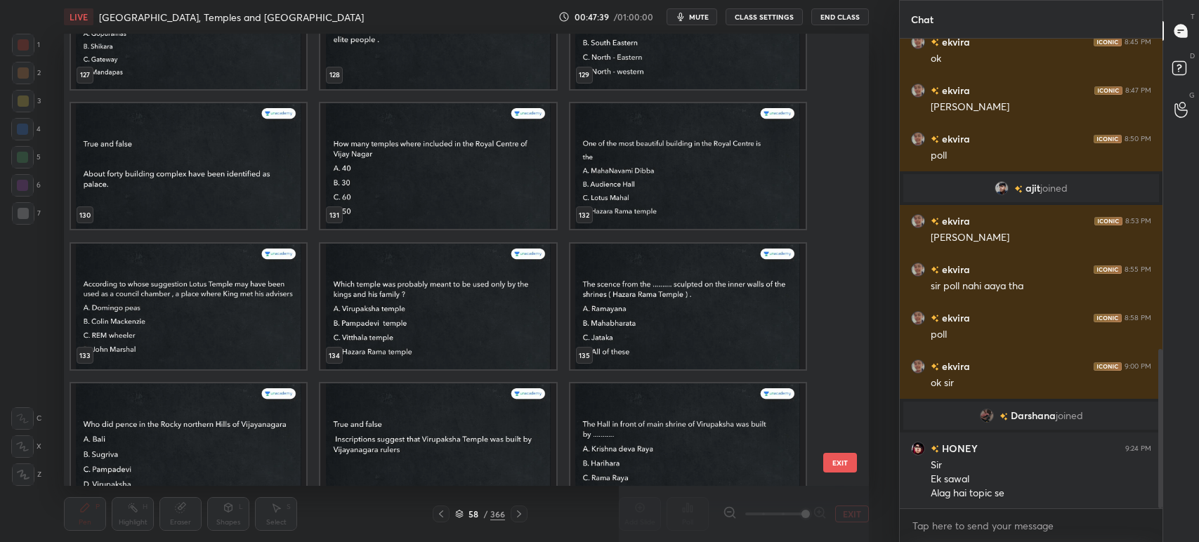
scroll to position [964, 0]
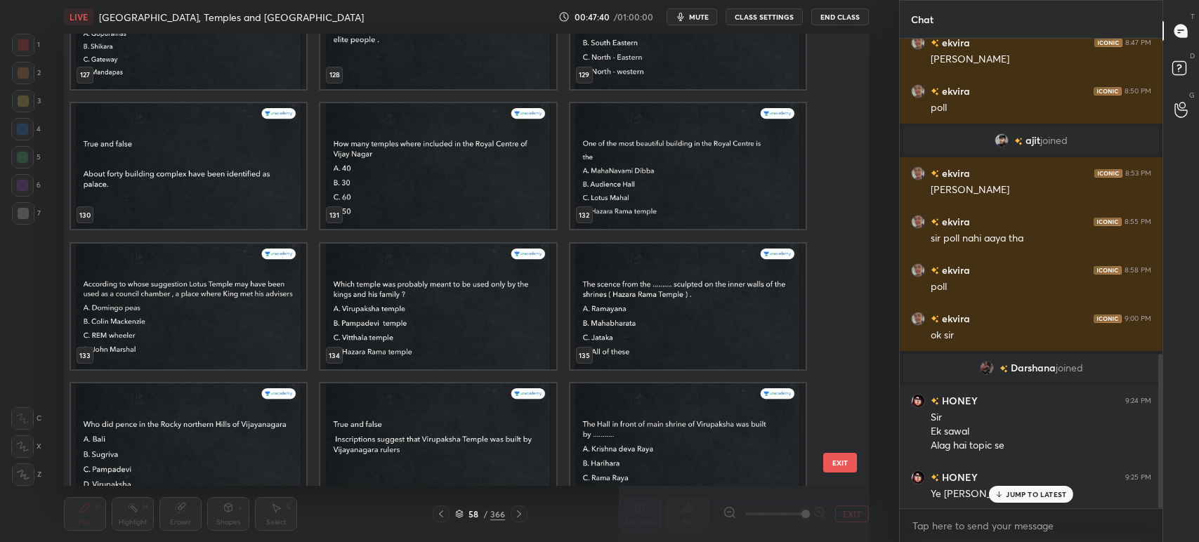
click at [223, 442] on img "grid" at bounding box center [188, 447] width 235 height 126
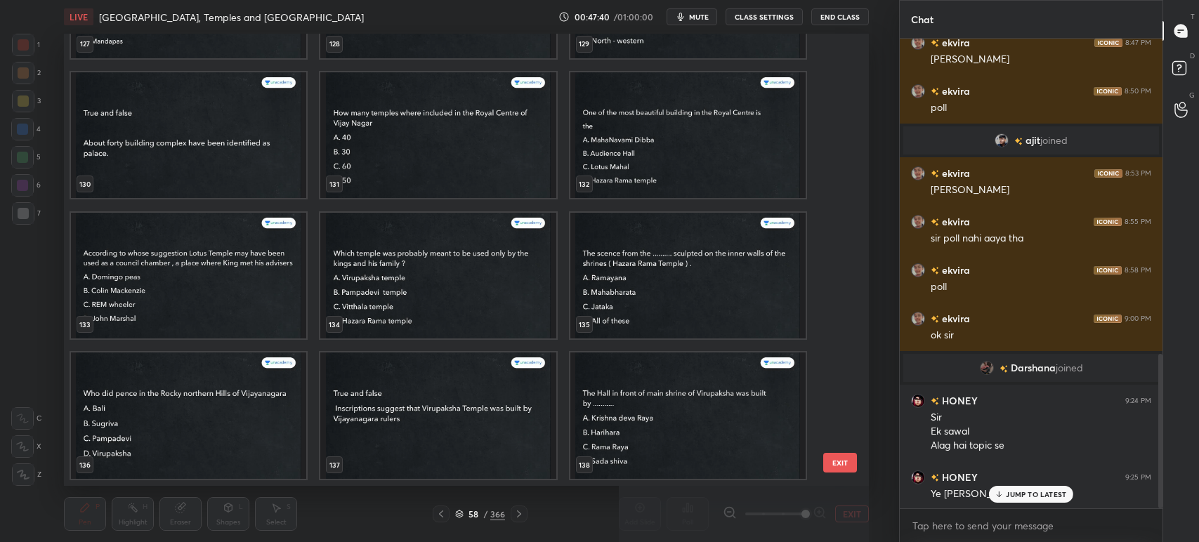
click at [224, 443] on div "127 128 129 130 131 132 133 134 135 136 137 138 139 140 141" at bounding box center [454, 260] width 780 height 452
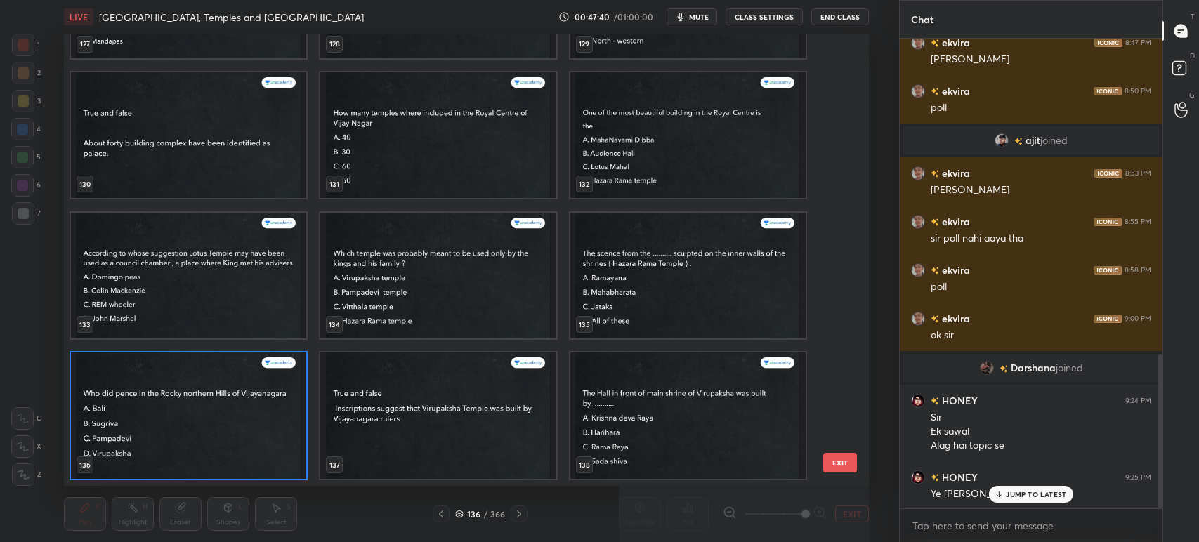
click at [224, 443] on img "grid" at bounding box center [188, 416] width 235 height 126
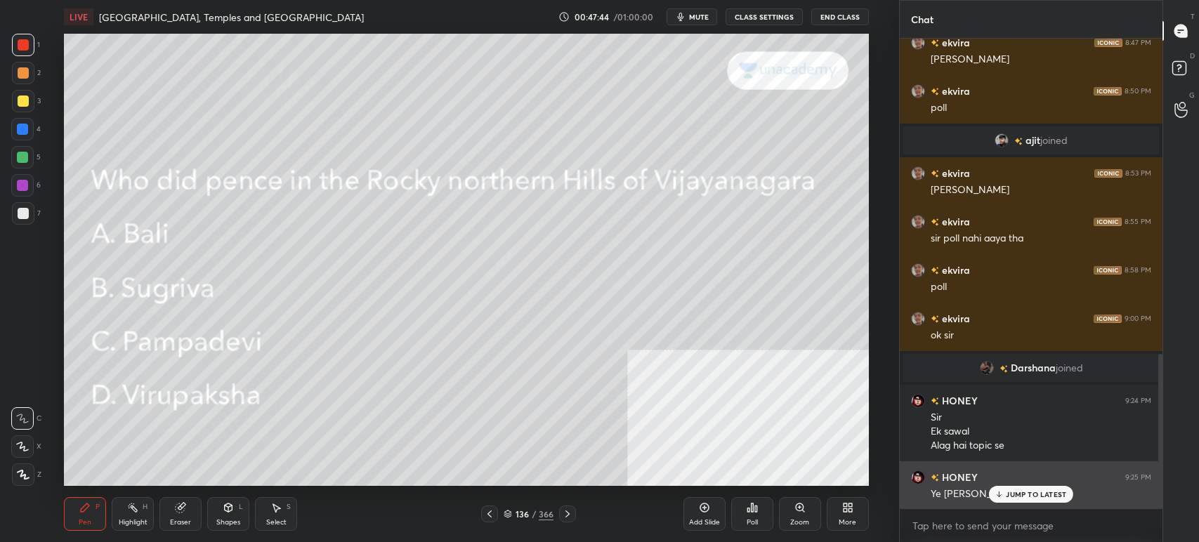
click at [1014, 499] on div "JUMP TO LATEST" at bounding box center [1031, 494] width 84 height 17
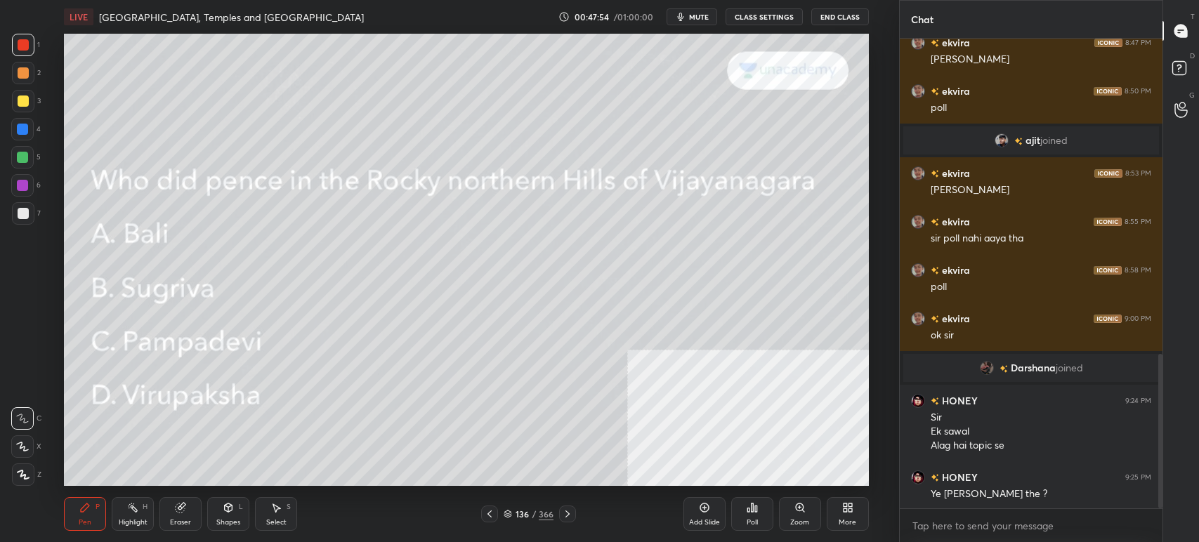
drag, startPoint x: 702, startPoint y: 20, endPoint x: 708, endPoint y: 30, distance: 11.3
click at [700, 17] on span "mute" at bounding box center [699, 17] width 20 height 10
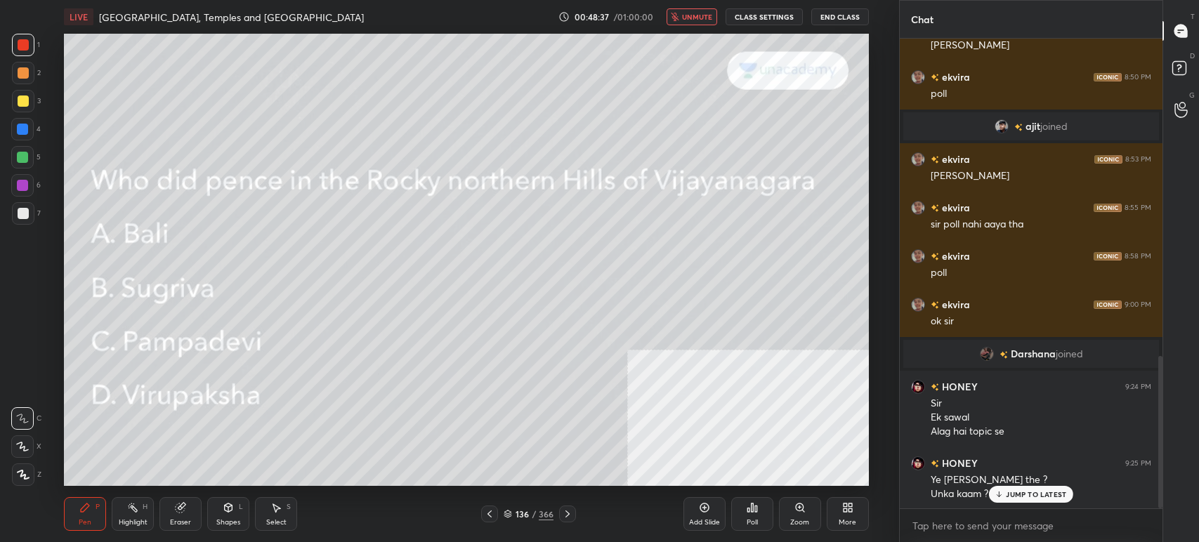
click at [752, 498] on div "Poll" at bounding box center [752, 514] width 42 height 34
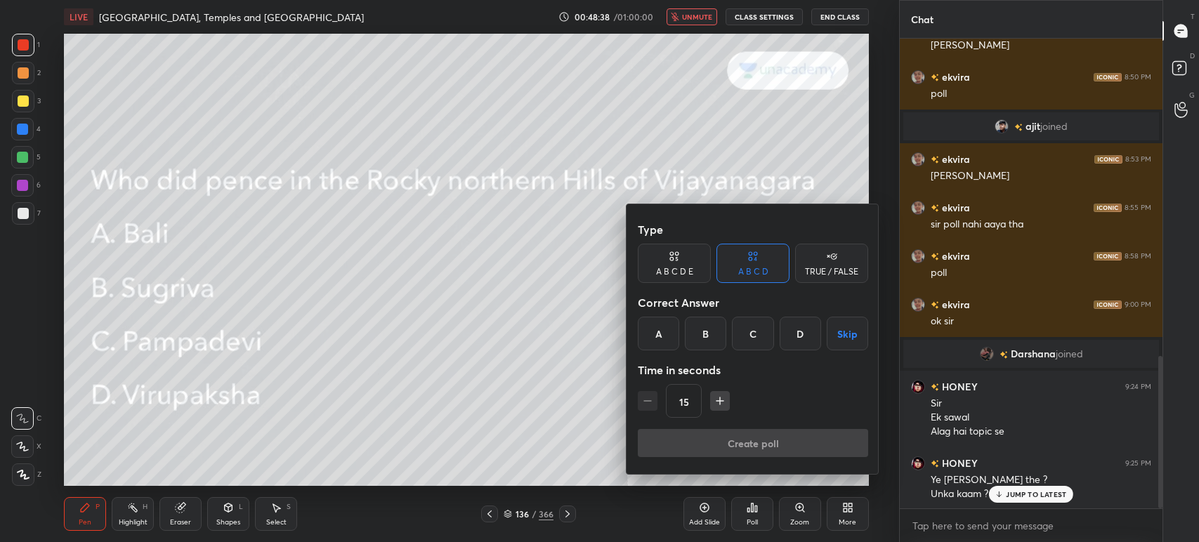
drag, startPoint x: 753, startPoint y: 328, endPoint x: 754, endPoint y: 339, distance: 11.3
click at [753, 329] on div "C" at bounding box center [752, 334] width 41 height 34
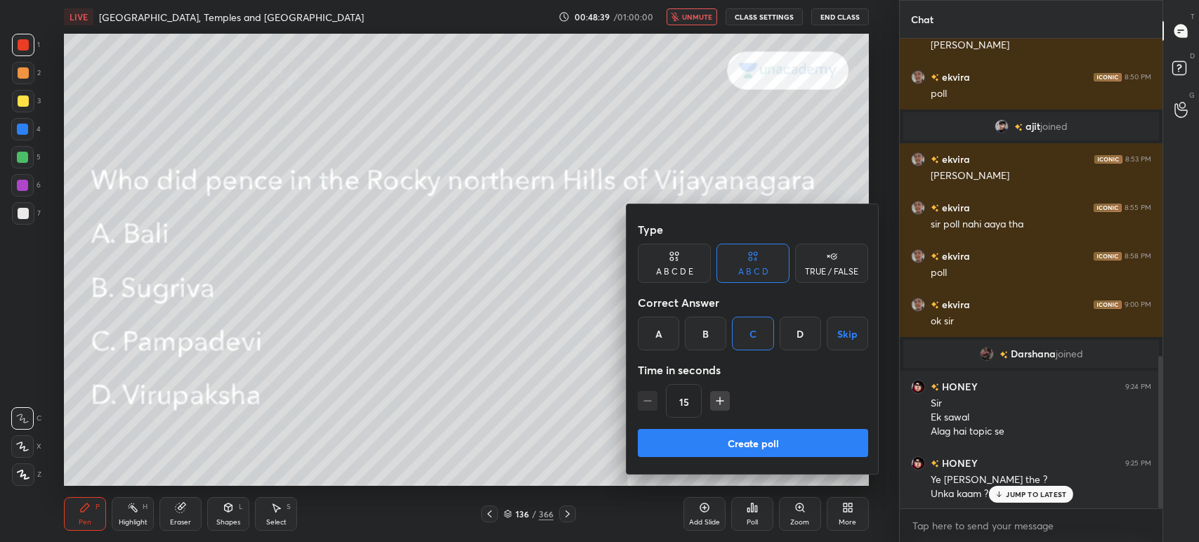
click at [748, 445] on button "Create poll" at bounding box center [753, 443] width 230 height 28
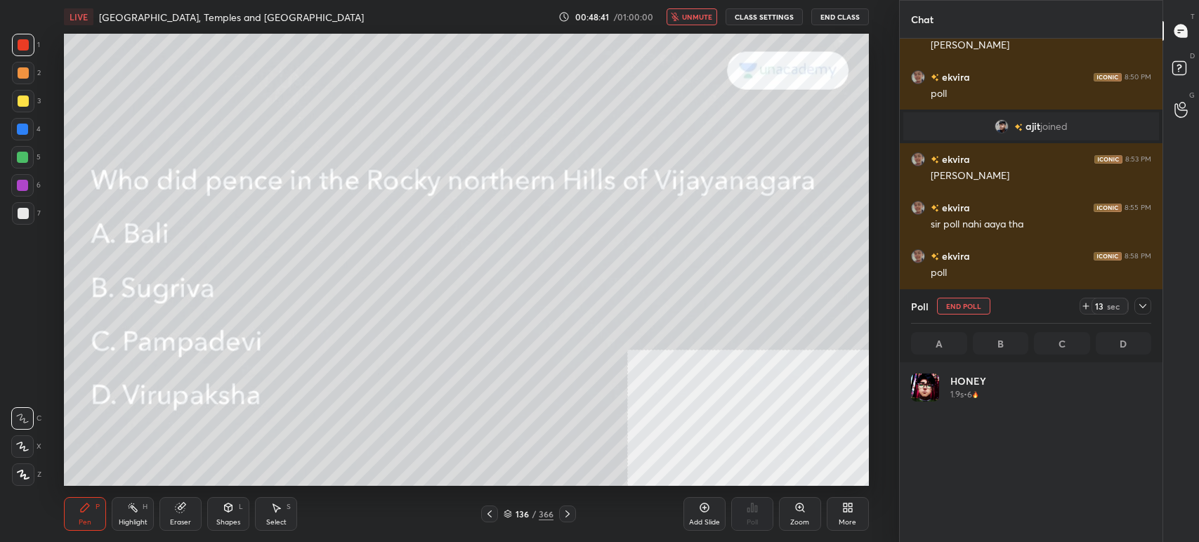
scroll to position [164, 236]
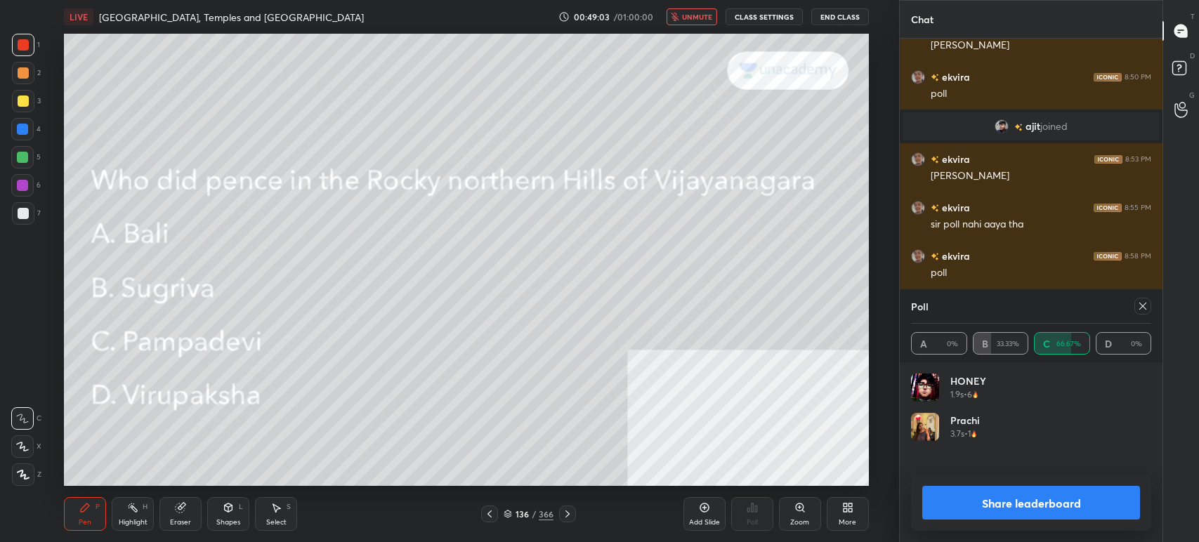
click at [1004, 502] on button "Share leaderboard" at bounding box center [1031, 503] width 218 height 34
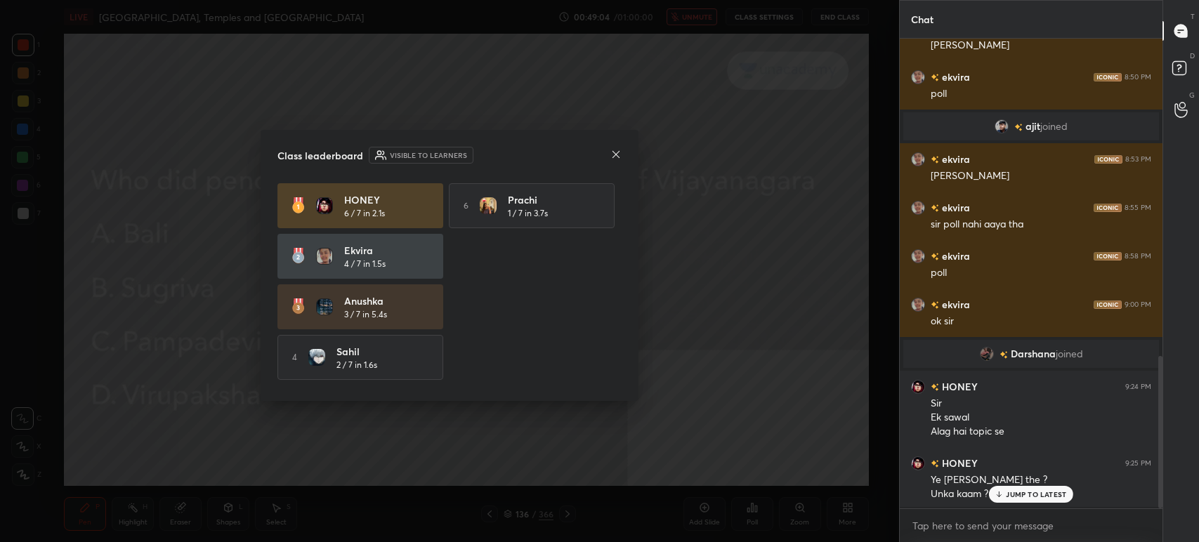
scroll to position [5, 4]
click at [615, 158] on icon at bounding box center [615, 154] width 11 height 11
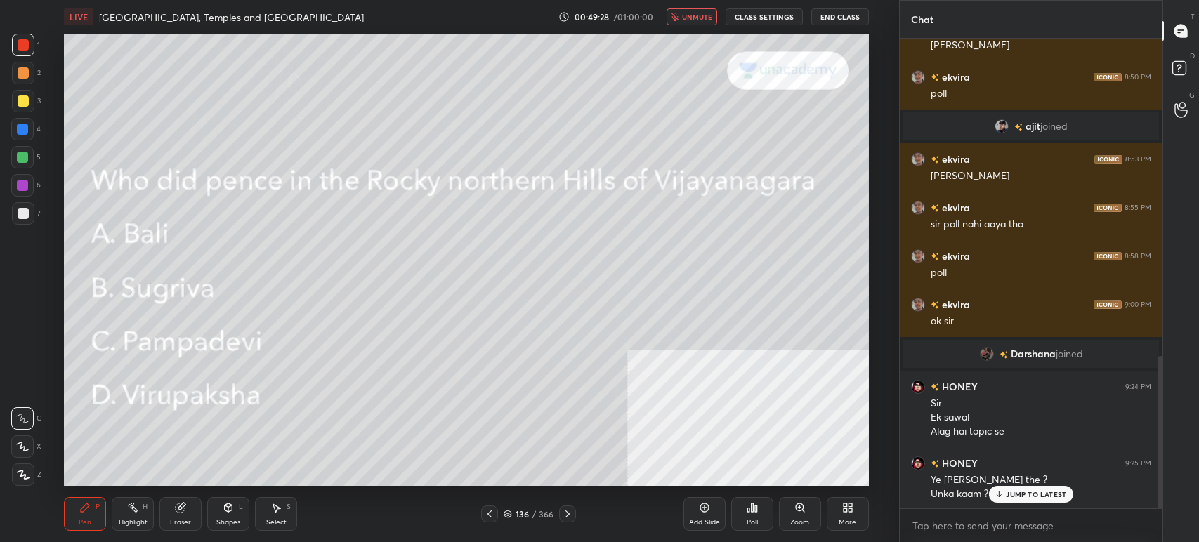
click at [567, 513] on icon at bounding box center [567, 514] width 11 height 11
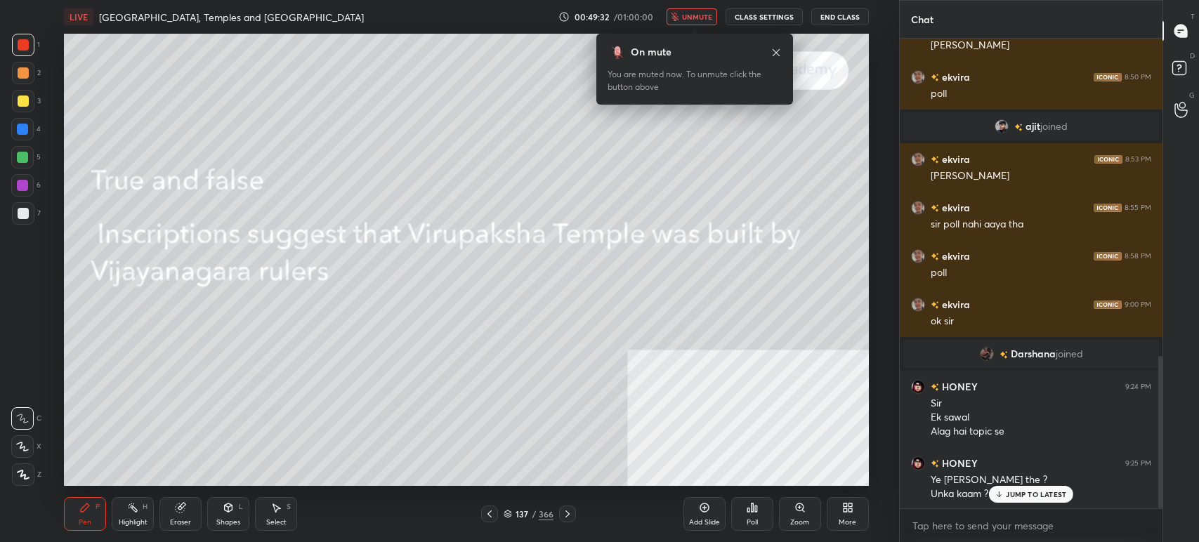
drag, startPoint x: 696, startPoint y: 10, endPoint x: 702, endPoint y: 15, distance: 7.9
click at [695, 15] on button "unmute" at bounding box center [692, 16] width 51 height 17
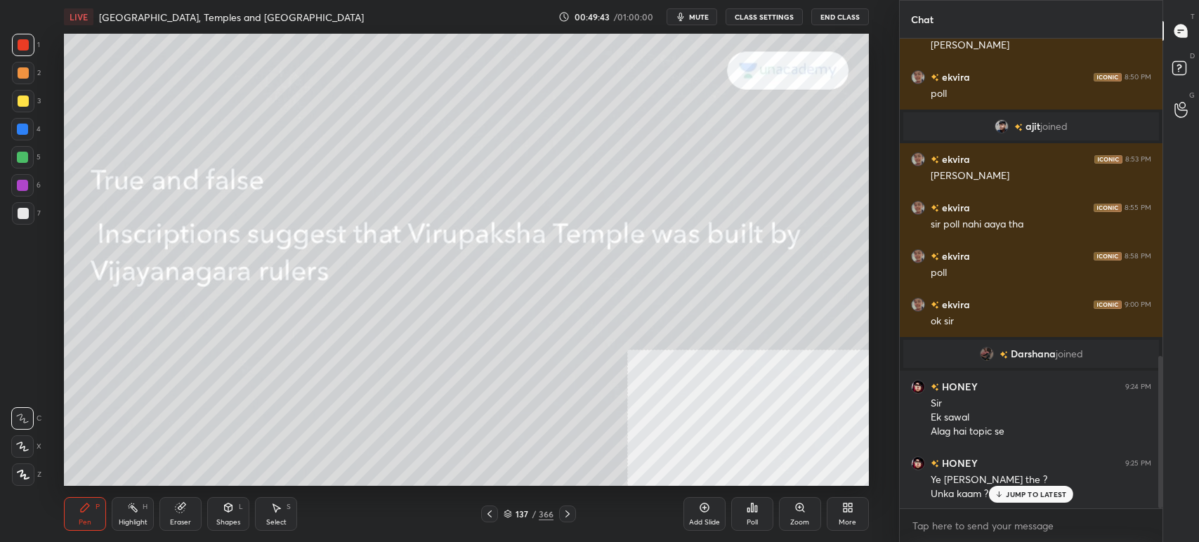
click at [762, 509] on div "Poll" at bounding box center [752, 514] width 42 height 34
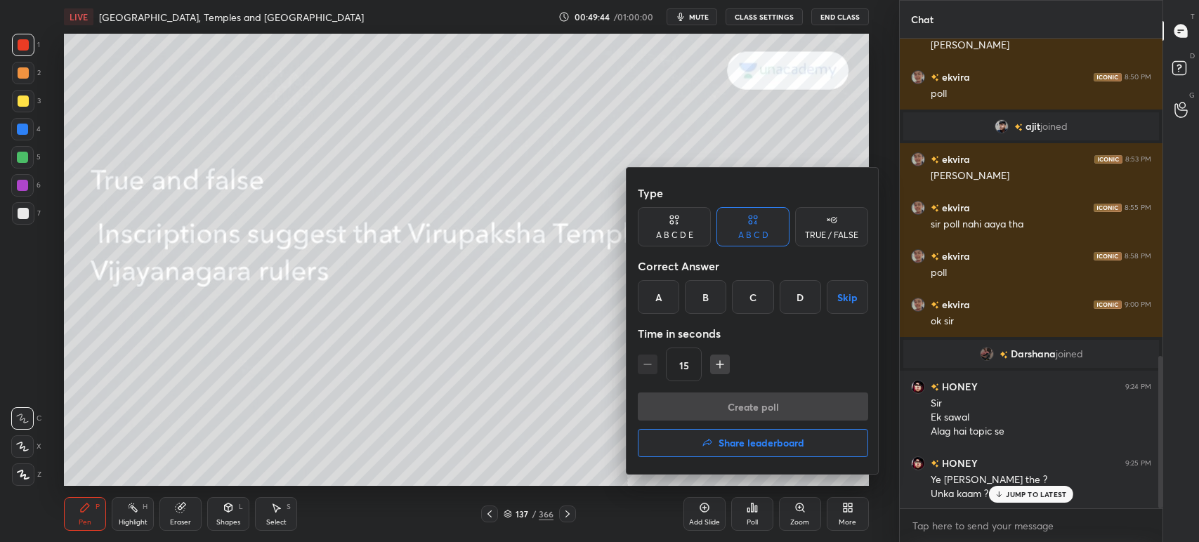
click at [830, 220] on icon at bounding box center [831, 220] width 11 height 14
drag, startPoint x: 754, startPoint y: 294, endPoint x: 757, endPoint y: 313, distance: 19.3
click at [753, 296] on div "False" at bounding box center [752, 297] width 73 height 34
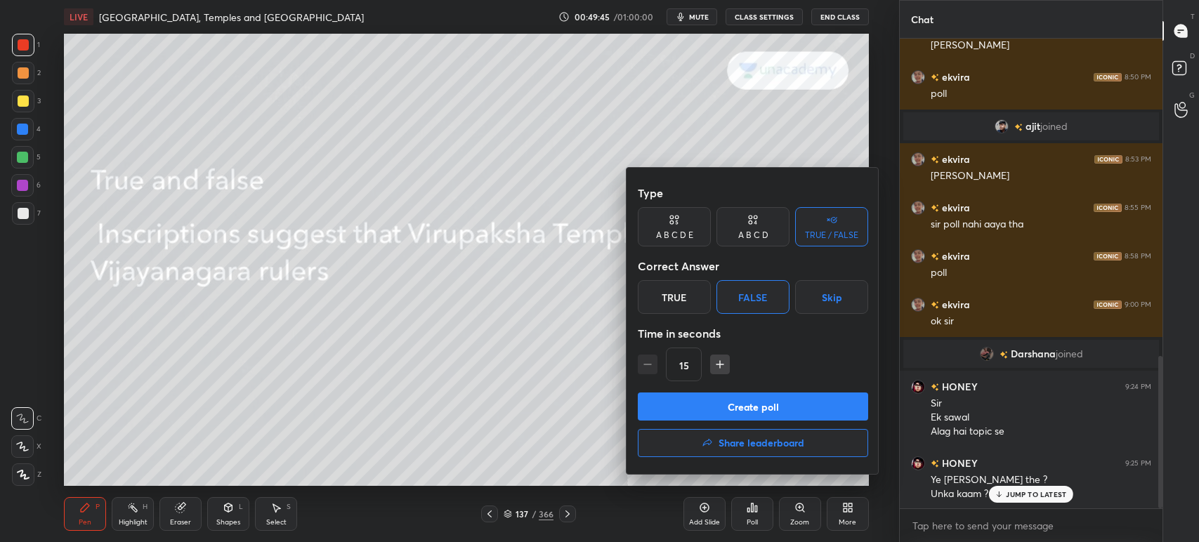
click at [751, 400] on button "Create poll" at bounding box center [753, 407] width 230 height 28
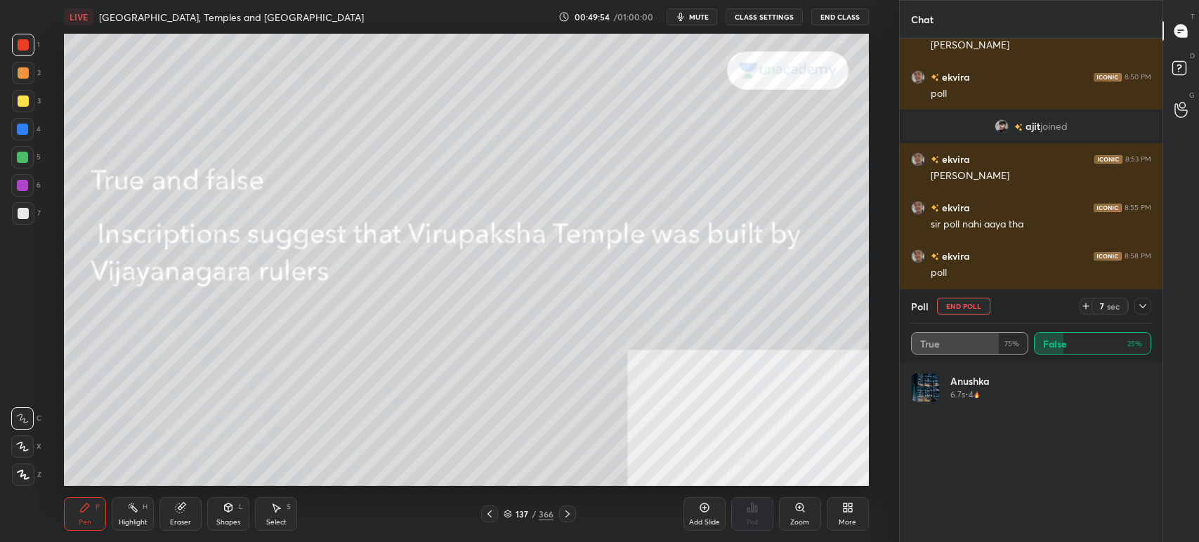
scroll to position [164, 236]
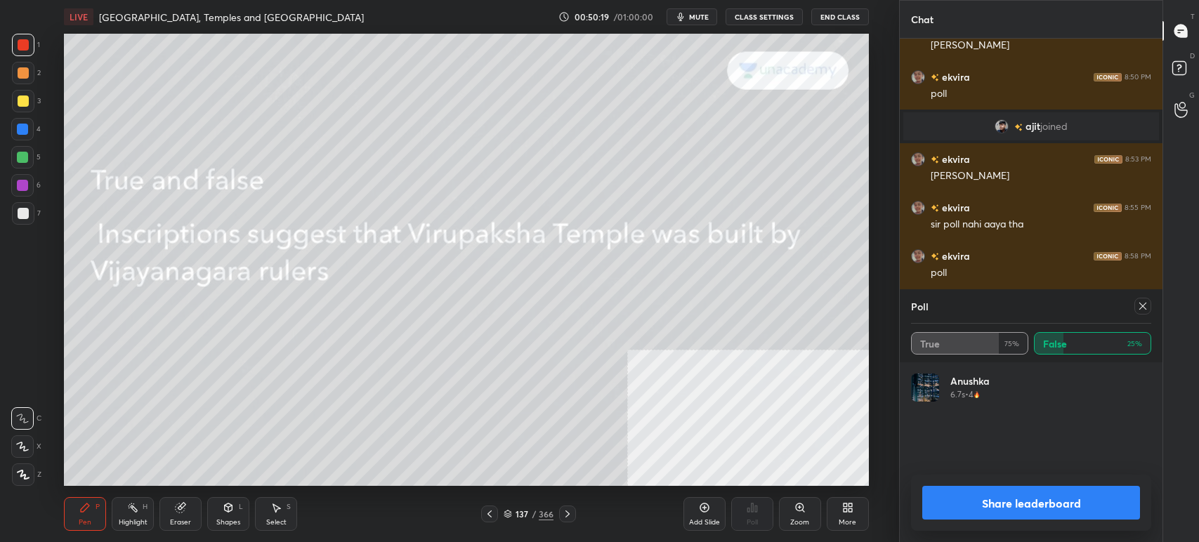
click at [1028, 499] on button "Share leaderboard" at bounding box center [1031, 503] width 218 height 34
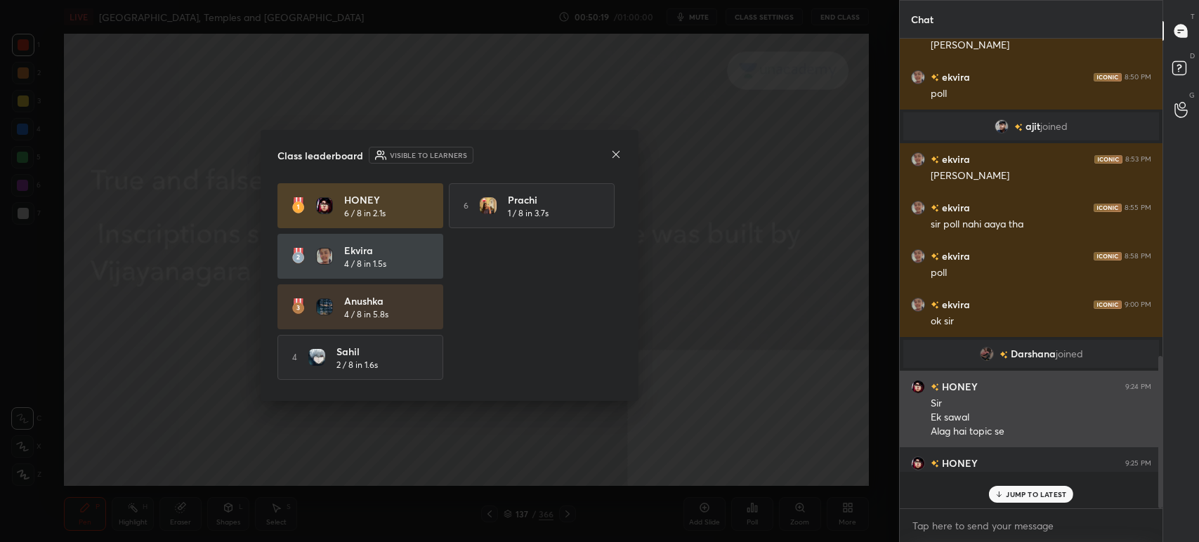
scroll to position [466, 258]
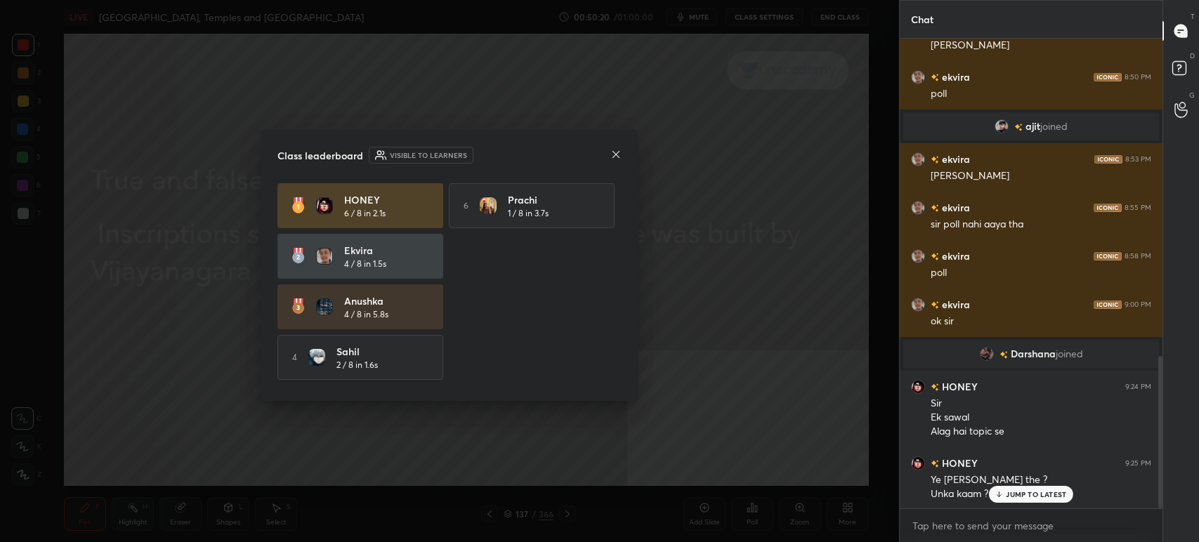
drag, startPoint x: 610, startPoint y: 144, endPoint x: 613, endPoint y: 156, distance: 12.3
click at [610, 145] on div "Class leaderboard Visible to learners HONEY 6 / 8 in 2.1s 6 [PERSON_NAME] 1 / 8…" at bounding box center [450, 265] width 378 height 271
click at [613, 156] on icon at bounding box center [615, 154] width 11 height 11
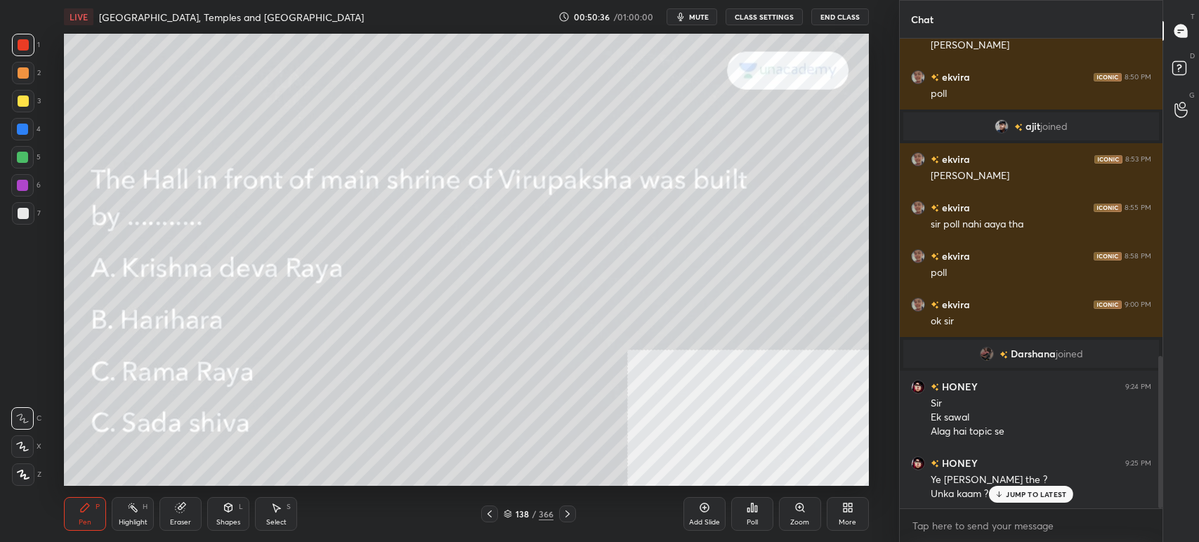
click at [709, 15] on span "mute" at bounding box center [699, 17] width 20 height 10
click at [740, 511] on div "Poll" at bounding box center [752, 514] width 42 height 34
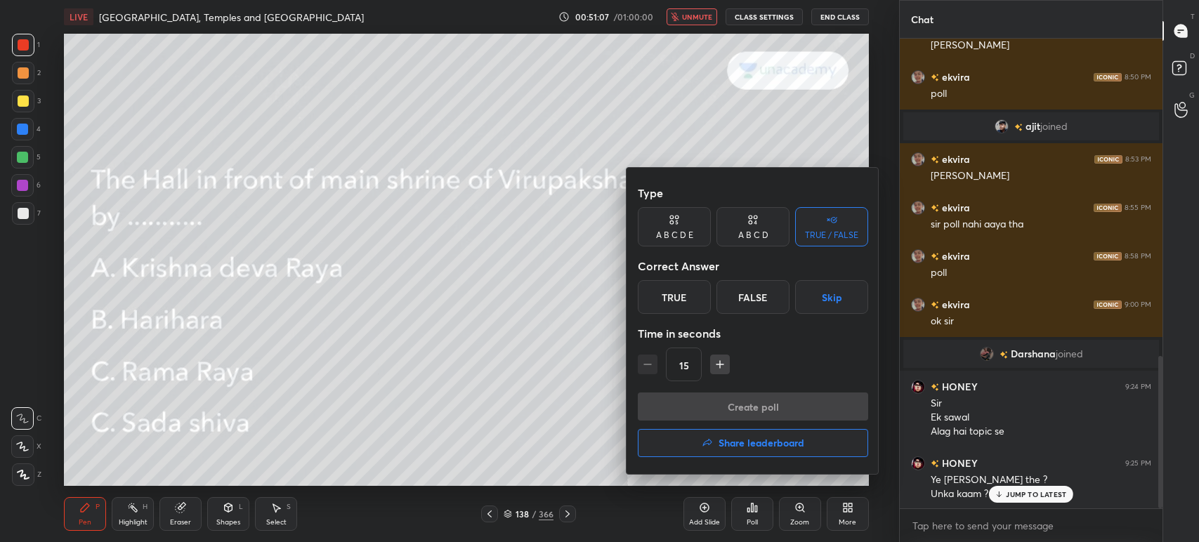
click at [741, 241] on div "A B C D" at bounding box center [752, 226] width 73 height 39
drag, startPoint x: 655, startPoint y: 299, endPoint x: 672, endPoint y: 319, distance: 26.4
click at [652, 299] on div "A" at bounding box center [658, 297] width 41 height 34
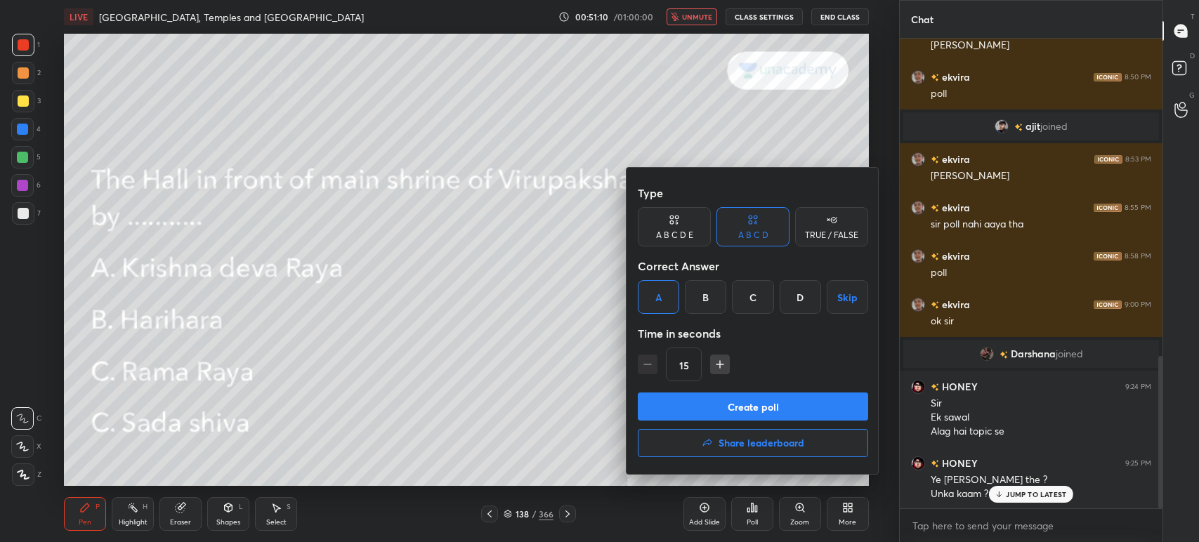
click at [727, 400] on button "Create poll" at bounding box center [753, 407] width 230 height 28
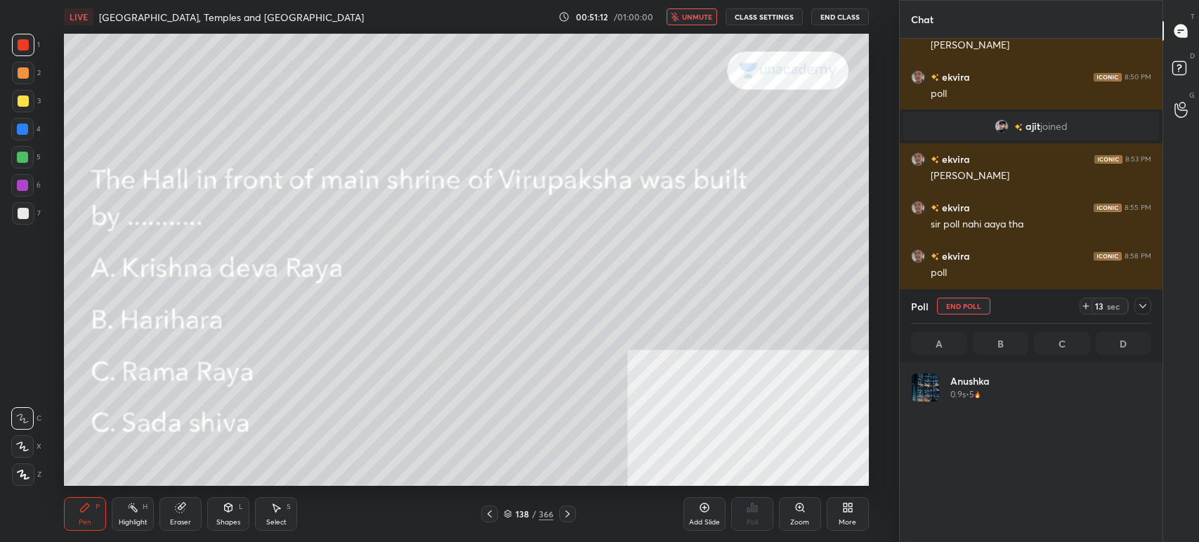
scroll to position [164, 236]
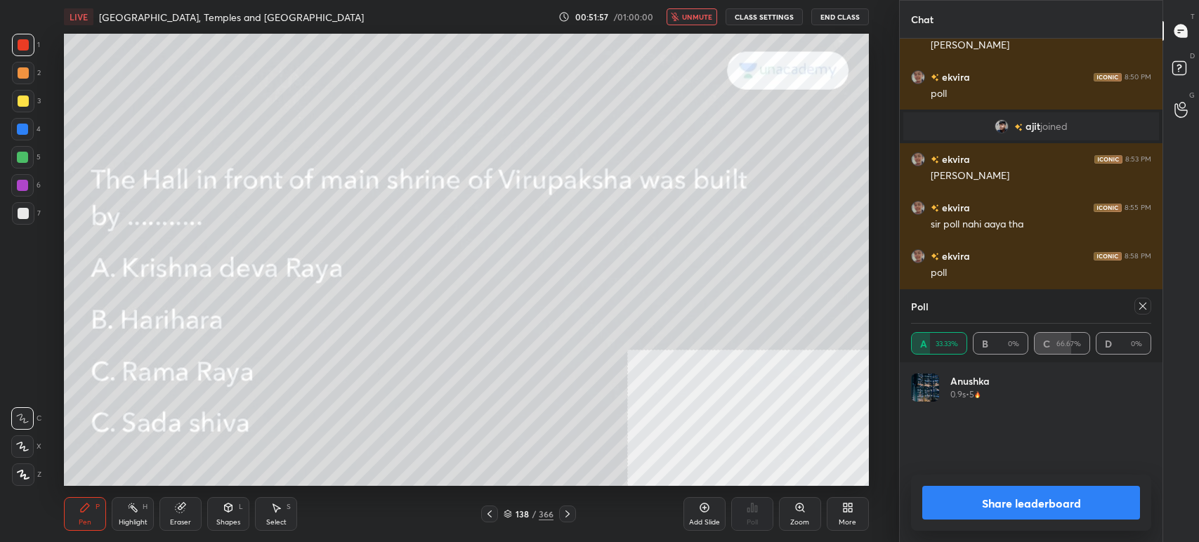
click at [700, 20] on span "unmute" at bounding box center [697, 17] width 30 height 10
click at [960, 512] on button "Share leaderboard" at bounding box center [1031, 503] width 218 height 34
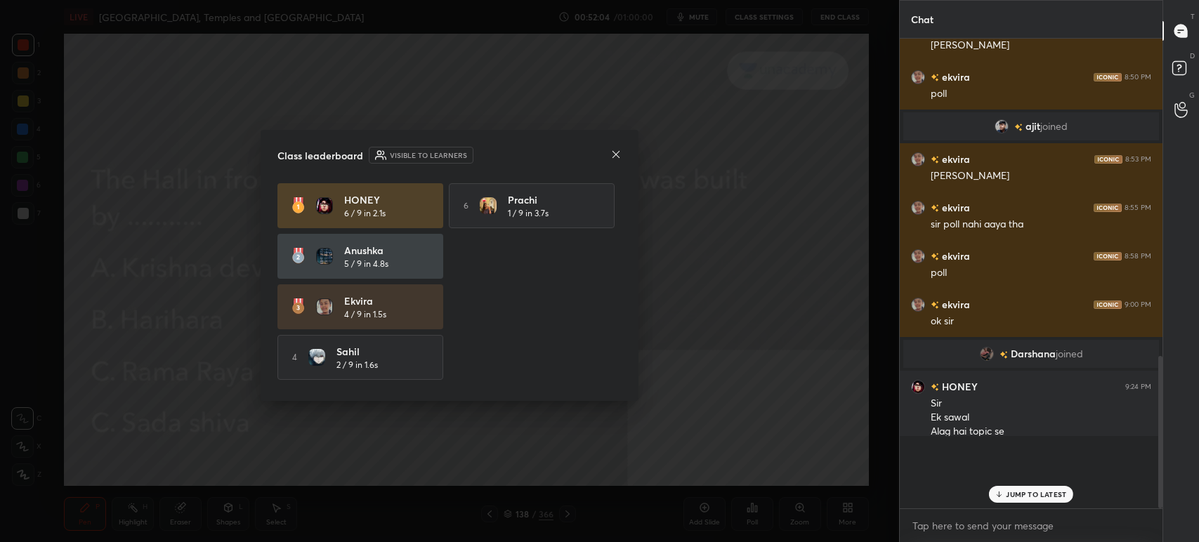
scroll to position [346, 258]
click at [616, 154] on icon at bounding box center [615, 154] width 11 height 11
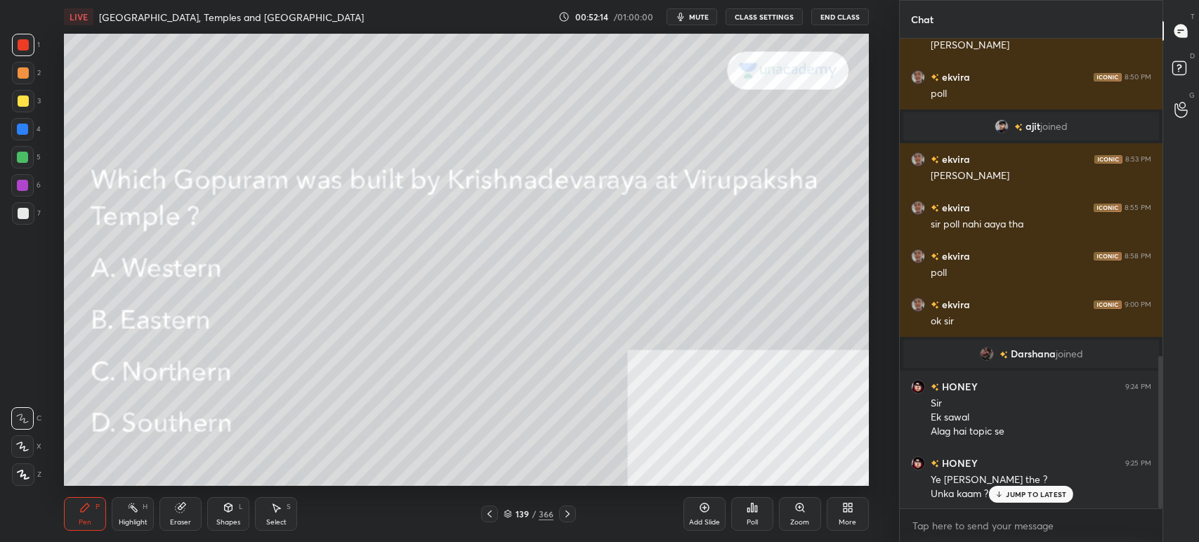
click at [764, 516] on div "Poll" at bounding box center [752, 514] width 42 height 34
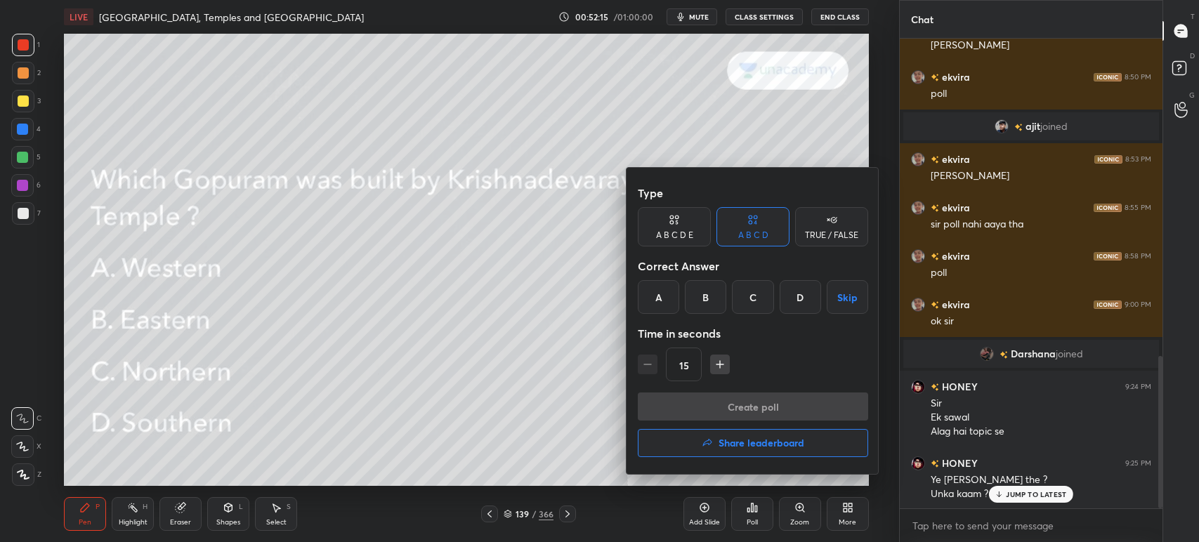
click at [714, 299] on div "B" at bounding box center [705, 297] width 41 height 34
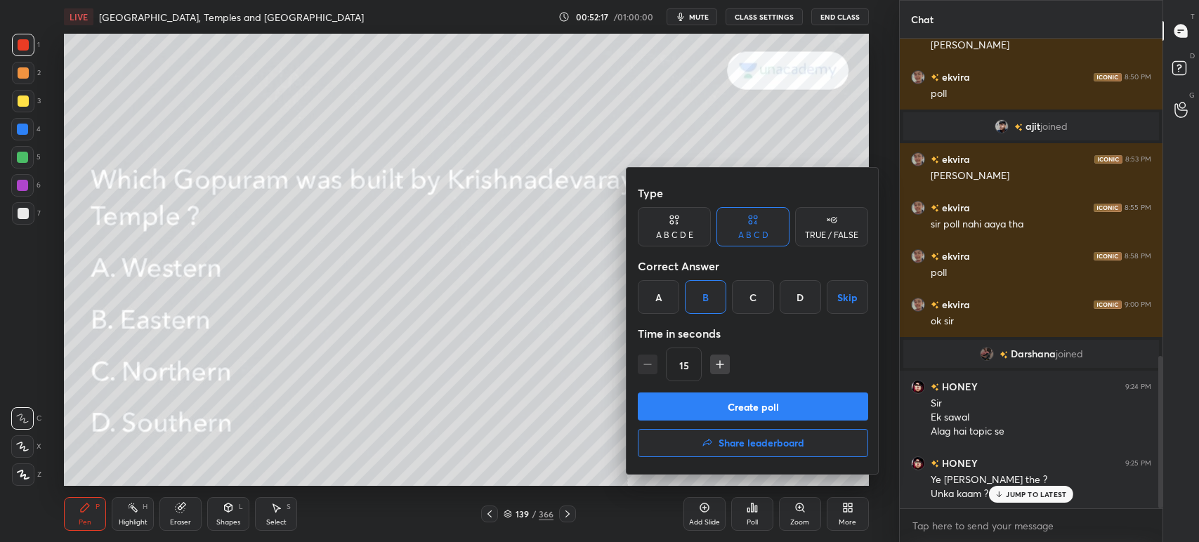
click at [709, 414] on button "Create poll" at bounding box center [753, 407] width 230 height 28
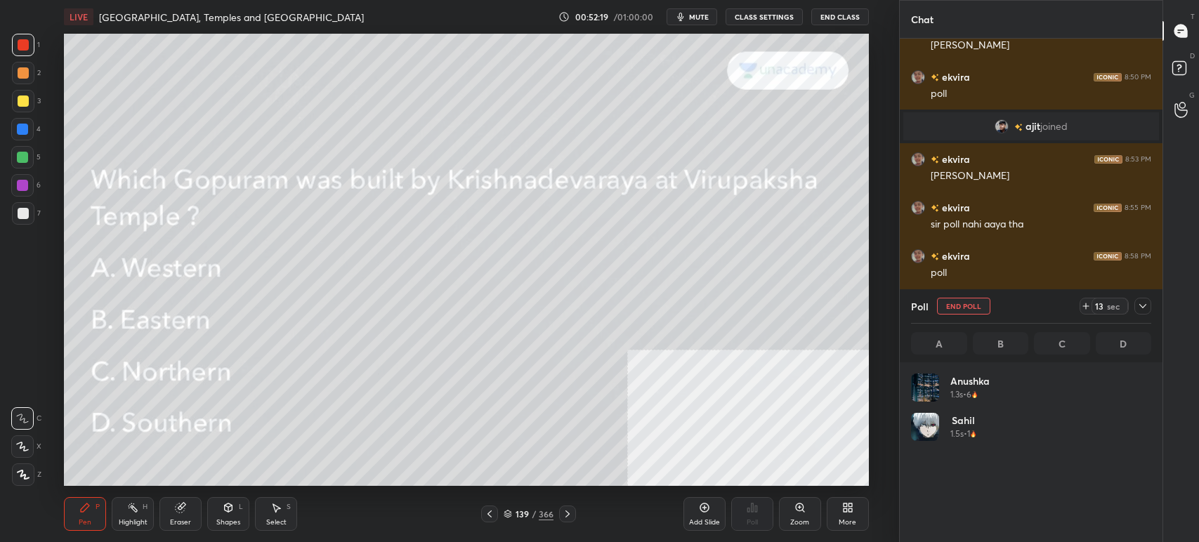
scroll to position [164, 236]
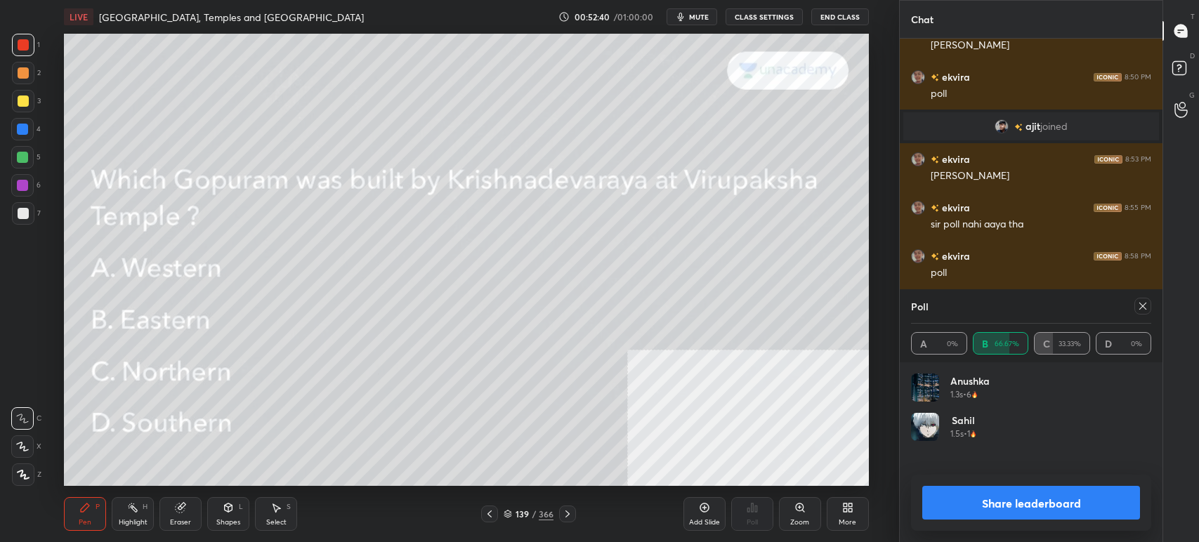
click at [1017, 528] on div "Share leaderboard" at bounding box center [1031, 503] width 240 height 56
click at [1014, 513] on button "Share leaderboard" at bounding box center [1031, 503] width 218 height 34
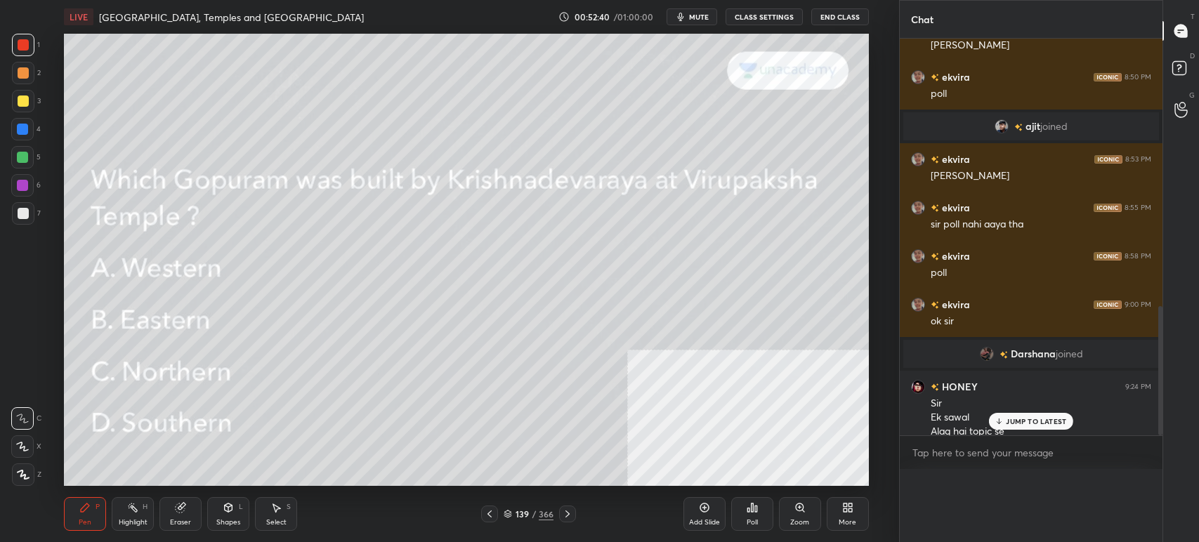
scroll to position [62, 236]
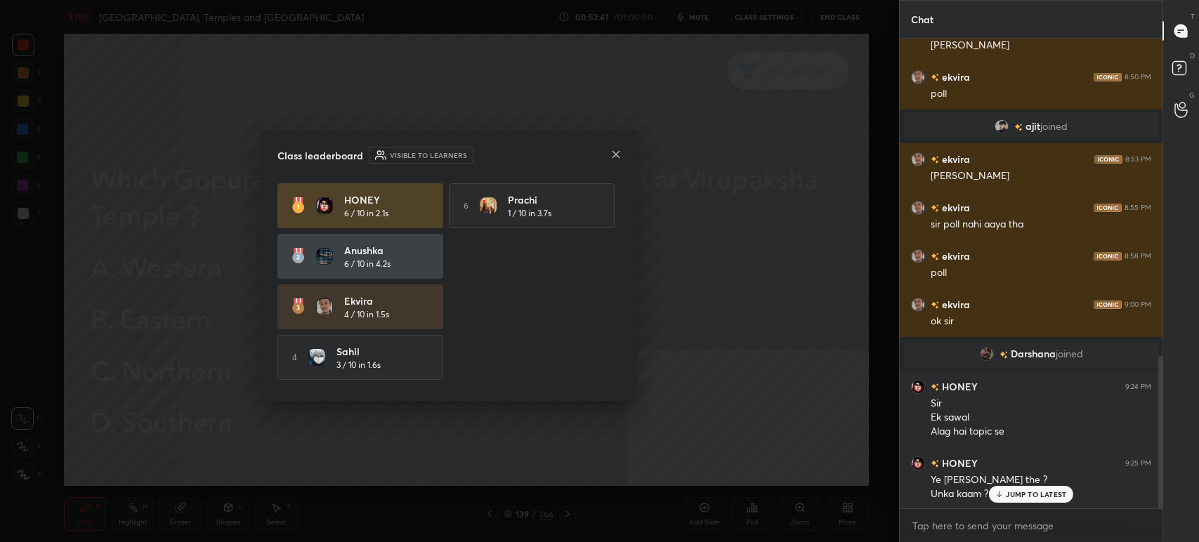
click at [619, 151] on icon at bounding box center [615, 154] width 11 height 11
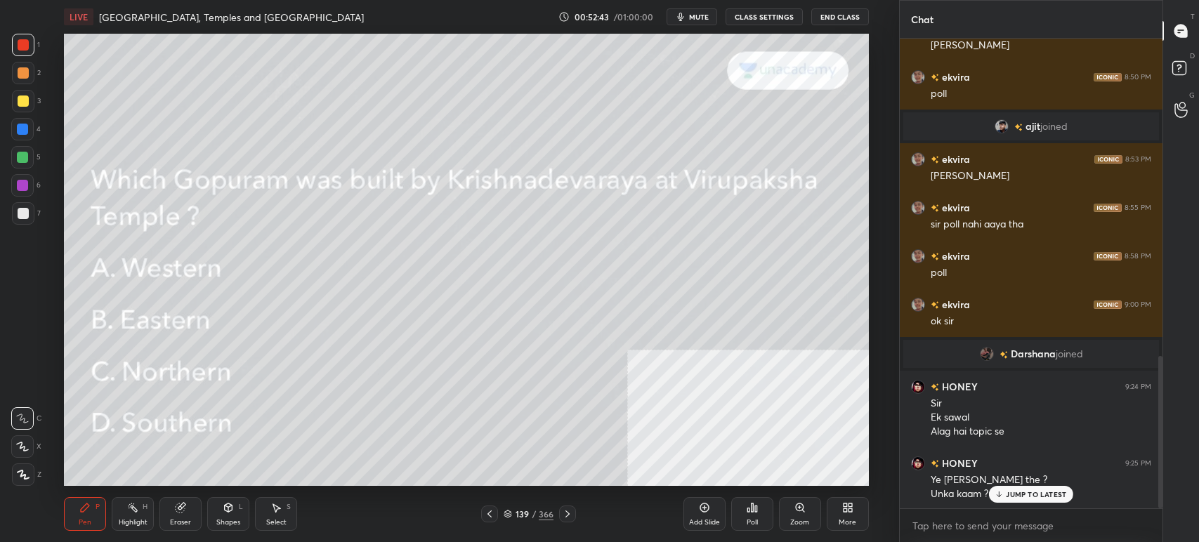
click at [570, 519] on icon at bounding box center [567, 514] width 11 height 11
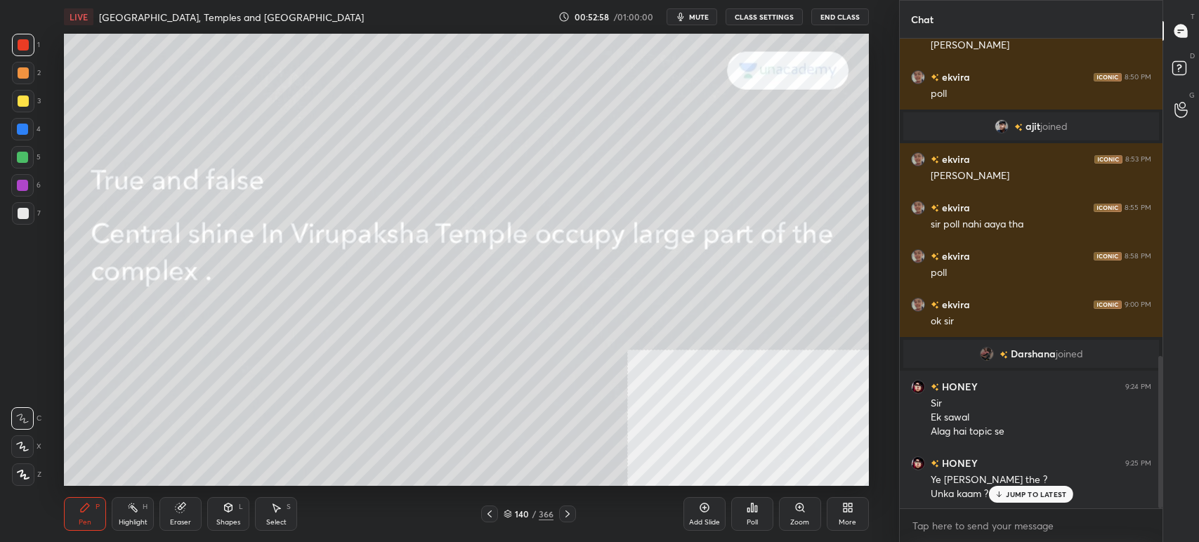
click at [754, 522] on div "Poll" at bounding box center [752, 522] width 11 height 7
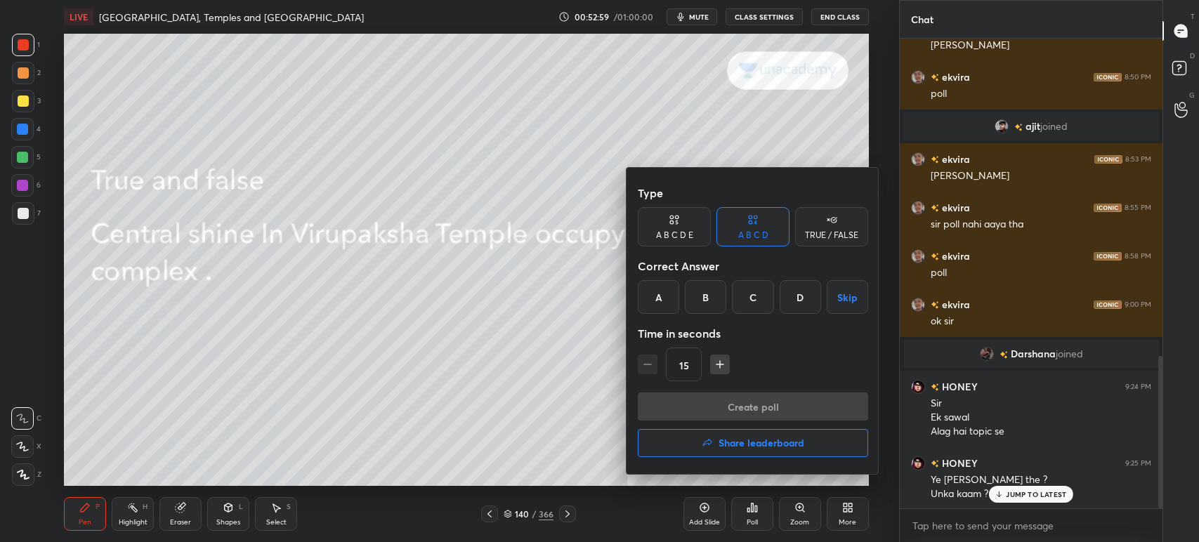
click at [837, 227] on div "TRUE / FALSE" at bounding box center [831, 226] width 73 height 39
click at [681, 290] on div "True" at bounding box center [674, 297] width 73 height 34
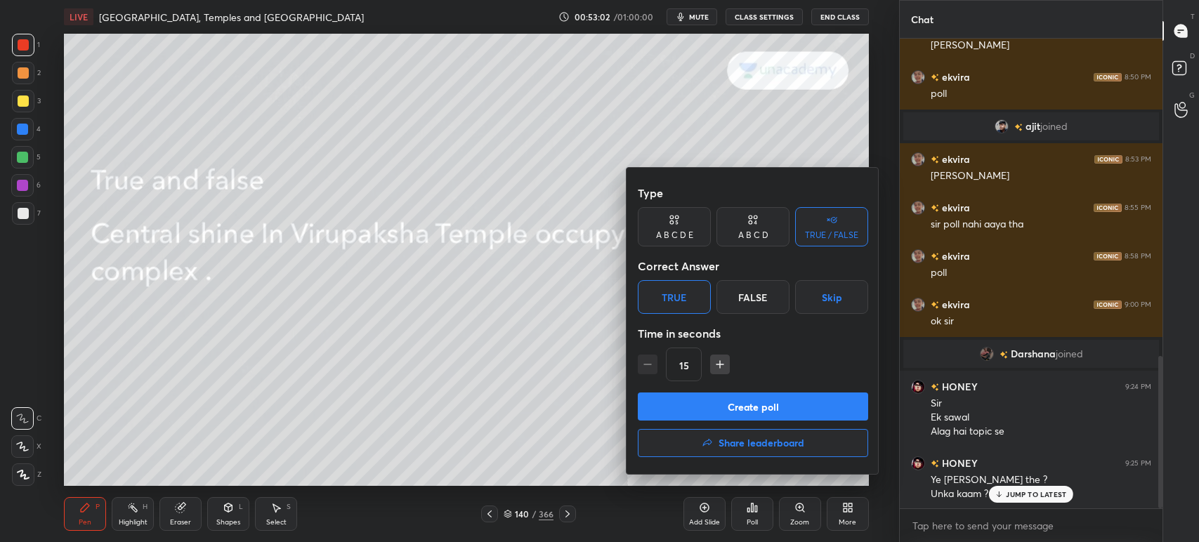
click at [478, 294] on div at bounding box center [599, 271] width 1199 height 542
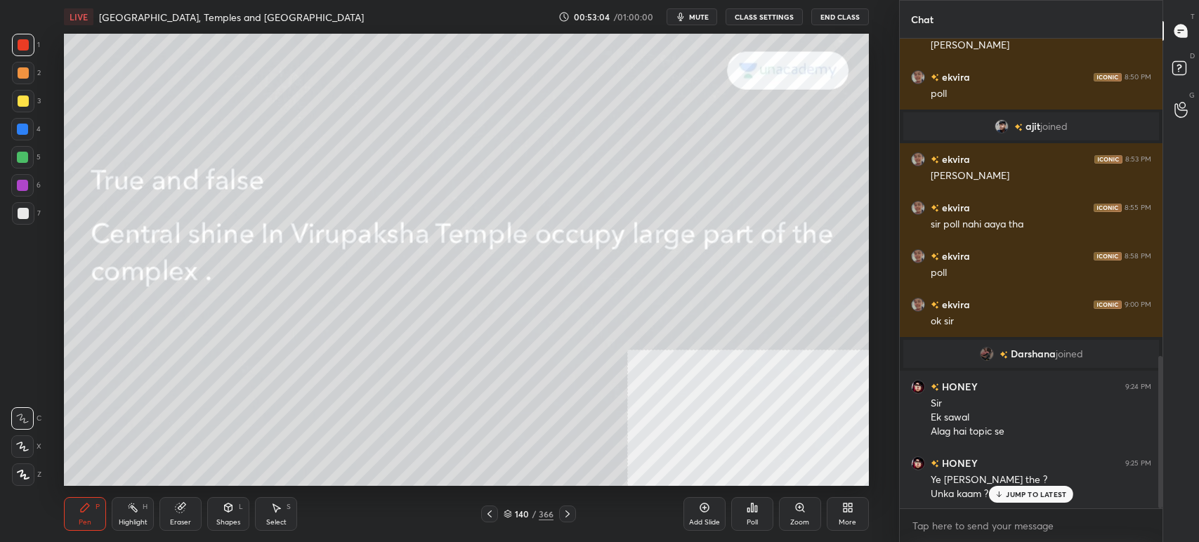
click at [743, 510] on div "Poll" at bounding box center [752, 514] width 42 height 34
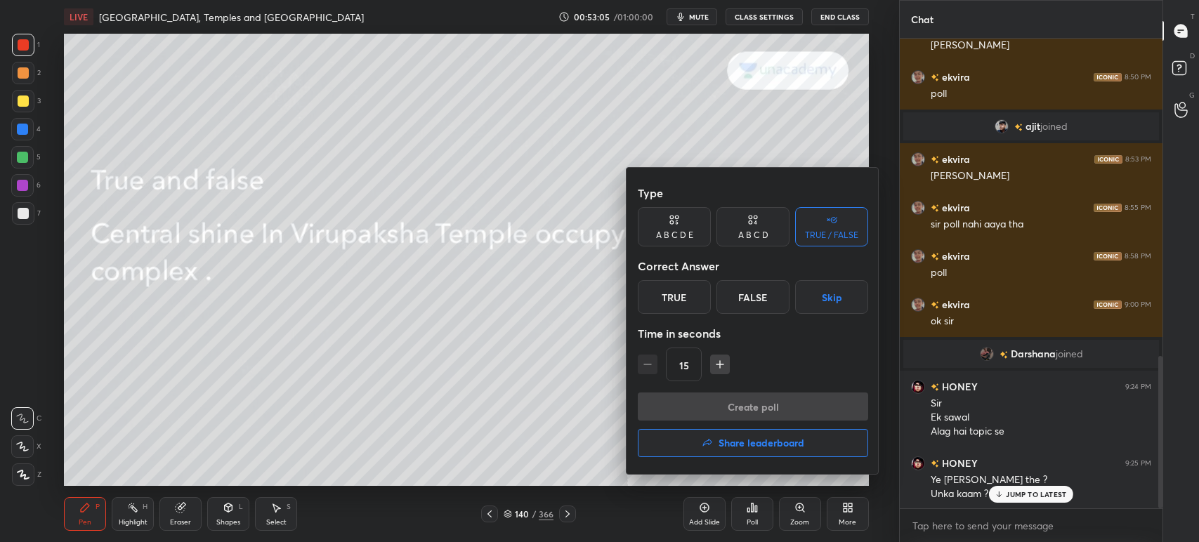
click at [744, 299] on div "False" at bounding box center [752, 297] width 73 height 34
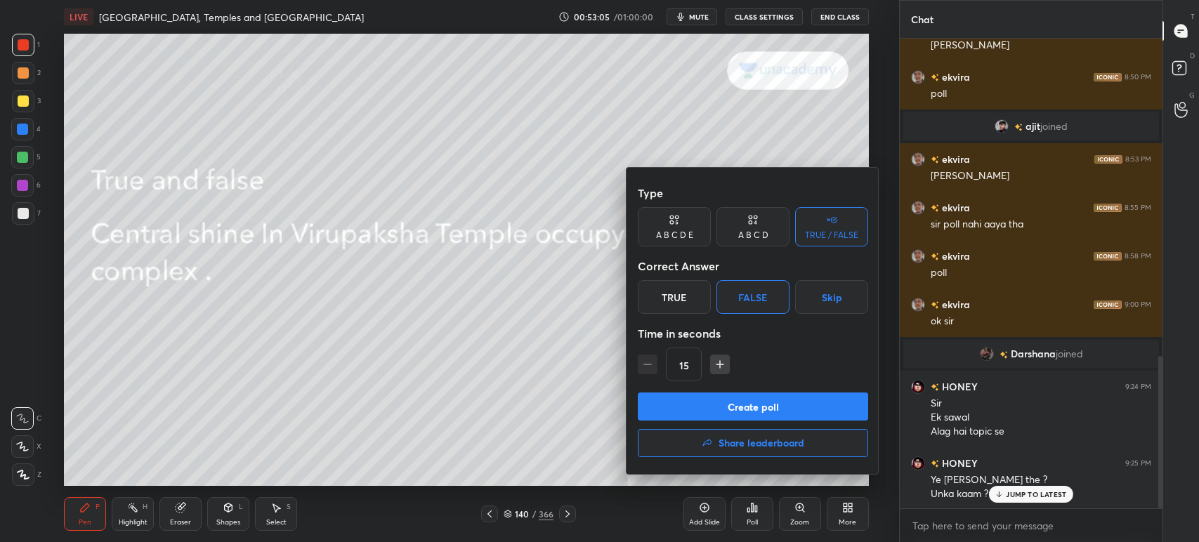
click at [744, 403] on button "Create poll" at bounding box center [753, 407] width 230 height 28
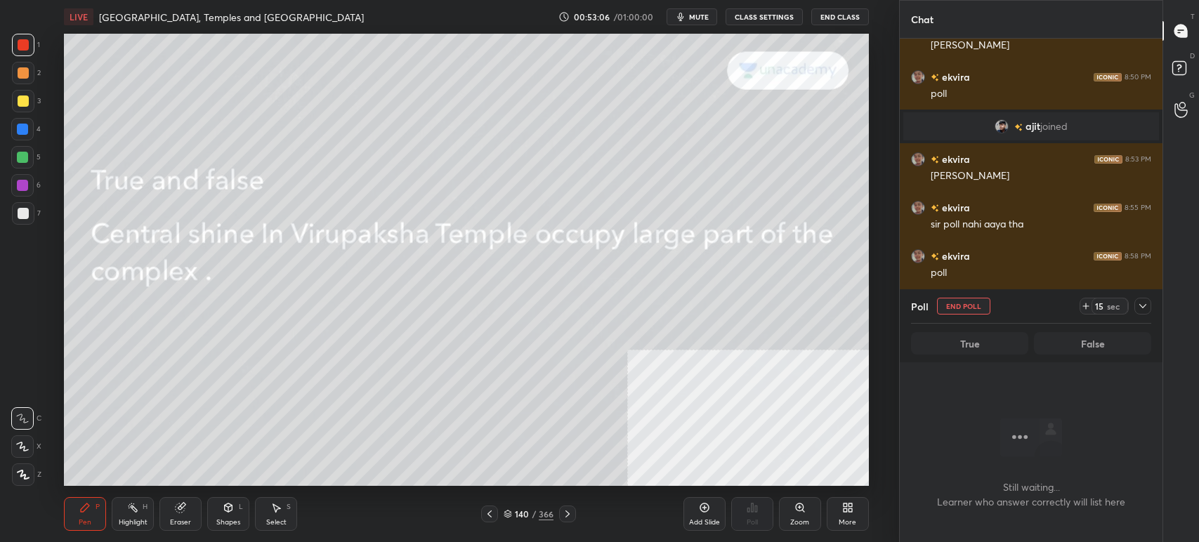
scroll to position [393, 258]
click at [689, 15] on button "mute" at bounding box center [692, 16] width 51 height 17
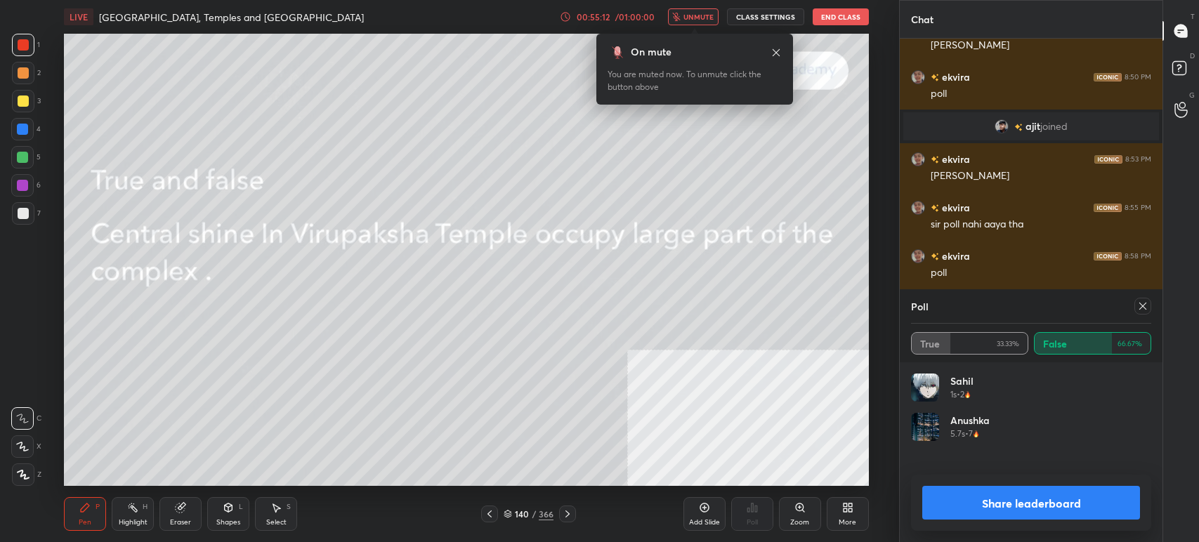
click at [697, 14] on span "unmute" at bounding box center [698, 17] width 30 height 10
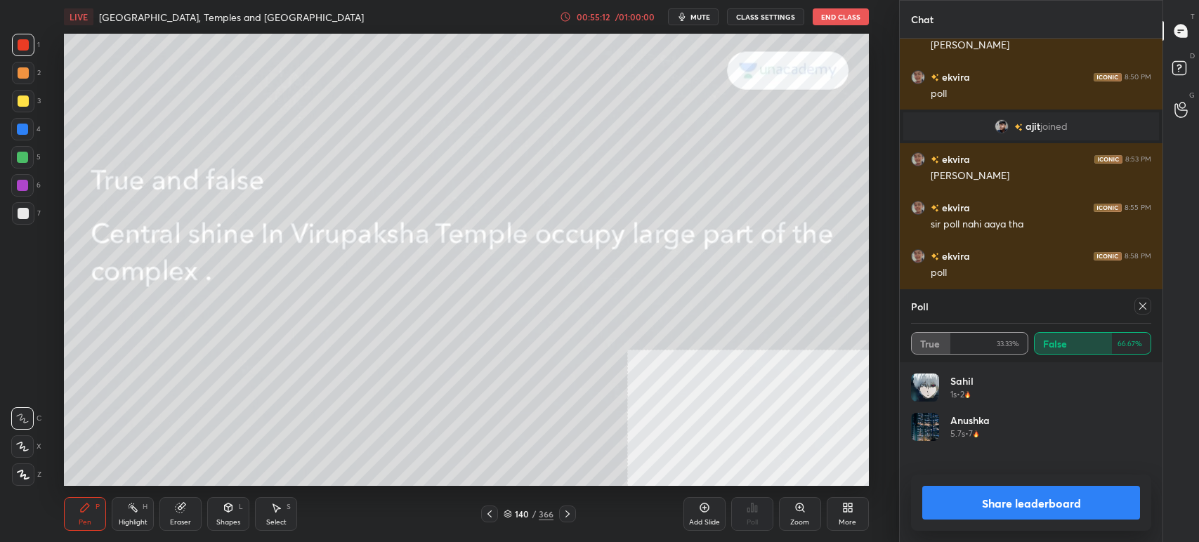
click at [704, 14] on span "mute" at bounding box center [700, 17] width 20 height 10
click at [983, 498] on button "Share leaderboard" at bounding box center [1031, 503] width 218 height 34
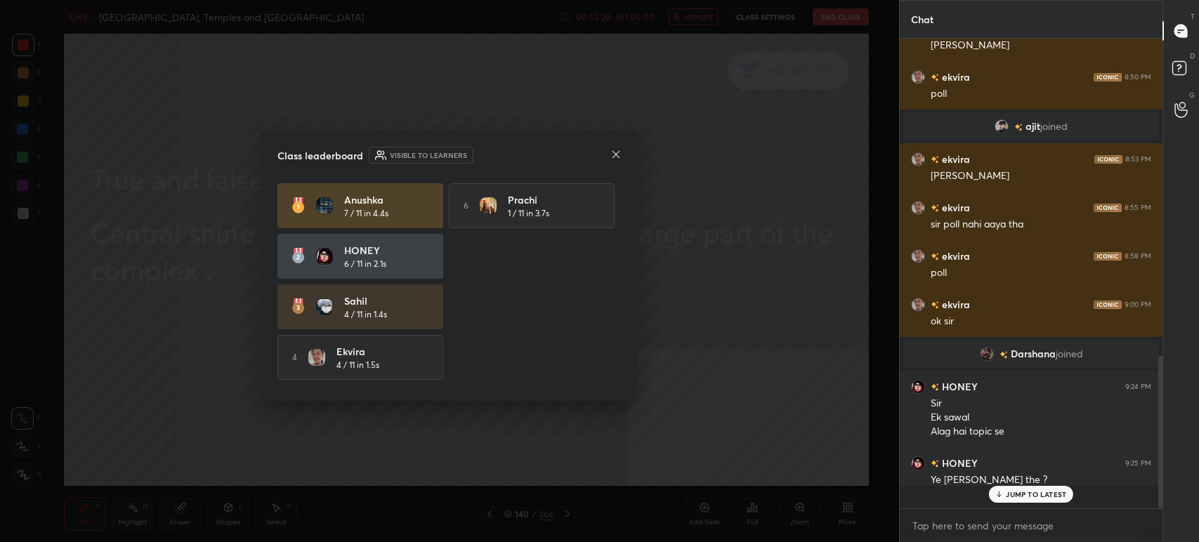
scroll to position [349, 258]
click at [616, 150] on icon at bounding box center [615, 154] width 11 height 11
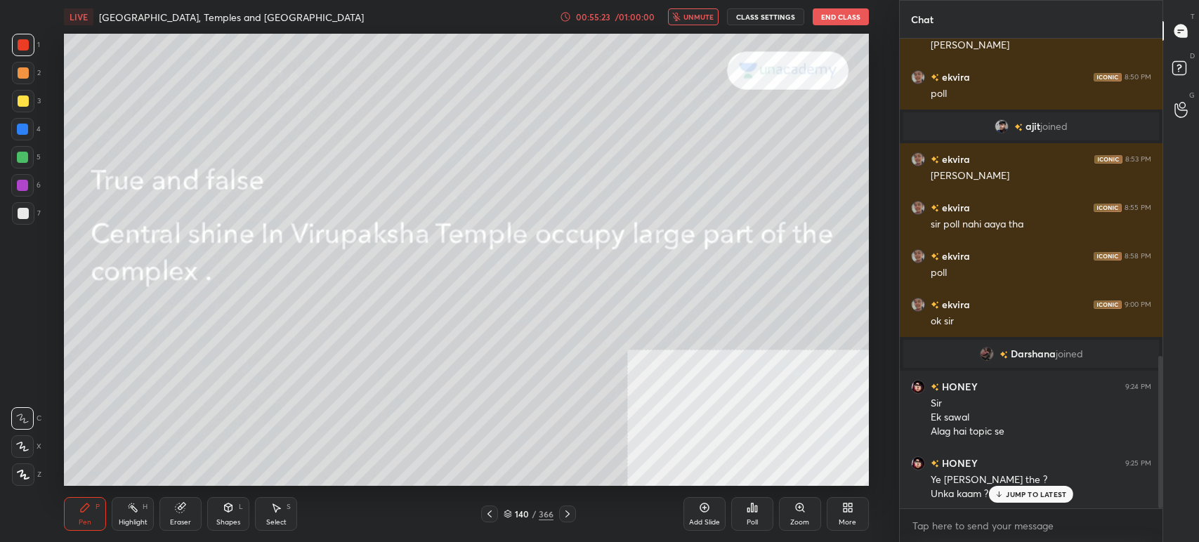
drag, startPoint x: 563, startPoint y: 512, endPoint x: 567, endPoint y: 518, distance: 7.2
click at [566, 514] on icon at bounding box center [567, 514] width 11 height 11
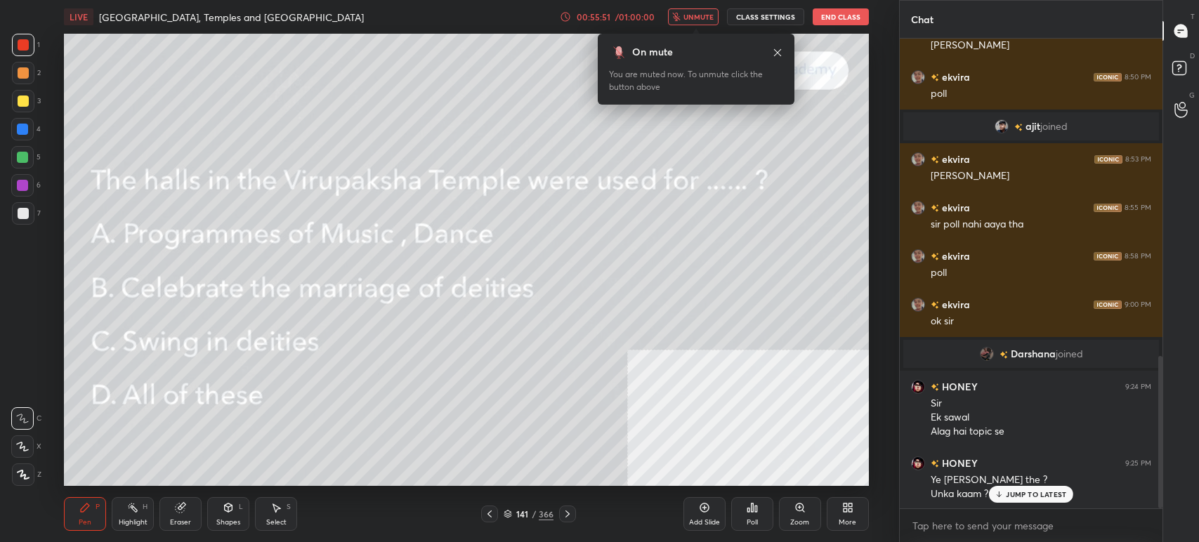
drag, startPoint x: 688, startPoint y: 17, endPoint x: 697, endPoint y: 20, distance: 9.8
click at [690, 18] on span "unmute" at bounding box center [698, 17] width 30 height 10
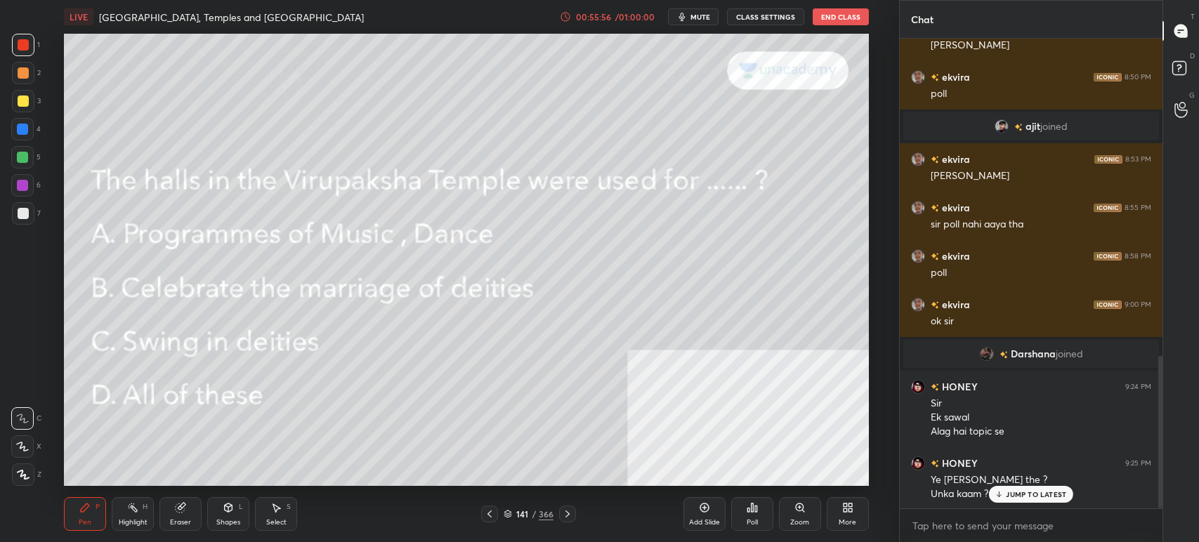
click at [752, 511] on icon at bounding box center [752, 507] width 11 height 11
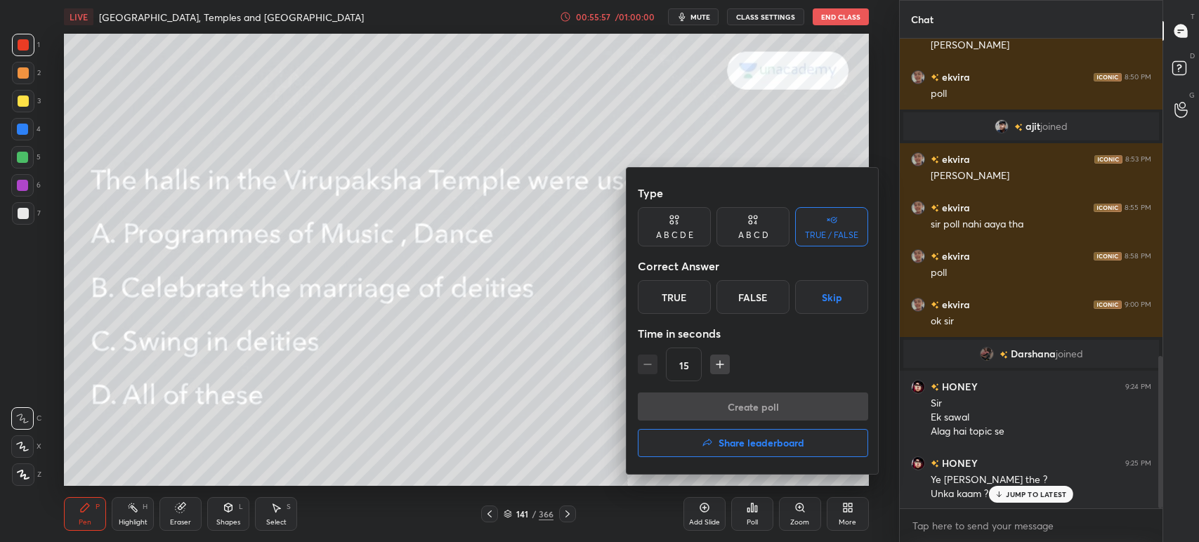
click at [773, 236] on div "A B C D" at bounding box center [752, 226] width 73 height 39
click at [797, 293] on div "D" at bounding box center [800, 297] width 41 height 34
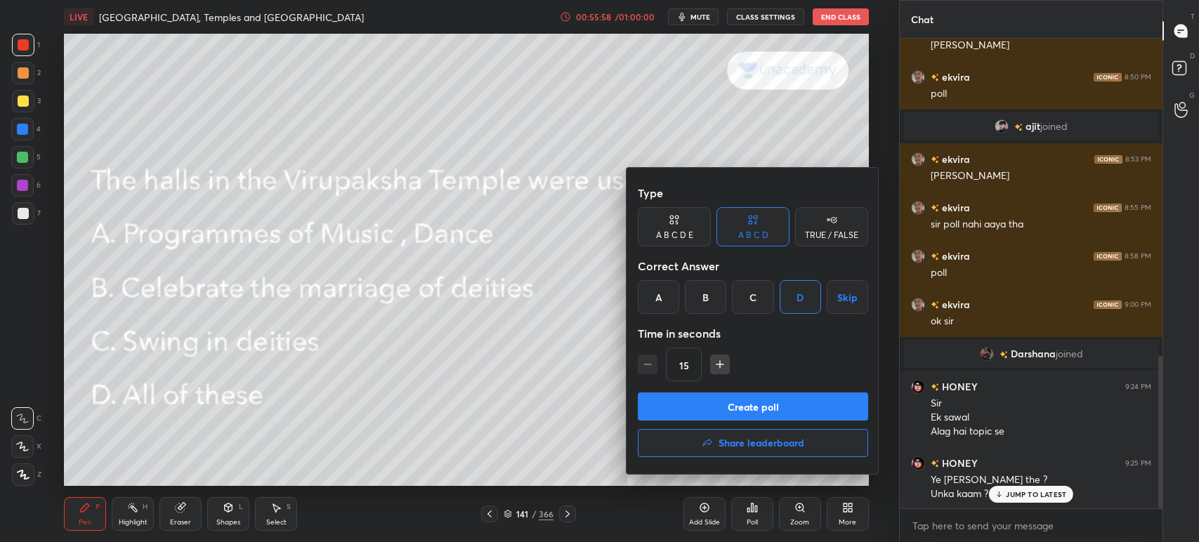
click at [766, 410] on button "Create poll" at bounding box center [753, 407] width 230 height 28
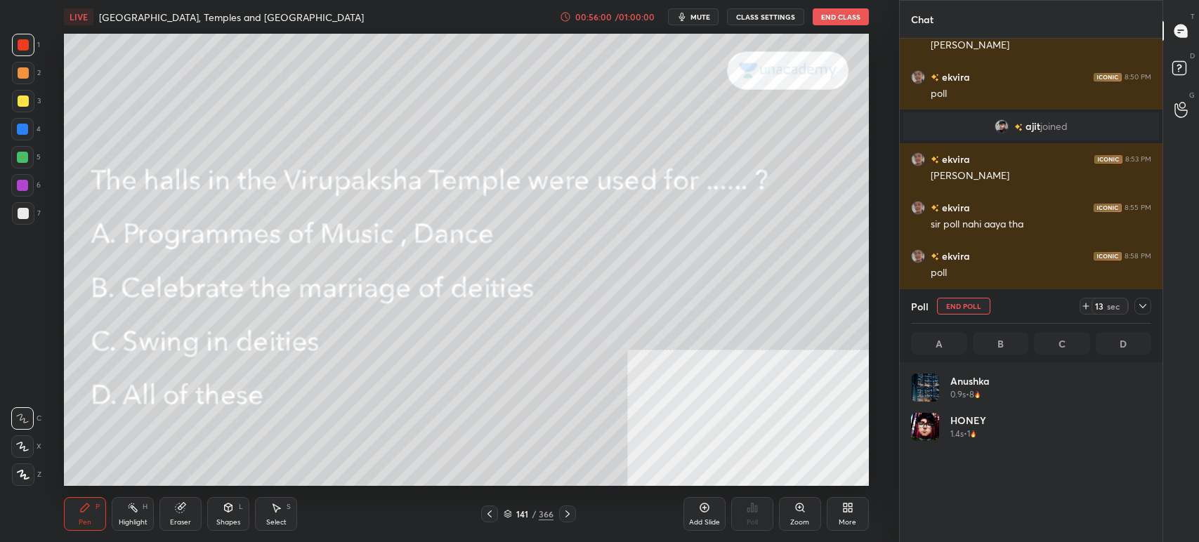
scroll to position [164, 236]
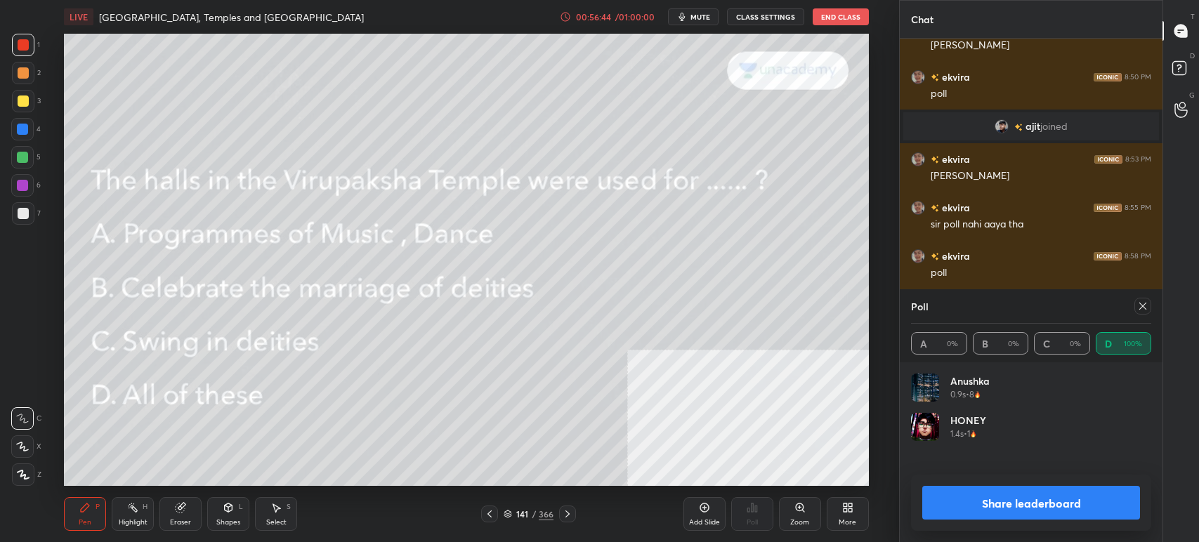
click at [1011, 504] on button "Share leaderboard" at bounding box center [1031, 503] width 218 height 34
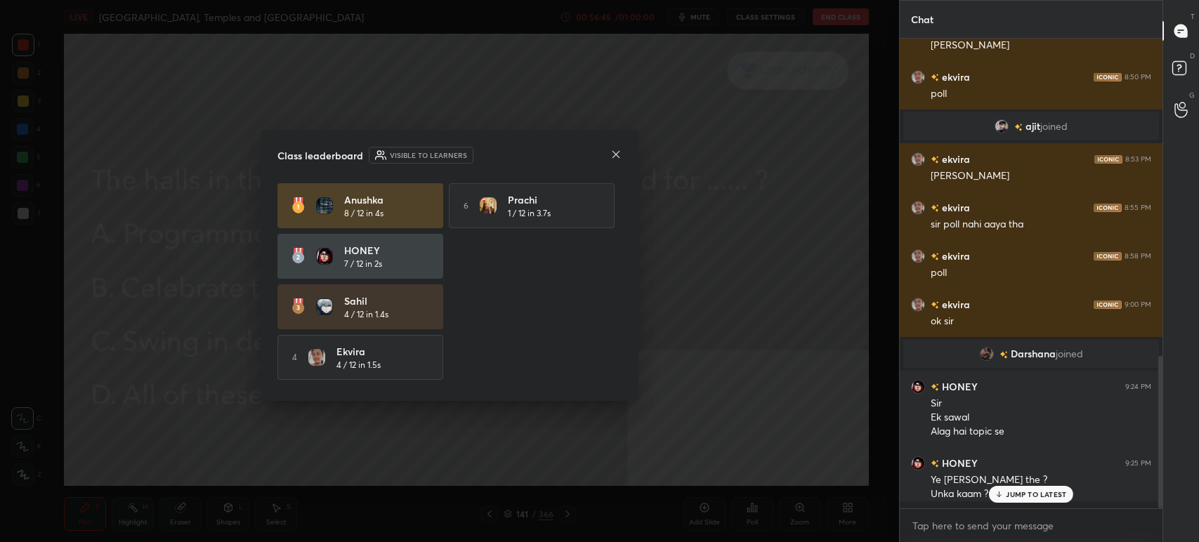
scroll to position [5, 4]
click at [615, 147] on div "Class leaderboard Visible to learners" at bounding box center [449, 155] width 344 height 17
click at [612, 163] on div "Class leaderboard Visible to learners Anushka 8 / 12 in 4s 6 [PERSON_NAME] 1 / …" at bounding box center [450, 265] width 378 height 271
click at [613, 157] on icon at bounding box center [615, 154] width 11 height 11
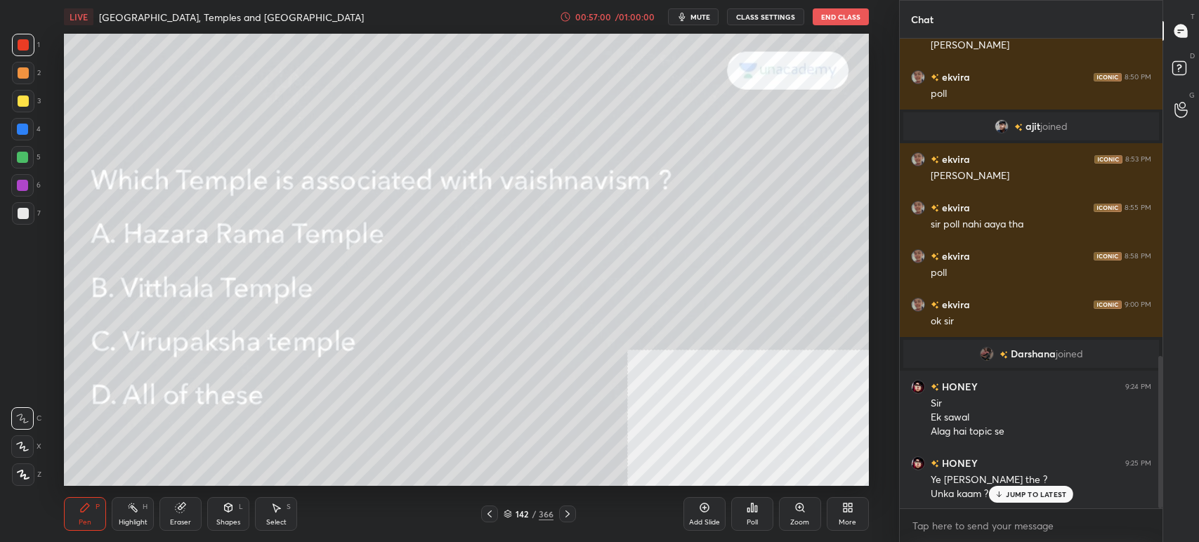
click at [759, 507] on div "Poll" at bounding box center [752, 514] width 42 height 34
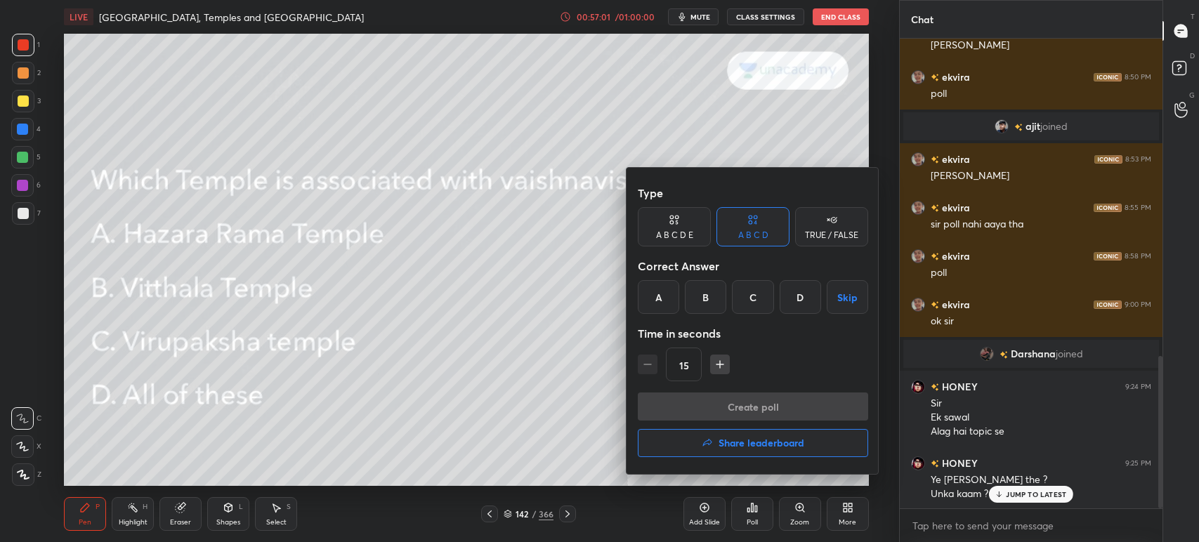
drag, startPoint x: 697, startPoint y: 295, endPoint x: 700, endPoint y: 313, distance: 18.5
click at [697, 298] on div "B" at bounding box center [705, 297] width 41 height 34
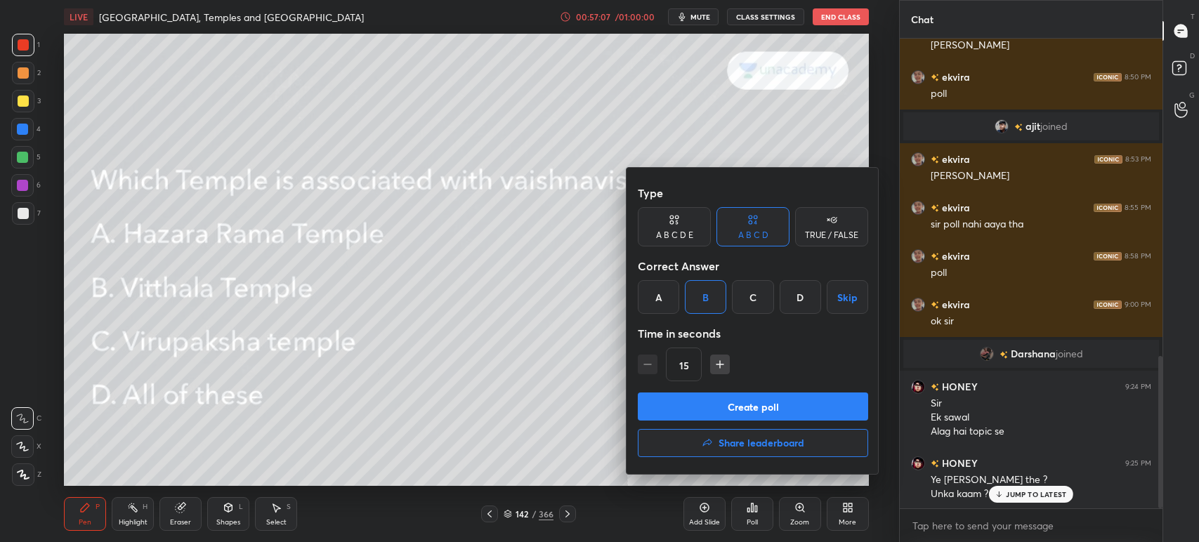
click at [739, 397] on button "Create poll" at bounding box center [753, 407] width 230 height 28
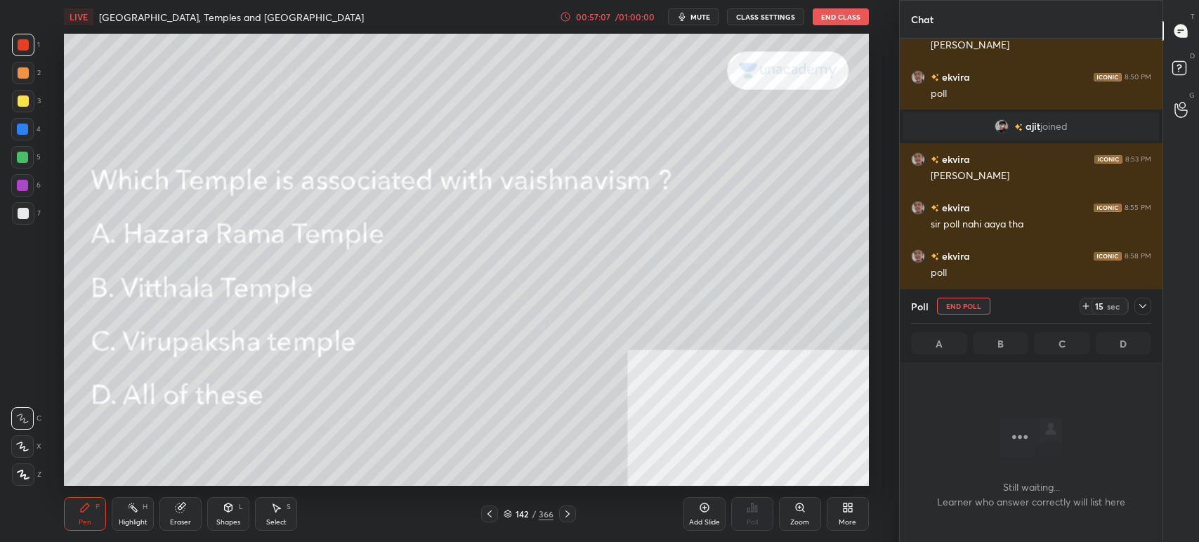
scroll to position [276, 258]
click at [709, 14] on span "mute" at bounding box center [700, 17] width 20 height 10
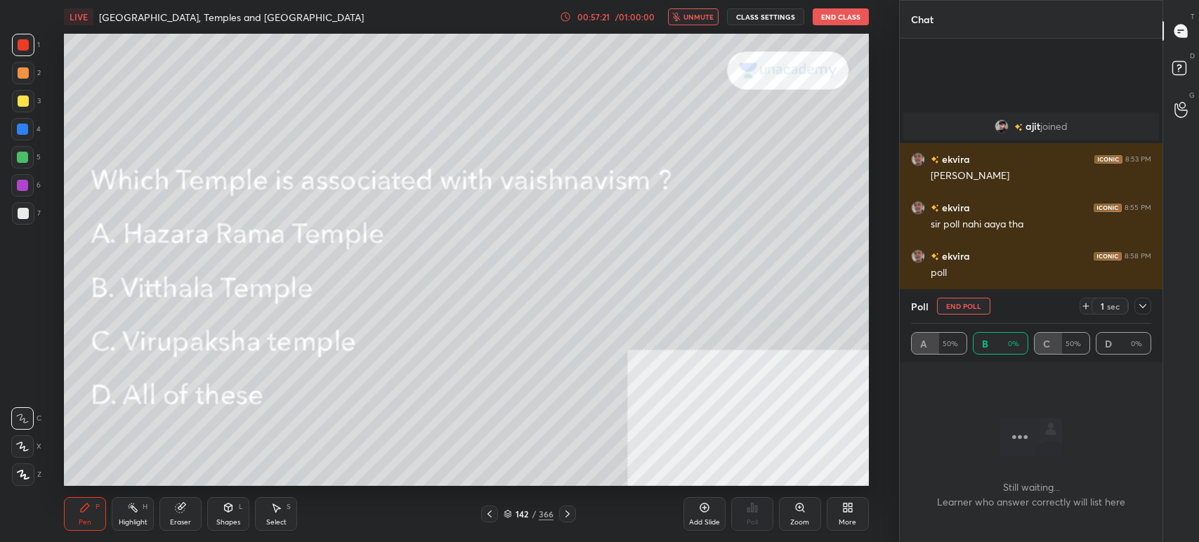
scroll to position [1100, 0]
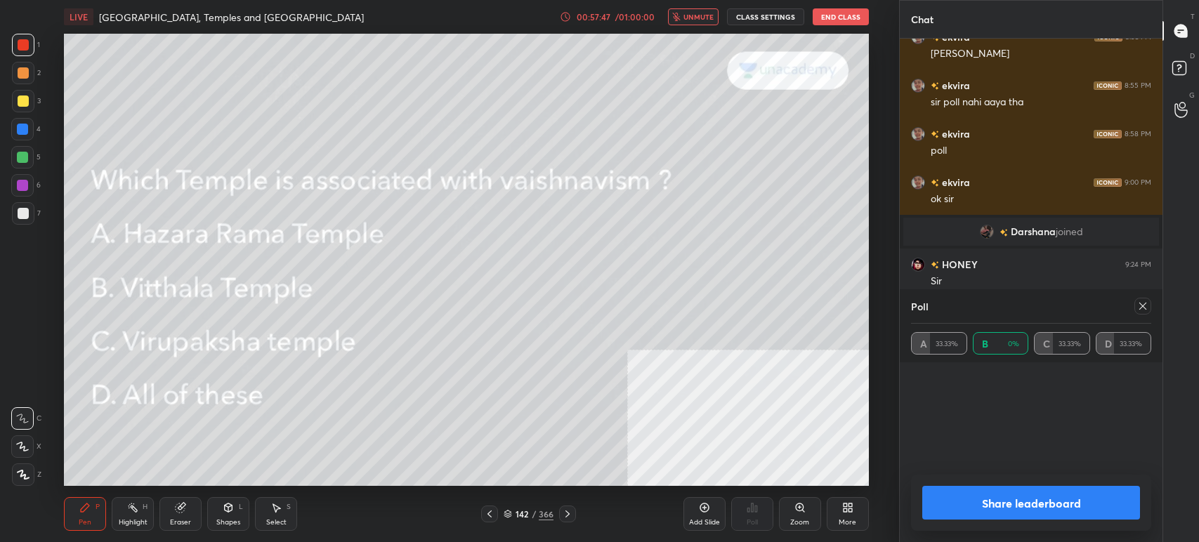
click at [1139, 307] on icon at bounding box center [1142, 306] width 11 height 11
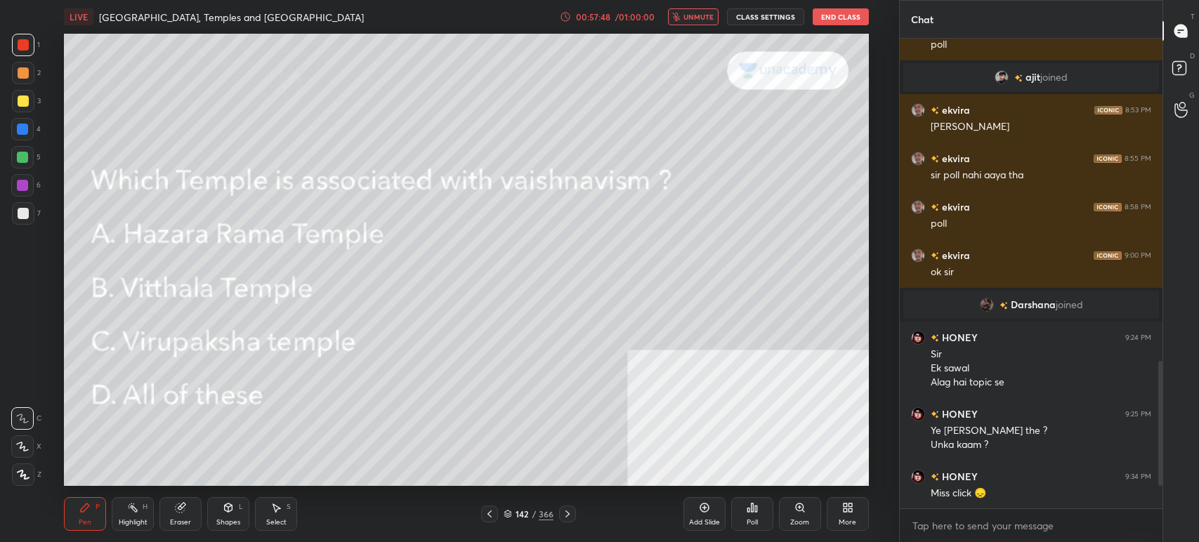
scroll to position [4, 4]
click at [696, 20] on span "unmute" at bounding box center [698, 17] width 30 height 10
click at [570, 513] on icon at bounding box center [567, 514] width 11 height 11
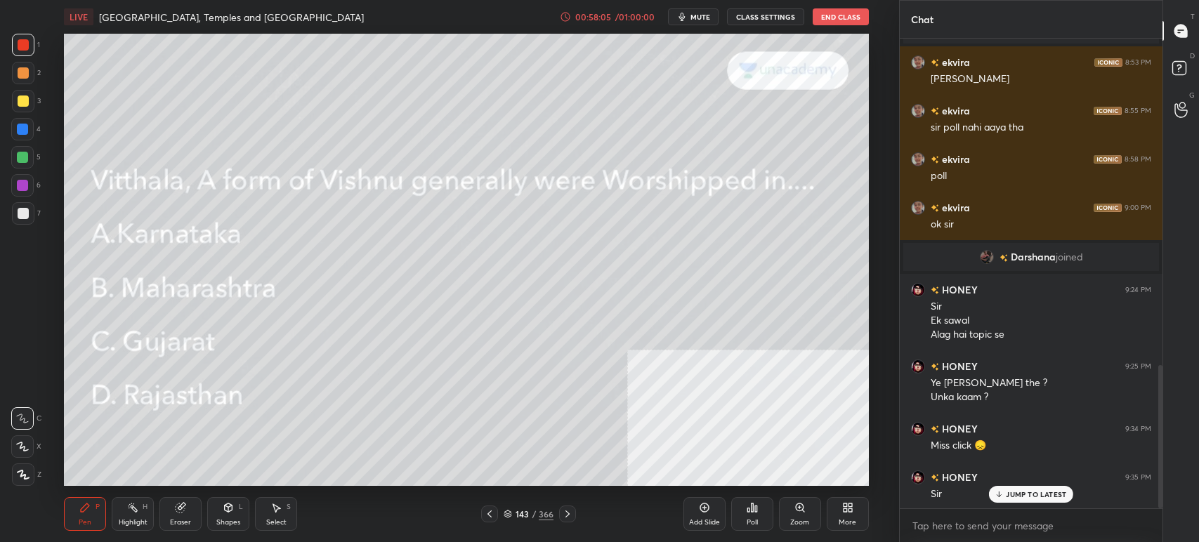
click at [751, 511] on icon at bounding box center [752, 507] width 11 height 11
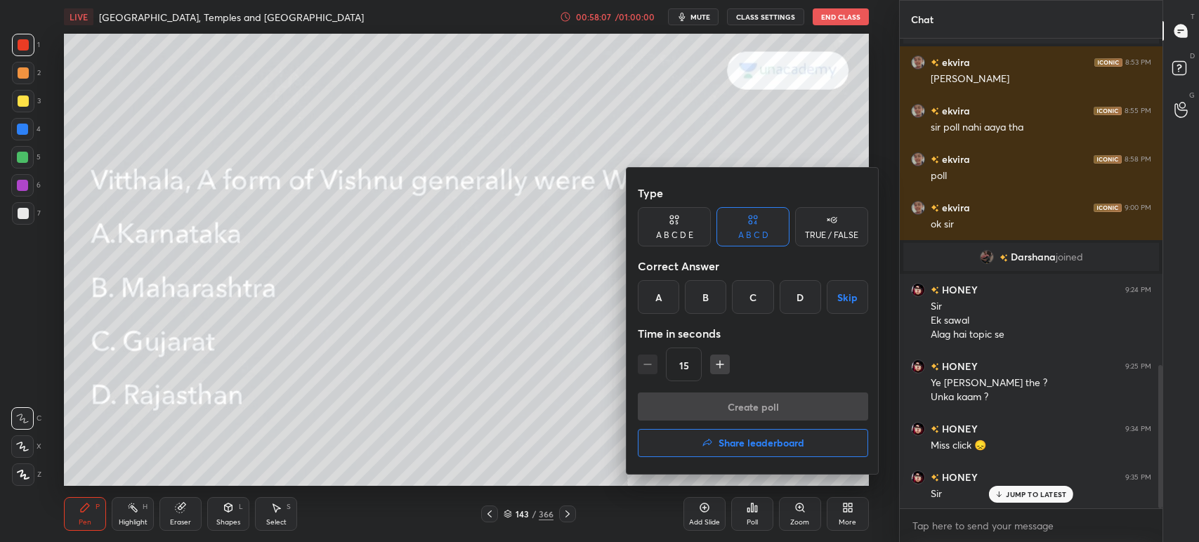
click at [802, 305] on div "D" at bounding box center [800, 297] width 41 height 34
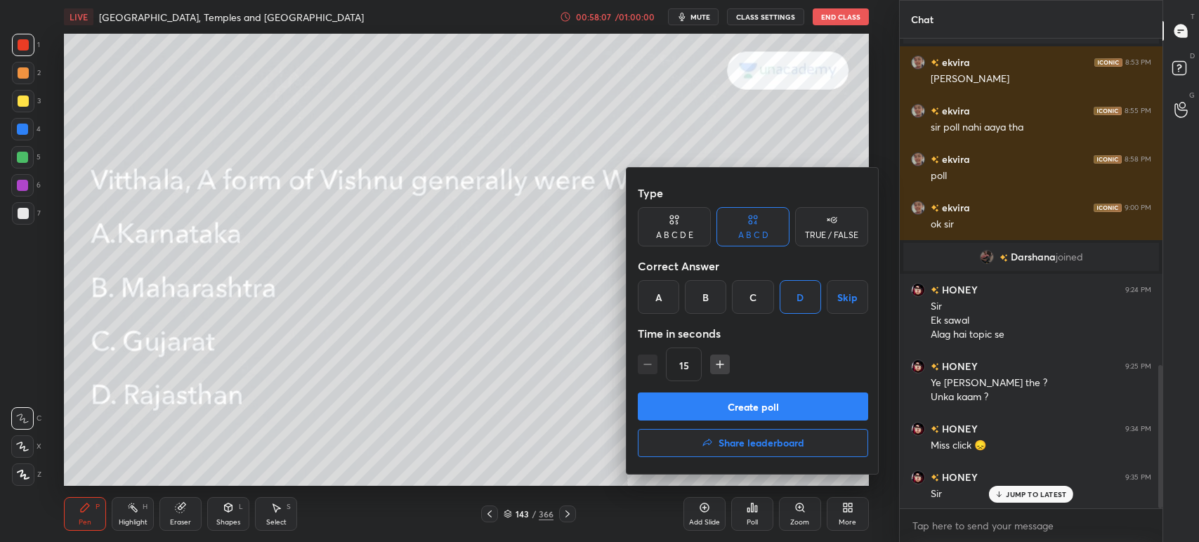
click at [717, 294] on div "B" at bounding box center [705, 297] width 41 height 34
click at [734, 409] on button "Create poll" at bounding box center [753, 407] width 230 height 28
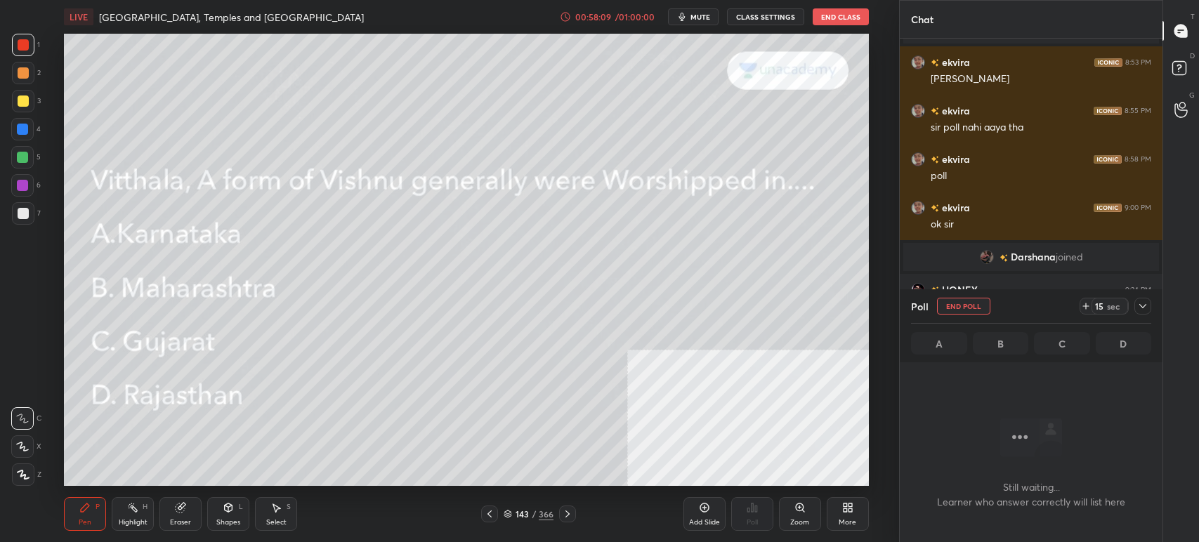
scroll to position [5, 4]
click at [699, 14] on span "mute" at bounding box center [700, 17] width 20 height 10
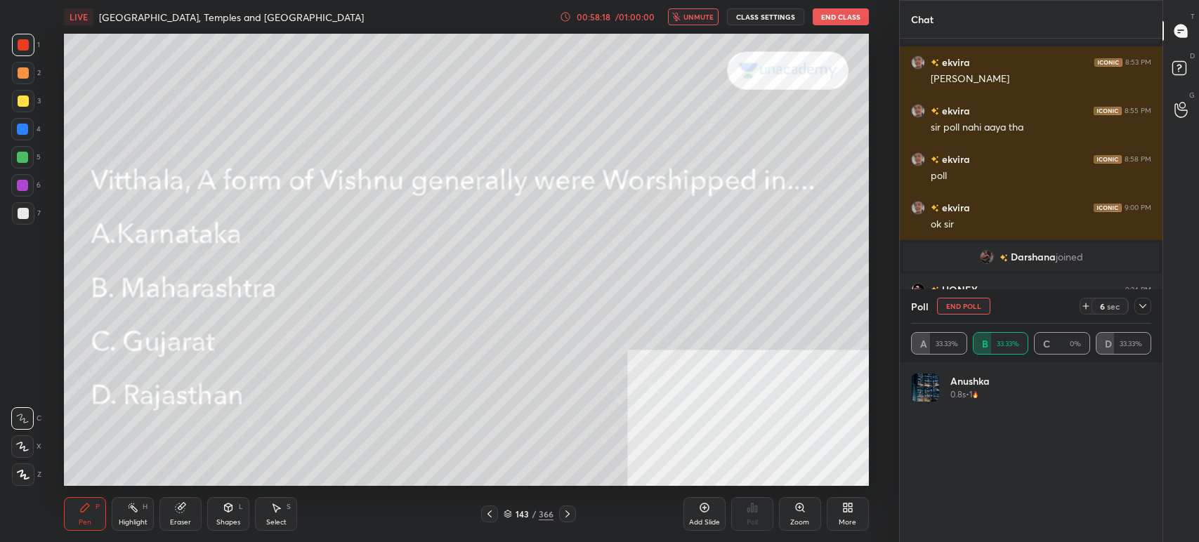
scroll to position [1163, 0]
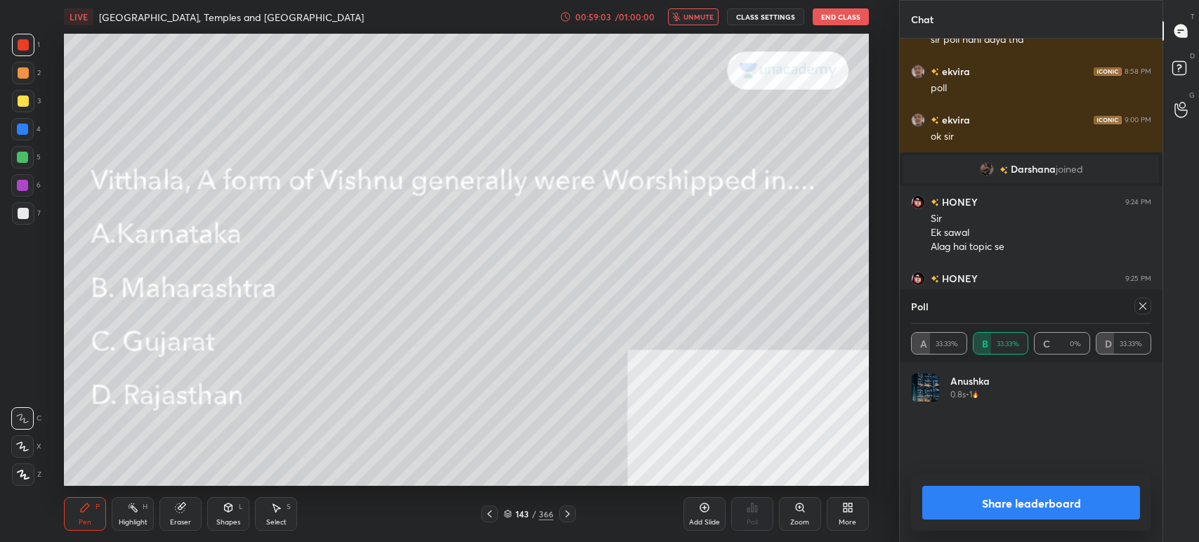
click at [690, 15] on span "unmute" at bounding box center [698, 17] width 30 height 10
click at [562, 517] on icon at bounding box center [567, 514] width 11 height 11
click at [493, 511] on icon at bounding box center [489, 514] width 11 height 11
click at [993, 497] on button "Share leaderboard" at bounding box center [1031, 503] width 218 height 34
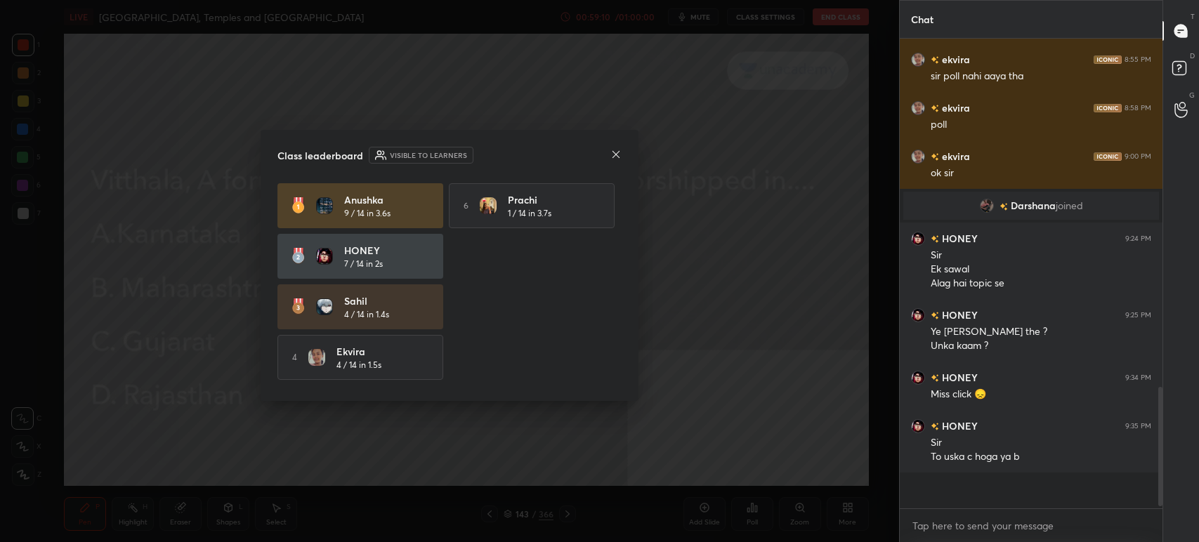
scroll to position [1089, 0]
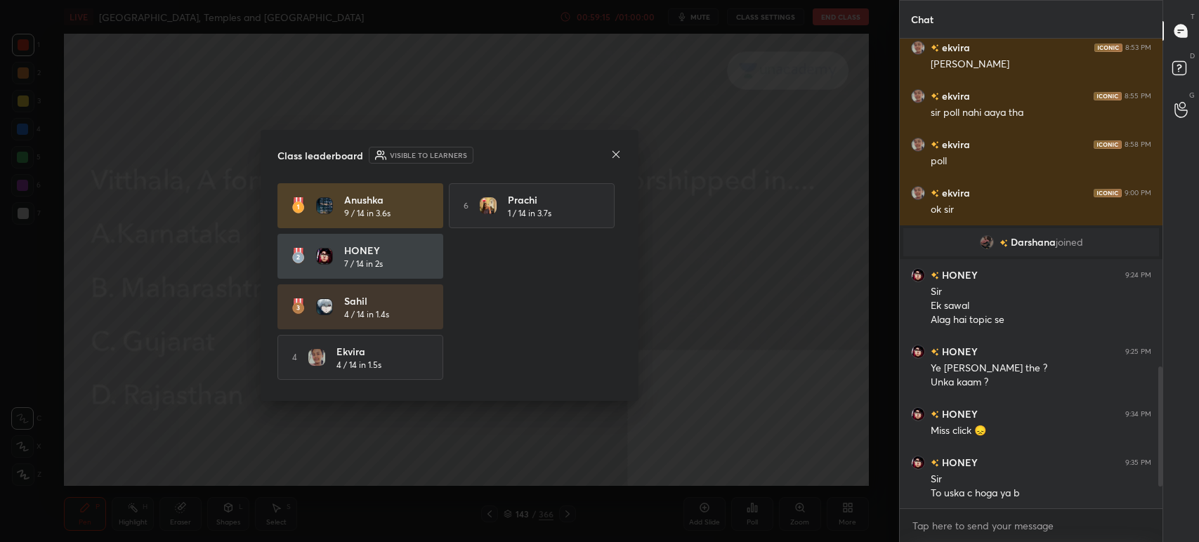
click at [613, 150] on icon at bounding box center [615, 154] width 11 height 11
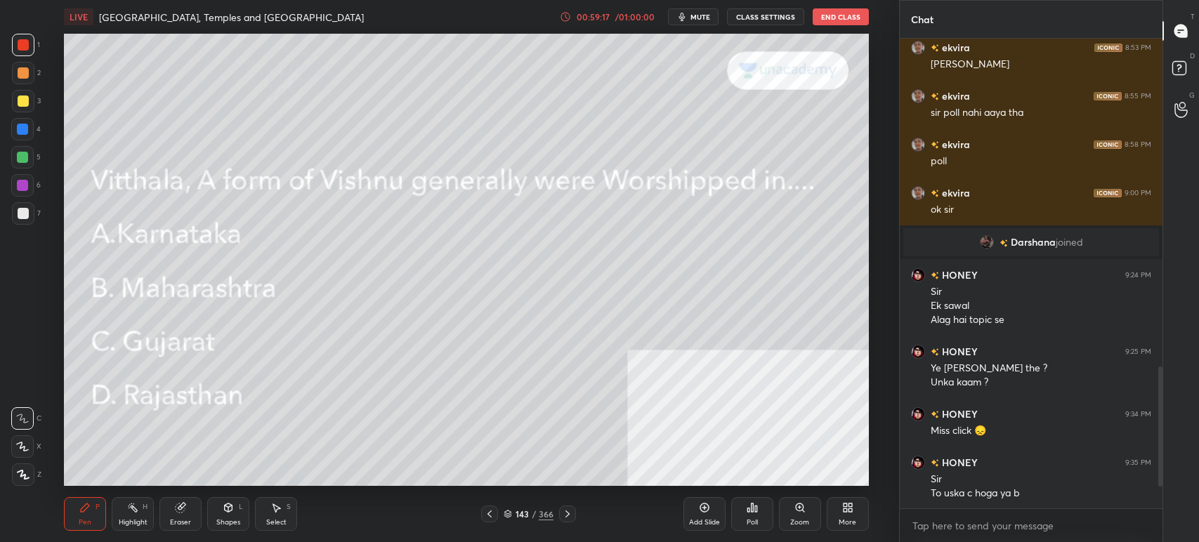
click at [523, 510] on div "143" at bounding box center [522, 514] width 14 height 8
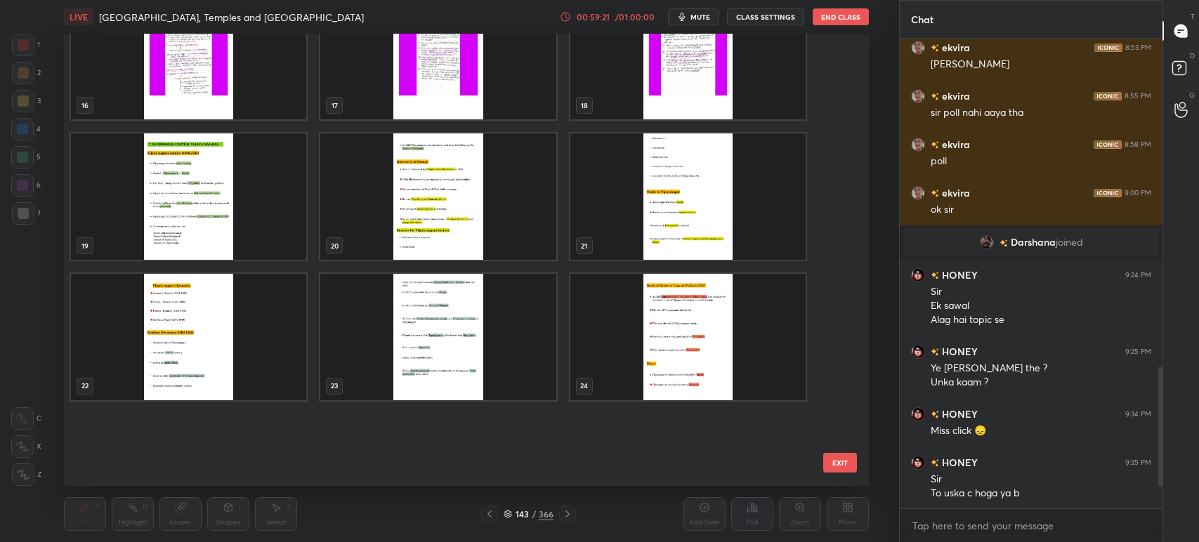
scroll to position [0, 0]
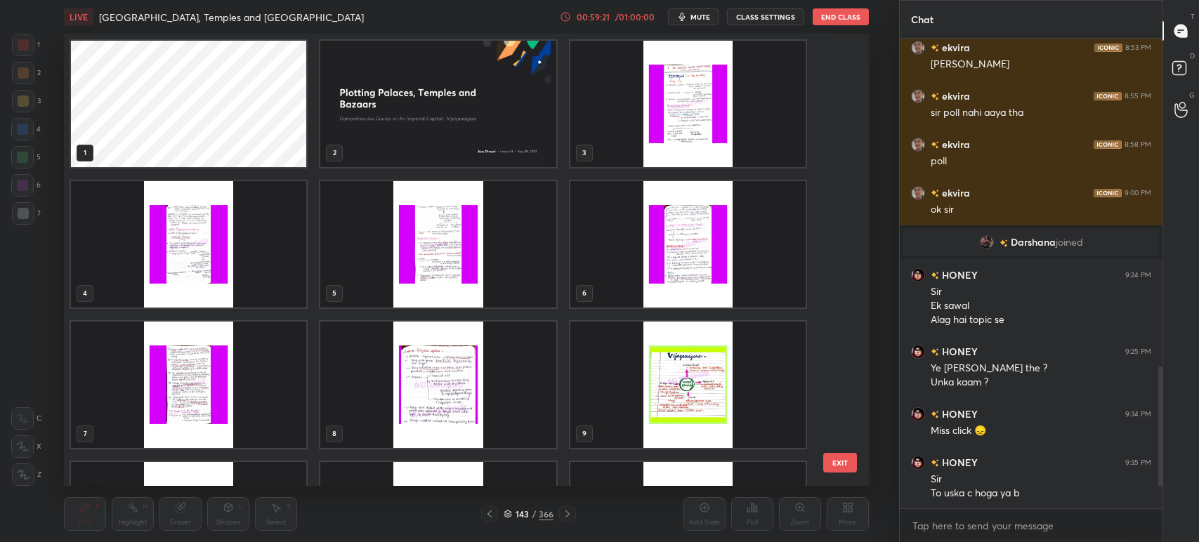
click at [463, 92] on img "grid" at bounding box center [438, 104] width 235 height 126
drag, startPoint x: 464, startPoint y: 95, endPoint x: 472, endPoint y: 96, distance: 7.8
click at [466, 94] on img "grid" at bounding box center [438, 104] width 235 height 126
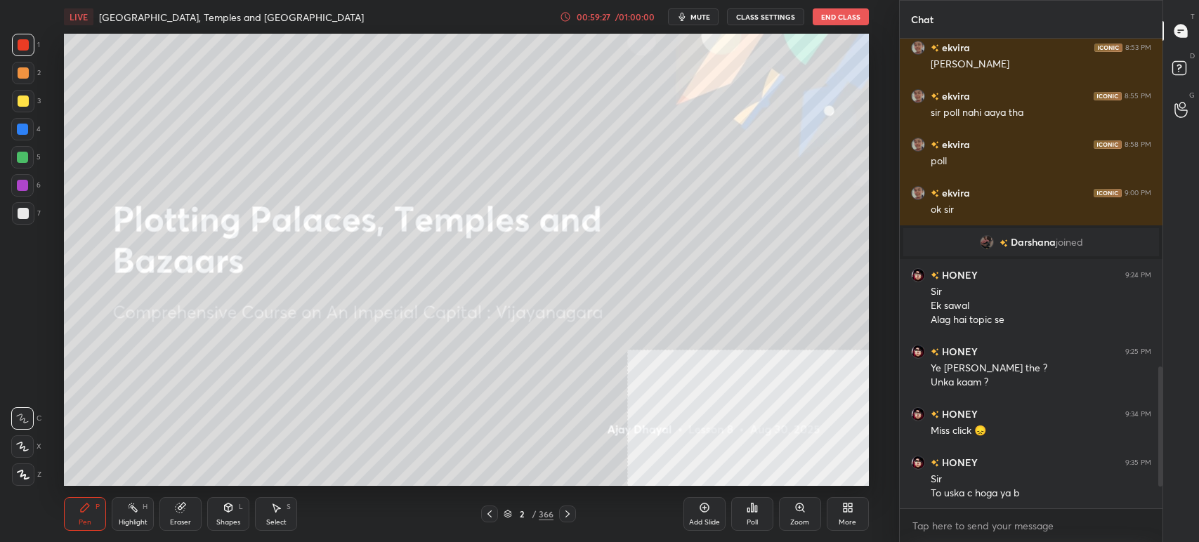
scroll to position [1137, 0]
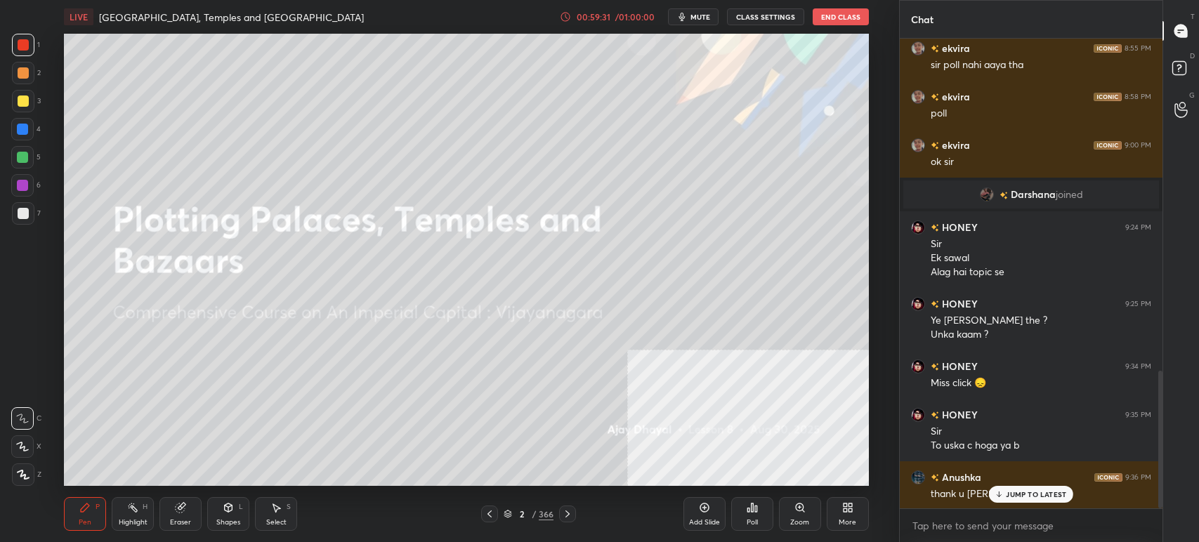
click at [699, 16] on span "mute" at bounding box center [700, 17] width 20 height 10
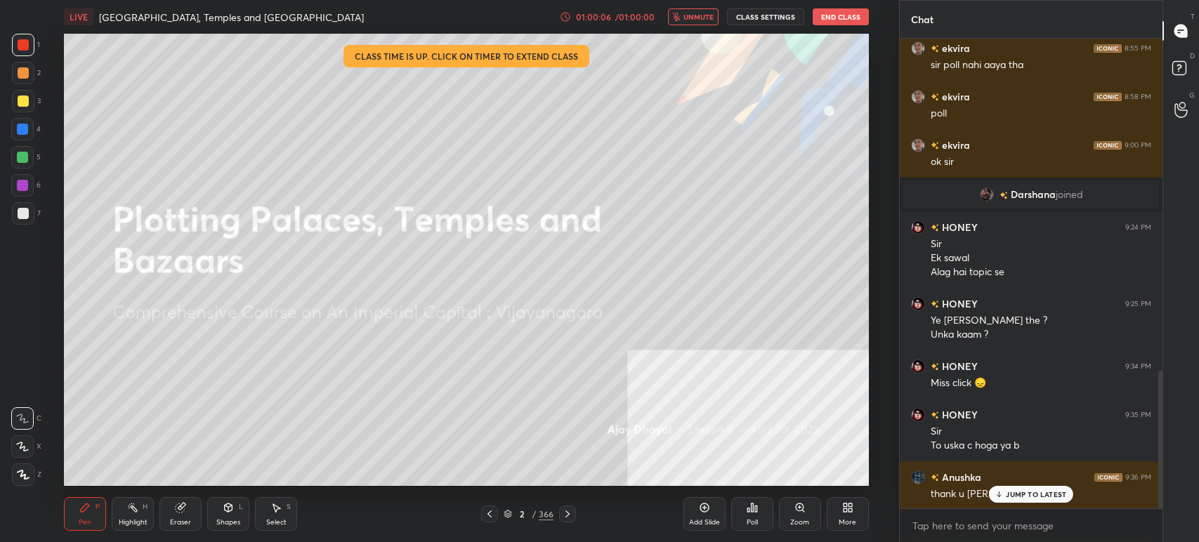
click at [831, 15] on button "End Class" at bounding box center [841, 16] width 56 height 17
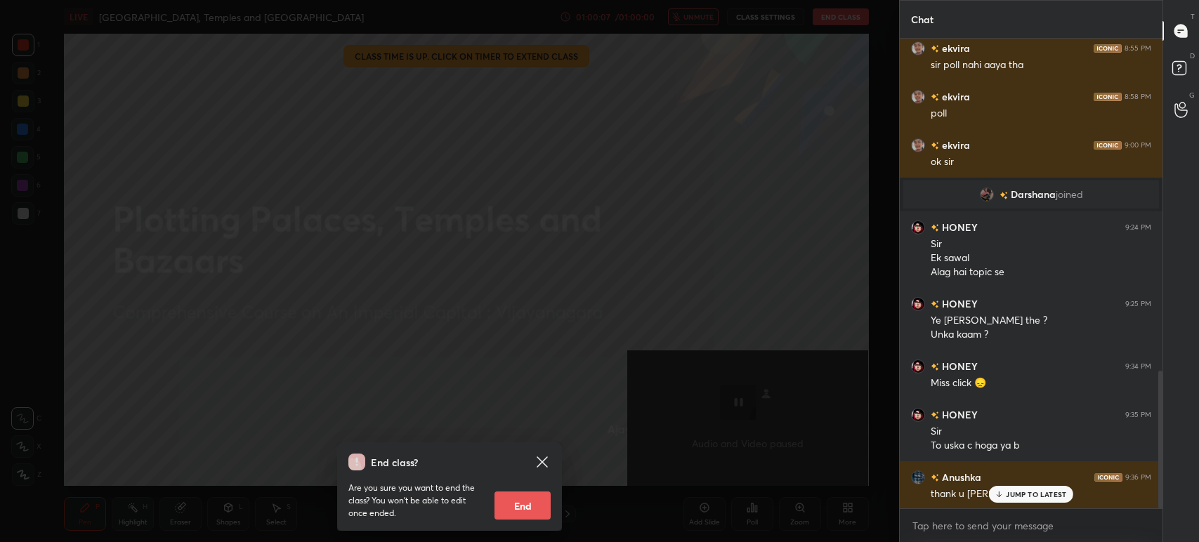
click at [518, 491] on div "Are you sure you want to end the class? You won’t be able to edit once ended. E…" at bounding box center [449, 495] width 202 height 49
click at [527, 500] on button "End" at bounding box center [523, 506] width 56 height 28
type textarea "x"
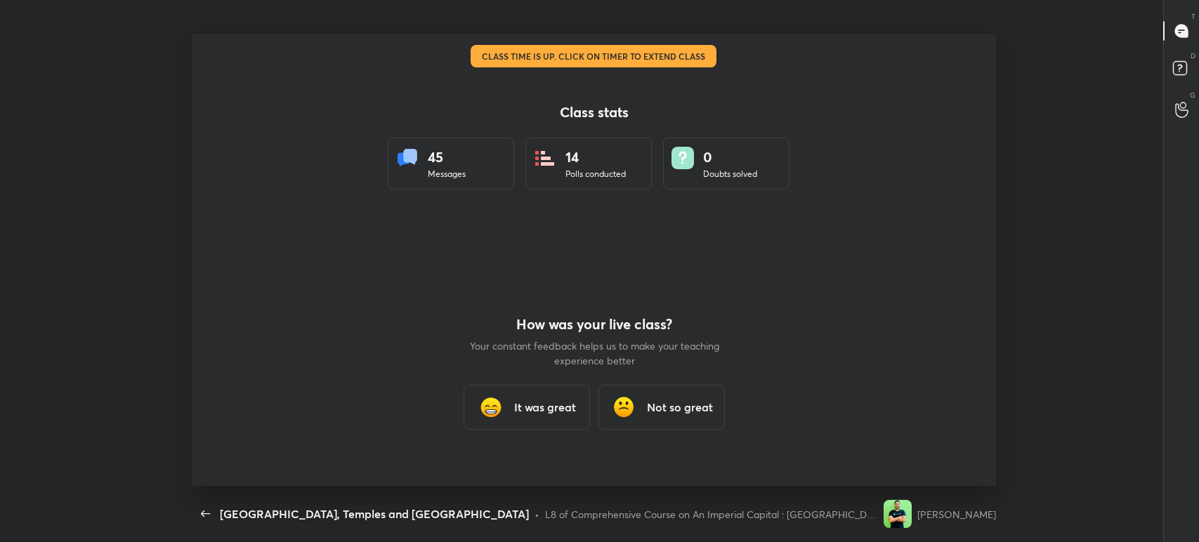
scroll to position [0, 0]
click at [521, 418] on div "It was great" at bounding box center [526, 407] width 126 height 45
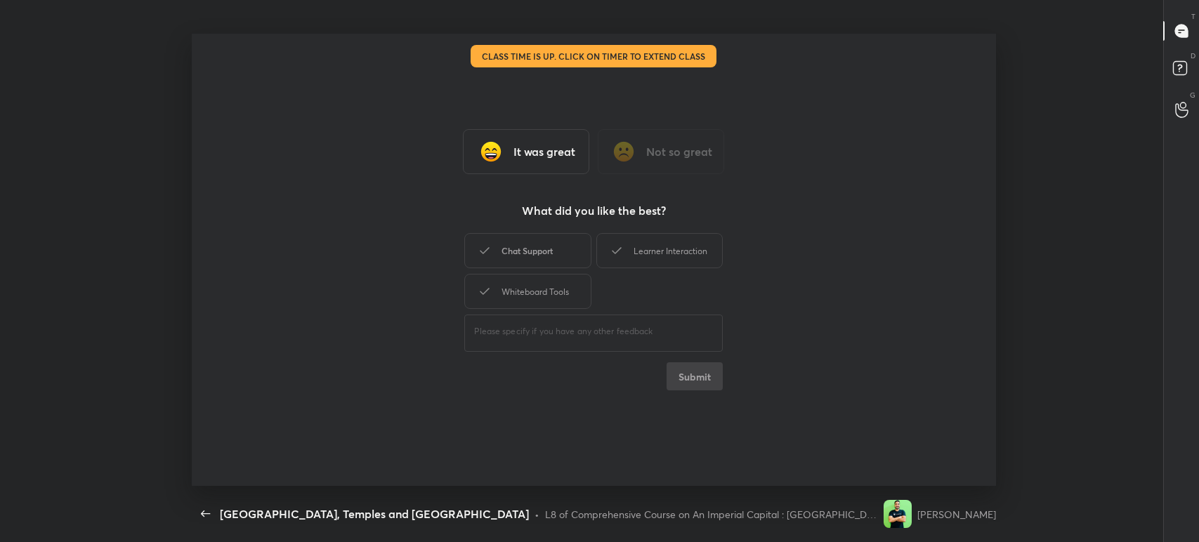
drag, startPoint x: 559, startPoint y: 264, endPoint x: 572, endPoint y: 261, distance: 13.6
click at [561, 261] on div "Chat Support" at bounding box center [527, 250] width 126 height 35
click at [647, 250] on div "Learner Interaction" at bounding box center [659, 250] width 126 height 35
drag, startPoint x: 579, startPoint y: 276, endPoint x: 590, endPoint y: 277, distance: 10.6
click at [582, 278] on div "Whiteboard Tools" at bounding box center [527, 291] width 126 height 35
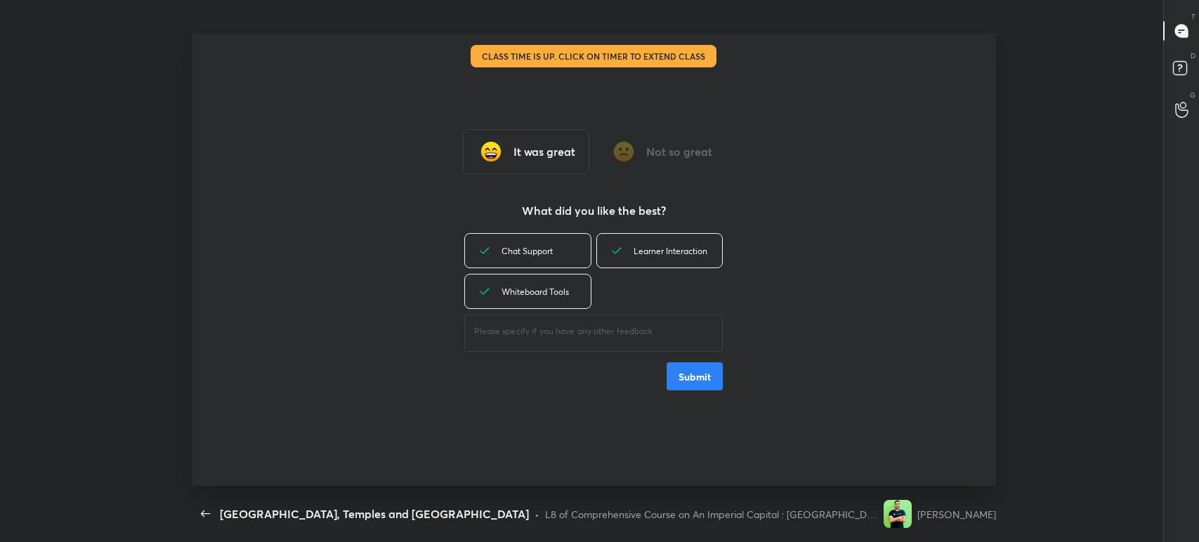
click at [682, 361] on div "Chat Support Learner Interaction Whiteboard Tools ​ Submit" at bounding box center [593, 310] width 258 height 160
click at [686, 374] on button "Submit" at bounding box center [695, 376] width 56 height 28
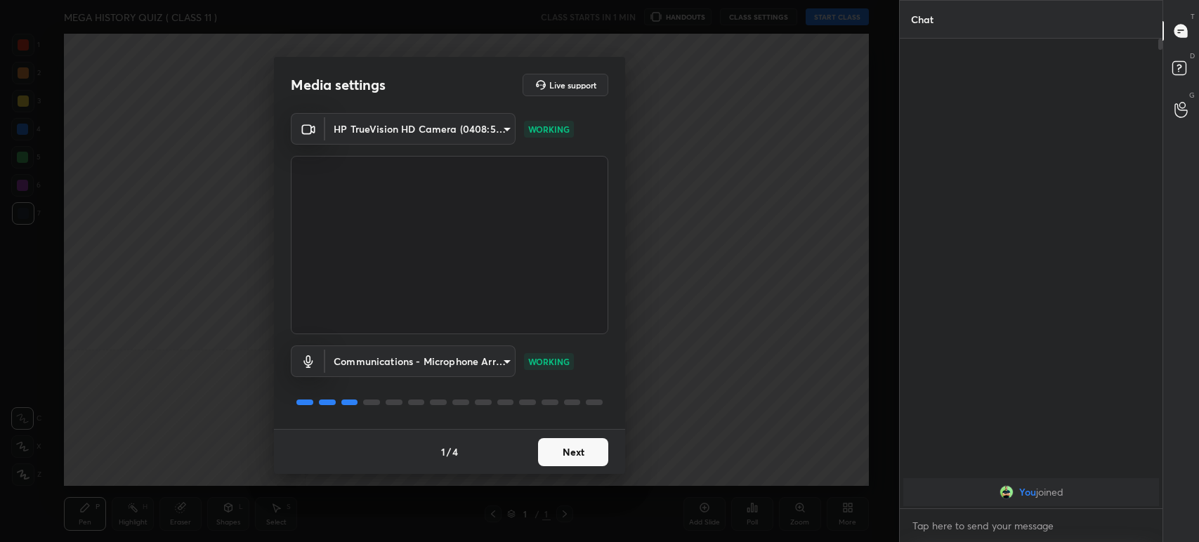
click at [562, 453] on button "Next" at bounding box center [573, 452] width 70 height 28
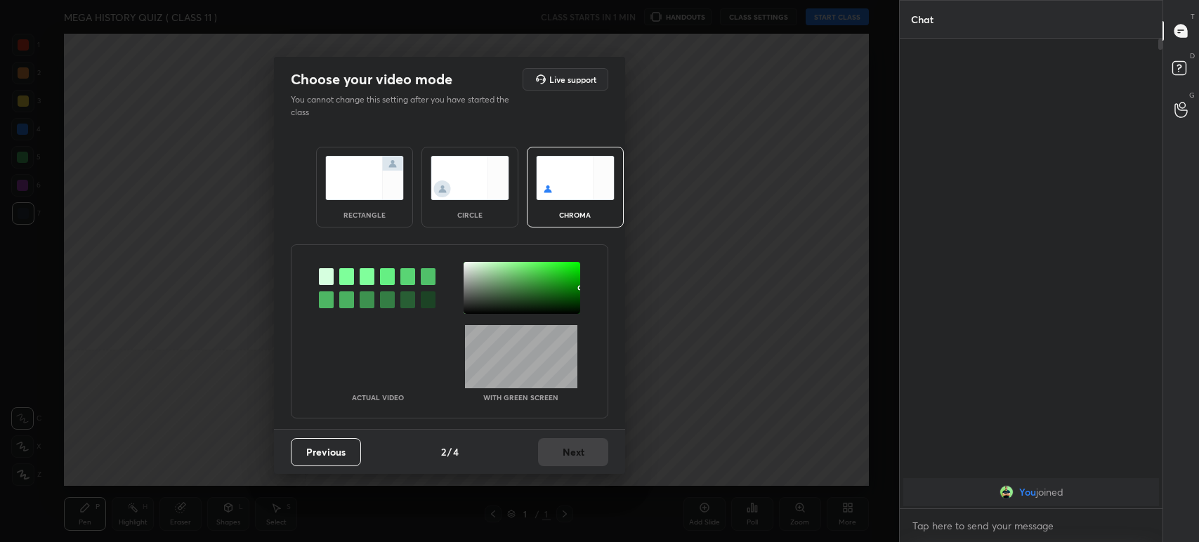
click at [348, 272] on div at bounding box center [346, 276] width 15 height 17
click at [471, 284] on div at bounding box center [522, 288] width 117 height 52
click at [571, 456] on button "Next" at bounding box center [573, 452] width 70 height 28
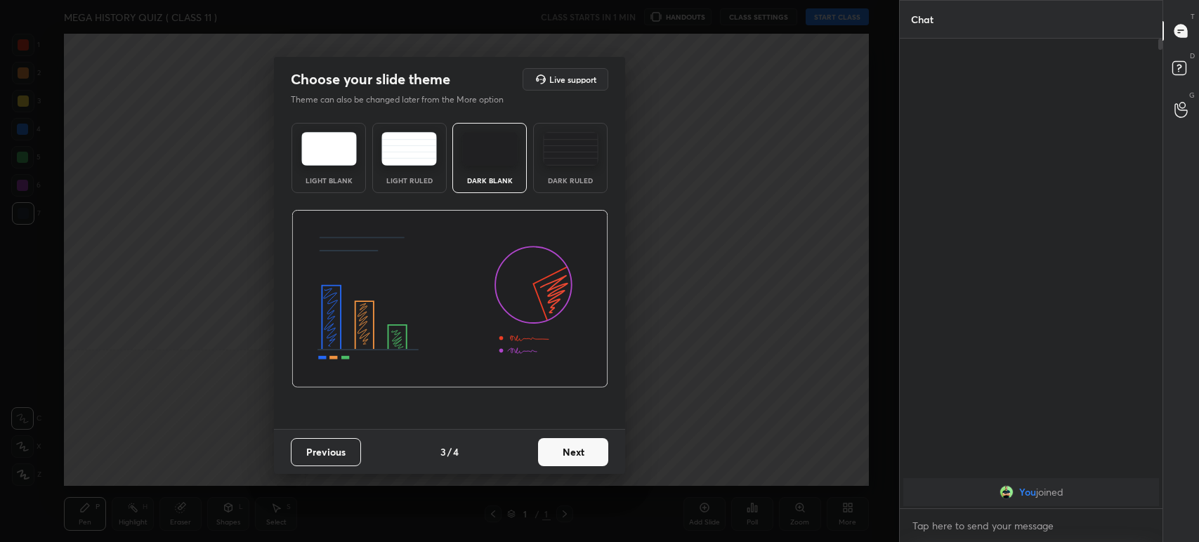
click at [572, 449] on button "Next" at bounding box center [573, 452] width 70 height 28
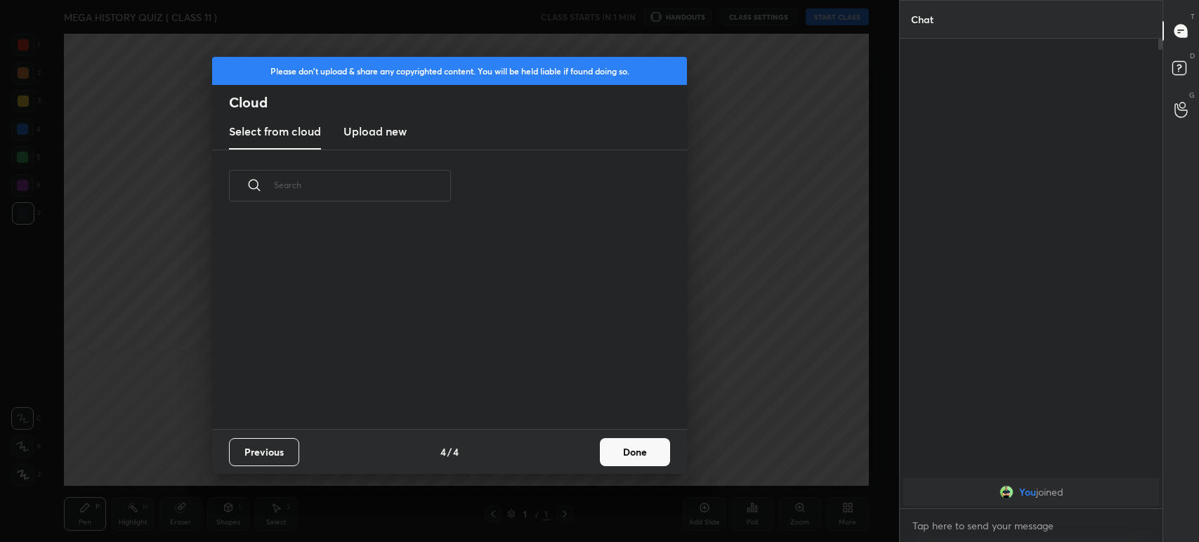
click at [626, 458] on button "Done" at bounding box center [635, 452] width 70 height 28
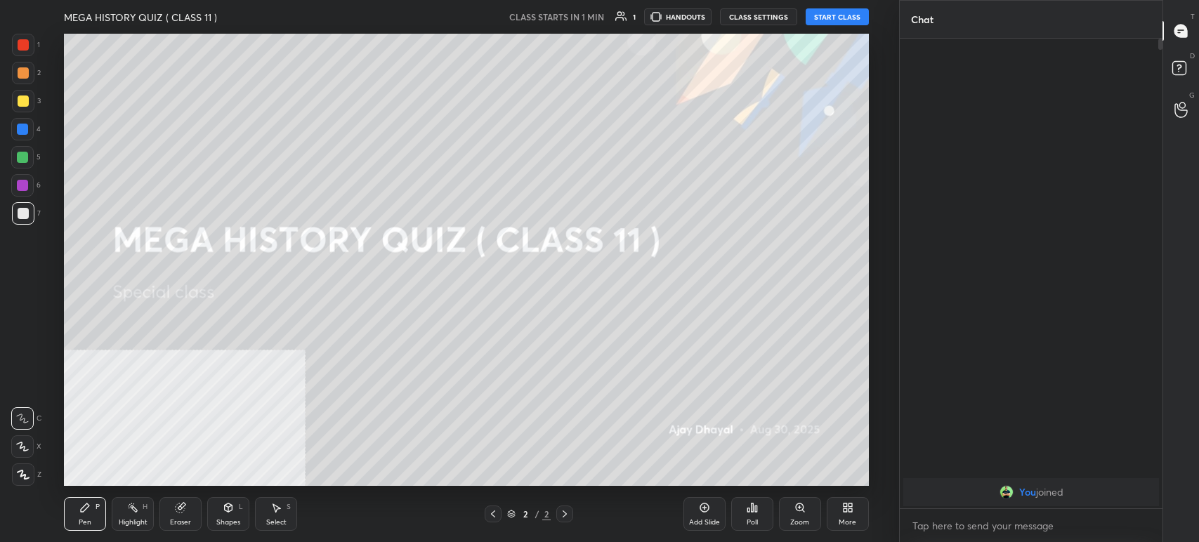
click at [829, 17] on button "START CLASS" at bounding box center [837, 16] width 63 height 17
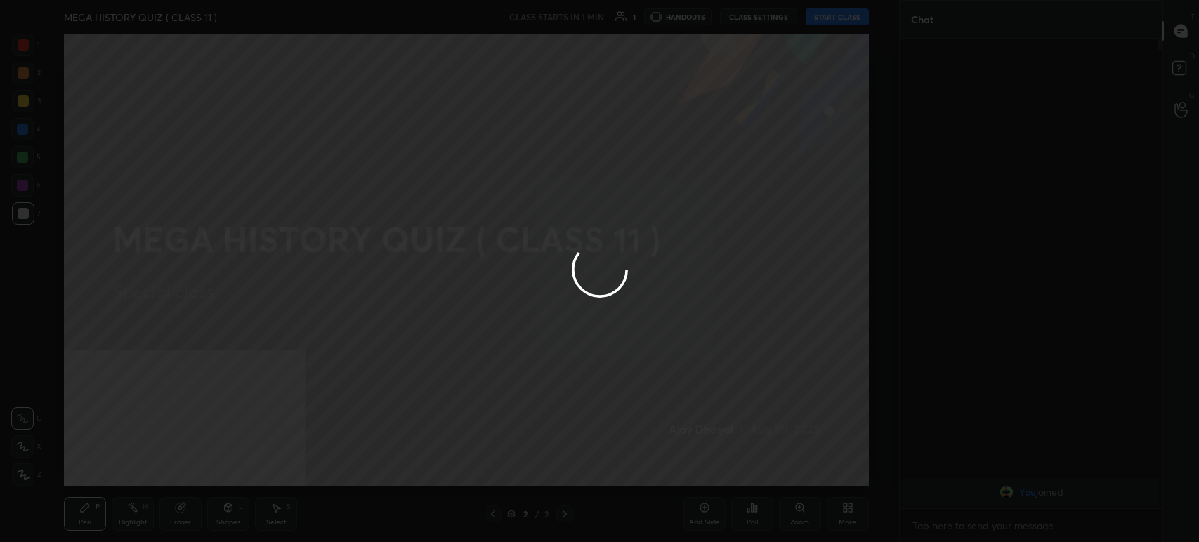
type textarea "x"
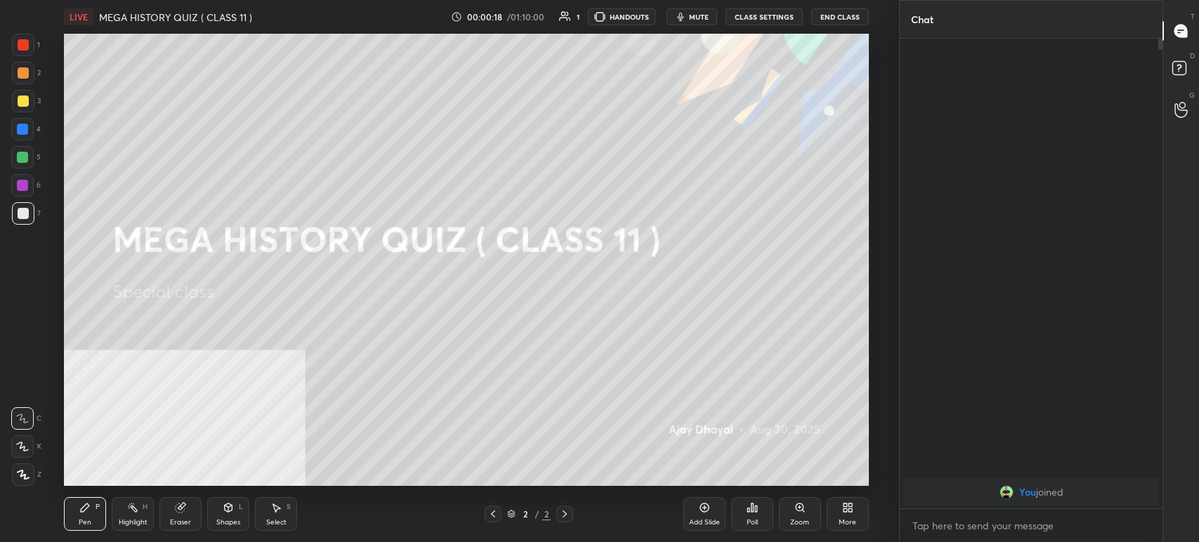
click at [865, 519] on div "LIVE MEGA HISTORY QUIZ ( CLASS 11 ) 00:00:18 / 01:10:00 1 HANDOUTS mute CLASS S…" at bounding box center [466, 271] width 843 height 542
click at [849, 528] on div "More" at bounding box center [848, 514] width 42 height 34
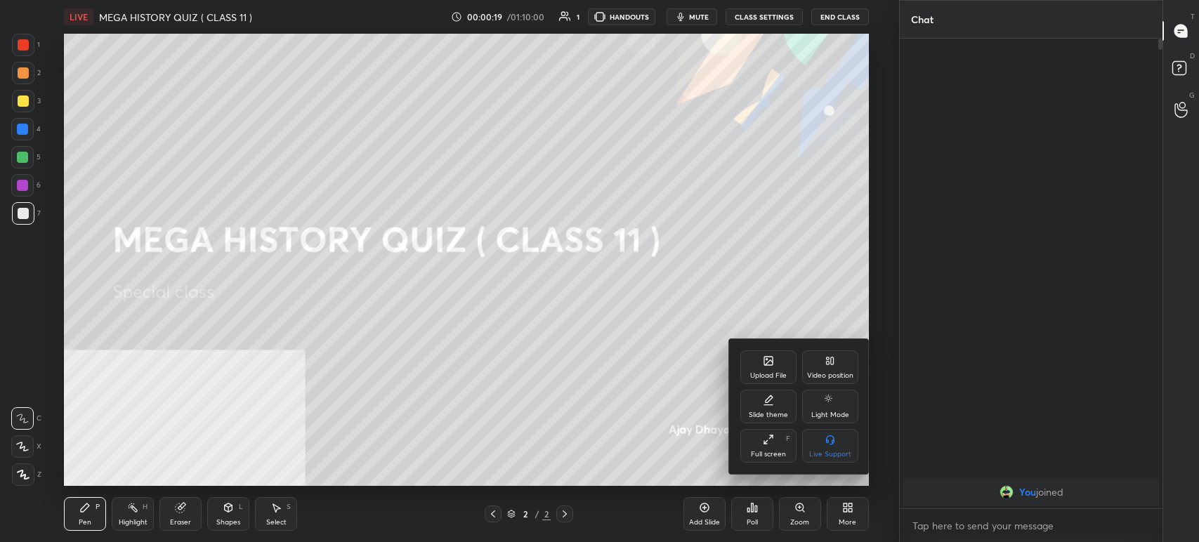
click at [842, 379] on div "Video position" at bounding box center [830, 375] width 46 height 7
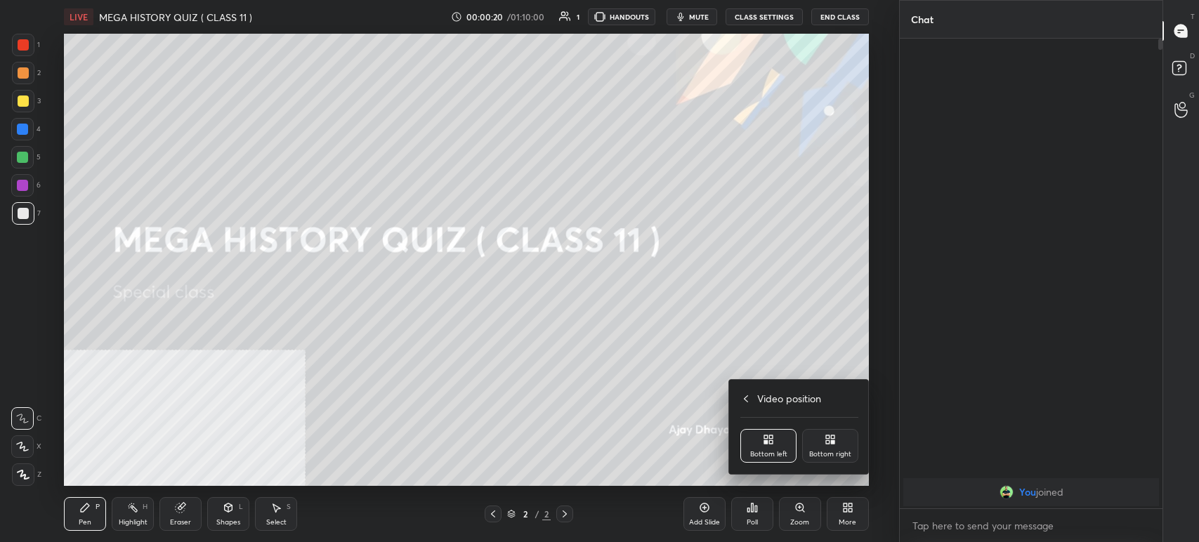
drag, startPoint x: 837, startPoint y: 429, endPoint x: 854, endPoint y: 447, distance: 24.9
click at [837, 431] on div "Bottom right" at bounding box center [830, 446] width 56 height 34
